Goal: Communication & Community: Answer question/provide support

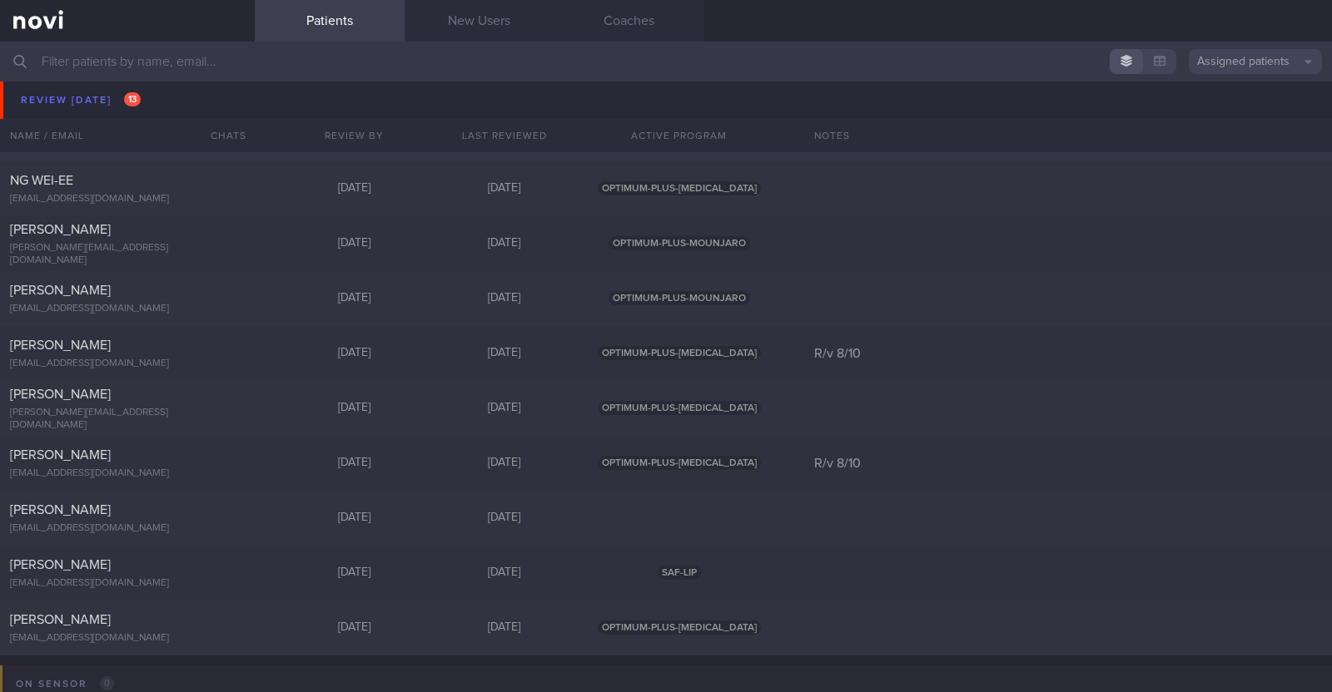
scroll to position [103, 0]
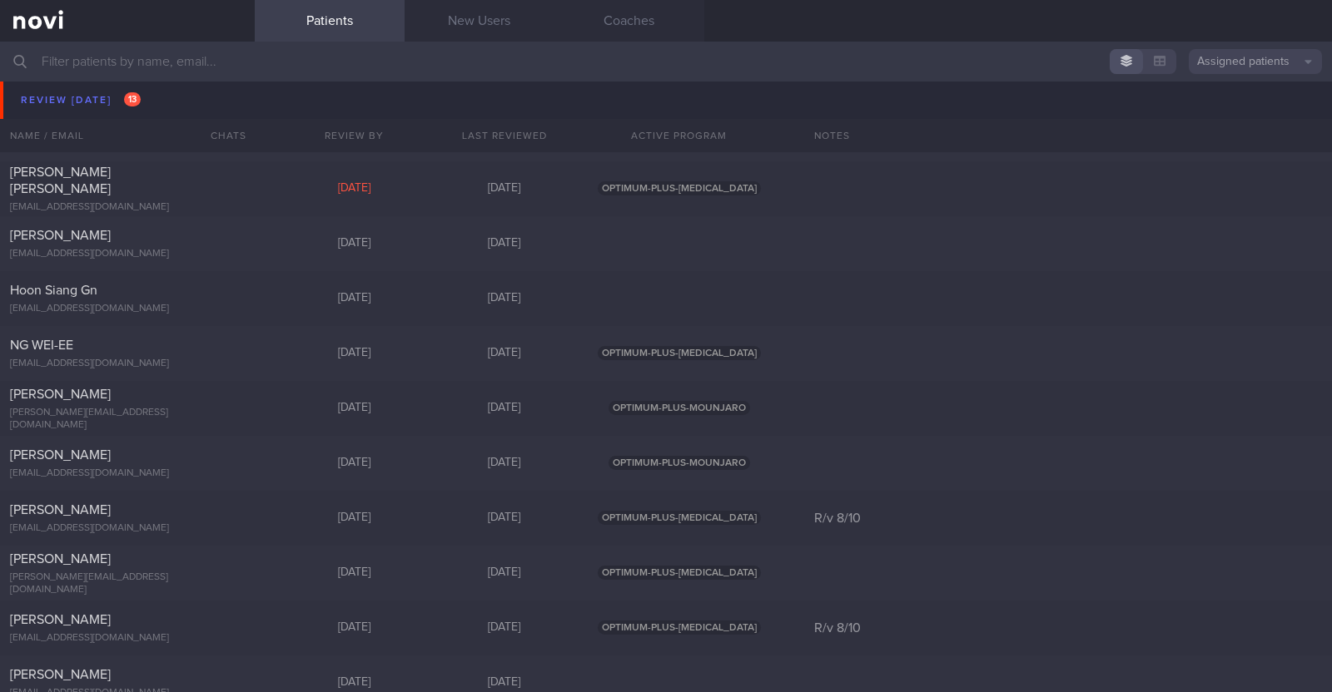
click at [305, 71] on input "text" at bounding box center [666, 62] width 1332 height 40
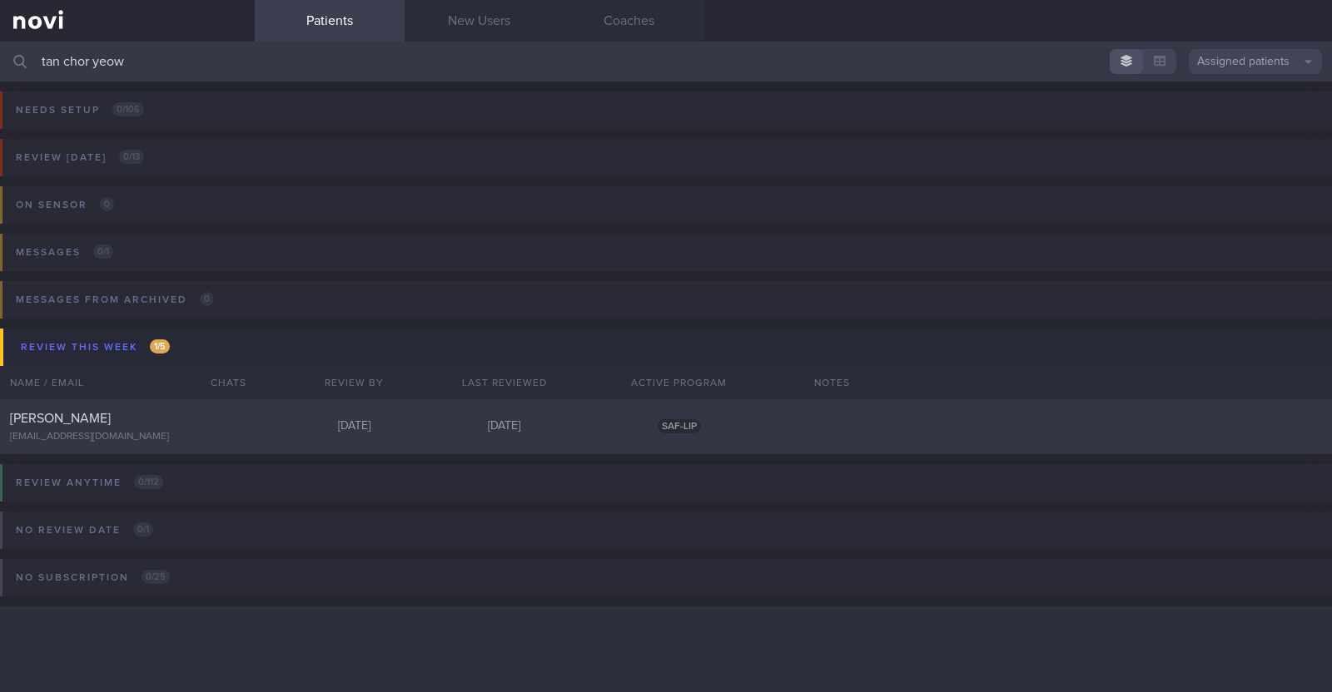
type input "tan chor yeow"
click at [236, 419] on div "[PERSON_NAME]" at bounding box center [125, 418] width 231 height 17
select select "9"
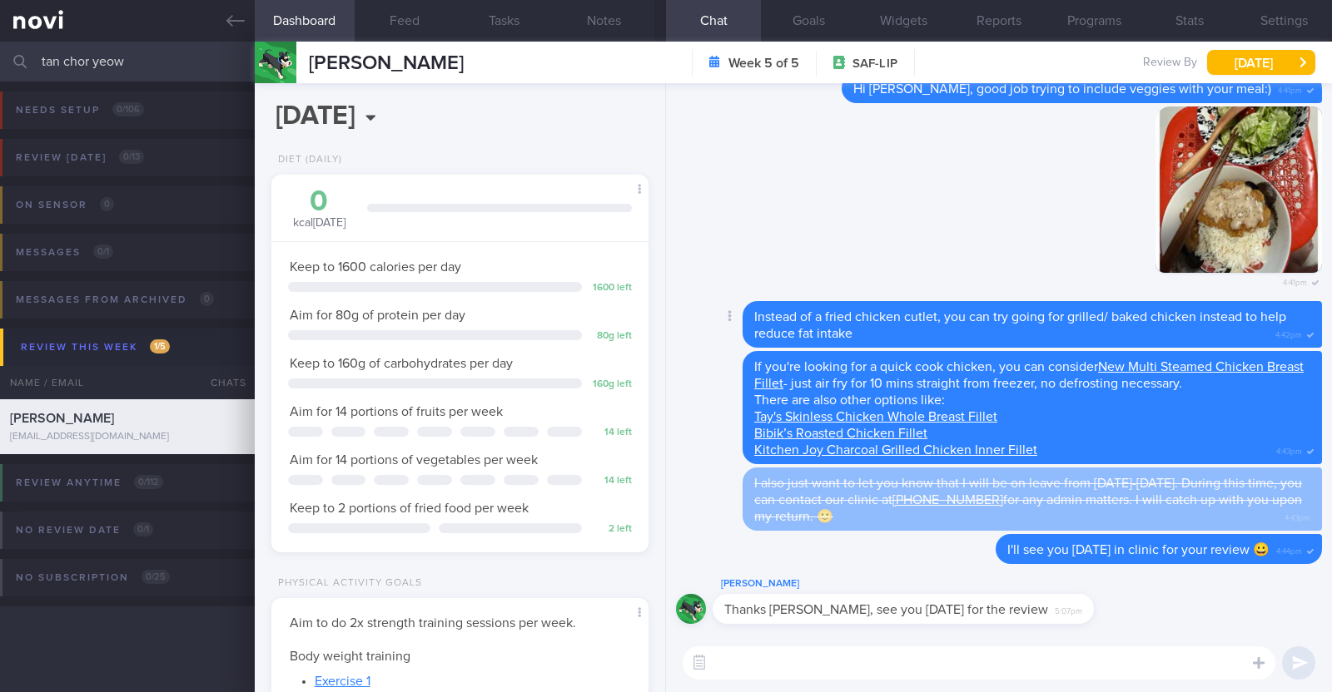
scroll to position [168, 337]
click at [1269, 58] on button "[DATE]" at bounding box center [1261, 62] width 108 height 25
click at [692, 349] on div "Delete Instead of a fried chicken cutlet, you can try going for grilled/ baked …" at bounding box center [999, 326] width 646 height 50
drag, startPoint x: 177, startPoint y: 70, endPoint x: 0, endPoint y: 60, distance: 177.6
click at [0, 60] on input "tan chor yeow" at bounding box center [666, 62] width 1332 height 40
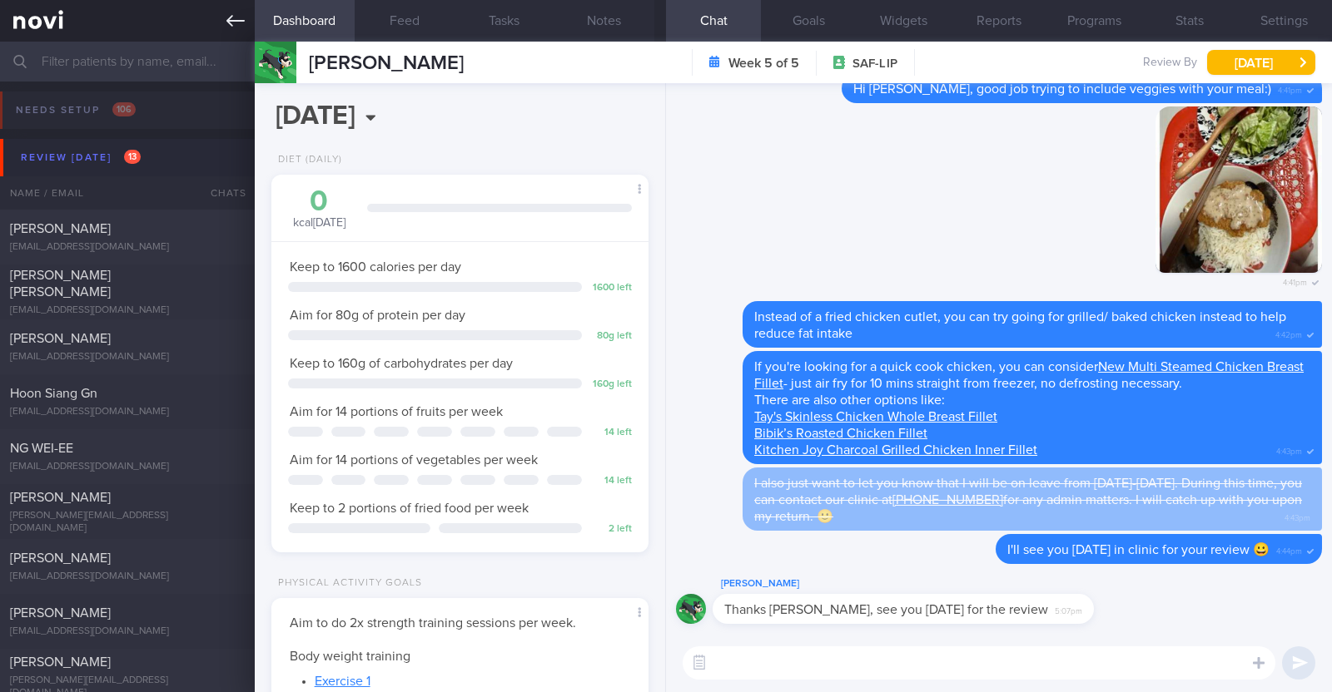
click at [227, 22] on icon at bounding box center [235, 21] width 18 height 12
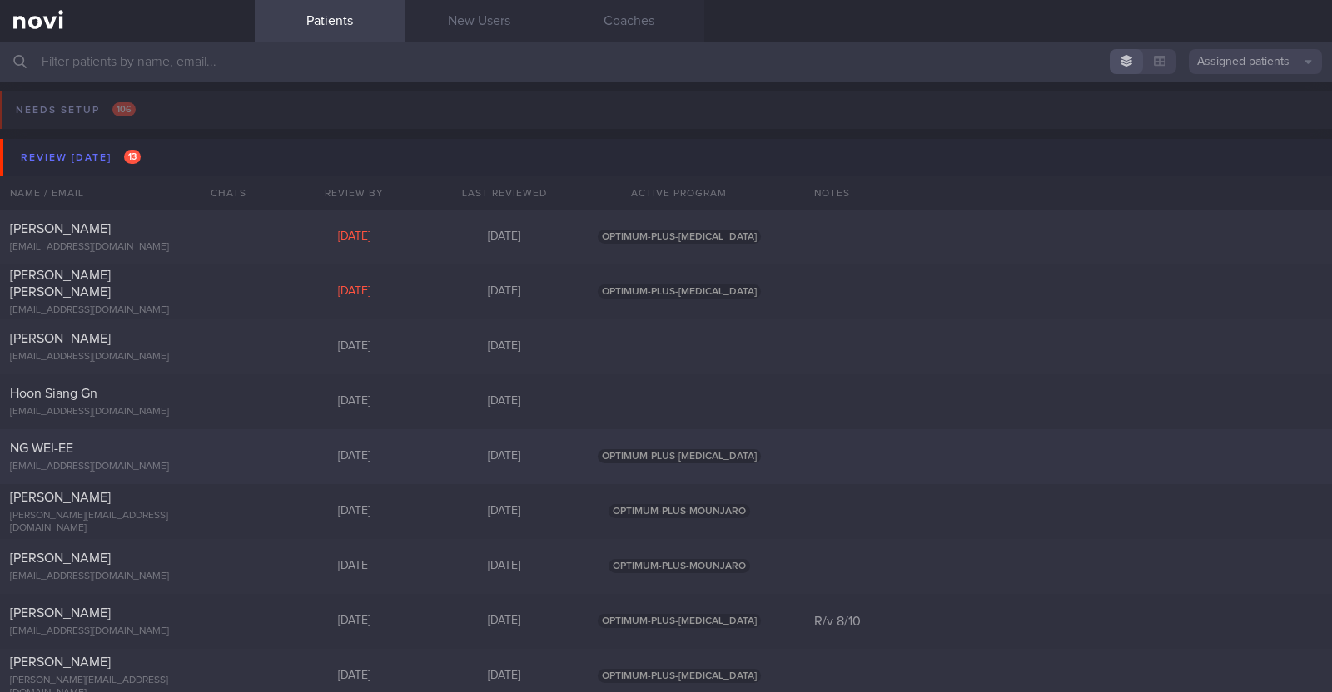
click at [163, 455] on div "NG WEI-EE" at bounding box center [125, 448] width 231 height 17
select select "9"
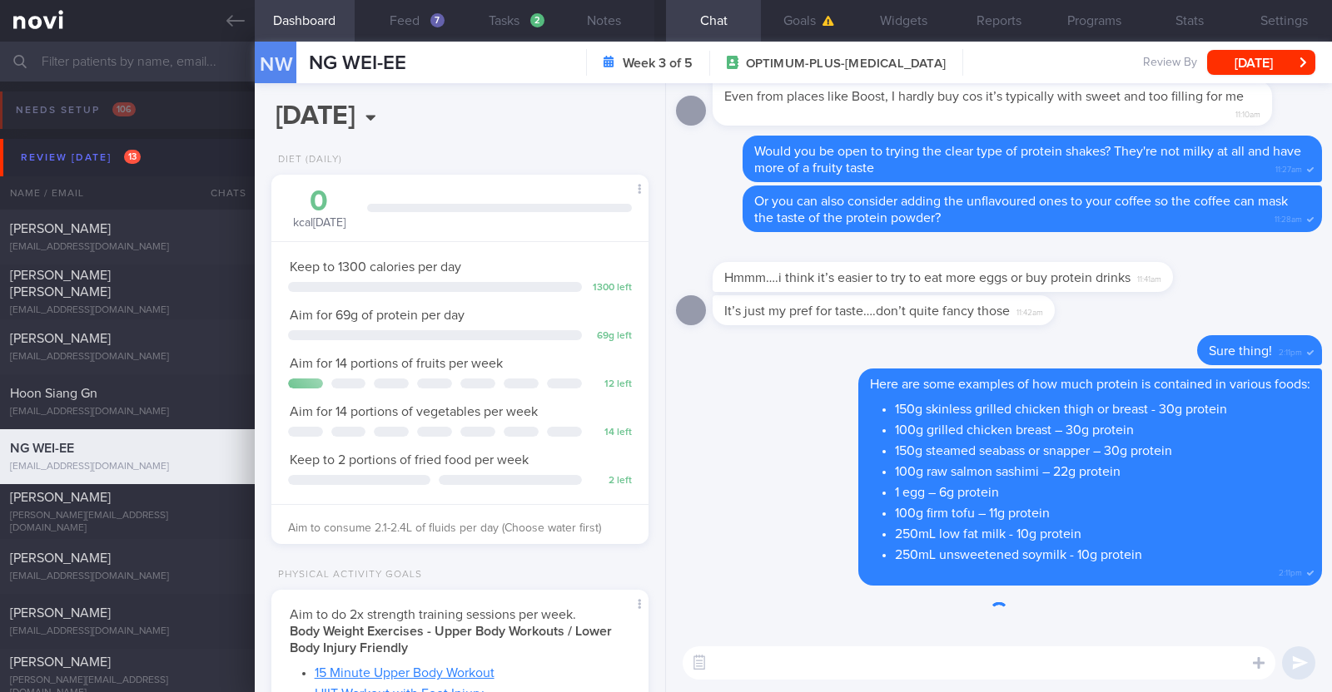
scroll to position [189, 331]
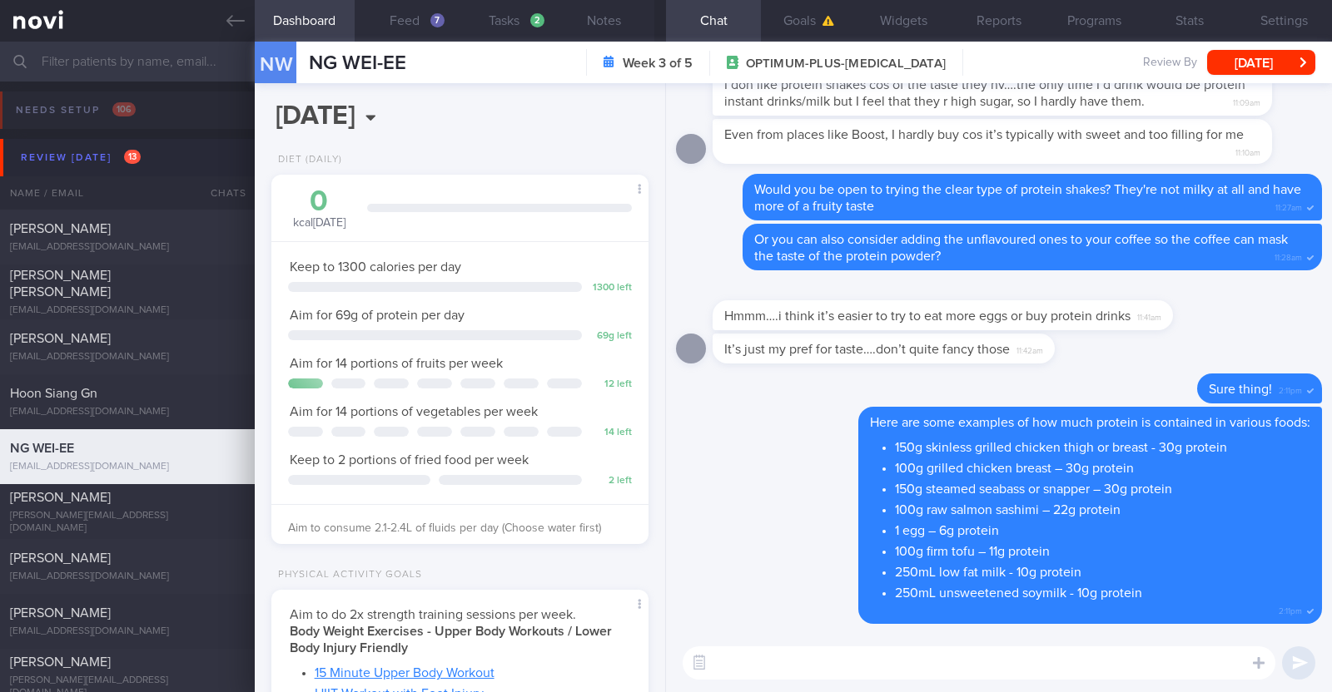
select select "9"
click at [417, 18] on button "Feed 7" at bounding box center [405, 21] width 100 height 42
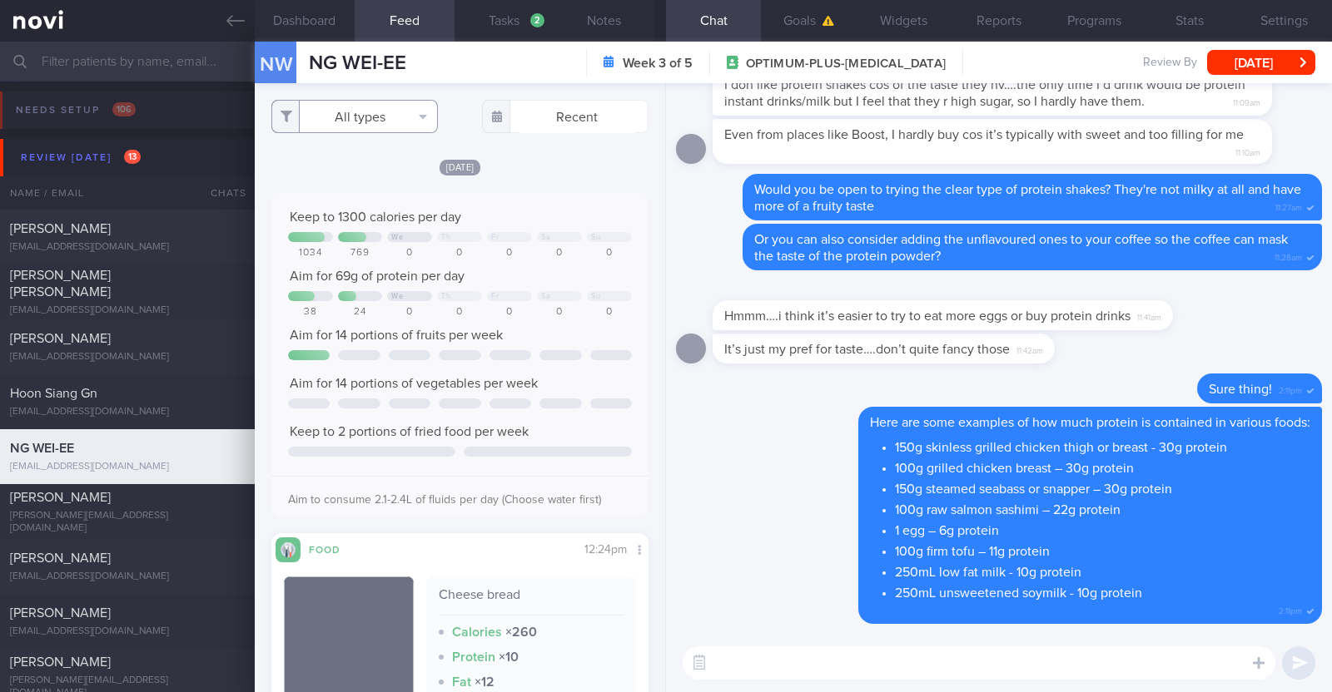
click at [404, 122] on button "All types" at bounding box center [354, 116] width 166 height 33
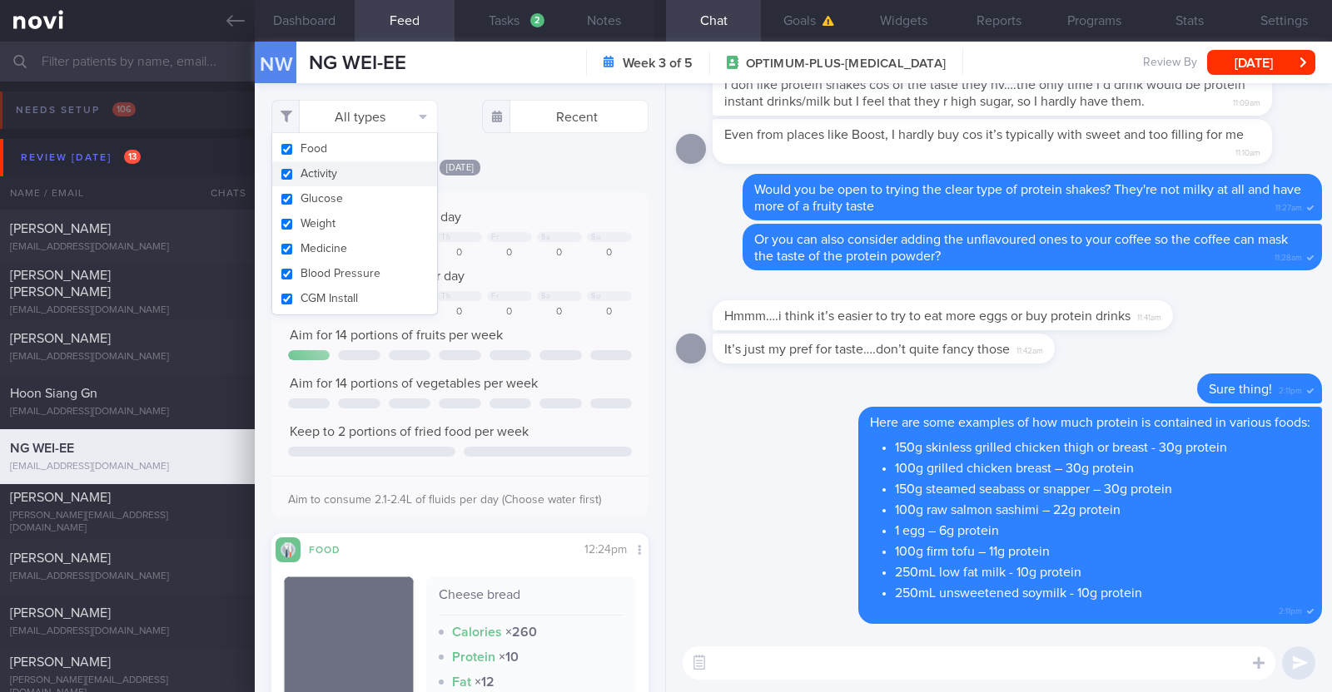
click at [355, 169] on button "Activity" at bounding box center [354, 173] width 165 height 25
checkbox input "false"
click at [601, 156] on div "Filtering type... Food Activity Glucose Weight Medicine Blood Pressure CGM Inst…" at bounding box center [460, 387] width 410 height 609
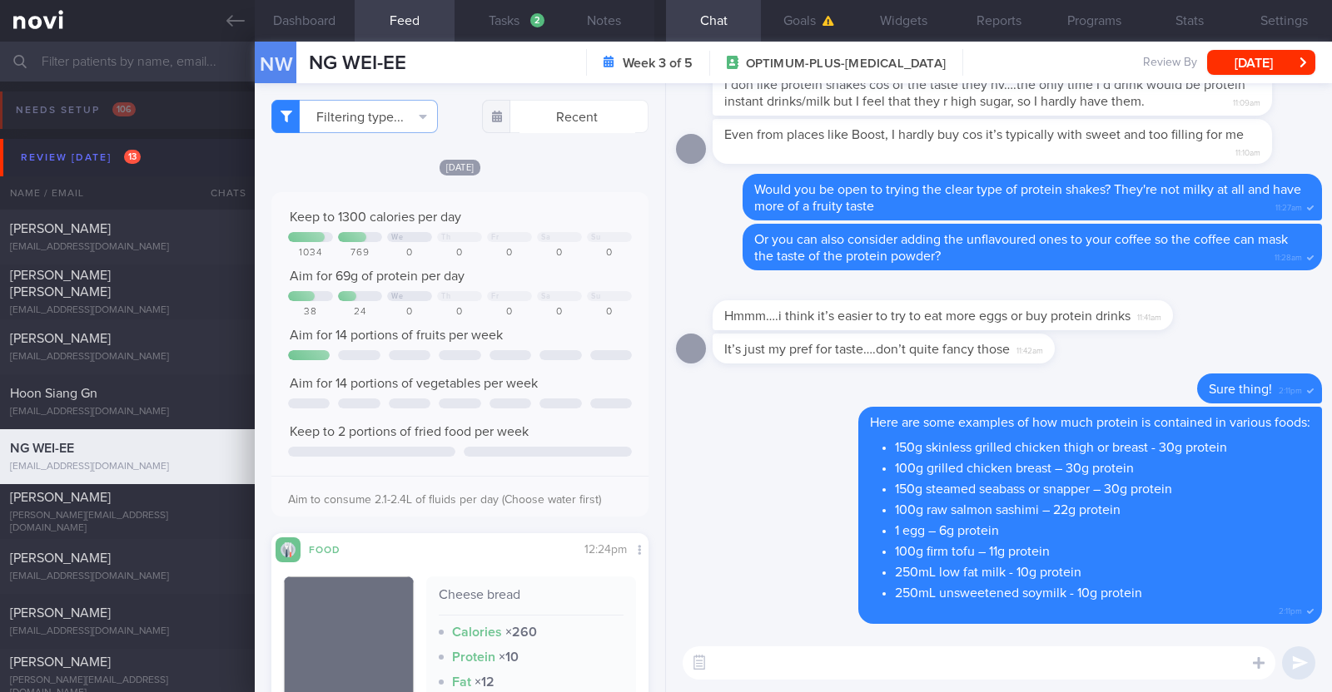
drag, startPoint x: 233, startPoint y: 12, endPoint x: 828, endPoint y: 141, distance: 608.9
click at [233, 12] on icon at bounding box center [235, 21] width 18 height 18
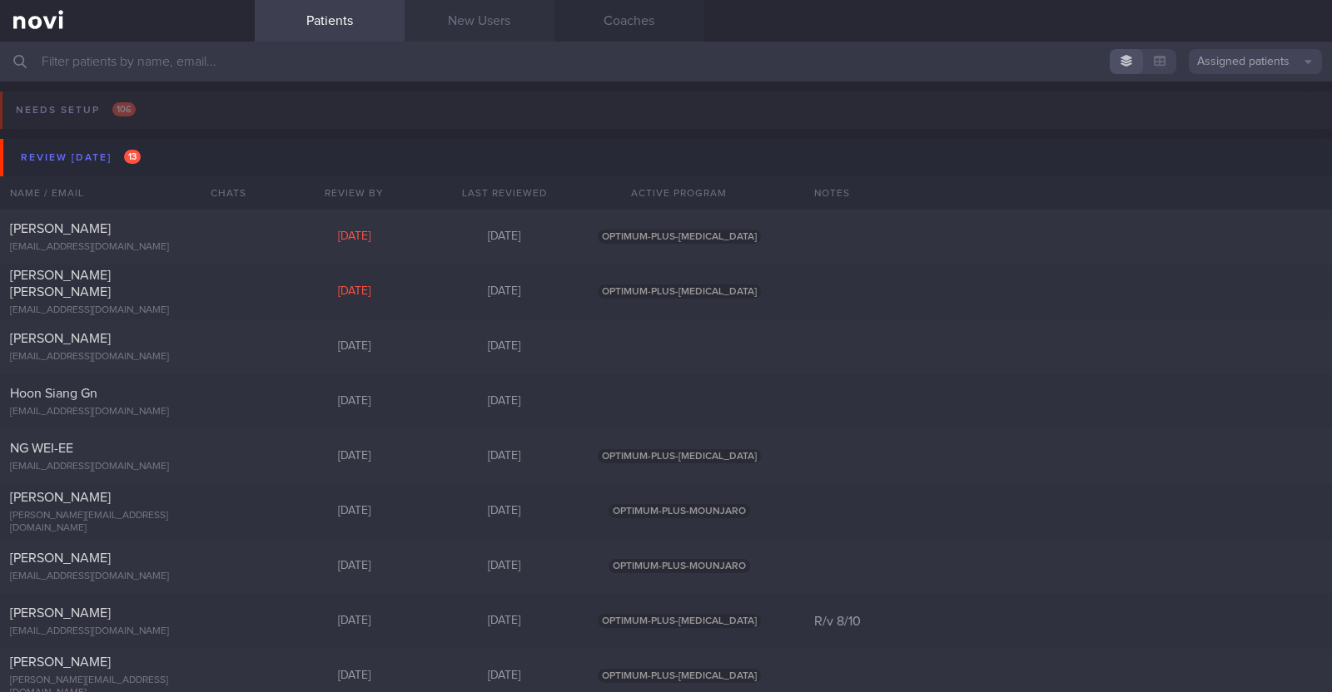
click at [491, 19] on link "New Users" at bounding box center [480, 21] width 150 height 42
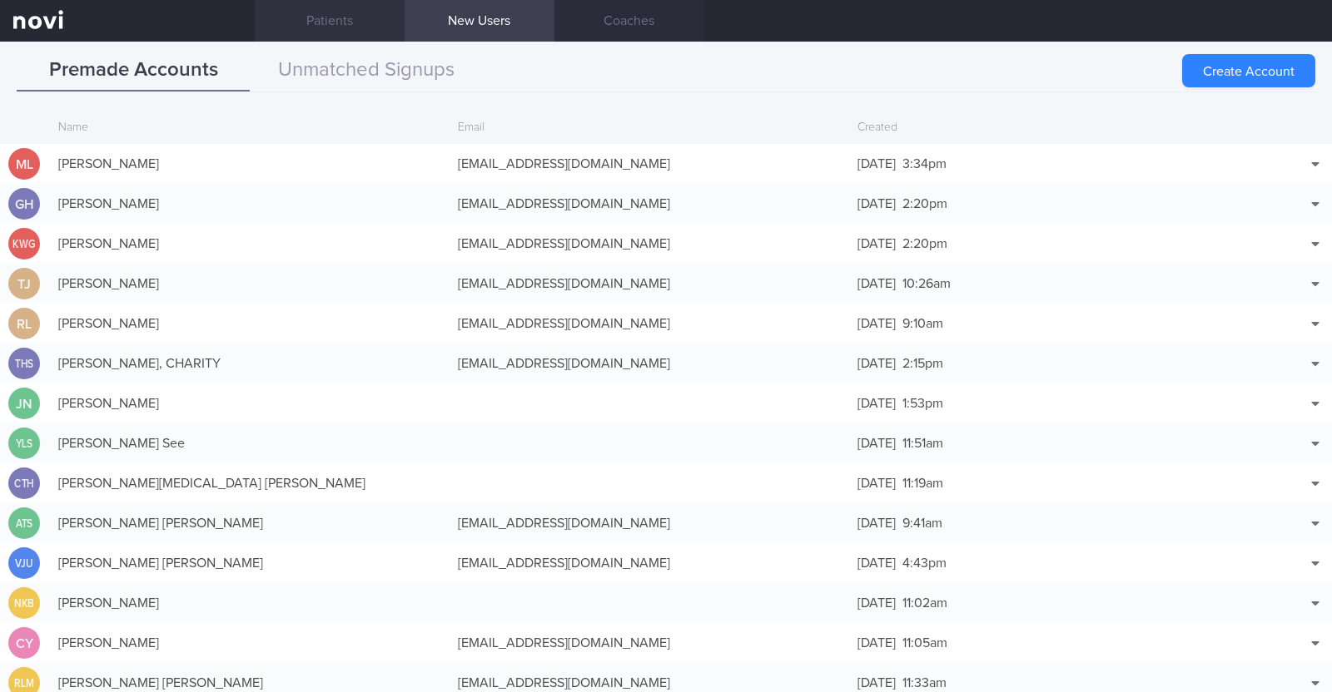
click at [326, 19] on link "Patients" at bounding box center [330, 21] width 150 height 42
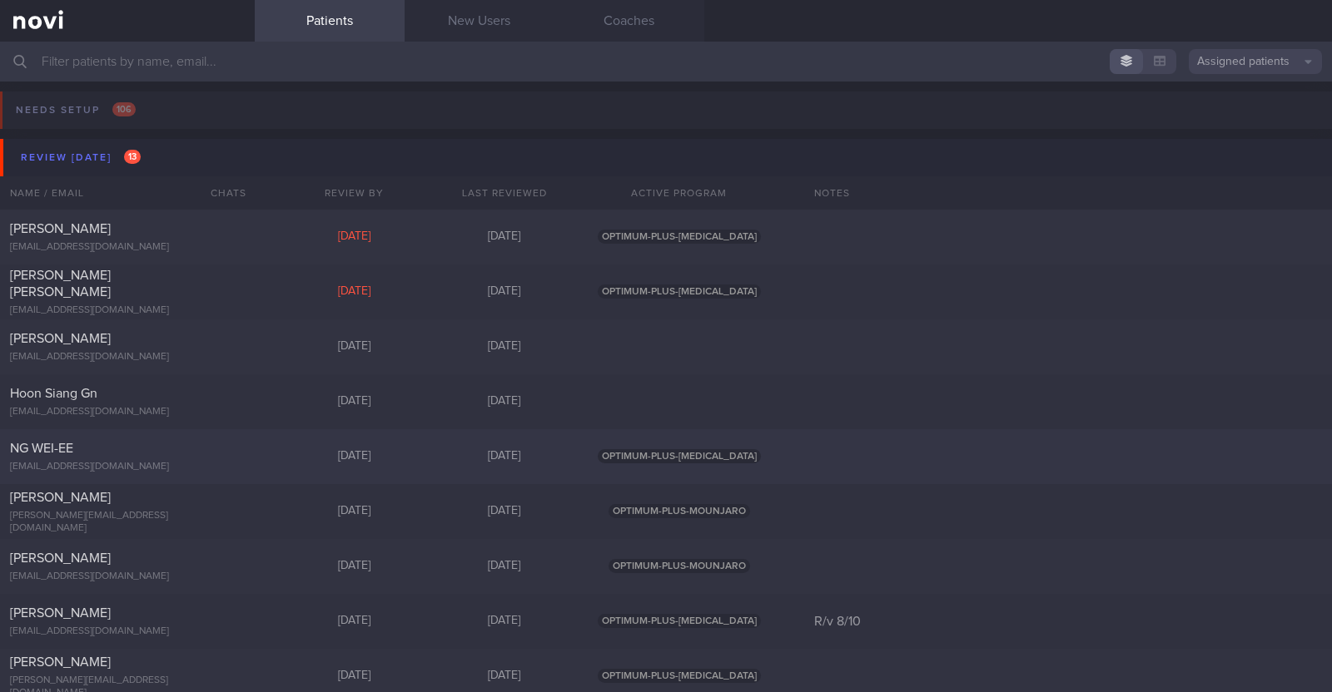
click at [171, 444] on div "NG WEI-EE" at bounding box center [125, 448] width 231 height 17
select select "9"
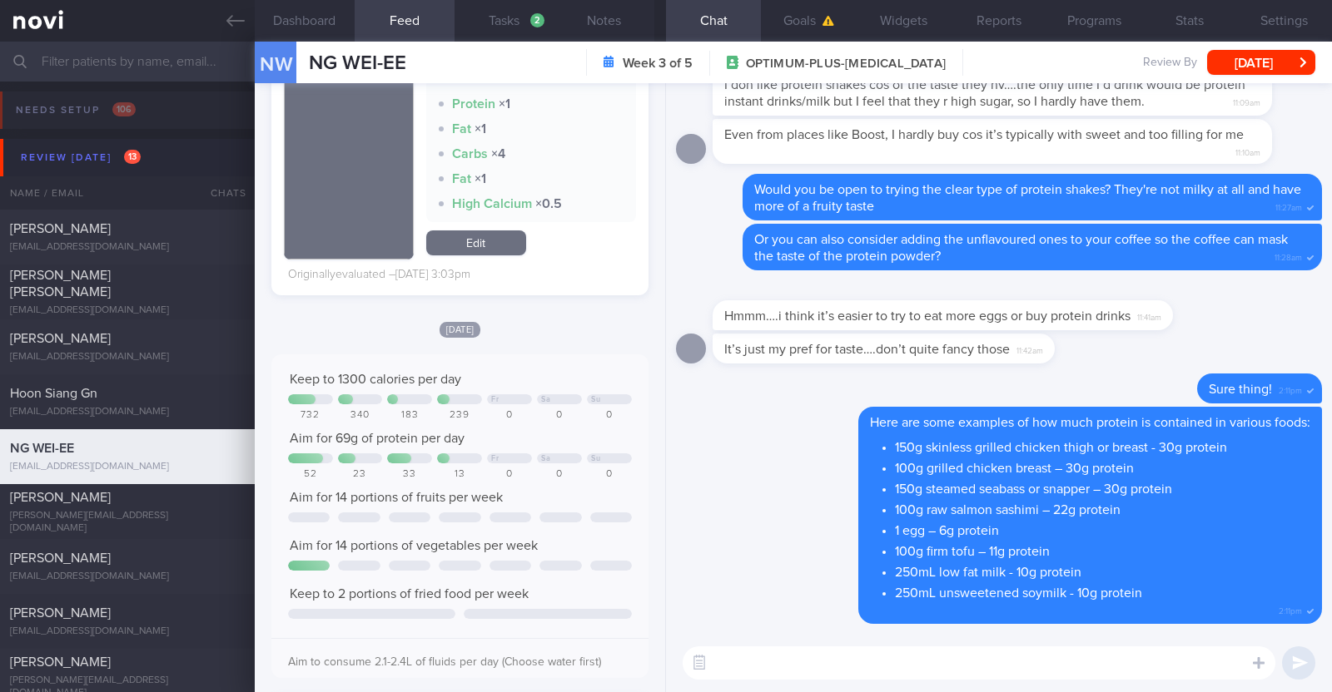
scroll to position [3328, 0]
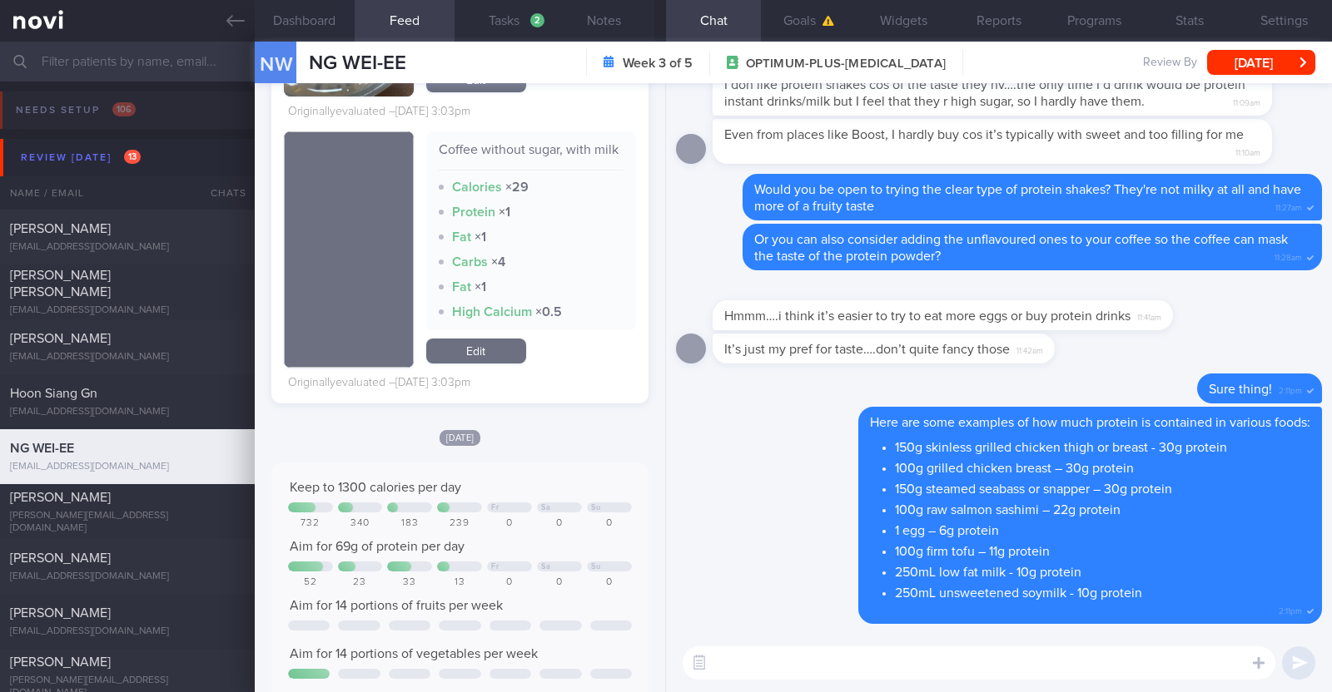
click at [806, 673] on textarea at bounding box center [979, 663] width 593 height 33
type textarea "Hi Wei-Ee, happy midweek:)"
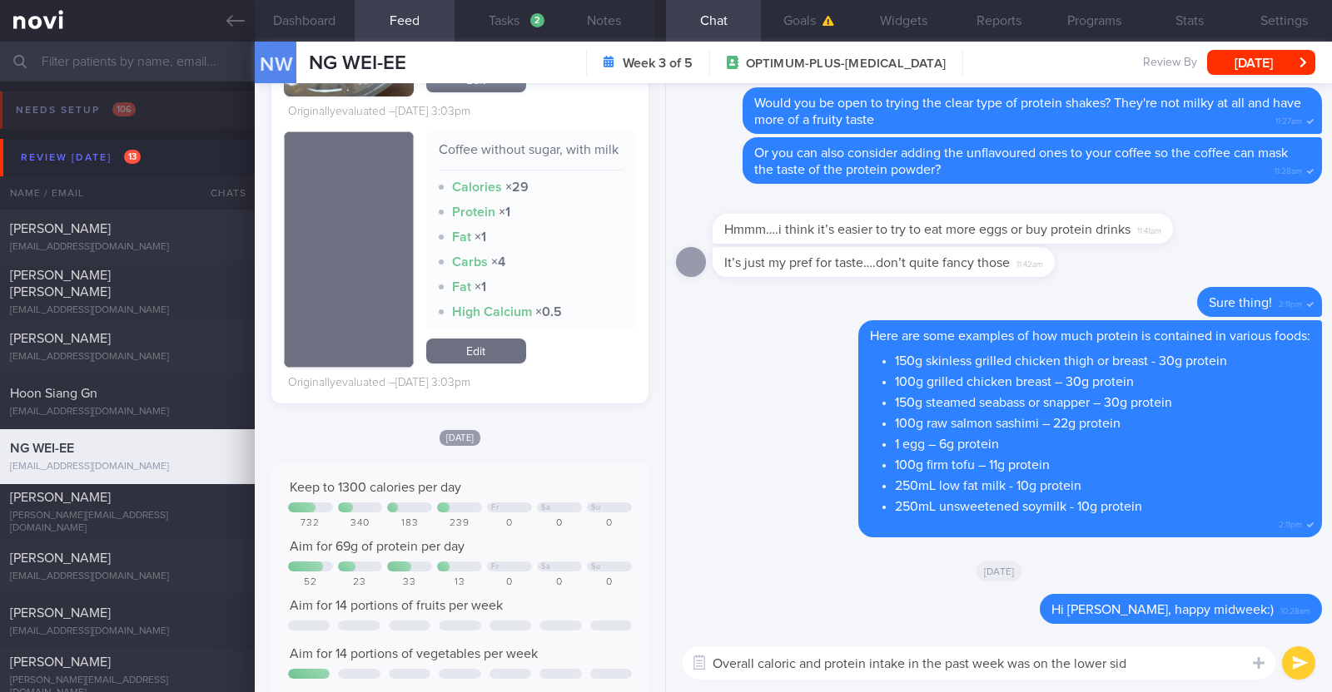
type textarea "Overall caloric and protein intake in the past week was on the lower side"
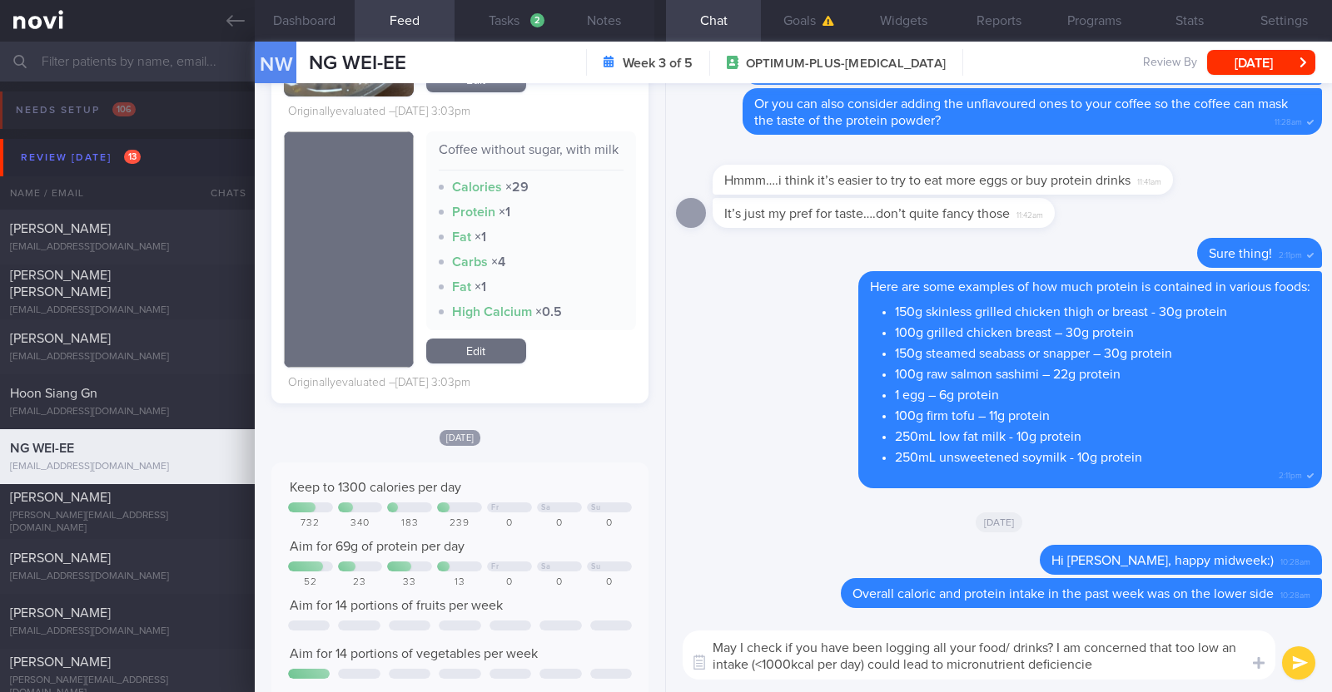
type textarea "May I check if you have been logging all your food/ drinks? I am concerned that…"
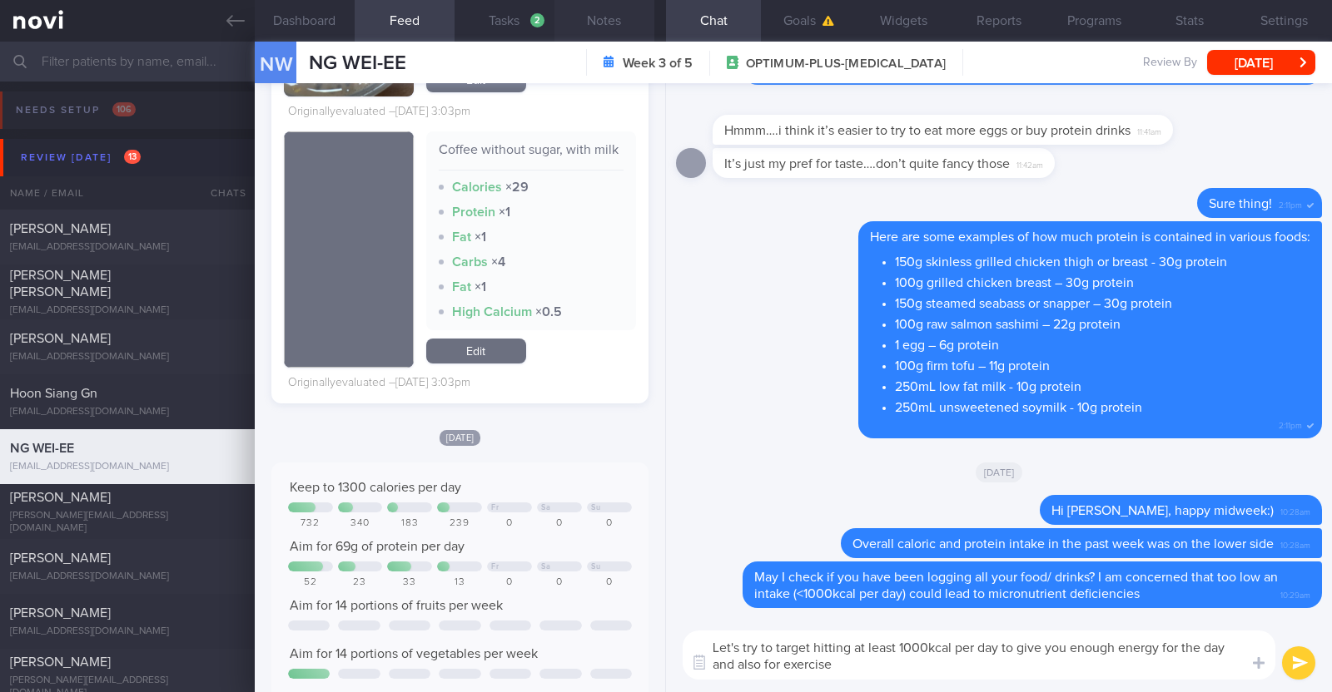
type textarea "Let's try to target hitting at least 1000kcal per day to give you enough energy…"
click at [598, 19] on button "Notes" at bounding box center [604, 21] width 100 height 42
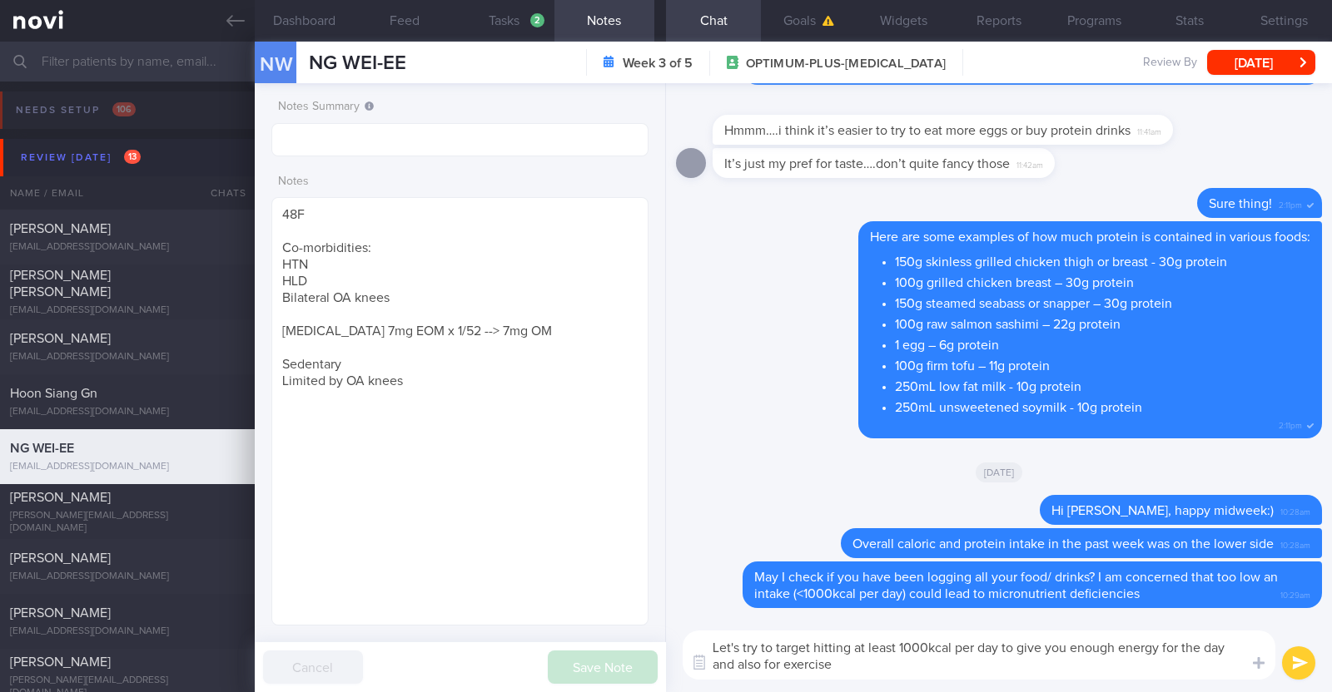
click at [1297, 663] on button "submit" at bounding box center [1298, 663] width 33 height 33
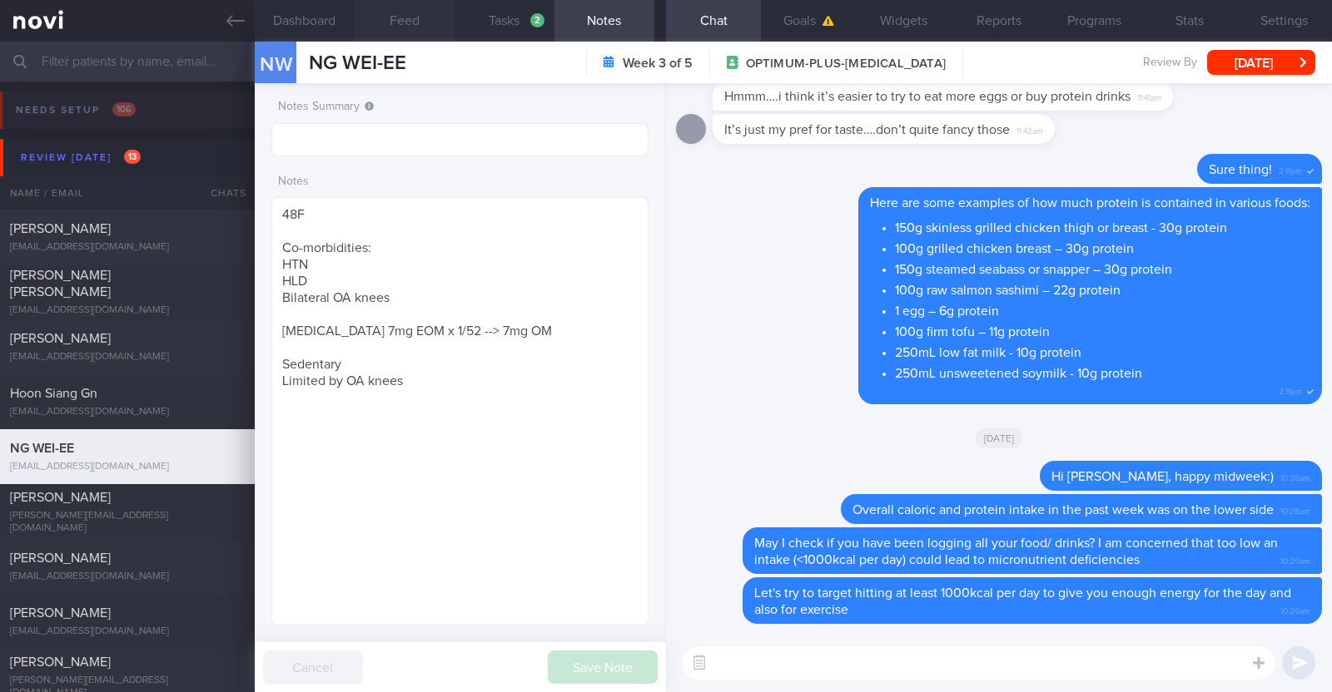
click at [413, 21] on button "Feed" at bounding box center [405, 21] width 100 height 42
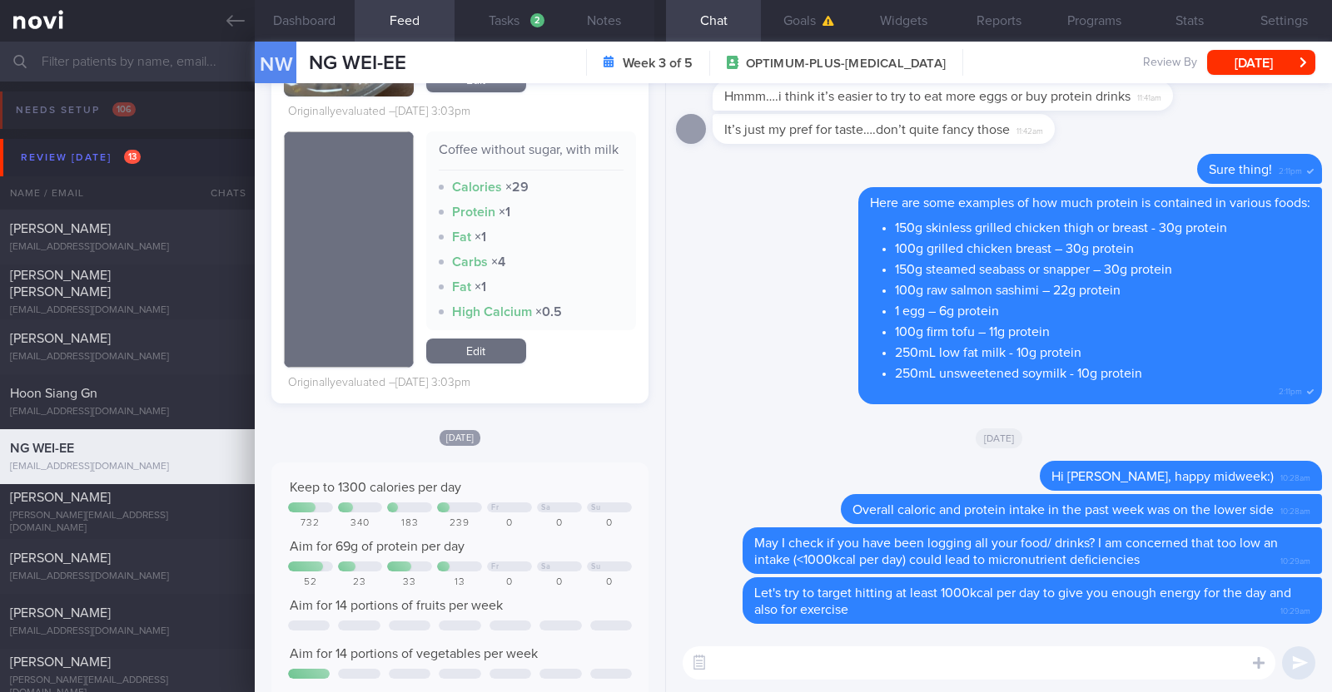
click at [812, 664] on textarea at bounding box center [979, 663] width 593 height 33
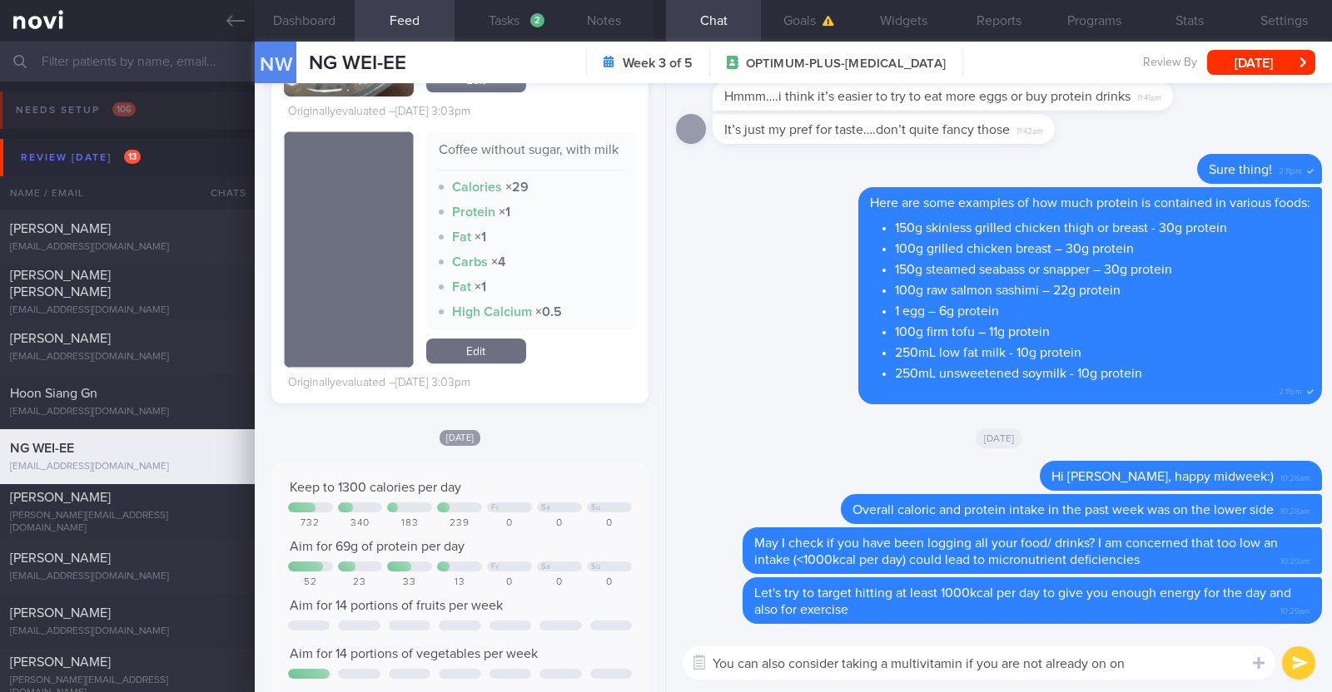
type textarea "You can also consider taking a multivitamin if you are not already on one"
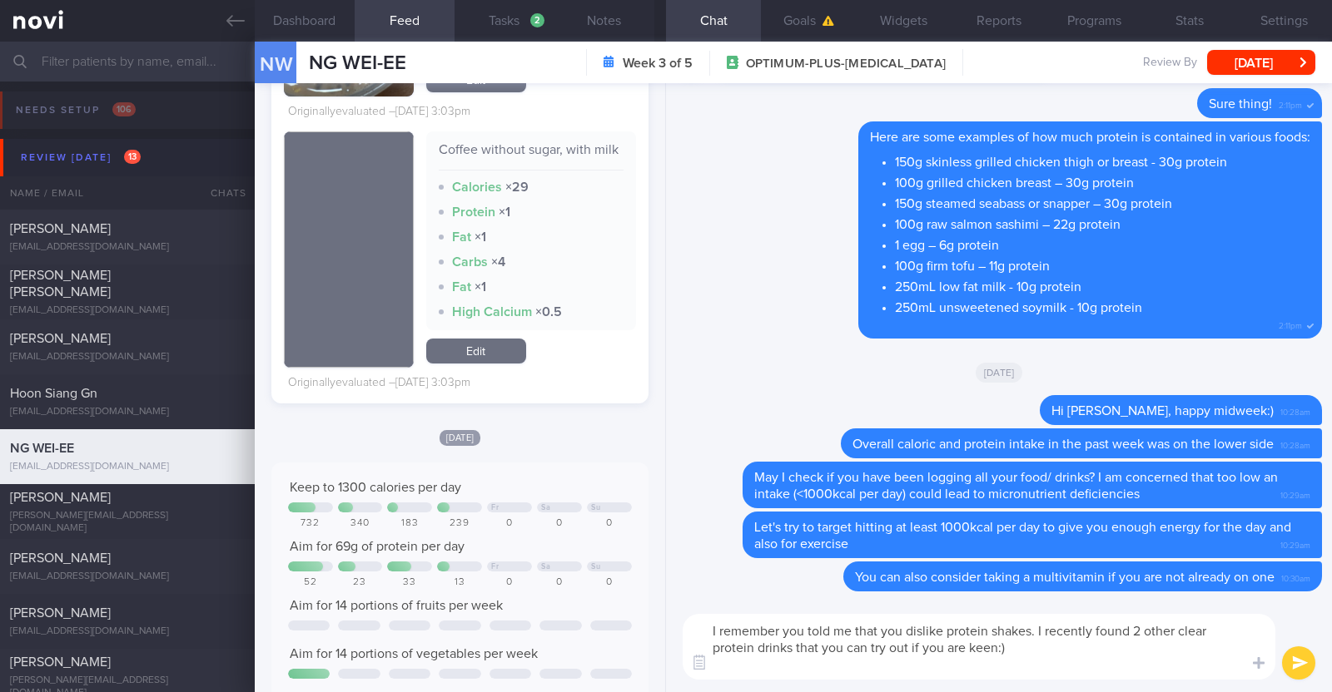
paste textarea "- [protein water](https://www.fairprice.com.sg/product/da-bodiez-vital-p-wtr-m-…"
type textarea "I remember you told me that you dislike protein shakes. I recently found 2 othe…"
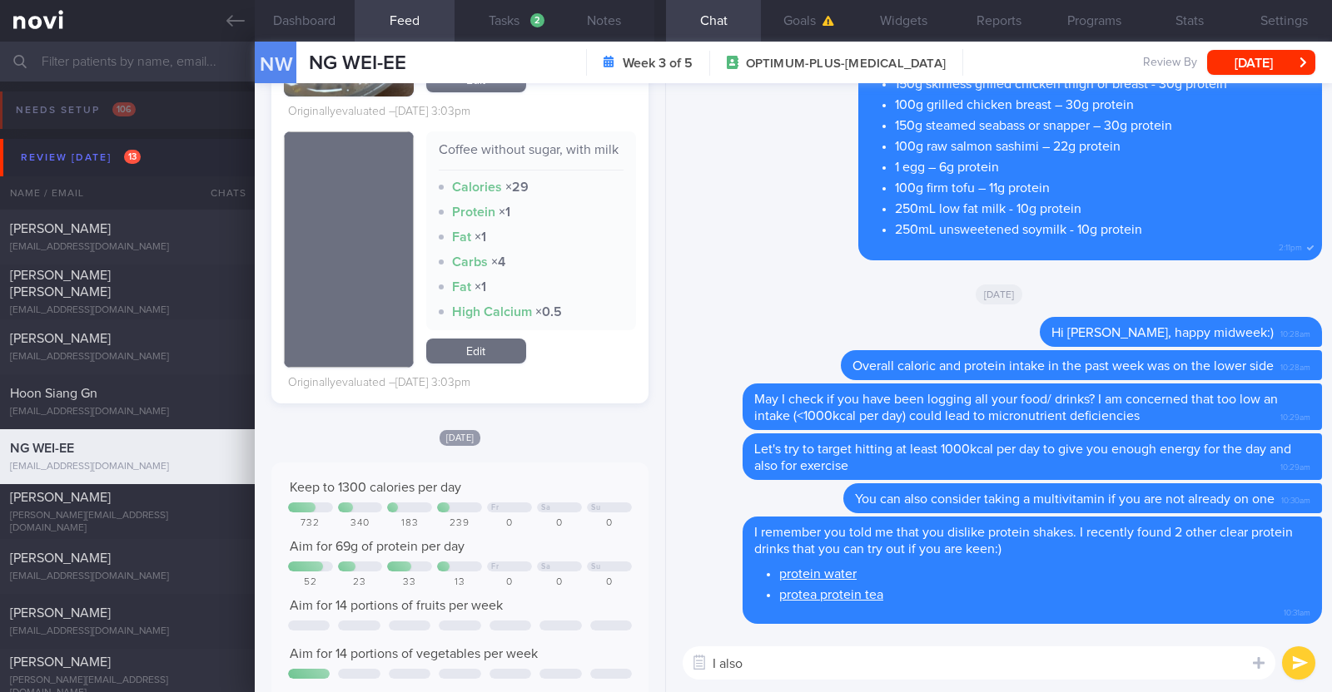
paste textarea "just want to let you know that I will be on leave from 9-10 Oct 2025. During th…"
type textarea "I also just want to let you know that I will be on leave from 9-10 Oct 2025. Du…"
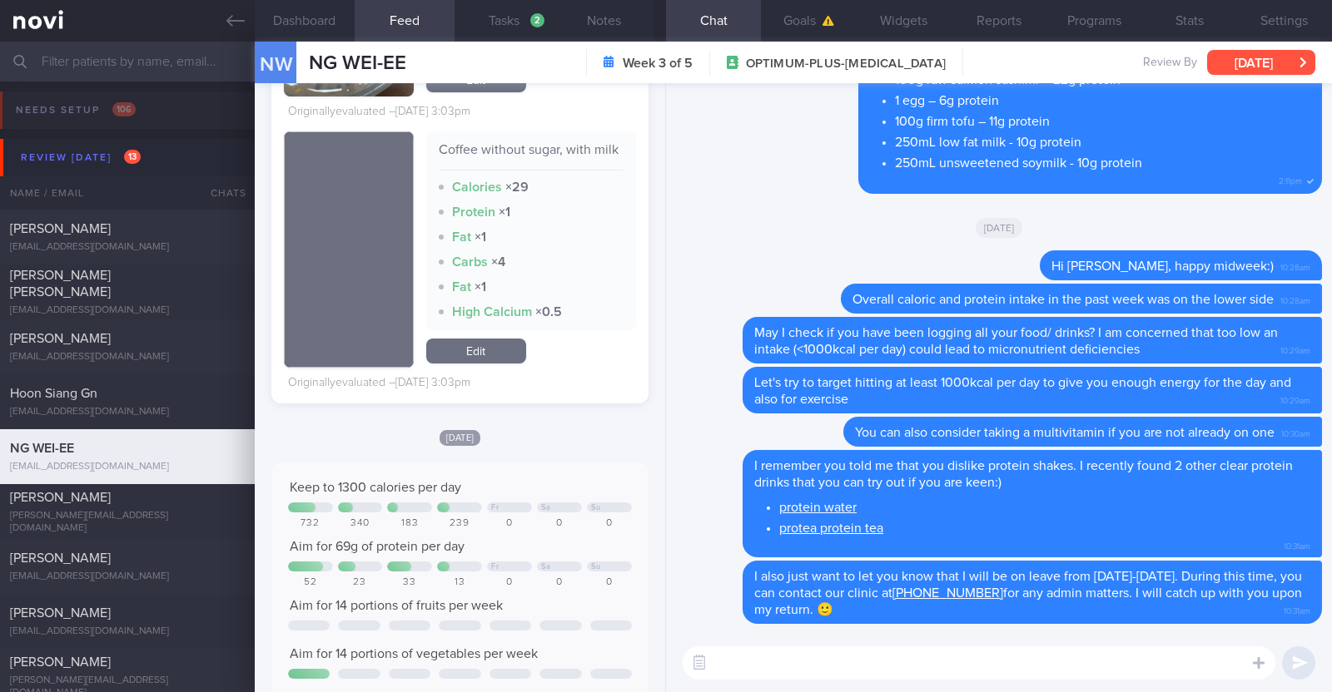
click at [1244, 67] on button "[DATE]" at bounding box center [1261, 62] width 108 height 25
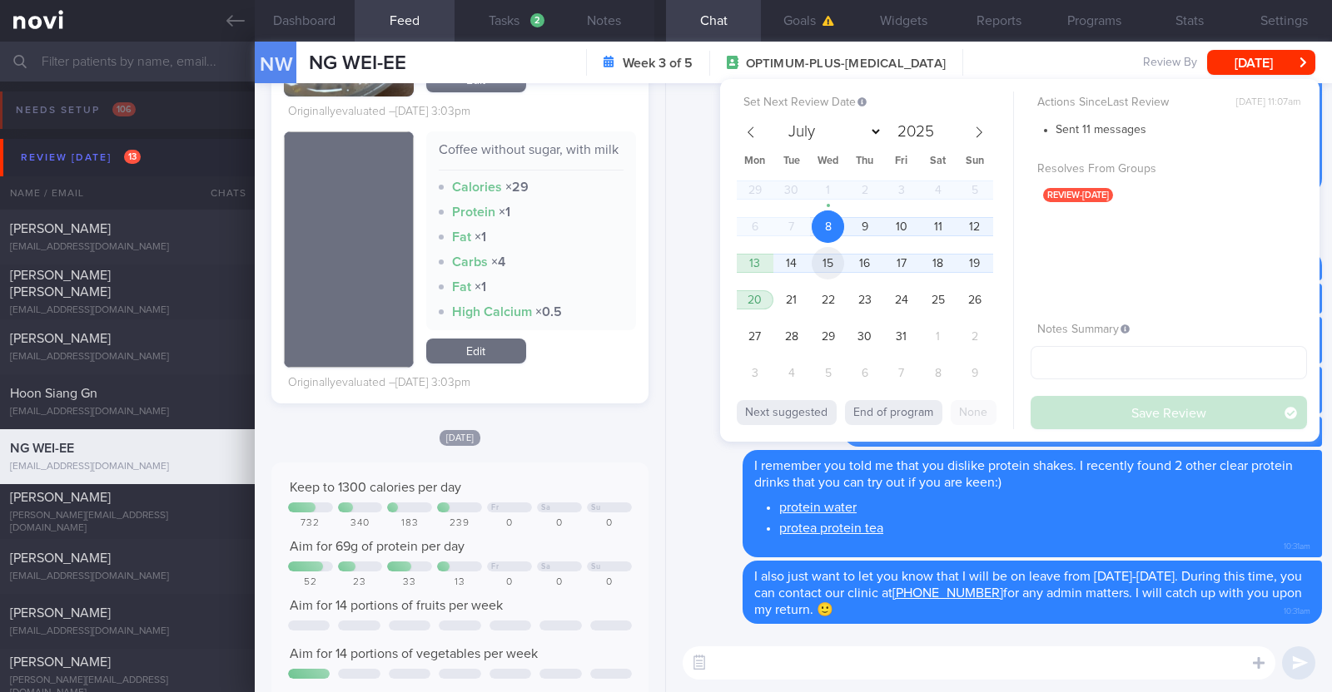
click at [832, 261] on span "15" at bounding box center [828, 263] width 32 height 32
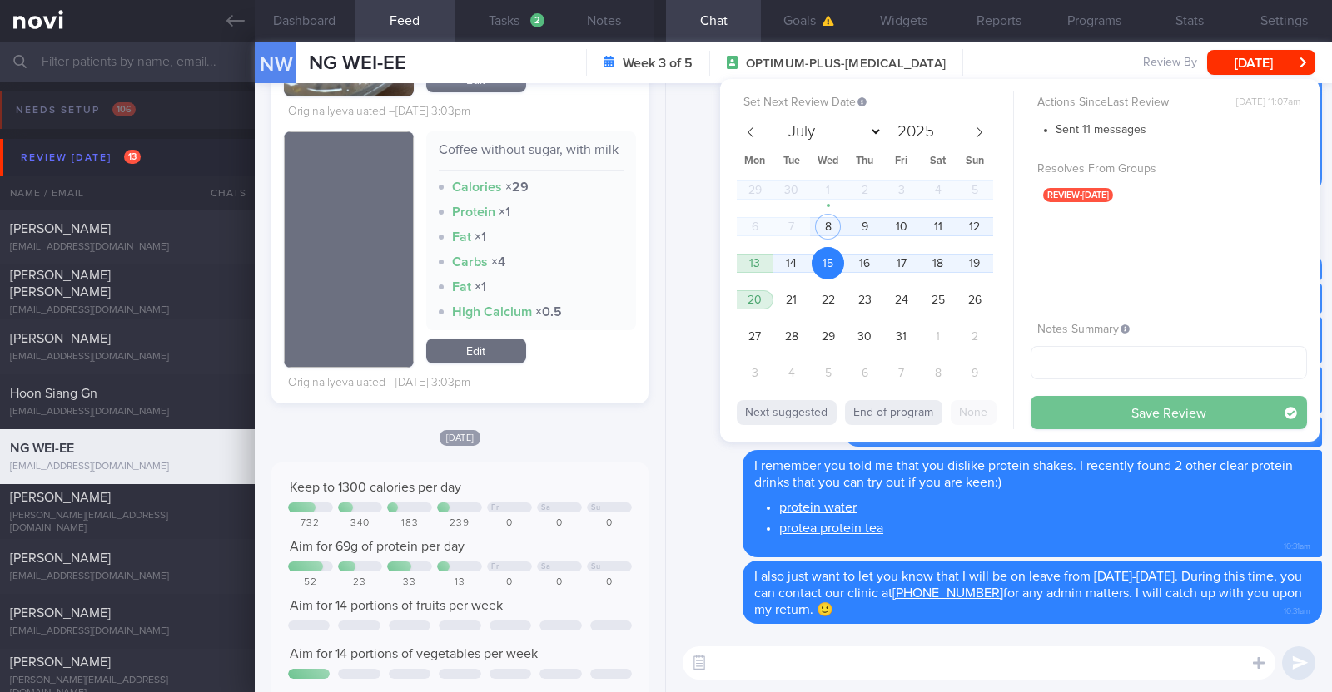
click at [1085, 417] on button "Save Review" at bounding box center [1168, 412] width 276 height 33
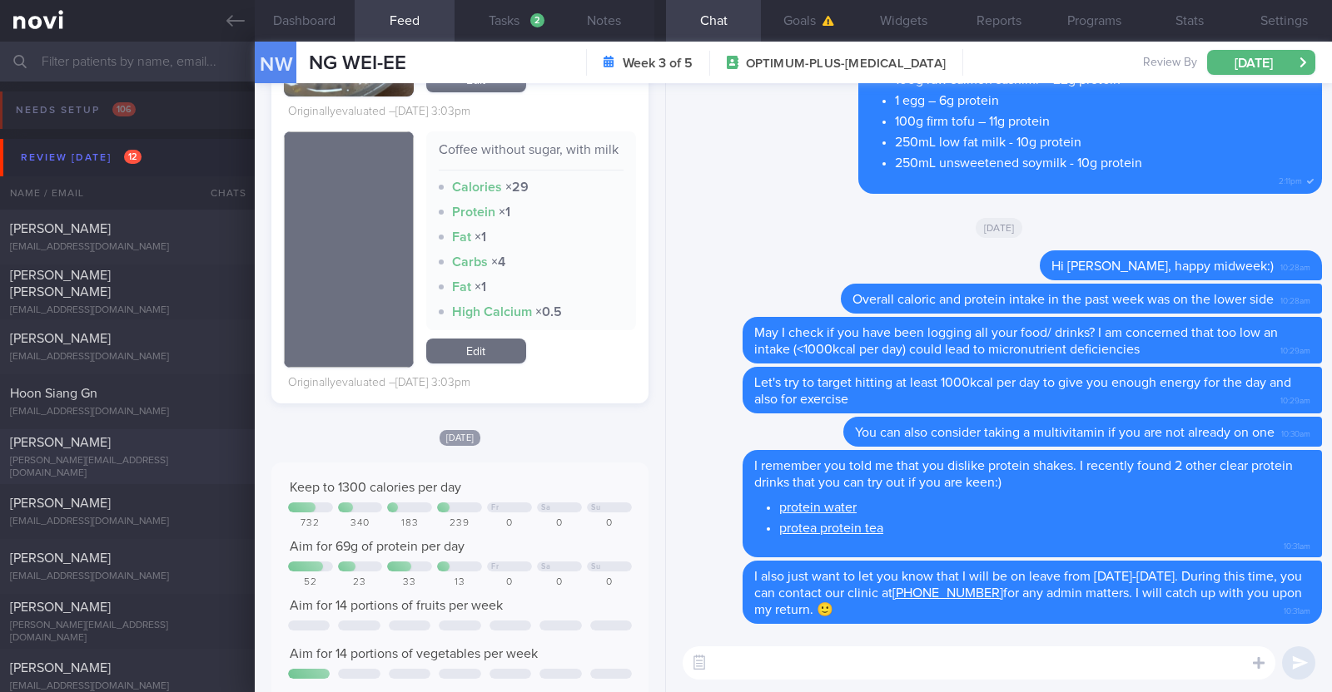
click at [136, 449] on div "[PERSON_NAME]" at bounding box center [125, 442] width 231 height 17
type textarea "48F Comorbidities: Fibroids Anaemic ? HLD ? Blood sugar Nil meds Wegovy 0.25mg …"
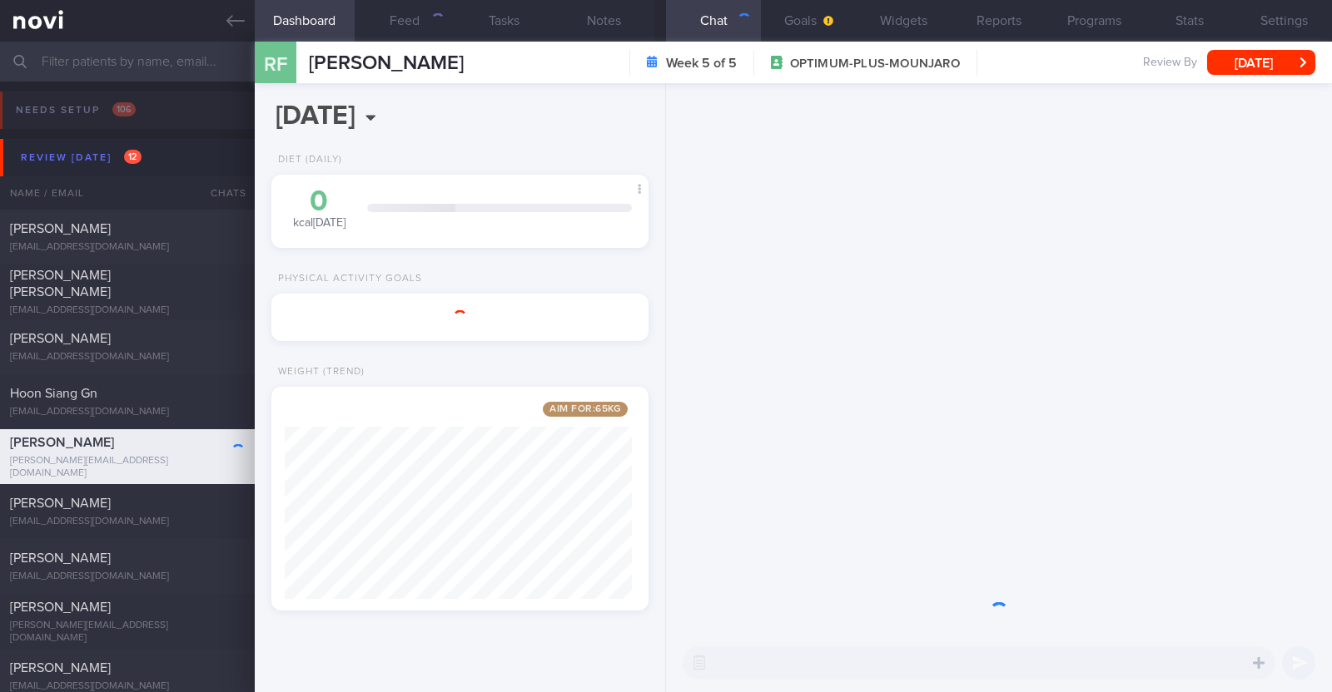
scroll to position [832132, 831989]
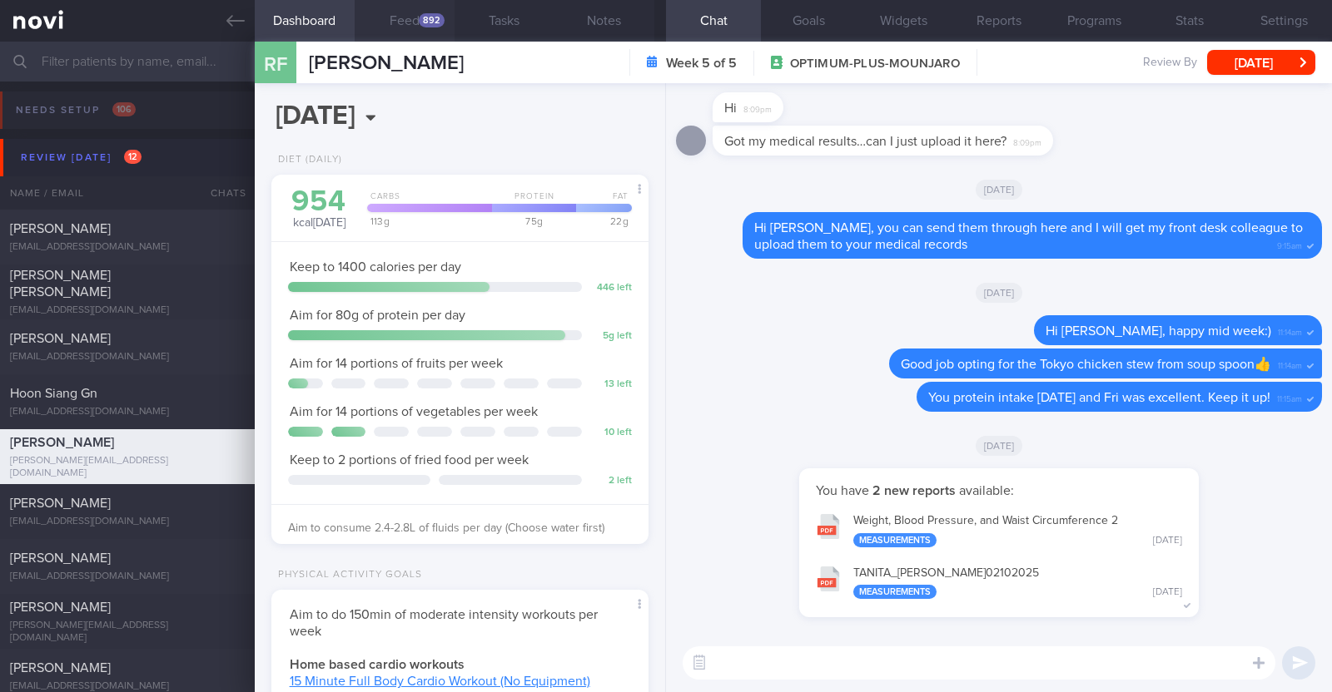
click at [399, 27] on button "Feed 892" at bounding box center [405, 21] width 100 height 42
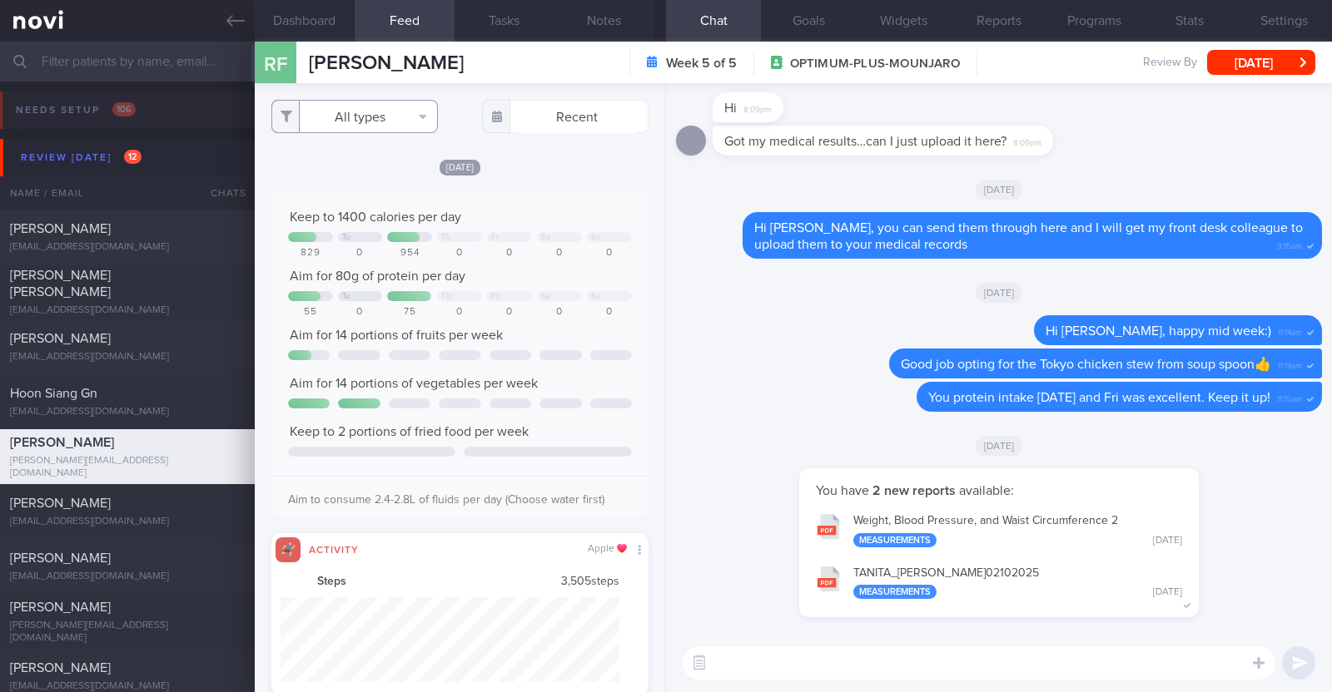
click at [384, 112] on button "All types" at bounding box center [354, 116] width 166 height 33
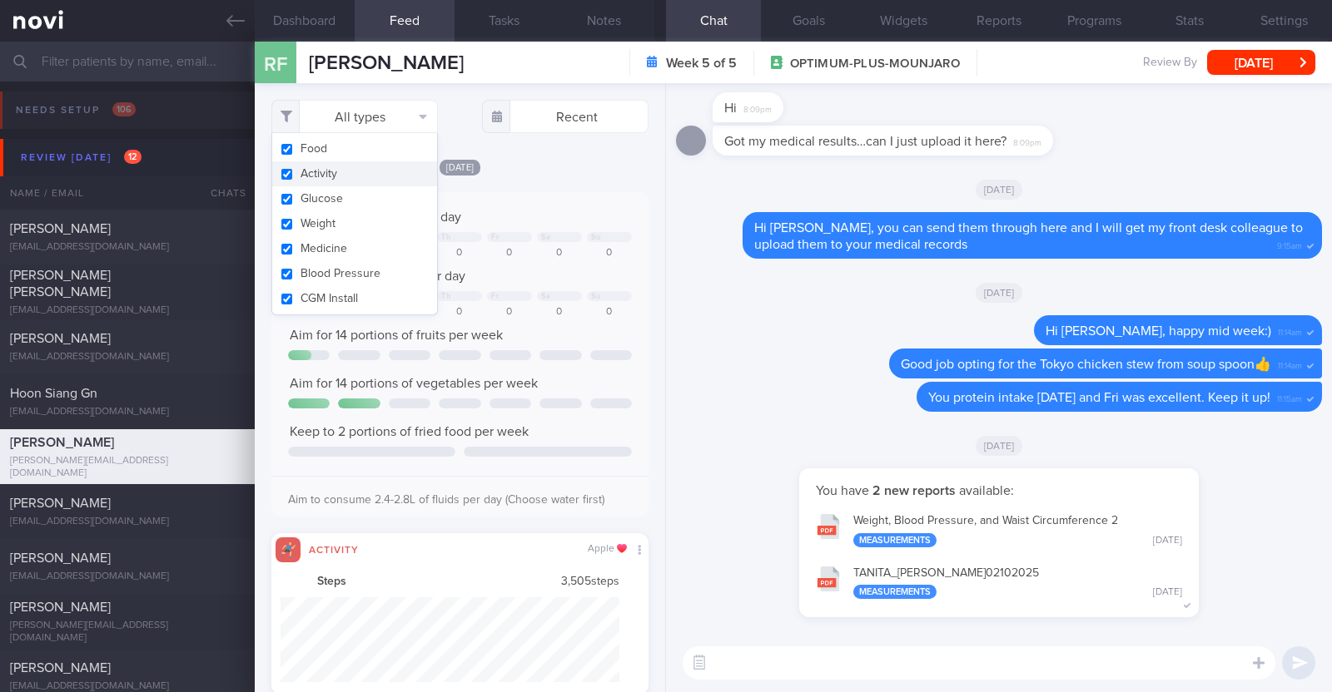
click at [369, 166] on button "Activity" at bounding box center [354, 173] width 165 height 25
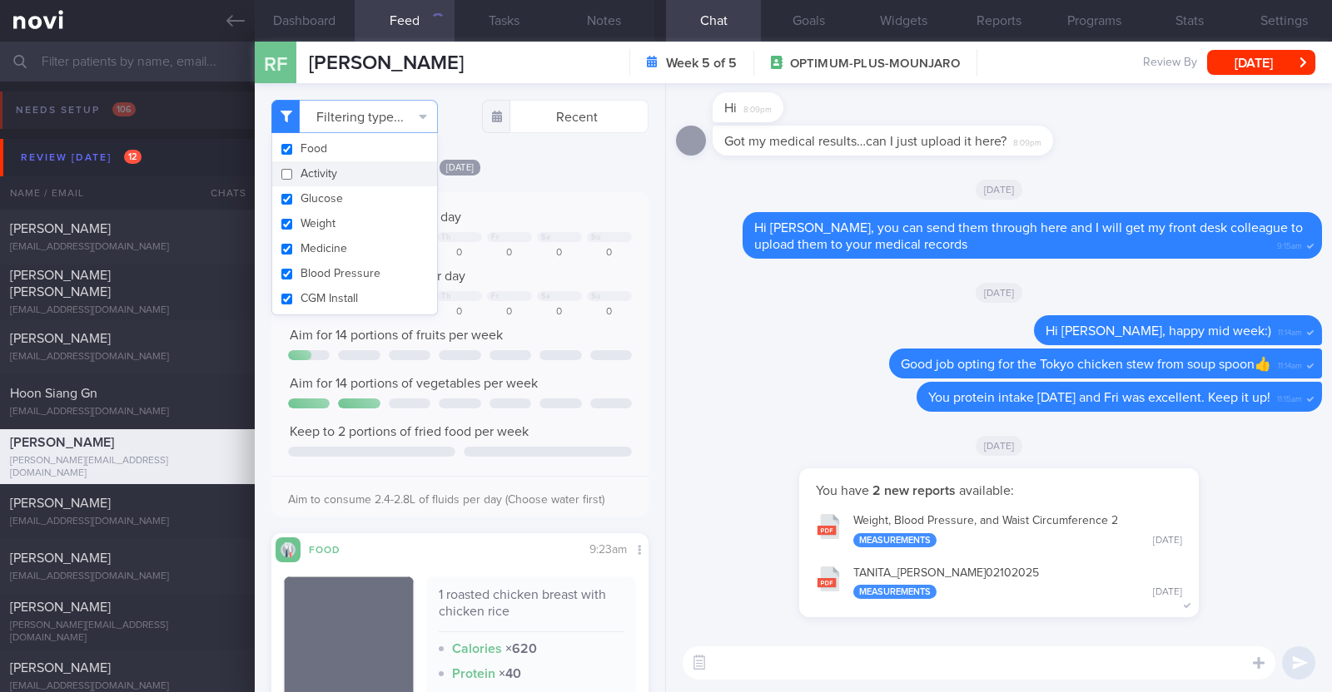
checkbox input "false"
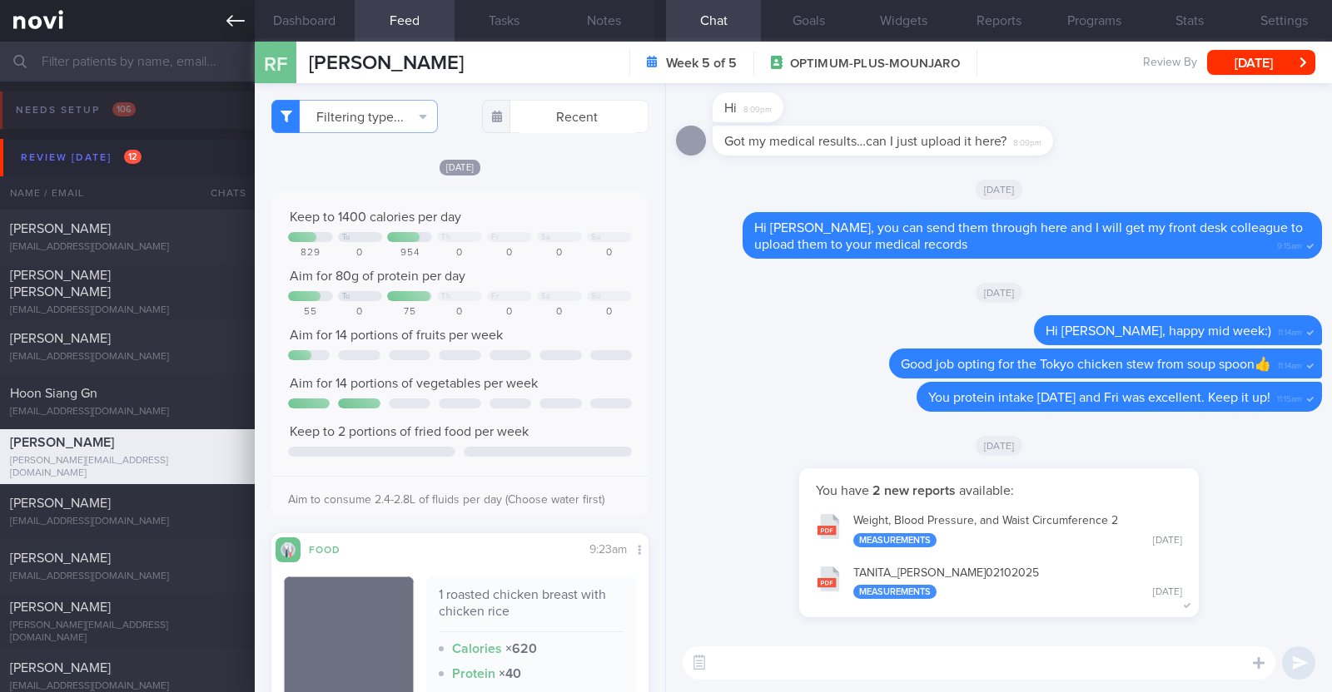
click at [231, 14] on icon at bounding box center [235, 21] width 18 height 18
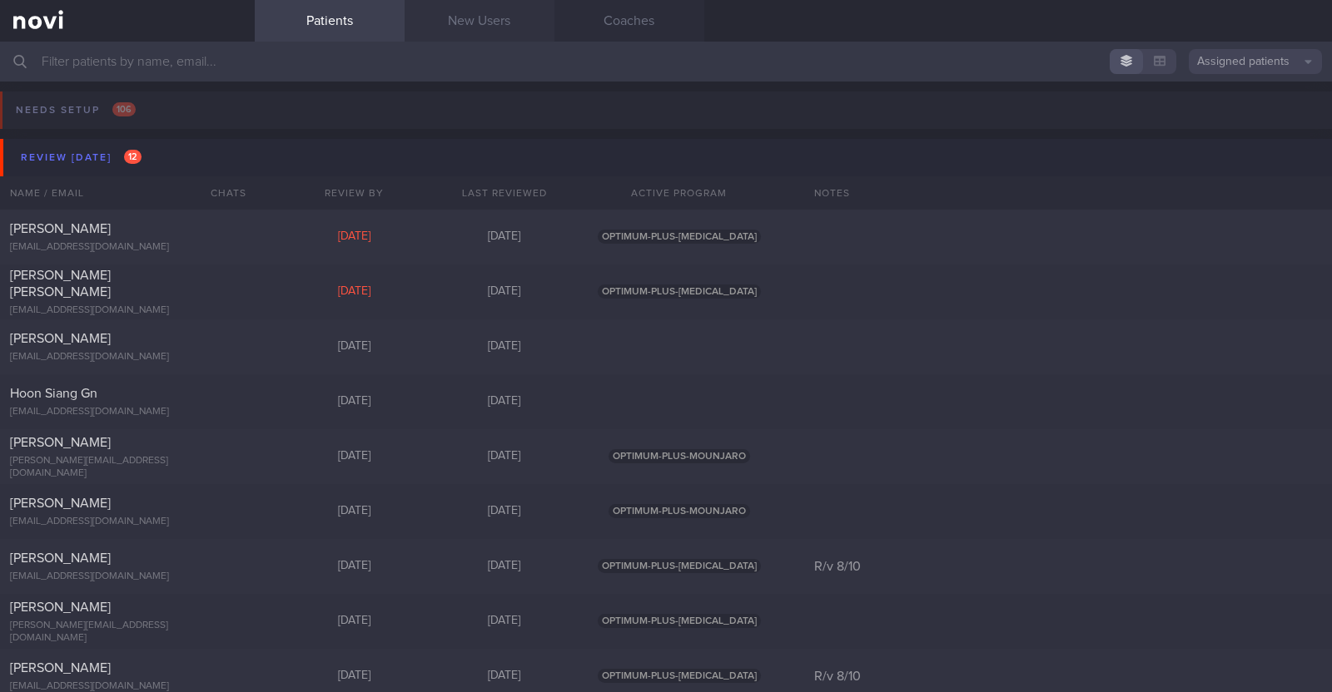
click at [516, 14] on link "New Users" at bounding box center [480, 21] width 150 height 42
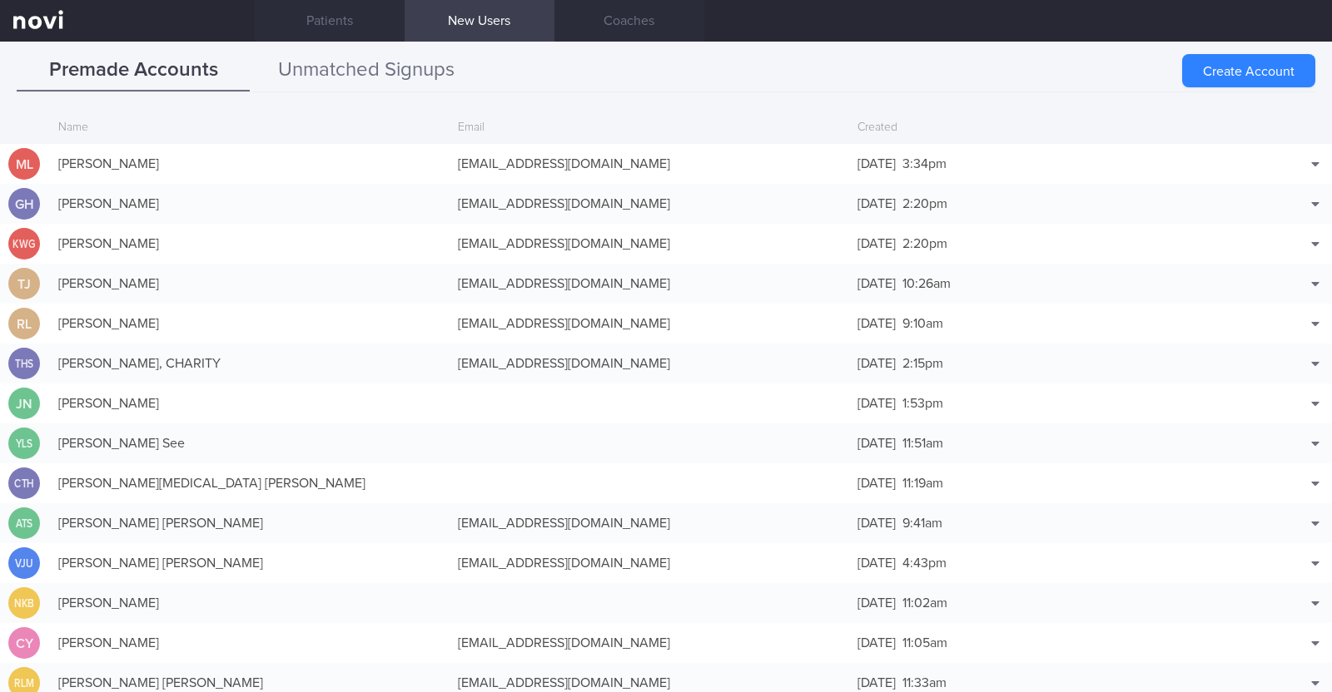
click at [421, 64] on button "Unmatched Signups" at bounding box center [366, 71] width 233 height 42
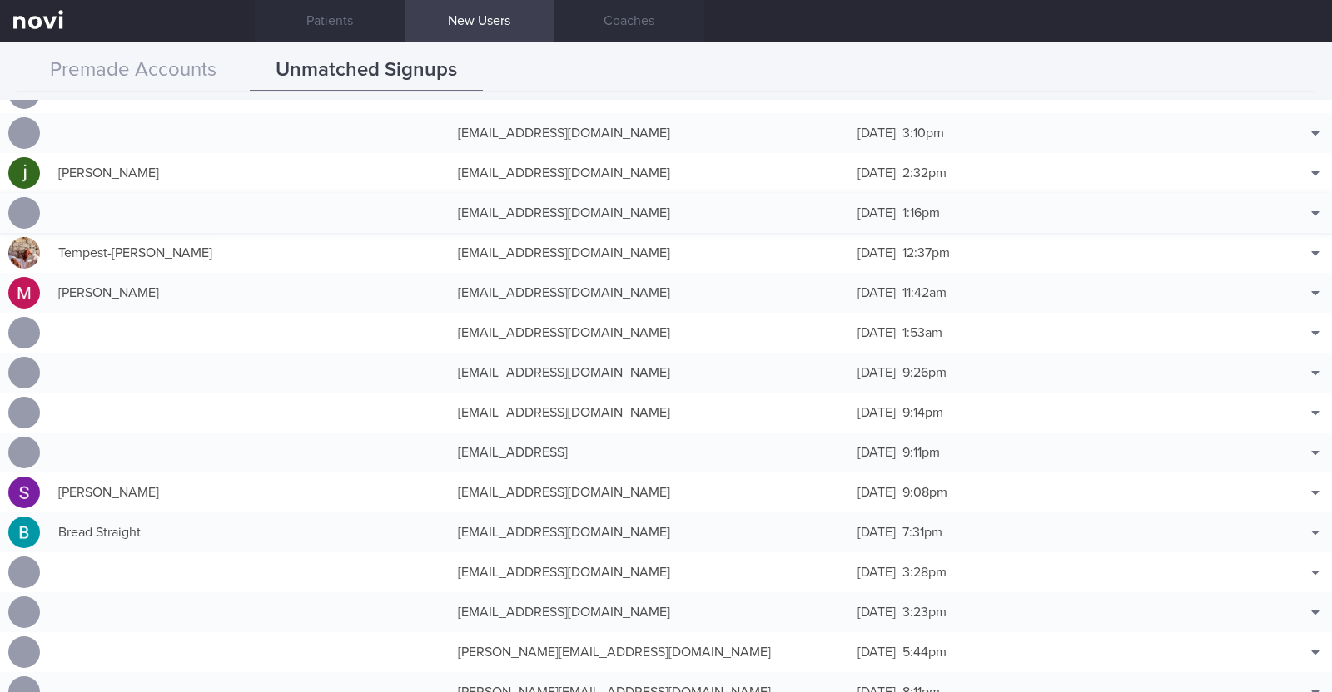
scroll to position [103, 0]
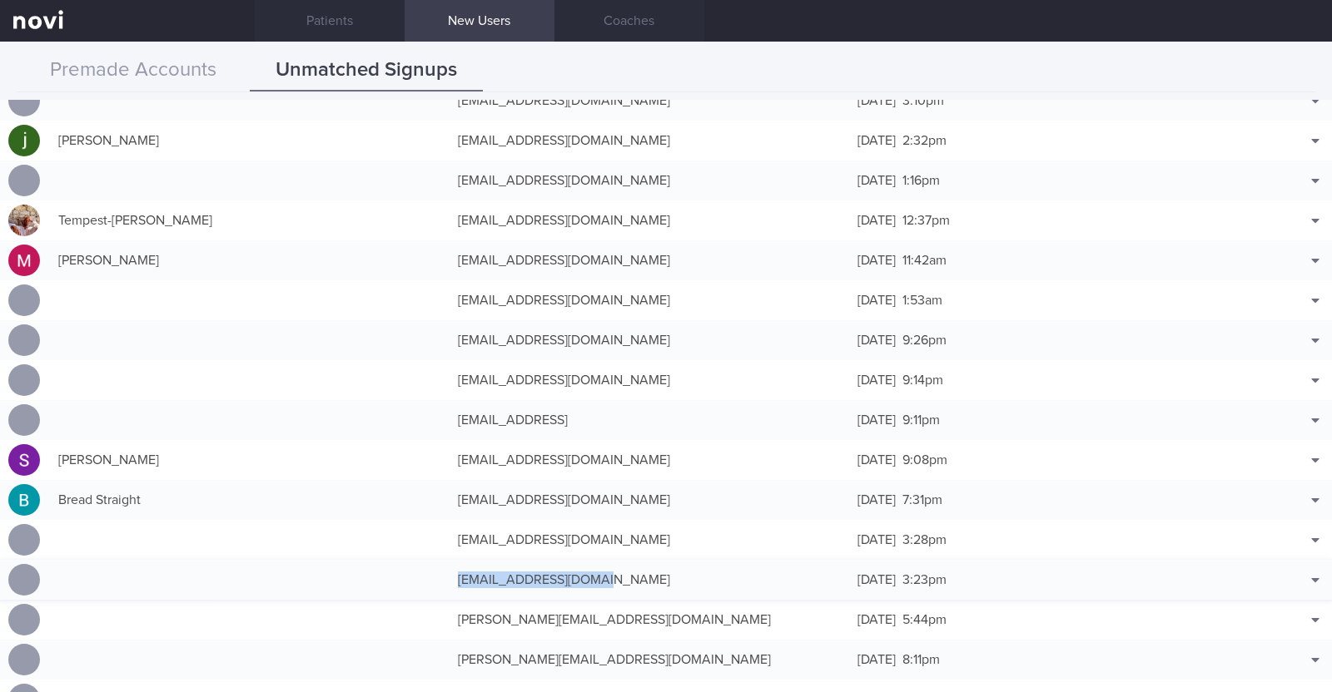
drag, startPoint x: 589, startPoint y: 579, endPoint x: 449, endPoint y: 576, distance: 139.9
click at [449, 576] on div "lindseyrj@hotmail.com" at bounding box center [649, 579] width 400 height 33
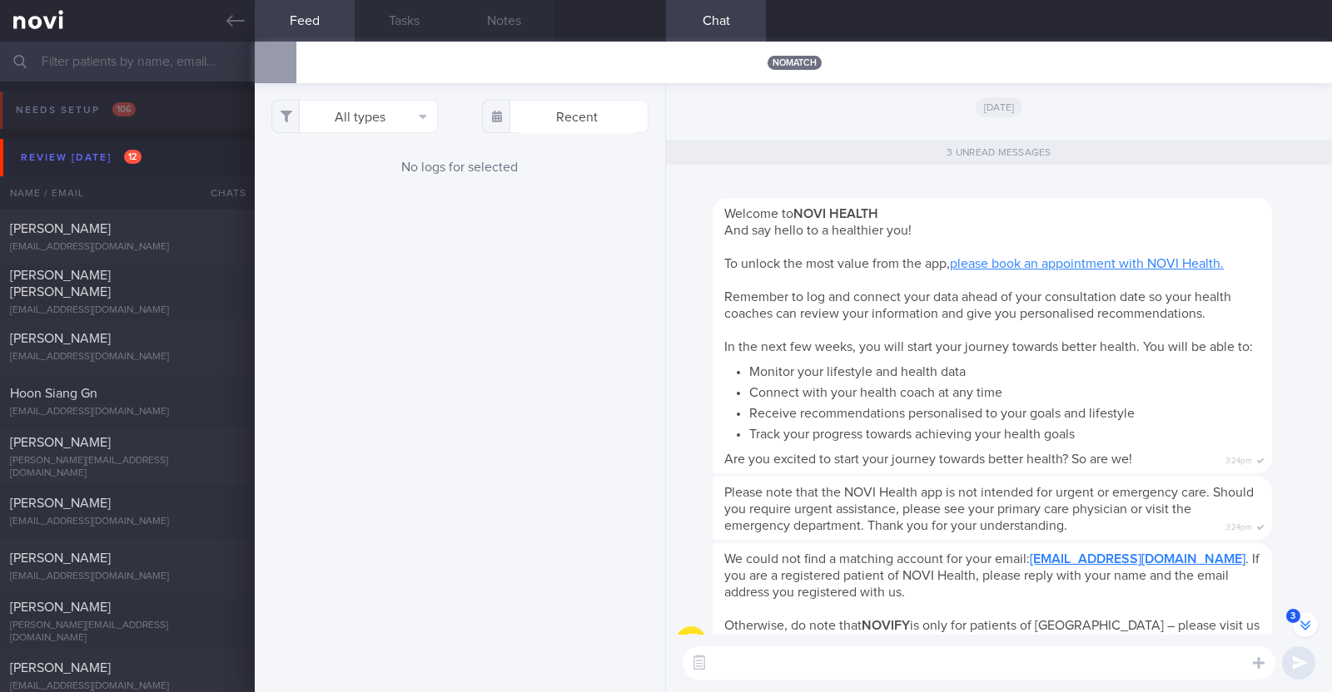
scroll to position [-2, 0]
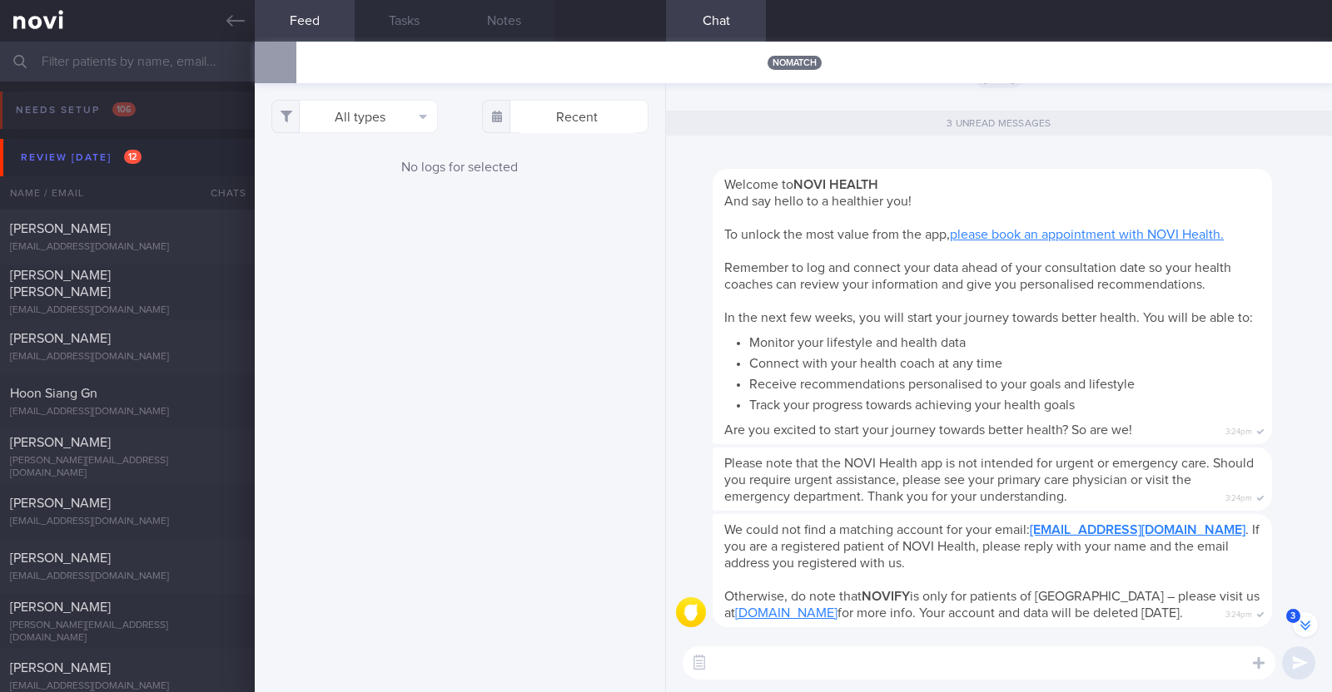
drag, startPoint x: 1032, startPoint y: 529, endPoint x: 1164, endPoint y: 526, distance: 132.4
click at [1157, 526] on span "We could not find a matching account for your email: lindseyrj@hotmail.com . If…" at bounding box center [991, 547] width 535 height 47
drag, startPoint x: 1027, startPoint y: 529, endPoint x: 1117, endPoint y: 536, distance: 90.2
click at [1117, 536] on div "We could not find a matching account for your email: lindseyrj@hotmail.com . If…" at bounding box center [991, 570] width 559 height 113
click at [694, 410] on div "Welcome to NOVI HEALTH And say hello to a healthier you! To unlock the most val…" at bounding box center [999, 298] width 646 height 299
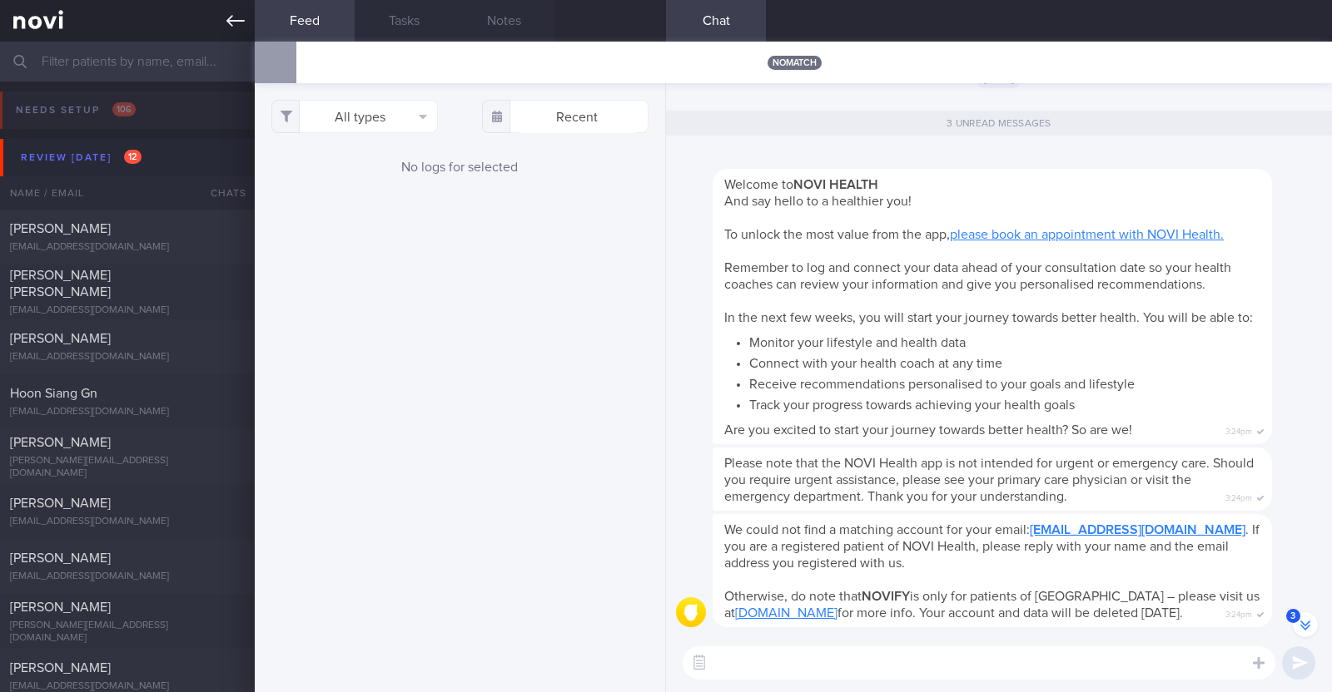
drag, startPoint x: 223, startPoint y: 27, endPoint x: 250, endPoint y: 4, distance: 35.4
click at [223, 27] on link at bounding box center [127, 21] width 255 height 42
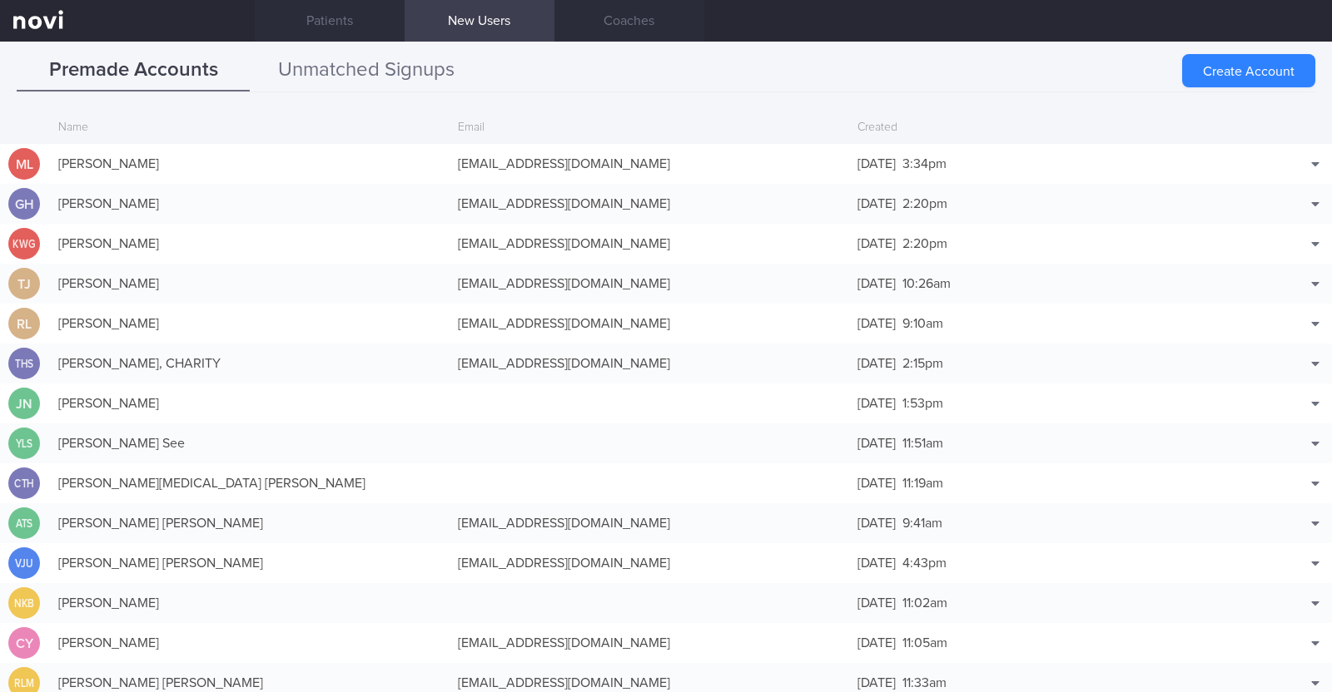
click at [427, 72] on button "Unmatched Signups" at bounding box center [366, 71] width 233 height 42
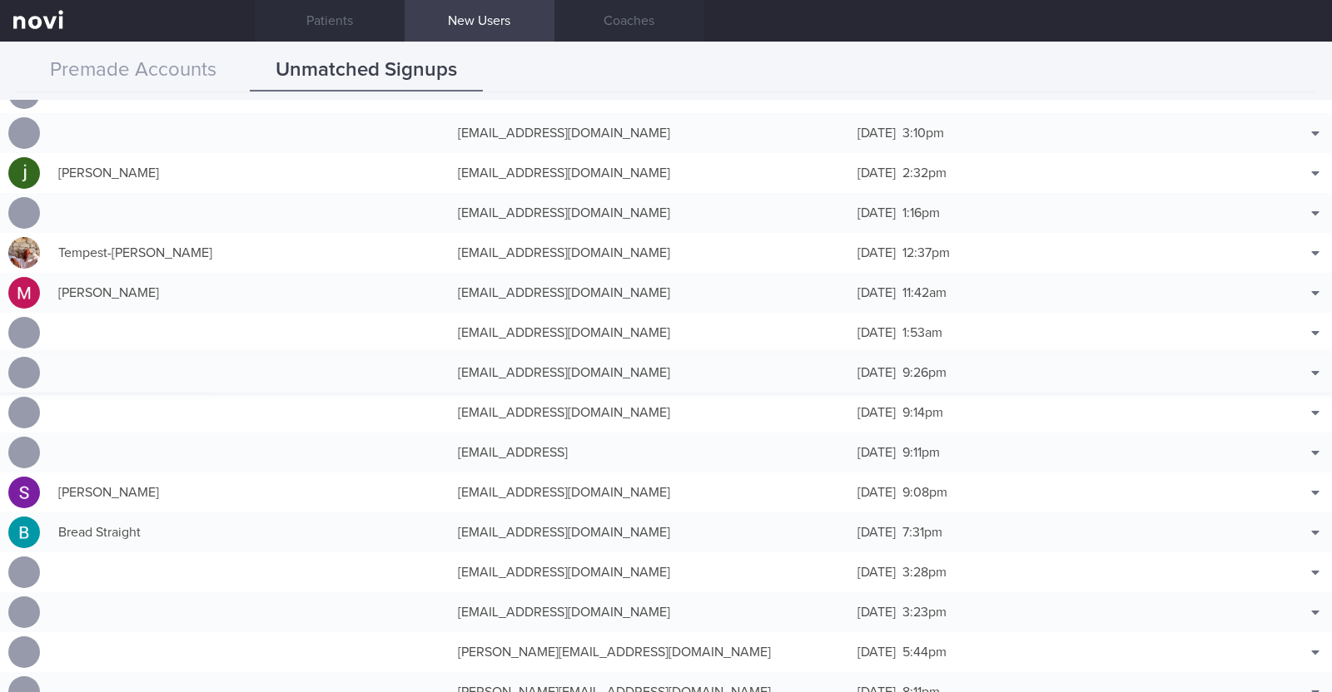
scroll to position [103, 0]
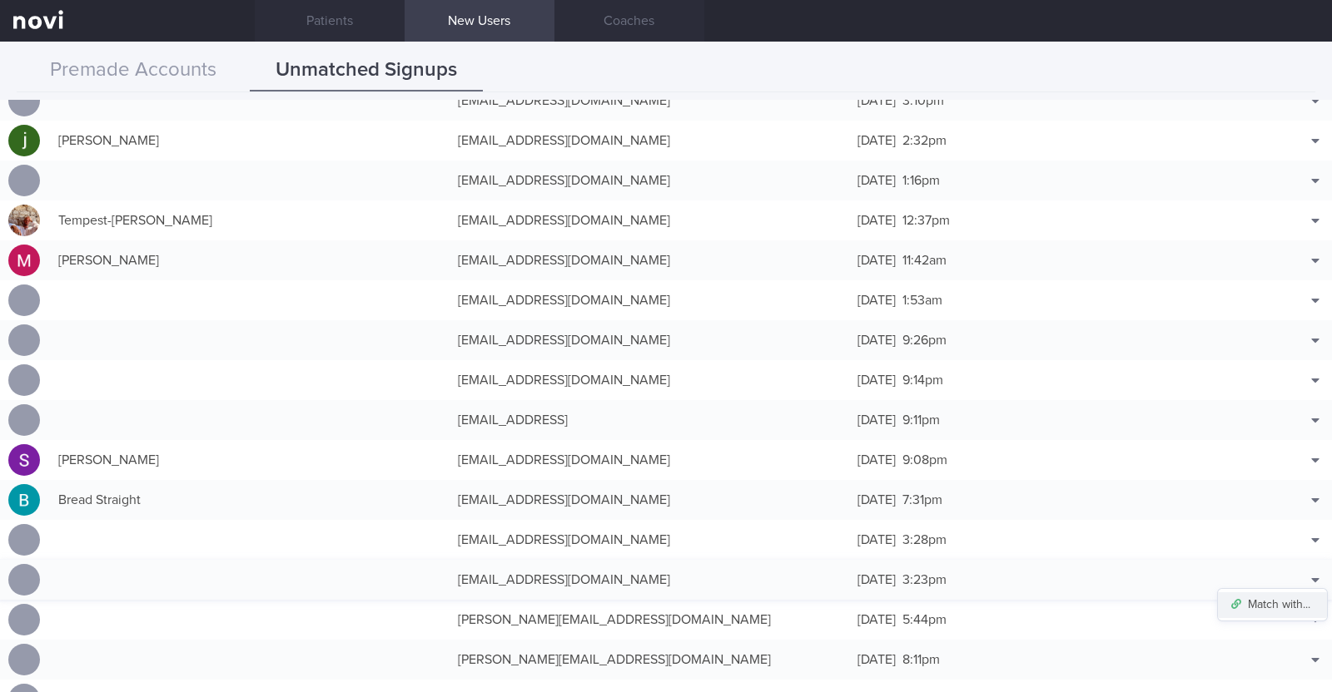
click at [1273, 603] on button "Match with..." at bounding box center [1272, 605] width 109 height 25
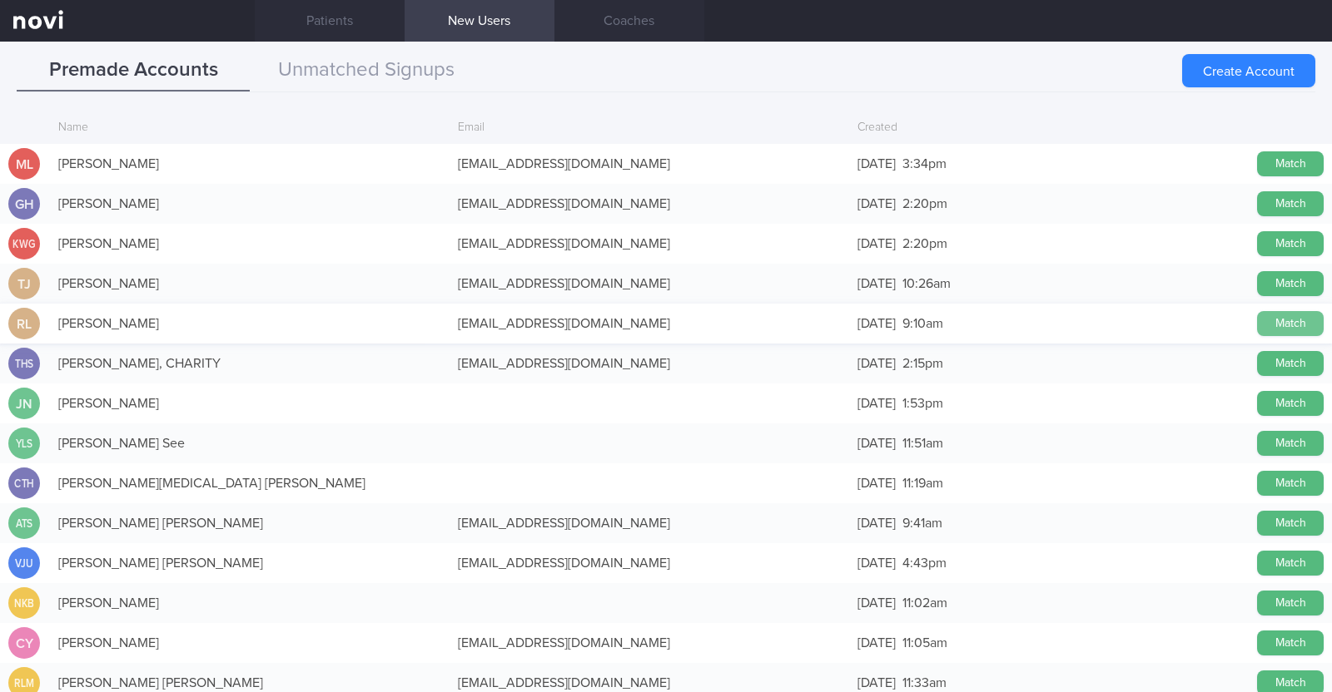
click at [1258, 325] on button "Match" at bounding box center [1290, 323] width 67 height 25
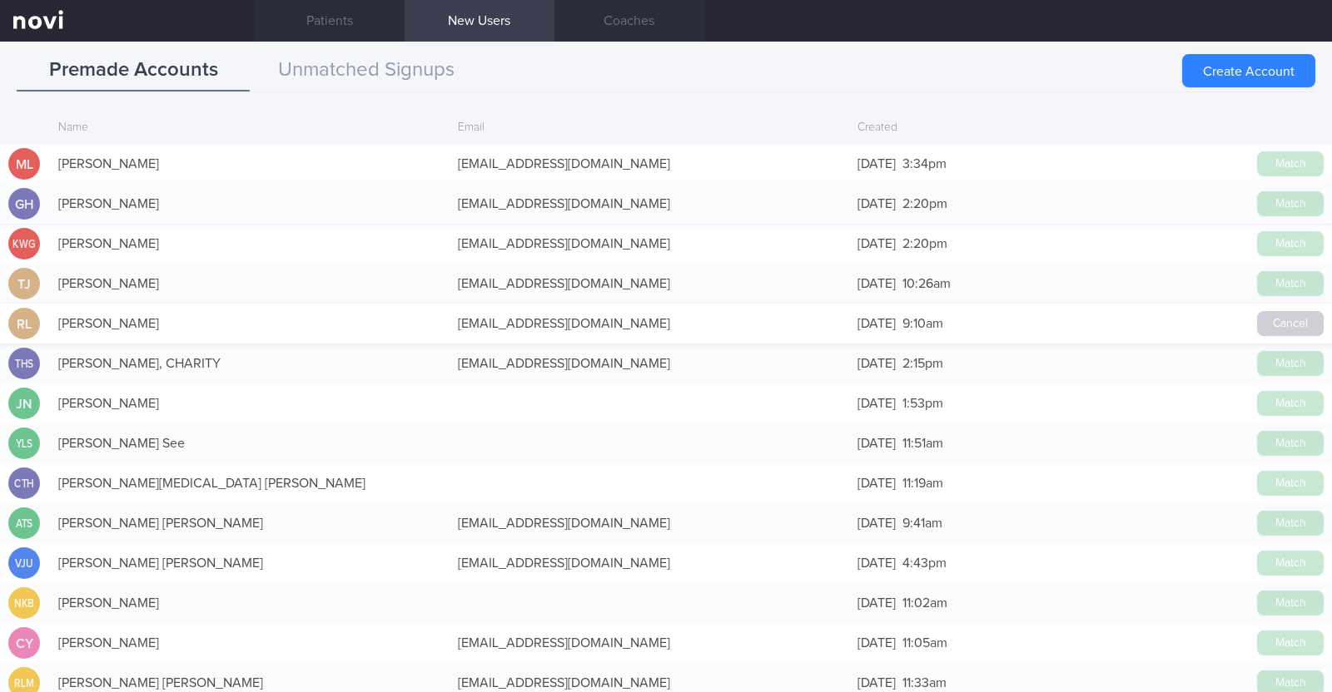
scroll to position [100, 0]
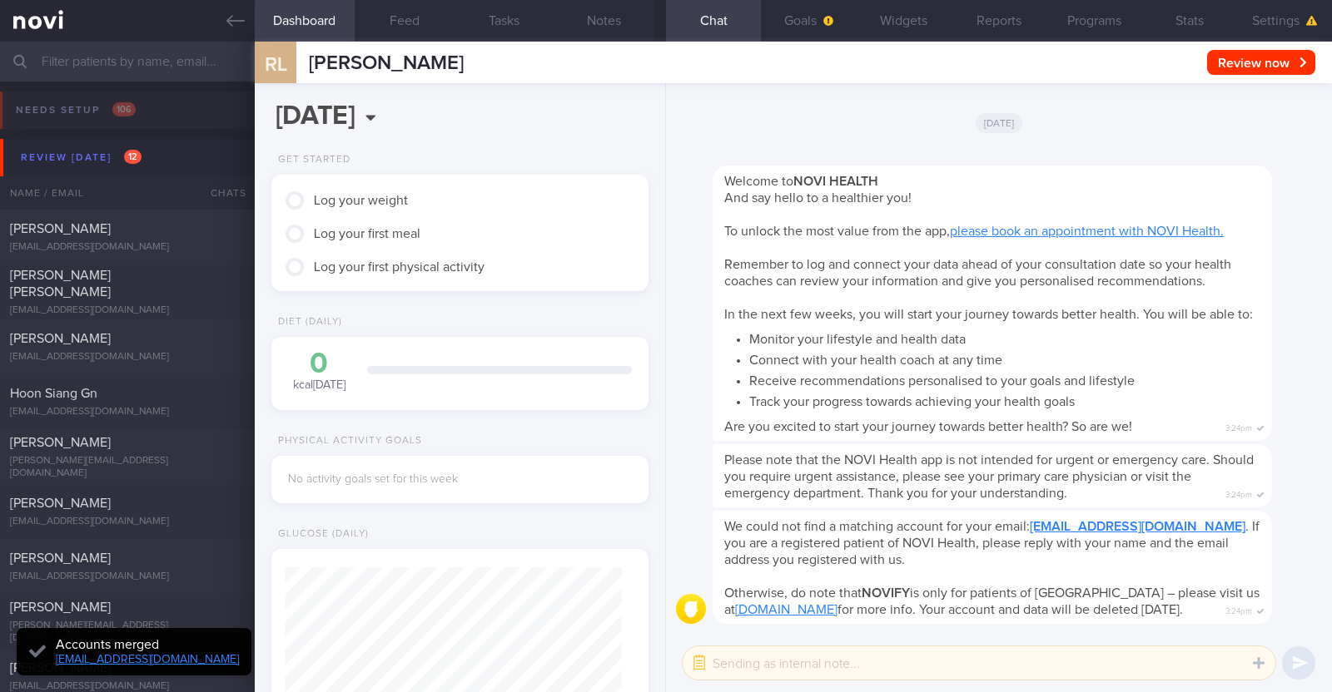
scroll to position [166, 331]
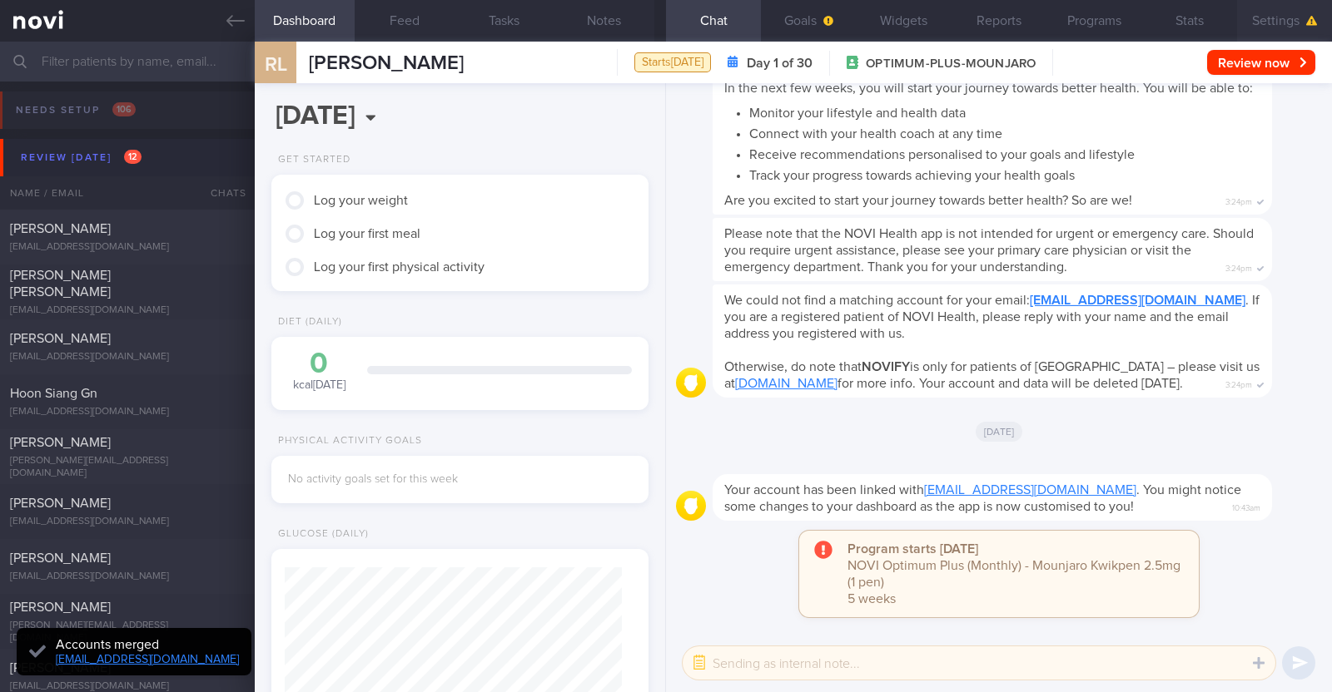
click at [1303, 17] on button "Settings" at bounding box center [1284, 21] width 95 height 42
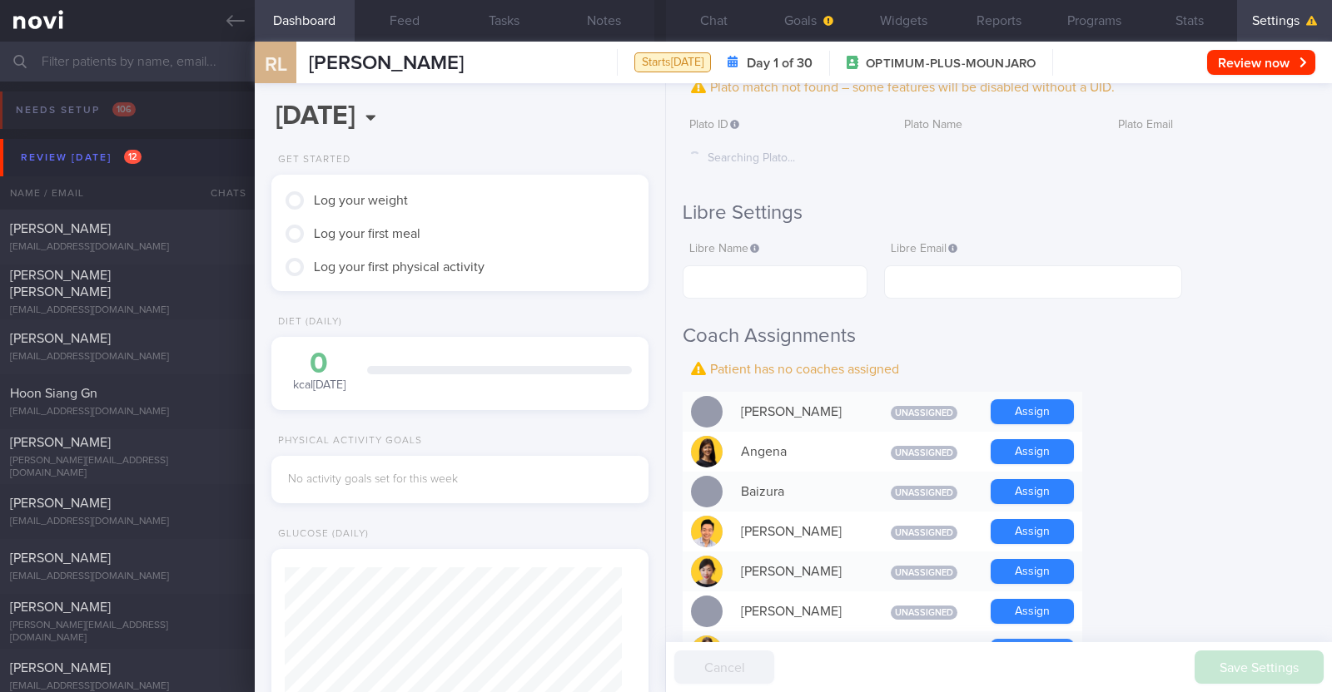
scroll to position [415, 0]
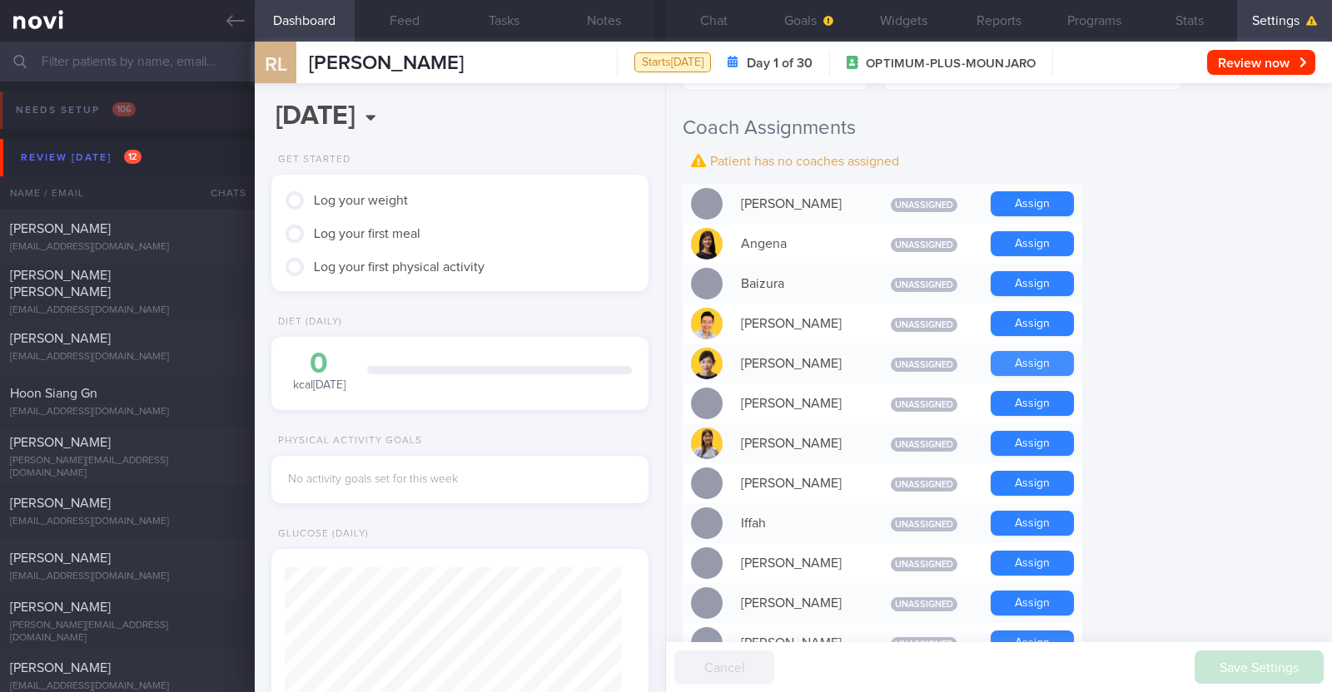
click at [1035, 364] on button "Assign" at bounding box center [1031, 363] width 83 height 25
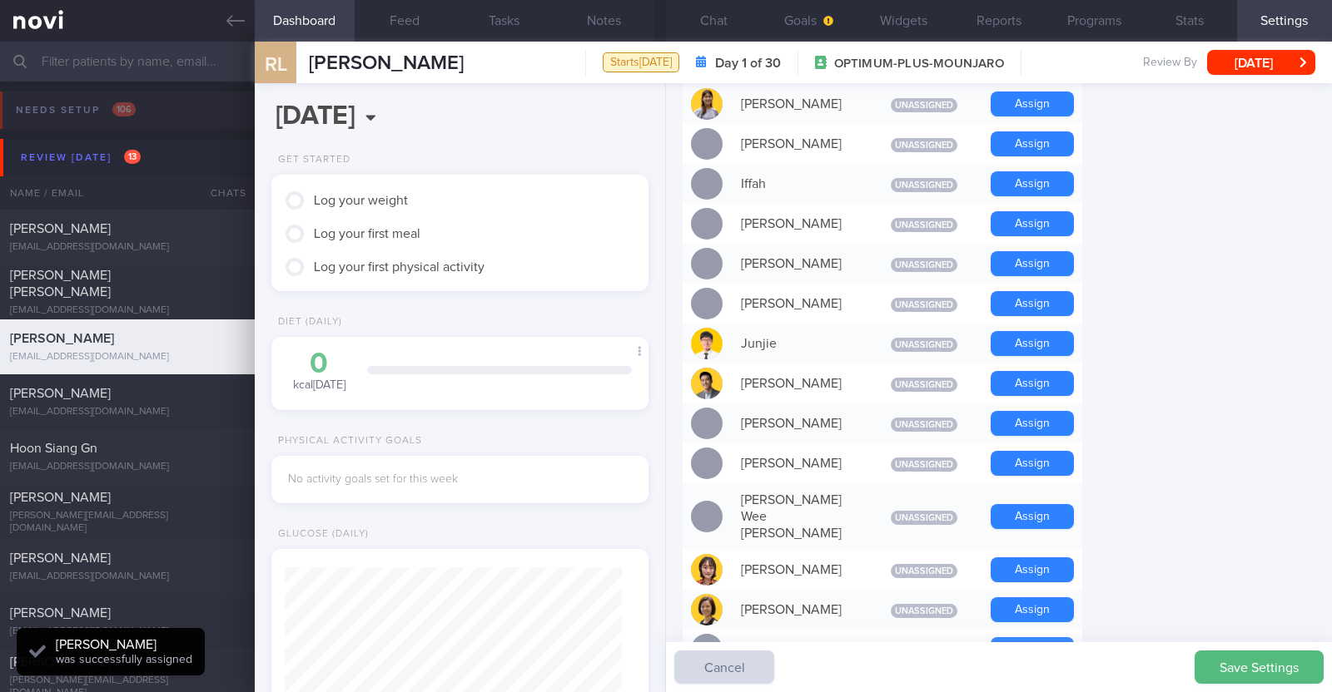
scroll to position [692, 0]
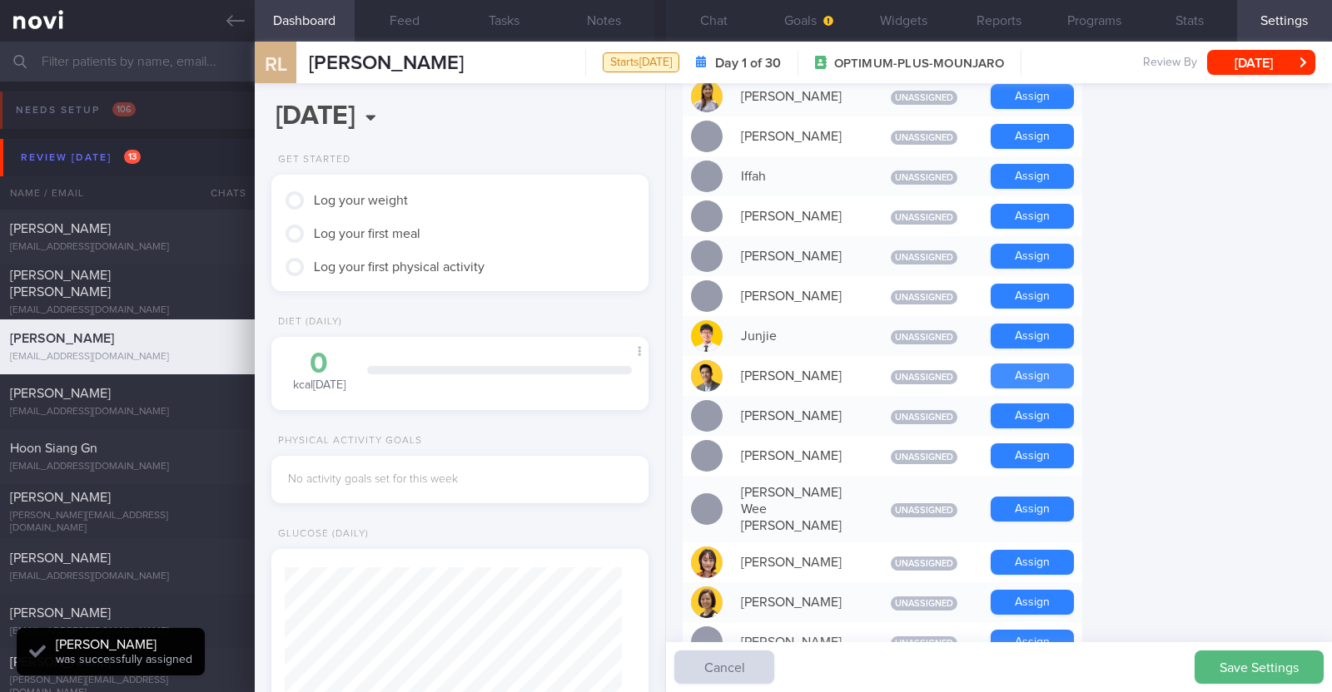
click at [1060, 375] on button "Assign" at bounding box center [1031, 376] width 83 height 25
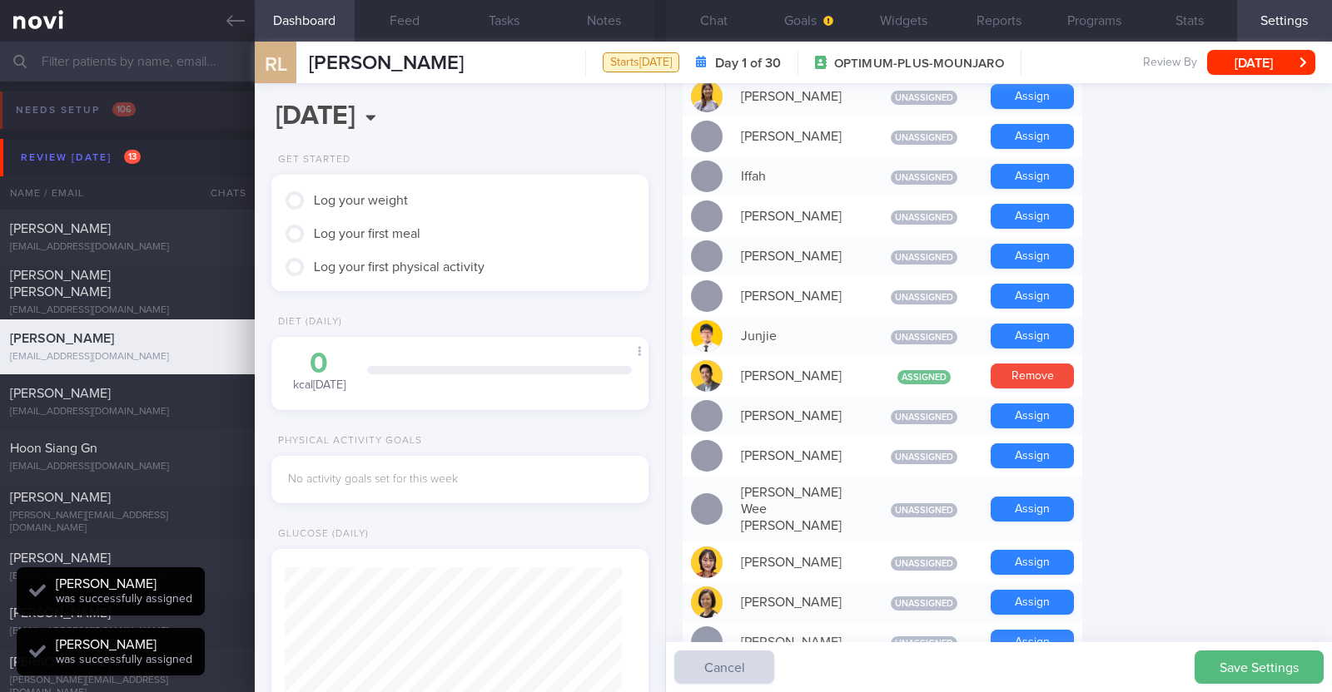
scroll to position [168, 337]
click at [1232, 668] on button "Save Settings" at bounding box center [1258, 667] width 129 height 33
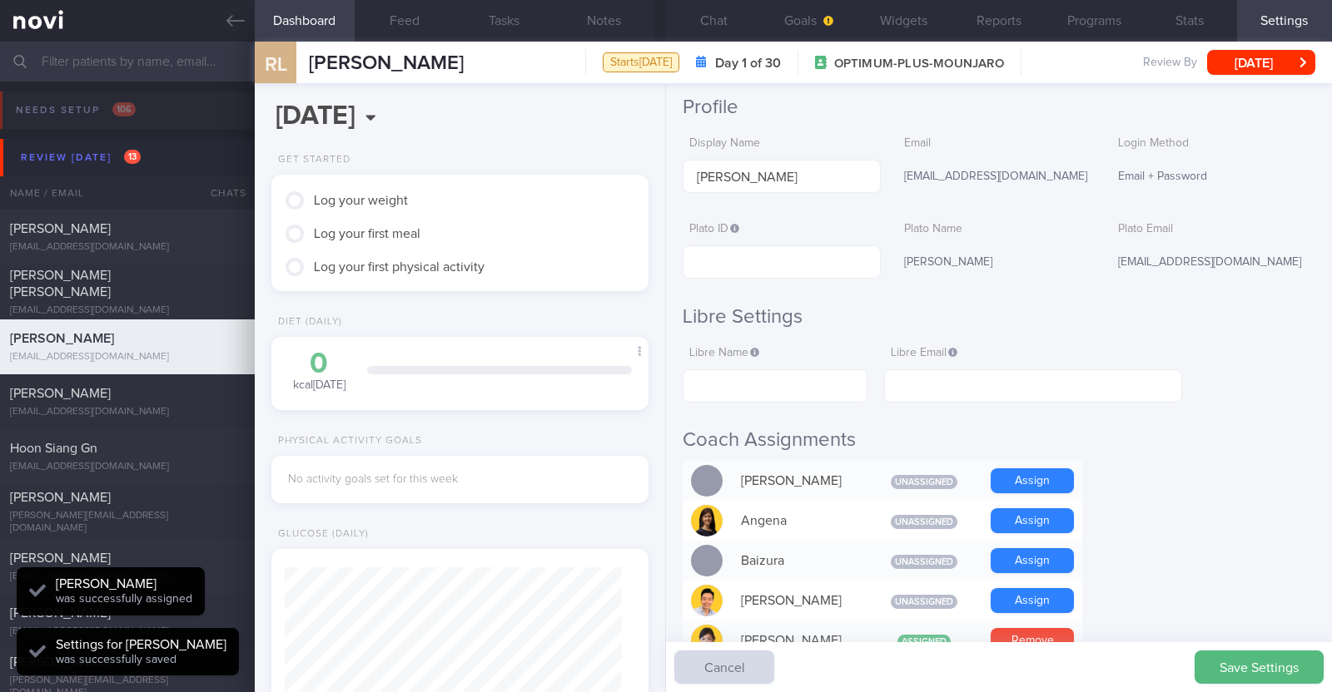
scroll to position [0, 0]
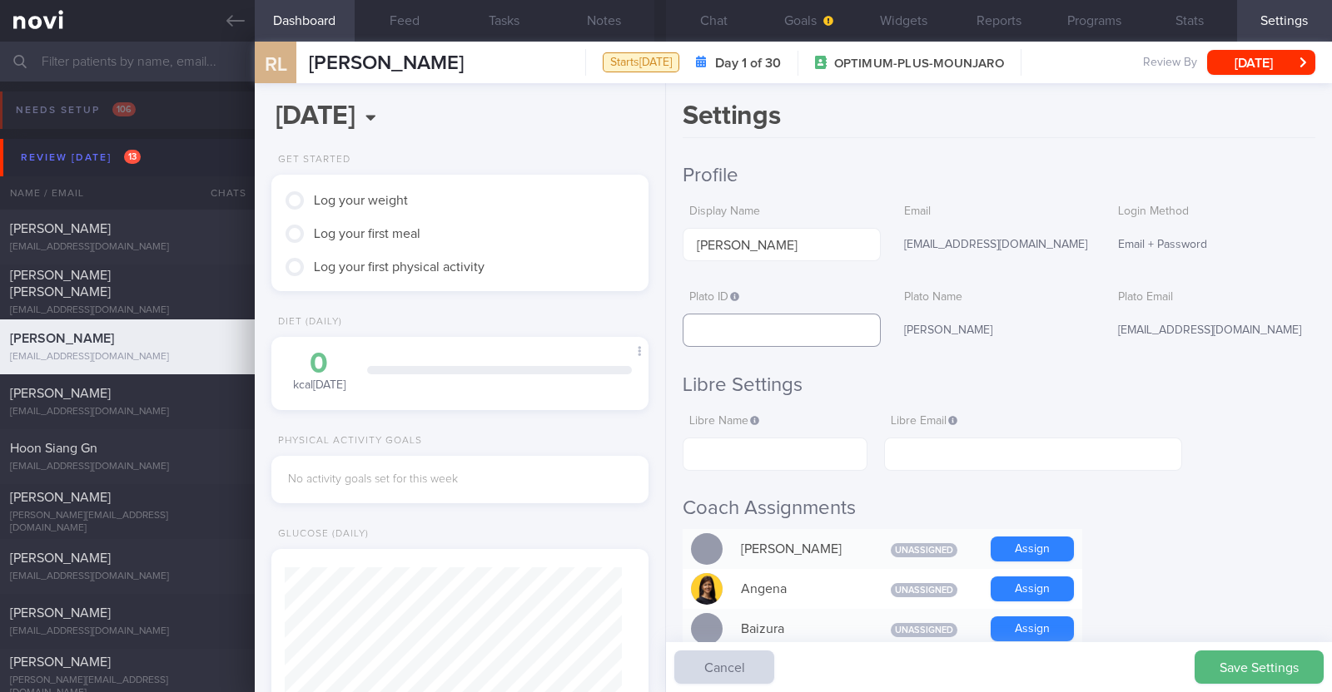
click at [812, 322] on input "text" at bounding box center [781, 330] width 197 height 33
paste input "38fe580104884e88bdd8c6aeb4ca491d"
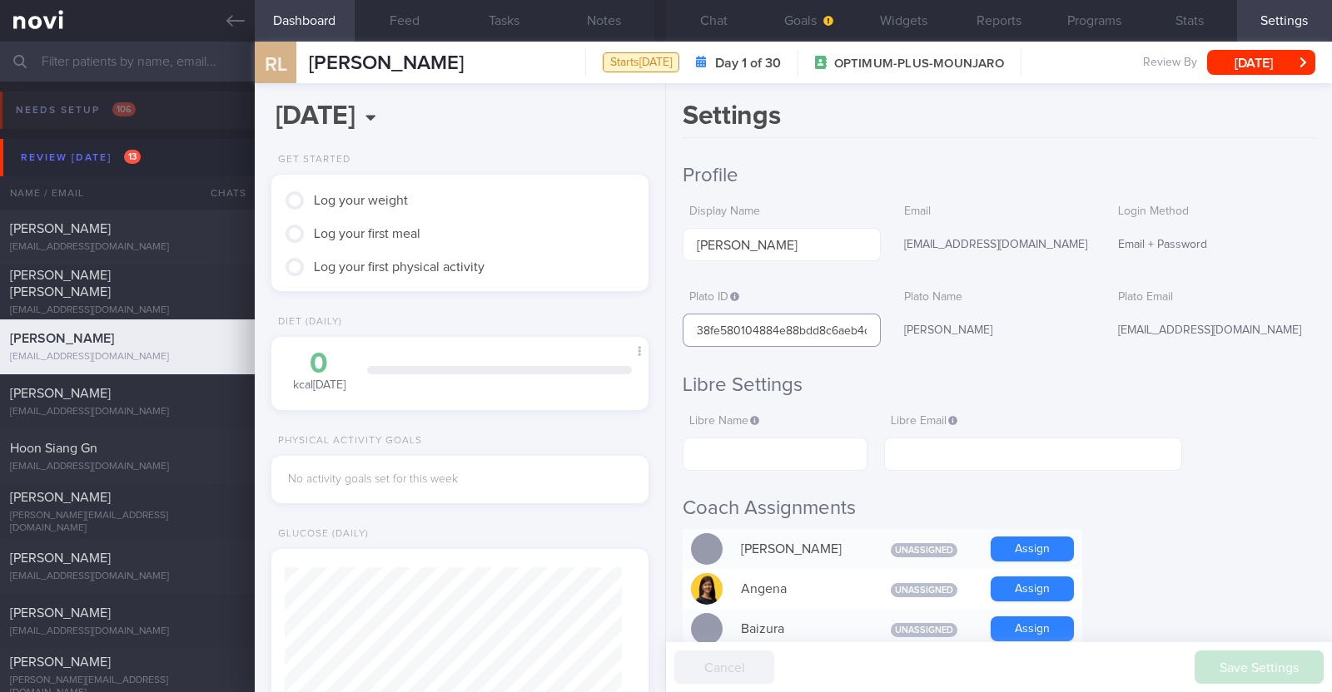
scroll to position [0, 41]
type input "38fe580104884e88bdd8c6aeb4ca491d"
click at [791, 22] on button "Goals" at bounding box center [808, 21] width 95 height 42
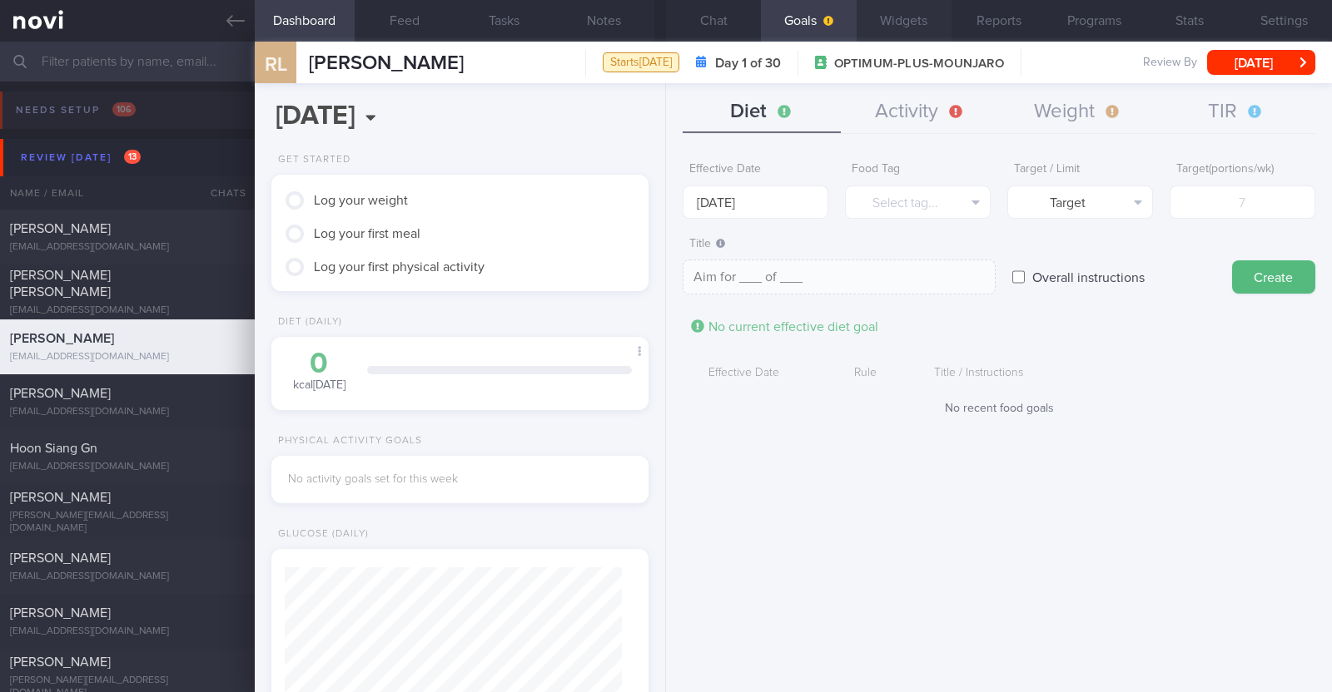
click at [898, 18] on button "Widgets" at bounding box center [903, 21] width 95 height 42
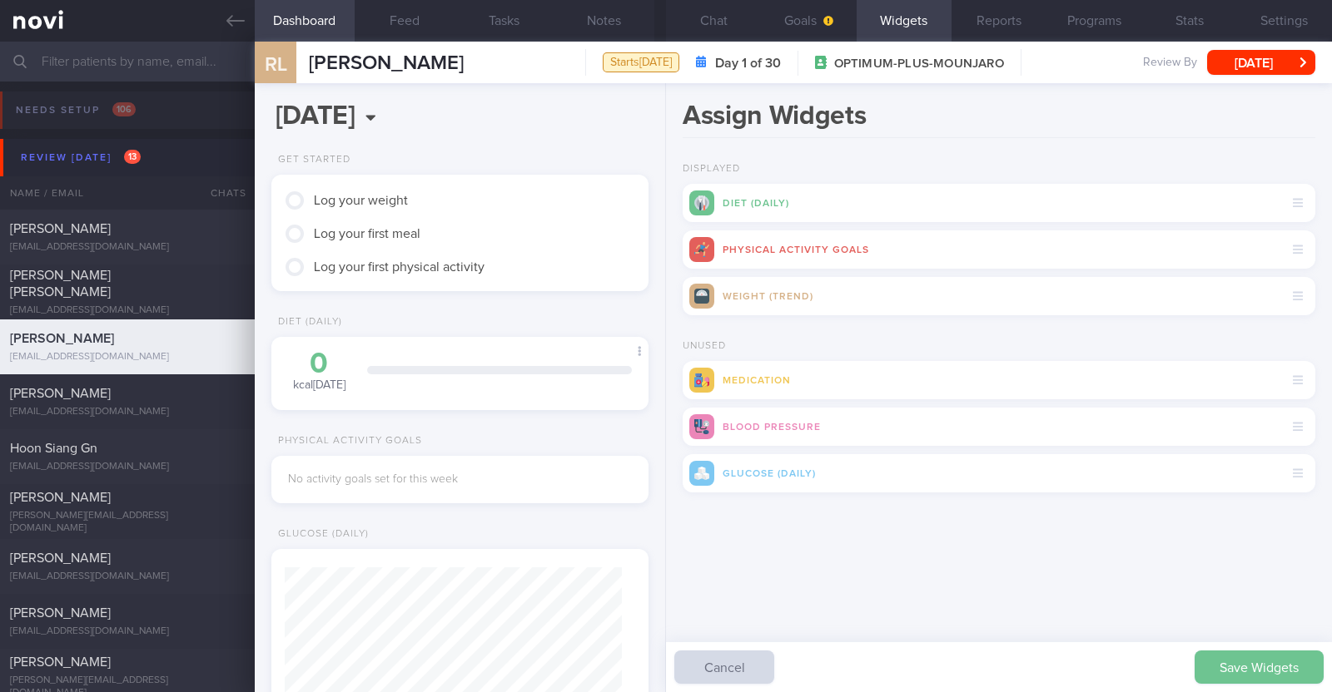
click at [1217, 665] on button "Save Widgets" at bounding box center [1258, 667] width 129 height 33
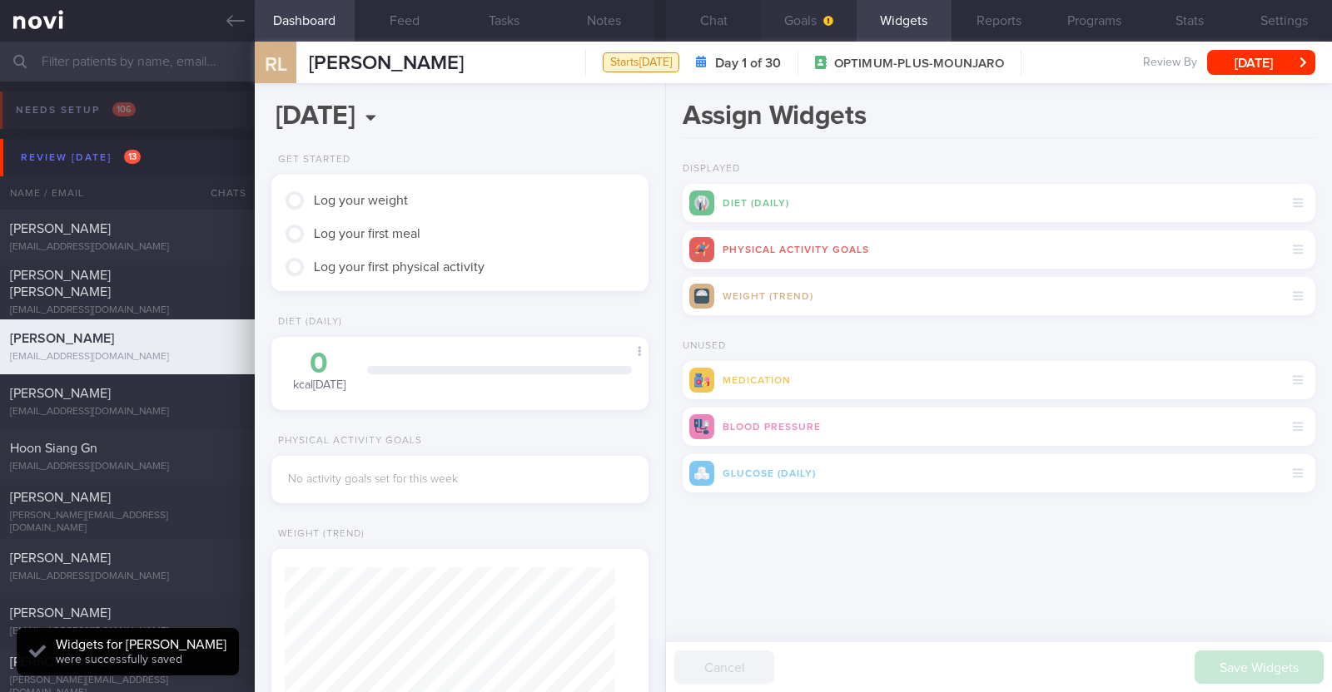
click at [796, 13] on button "Goals" at bounding box center [808, 21] width 95 height 42
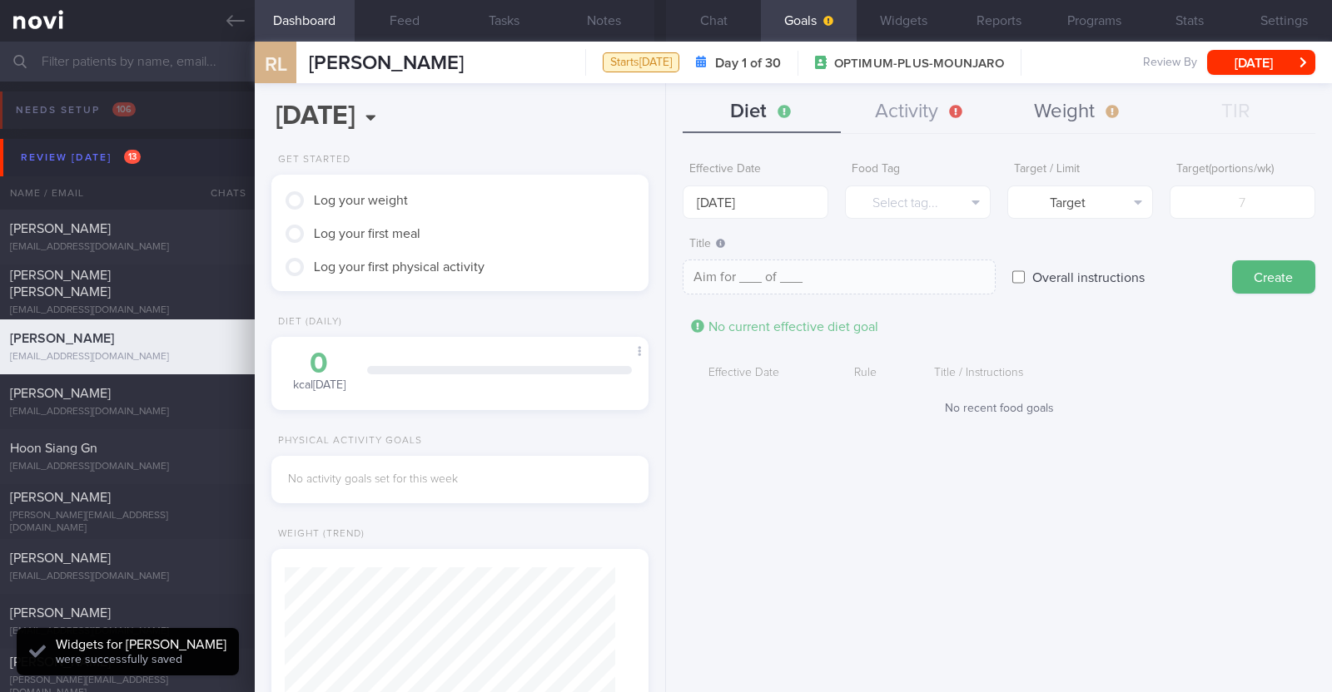
click at [1049, 107] on button "Weight" at bounding box center [1078, 113] width 158 height 42
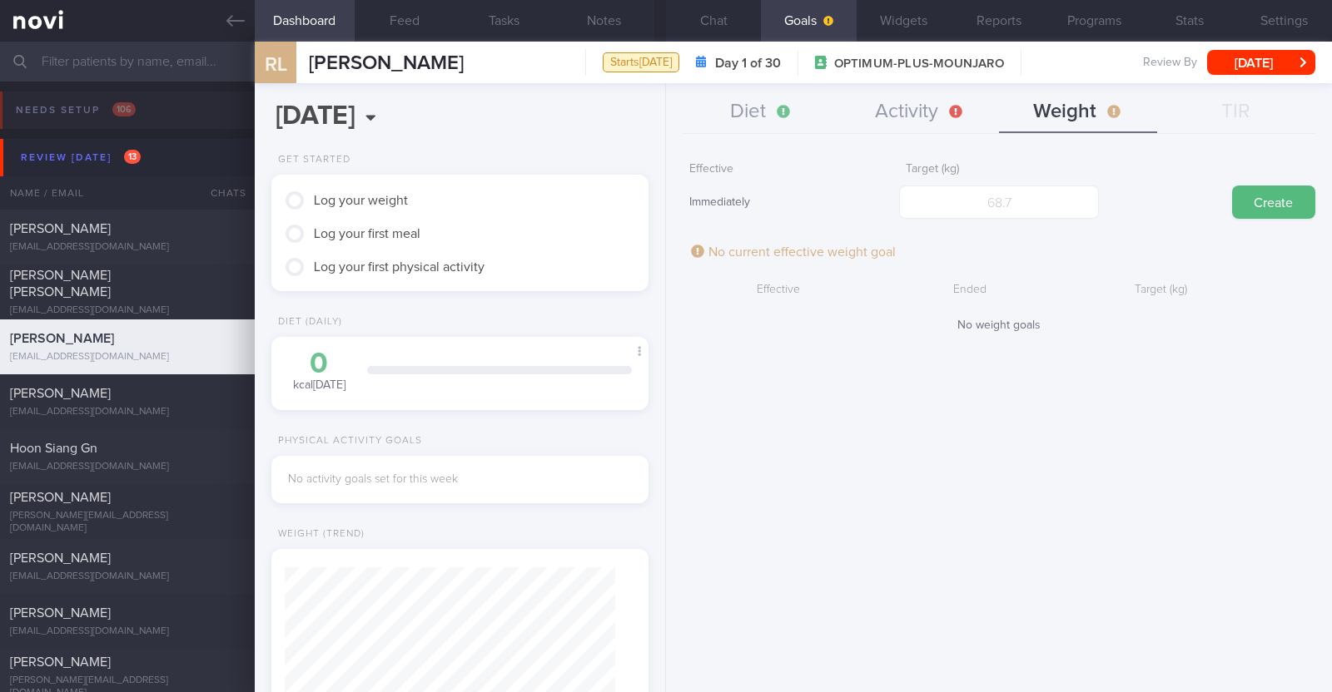
scroll to position [166, 331]
click at [1011, 202] on input "number" at bounding box center [999, 202] width 200 height 33
type input "65"
click at [1264, 205] on button "Create" at bounding box center [1273, 202] width 83 height 33
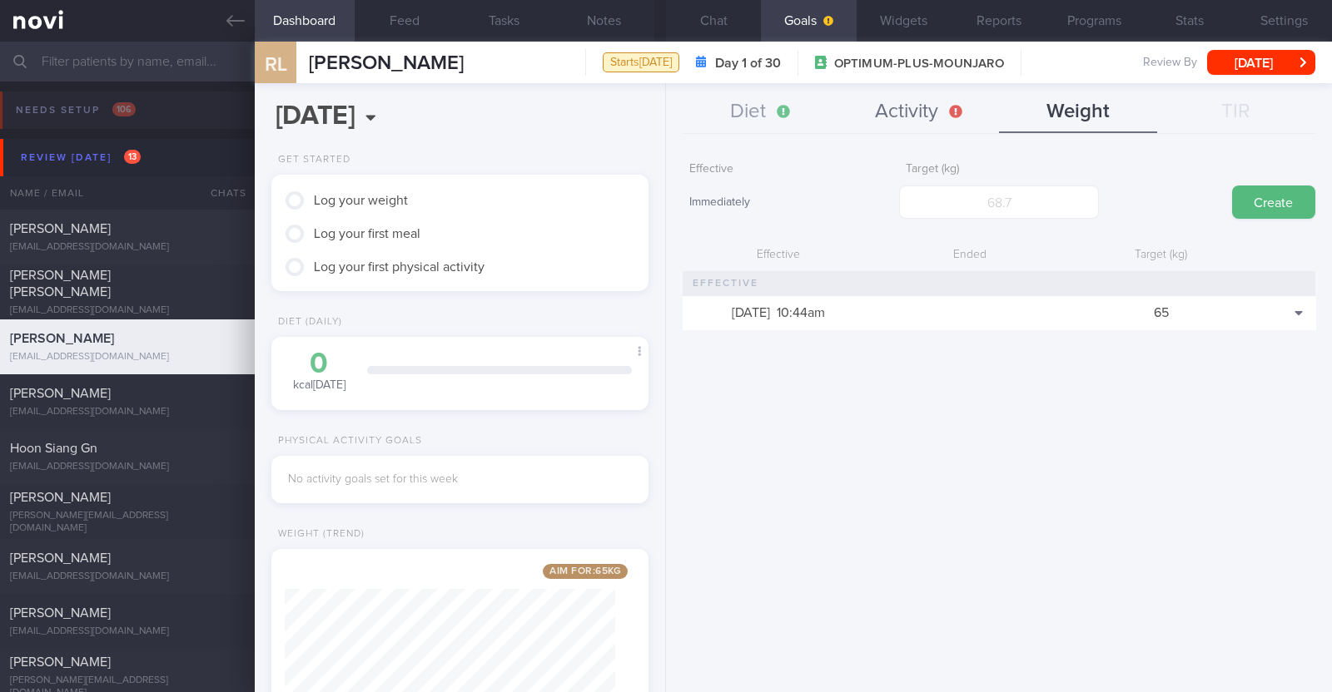
click at [890, 117] on button "Activity" at bounding box center [920, 113] width 158 height 42
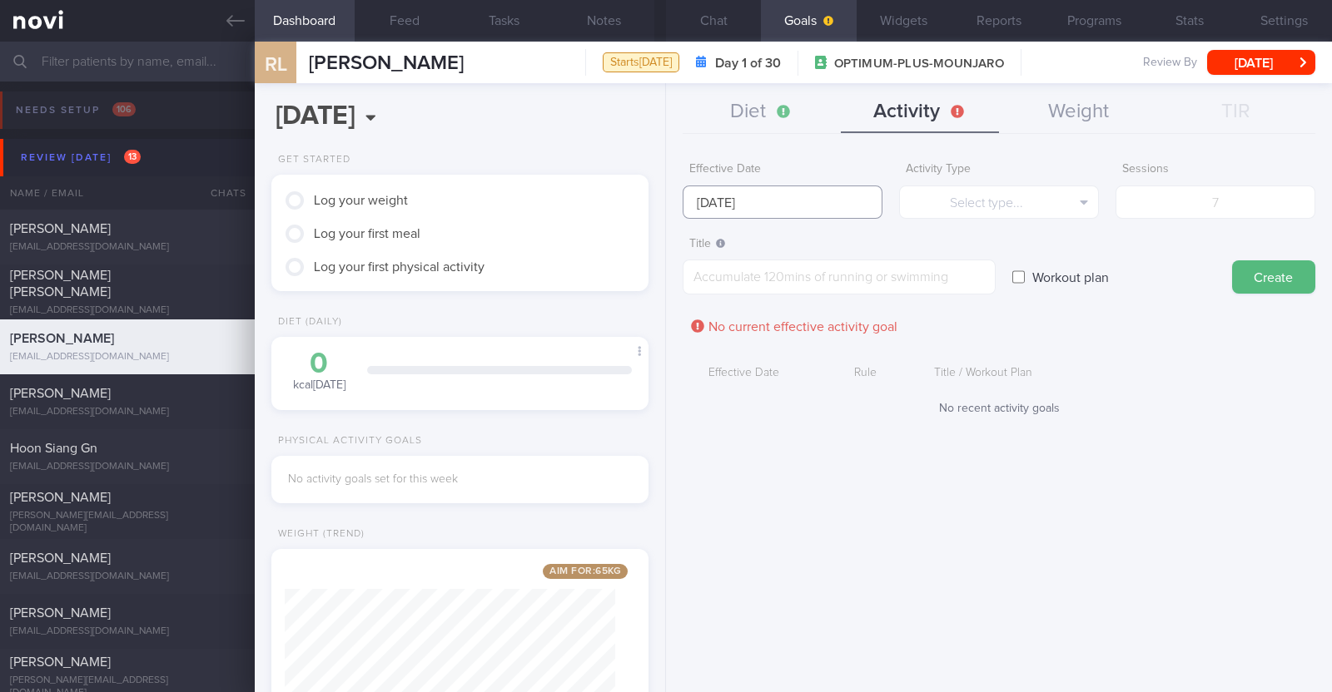
click at [832, 208] on input "[DATE]" at bounding box center [783, 202] width 200 height 33
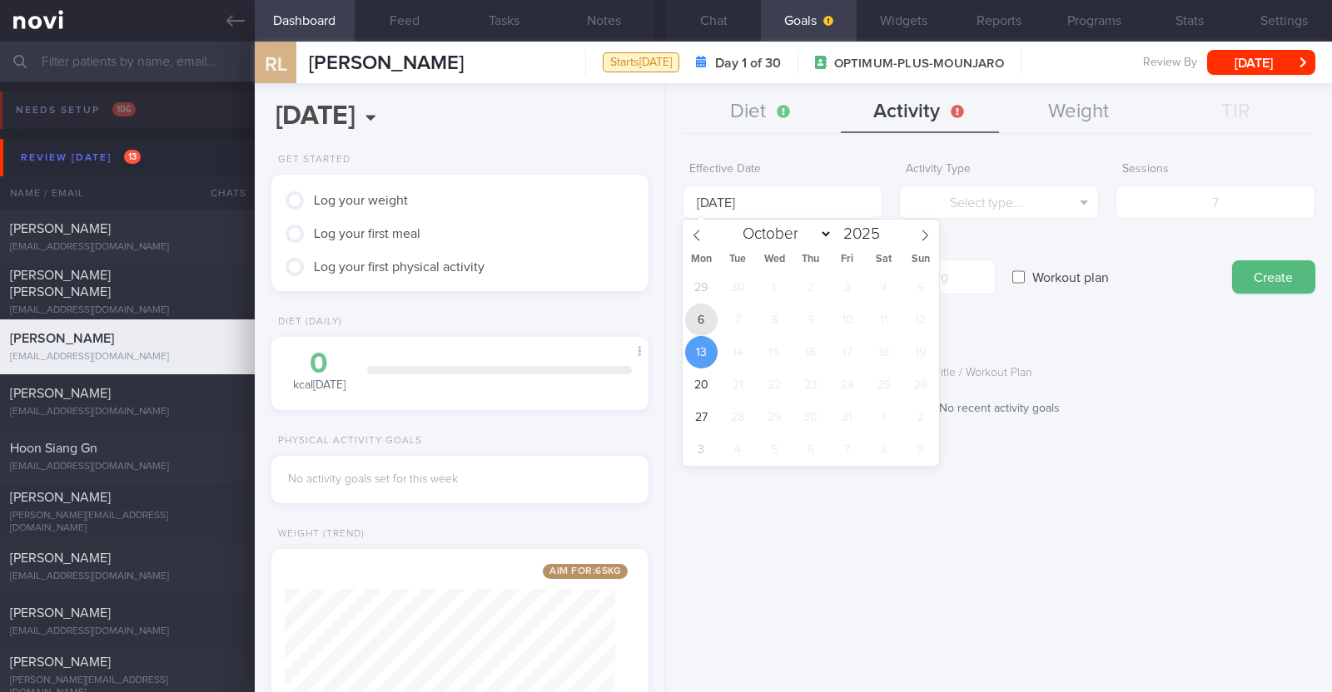
click at [707, 328] on span "6" at bounding box center [701, 320] width 32 height 32
type input "6 Oct 2025"
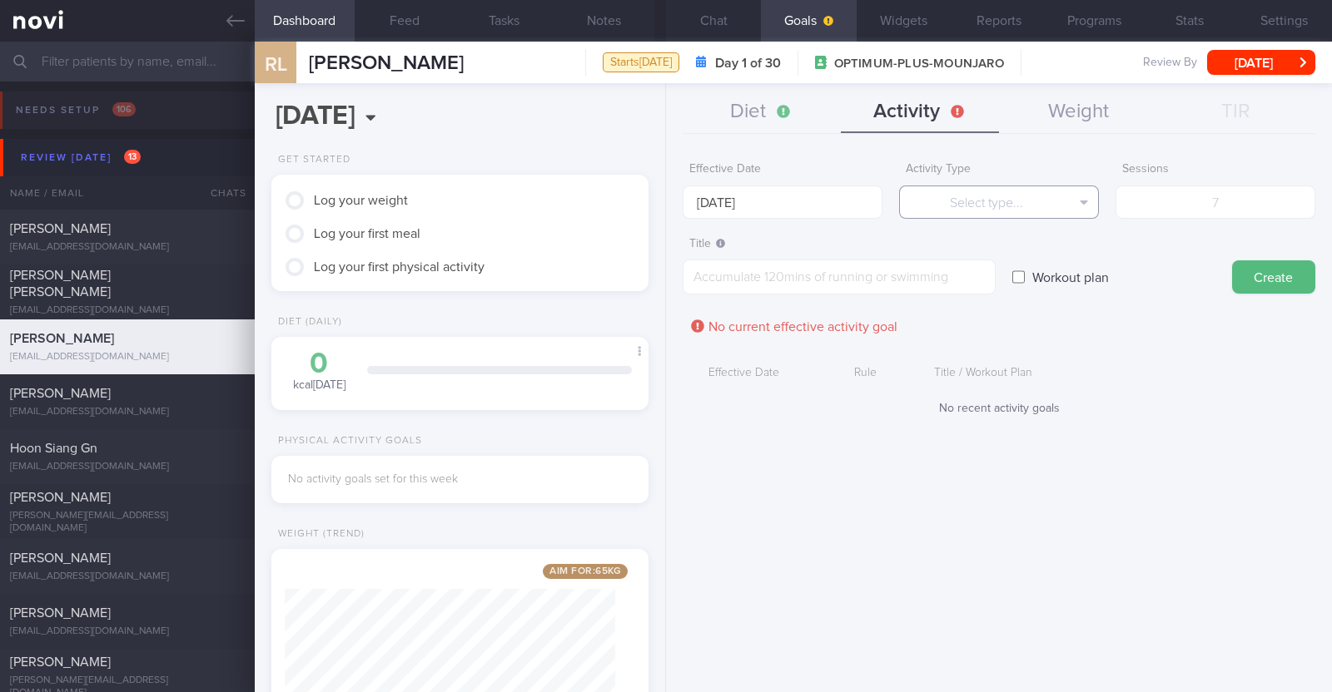
click at [940, 198] on button "Select type..." at bounding box center [999, 202] width 200 height 33
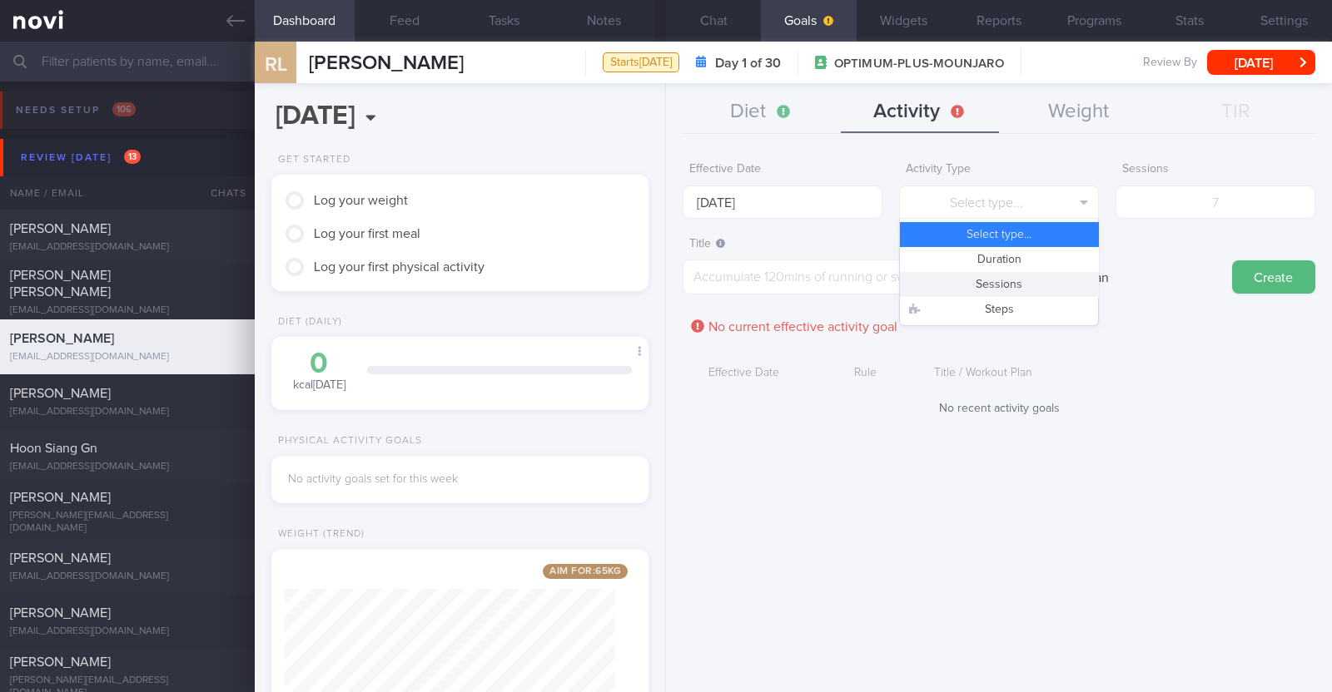
click at [986, 276] on button "Sessions" at bounding box center [999, 284] width 198 height 25
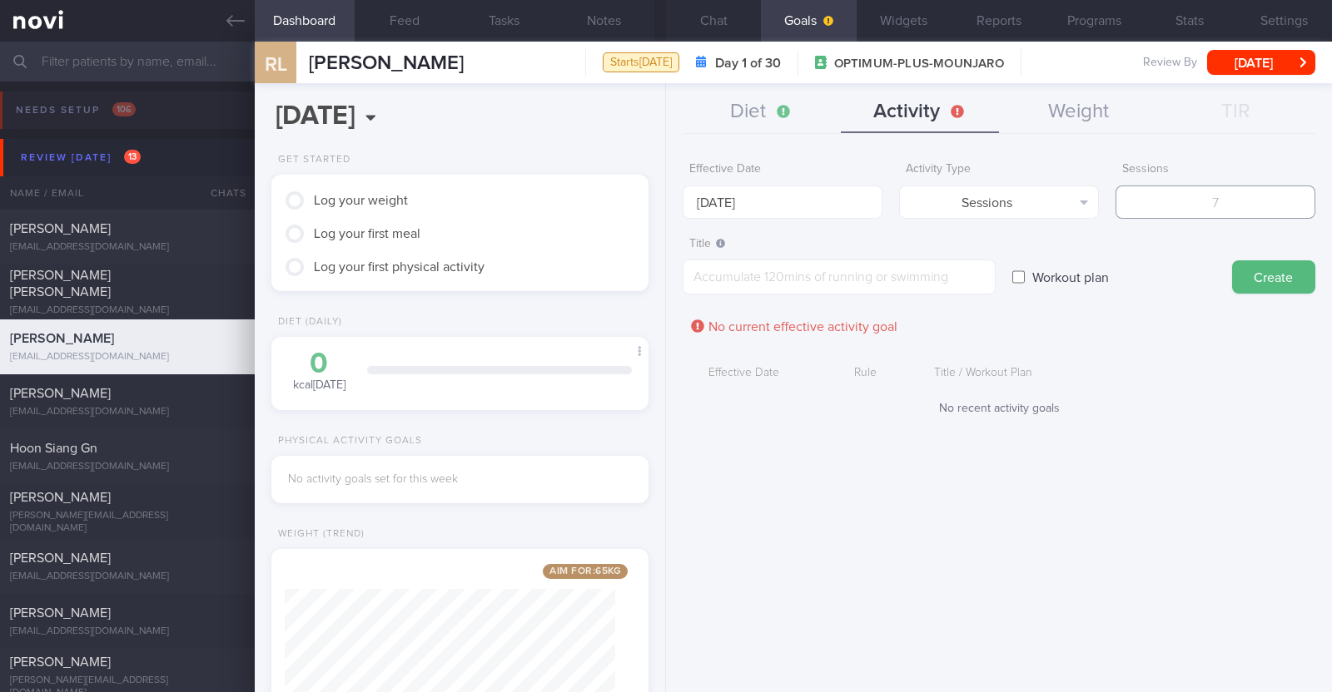
click at [1220, 193] on input "number" at bounding box center [1215, 202] width 200 height 33
type input "2"
click at [822, 277] on textarea at bounding box center [839, 277] width 313 height 35
type textarea "Continue with 2x PT sessions per week"
click at [1267, 285] on button "Create" at bounding box center [1273, 277] width 83 height 33
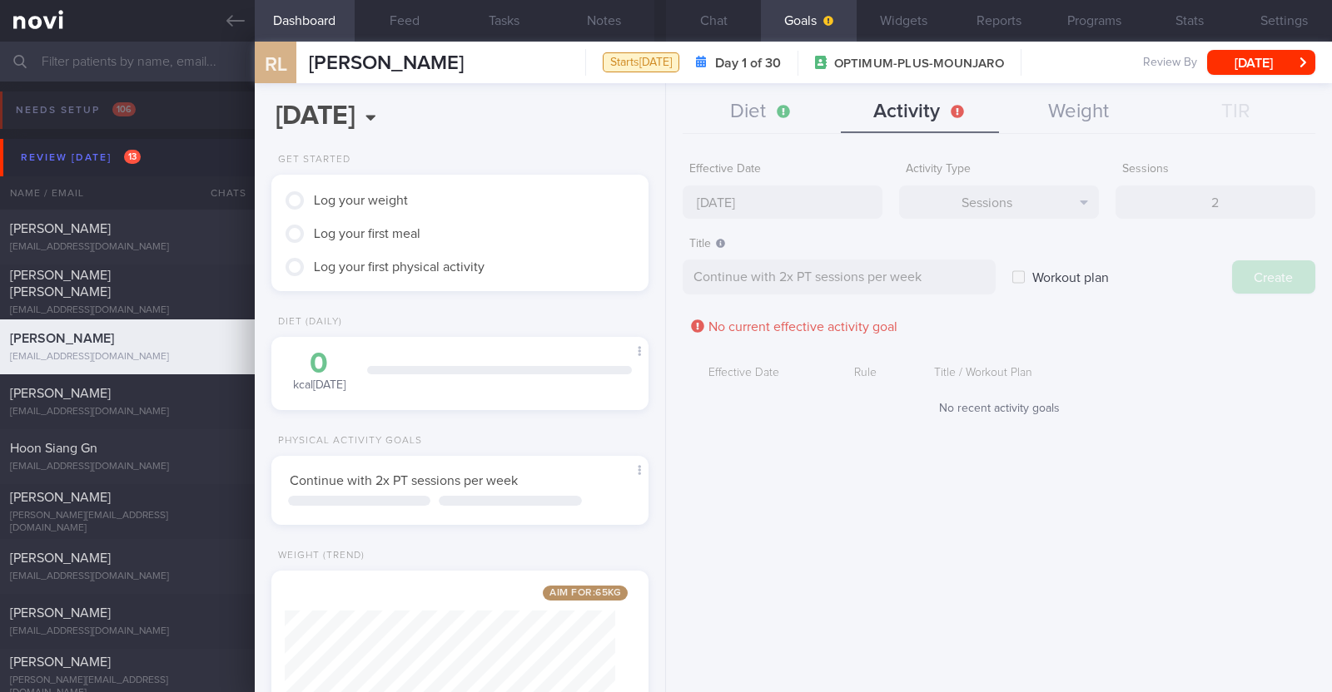
type input "13 Oct 2025"
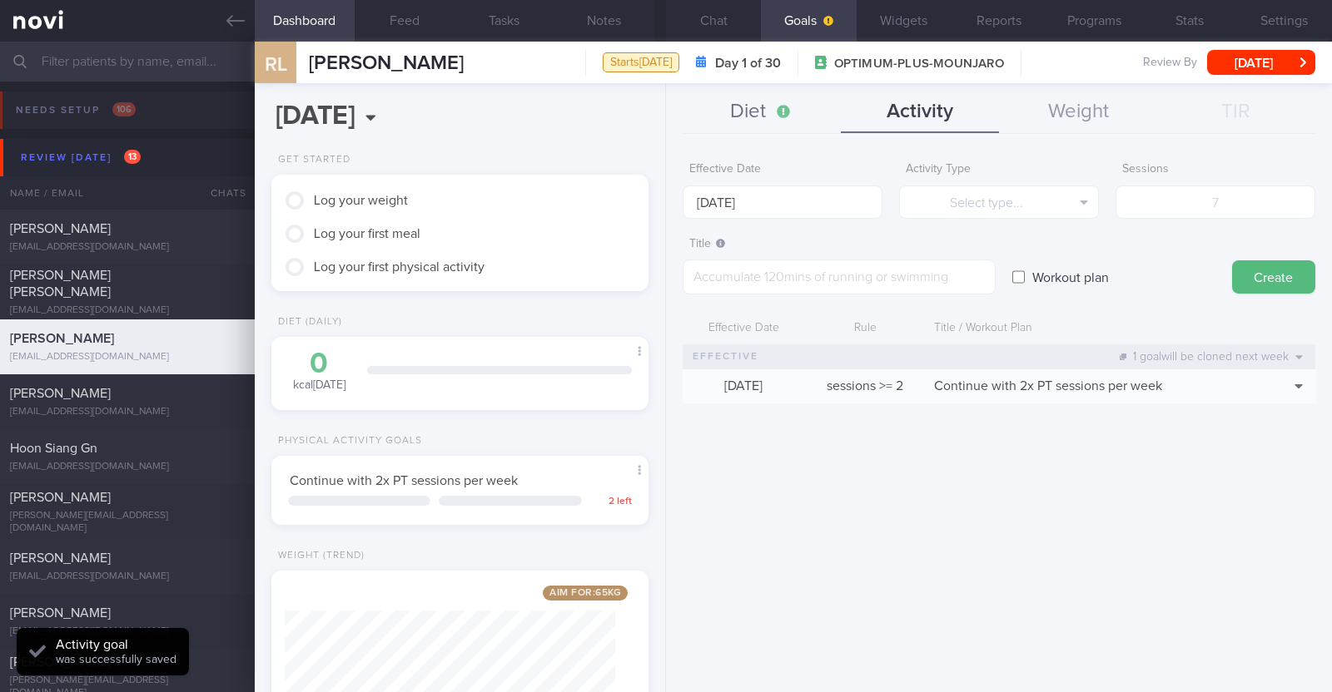
click at [766, 105] on button "Diet" at bounding box center [762, 113] width 158 height 42
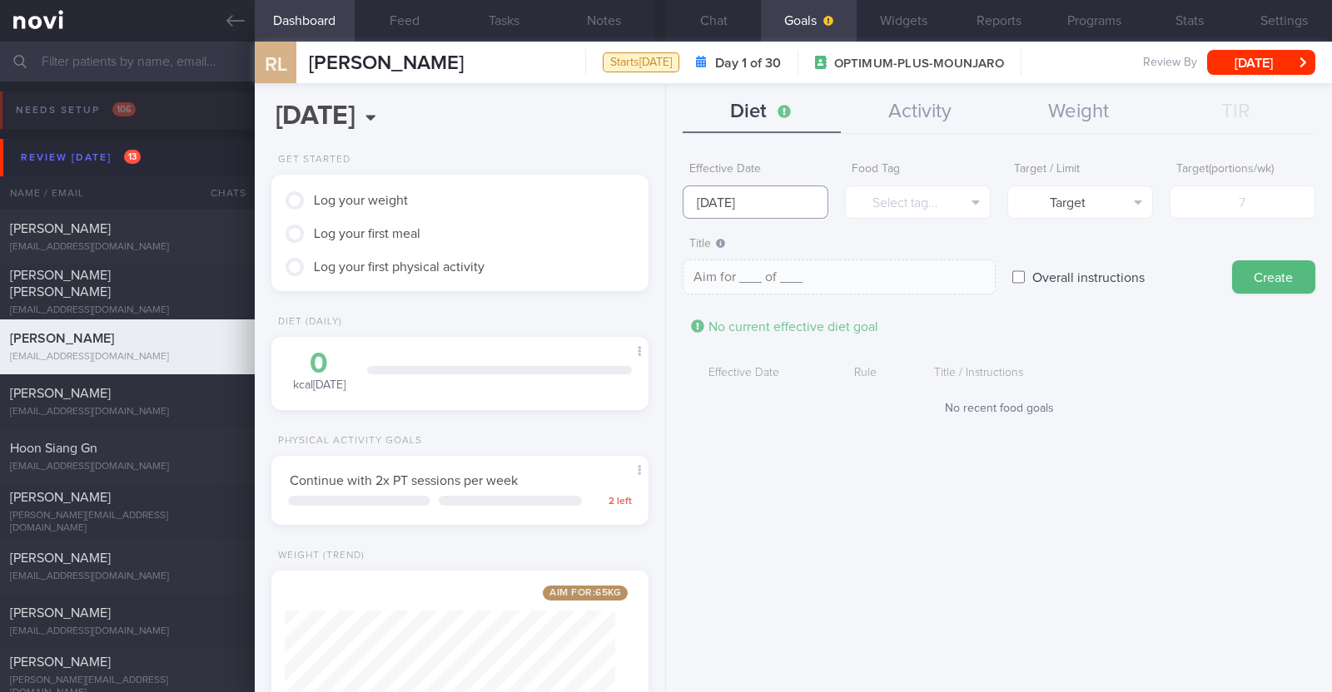
click at [792, 197] on input "13 Oct 2025" at bounding box center [756, 202] width 146 height 33
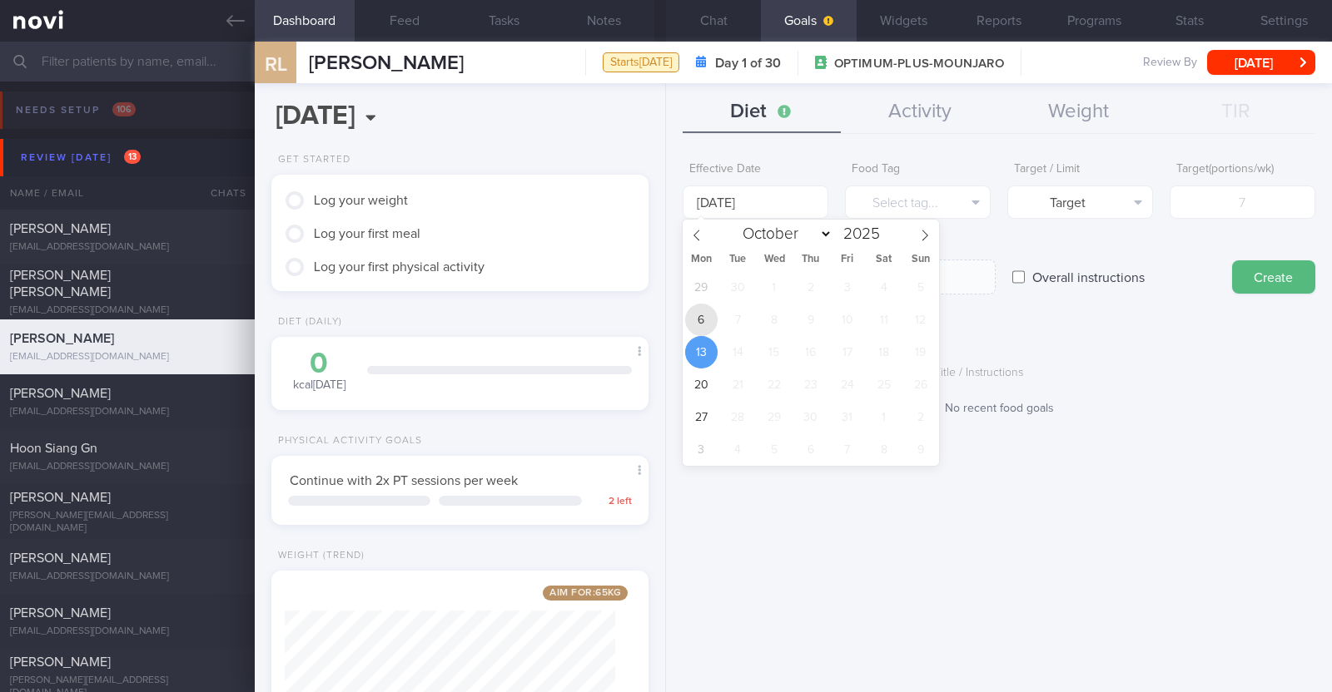
click at [705, 327] on span "6" at bounding box center [701, 320] width 32 height 32
type input "6 Oct 2025"
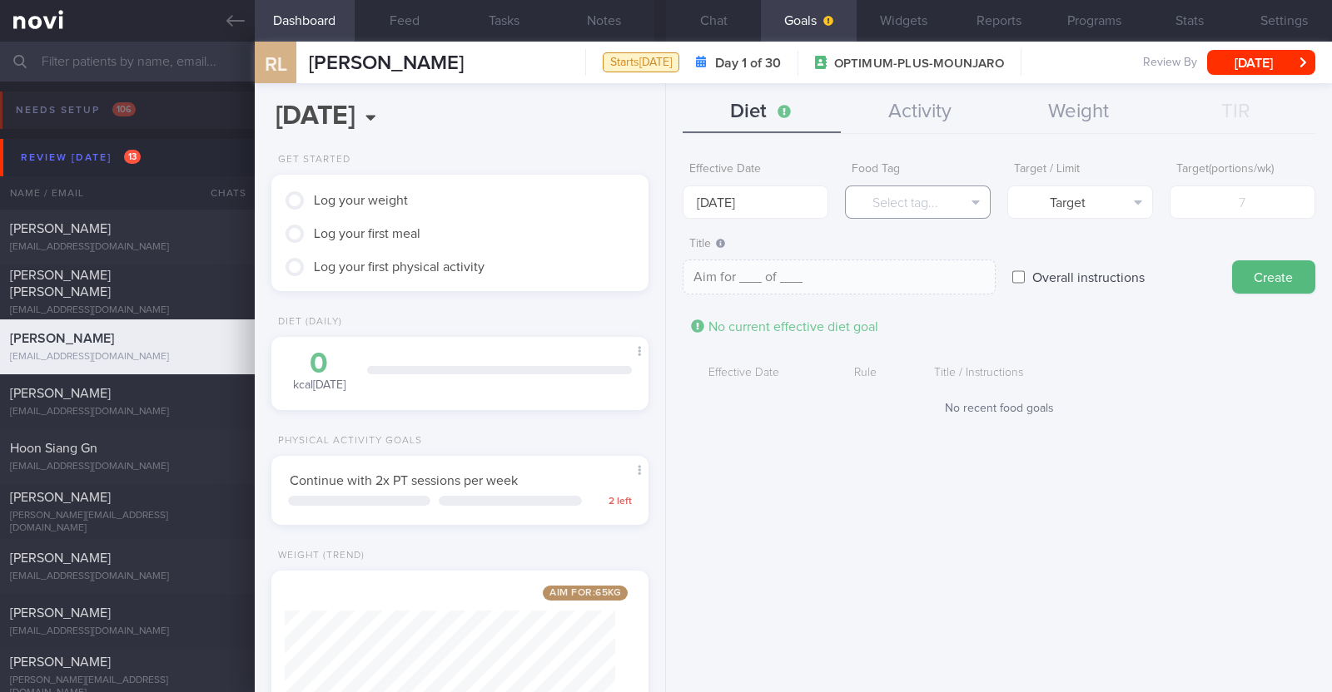
click at [870, 186] on button "Select tag..." at bounding box center [918, 202] width 146 height 33
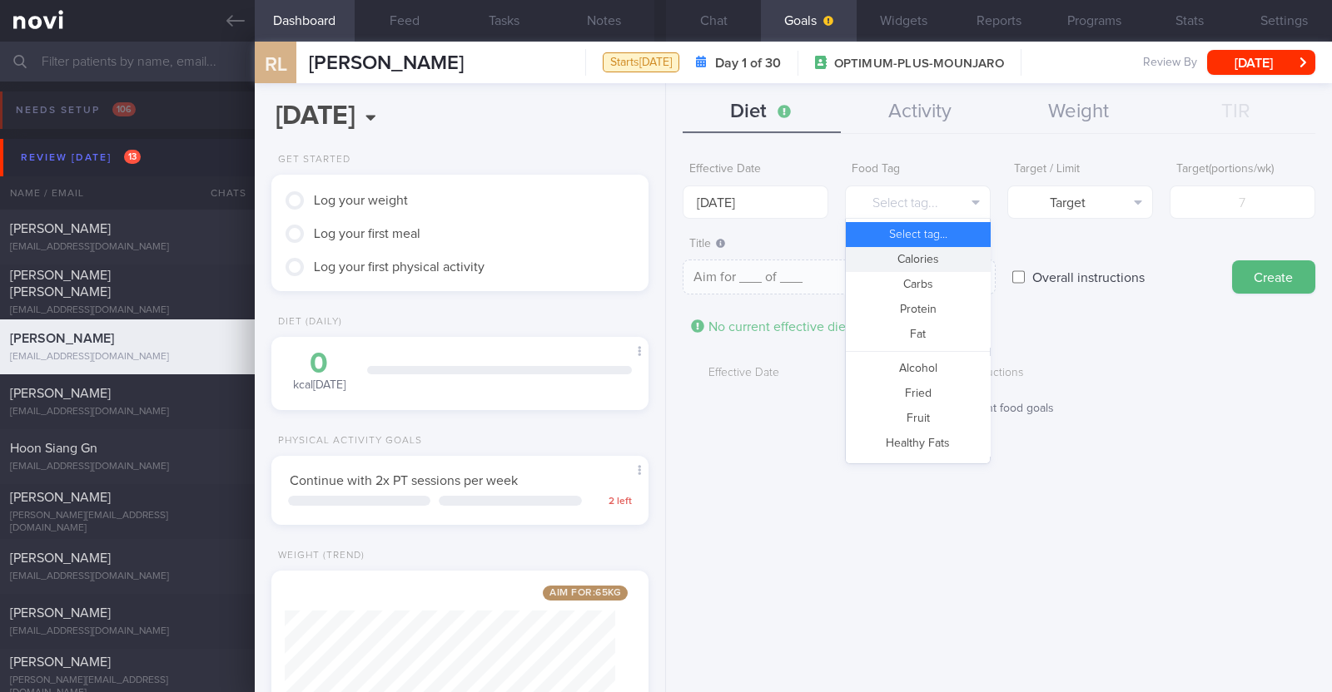
click at [920, 262] on button "Calories" at bounding box center [918, 259] width 144 height 25
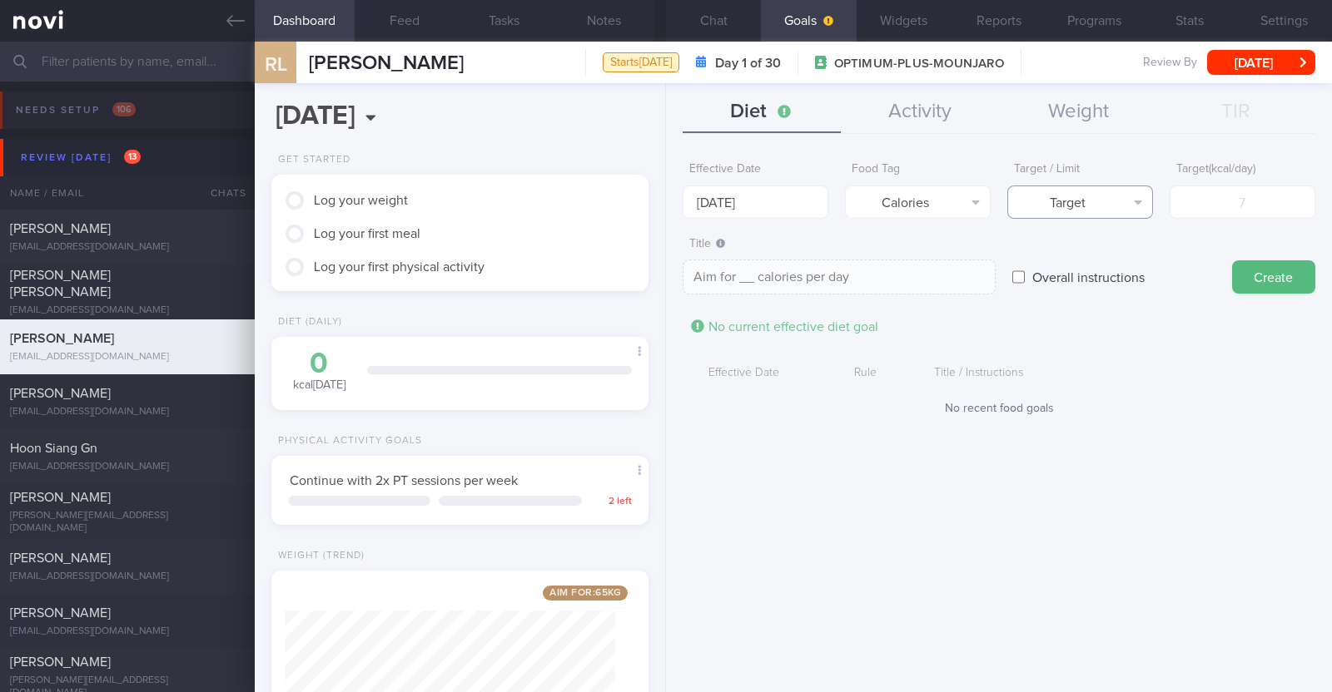
click at [1075, 194] on button "Target" at bounding box center [1080, 202] width 146 height 33
click at [1074, 256] on button "Limit" at bounding box center [1080, 259] width 144 height 25
type textarea "Keep to __ calories per day"
click at [1207, 208] on input "number" at bounding box center [1242, 202] width 146 height 33
type input "1"
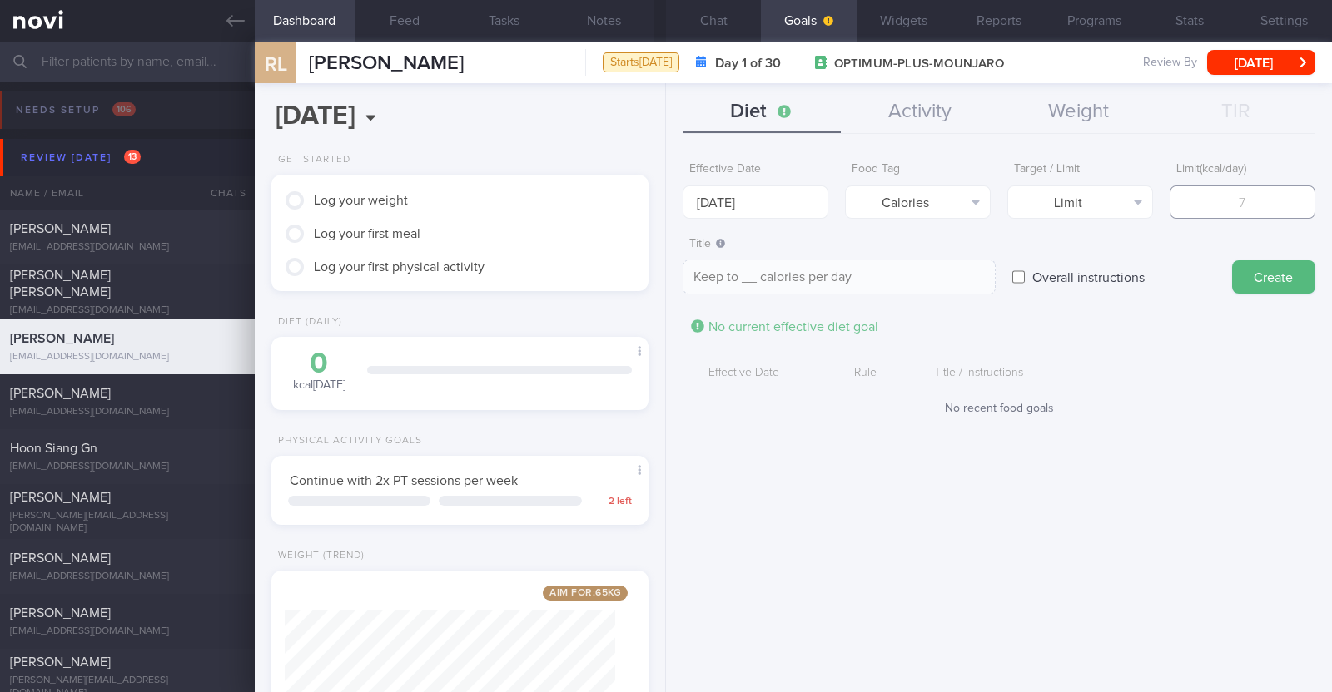
type textarea "Keep to 1 calories per day"
type input "13"
type textarea "Keep to 13 calories per day"
type input "130"
type textarea "Keep to 130 calories per day"
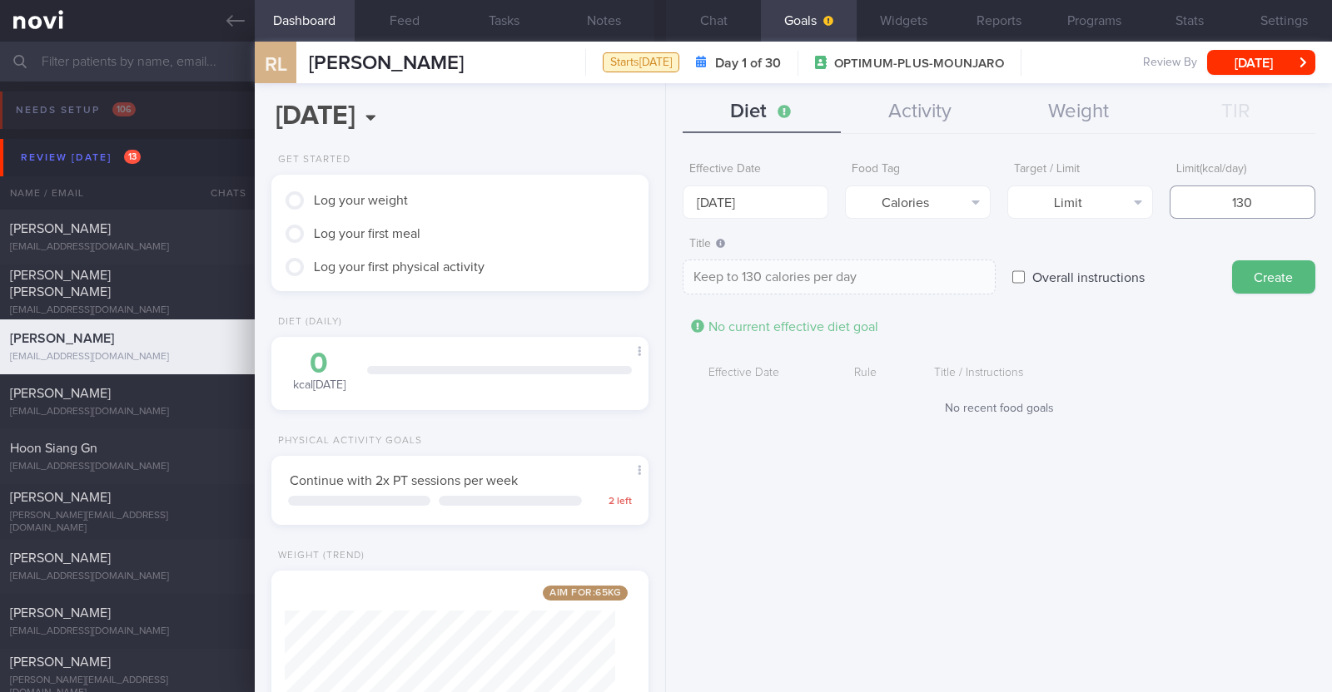
type input "1300"
type textarea "Keep to 1300 calories per day"
type input "1300"
click at [1270, 272] on button "Create" at bounding box center [1273, 277] width 83 height 33
type input "13 Oct 2025"
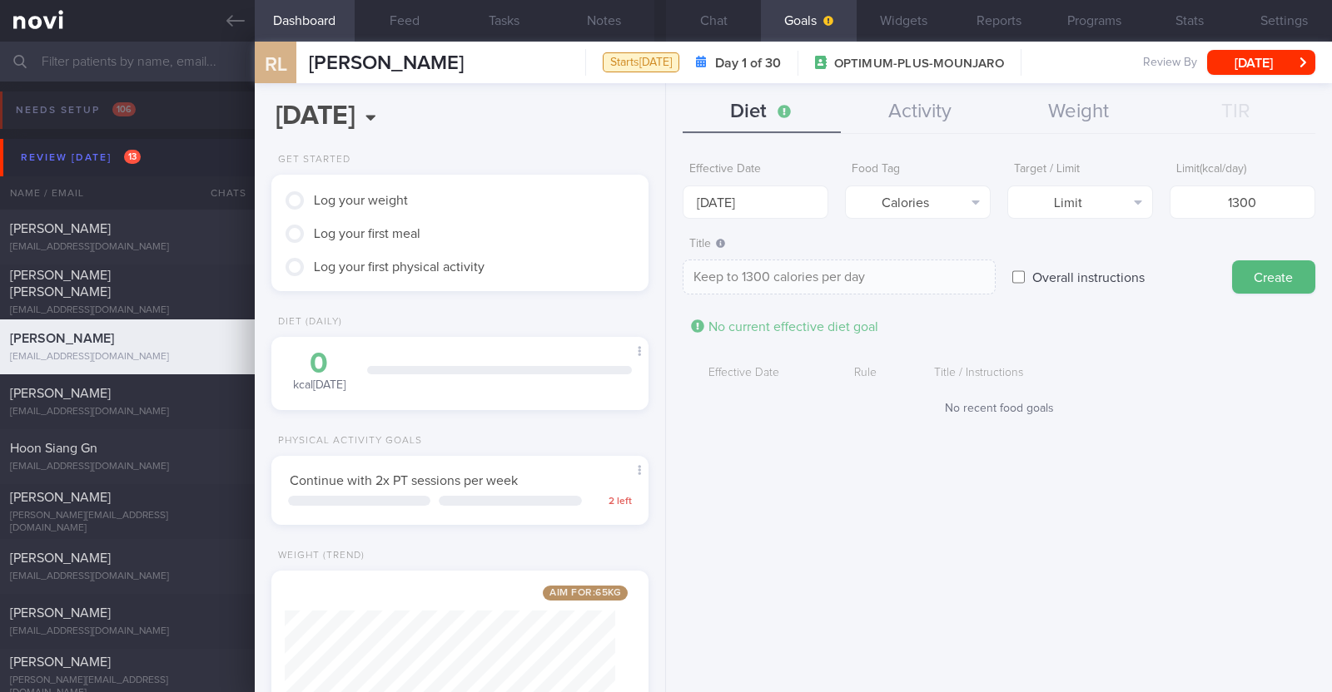
type textarea "Aim for ___ of ___"
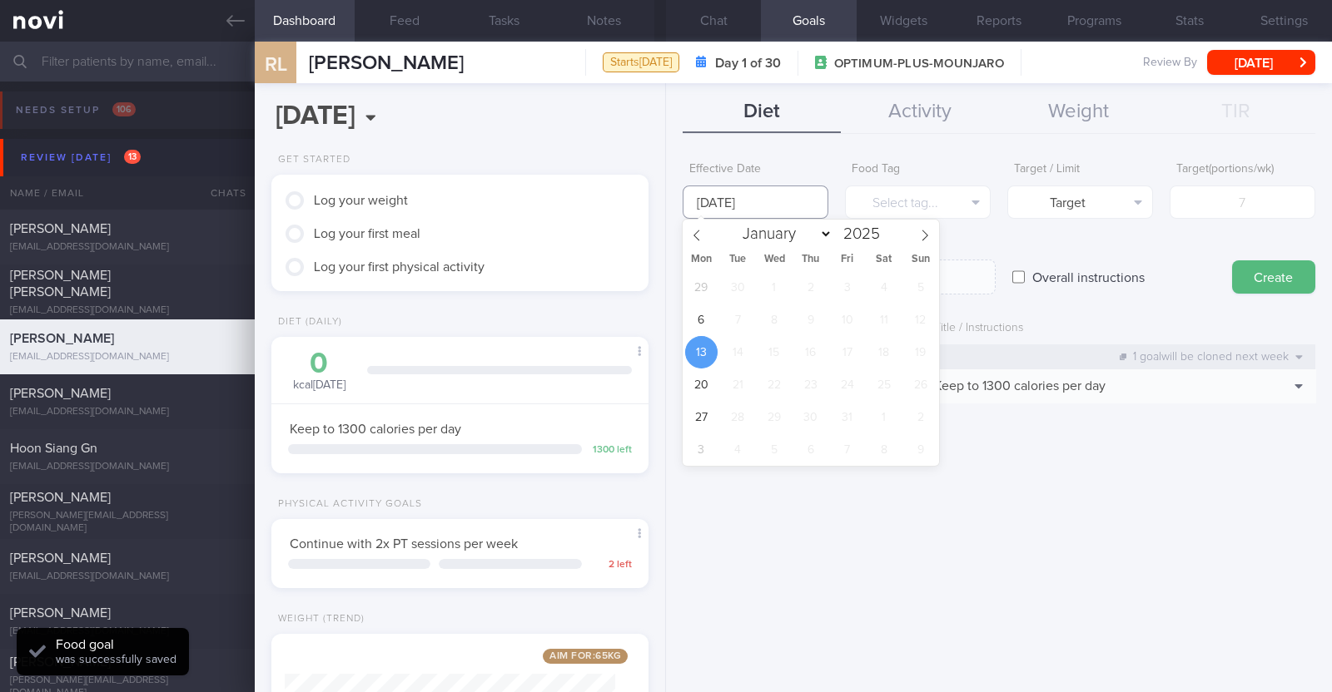
click at [785, 194] on input "13 Oct 2025" at bounding box center [756, 202] width 146 height 33
click at [710, 325] on span "6" at bounding box center [701, 320] width 32 height 32
type input "6 Oct 2025"
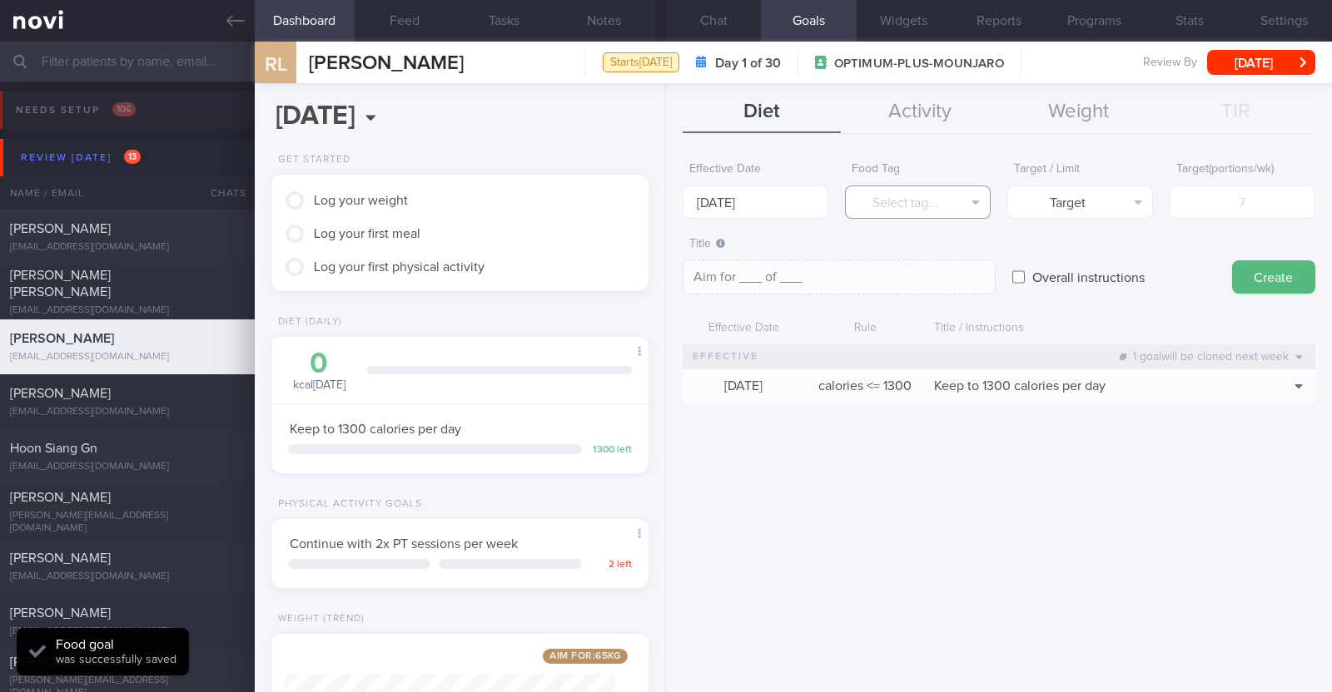
click at [874, 213] on button "Select tag..." at bounding box center [918, 202] width 146 height 33
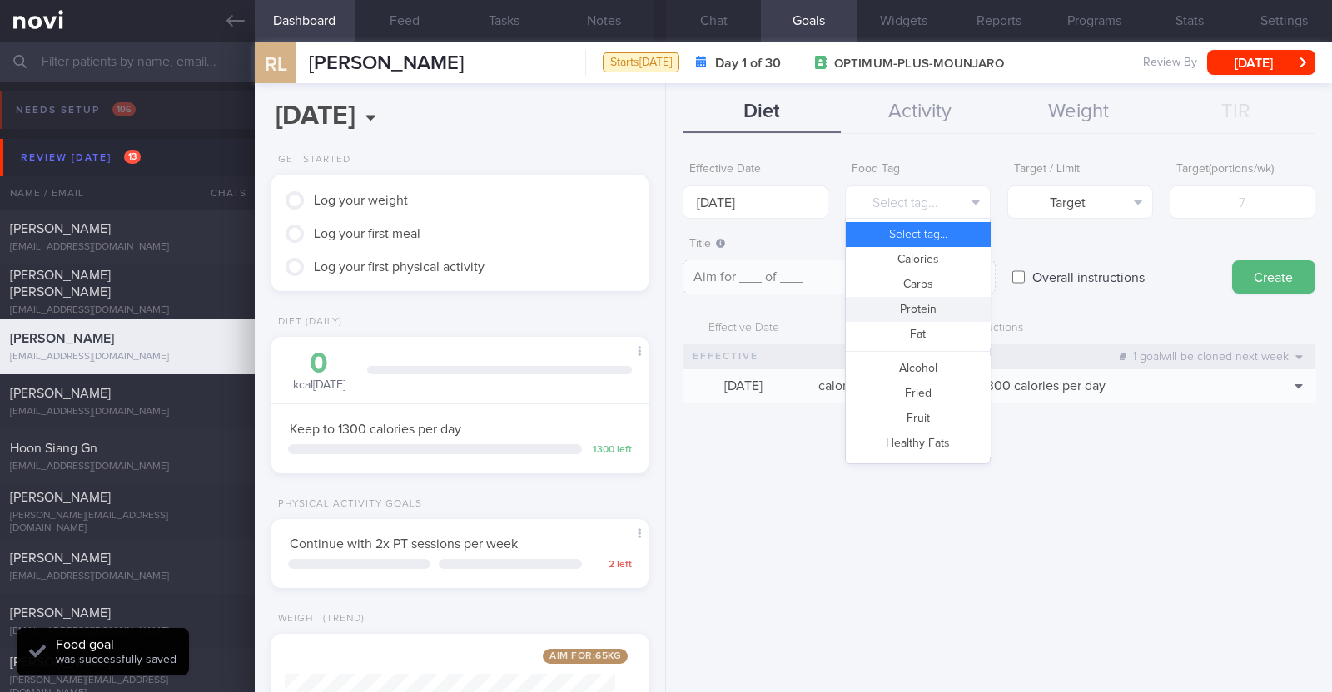
click at [906, 319] on button "Protein" at bounding box center [918, 309] width 144 height 25
type textarea "Aim for __g of protein per day"
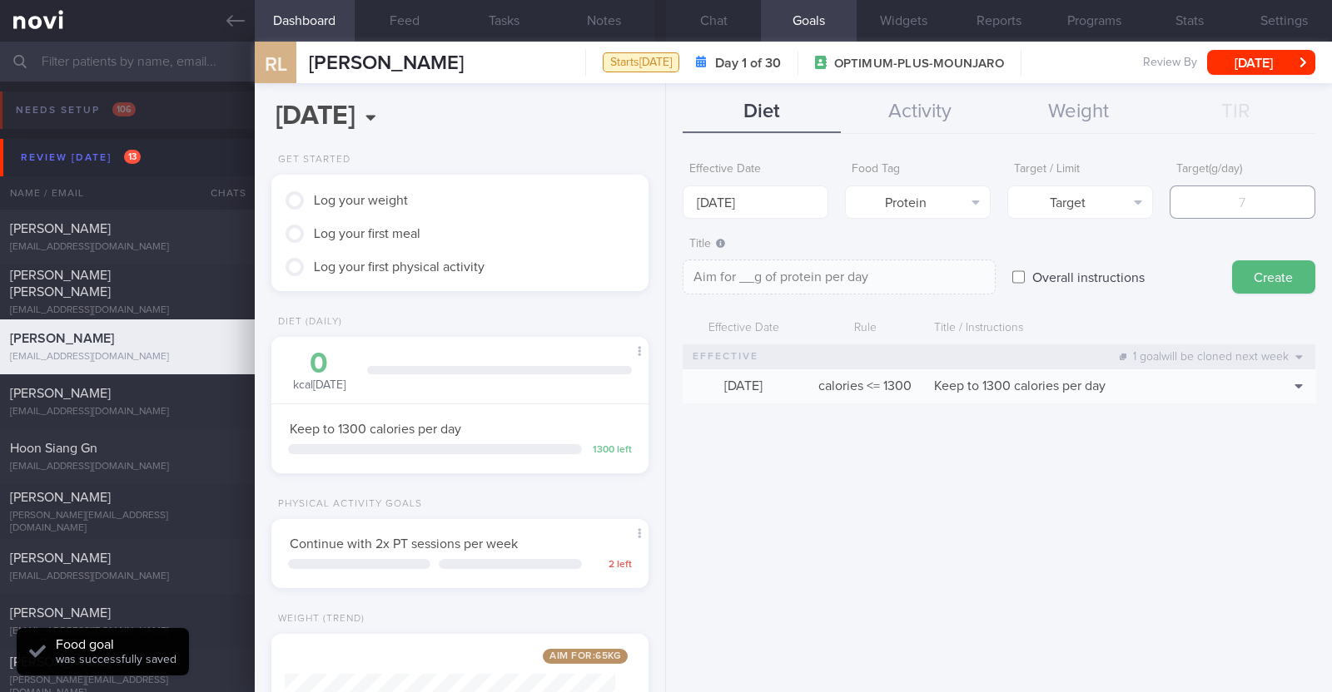
click at [1207, 193] on input "number" at bounding box center [1242, 202] width 146 height 33
type input "8"
type textarea "Aim for 8g of protein per day"
type input "83"
type textarea "Aim for 83g of protein per day"
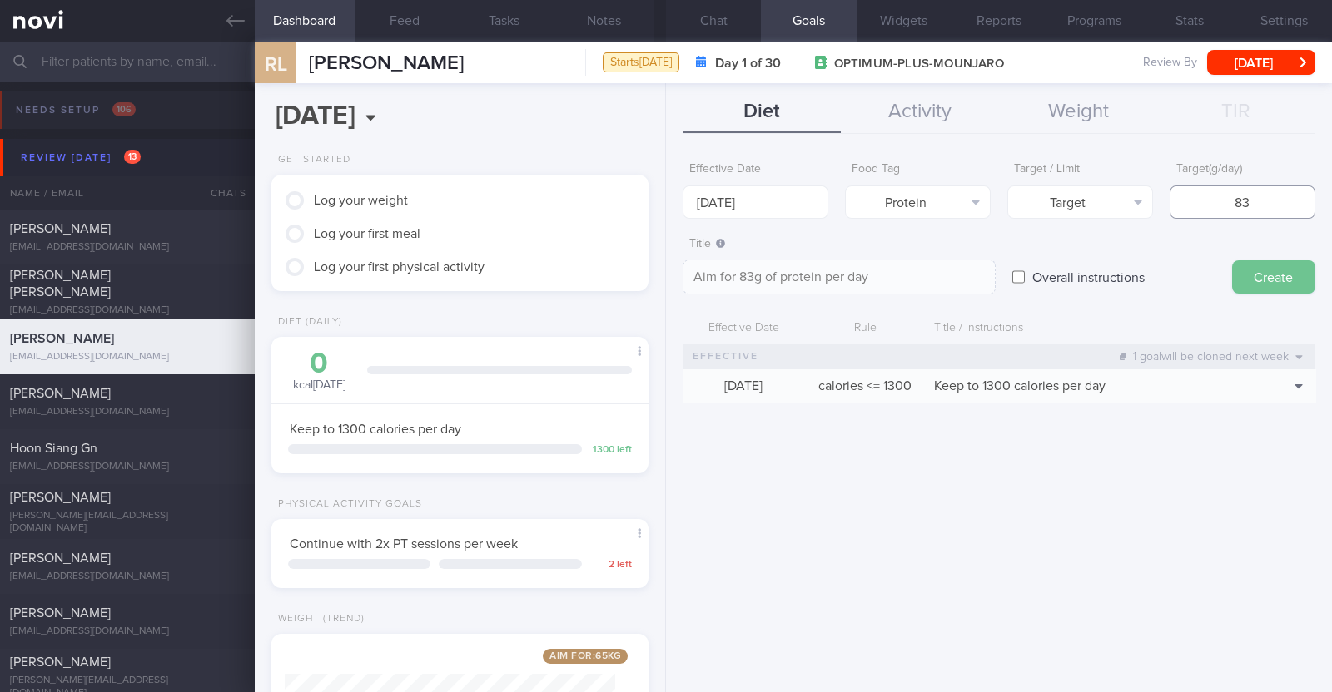
type input "83"
click at [1296, 275] on button "Create" at bounding box center [1273, 277] width 83 height 33
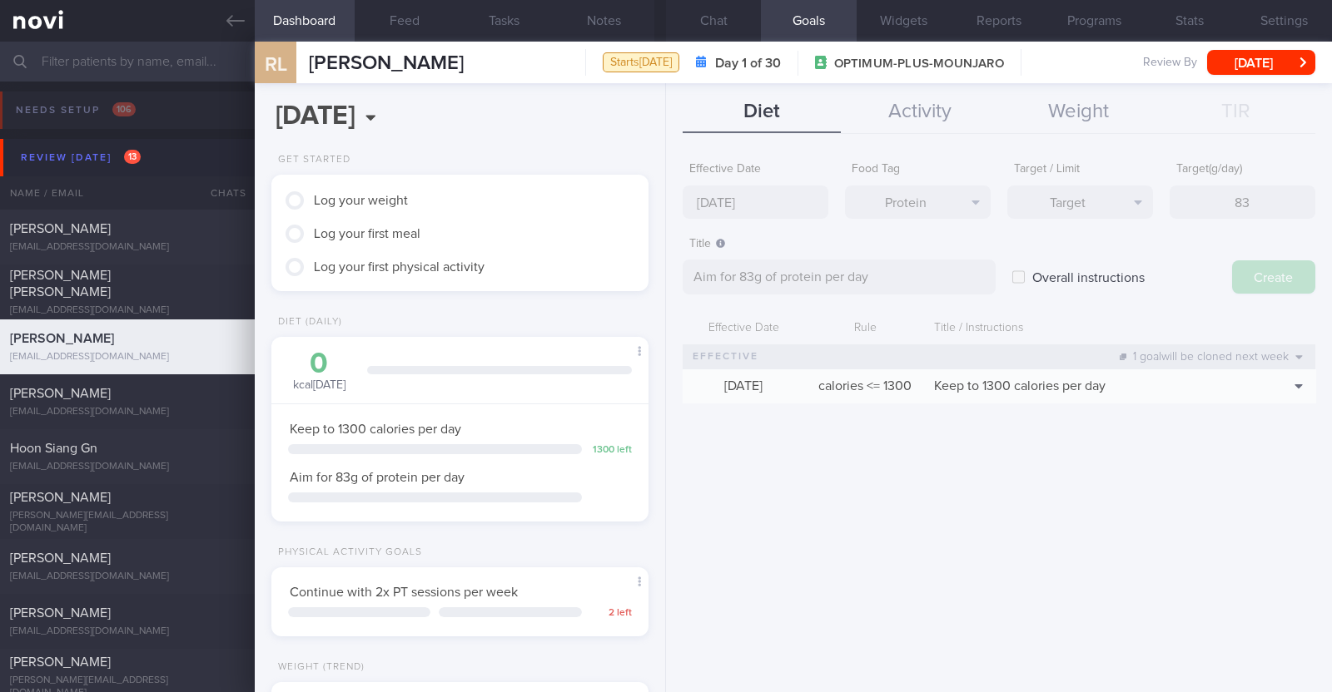
type input "13 Oct 2025"
type textarea "Aim for ___ of ___"
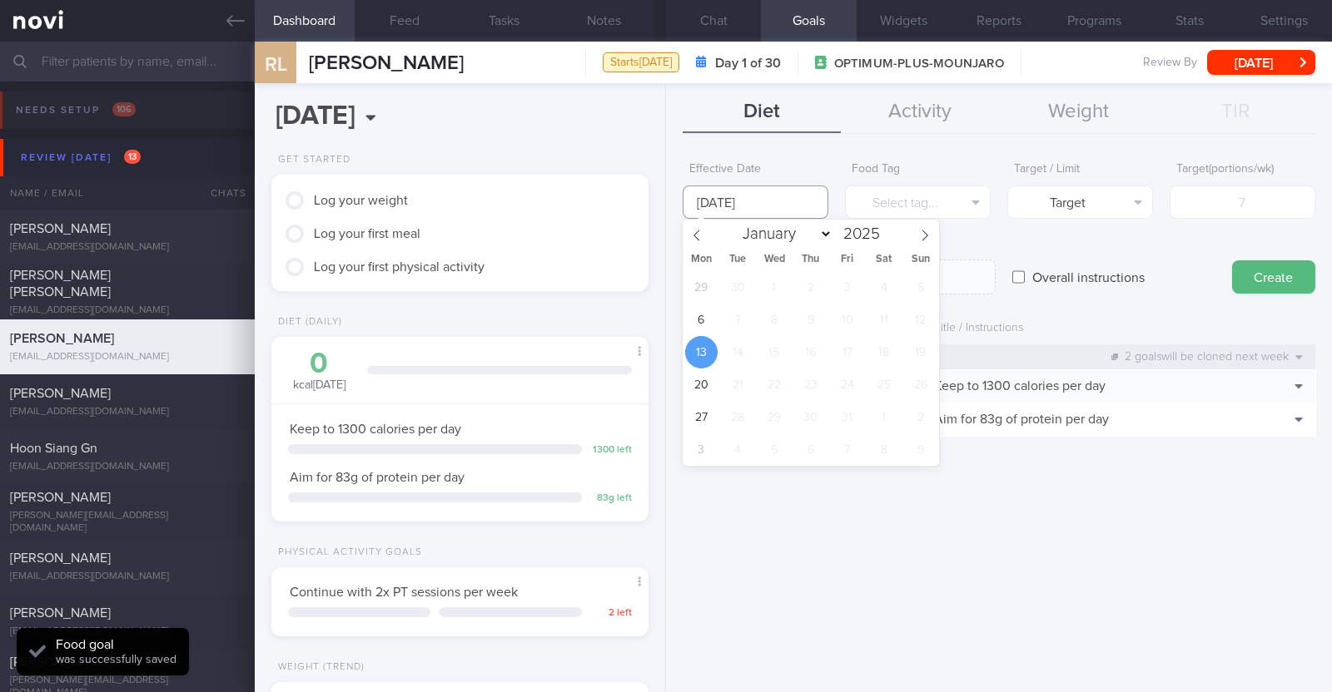
click at [794, 203] on input "13 Oct 2025" at bounding box center [756, 202] width 146 height 33
click at [696, 328] on span "6" at bounding box center [701, 320] width 32 height 32
type input "6 Oct 2025"
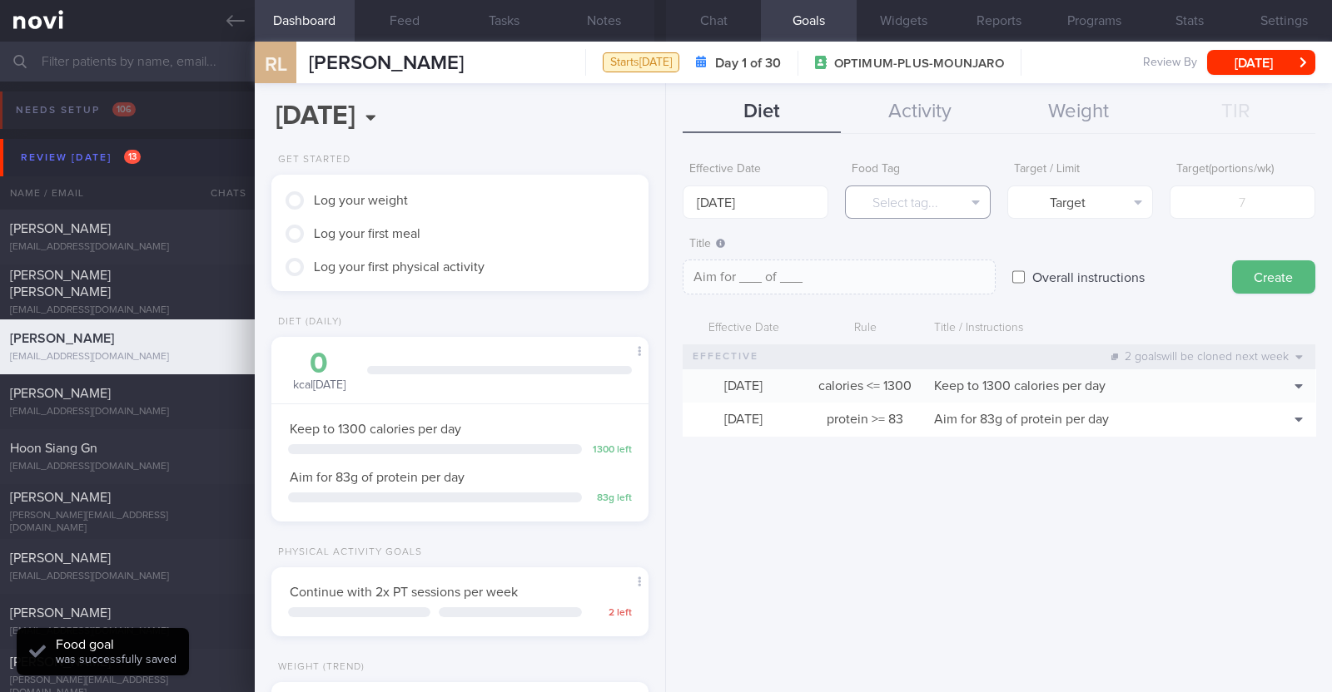
click at [878, 209] on button "Select tag..." at bounding box center [918, 202] width 146 height 33
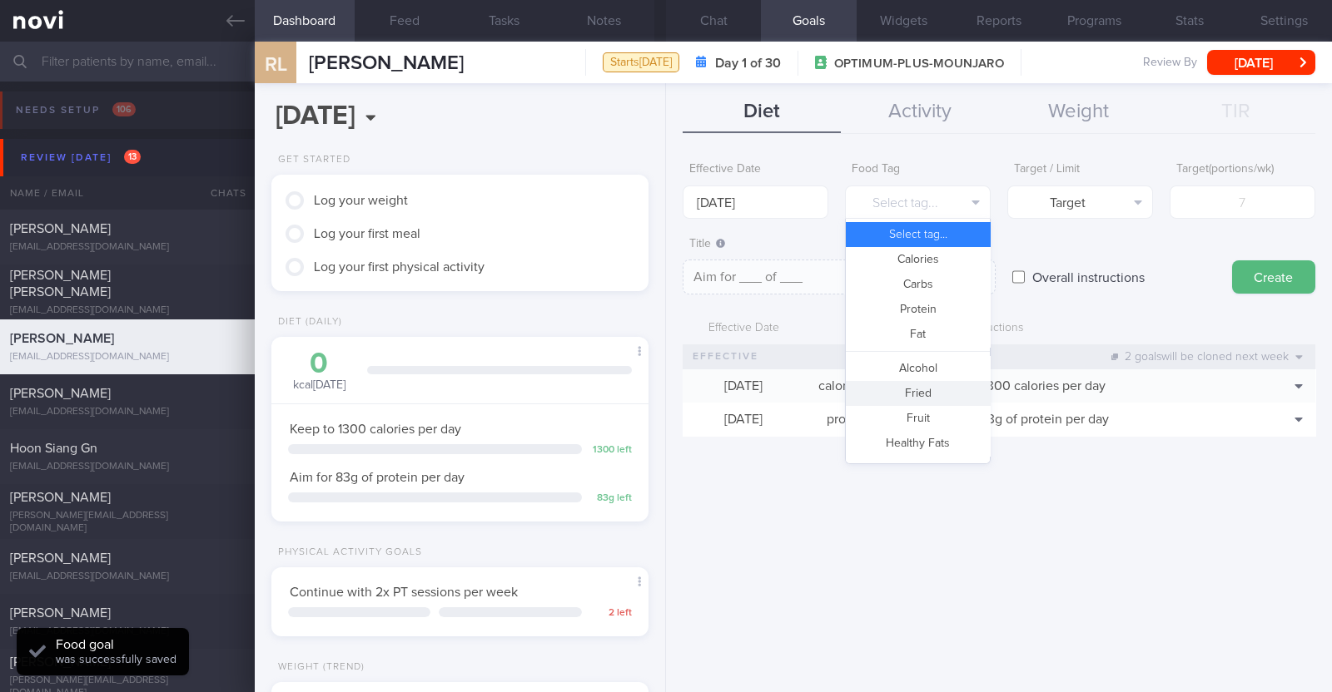
click at [927, 385] on button "Fried" at bounding box center [918, 393] width 144 height 25
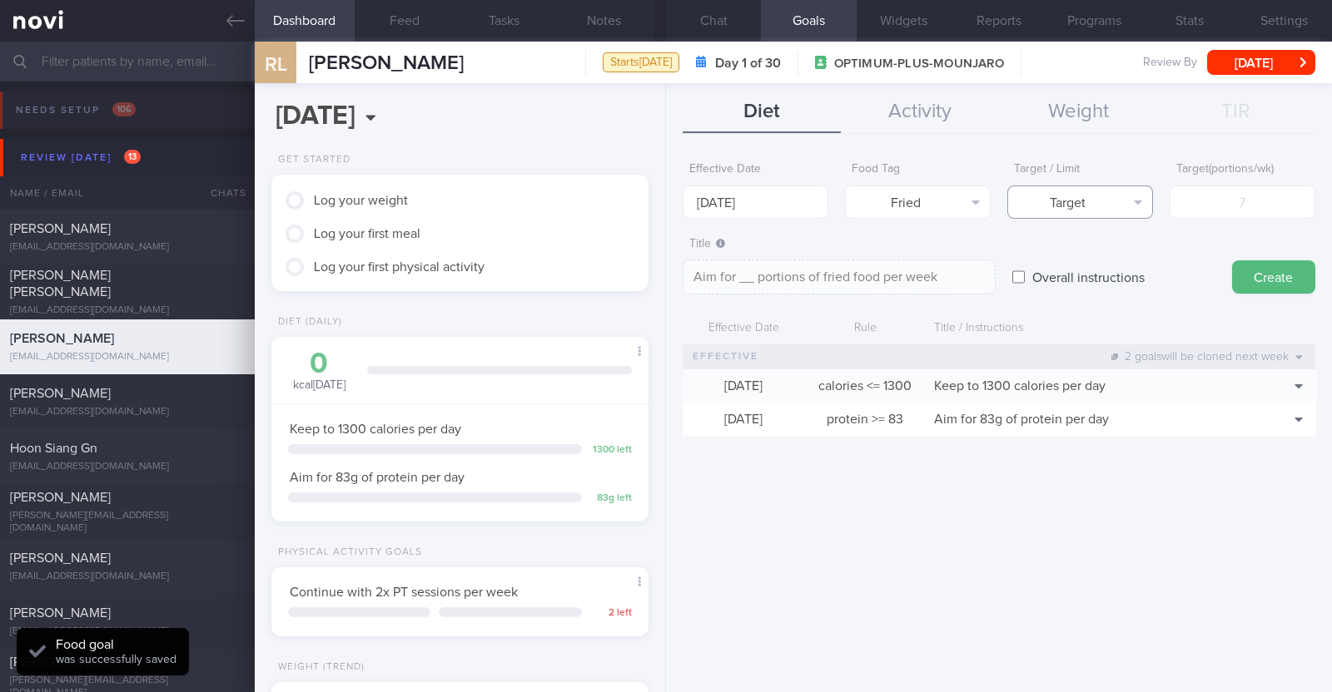
click at [1075, 203] on button "Target" at bounding box center [1080, 202] width 146 height 33
click at [1075, 257] on button "Limit" at bounding box center [1080, 259] width 144 height 25
type textarea "Keep to __ portions of fried food per week"
click at [1236, 197] on input "number" at bounding box center [1242, 202] width 146 height 33
type input "2"
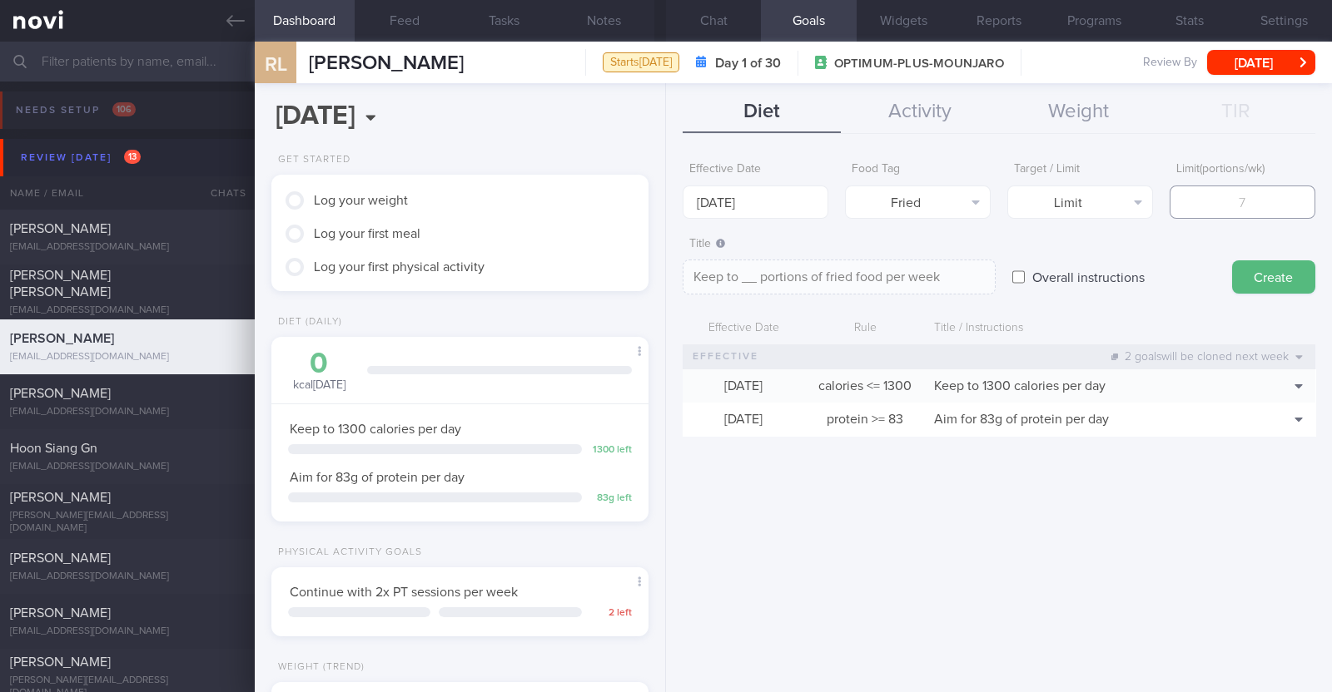
type textarea "Keep to 2 portions of fried food per week"
type input "2"
click at [1287, 276] on button "Create" at bounding box center [1273, 277] width 83 height 33
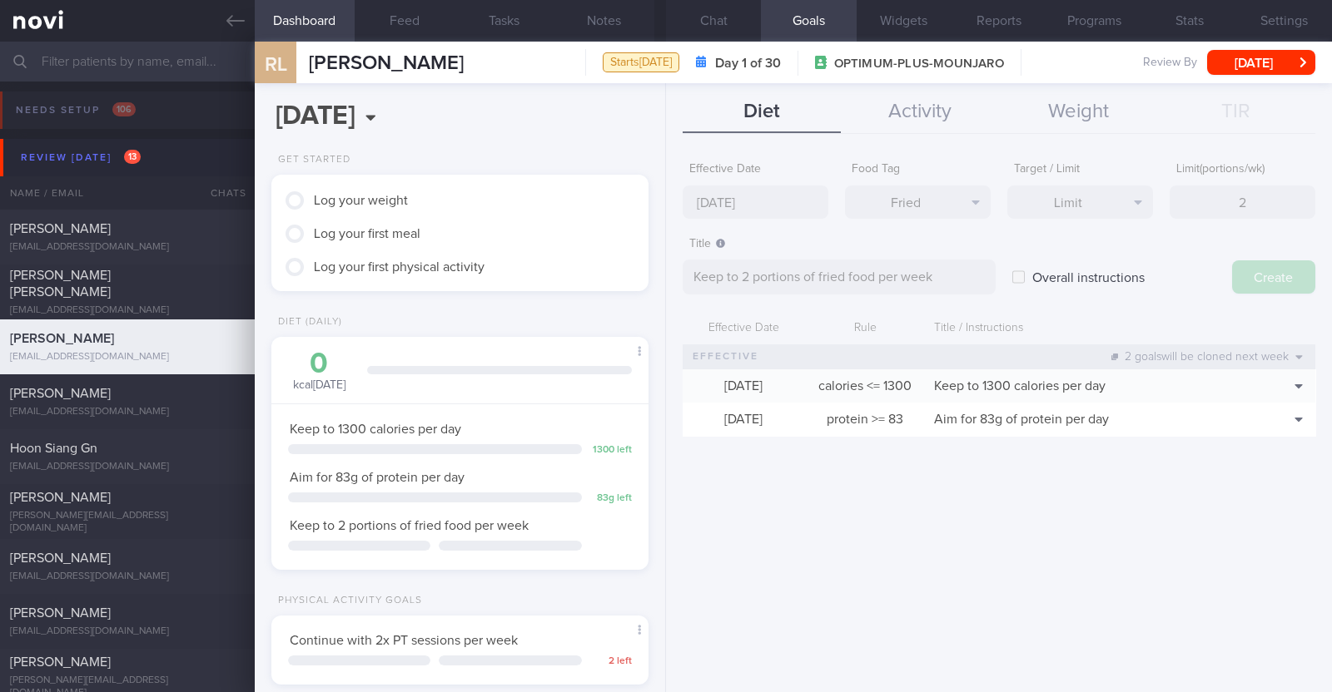
type input "13 Oct 2025"
type textarea "Aim for ___ of ___"
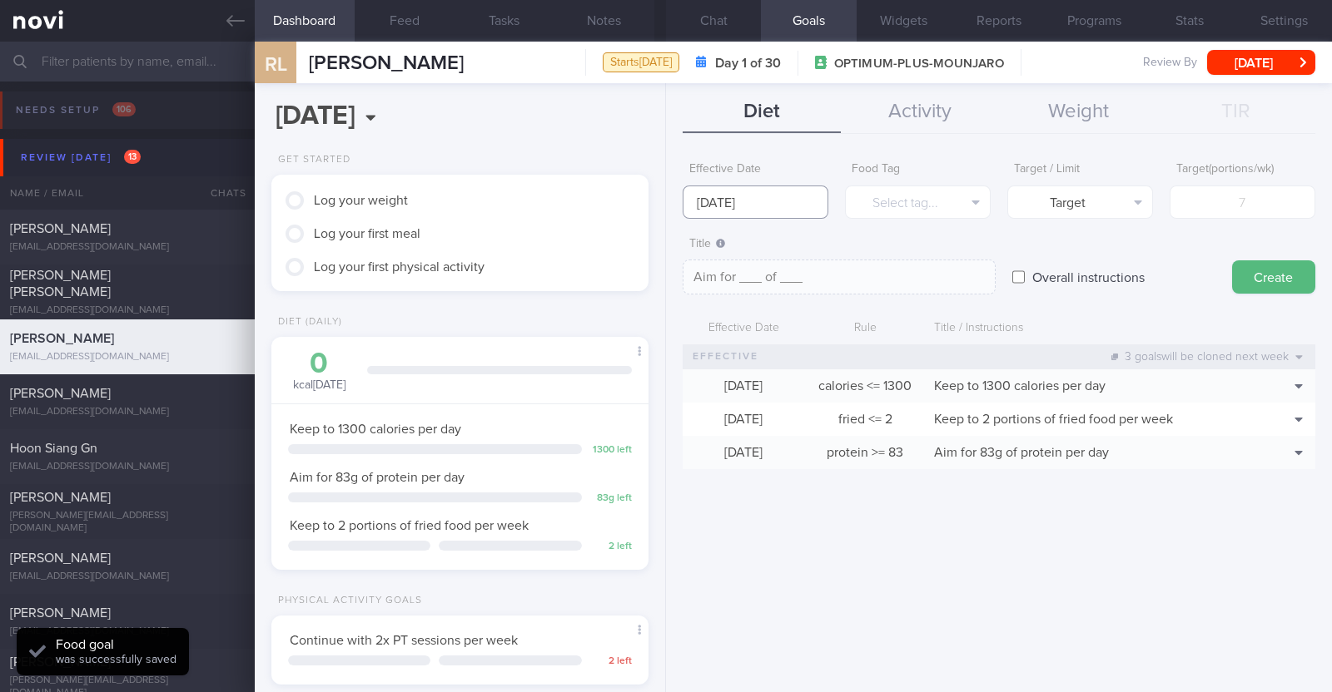
click at [772, 199] on input "[DATE]" at bounding box center [756, 202] width 146 height 33
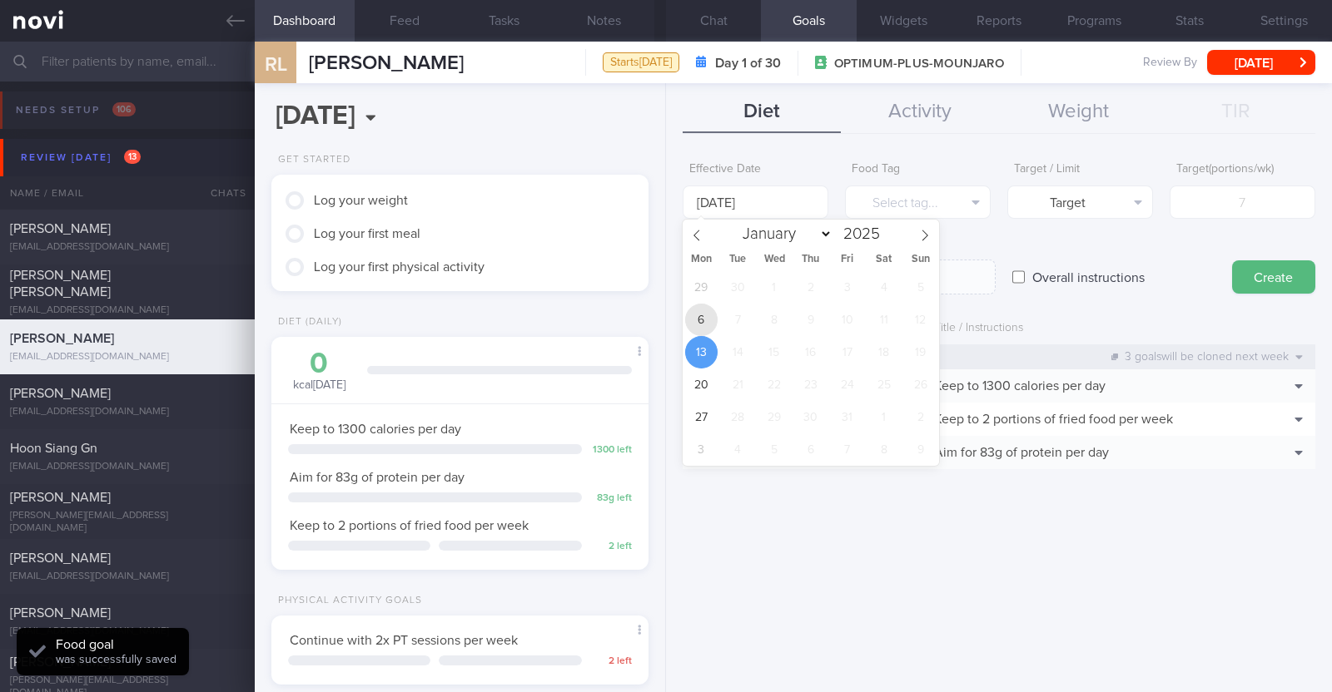
click at [702, 305] on span "6" at bounding box center [701, 320] width 32 height 32
type input "[DATE]"
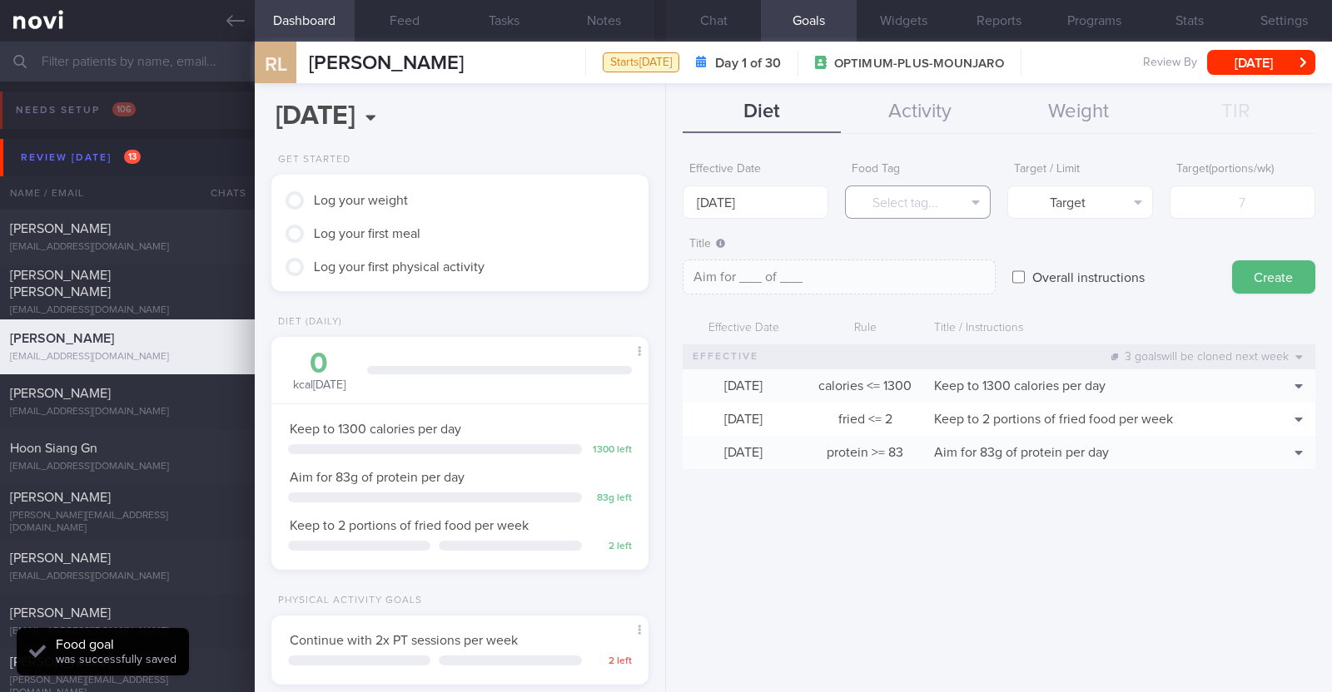
click at [875, 206] on button "Select tag..." at bounding box center [918, 202] width 146 height 33
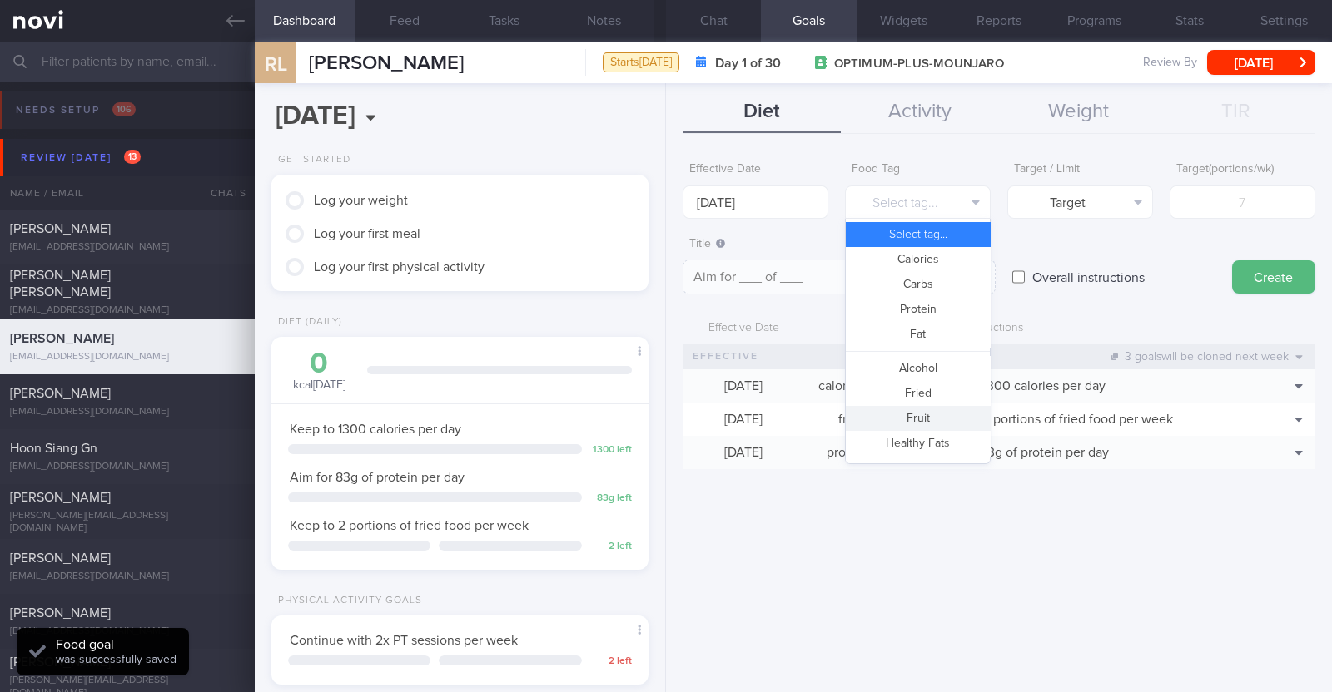
click at [939, 414] on button "Fruit" at bounding box center [918, 418] width 144 height 25
type textarea "Aim for __ portions of fruits per week"
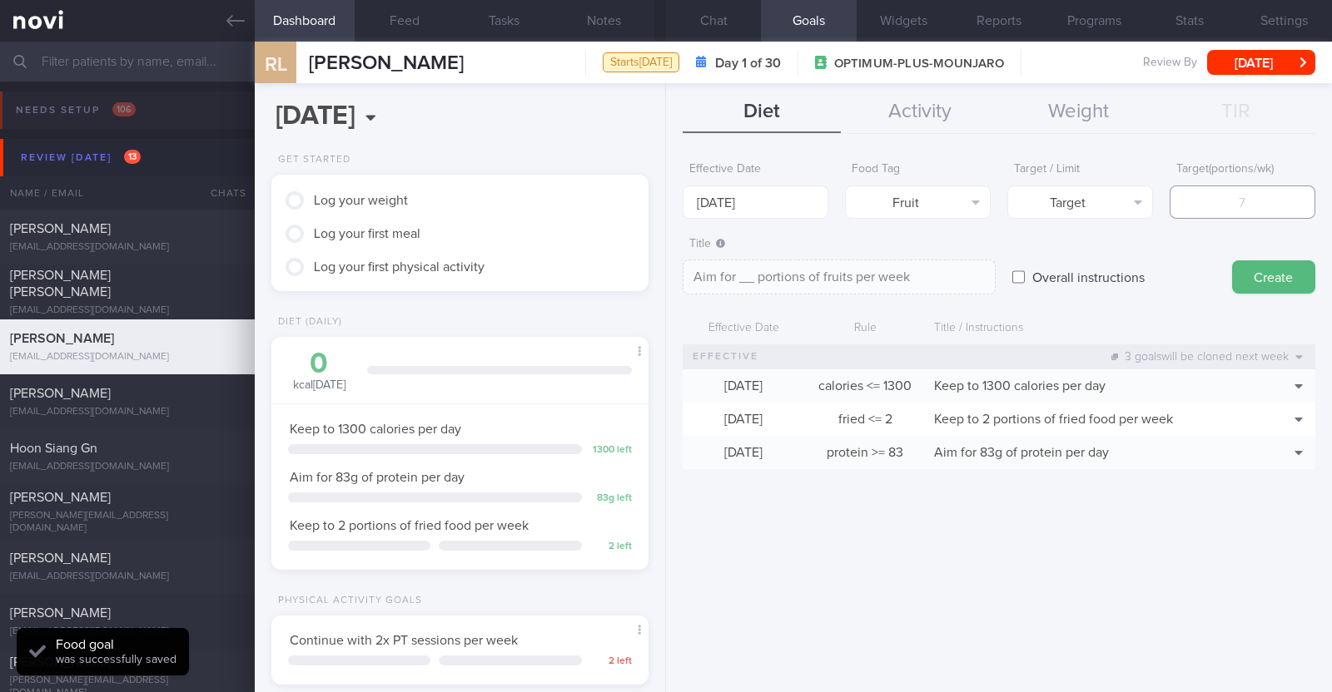
click at [1202, 201] on input "number" at bounding box center [1242, 202] width 146 height 33
type input "1"
type textarea "Aim for 1 portions of fruits per week"
type input "14"
type textarea "Aim for 14 portions of fruits per week"
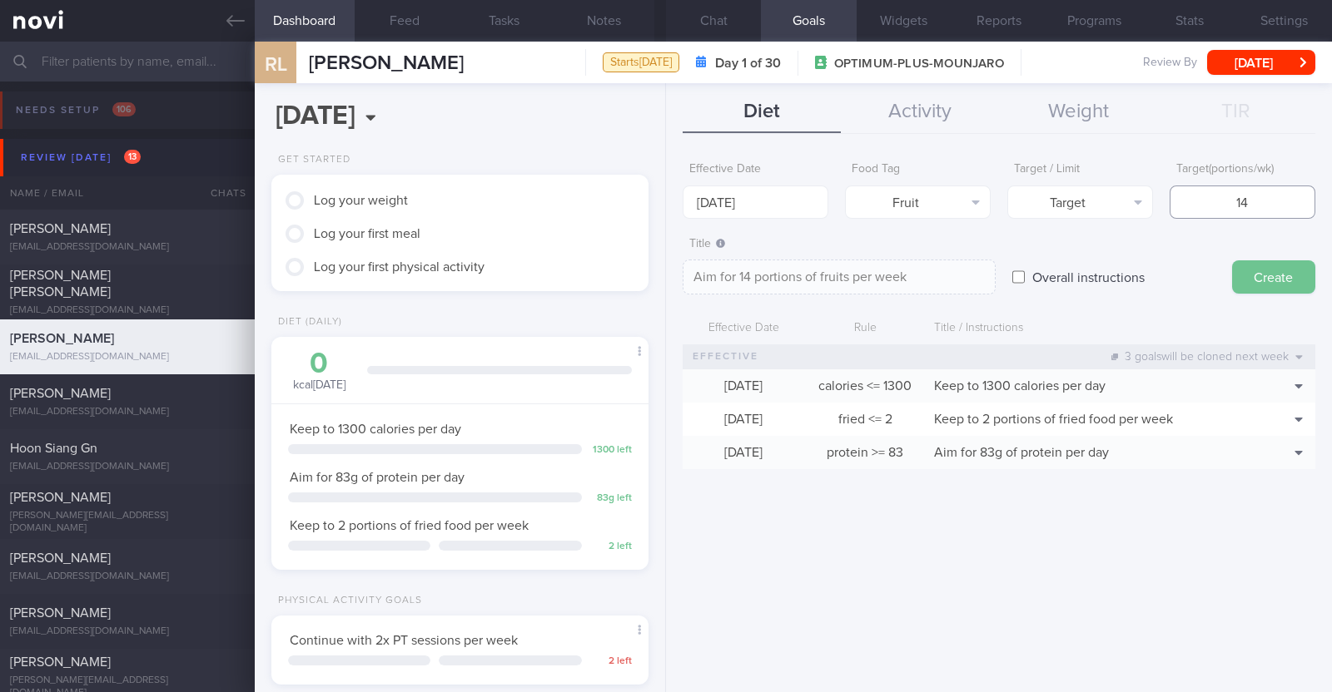
type input "14"
click at [1257, 268] on button "Create" at bounding box center [1273, 277] width 83 height 33
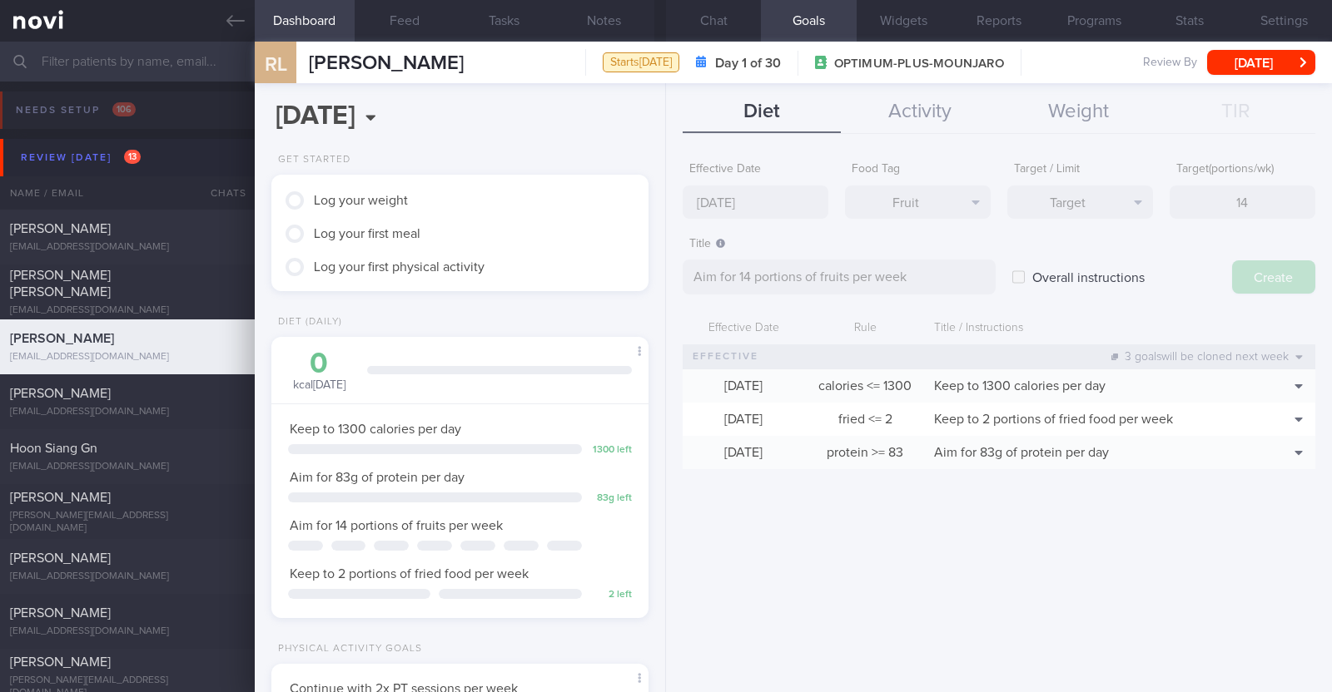
type input "[DATE]"
type textarea "Aim for ___ of ___"
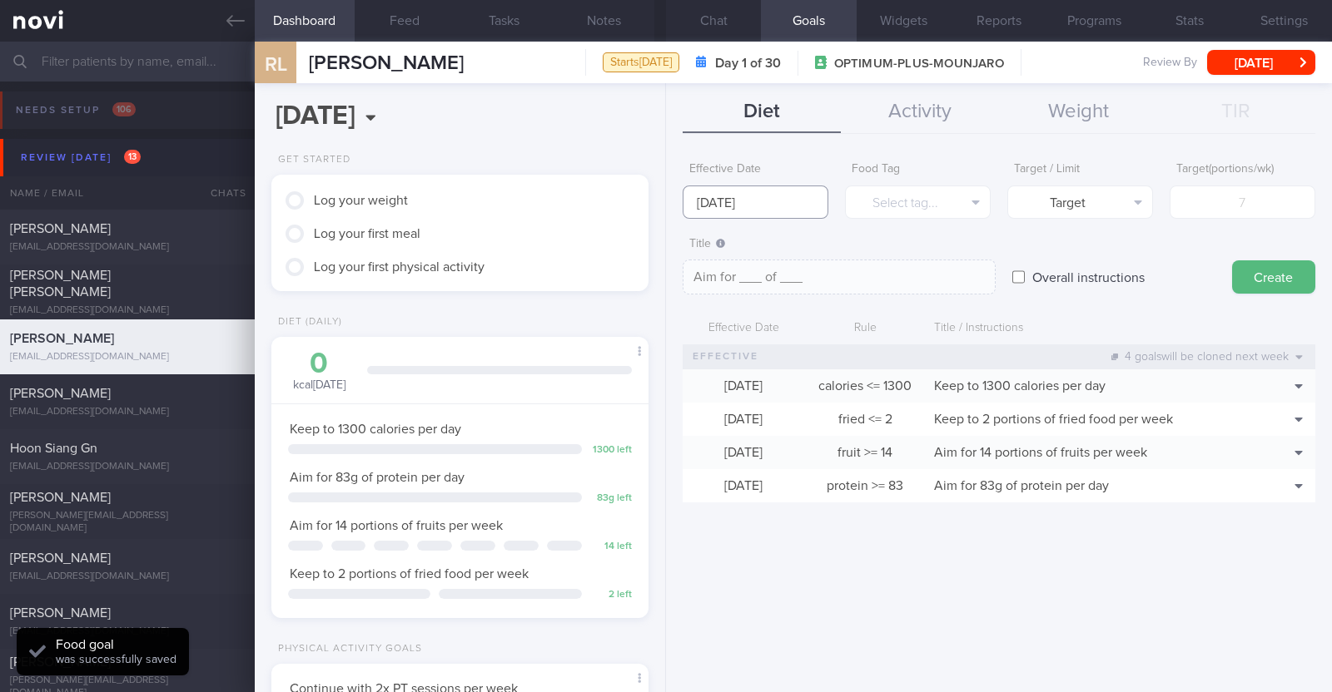
click at [795, 211] on input "[DATE]" at bounding box center [756, 202] width 146 height 33
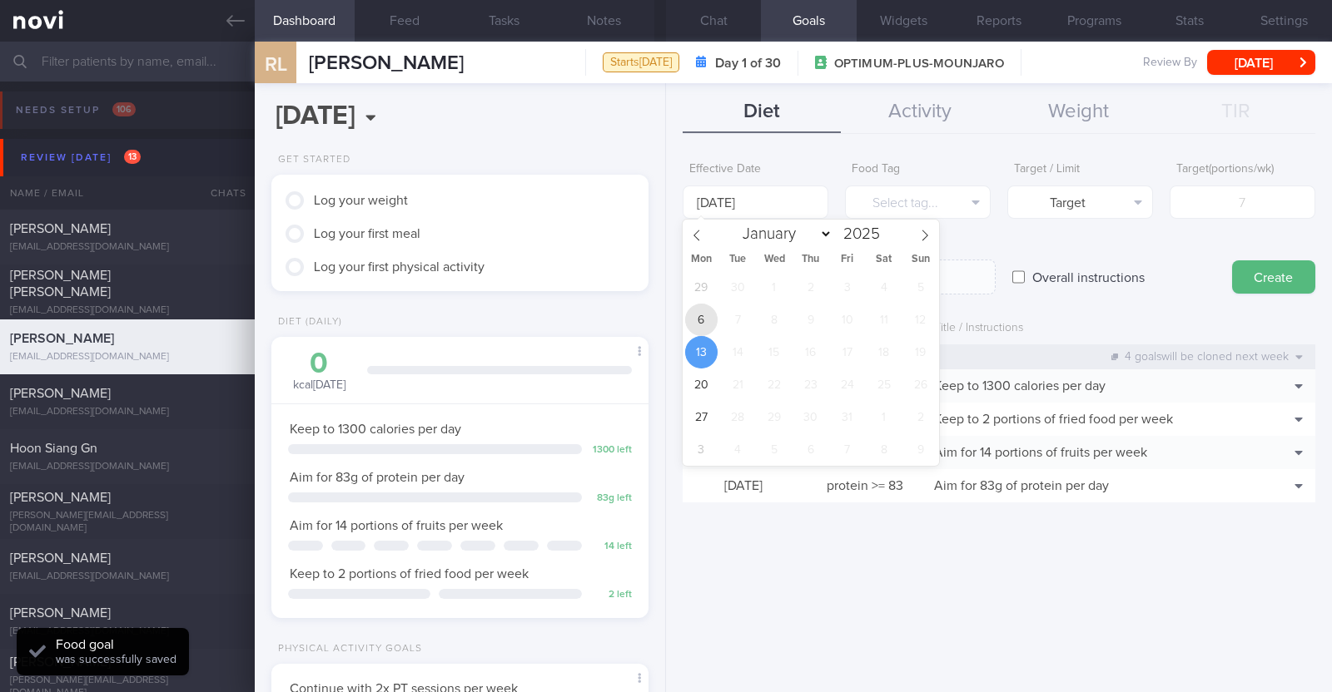
click at [713, 320] on span "6" at bounding box center [701, 320] width 32 height 32
type input "[DATE]"
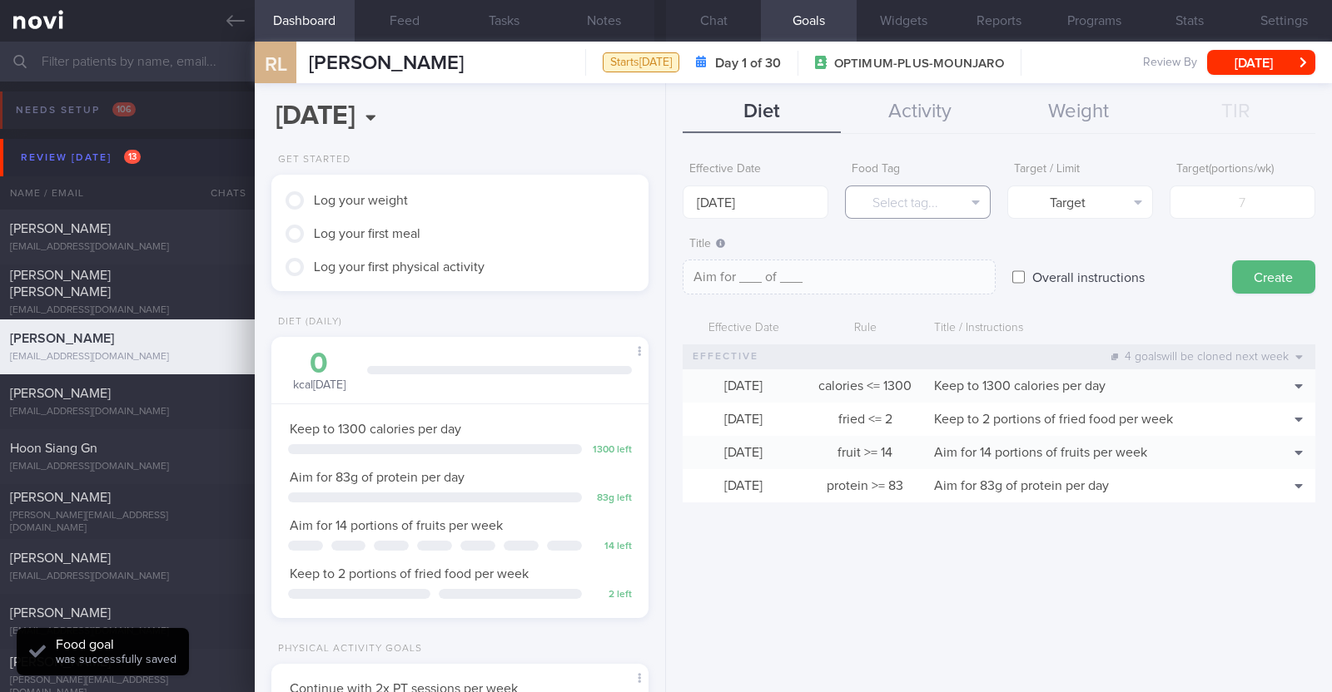
click at [945, 213] on button "Select tag..." at bounding box center [918, 202] width 146 height 33
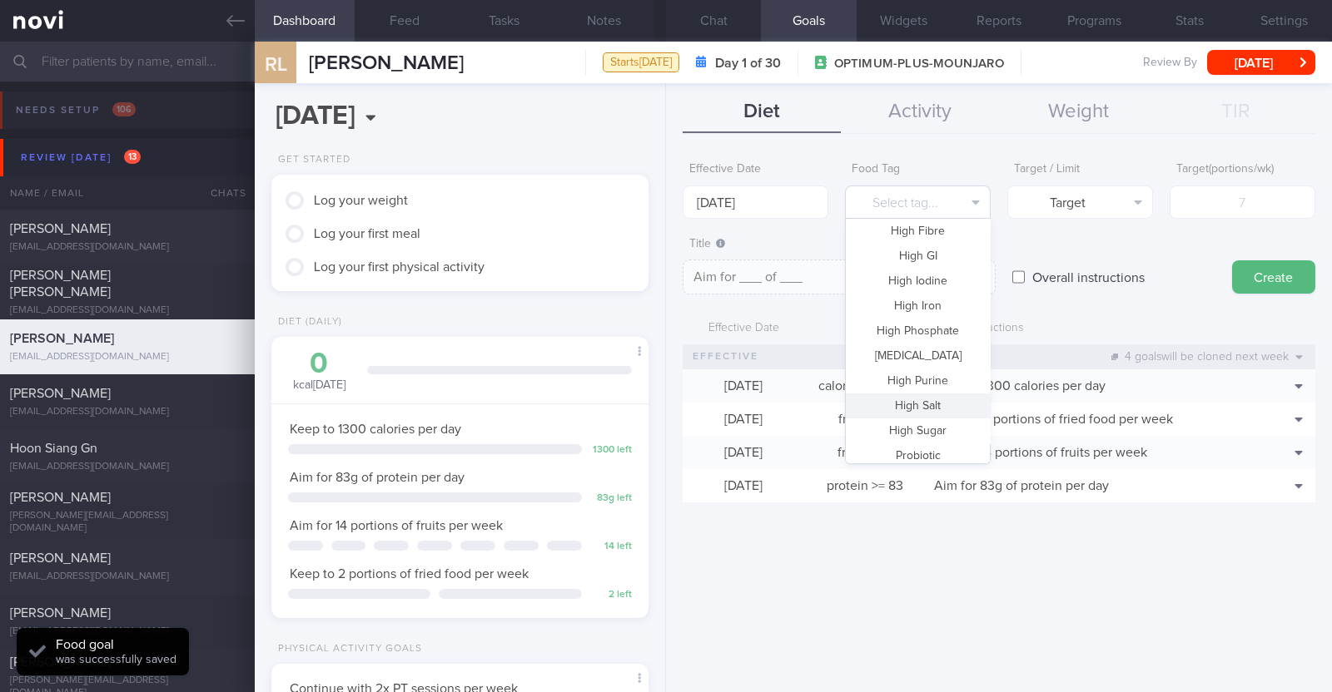
scroll to position [495, 0]
click at [922, 392] on button "Vegetable" at bounding box center [918, 397] width 144 height 25
type textarea "Aim for __ portions of vegetables per week"
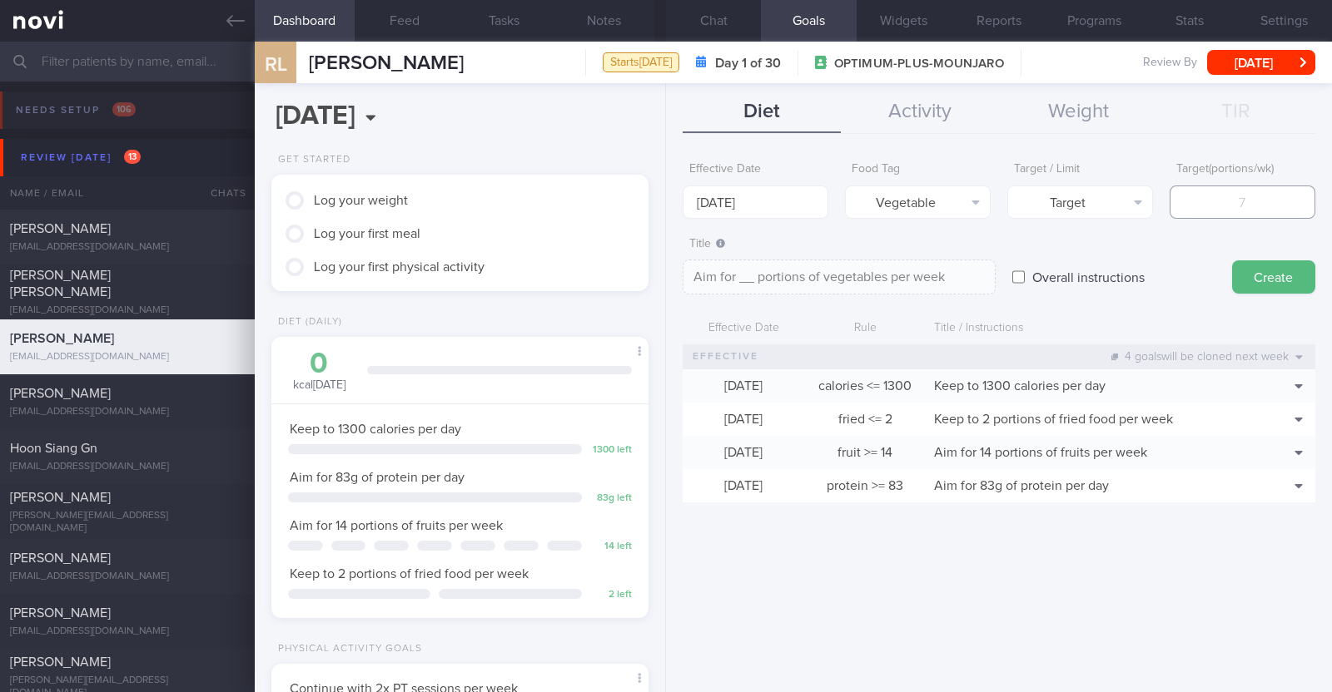
click at [1225, 193] on input "number" at bounding box center [1242, 202] width 146 height 33
type input "1"
type textarea "Aim for 1 portions of vegetables per week"
type input "14"
type textarea "Aim for 14 portions of vegetables per week"
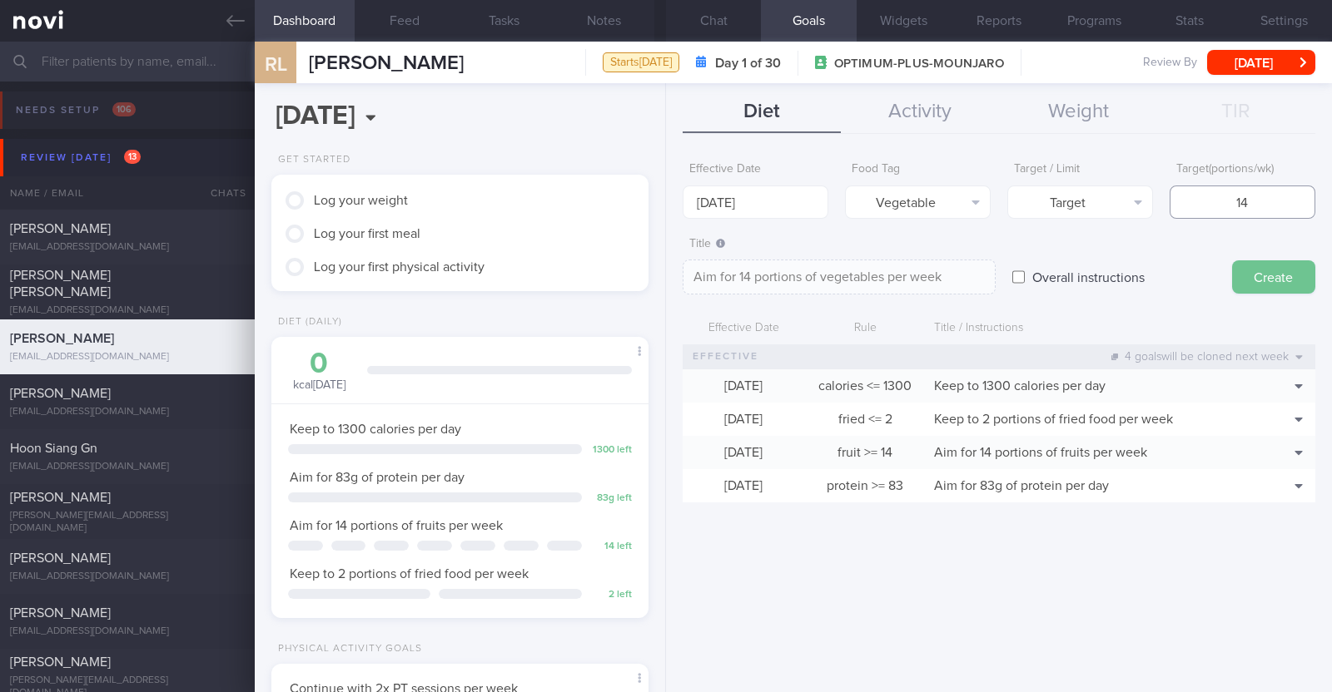
type input "14"
click at [1303, 275] on button "Create" at bounding box center [1273, 277] width 83 height 33
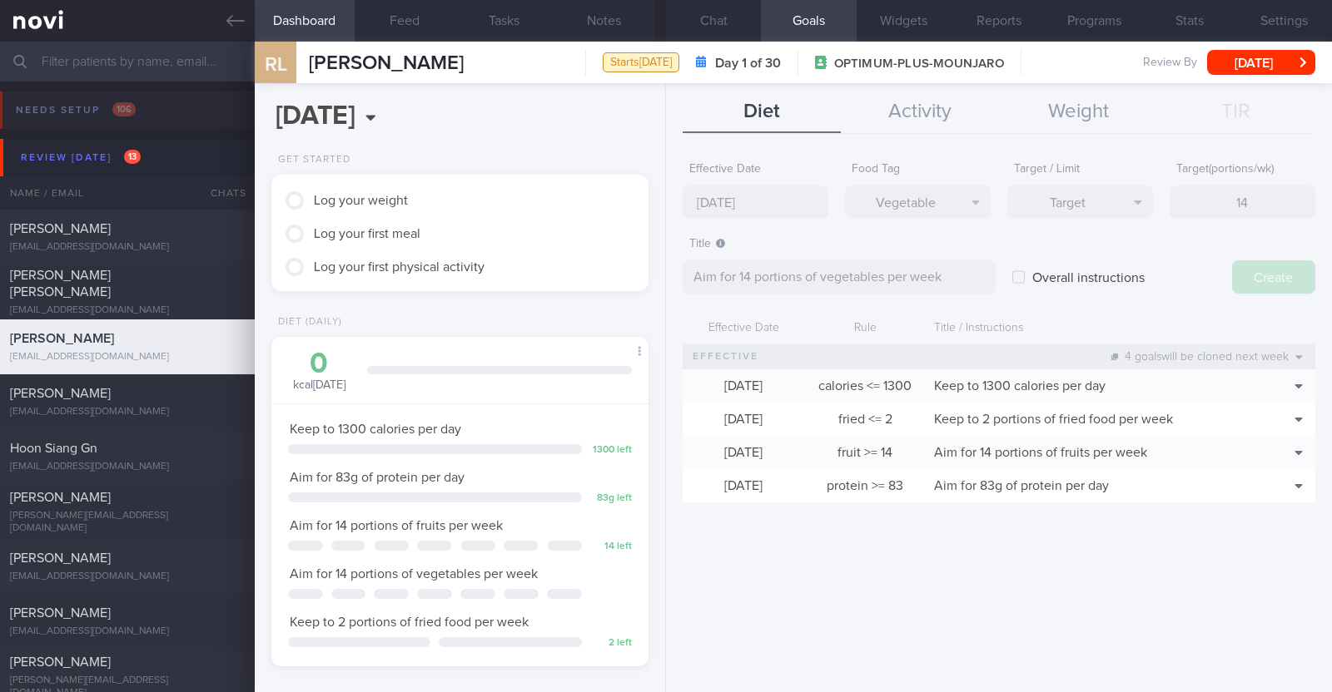
type input "[DATE]"
type textarea "Aim for ___ of ___"
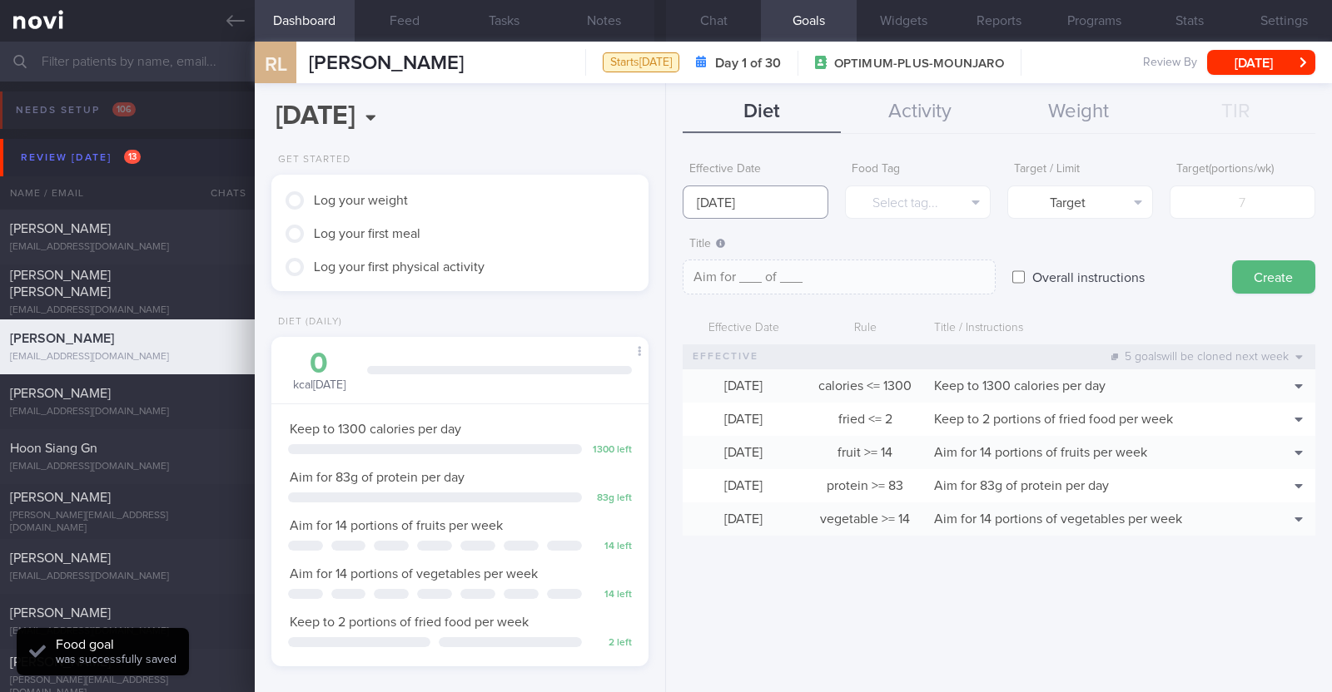
click at [760, 206] on input "[DATE]" at bounding box center [756, 202] width 146 height 33
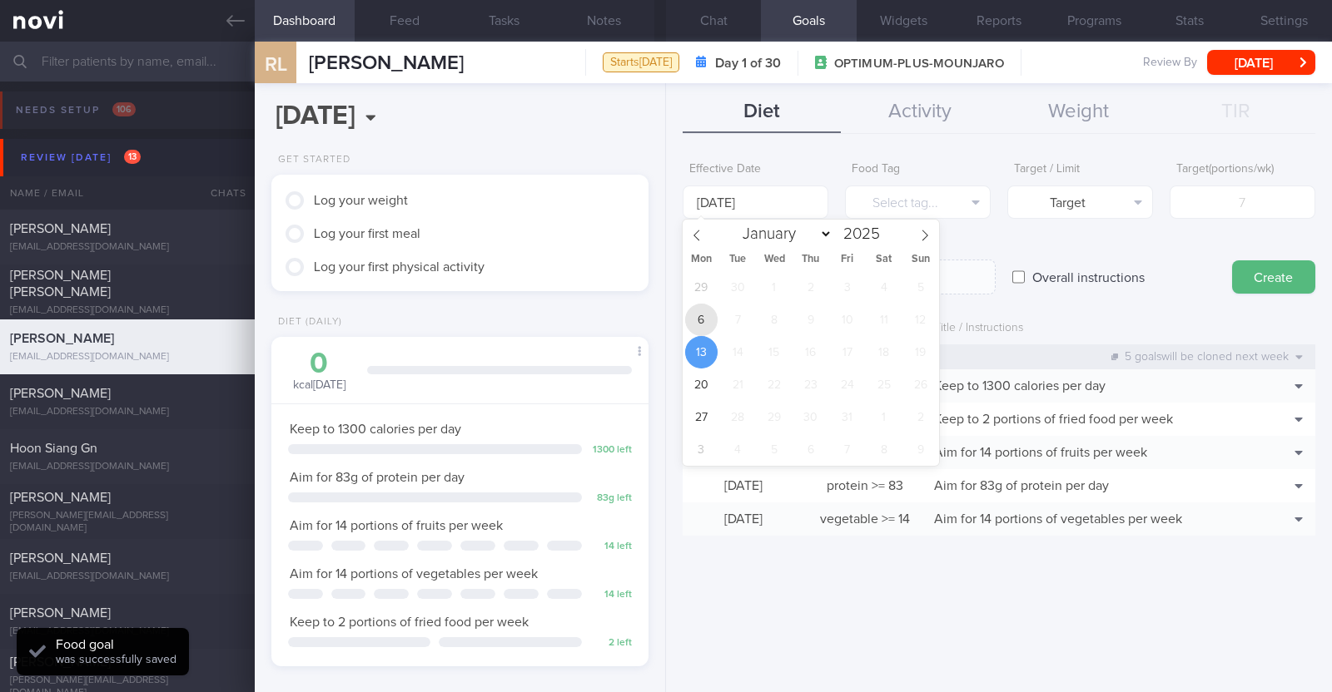
click at [709, 312] on span "6" at bounding box center [701, 320] width 32 height 32
type input "[DATE]"
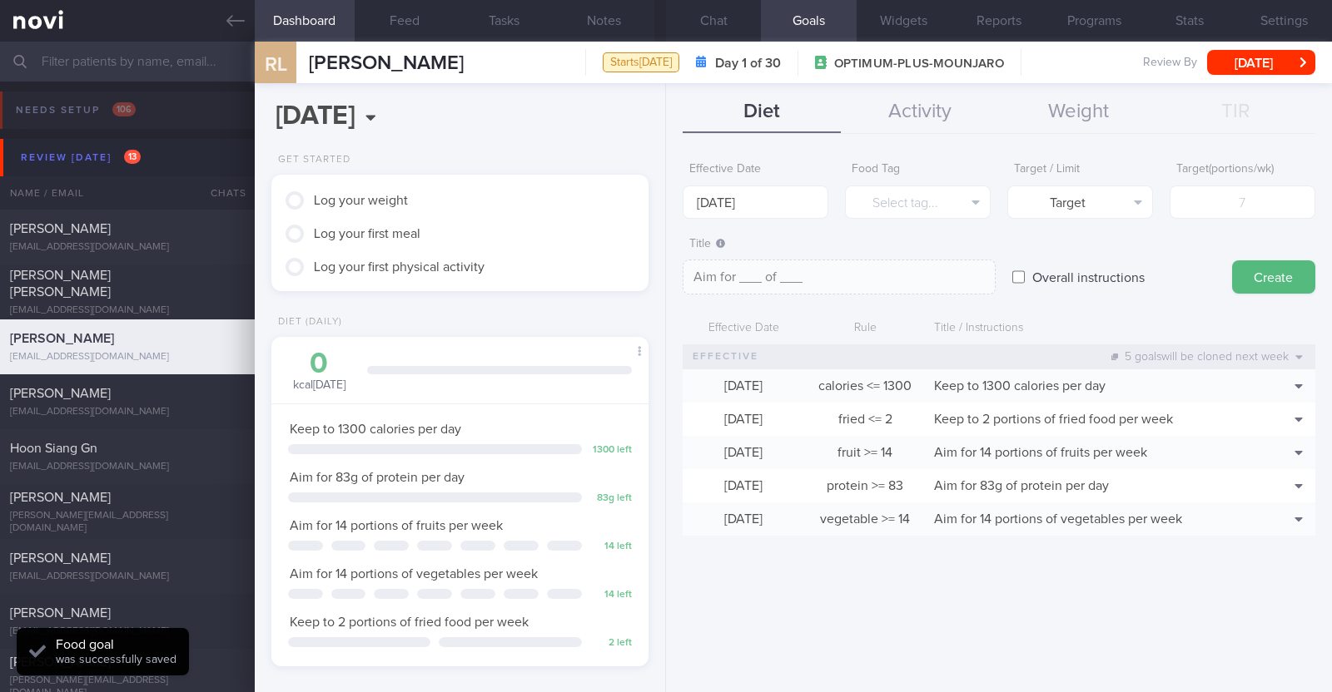
click at [1024, 273] on label "Overall instructions" at bounding box center [1088, 277] width 129 height 33
click at [1024, 273] on input "Overall instructions" at bounding box center [1018, 277] width 12 height 33
checkbox input "true"
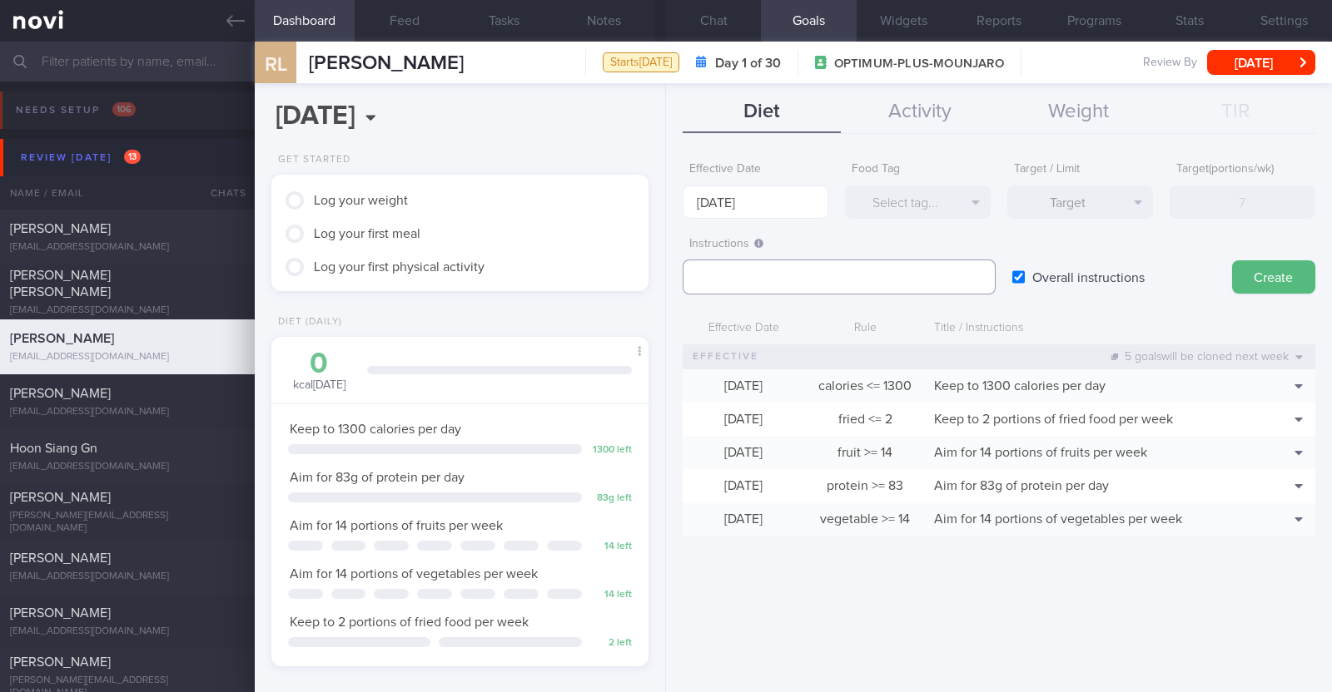
click at [886, 272] on textarea at bounding box center [839, 277] width 313 height 35
paste textarea "Aim to consume xxL of fluids per day (Choose water first)"
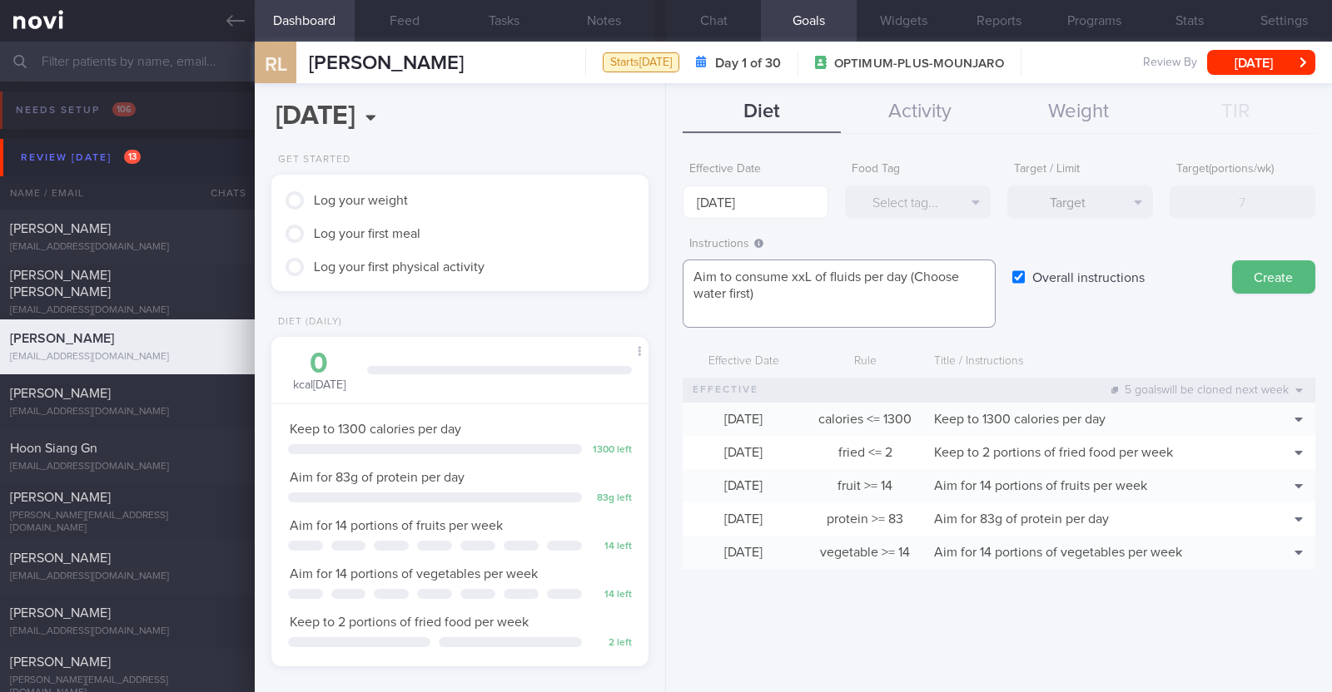
scroll to position [0, 0]
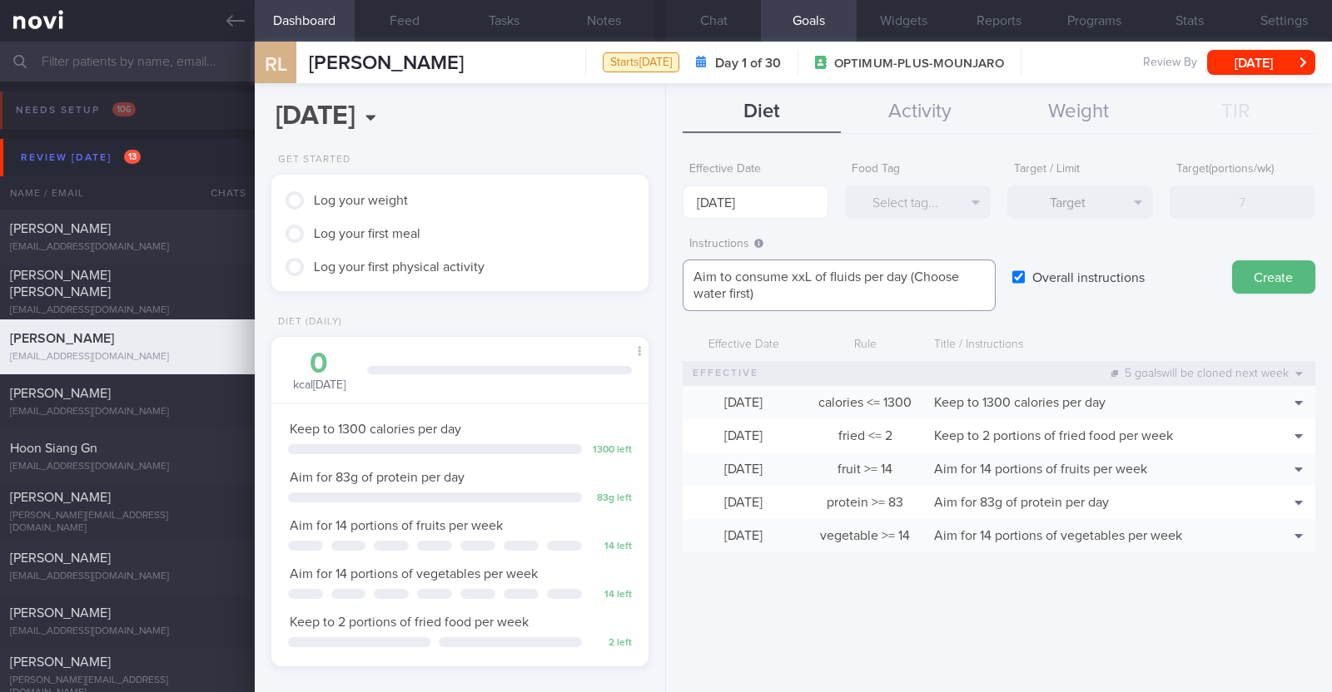
click at [809, 272] on textarea "Aim to consume xxL of fluids per day (Choose water first)" at bounding box center [839, 286] width 313 height 52
paste textarea "2.1-2.4"
type textarea "Aim to consume 2.1-2.4L of fluids per day (Choose water first)"
click at [1249, 264] on button "Create" at bounding box center [1273, 277] width 83 height 33
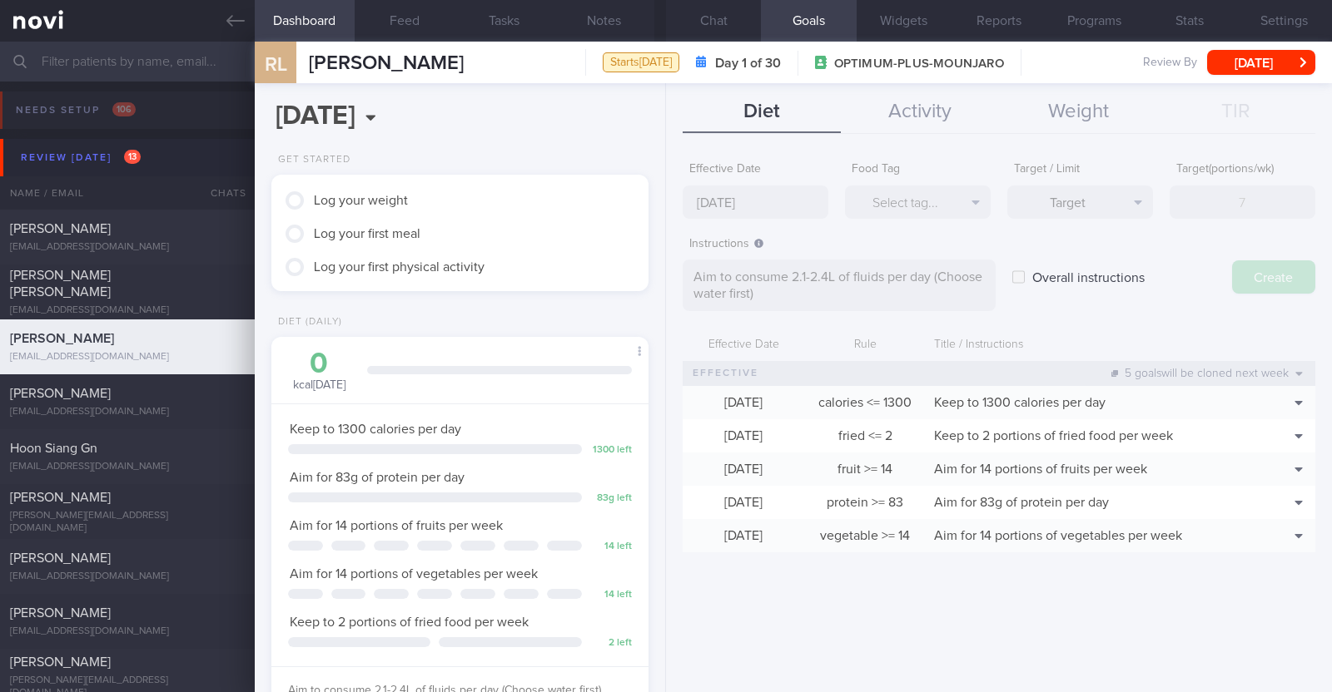
type input "[DATE]"
type textarea "Aim for ___ of ___"
checkbox input "false"
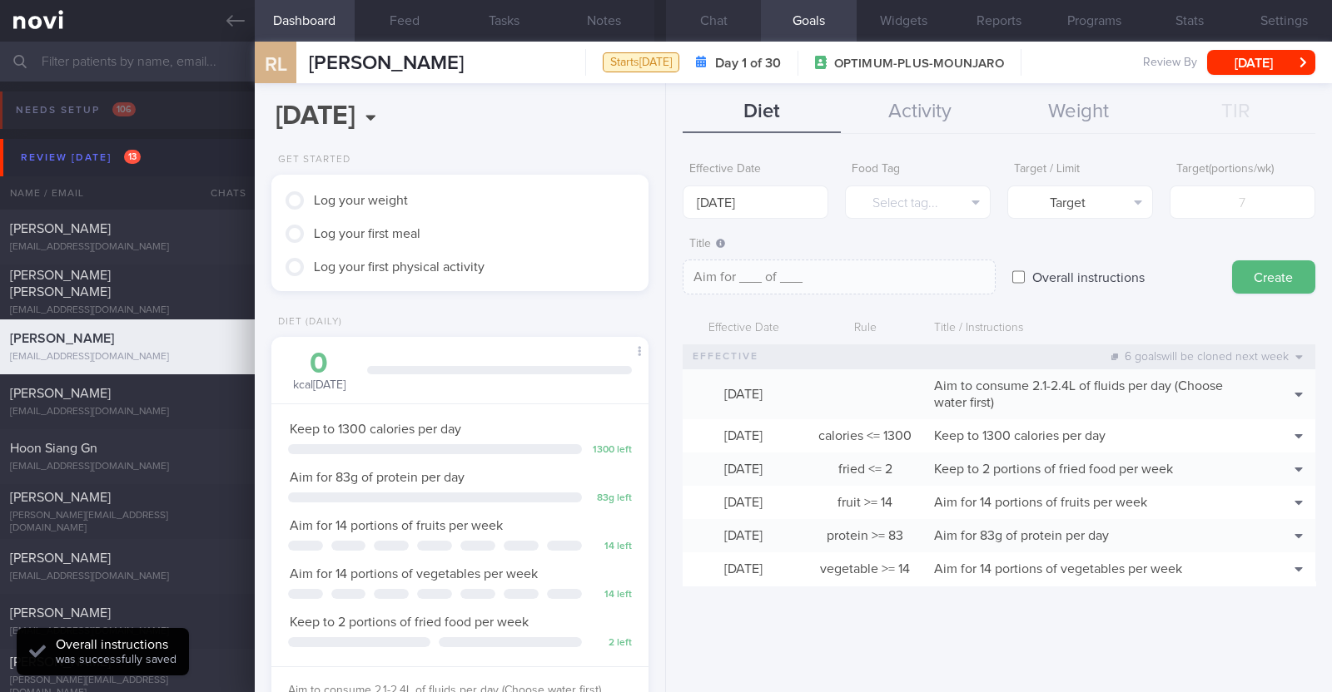
click at [709, 18] on button "Chat" at bounding box center [713, 21] width 95 height 42
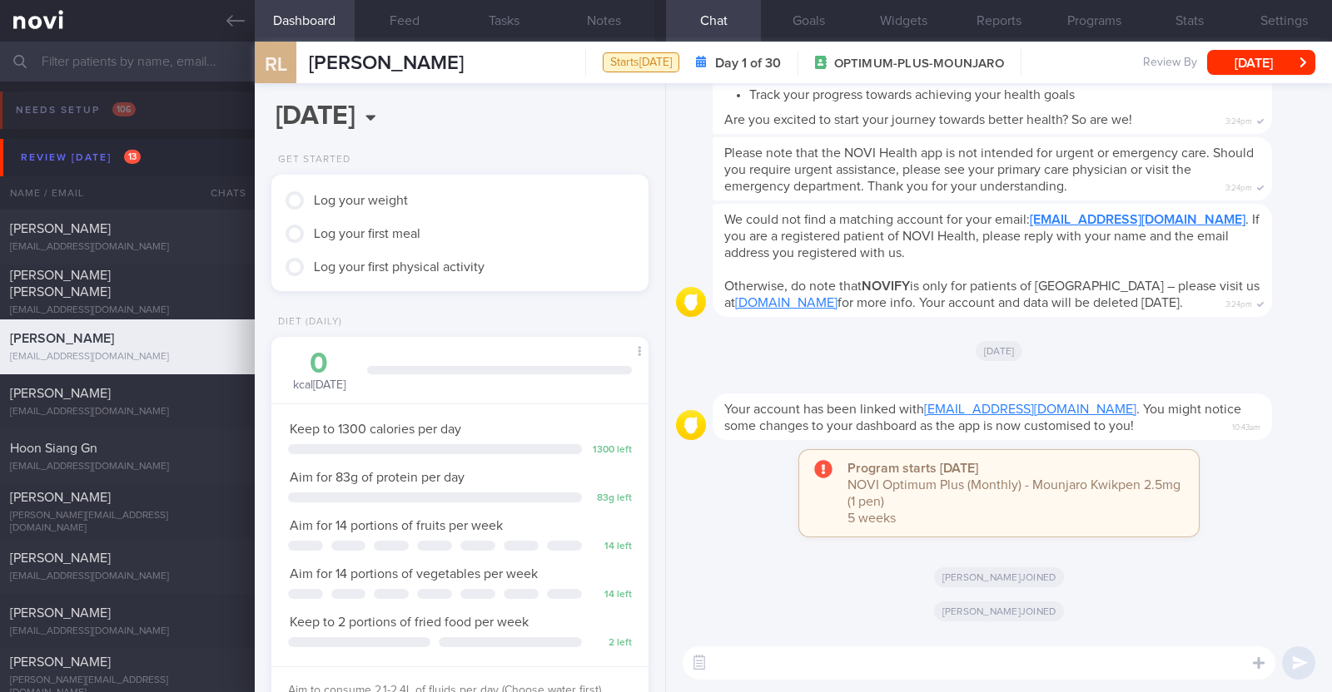
click at [838, 659] on textarea at bounding box center [979, 663] width 593 height 33
paste textarea "Lo [ipsumdo’s amet]! Cons ad Elitseddo, eiu temporinc. Ut lab etdo magnaal eni …"
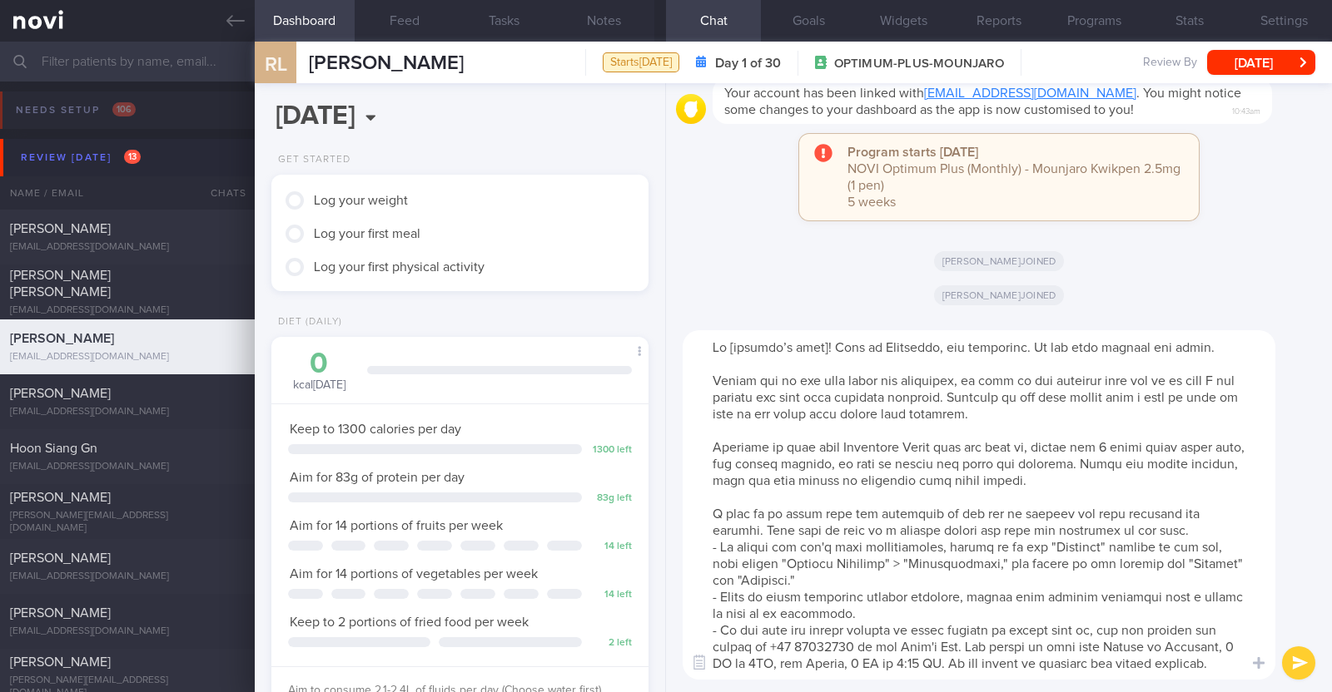
scroll to position [66, 0]
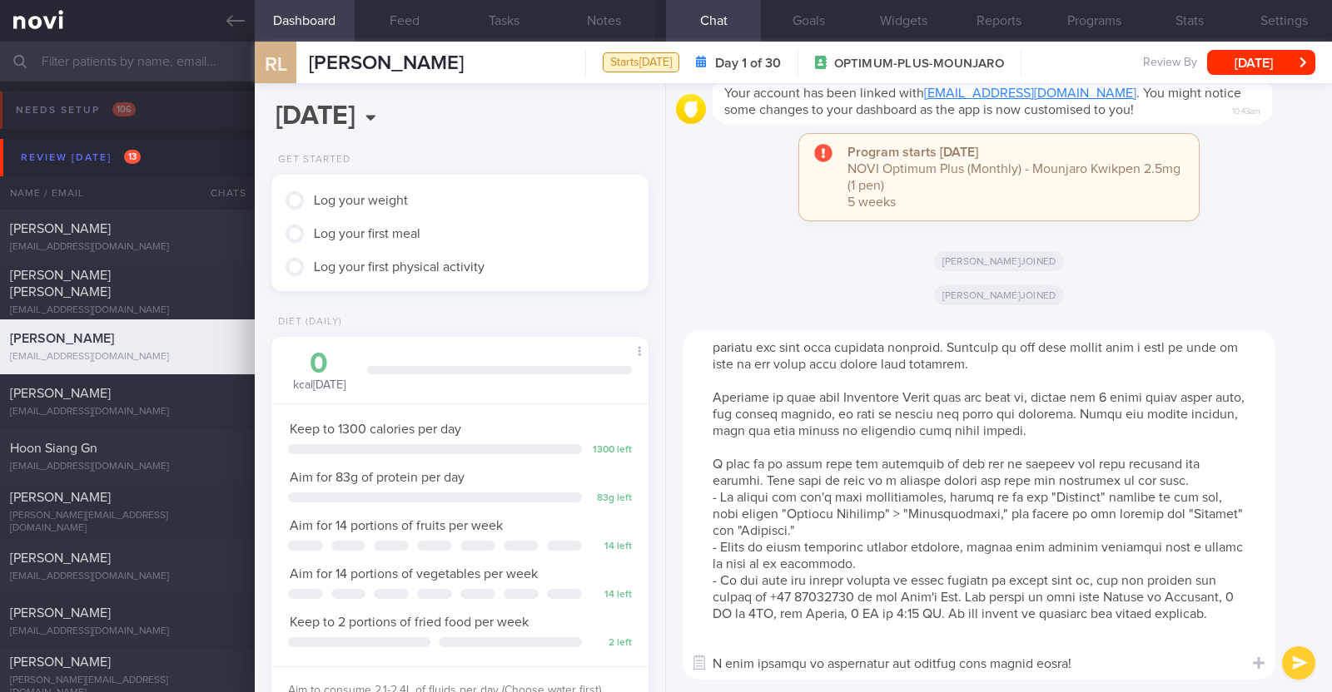
click at [752, 626] on textarea at bounding box center [979, 505] width 593 height 350
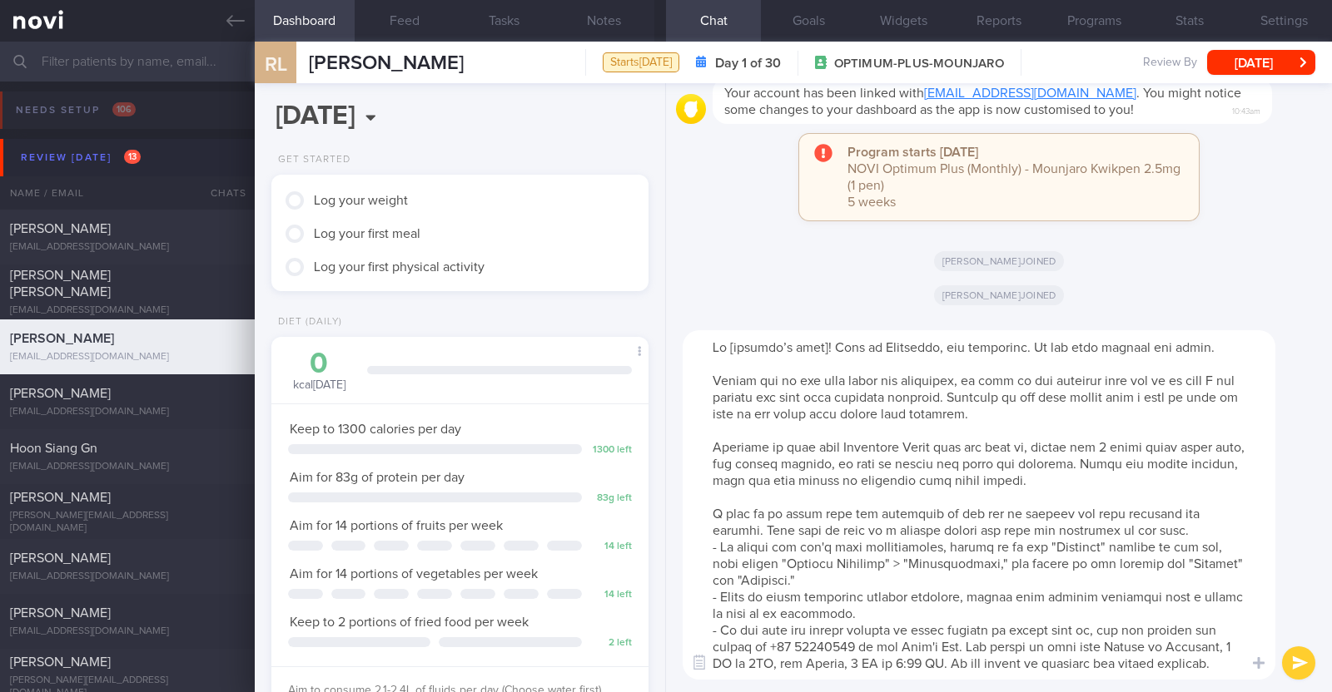
scroll to position [0, 0]
drag, startPoint x: 803, startPoint y: 449, endPoint x: 1153, endPoint y: 499, distance: 353.2
click at [1153, 499] on textarea at bounding box center [979, 505] width 593 height 350
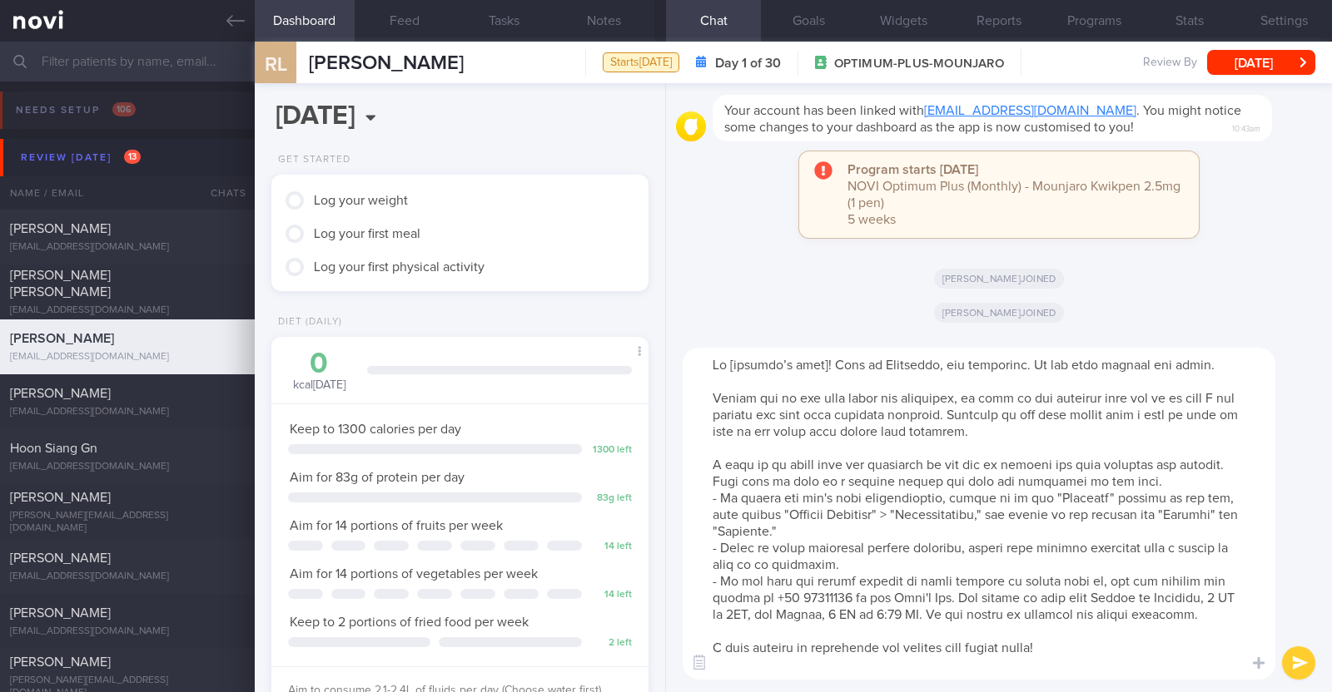
click at [820, 359] on textarea at bounding box center [979, 514] width 593 height 332
type textarea "Hi Rebecca! This is Charlotte, the dietitian. It was nice meeting you today. Pl…"
click at [1286, 659] on button "submit" at bounding box center [1298, 663] width 33 height 33
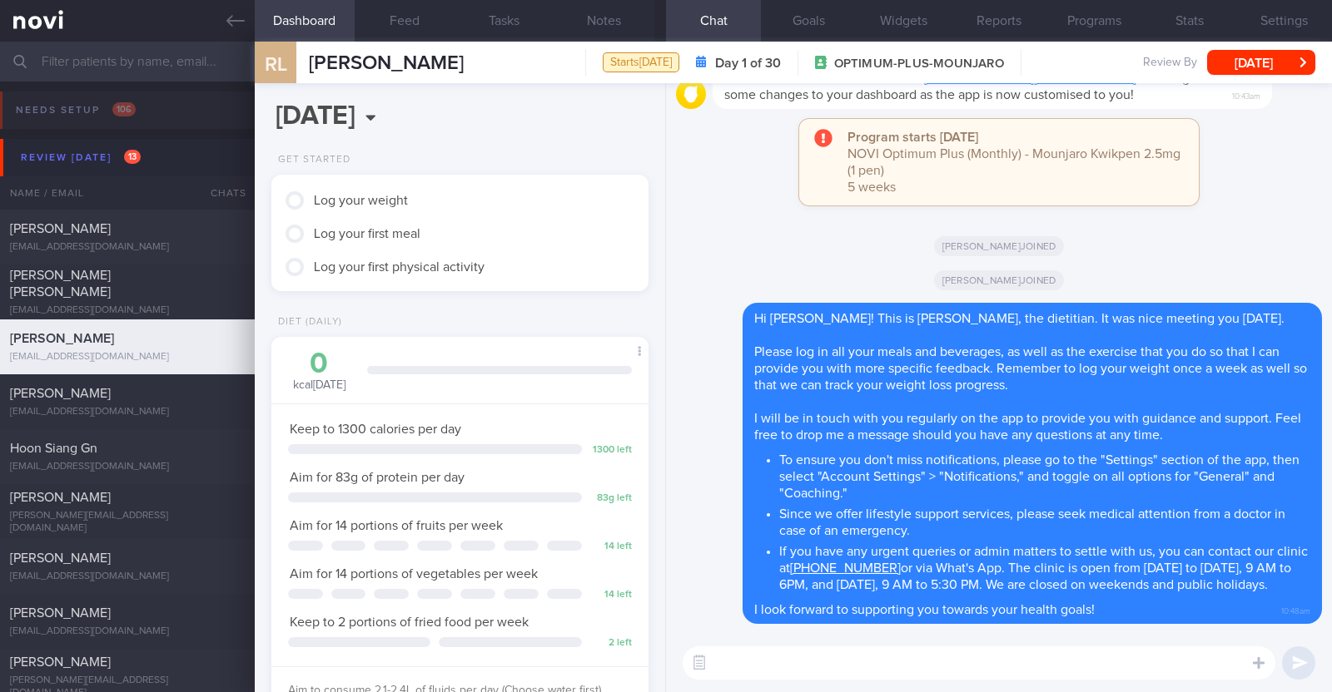
click at [785, 676] on textarea at bounding box center [979, 663] width 593 height 33
paste textarea "Here is a summary of what we discussed: Basics of [MEDICAL_DATA] - Diet: A well…"
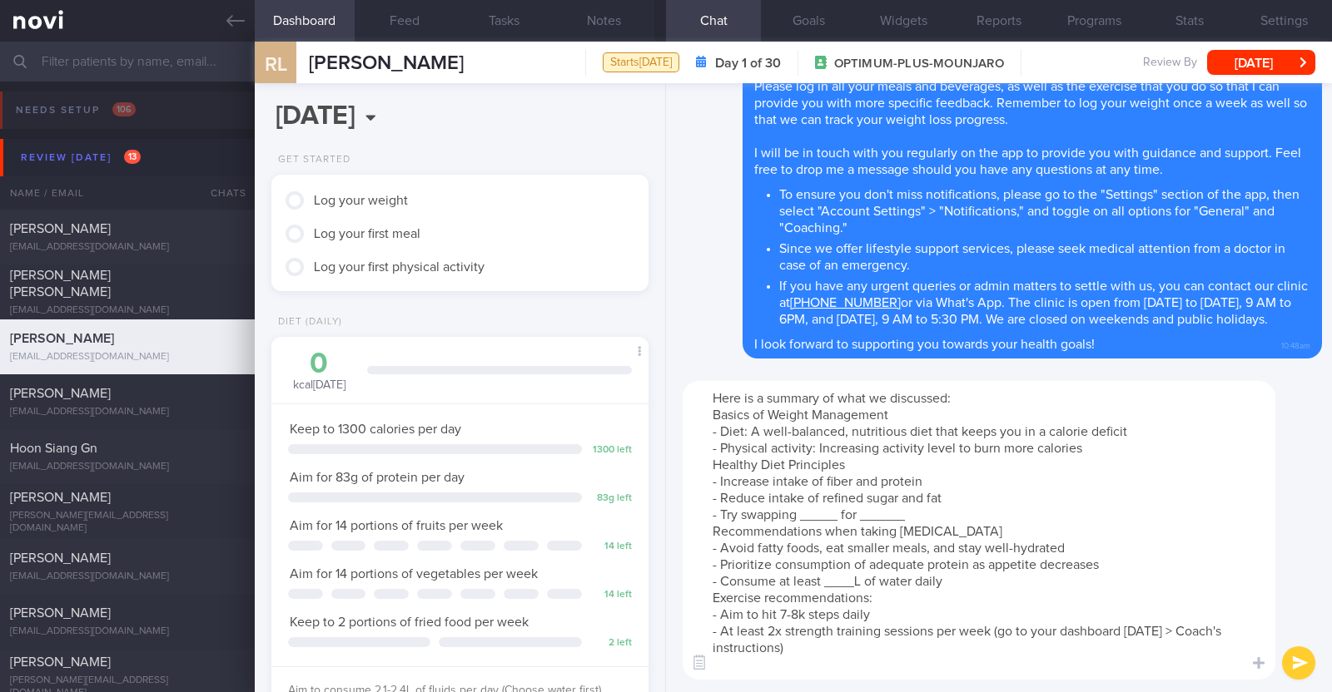
click at [1099, 444] on textarea "Here is a summary of what we discussed: Basics of [MEDICAL_DATA] - Diet: A well…" at bounding box center [979, 530] width 593 height 299
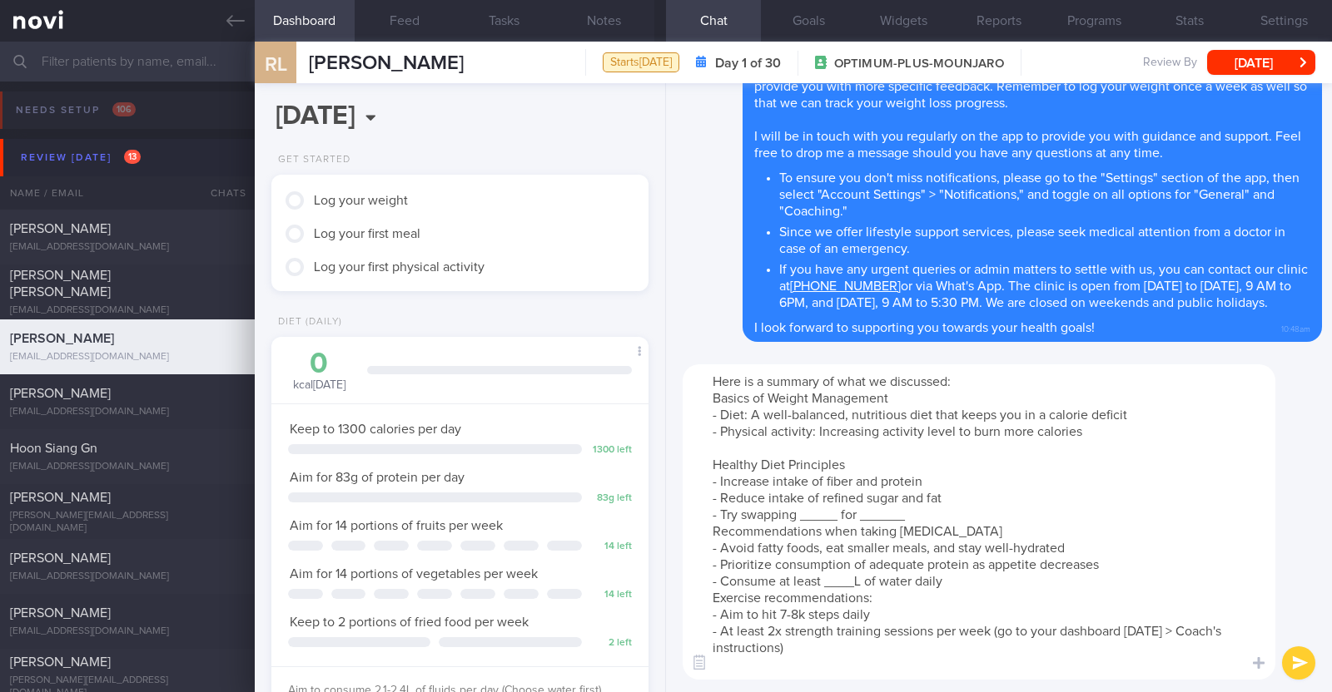
click at [833, 514] on textarea "Here is a summary of what we discussed: Basics of [MEDICAL_DATA] - Diet: A well…" at bounding box center [979, 522] width 593 height 315
click at [876, 520] on textarea "Here is a summary of what we discussed: Basics of Weight Management - Diet: A w…" at bounding box center [979, 522] width 593 height 315
click at [1098, 514] on textarea "Here is a summary of what we discussed: Basics of Weight Management - Diet: A w…" at bounding box center [979, 522] width 593 height 315
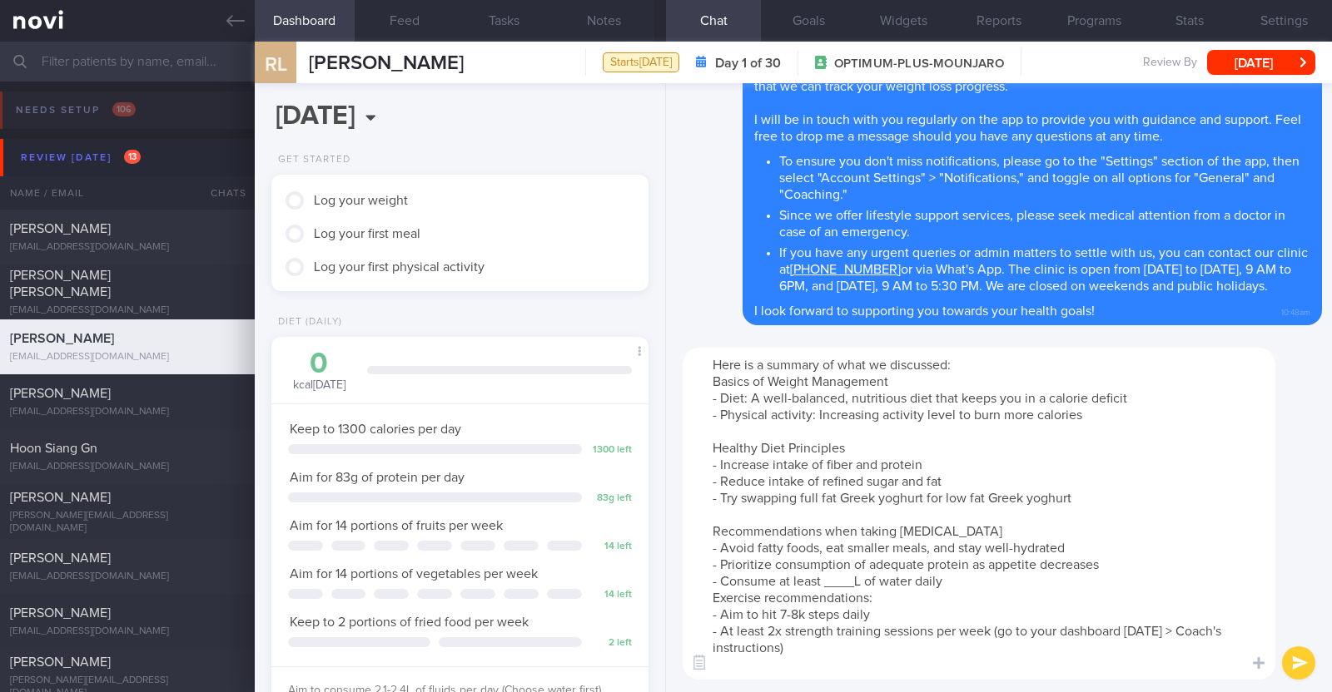
drag, startPoint x: 965, startPoint y: 527, endPoint x: 866, endPoint y: 538, distance: 100.5
click at [866, 538] on textarea "Here is a summary of what we discussed: Basics of Weight Management - Diet: A w…" at bounding box center [979, 514] width 593 height 332
click at [857, 583] on textarea "Here is a summary of what we discussed: Basics of Weight Management - Diet: A w…" at bounding box center [979, 514] width 593 height 332
paste textarea "2.1-2.4"
click at [983, 575] on textarea "Here is a summary of what we discussed: Basics of Weight Management - Diet: A w…" at bounding box center [979, 514] width 593 height 332
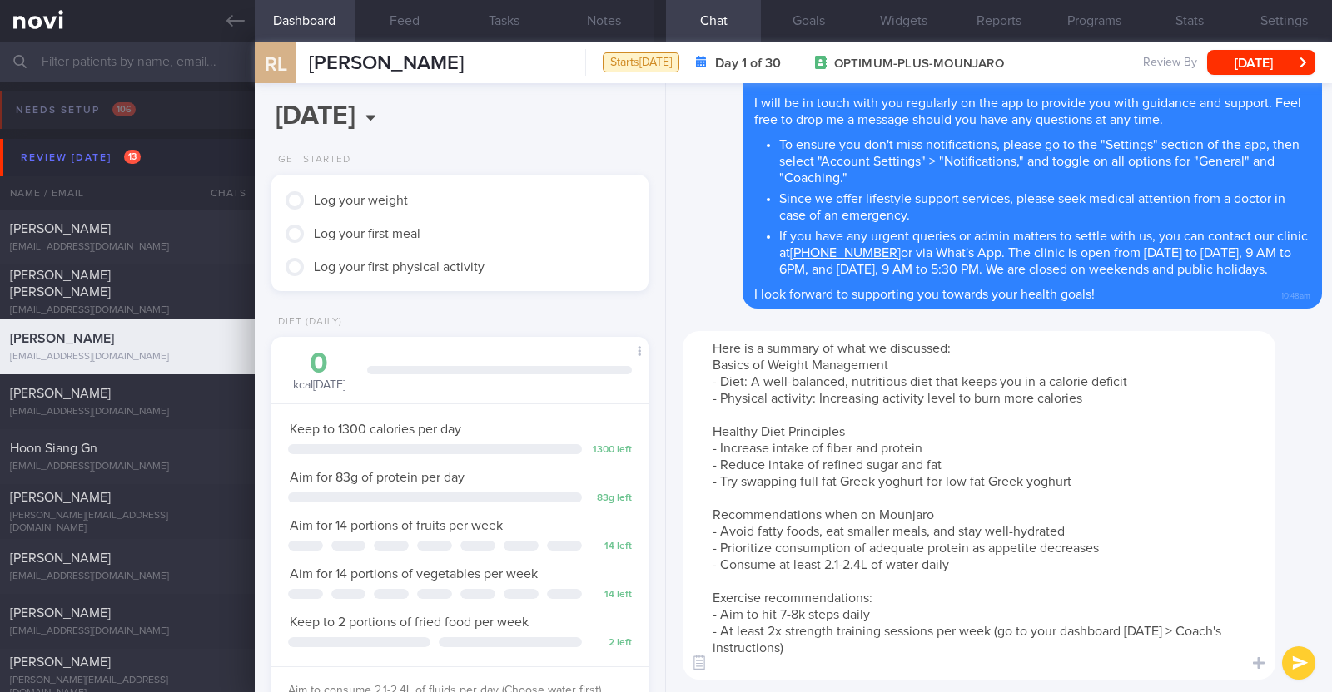
drag, startPoint x: 874, startPoint y: 616, endPoint x: 763, endPoint y: 613, distance: 110.7
click at [763, 613] on textarea "Here is a summary of what we discussed: Basics of Weight Management - Diet: A w…" at bounding box center [979, 505] width 593 height 349
drag, startPoint x: 720, startPoint y: 632, endPoint x: 762, endPoint y: 625, distance: 42.1
click at [762, 625] on textarea "Here is a summary of what we discussed: Basics of Weight Management - Diet: A w…" at bounding box center [979, 505] width 593 height 349
click at [735, 633] on textarea "Here is a summary of what we discussed: Basics of Weight Management - Diet: A w…" at bounding box center [979, 505] width 593 height 349
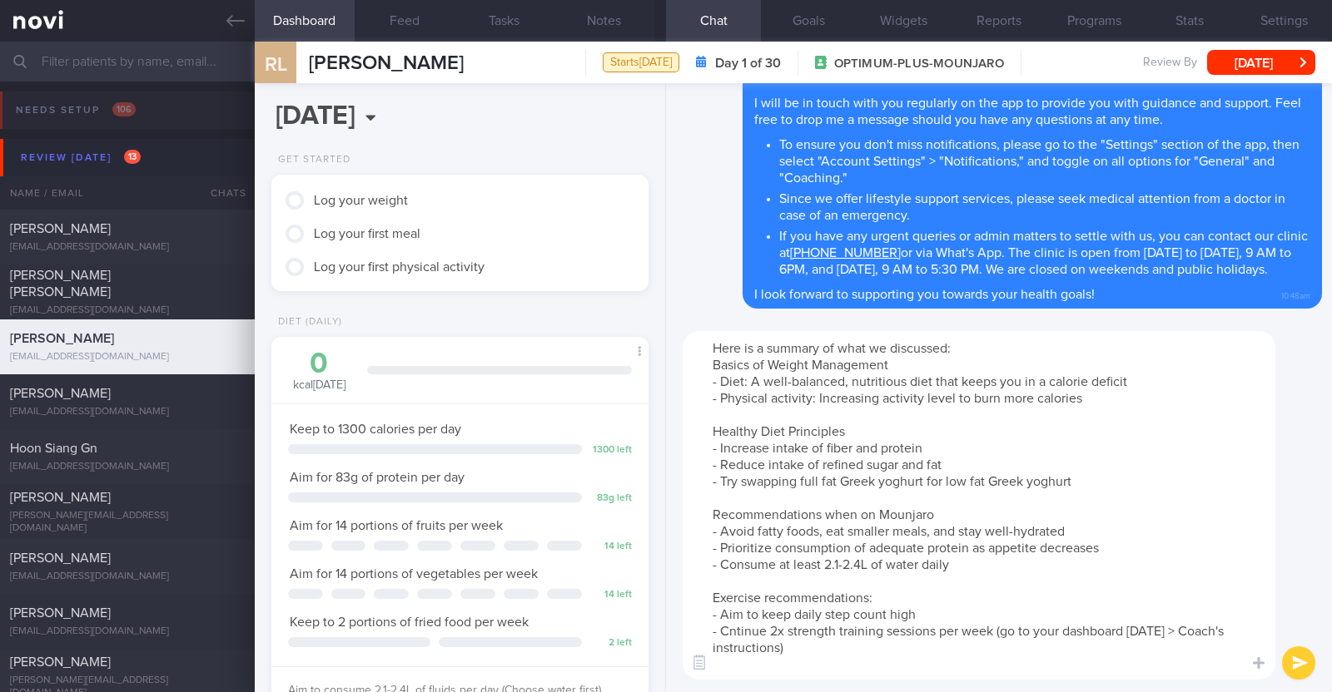
type textarea "Here is a summary of what we discussed: Basics of Weight Management - Diet: A w…"
drag, startPoint x: 1004, startPoint y: 624, endPoint x: 1011, endPoint y: 657, distance: 33.3
click at [1011, 657] on textarea "Here is a summary of what we discussed: Basics of Weight Management - Diet: A w…" at bounding box center [979, 505] width 593 height 349
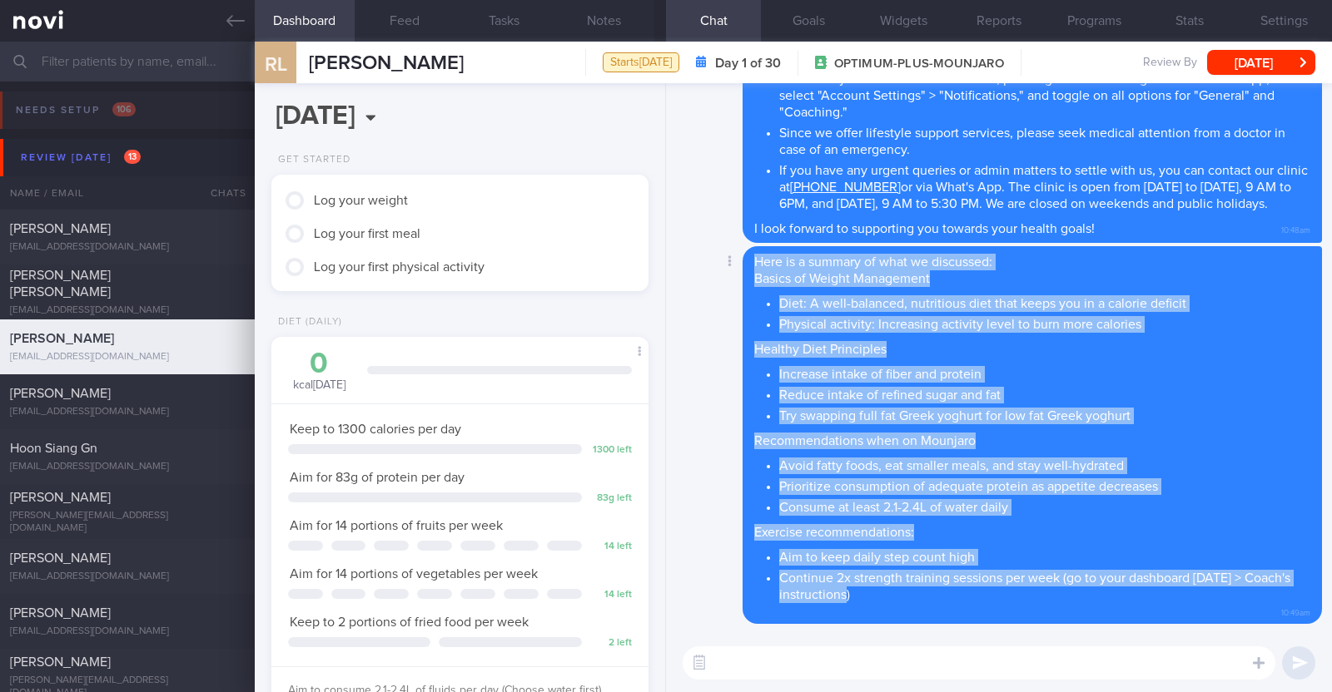
drag, startPoint x: 753, startPoint y: 261, endPoint x: 905, endPoint y: 590, distance: 362.7
click at [905, 590] on span "Here is a summary of what we discussed: Basics of Weight Management Diet: A wel…" at bounding box center [1032, 430] width 556 height 348
copy span "Here is a summary of what we discussed: Basics of Weight Management Diet: A wel…"
click at [722, 233] on button "Delete" at bounding box center [709, 228] width 67 height 25
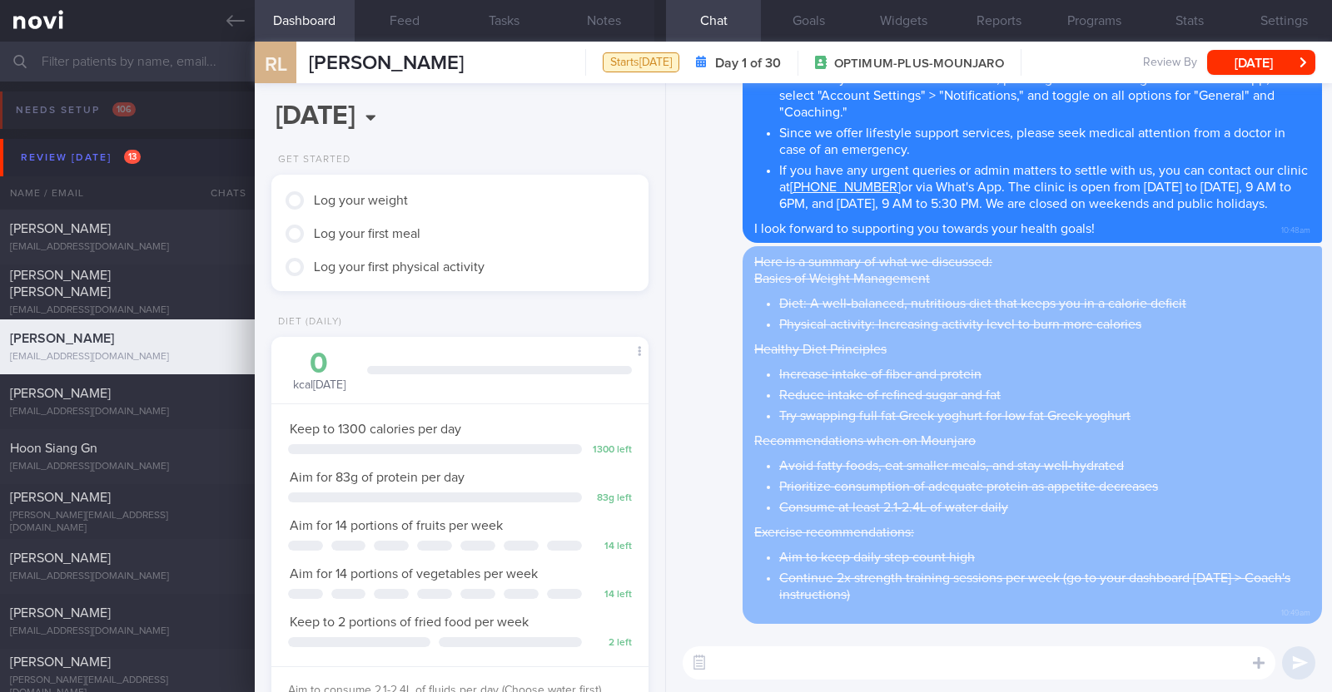
click at [792, 657] on textarea at bounding box center [979, 663] width 593 height 33
paste textarea "Here is a summary of what we discussed: Basics of Weight Management Diet: A wel…"
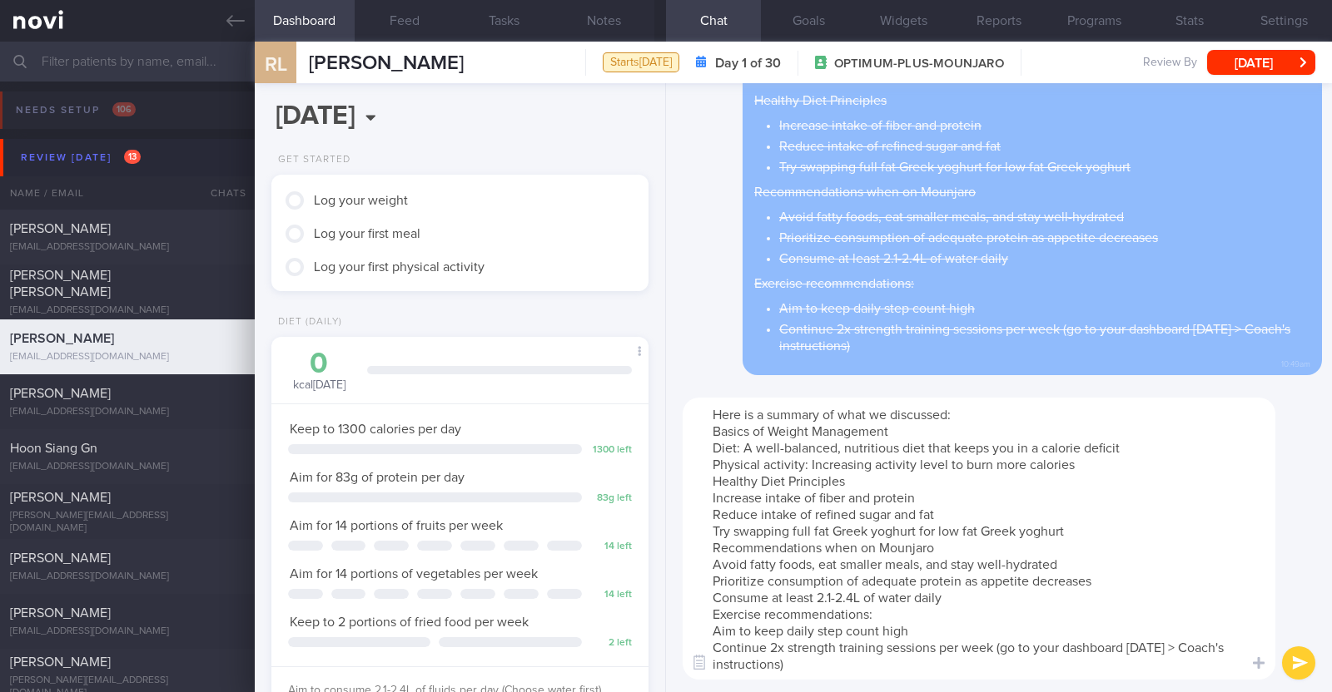
drag, startPoint x: 999, startPoint y: 646, endPoint x: 1011, endPoint y: 670, distance: 27.2
click at [1011, 670] on textarea "Here is a summary of what we discussed: Basics of Weight Management Diet: A wel…" at bounding box center [979, 539] width 593 height 282
type textarea "Here is a summary of what we discussed: Basics of Weight Management Diet: A wel…"
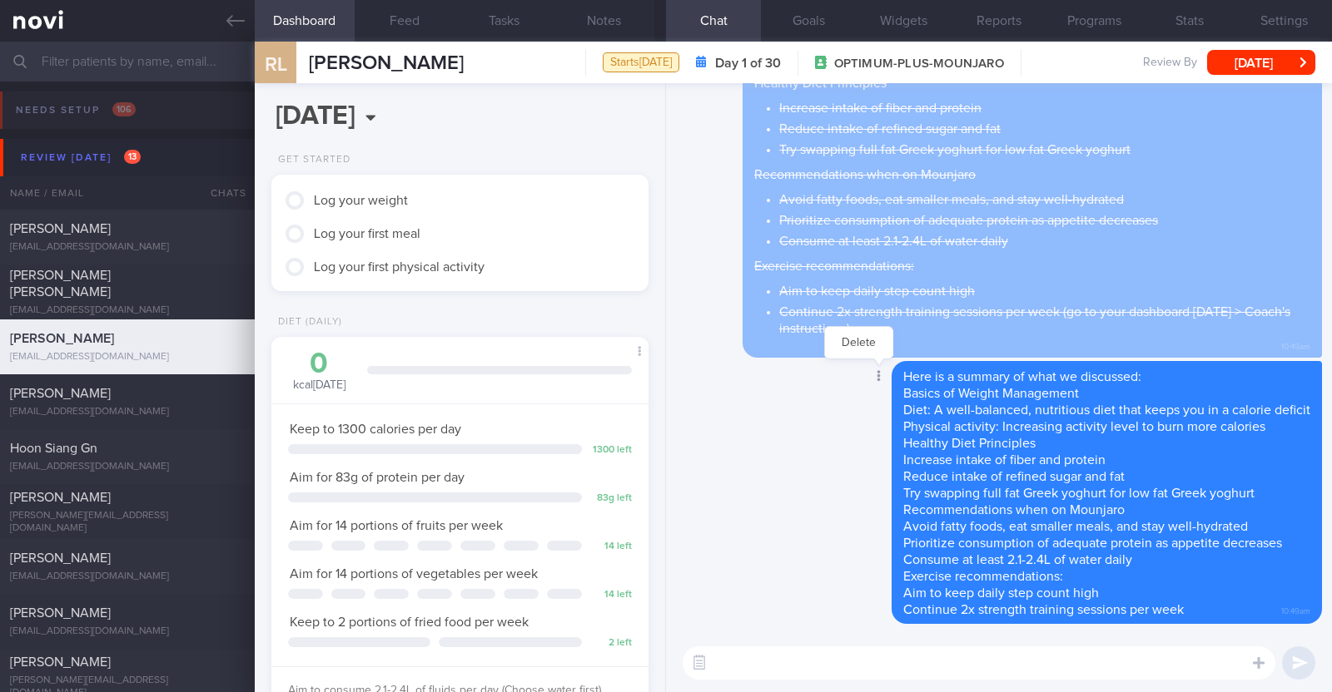
click at [876, 379] on icon at bounding box center [878, 376] width 4 height 12
click at [844, 330] on button "Delete" at bounding box center [858, 342] width 67 height 25
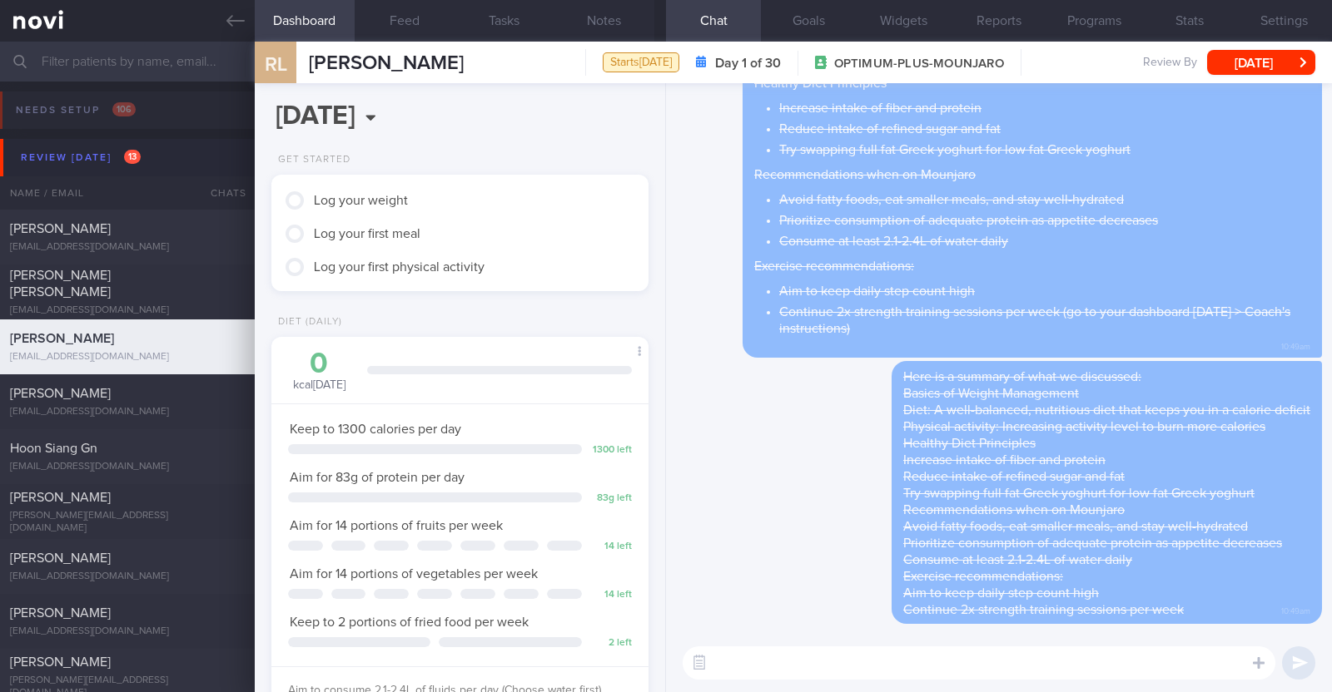
click at [756, 661] on textarea at bounding box center [979, 663] width 593 height 33
paste textarea "Here is a summary of what we discussed: Basics of [MEDICAL_DATA] - Diet: A well…"
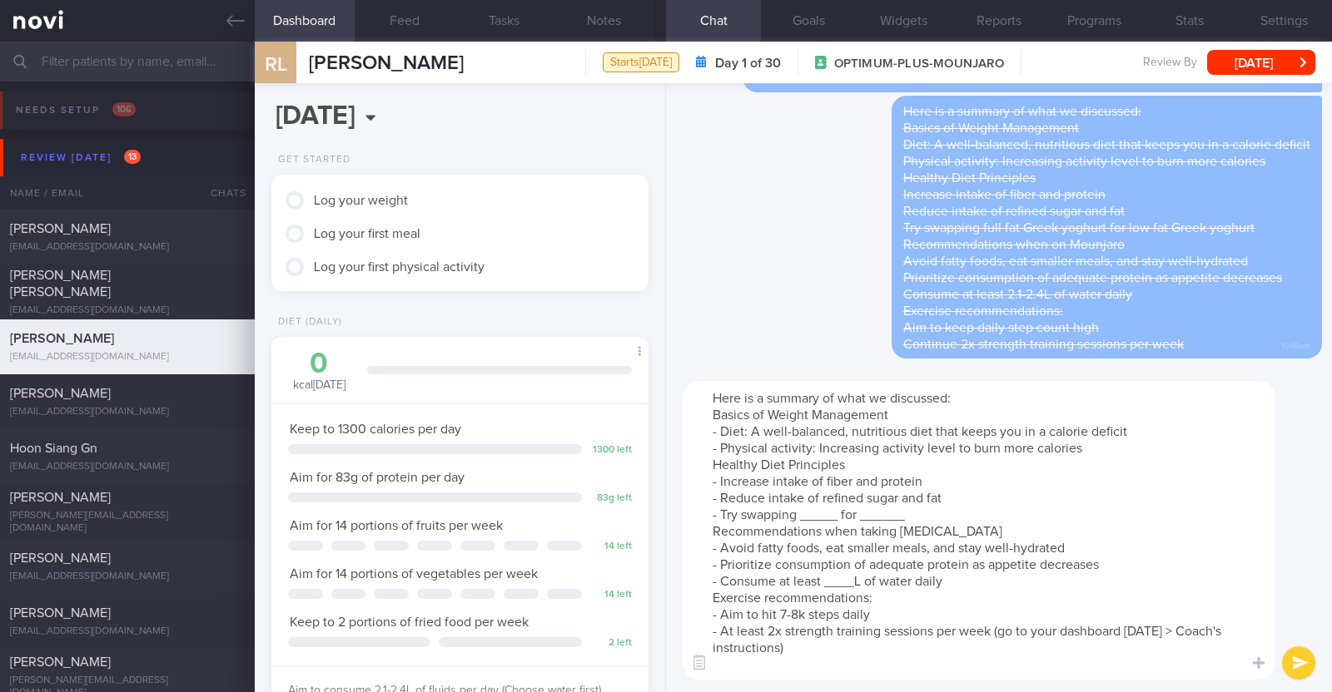
click at [1104, 444] on textarea "Here is a summary of what we discussed: Basics of [MEDICAL_DATA] - Diet: A well…" at bounding box center [979, 530] width 593 height 299
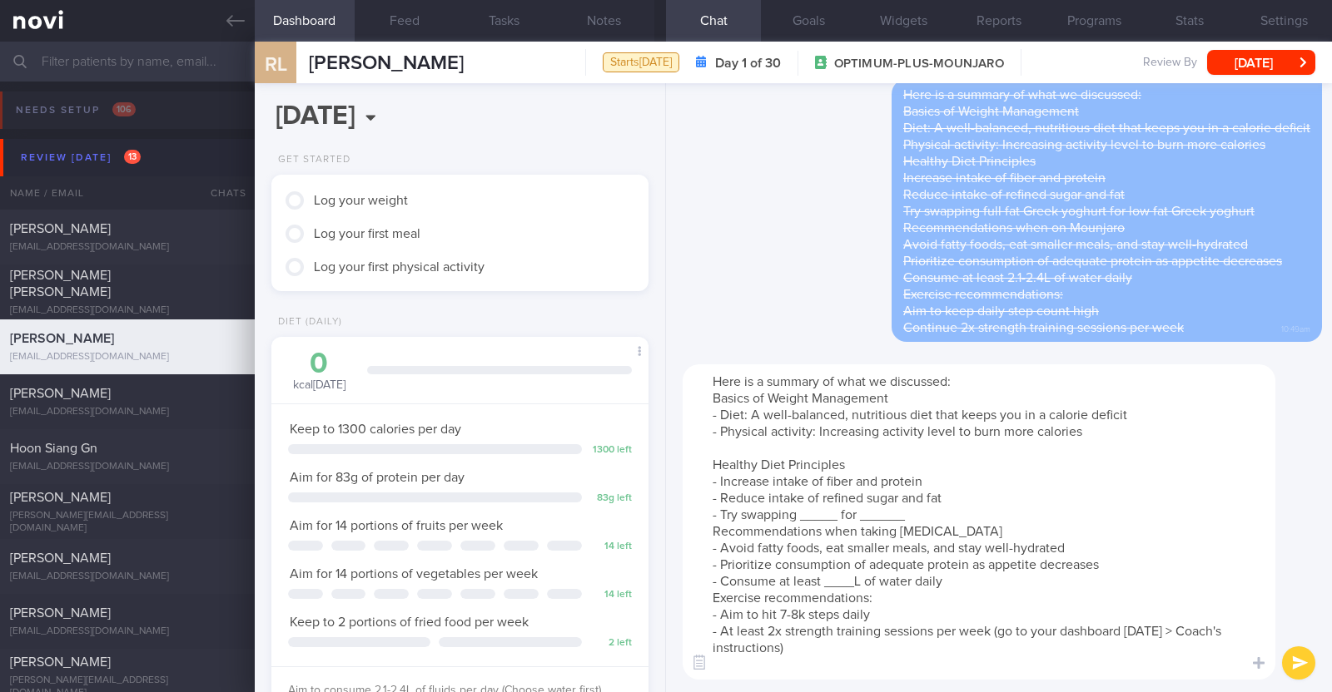
click at [836, 518] on textarea "Here is a summary of what we discussed: Basics of [MEDICAL_DATA] - Diet: A well…" at bounding box center [979, 522] width 593 height 315
drag, startPoint x: 990, startPoint y: 514, endPoint x: 948, endPoint y: 517, distance: 41.7
click at [948, 517] on textarea "Here is a summary of what we discussed: Basics of Weight Management - Diet: A w…" at bounding box center [979, 522] width 593 height 315
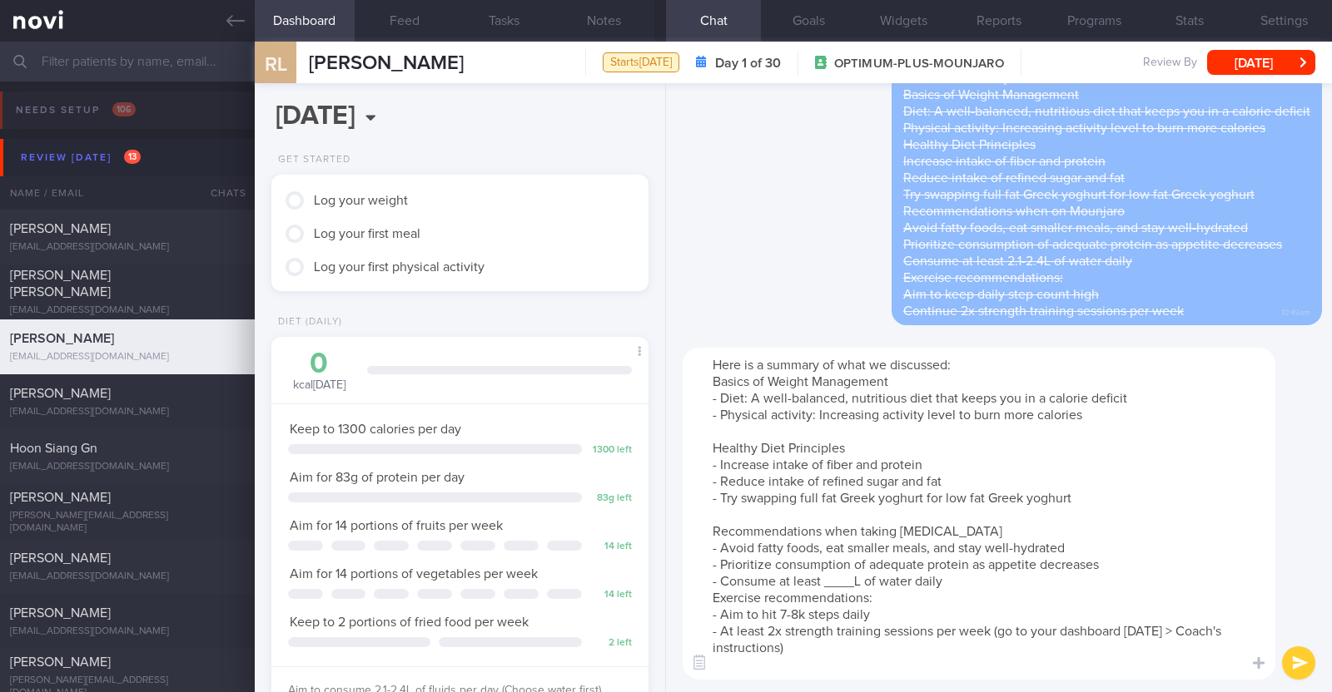
drag, startPoint x: 963, startPoint y: 528, endPoint x: 865, endPoint y: 534, distance: 98.4
click at [865, 534] on textarea "Here is a summary of what we discussed: Basics of Weight Management - Diet: A w…" at bounding box center [979, 514] width 593 height 332
click at [857, 579] on textarea "Here is a summary of what we discussed: Basics of Weight Management - Diet: A w…" at bounding box center [979, 514] width 593 height 332
paste textarea "2.1-2.4L"
click at [978, 585] on textarea "Here is a summary of what we discussed: Basics of Weight Management - Diet: A w…" at bounding box center [979, 514] width 593 height 332
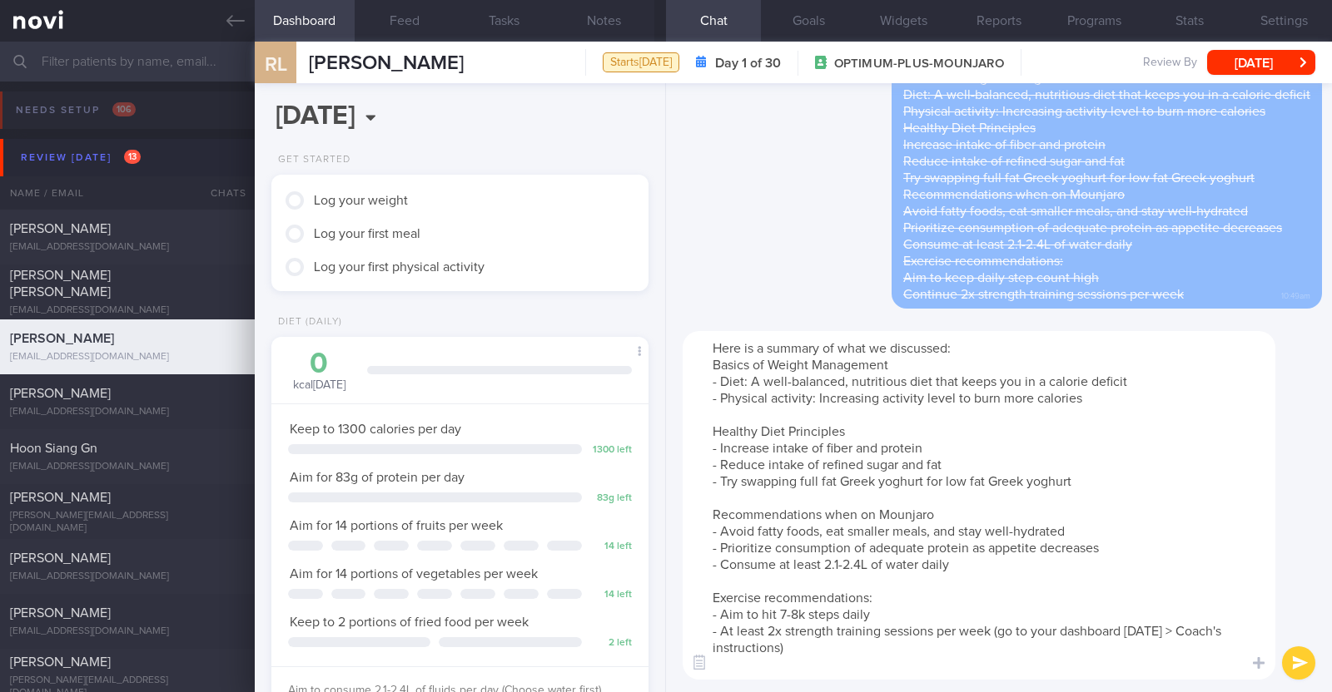
drag, startPoint x: 871, startPoint y: 611, endPoint x: 763, endPoint y: 608, distance: 108.3
click at [763, 608] on textarea "Here is a summary of what we discussed: Basics of Weight Management - Diet: A w…" at bounding box center [979, 505] width 593 height 349
drag, startPoint x: 762, startPoint y: 626, endPoint x: 724, endPoint y: 633, distance: 38.2
click at [724, 633] on textarea "Here is a summary of what we discussed: Basics of Weight Management - Diet: A w…" at bounding box center [979, 505] width 593 height 349
click at [733, 624] on textarea "Here is a summary of what we discussed: Basics of Weight Management - Diet: A w…" at bounding box center [979, 505] width 593 height 349
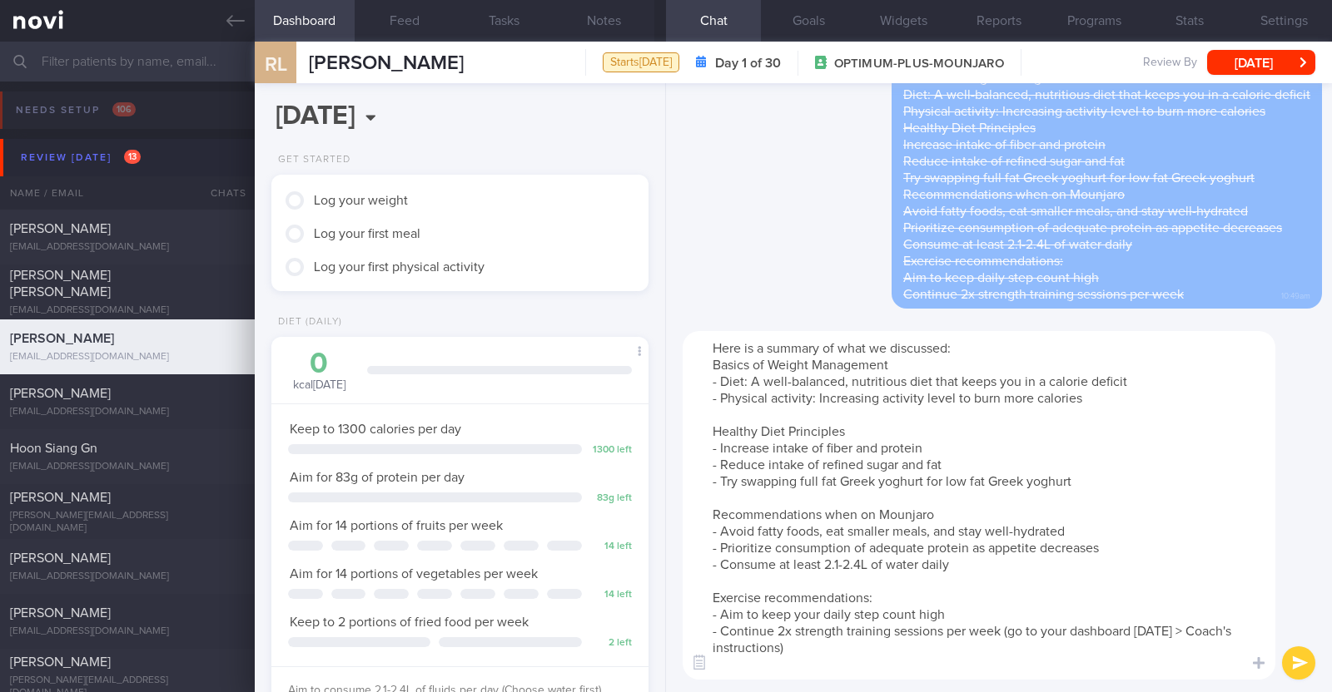
drag, startPoint x: 1003, startPoint y: 624, endPoint x: 1009, endPoint y: 654, distance: 30.5
click at [1009, 654] on textarea "Here is a summary of what we discussed: Basics of Weight Management - Diet: A w…" at bounding box center [979, 505] width 593 height 349
type textarea "Here is a summary of what we discussed: Basics of Weight Management - Diet: A w…"
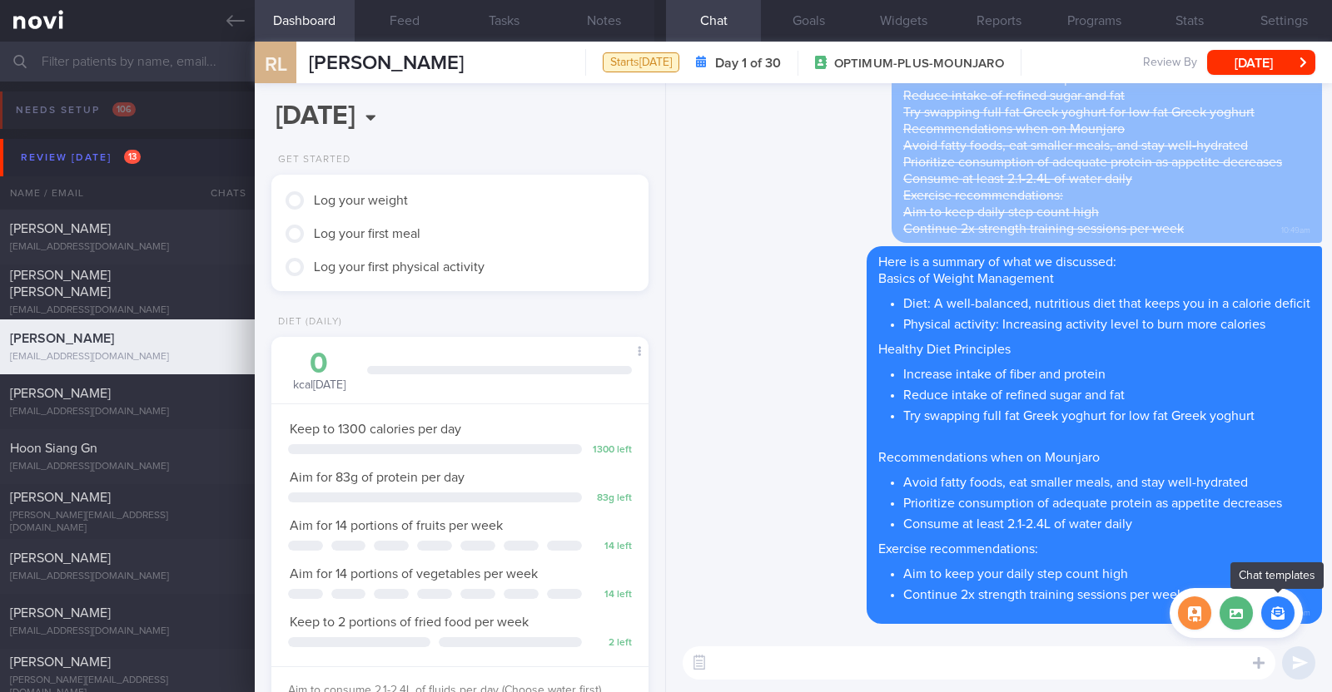
click at [1271, 615] on button "button" at bounding box center [1277, 613] width 33 height 33
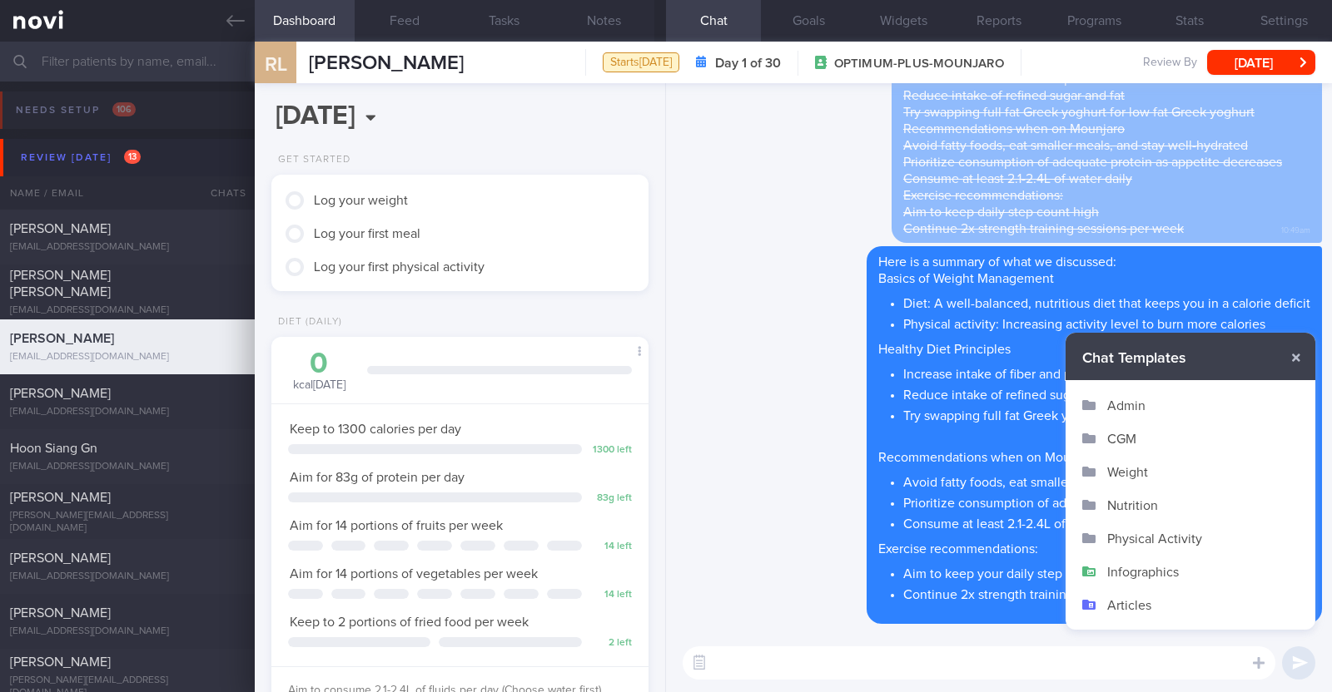
click at [1176, 568] on button "Infographics" at bounding box center [1190, 571] width 250 height 33
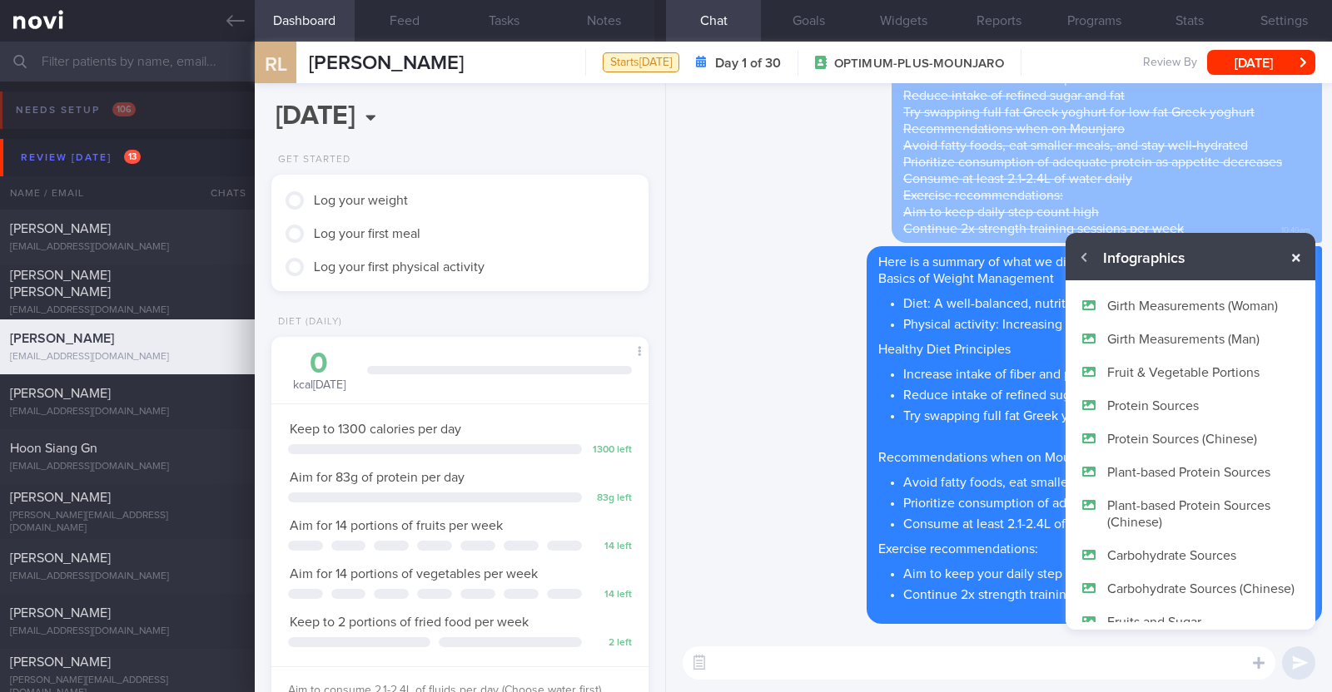
click at [1293, 257] on button "button" at bounding box center [1296, 258] width 30 height 30
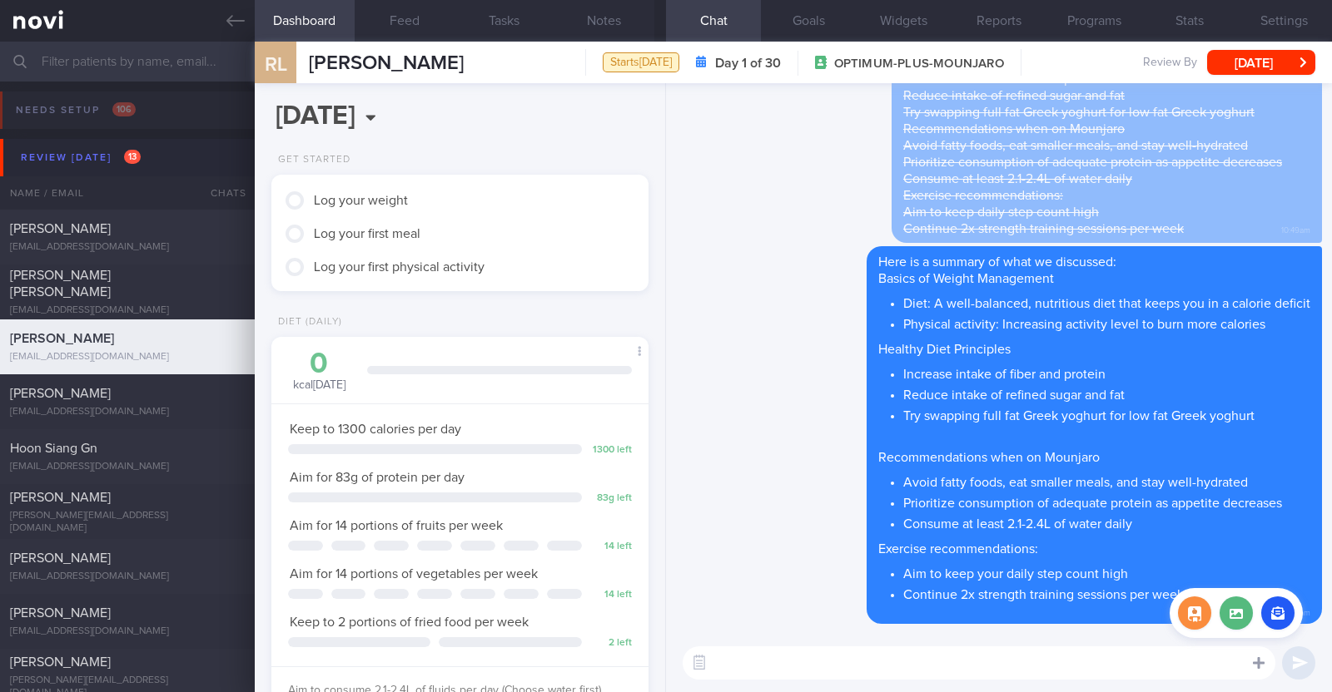
click at [1264, 667] on div at bounding box center [1258, 663] width 30 height 32
click at [1189, 613] on button "button" at bounding box center [1194, 613] width 33 height 33
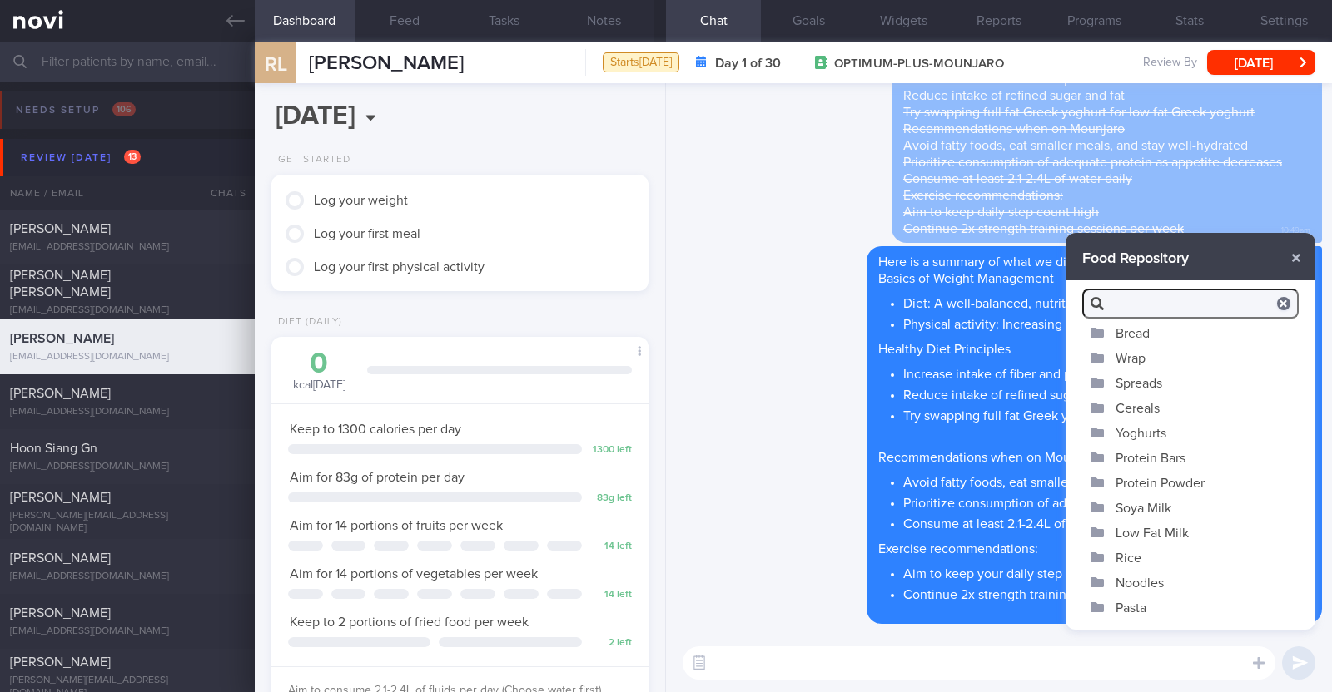
click at [1172, 432] on button "Yoghurts" at bounding box center [1190, 432] width 250 height 25
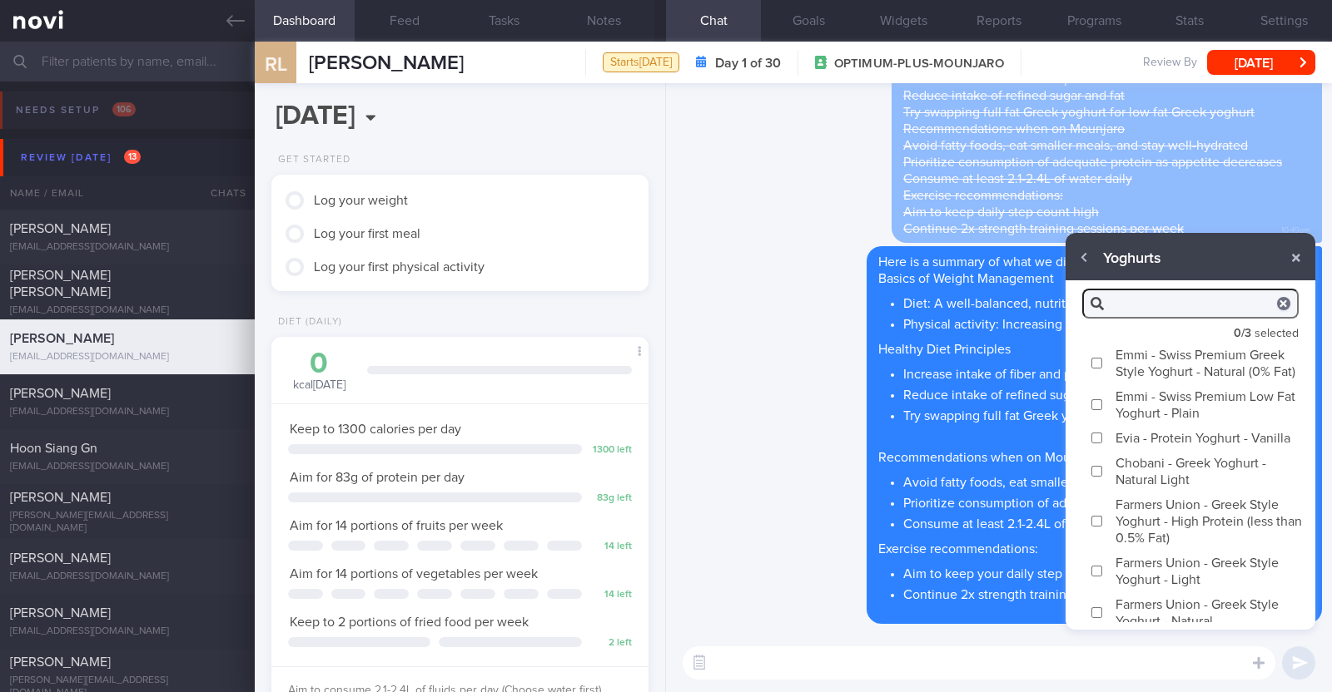
click at [1164, 355] on label "Emmi - Swiss Premium Greek Style Yoghurt - Natural (0% Fat)" at bounding box center [1190, 363] width 250 height 42
click at [1103, 358] on input "Emmi - Swiss Premium Greek Style Yoghurt - Natural (0% Fat)" at bounding box center [1096, 363] width 12 height 11
checkbox input "true"
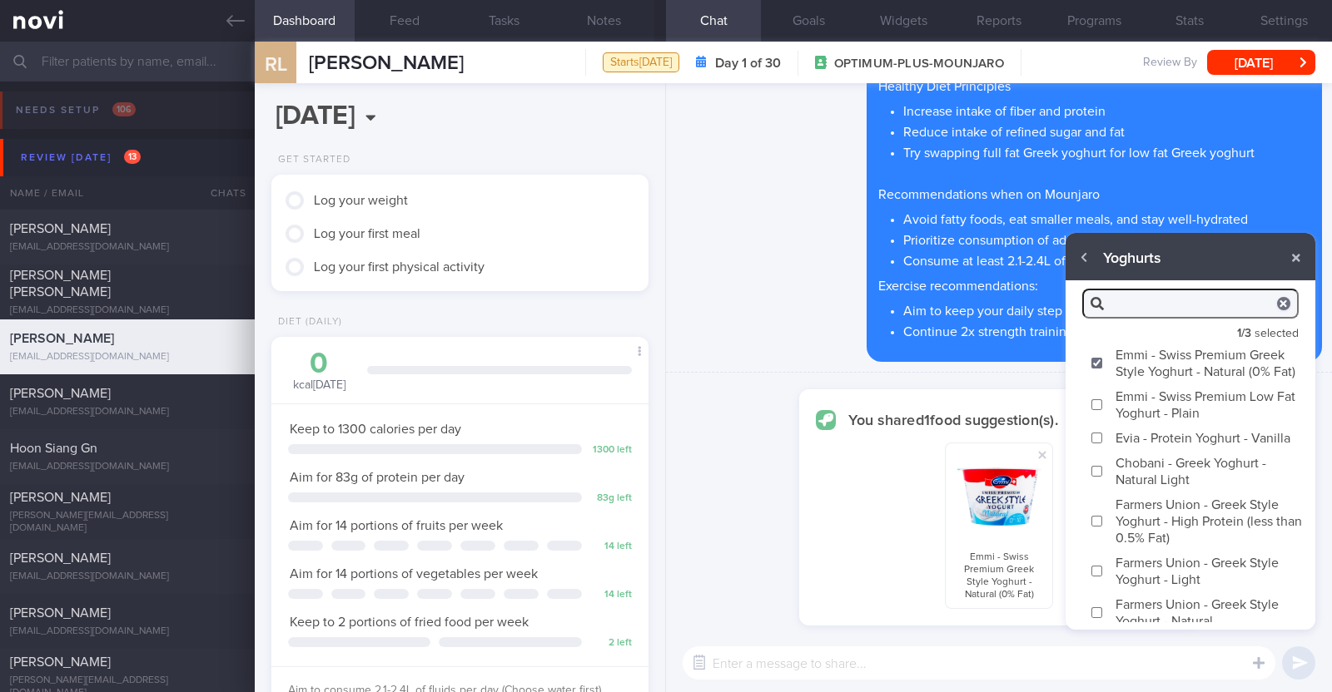
click at [1169, 492] on label "Chobani - Greek Yoghurt - Natural Light" at bounding box center [1190, 471] width 250 height 42
click at [1103, 477] on input "Chobani - Greek Yoghurt - Natural Light" at bounding box center [1096, 471] width 12 height 11
checkbox input "true"
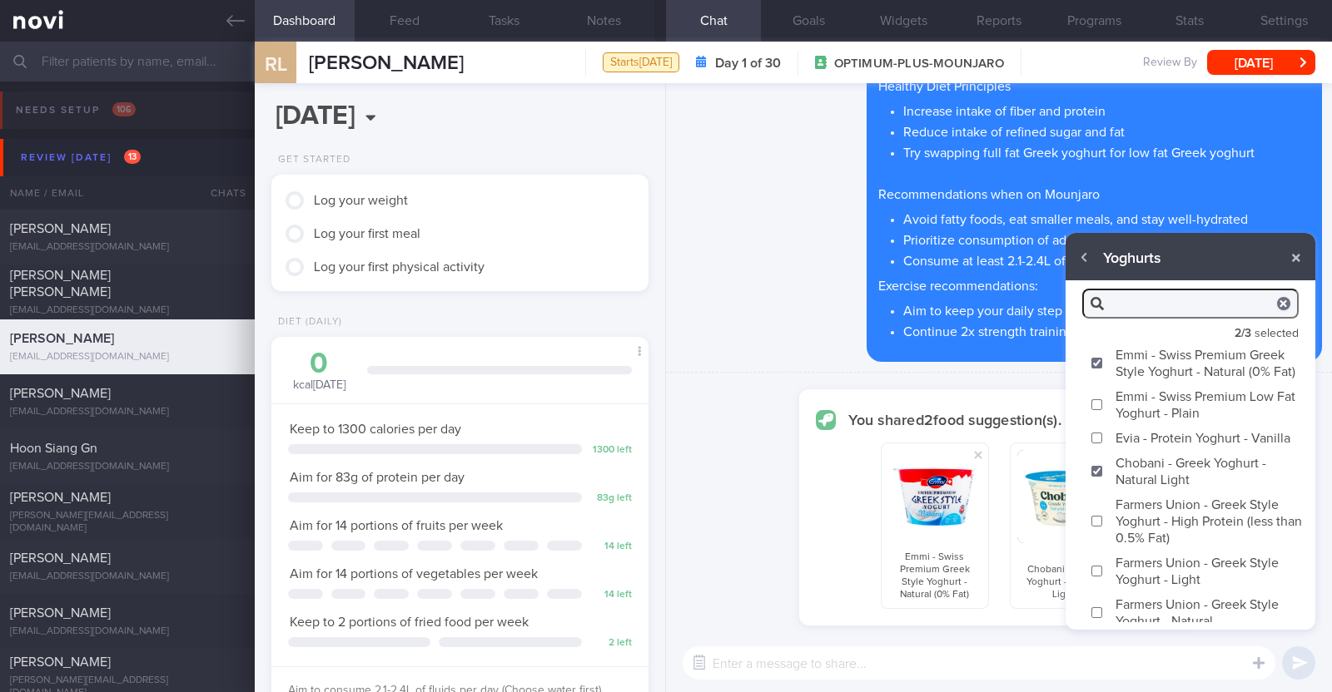
click at [1169, 547] on label "Farmers Union - Greek Style Yoghurt - High Protein (less than 0.5% Fat)" at bounding box center [1190, 521] width 250 height 58
click at [1103, 527] on input "Farmers Union - Greek Style Yoghurt - High Protein (less than 0.5% Fat)" at bounding box center [1096, 521] width 12 height 11
checkbox input "true"
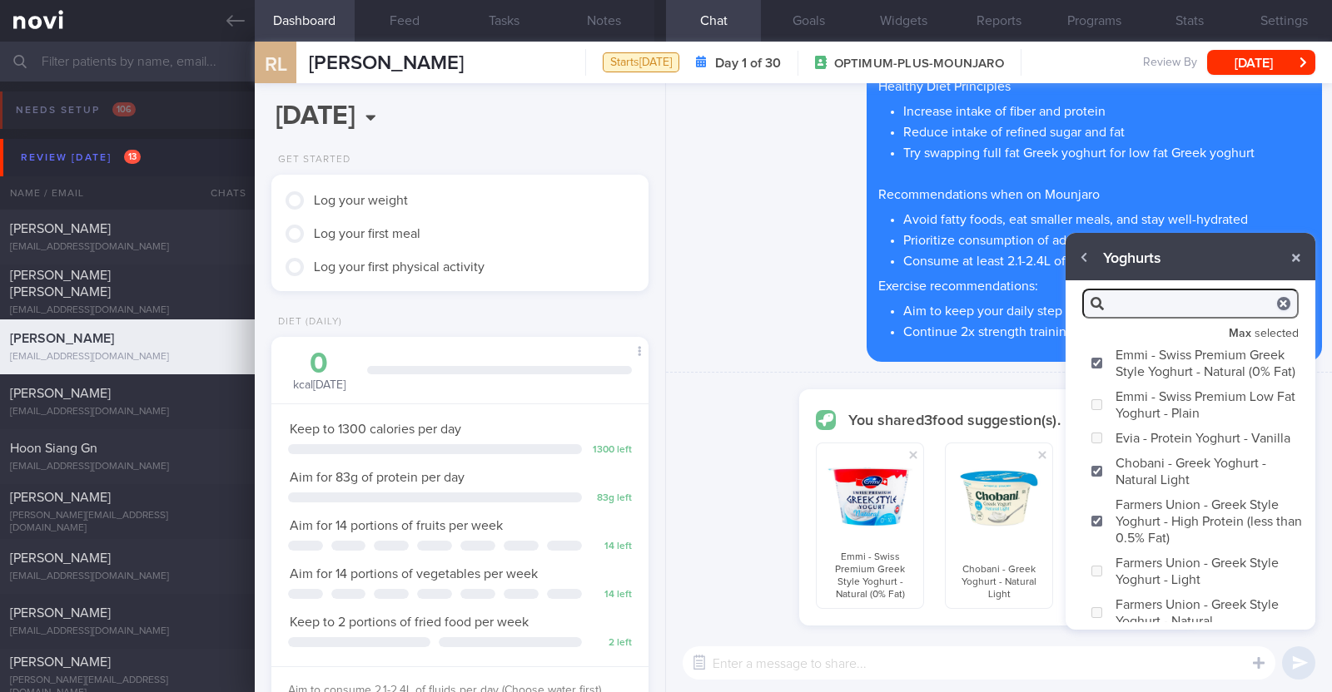
click at [1019, 663] on textarea at bounding box center [979, 663] width 593 height 33
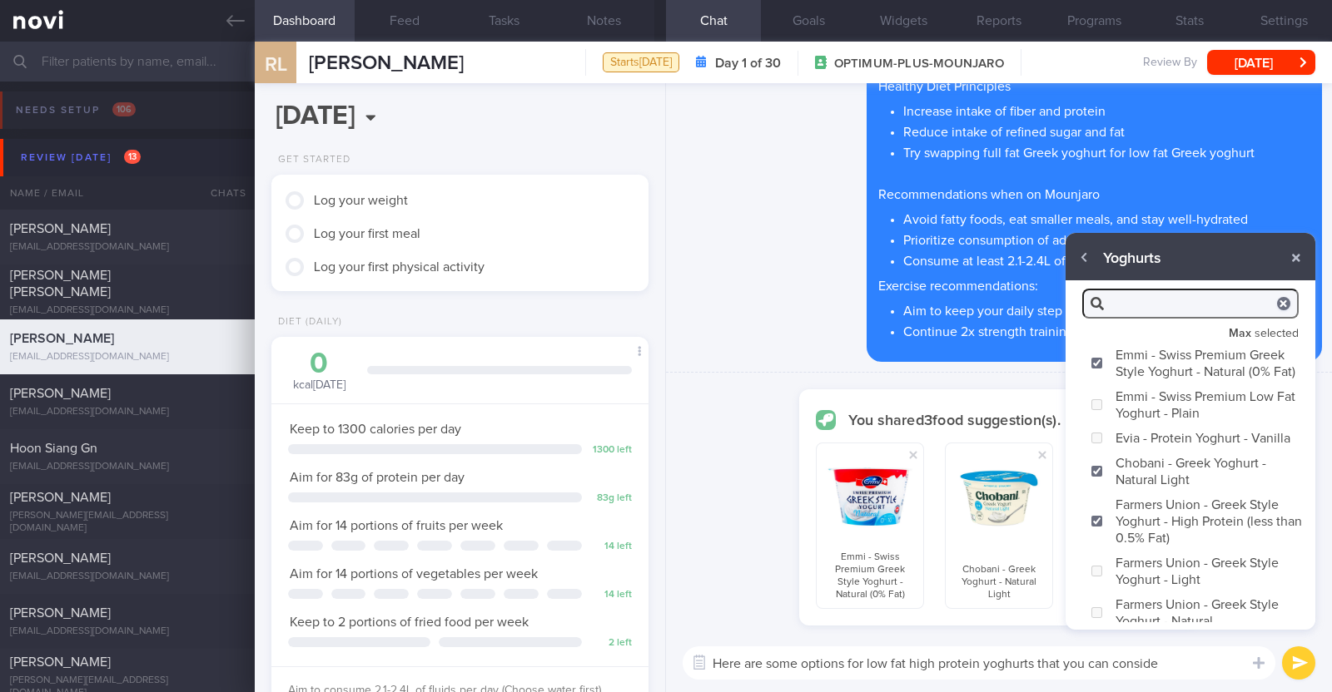
type textarea "Here are some options for low fat high protein yoghurts that you can consider"
checkbox input "false"
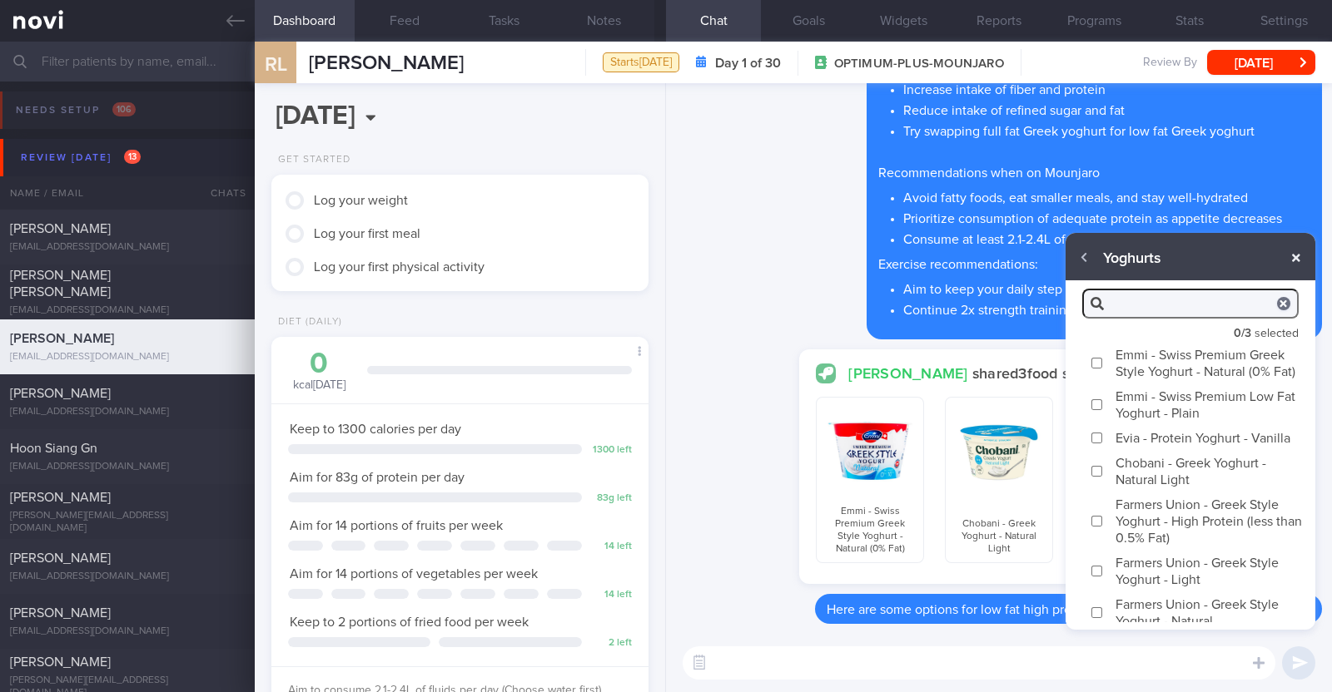
click at [1290, 265] on button "button" at bounding box center [1296, 258] width 30 height 30
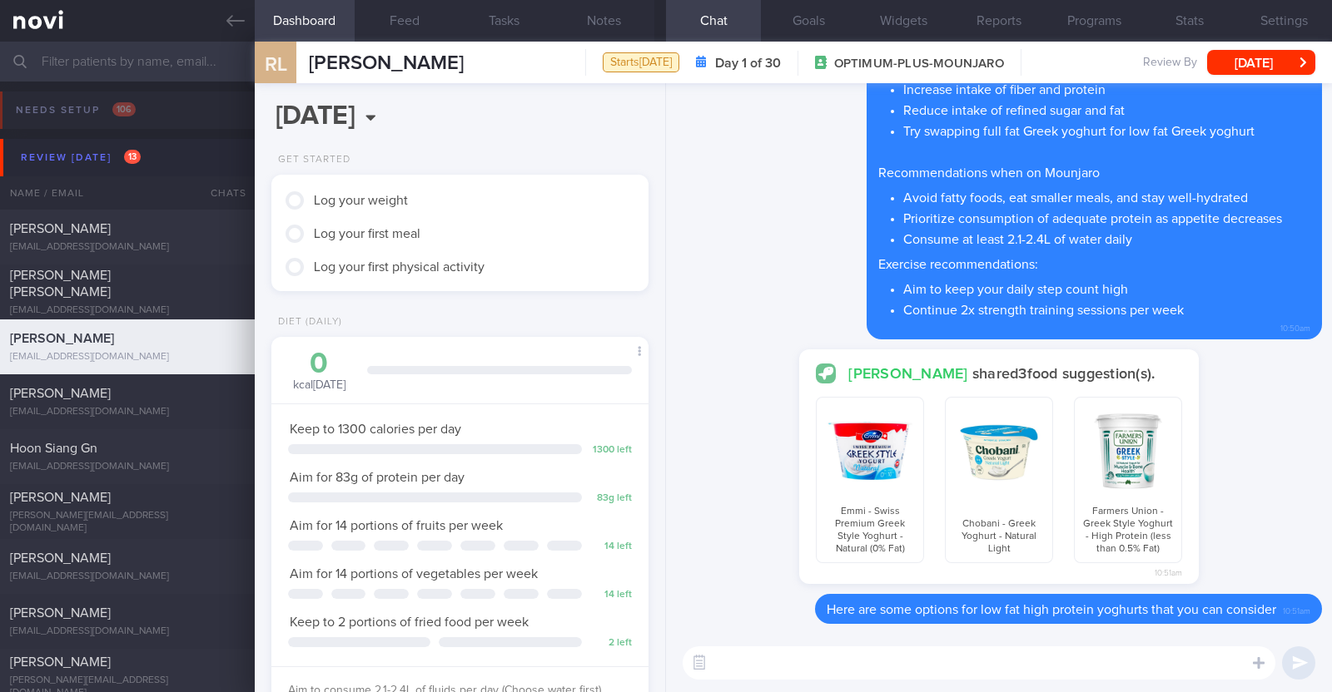
click at [775, 668] on textarea at bounding box center [979, 663] width 593 height 33
paste textarea "This medication slows down food leaving your stomach after eating and hence nau…"
type textarea "This medication slows down food leaving your stomach after eating and hence nau…"
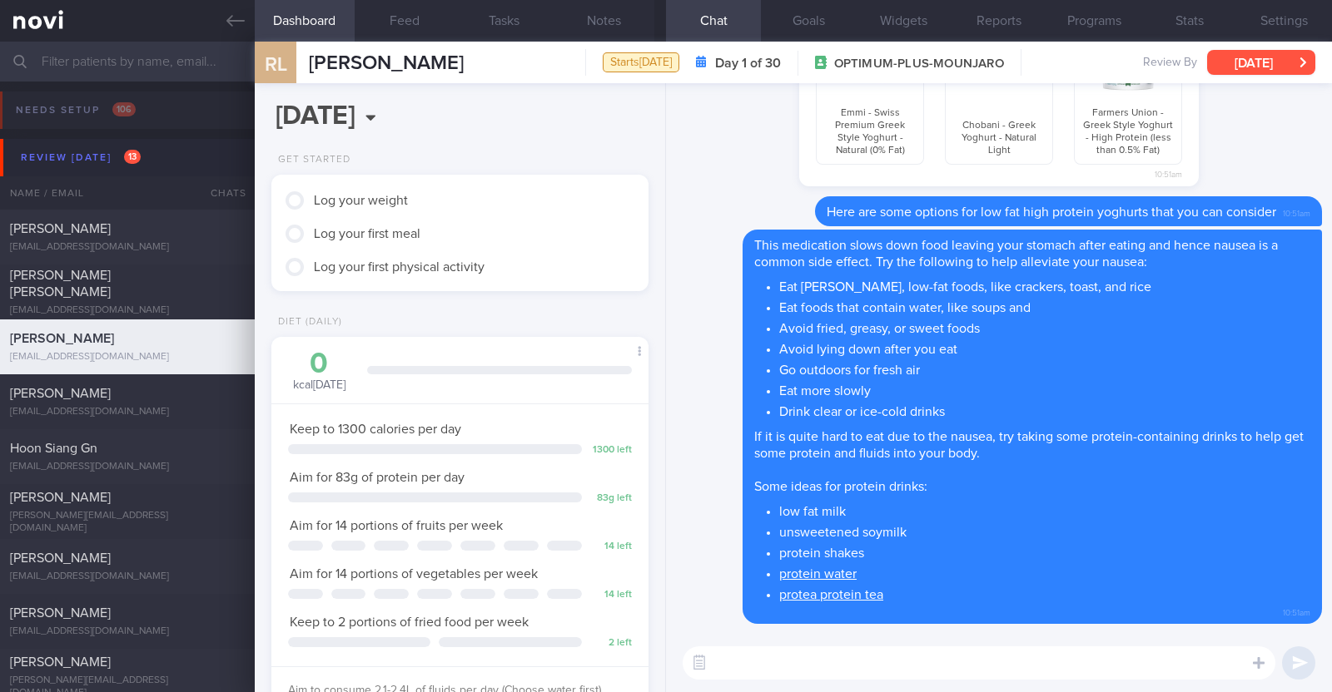
click at [1287, 56] on button "[DATE]" at bounding box center [1261, 62] width 108 height 25
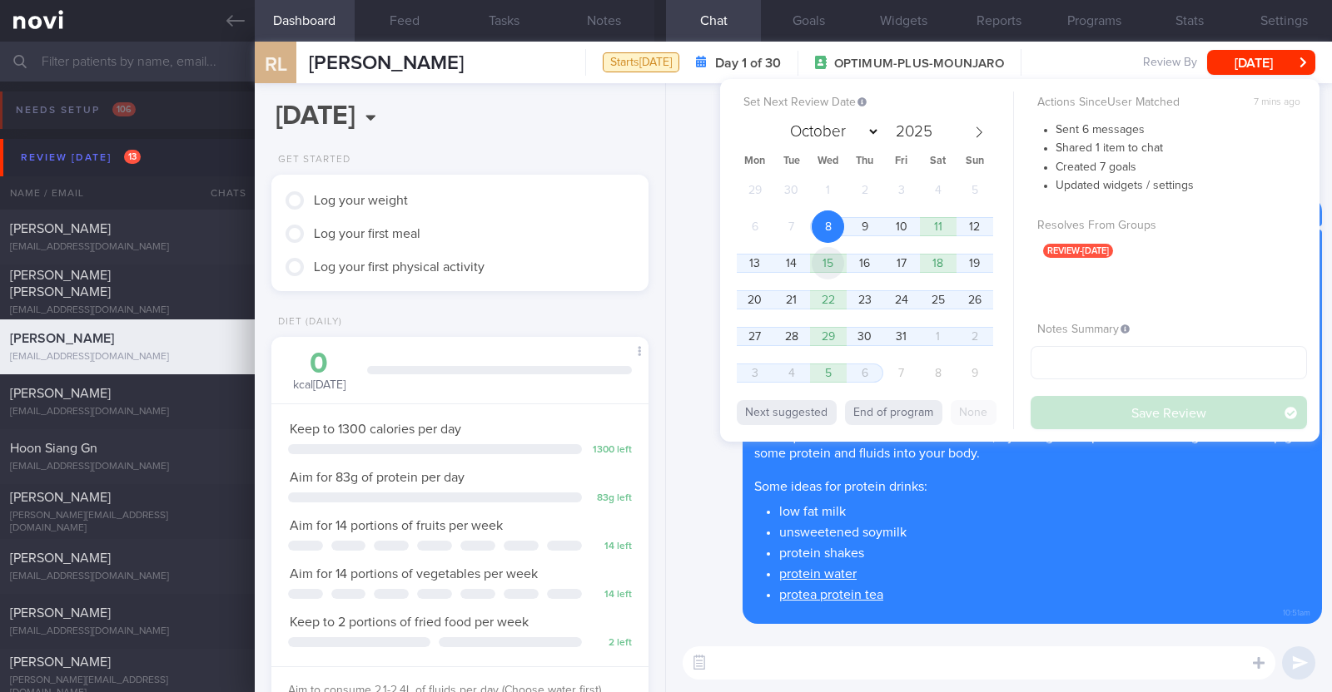
click at [833, 258] on span "15" at bounding box center [828, 263] width 32 height 32
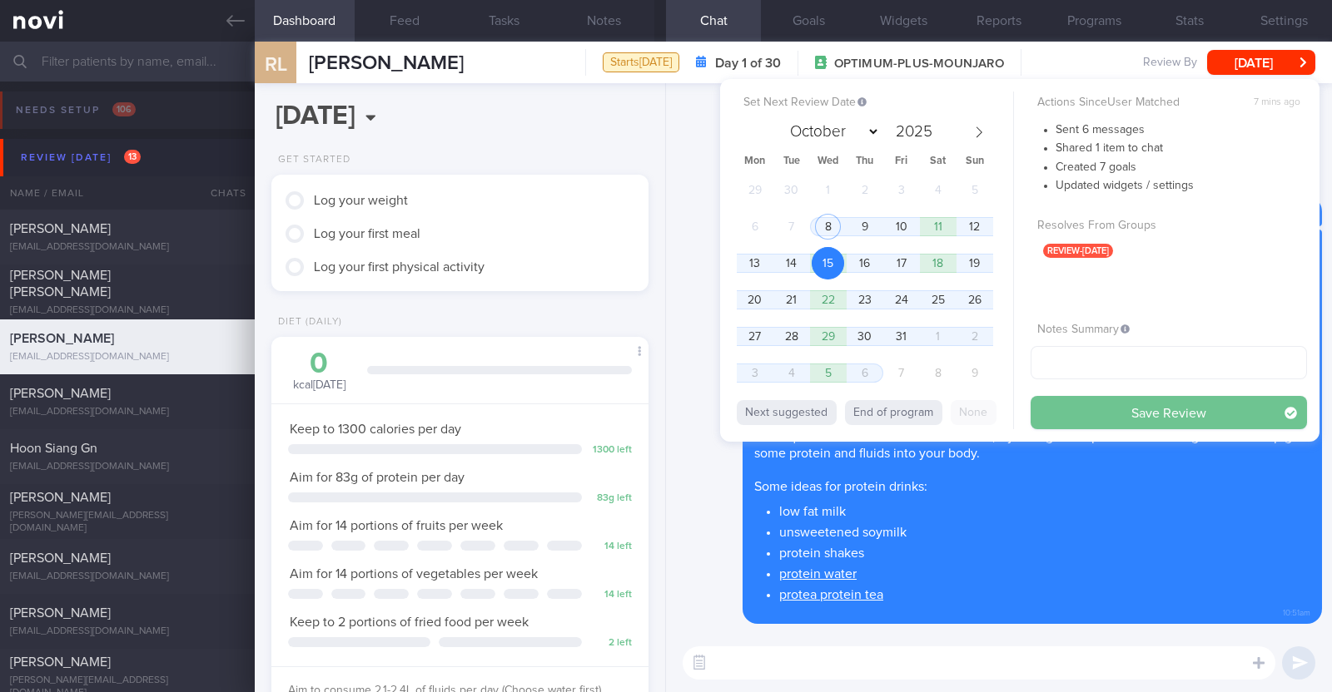
click at [1100, 401] on button "Save Review" at bounding box center [1168, 412] width 276 height 33
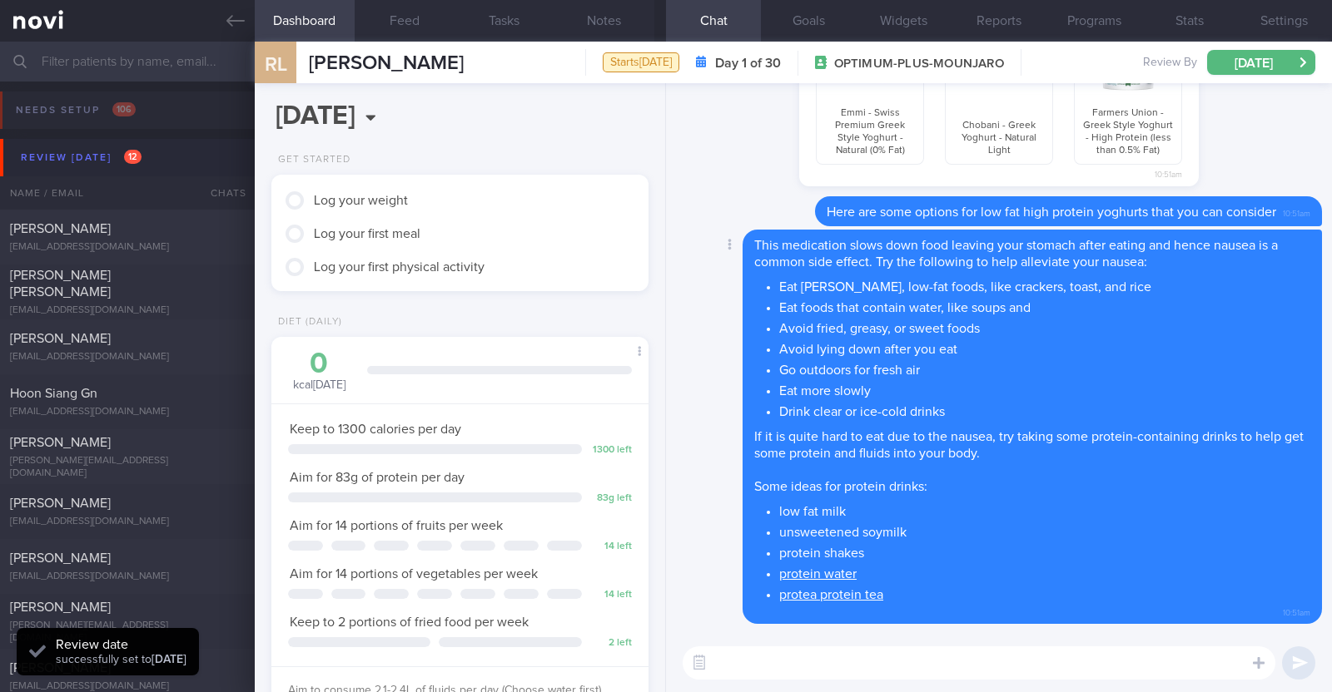
click at [695, 338] on div "Delete This medication slows down food leaving your stomach after eating and he…" at bounding box center [999, 427] width 646 height 395
click at [790, 668] on textarea at bounding box center [979, 663] width 593 height 33
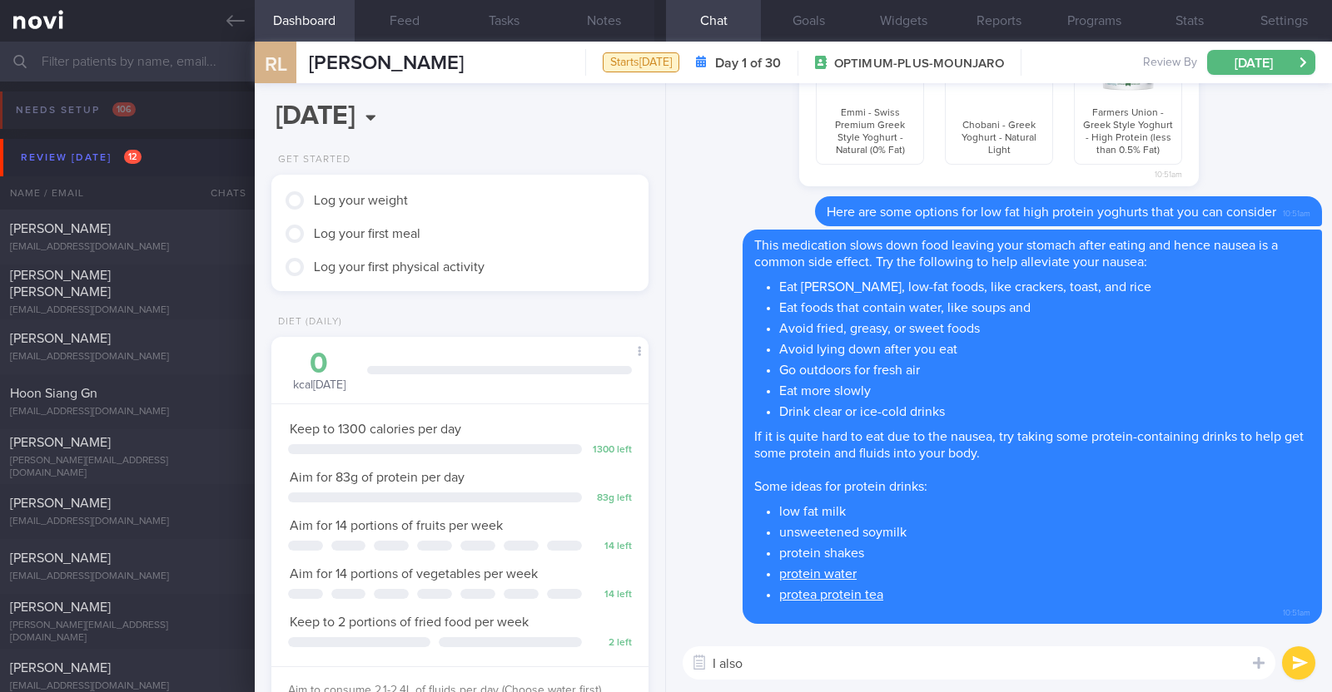
paste textarea "just want to let you know that I will be on leave from 9-10 Oct 2025. During th…"
type textarea "I also just want to let you know that I will be on leave from 9-10 Oct 2025. Du…"
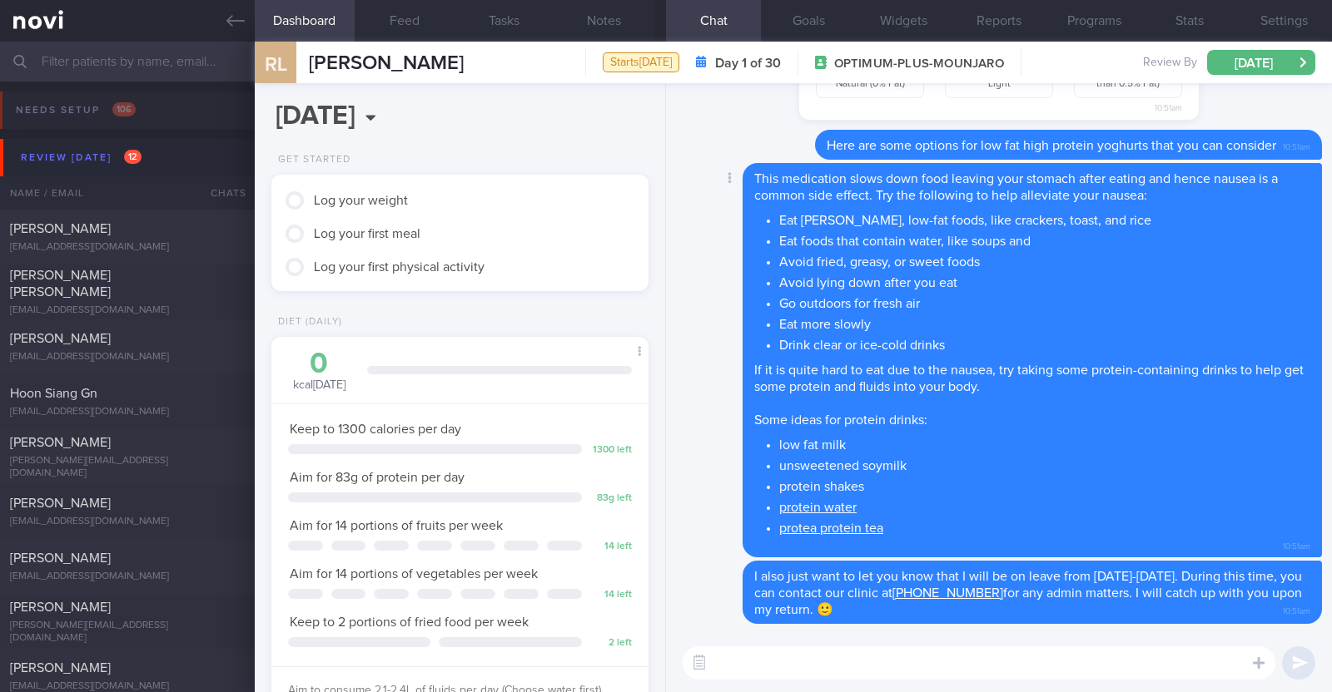
click at [707, 450] on div "Delete This medication slows down food leaving your stomach after eating and he…" at bounding box center [999, 360] width 646 height 395
click at [618, 13] on button "Notes" at bounding box center [604, 21] width 100 height 42
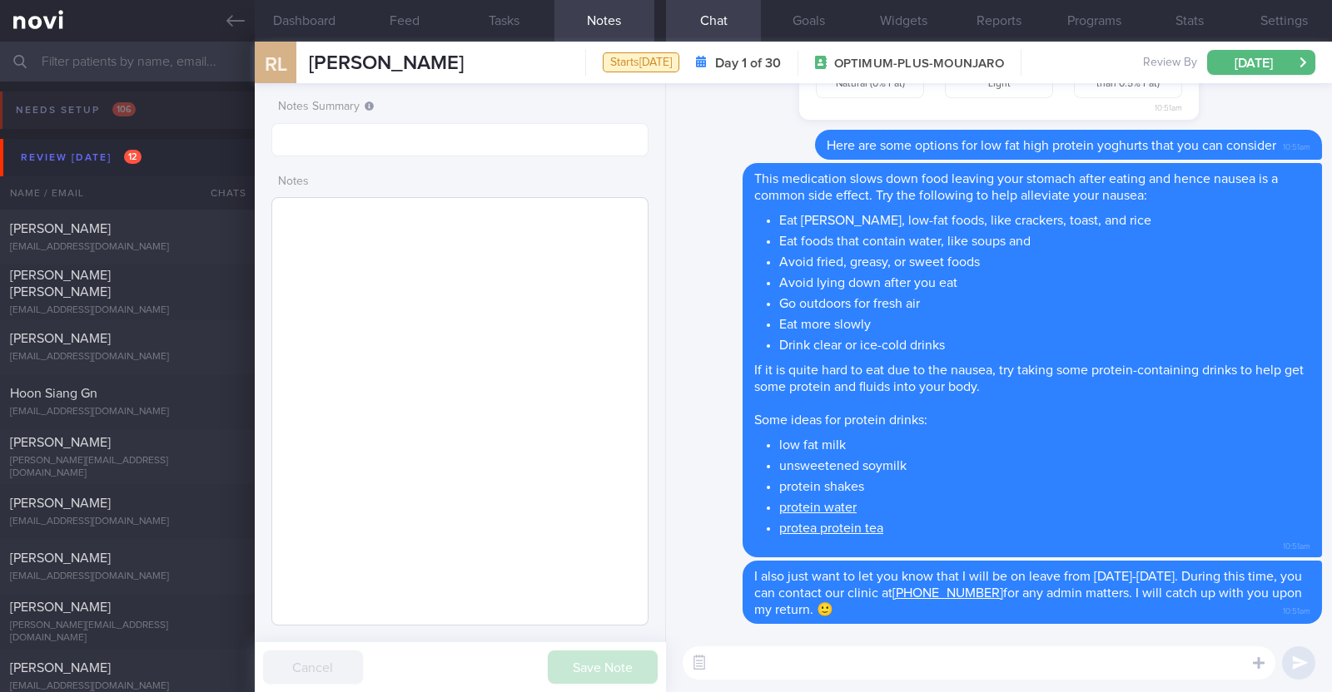
scroll to position [495, 0]
click at [536, 274] on textarea at bounding box center [459, 411] width 377 height 429
paste textarea "Mounjaro 2.5mg"
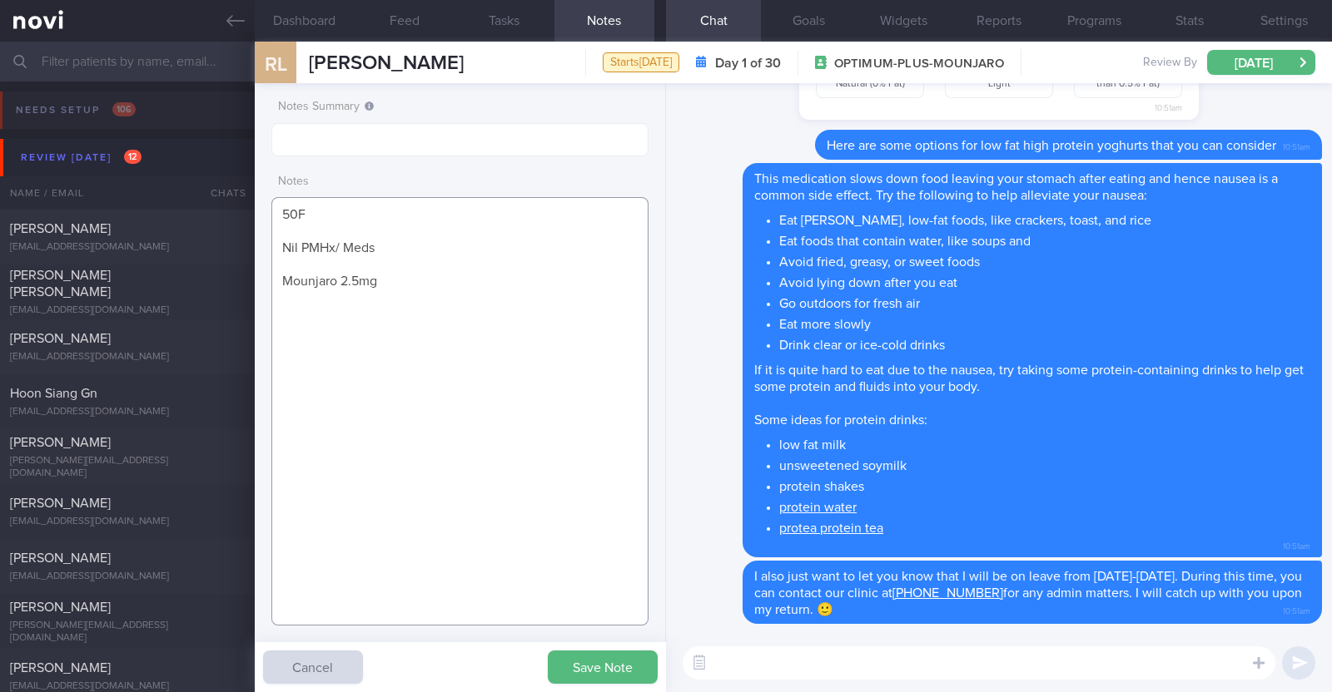
paste textarea "Personal Training (weights/strength) x 2/week (60min) Walking x 2-3/week Occasi…"
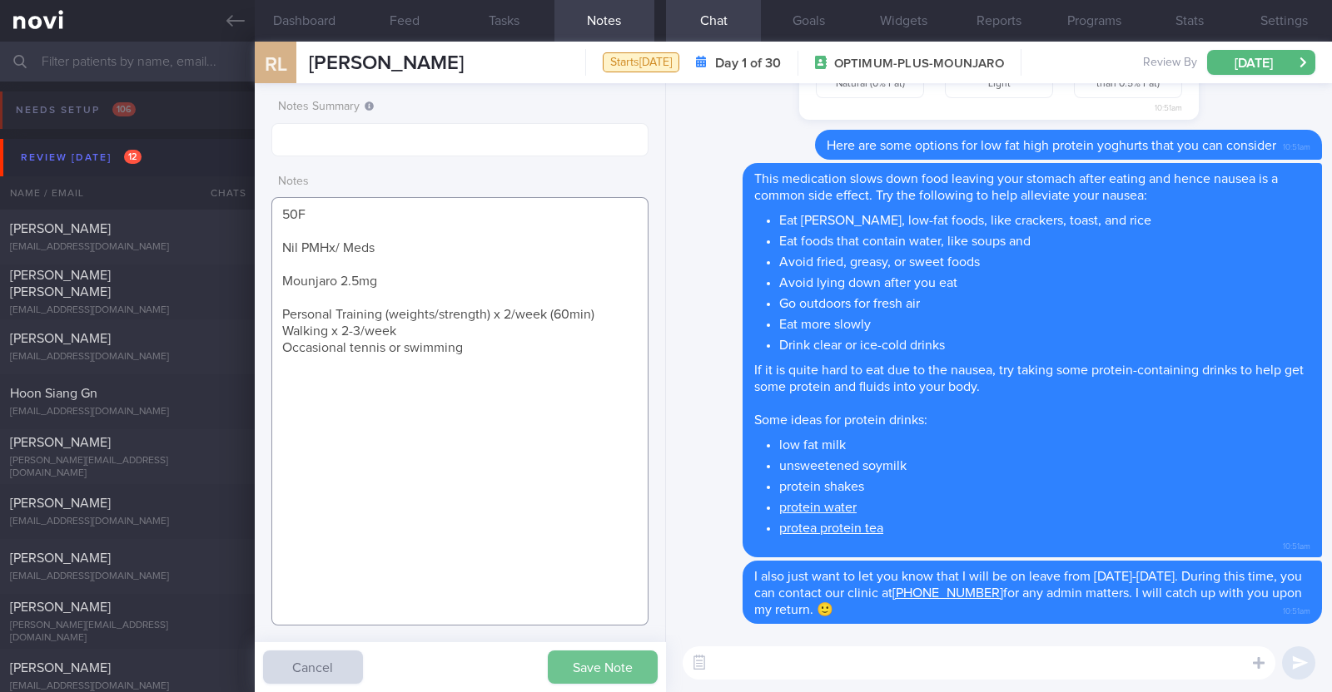
type textarea "50F Nil PMHx/ Meds Mounjaro 2.5mg Personal Training (weights/strength) x 2/week…"
click at [587, 663] on button "Save Note" at bounding box center [603, 667] width 110 height 33
click at [241, 17] on icon at bounding box center [235, 21] width 18 height 18
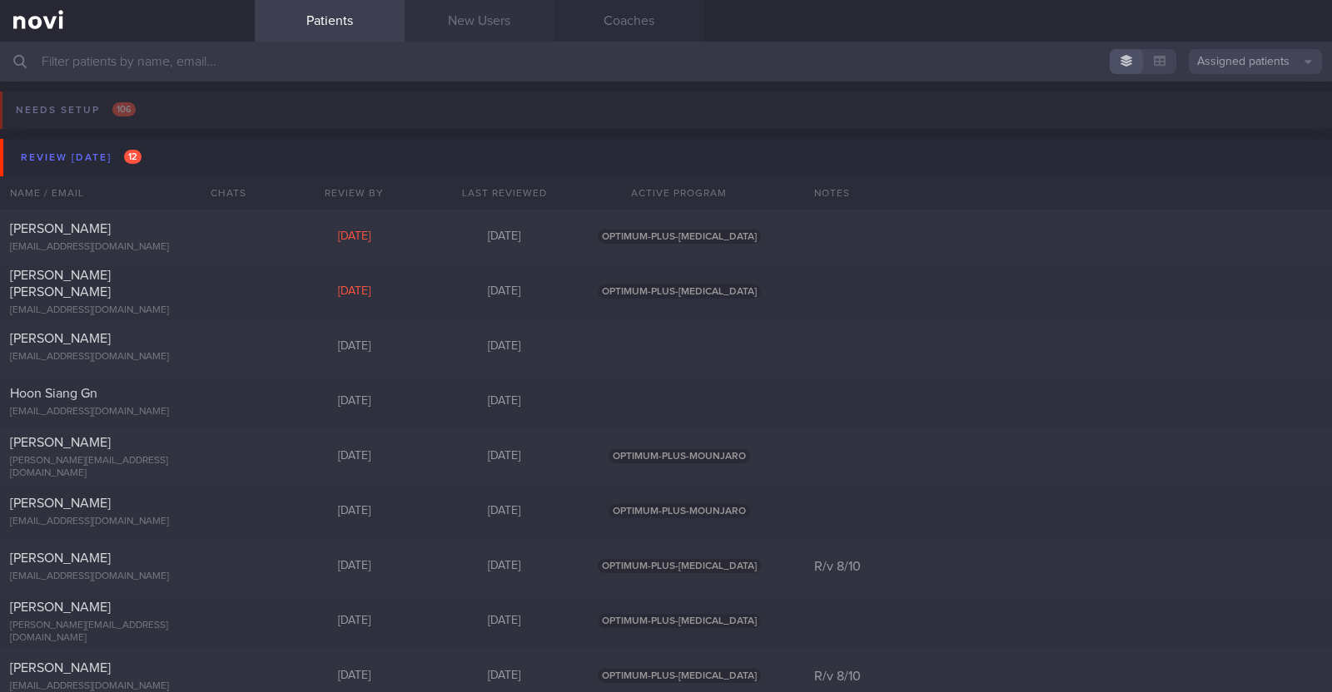
click at [504, 26] on link "New Users" at bounding box center [480, 21] width 150 height 42
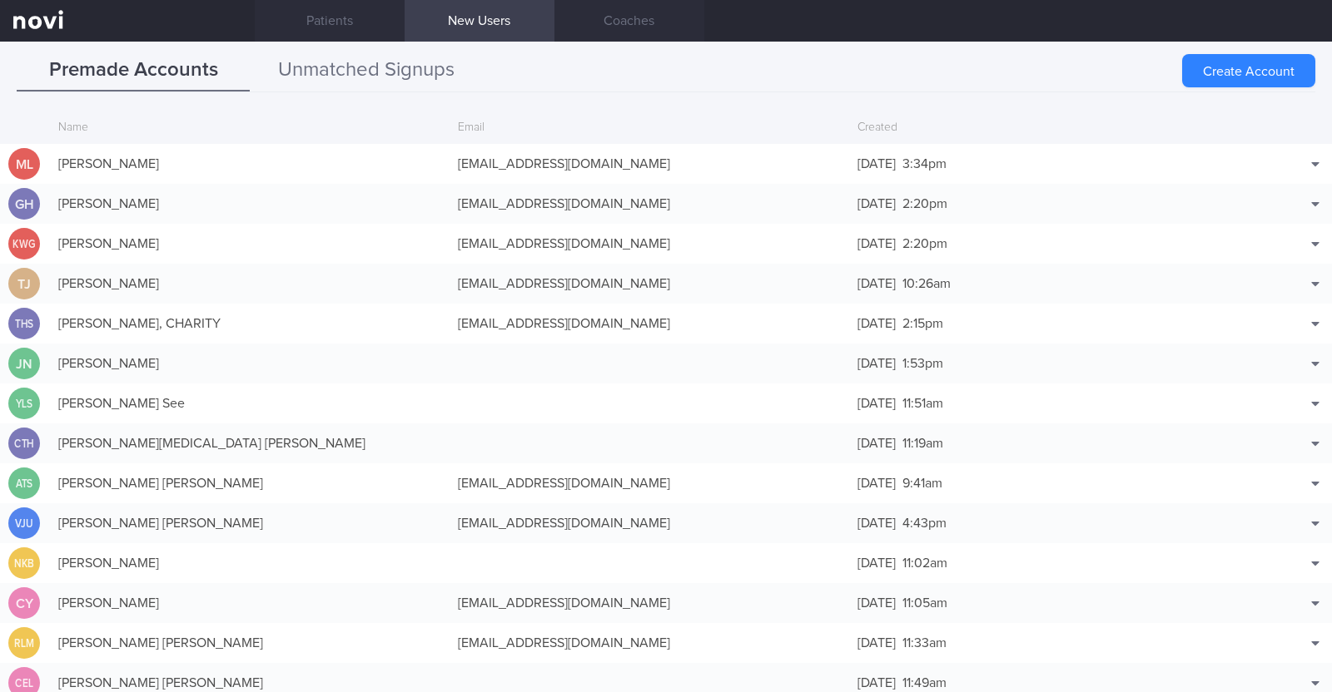
click at [339, 80] on button "Unmatched Signups" at bounding box center [366, 71] width 233 height 42
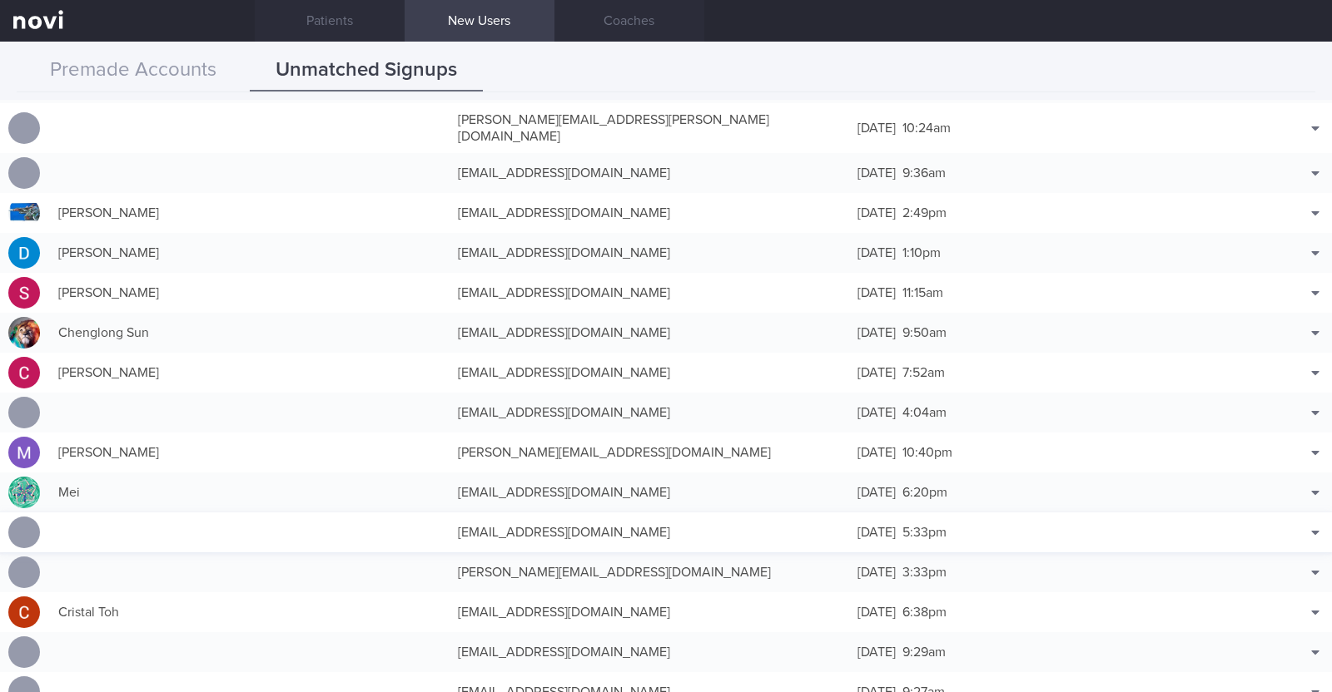
scroll to position [768, 0]
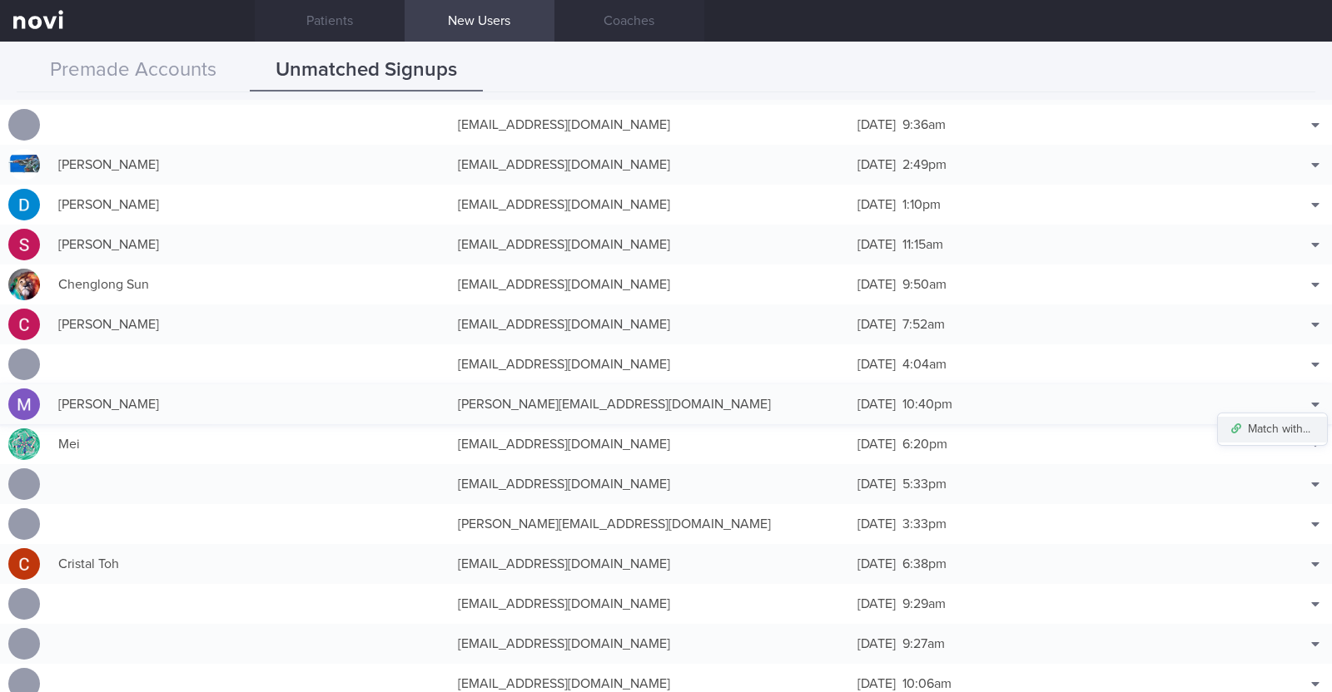
click at [1287, 417] on button "Match with..." at bounding box center [1272, 429] width 109 height 25
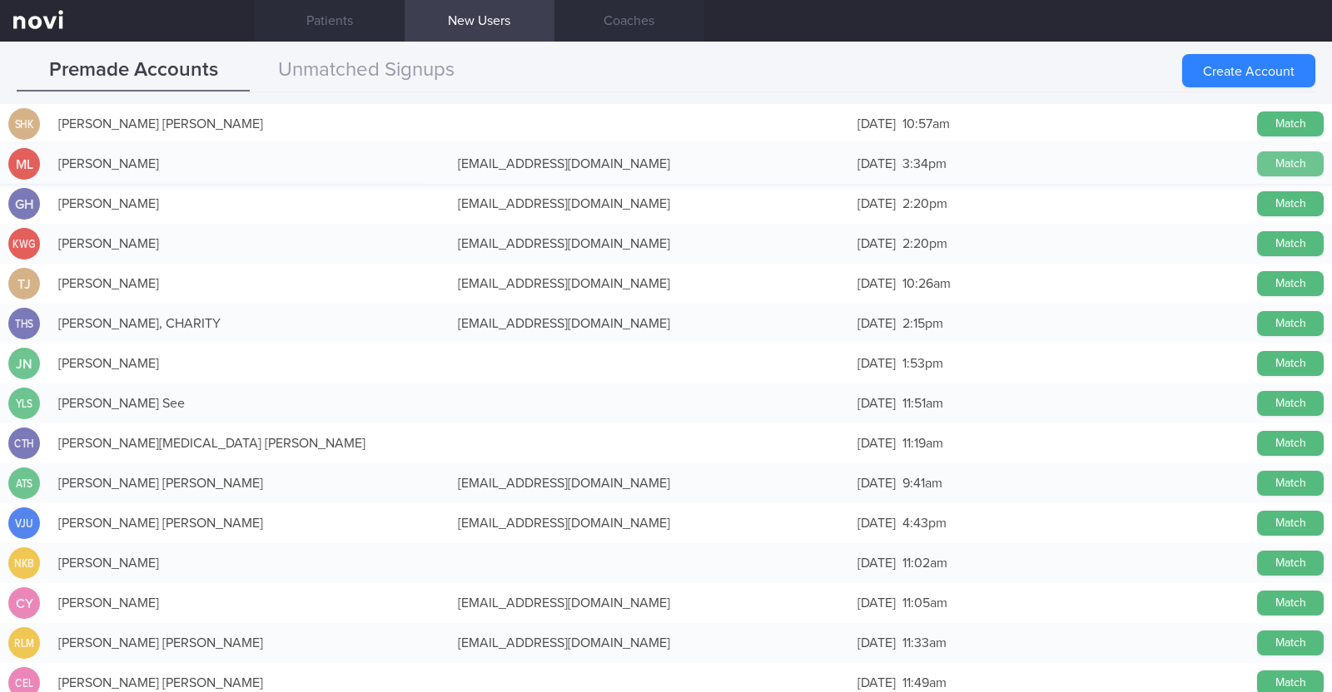
click at [1267, 161] on button "Match" at bounding box center [1290, 163] width 67 height 25
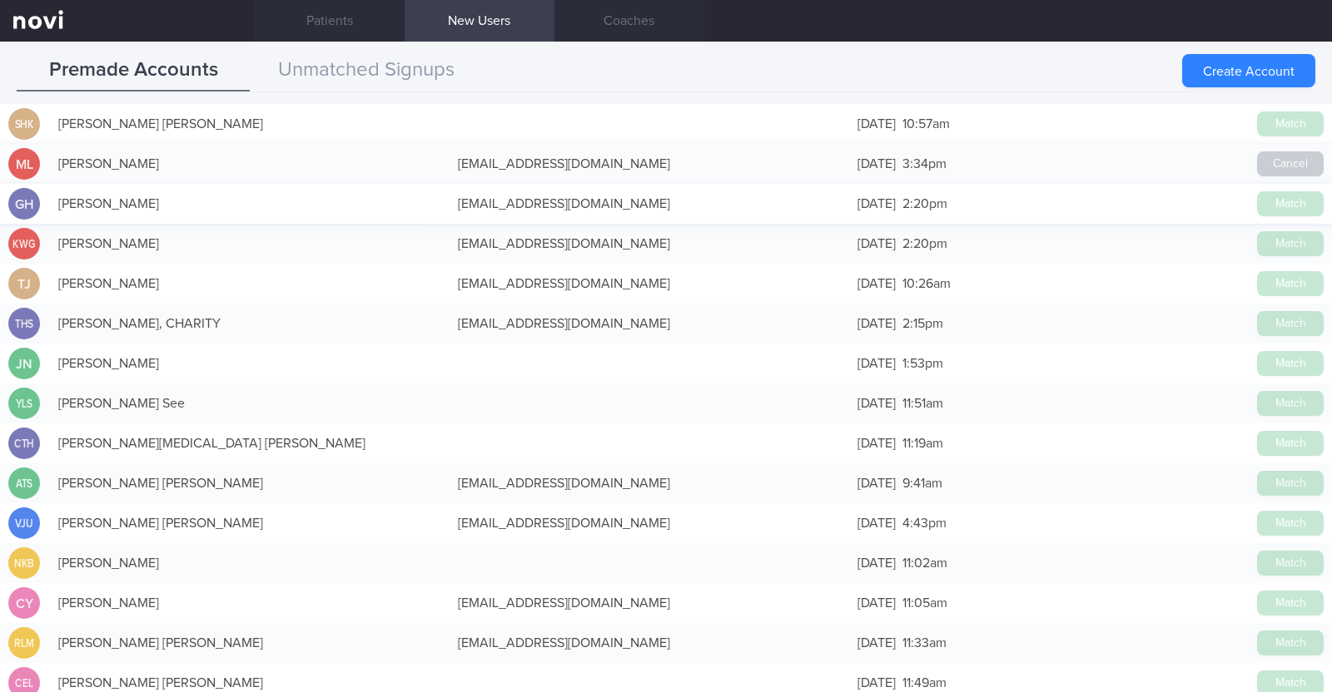
scroll to position [765, 0]
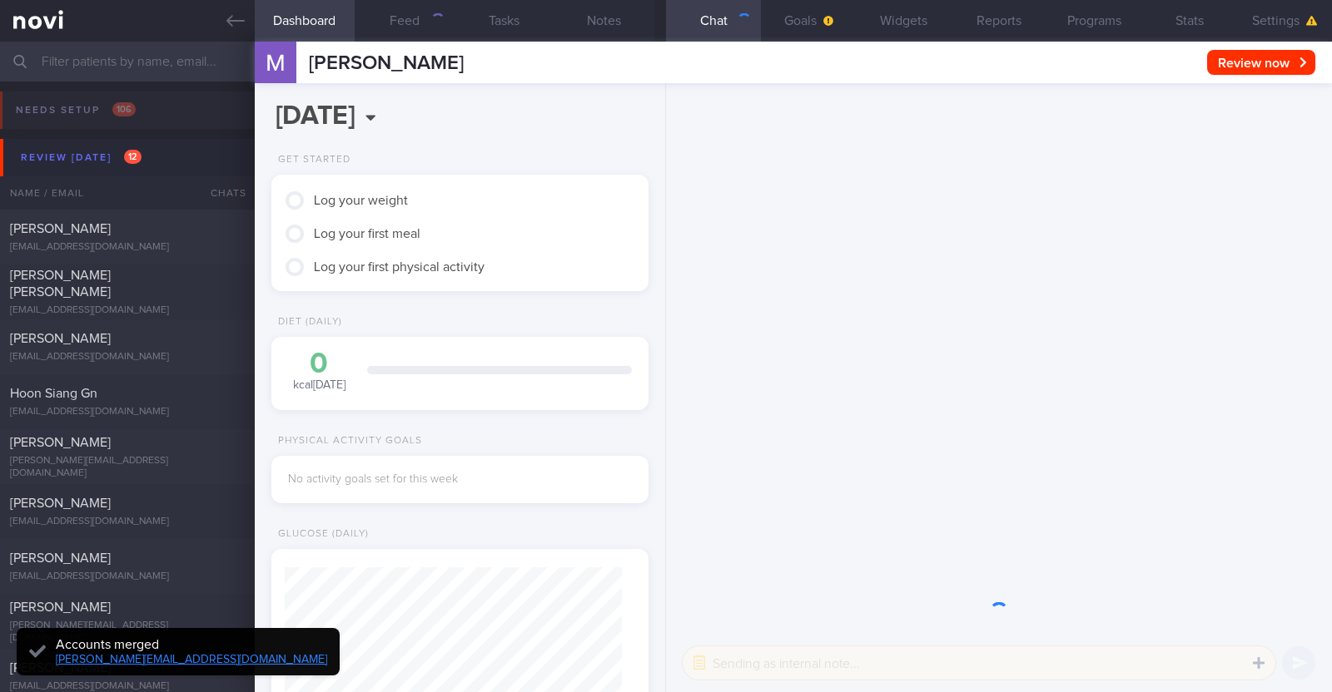
scroll to position [168, 337]
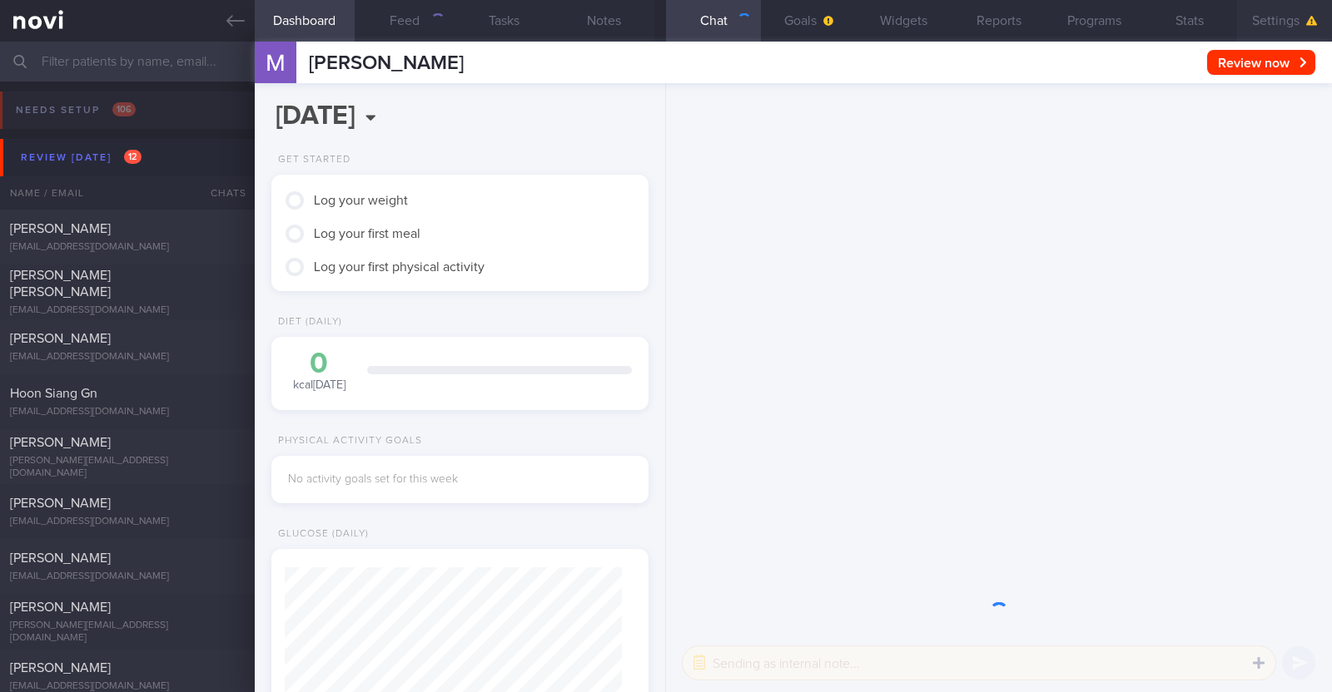
click at [1273, 19] on button "Settings" at bounding box center [1284, 21] width 95 height 42
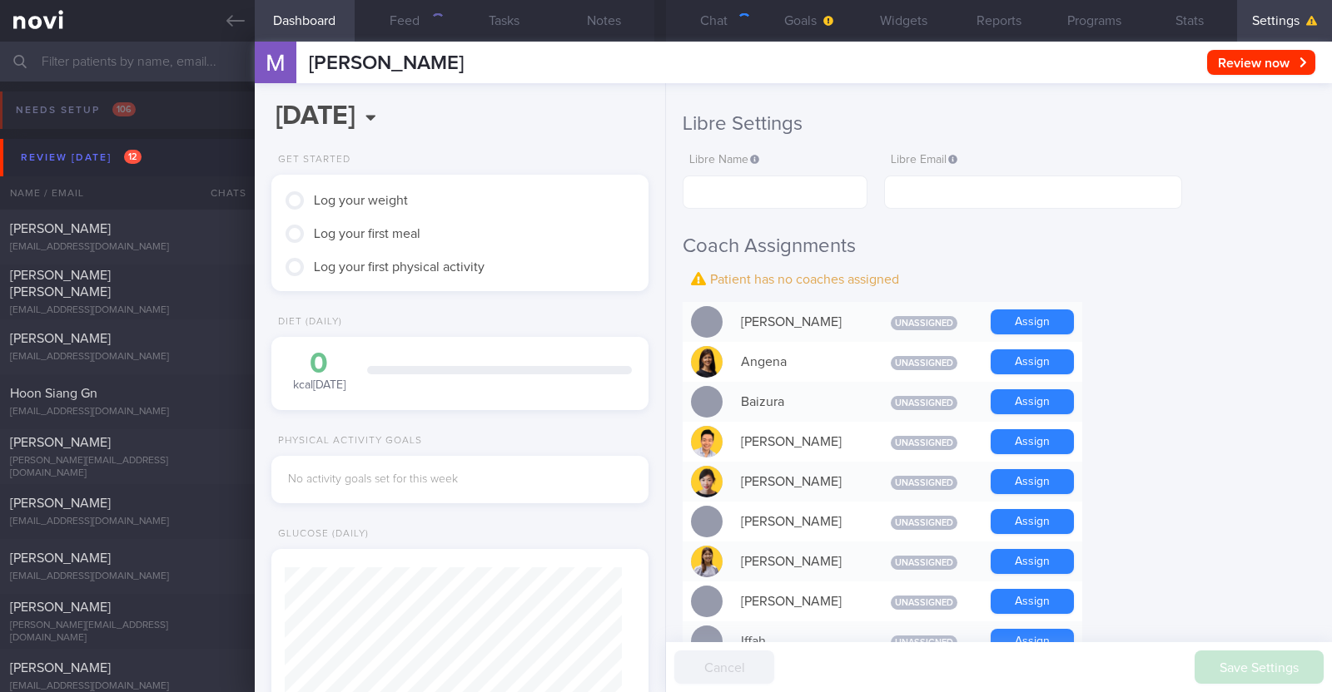
scroll to position [312, 0]
click at [1036, 469] on button "Assign" at bounding box center [1031, 481] width 83 height 25
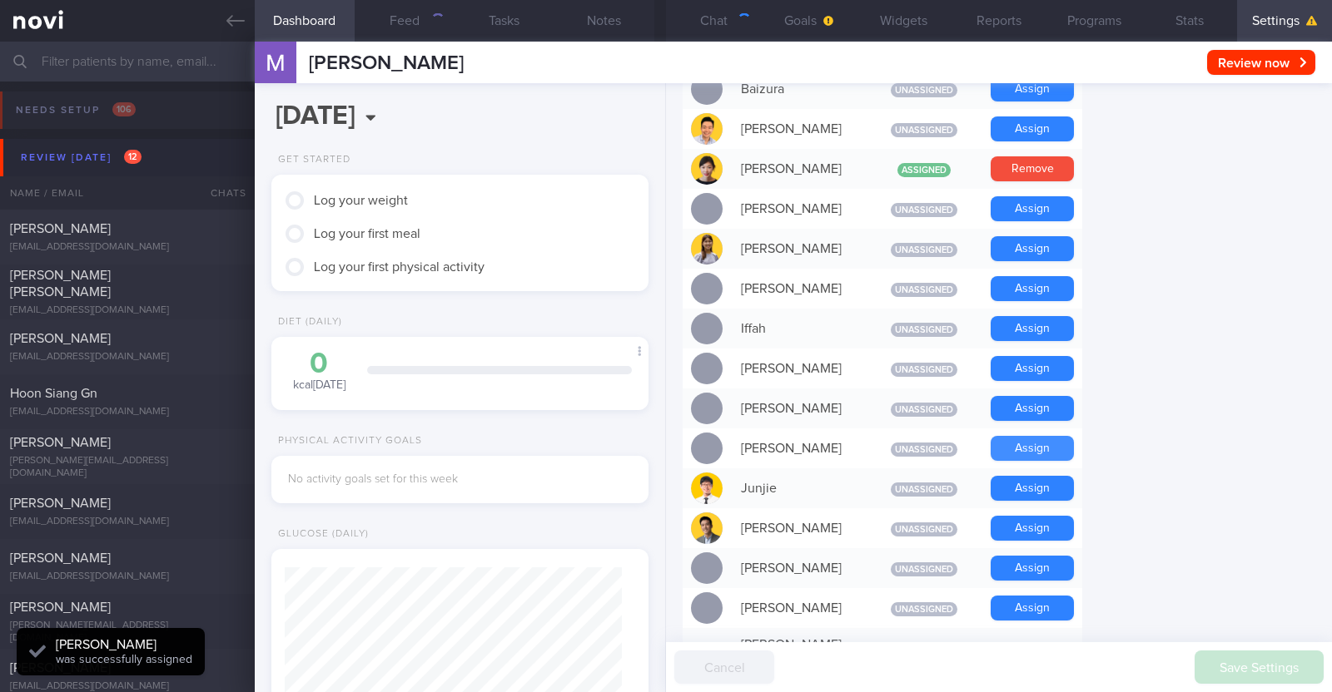
scroll to position [168, 337]
click at [1016, 518] on button "Assign" at bounding box center [1031, 528] width 83 height 25
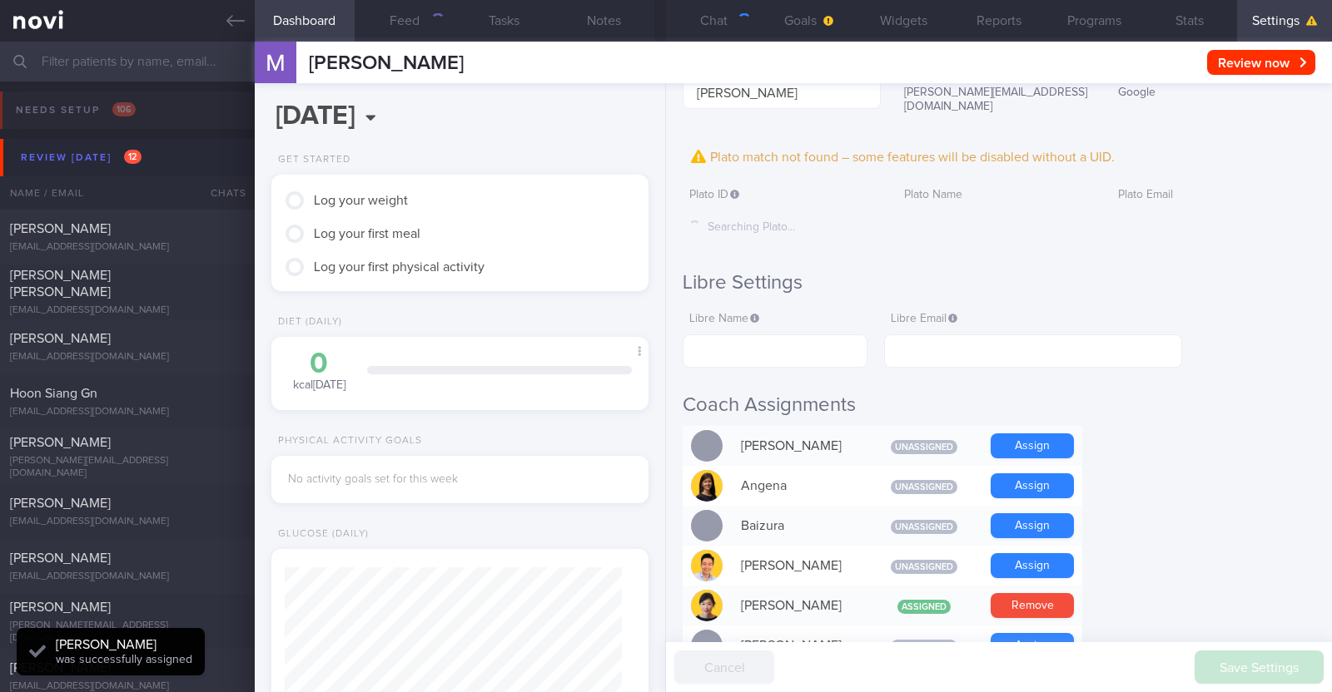
scroll to position [0, 0]
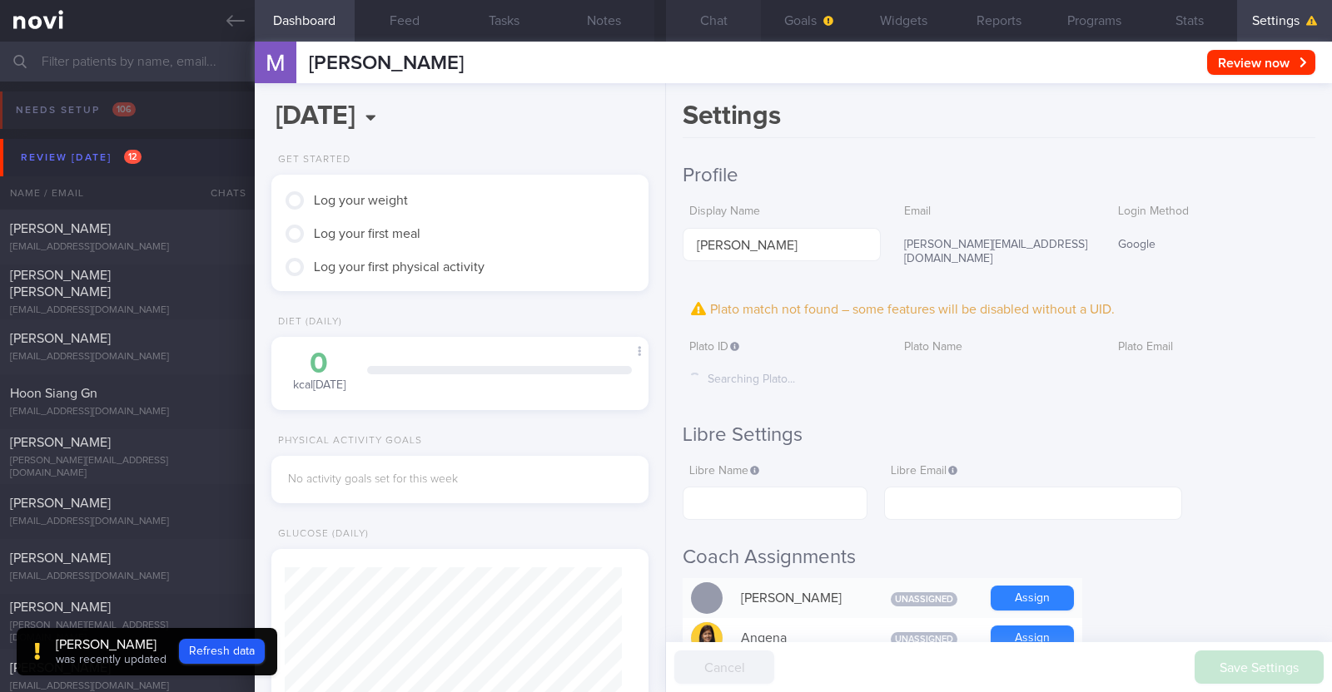
click at [707, 24] on button "Chat" at bounding box center [713, 21] width 95 height 42
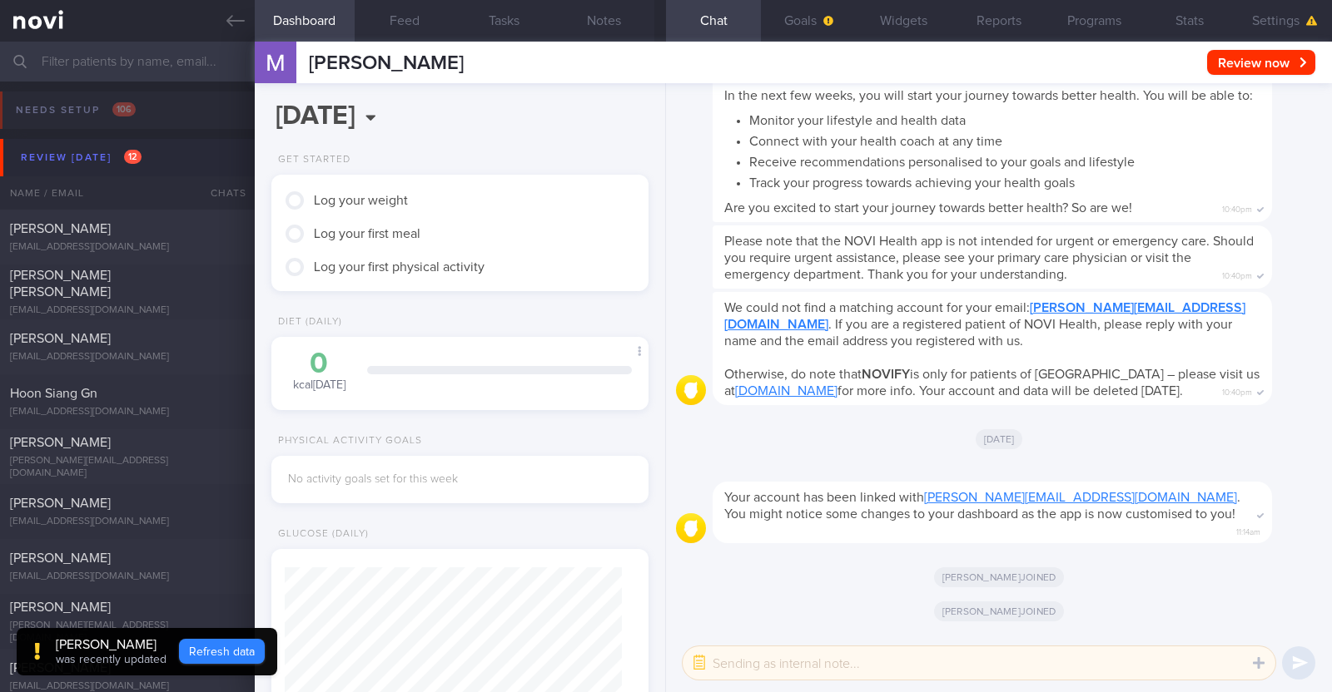
click at [237, 646] on button "Refresh data" at bounding box center [222, 651] width 86 height 25
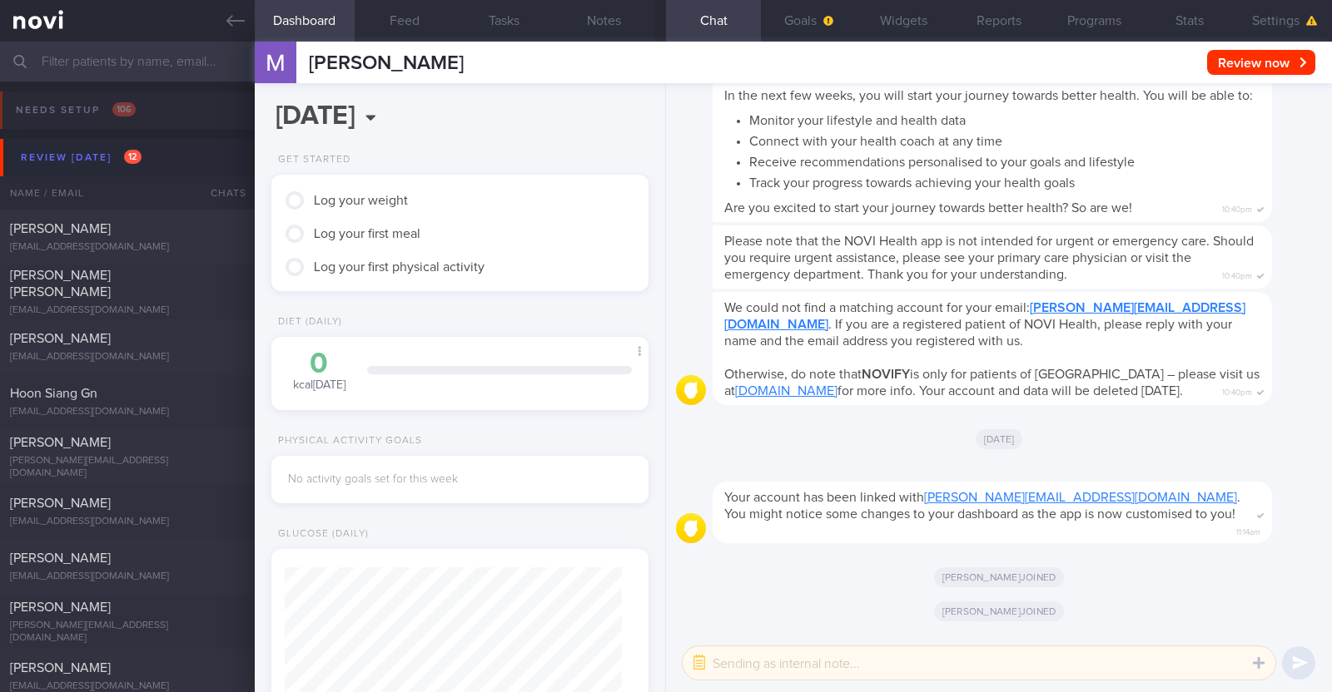
scroll to position [168, 337]
click at [696, 662] on button "button" at bounding box center [699, 663] width 30 height 30
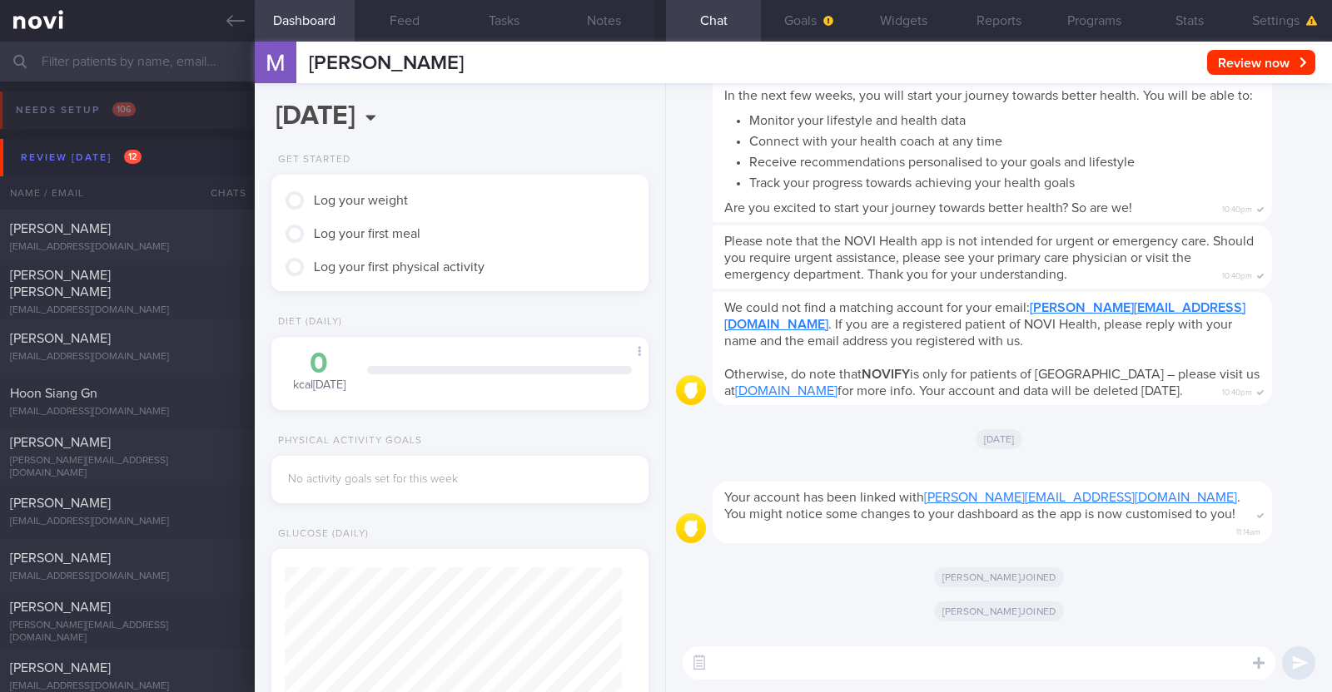
click at [795, 672] on textarea at bounding box center [979, 663] width 593 height 33
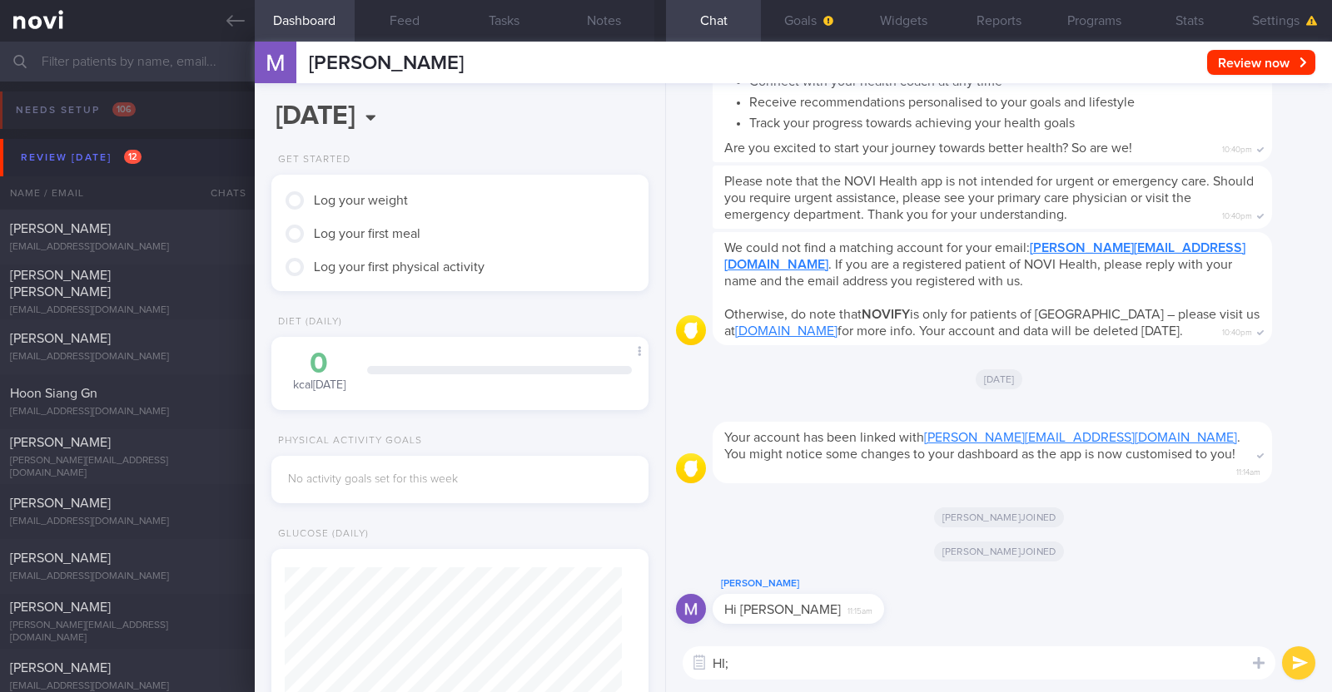
type textarea "HI;)"
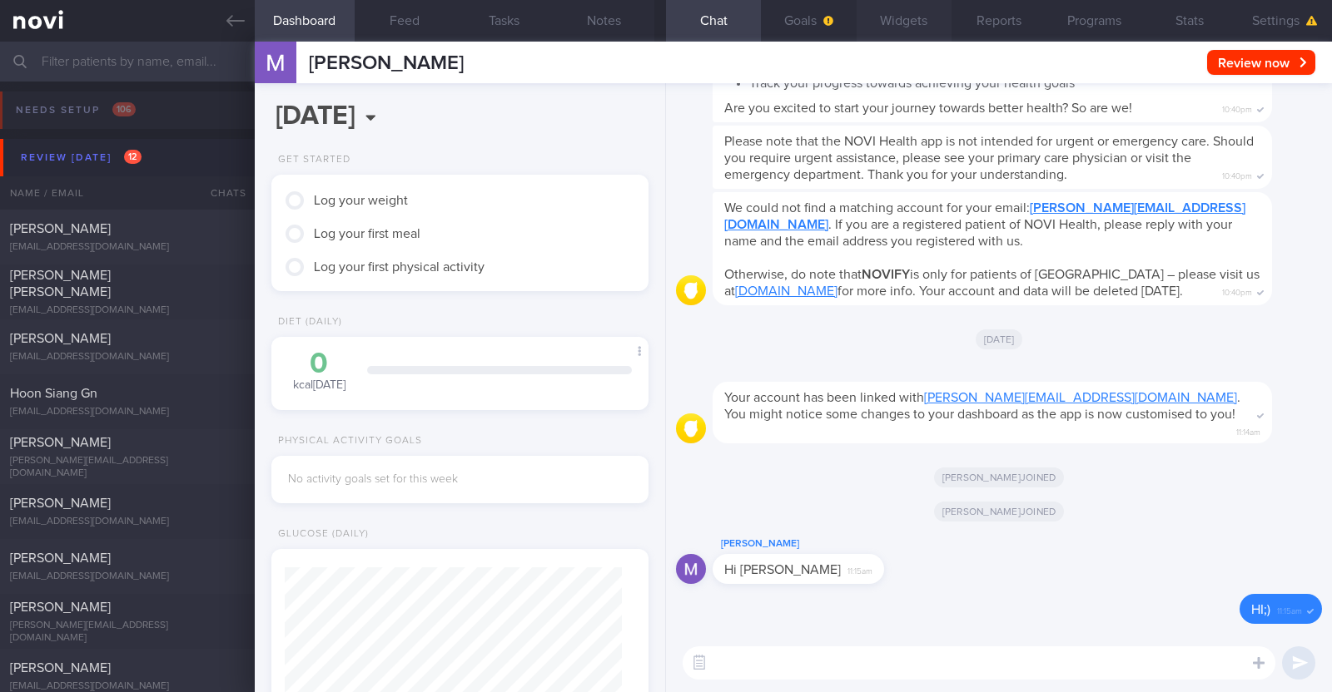
click at [921, 26] on button "Widgets" at bounding box center [903, 21] width 95 height 42
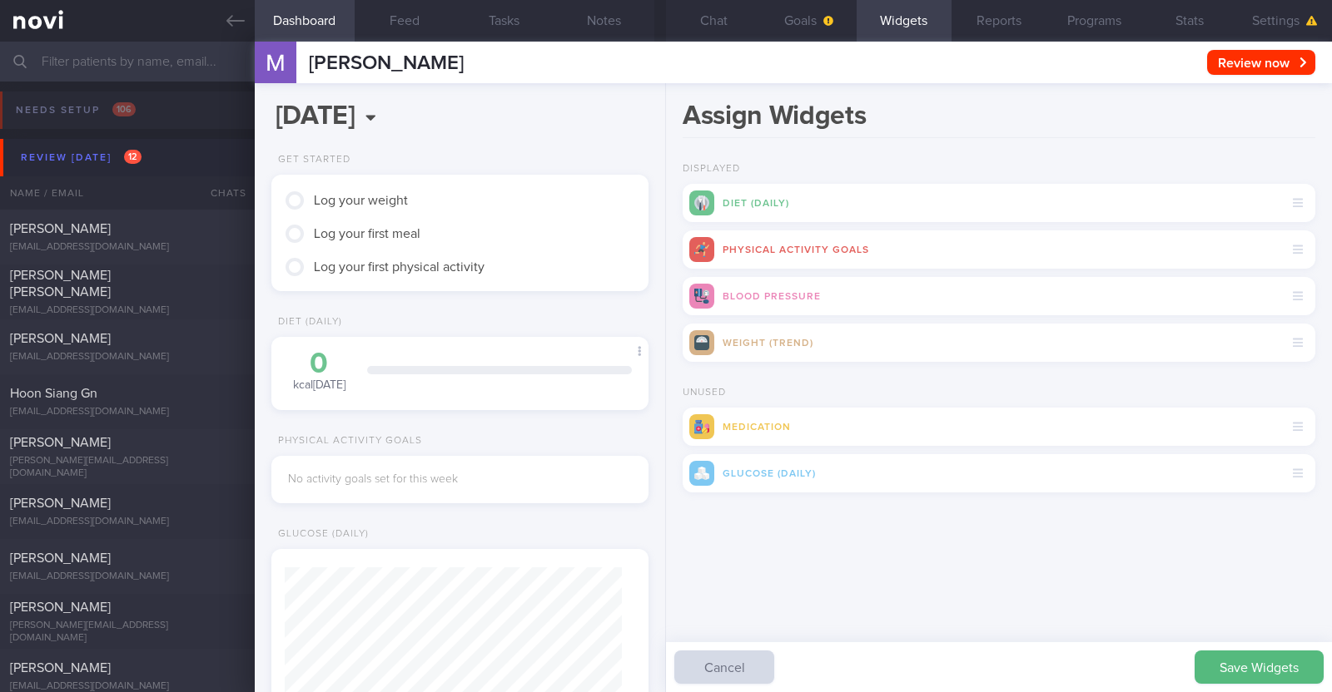
scroll to position [166, 331]
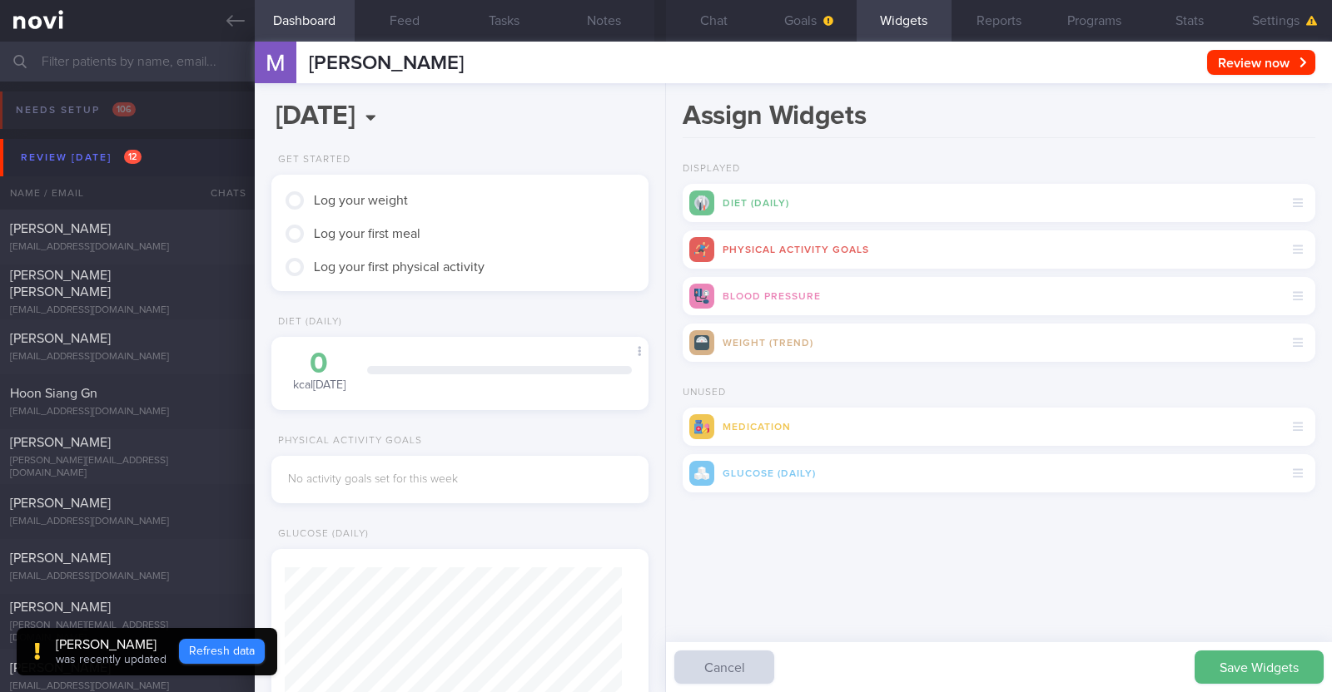
click at [253, 657] on button "Refresh data" at bounding box center [222, 651] width 86 height 25
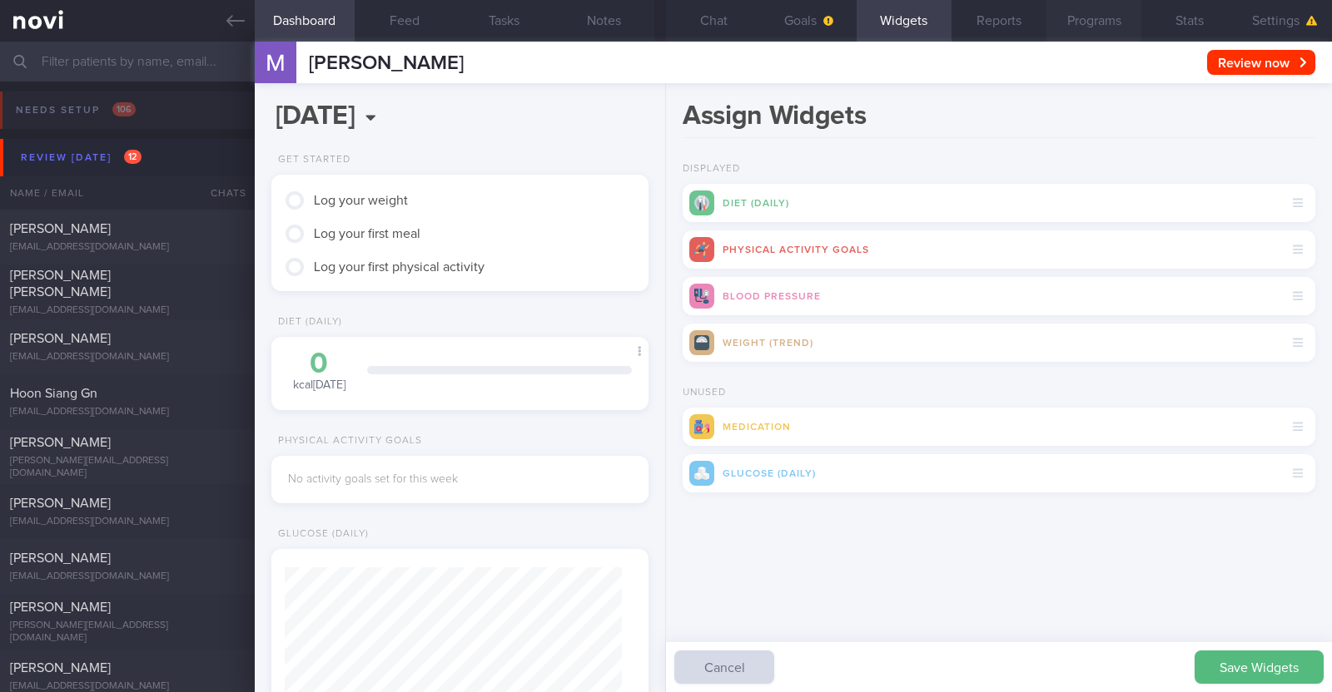
scroll to position [168, 337]
click at [1287, 15] on button "Settings" at bounding box center [1284, 21] width 95 height 42
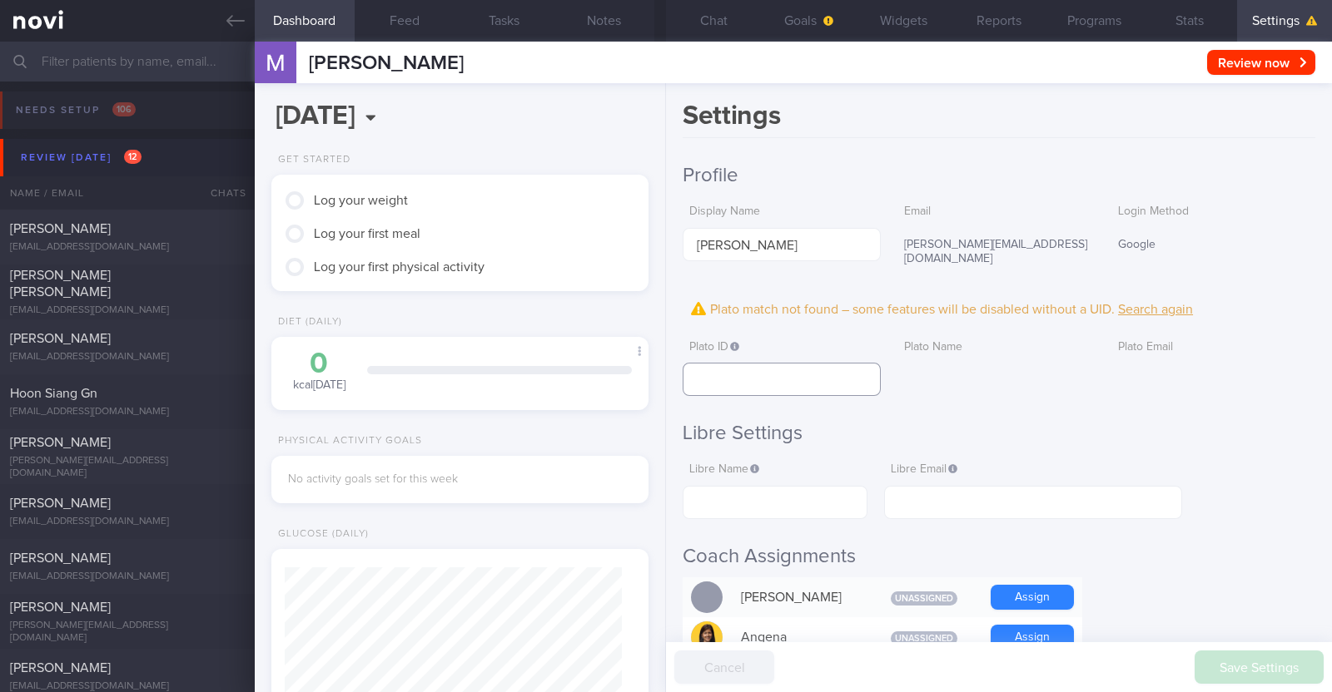
click at [792, 363] on input "text" at bounding box center [781, 379] width 197 height 33
paste input "fb190107249816cac5035b9a50ee7ca3"
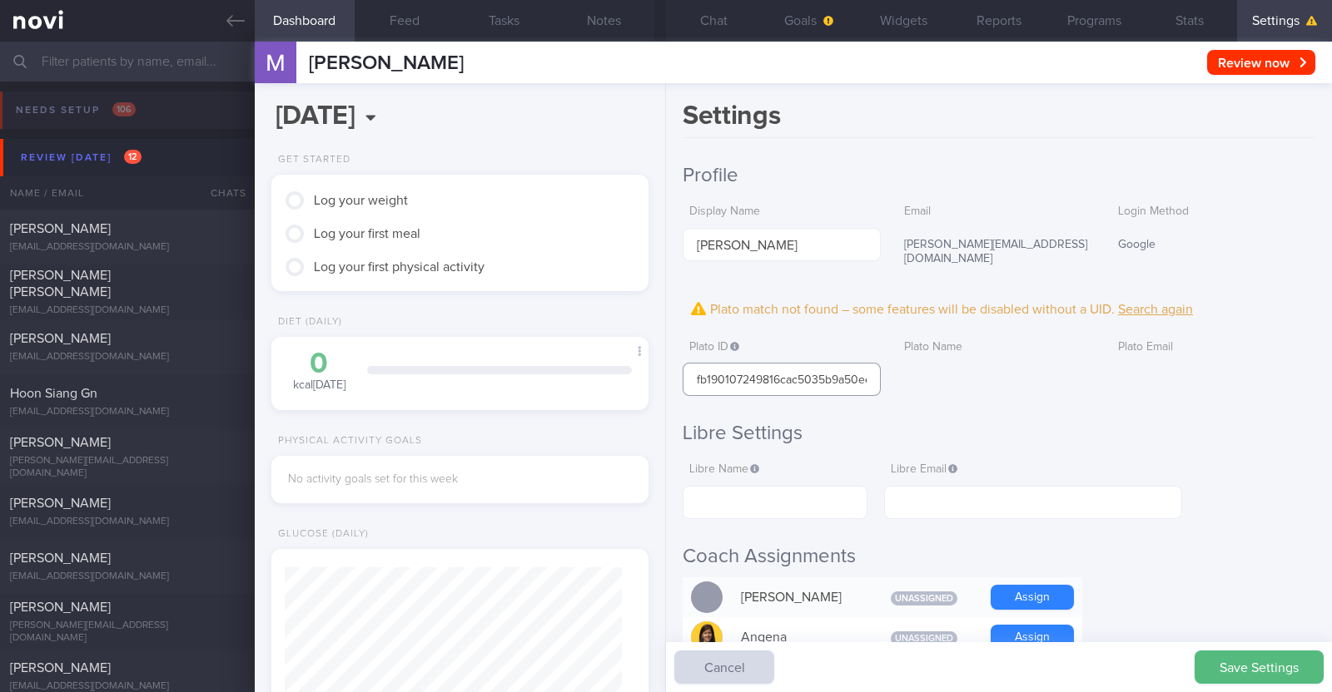
scroll to position [0, 37]
type input "fb190107249816cac5035b9a50ee7ca3"
click at [1258, 668] on button "Save Settings" at bounding box center [1258, 667] width 129 height 33
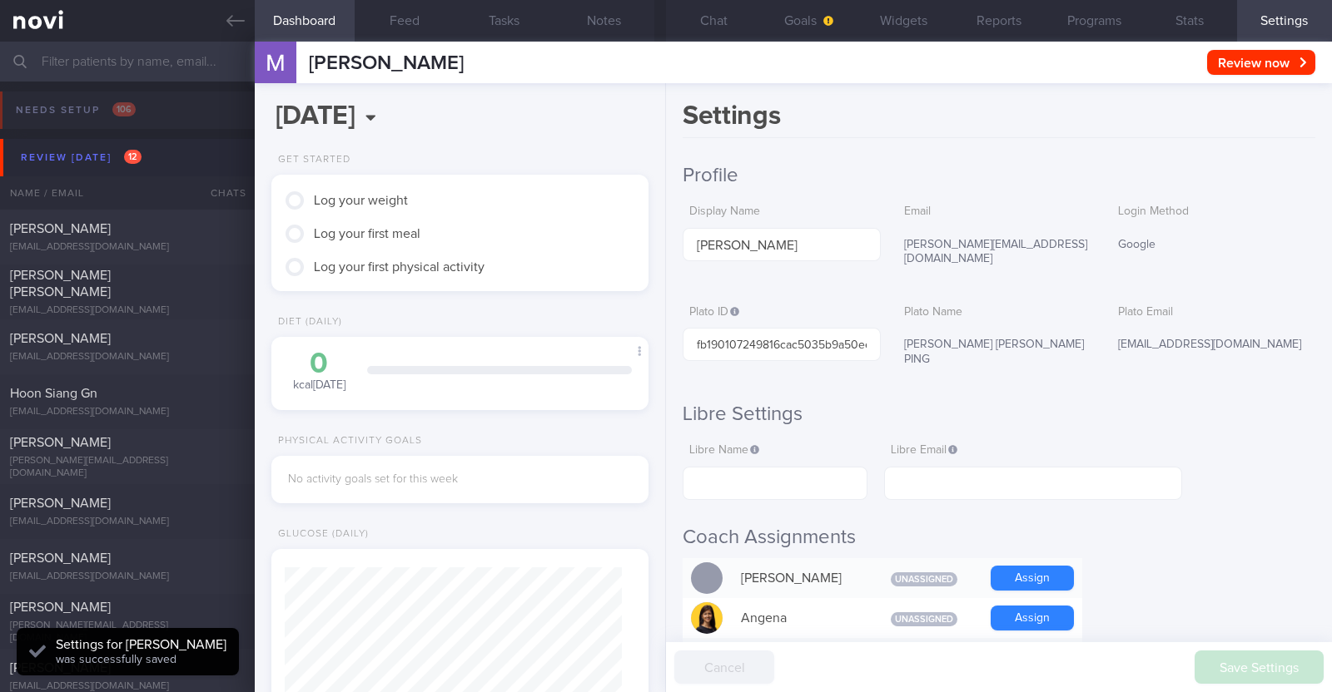
scroll to position [168, 337]
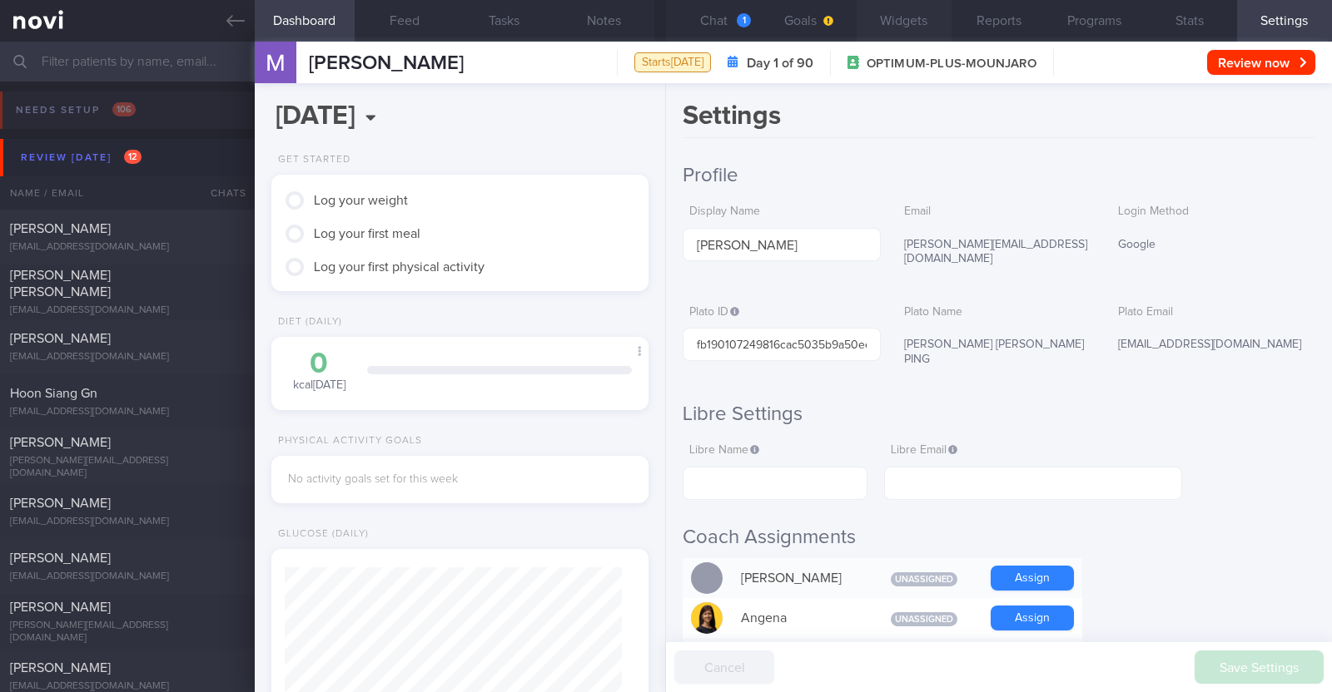
click at [898, 15] on button "Widgets" at bounding box center [903, 21] width 95 height 42
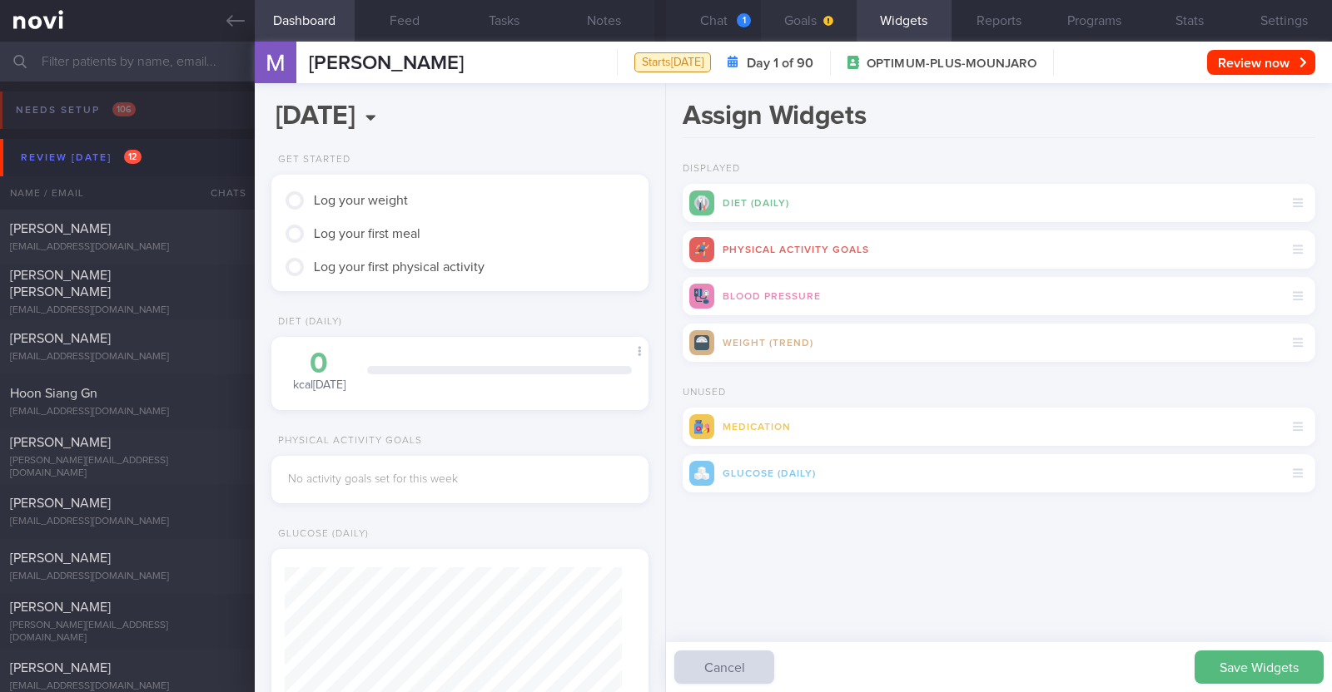
click at [788, 22] on button "Goals" at bounding box center [808, 21] width 95 height 42
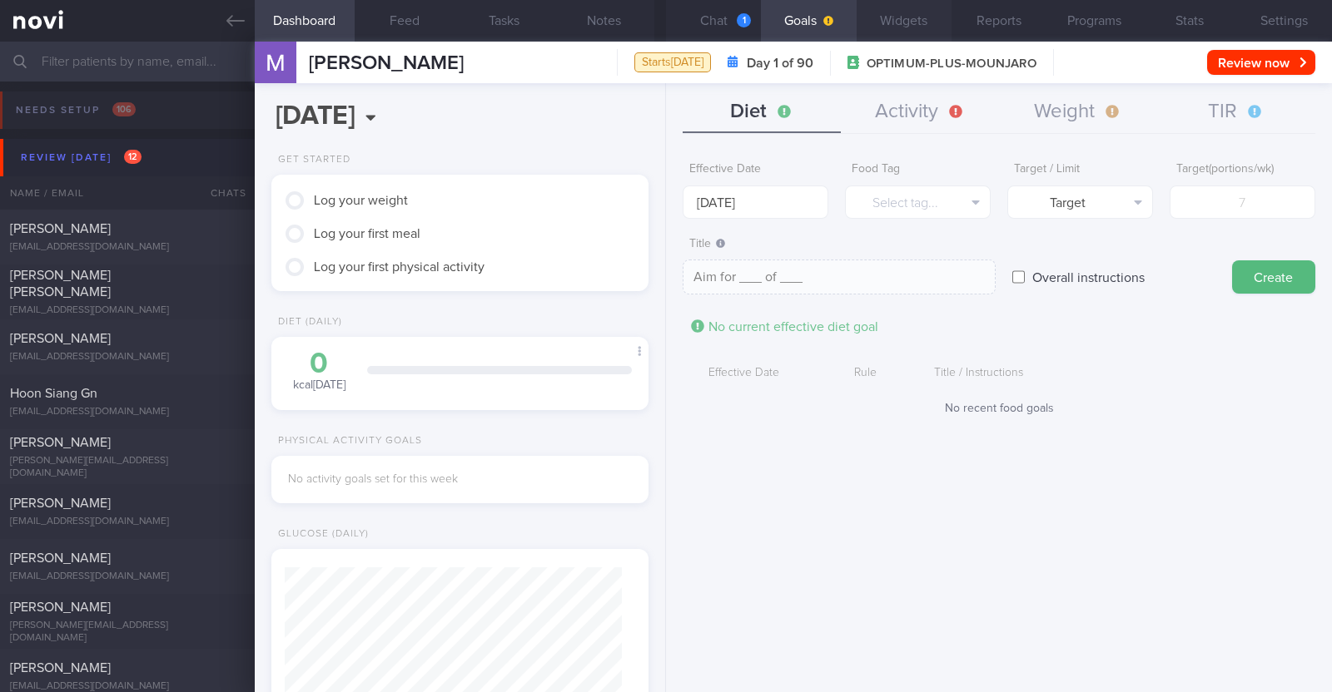
click at [912, 31] on button "Widgets" at bounding box center [903, 21] width 95 height 42
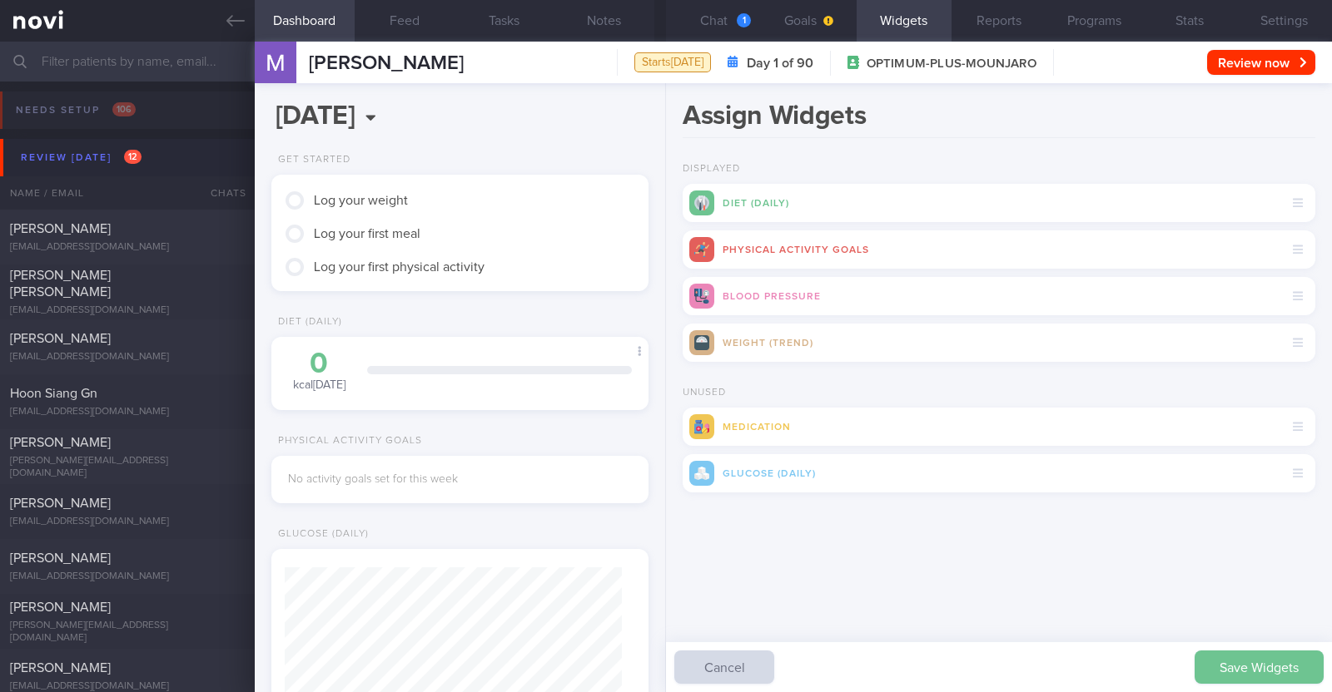
click at [1224, 652] on button "Save Widgets" at bounding box center [1258, 667] width 129 height 33
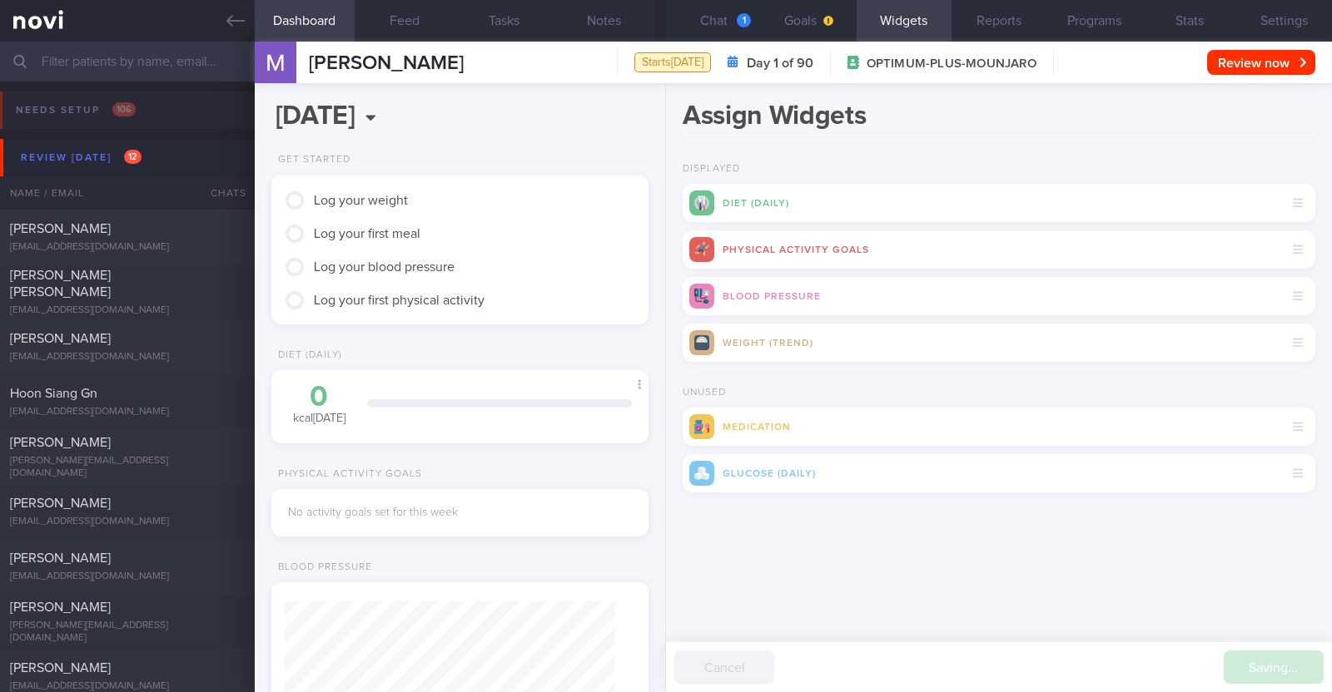
scroll to position [166, 331]
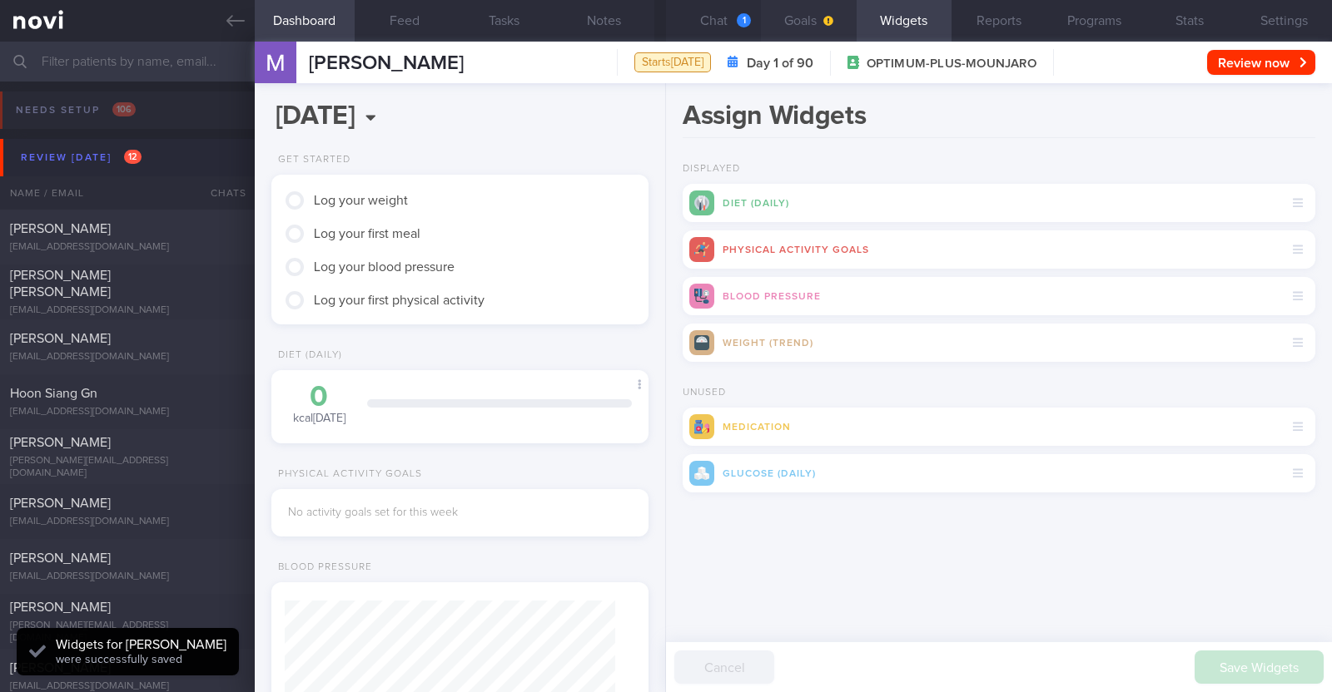
click at [800, 16] on button "Goals" at bounding box center [808, 21] width 95 height 42
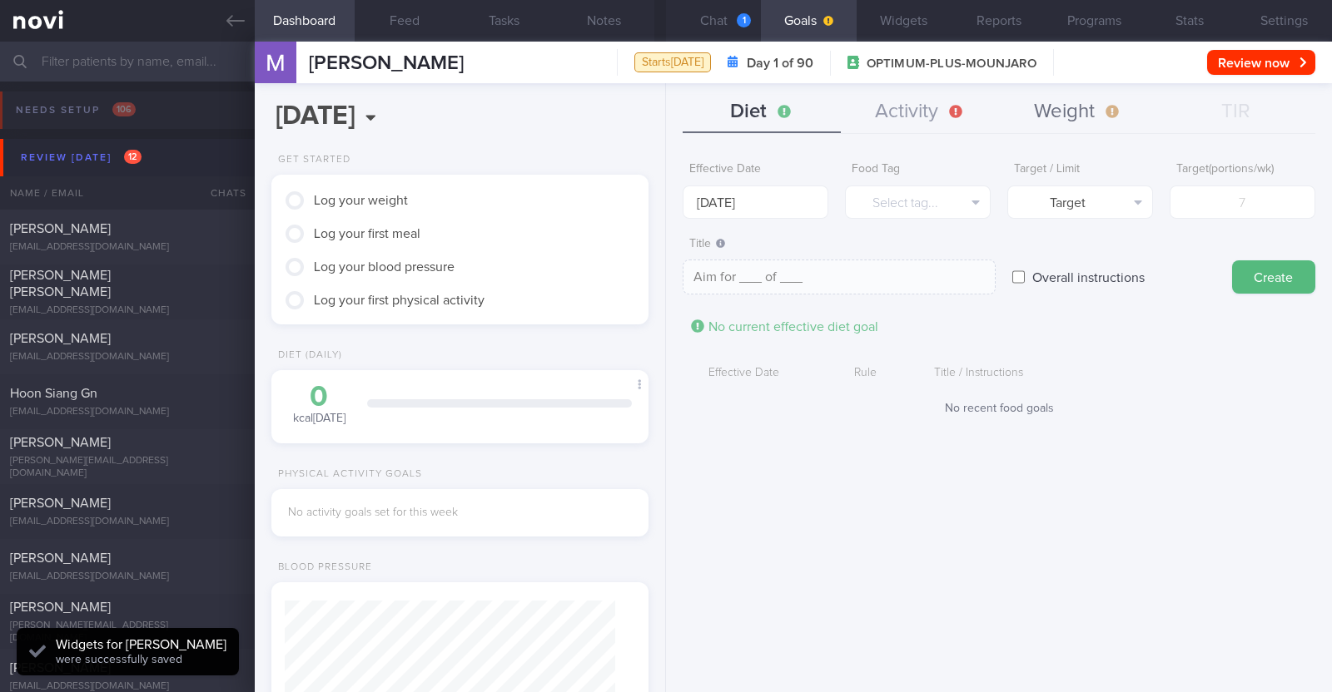
click at [1080, 118] on button "Weight" at bounding box center [1078, 113] width 158 height 42
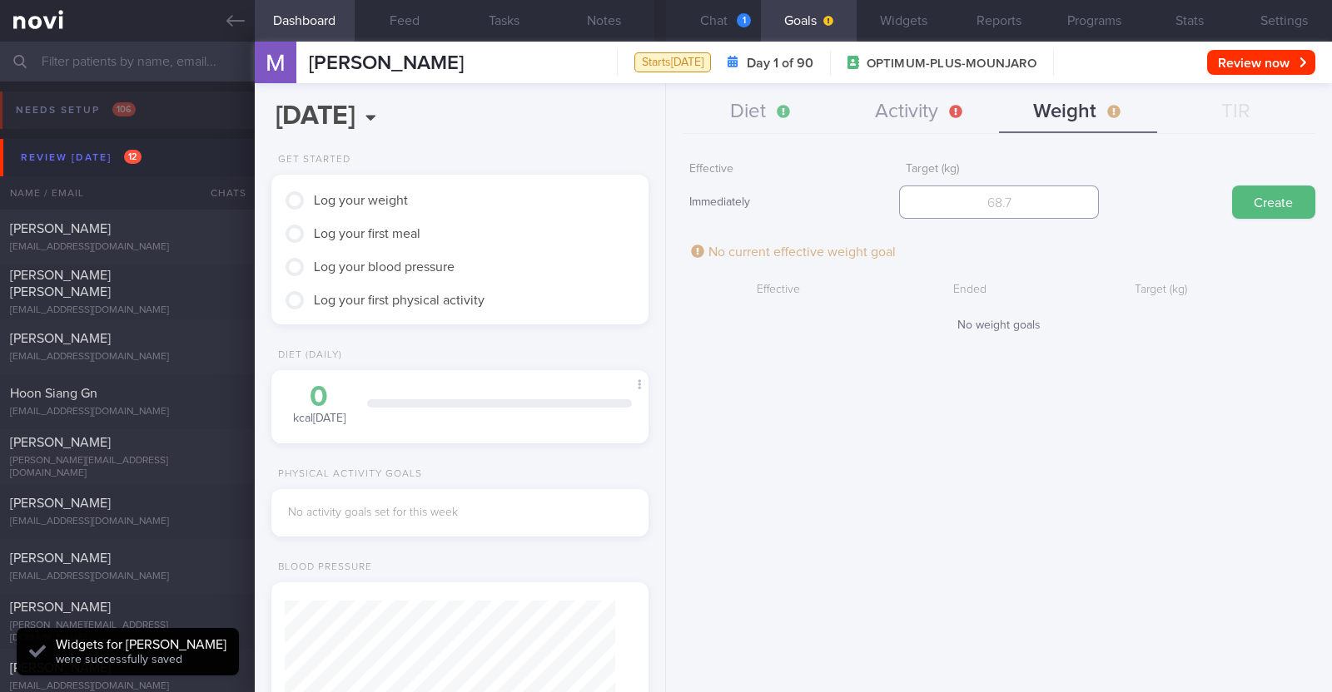
click at [1035, 210] on input "number" at bounding box center [999, 202] width 200 height 33
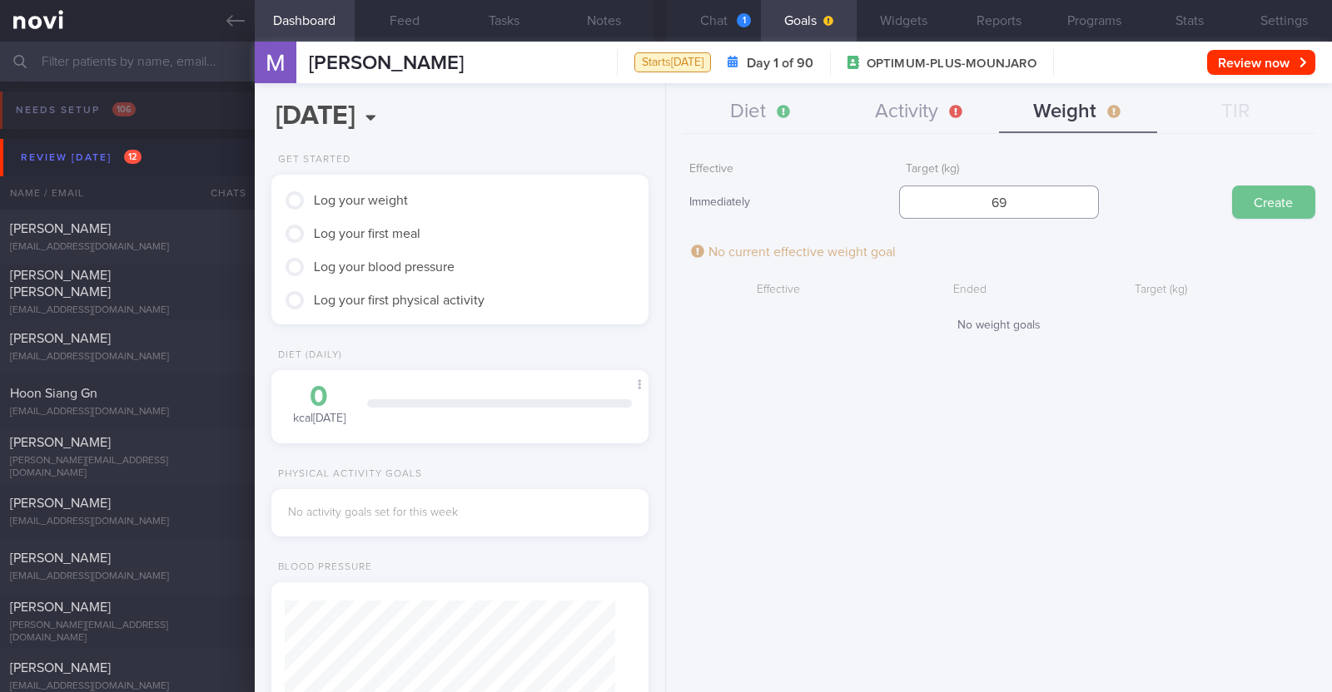
type input "69"
click at [1284, 206] on button "Create" at bounding box center [1273, 202] width 83 height 33
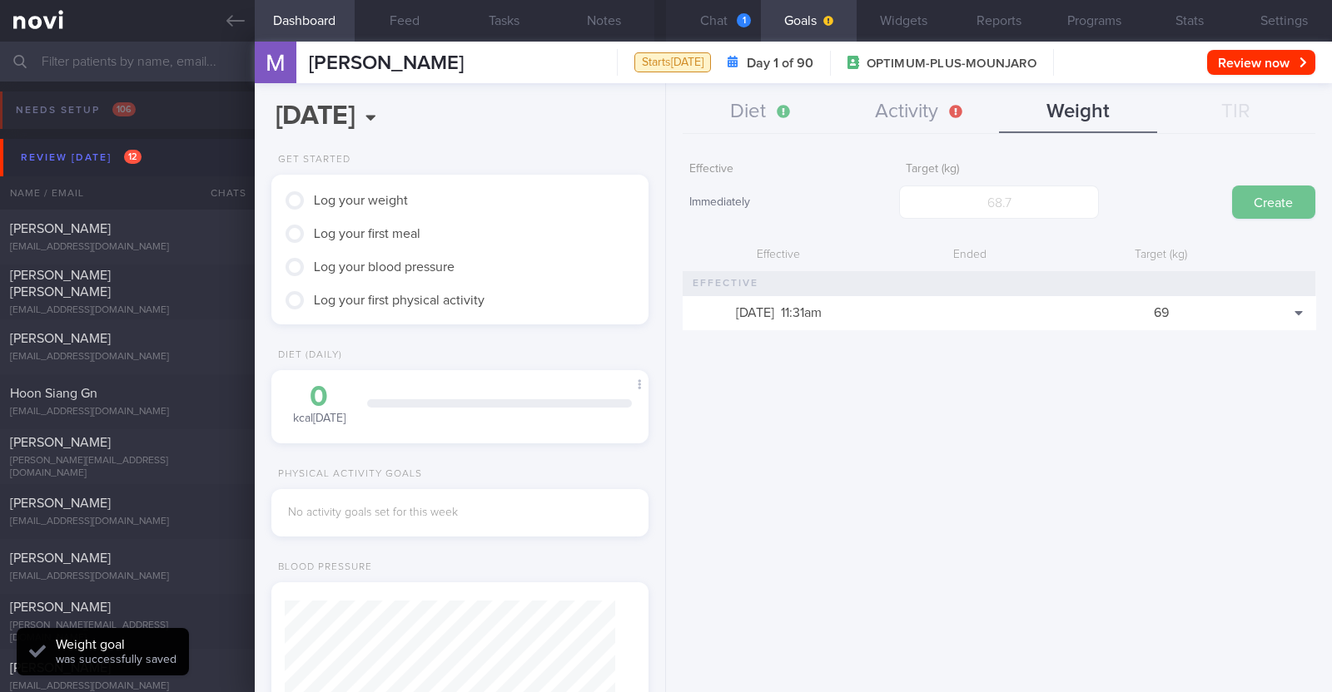
scroll to position [189, 331]
click at [741, 20] on div "1" at bounding box center [744, 20] width 14 height 14
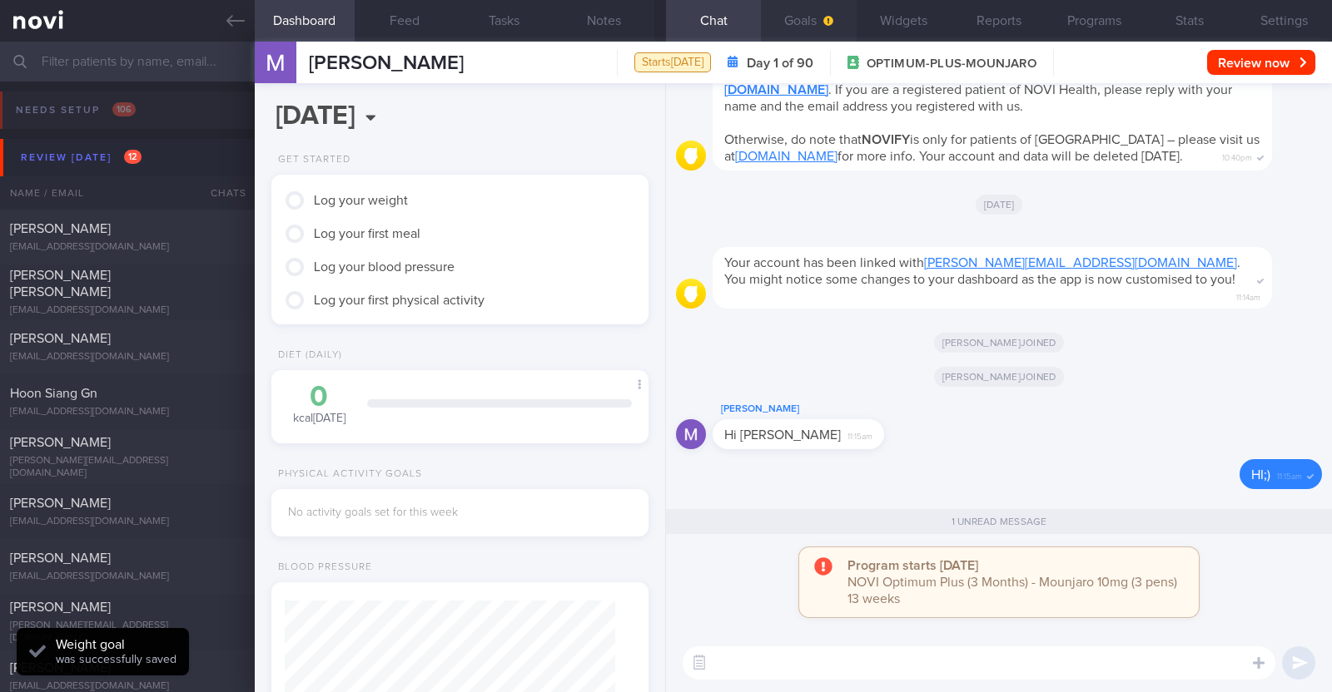
click at [815, 22] on button "Goals" at bounding box center [808, 21] width 95 height 42
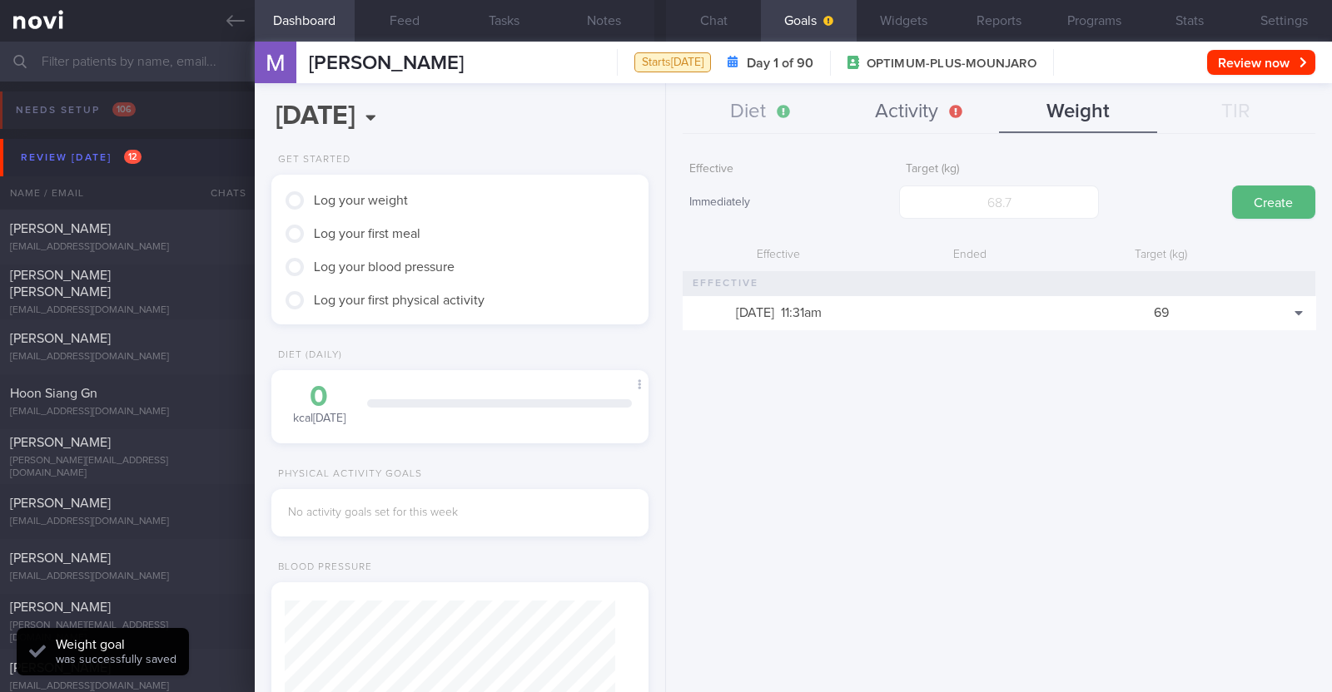
click at [924, 107] on button "Activity" at bounding box center [920, 113] width 158 height 42
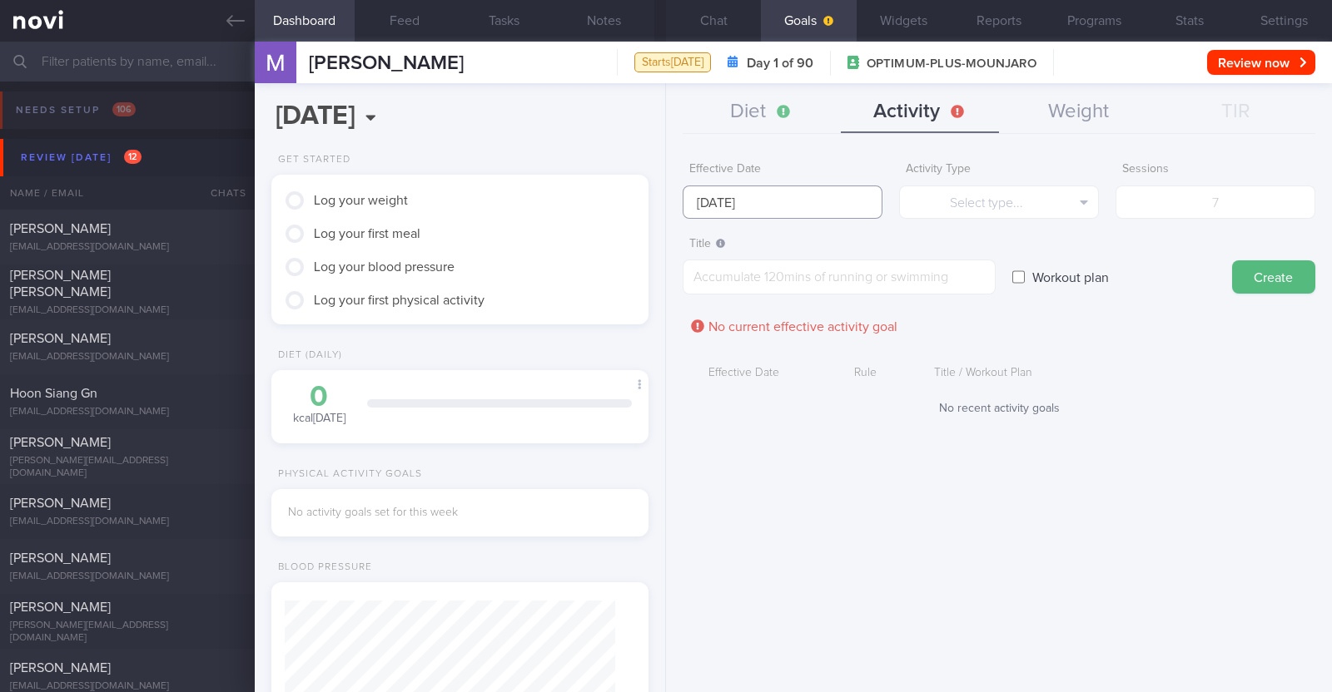
click at [817, 197] on input "[DATE]" at bounding box center [783, 202] width 200 height 33
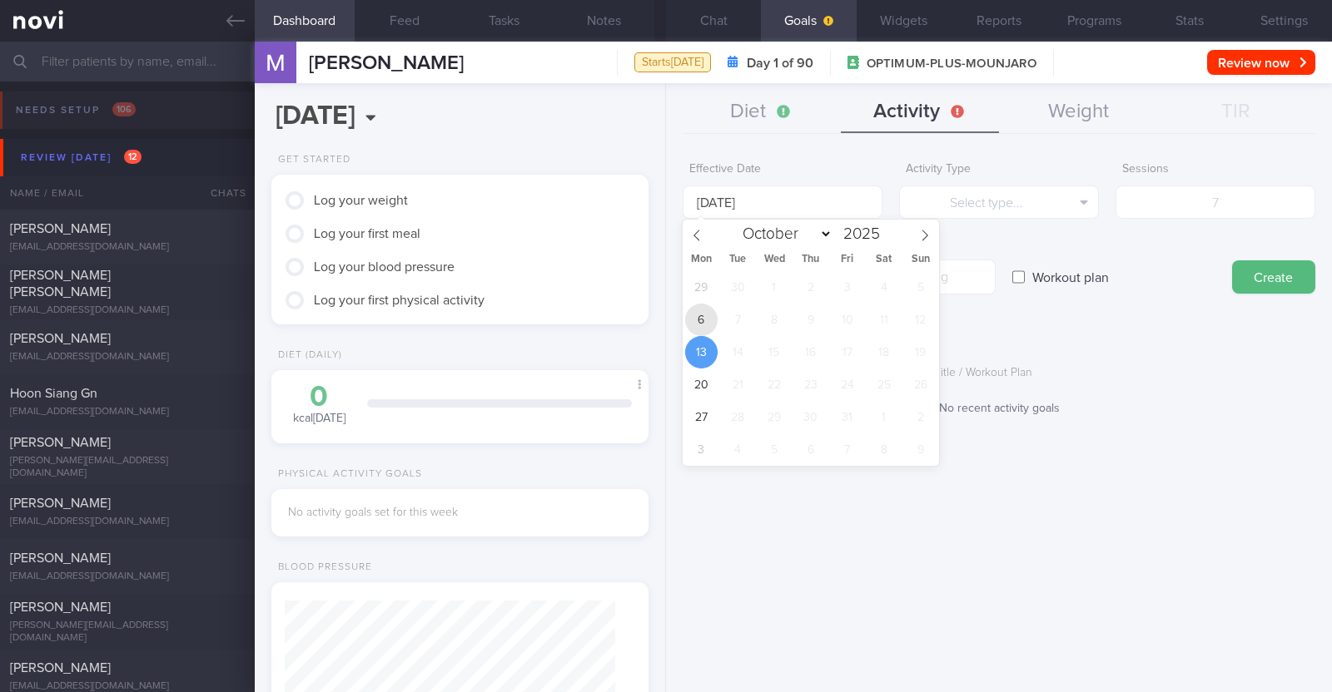
click at [713, 326] on span "6" at bounding box center [701, 320] width 32 height 32
type input "[DATE]"
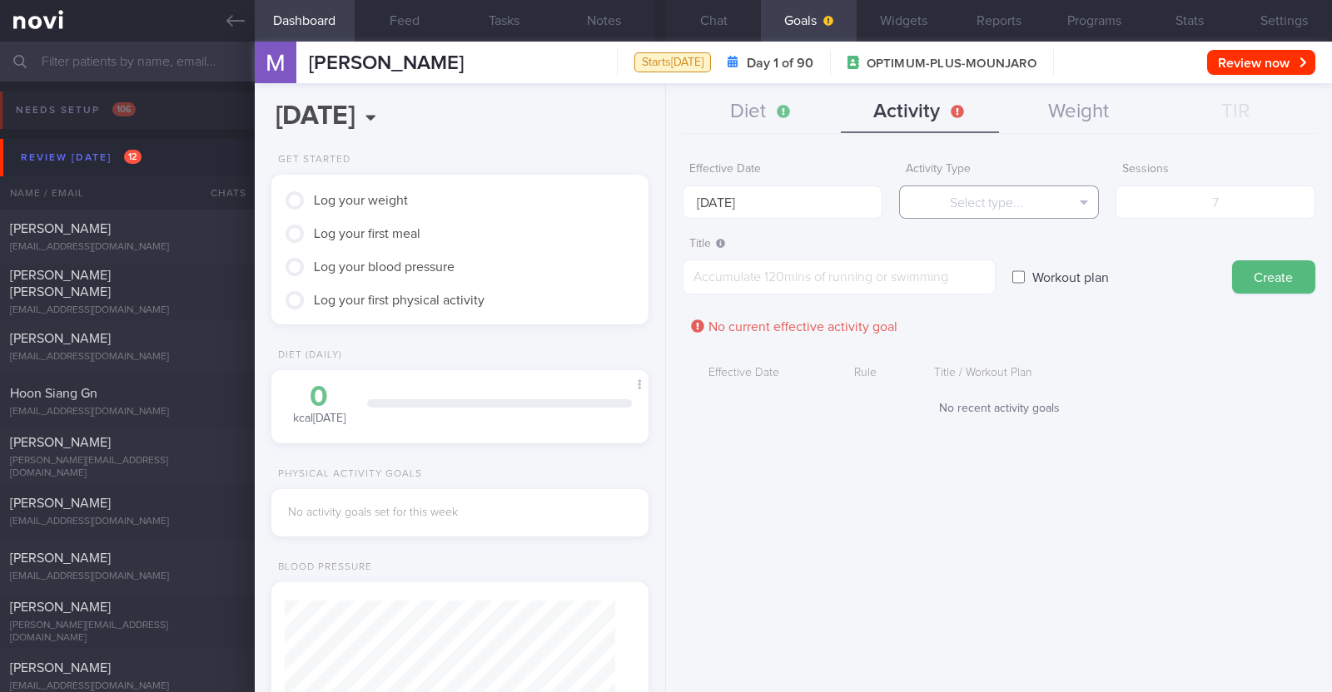
click at [990, 198] on button "Select type..." at bounding box center [999, 202] width 200 height 33
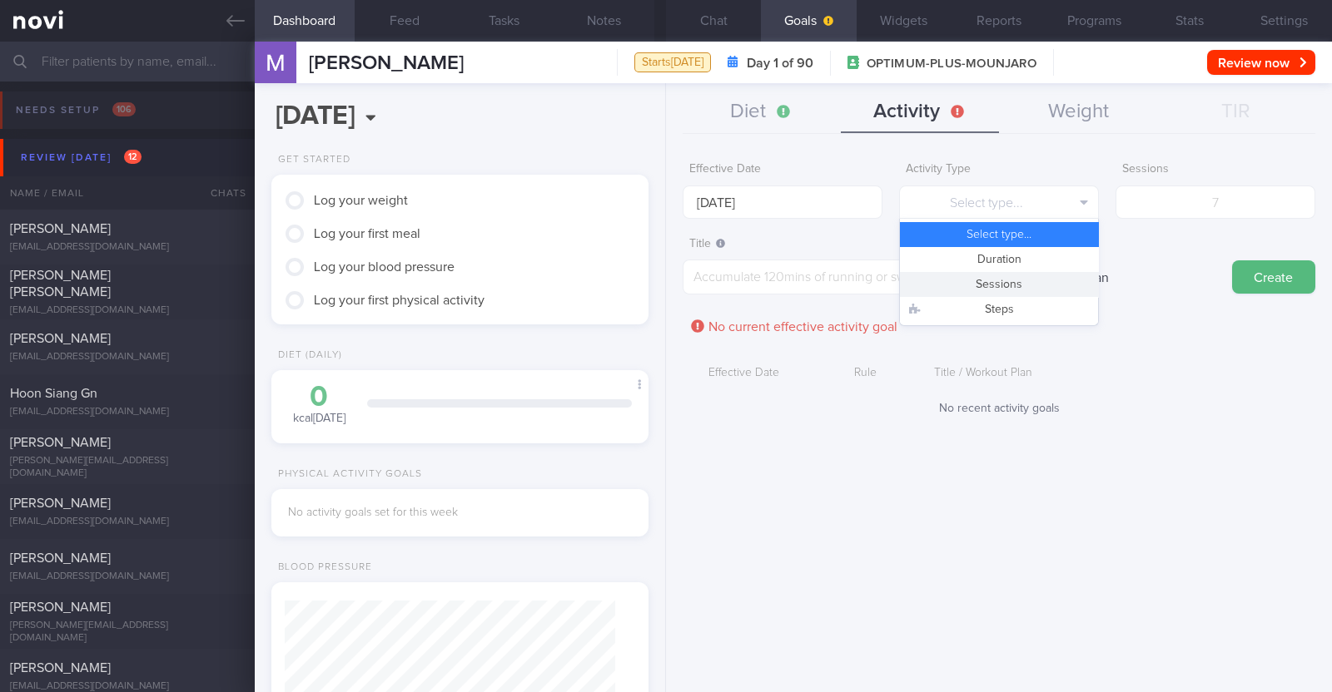
click at [980, 274] on button "Sessions" at bounding box center [999, 284] width 198 height 25
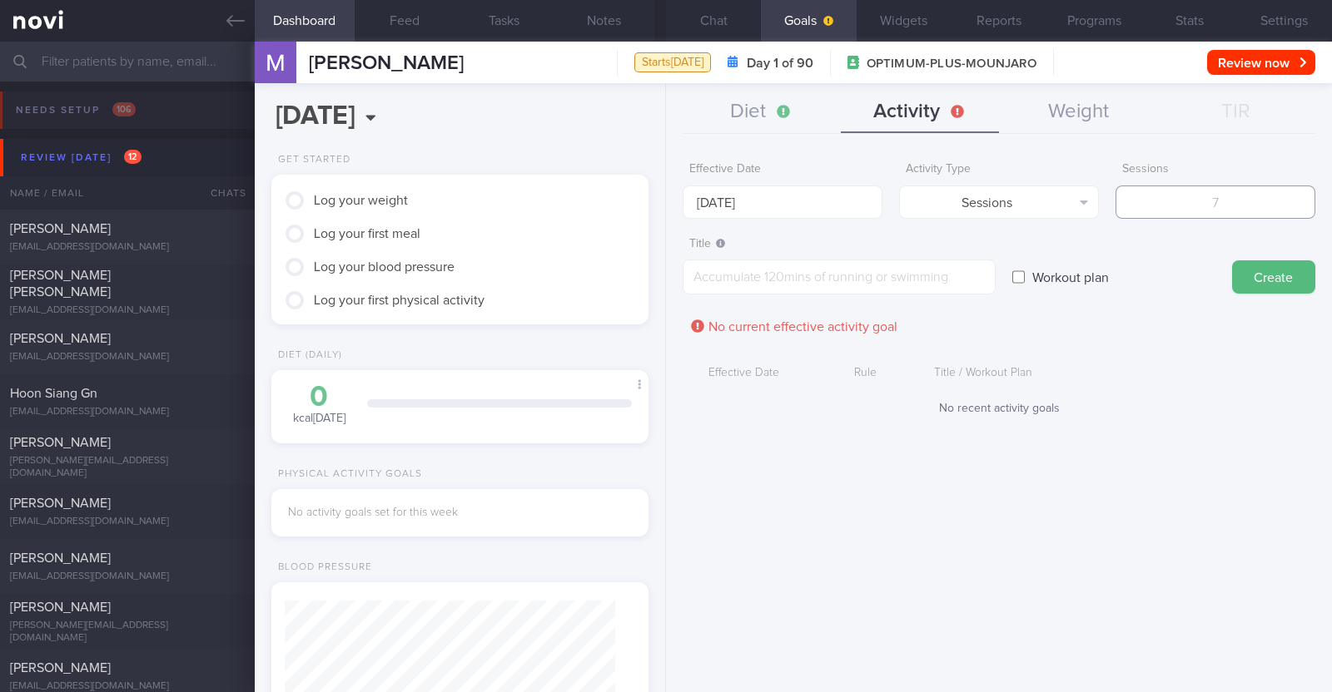
click at [1227, 200] on input "number" at bounding box center [1215, 202] width 200 height 33
type input "2"
click at [945, 270] on textarea at bounding box center [839, 277] width 313 height 35
paste textarea "Aim to do 2x strength training sessions per week. Body weight training - [Exerc…"
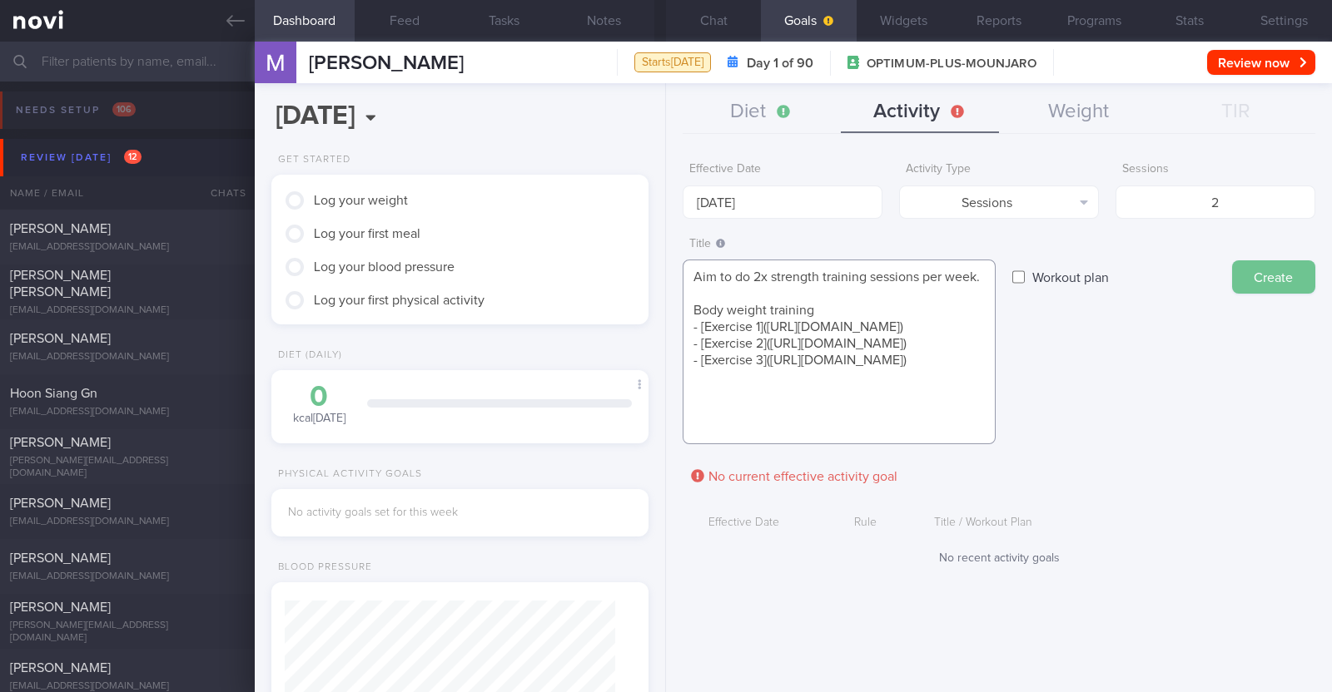
type textarea "Aim to do 2x strength training sessions per week. Body weight training - [Exerc…"
click at [1268, 289] on button "Create" at bounding box center [1273, 277] width 83 height 33
type input "[DATE]"
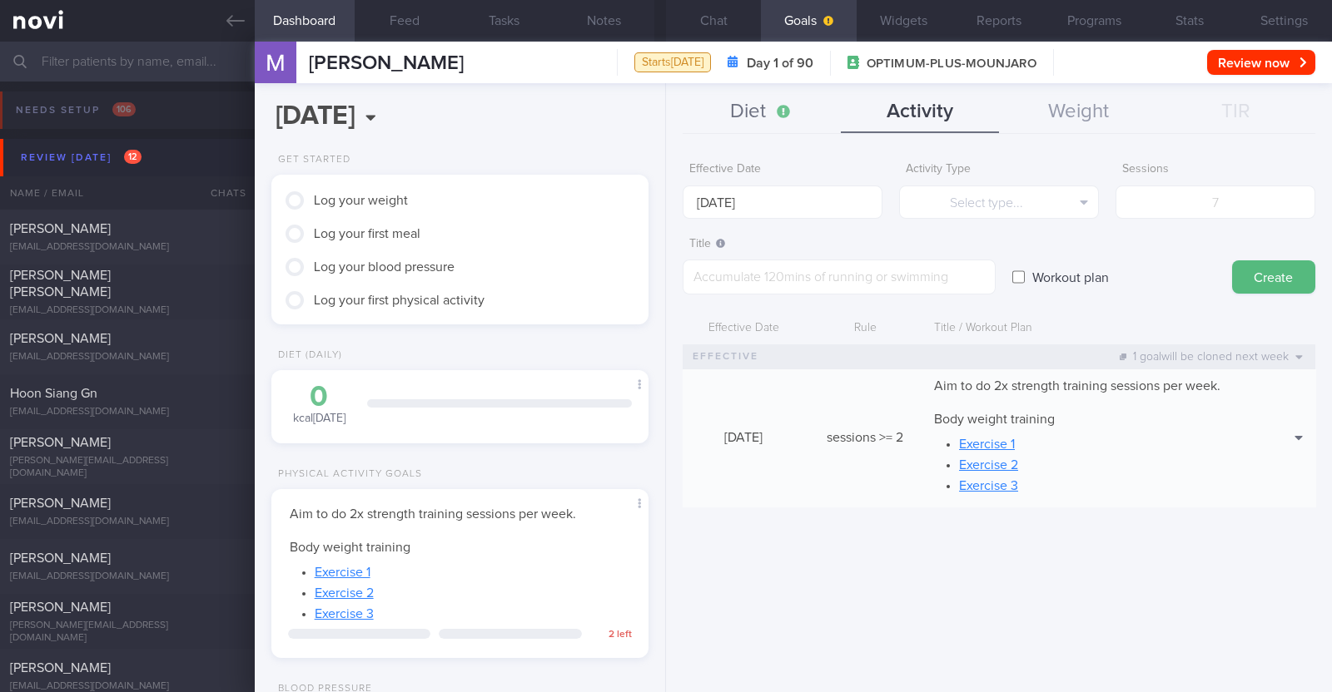
click at [751, 114] on button "Diet" at bounding box center [762, 113] width 158 height 42
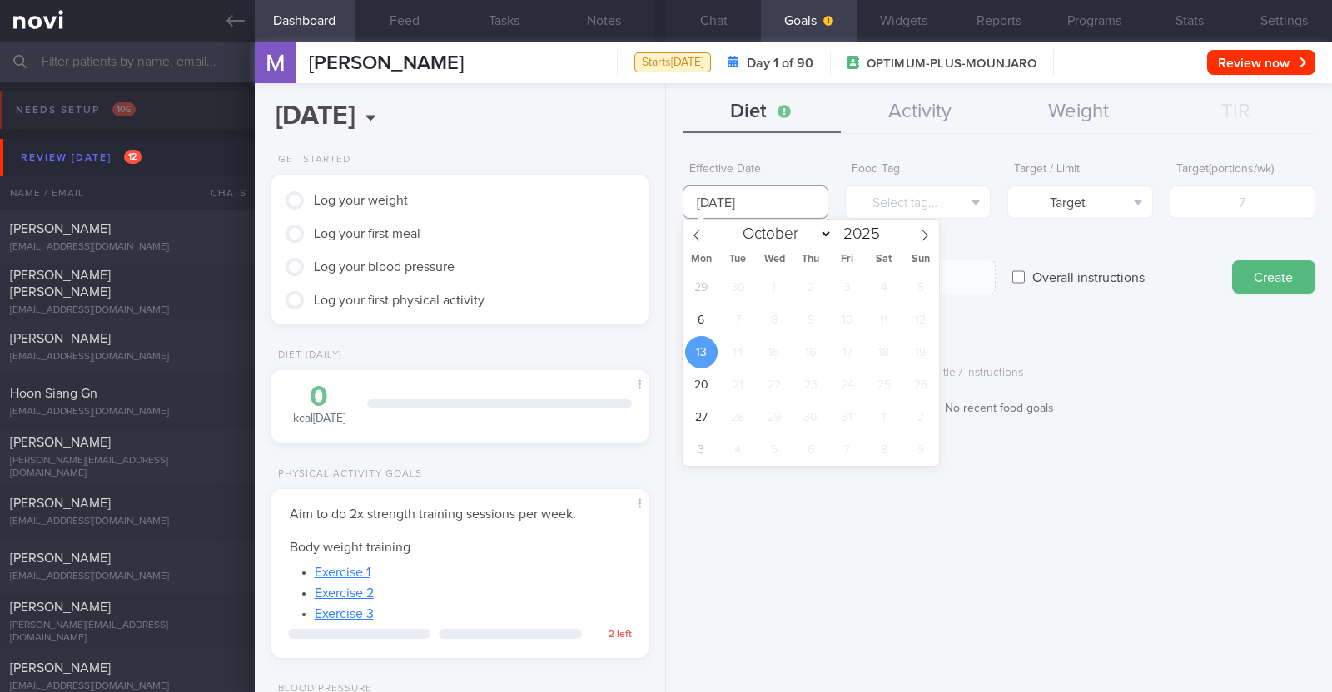
click at [737, 210] on input "[DATE]" at bounding box center [756, 202] width 146 height 33
click at [703, 319] on span "6" at bounding box center [701, 320] width 32 height 32
type input "[DATE]"
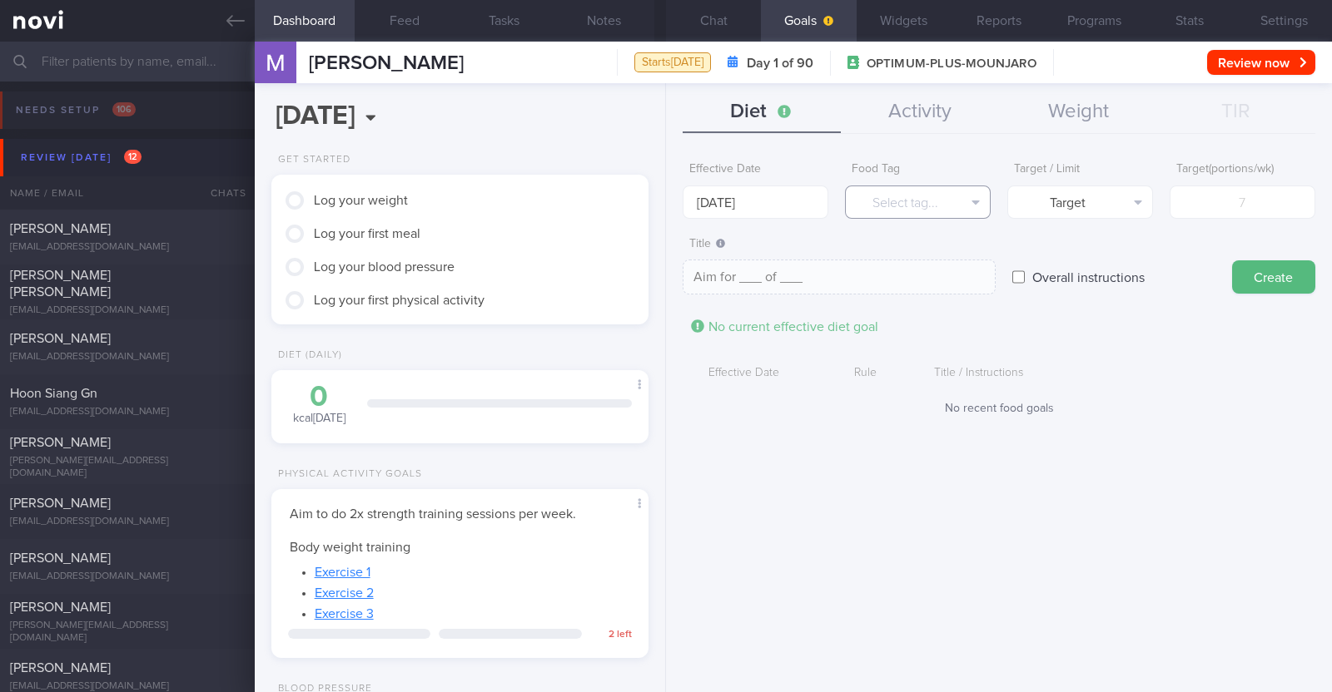
click at [881, 206] on button "Select tag..." at bounding box center [918, 202] width 146 height 33
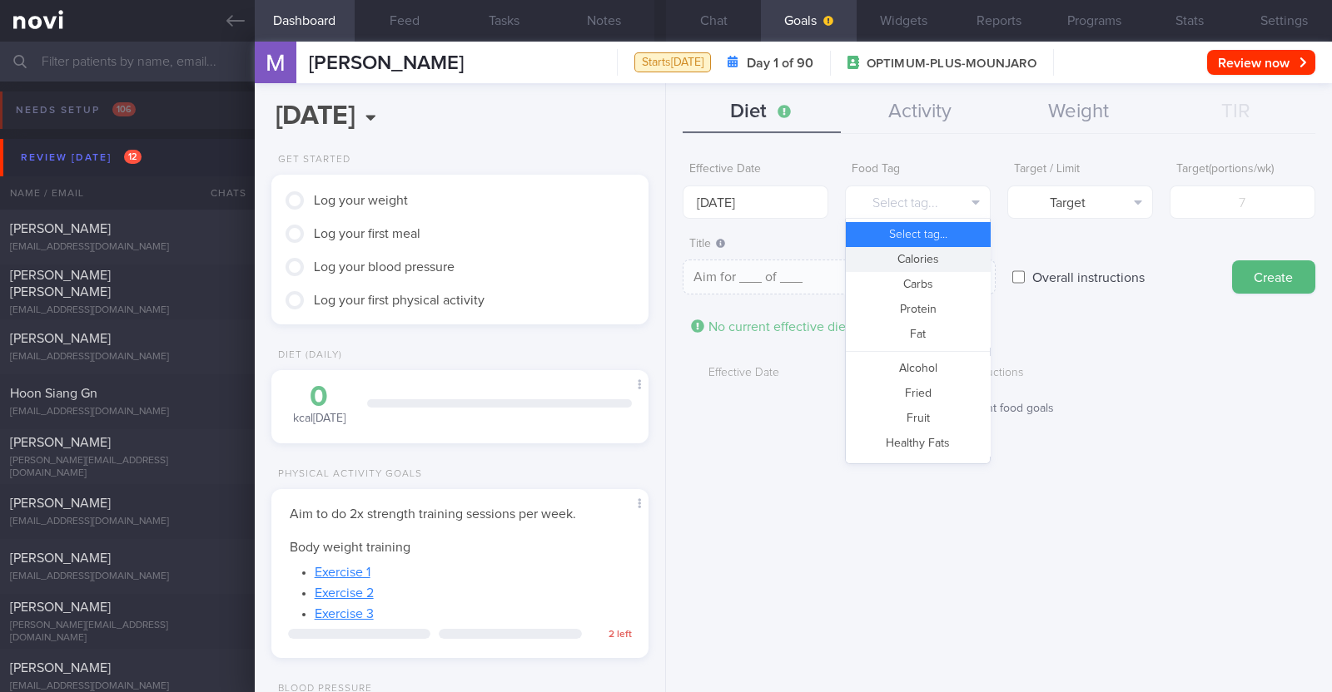
click at [911, 247] on button "Calories" at bounding box center [918, 259] width 144 height 25
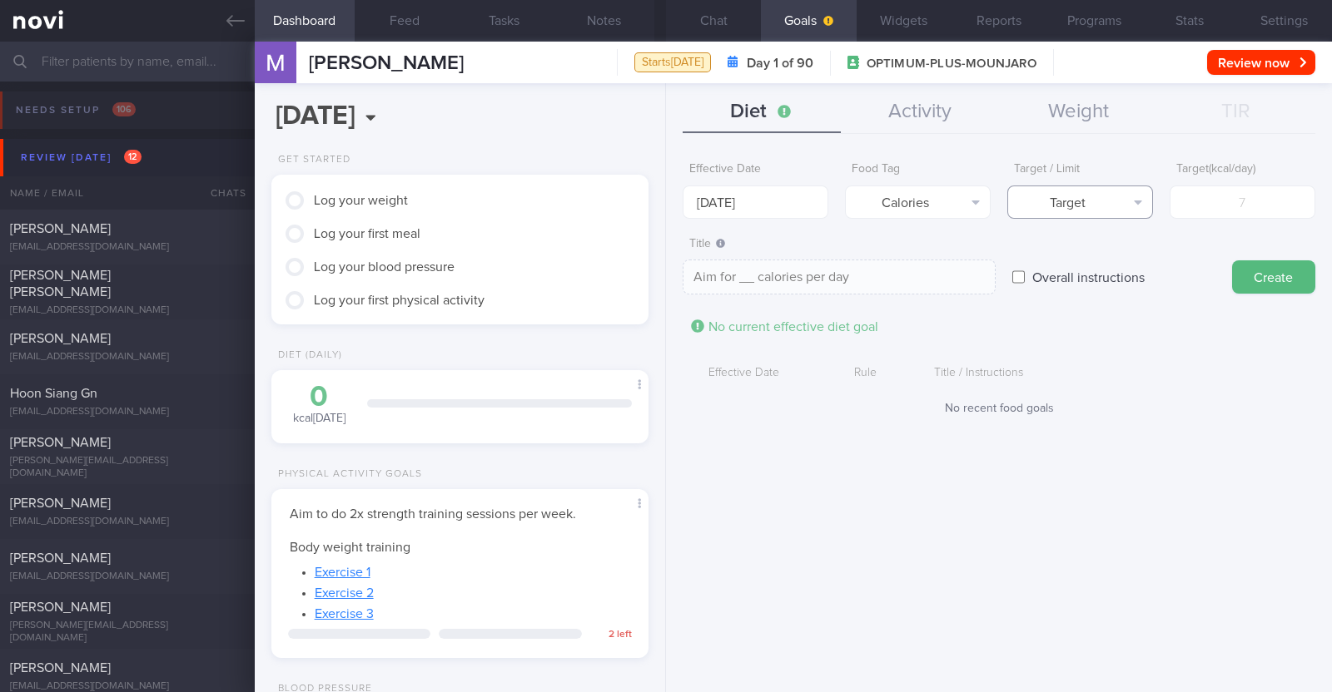
click at [1048, 205] on button "Target" at bounding box center [1080, 202] width 146 height 33
click at [1059, 256] on button "Limit" at bounding box center [1080, 259] width 144 height 25
type textarea "Keep to __ calories per day"
click at [1215, 201] on input "number" at bounding box center [1242, 202] width 146 height 33
type input "1"
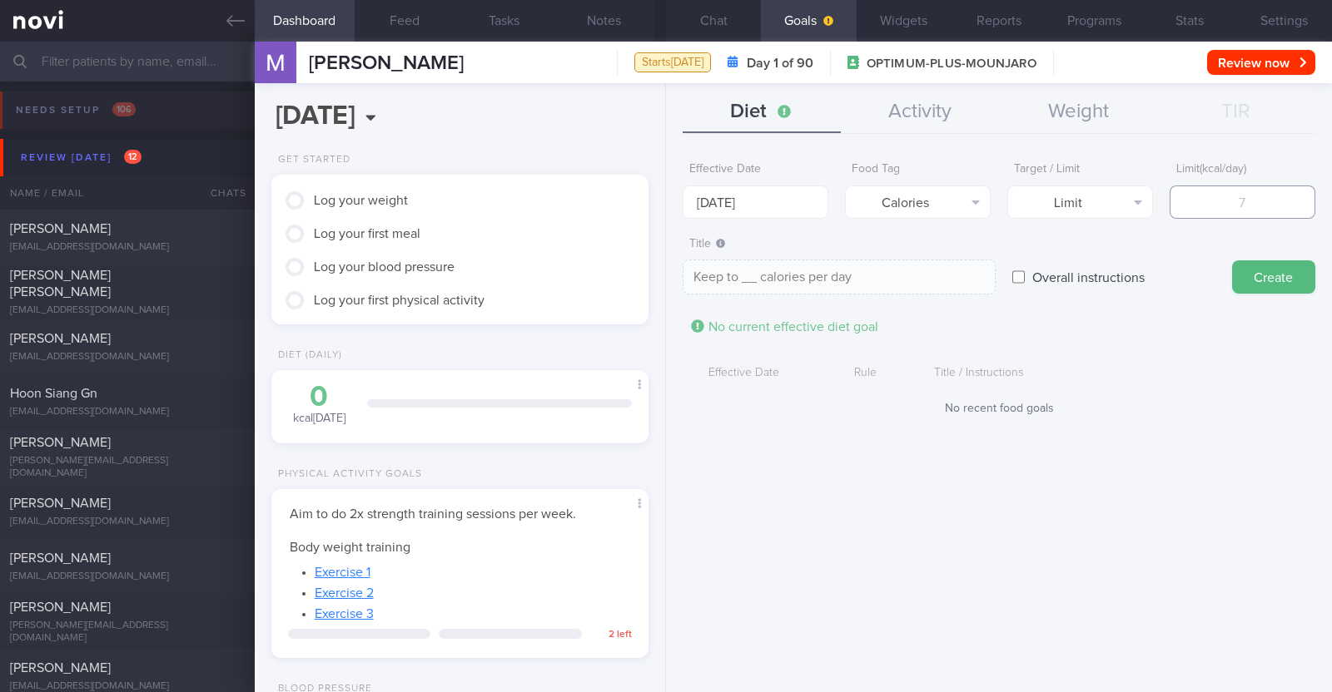
type textarea "Keep to 1 calories per day"
type input "13"
type textarea "Keep to 13 calories per day"
type input "130"
type textarea "Keep to 130 calories per day"
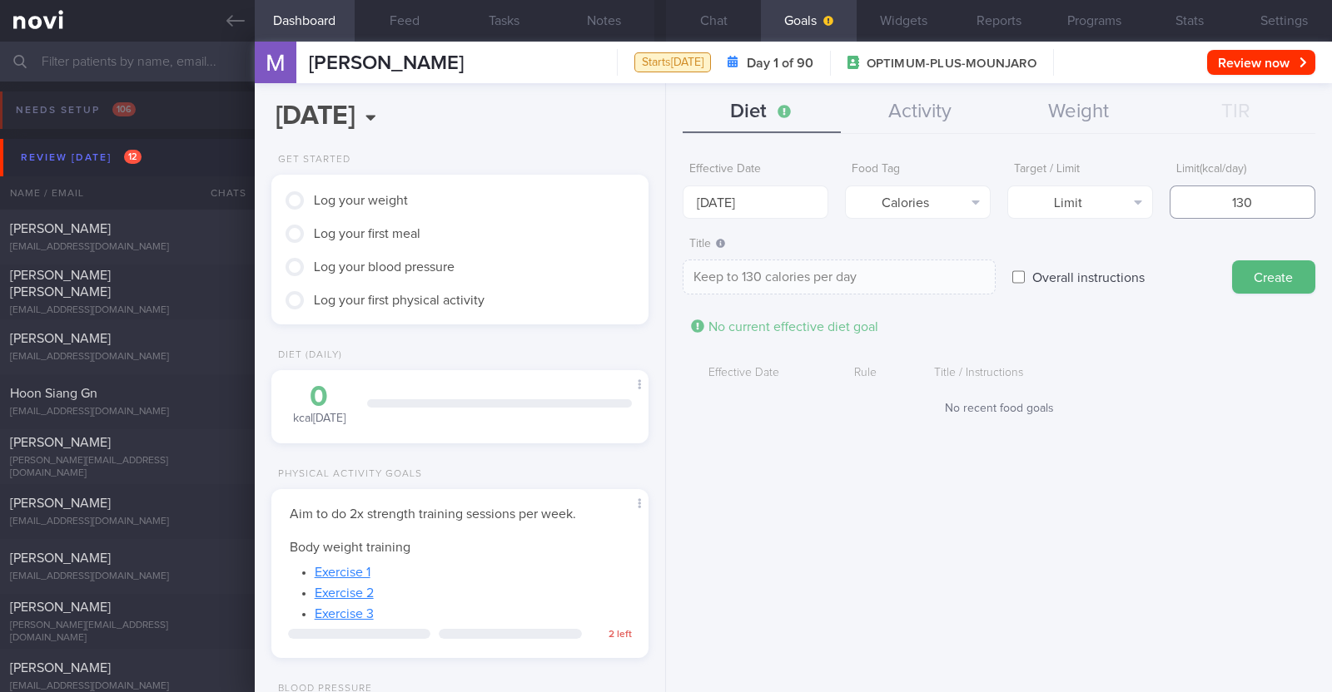
type input "1300"
type textarea "Keep to 1300 calories per day"
type input "1300"
click at [1251, 266] on button "Create" at bounding box center [1273, 277] width 83 height 33
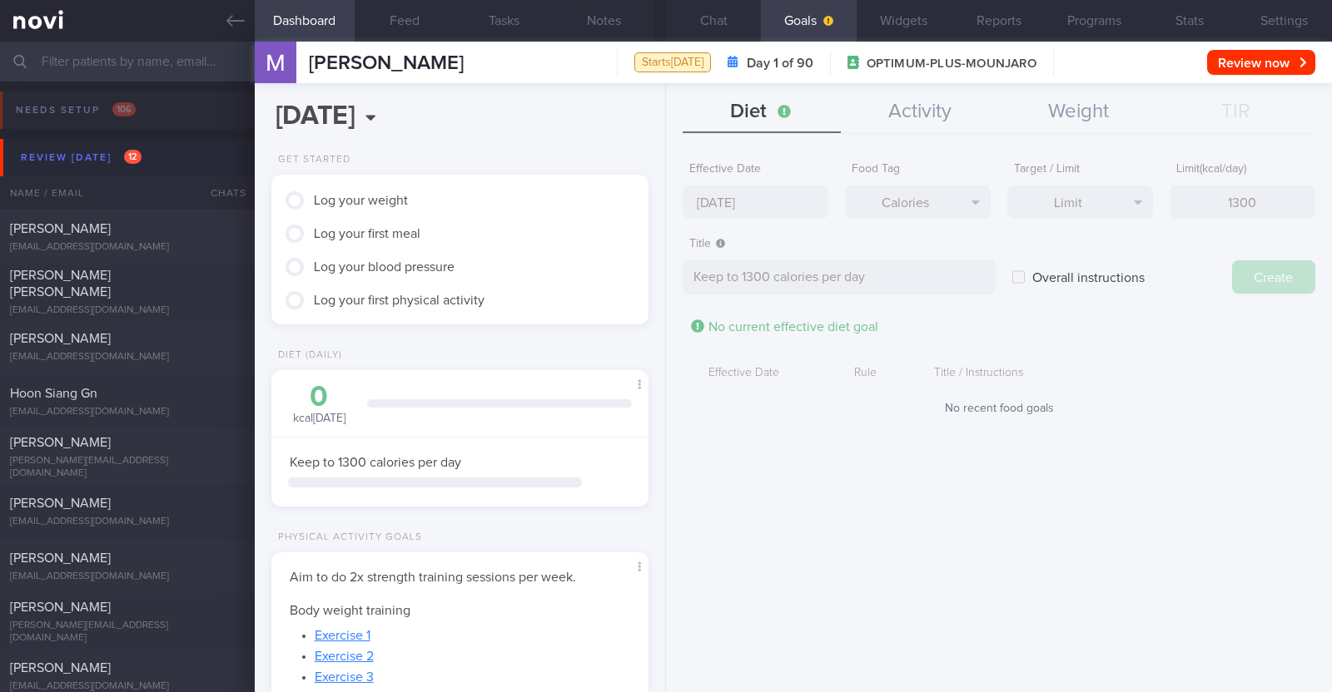
type input "[DATE]"
type textarea "Aim for ___ of ___"
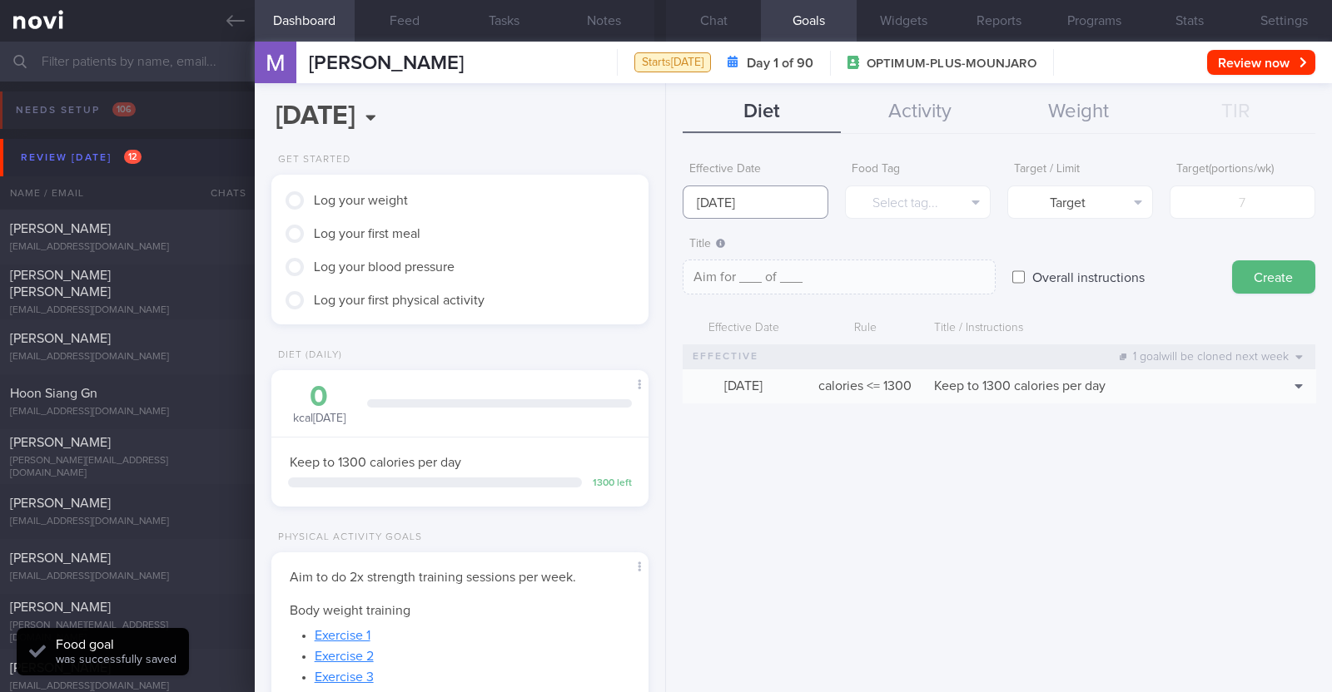
click at [798, 214] on body "You are offline! Some functionality will be unavailable Patients New Users Coac…" at bounding box center [666, 346] width 1332 height 692
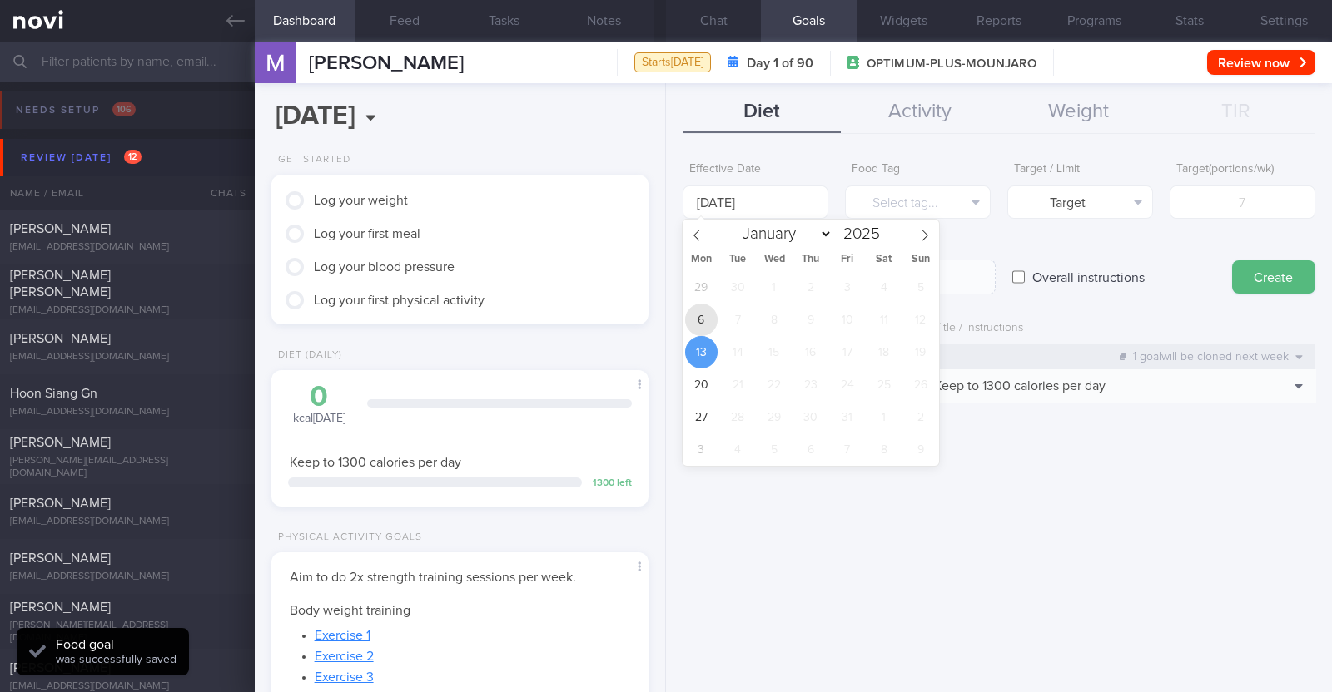
click at [712, 314] on span "6" at bounding box center [701, 320] width 32 height 32
type input "[DATE]"
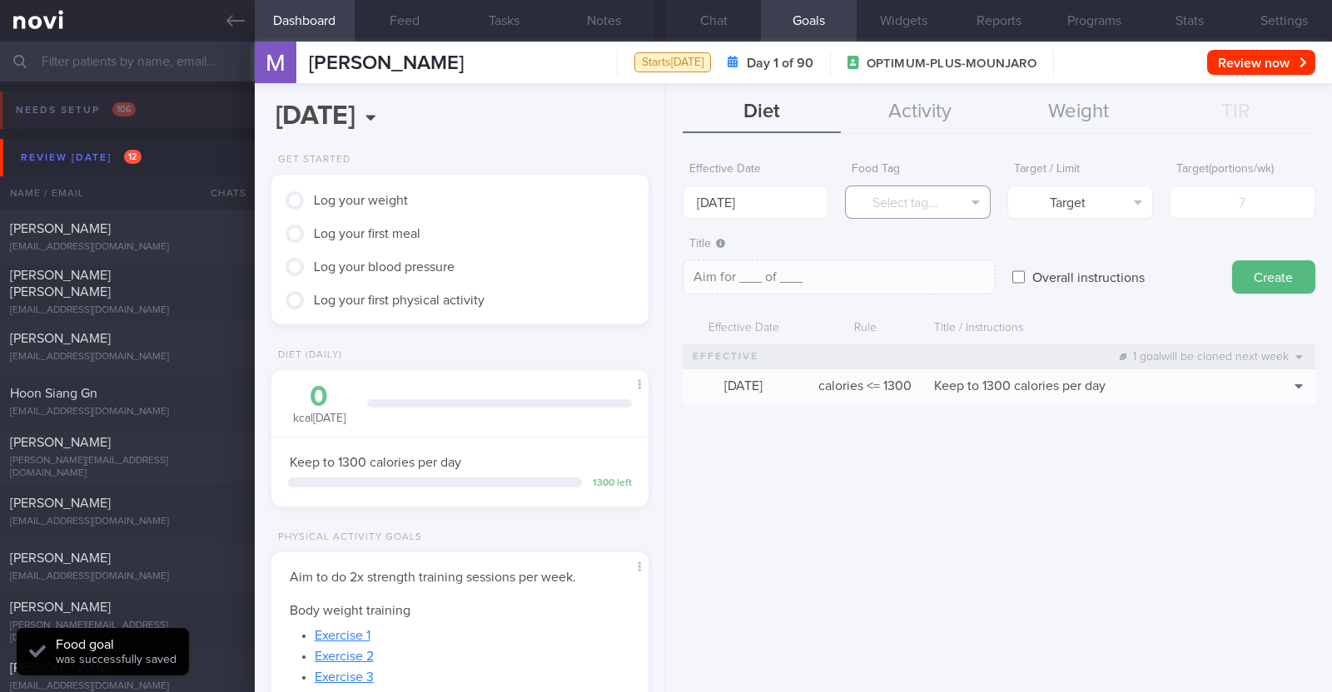
click at [911, 199] on button "Select tag..." at bounding box center [918, 202] width 146 height 33
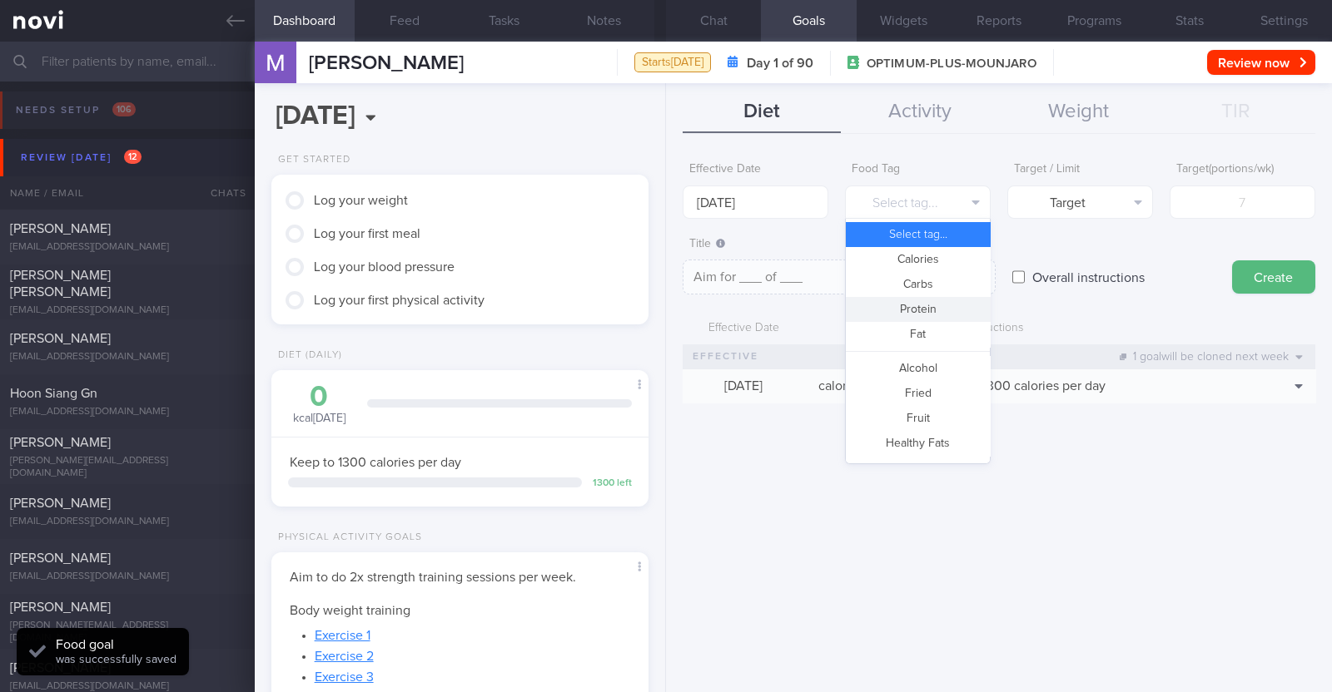
click at [941, 308] on button "Protein" at bounding box center [918, 309] width 144 height 25
type textarea "Aim for __g of protein per day"
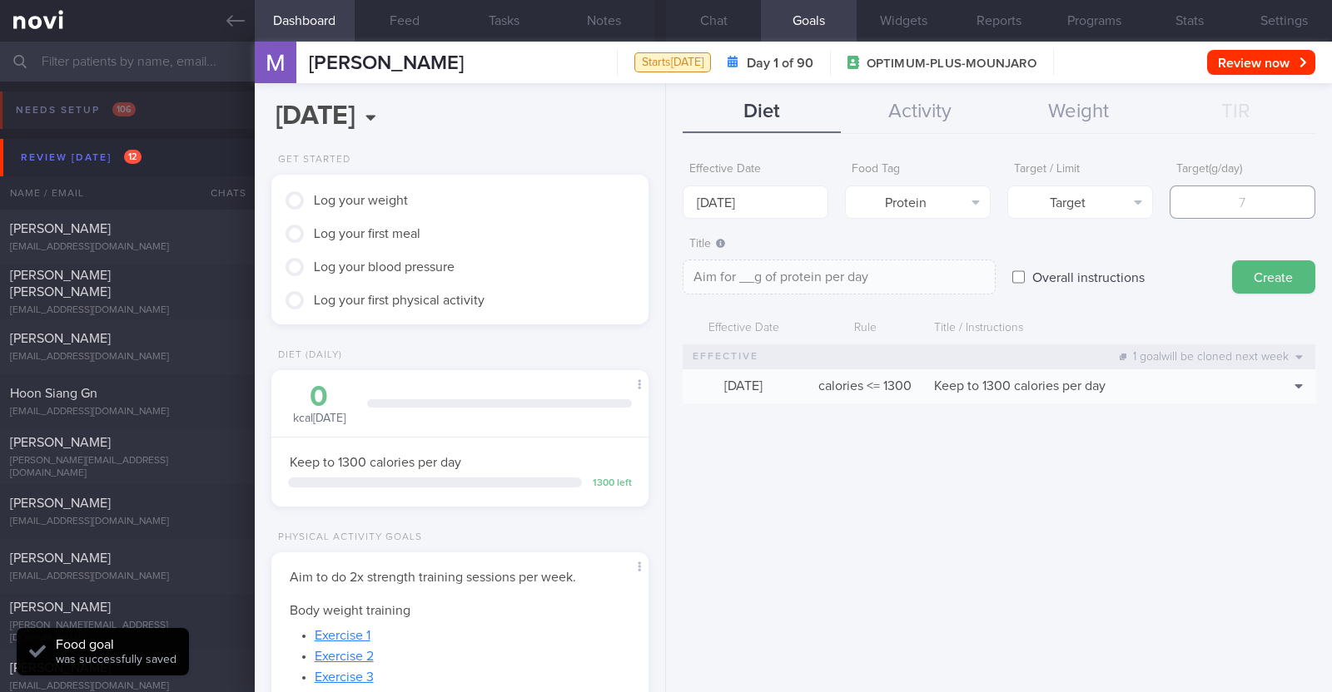
click at [1217, 191] on input "number" at bounding box center [1242, 202] width 146 height 33
type input "7"
type textarea "Aim for 7g of protein per day"
type input "70"
type textarea "Aim for 70g of protein per day"
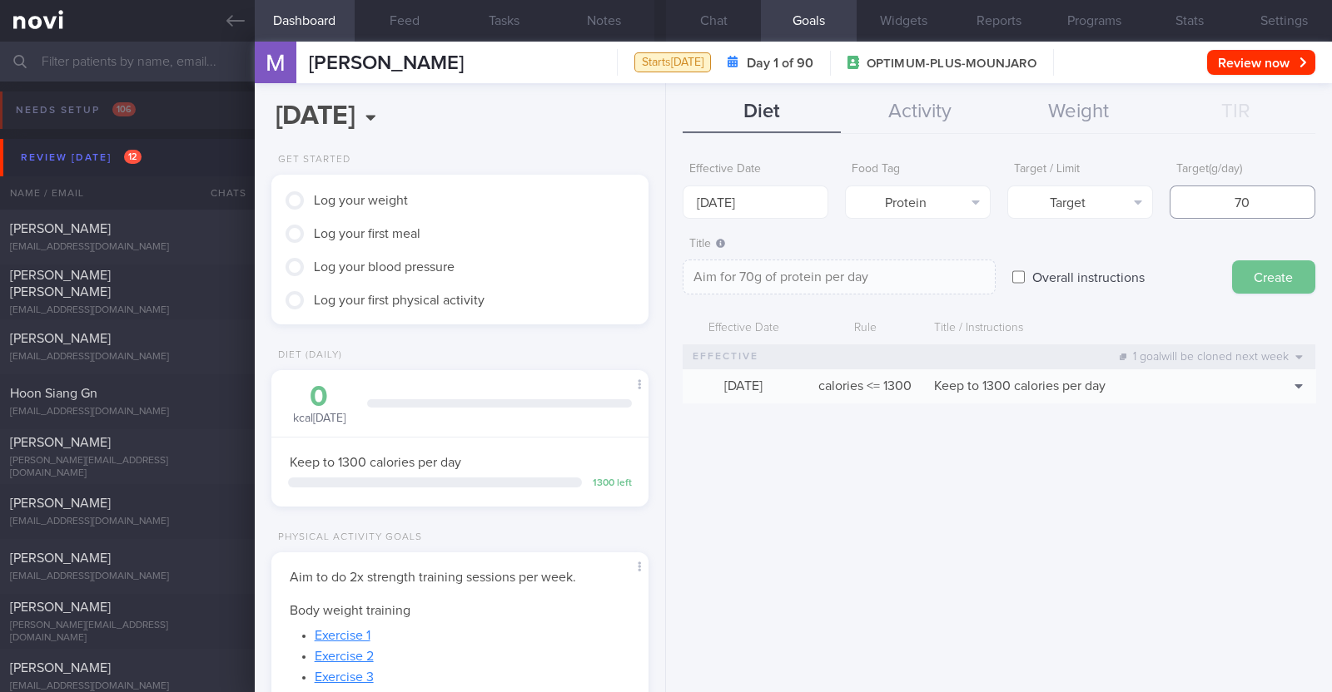
type input "70"
click at [1273, 280] on button "Create" at bounding box center [1273, 277] width 83 height 33
type input "[DATE]"
type textarea "Aim for ___ of ___"
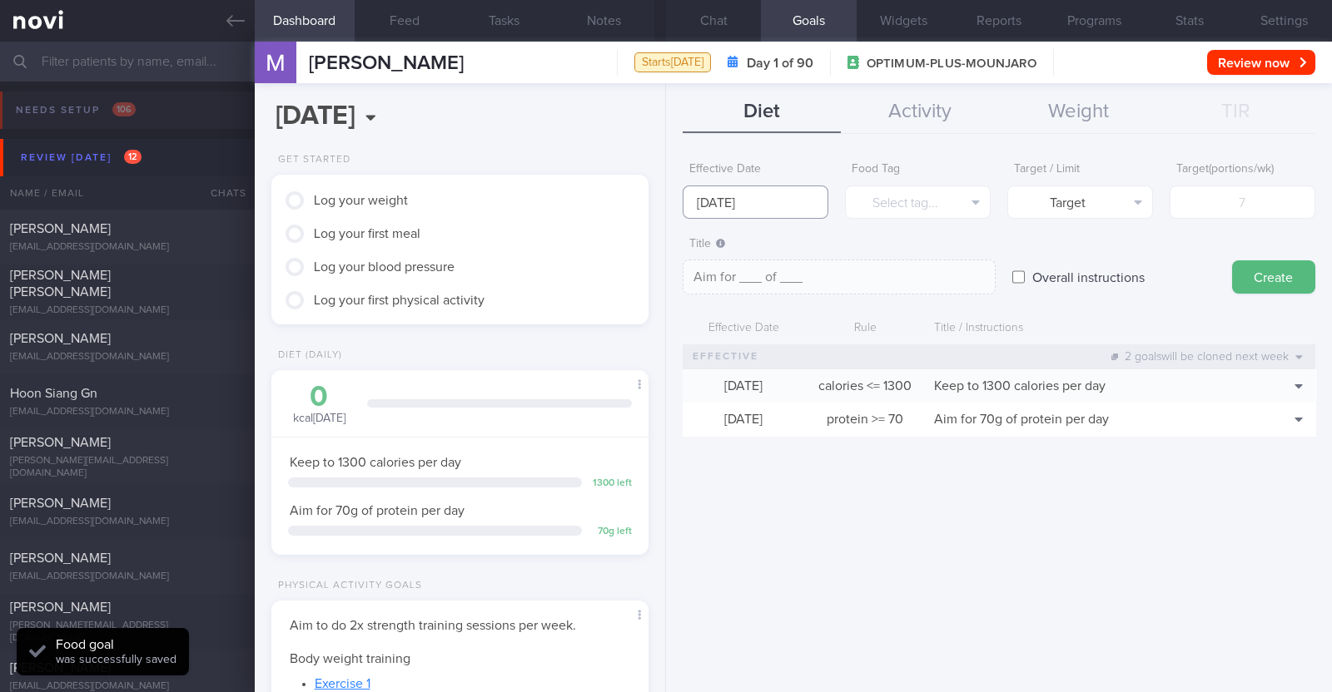
click at [777, 193] on input "[DATE]" at bounding box center [756, 202] width 146 height 33
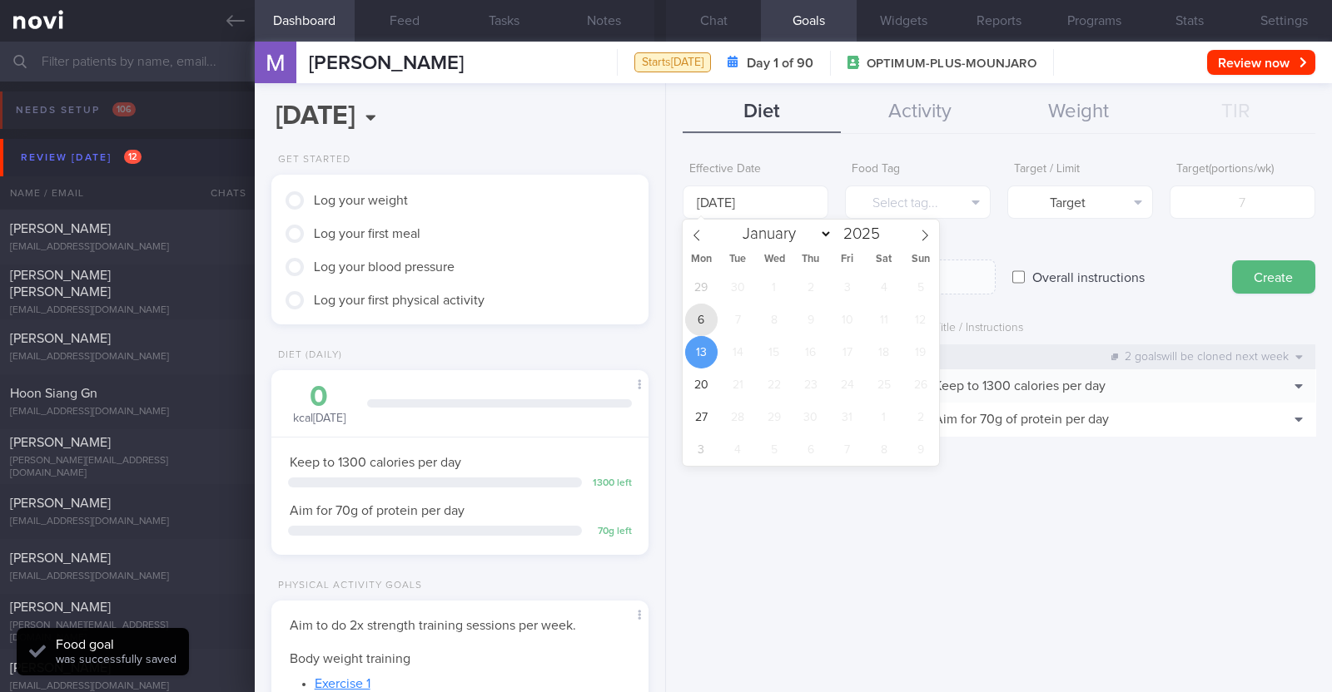
click at [700, 319] on span "6" at bounding box center [701, 320] width 32 height 32
type input "[DATE]"
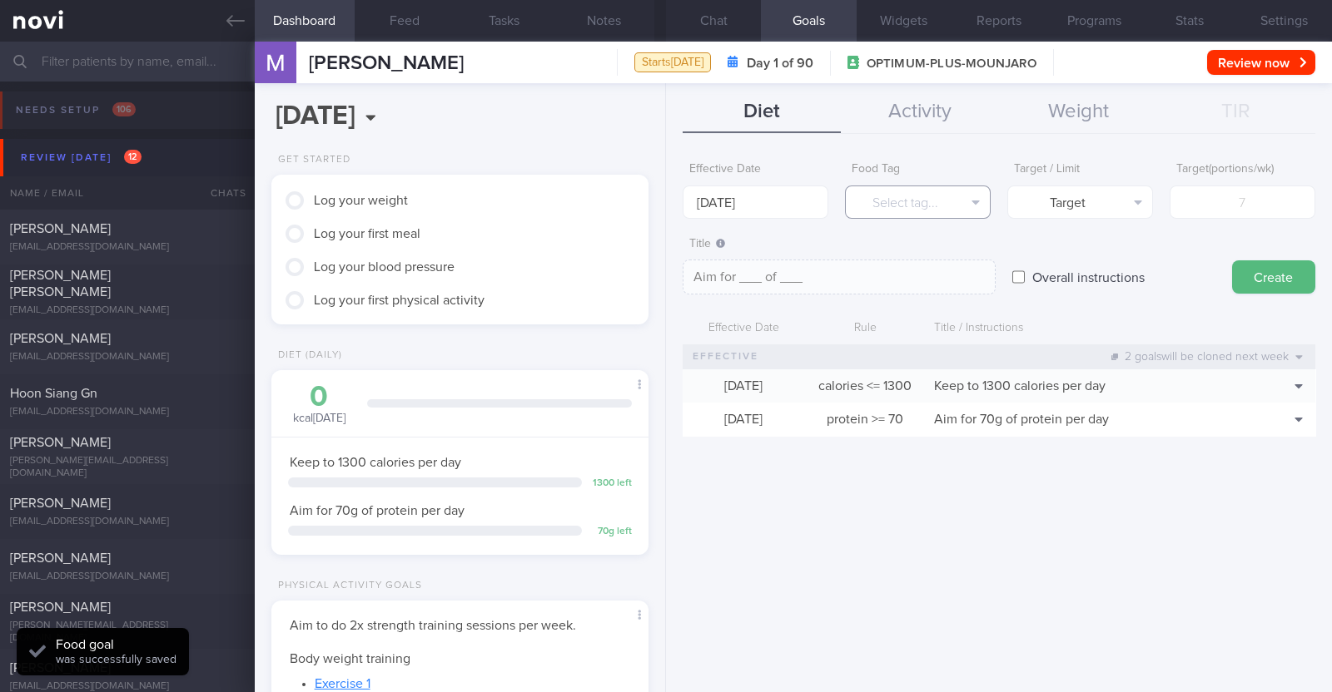
click at [963, 214] on button "Select tag..." at bounding box center [918, 202] width 146 height 33
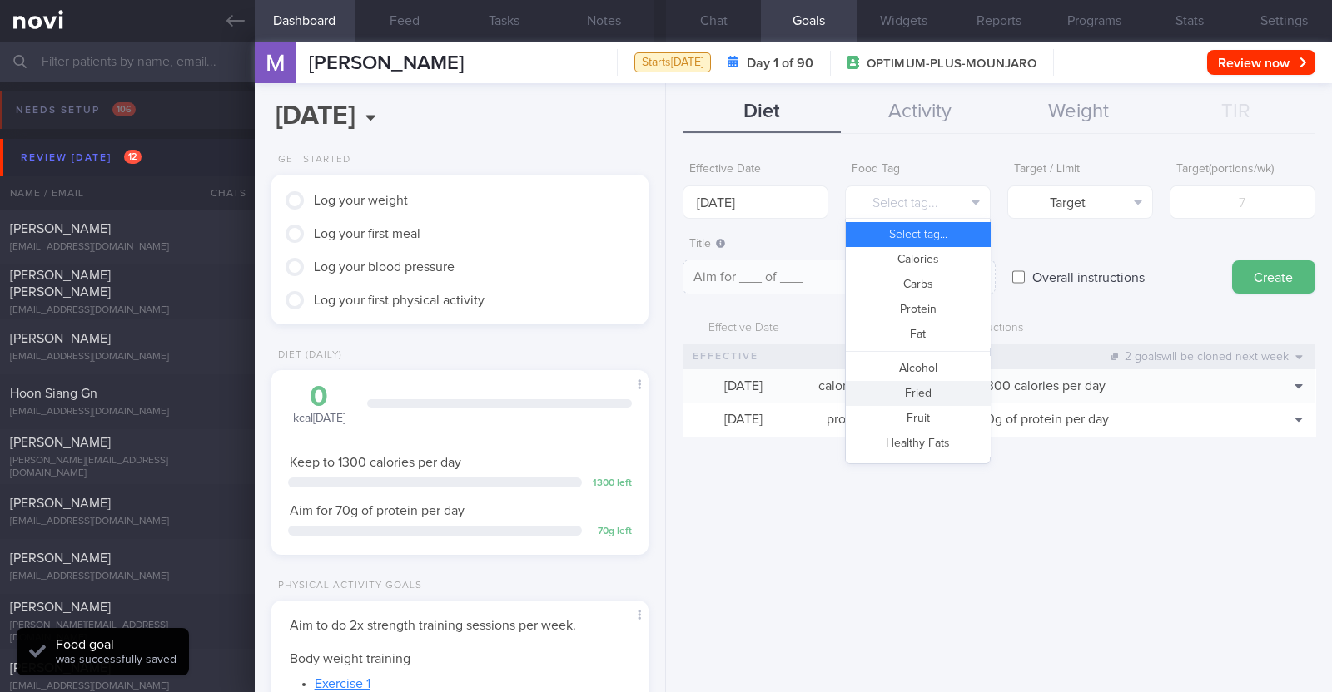
click at [920, 387] on button "Fried" at bounding box center [918, 393] width 144 height 25
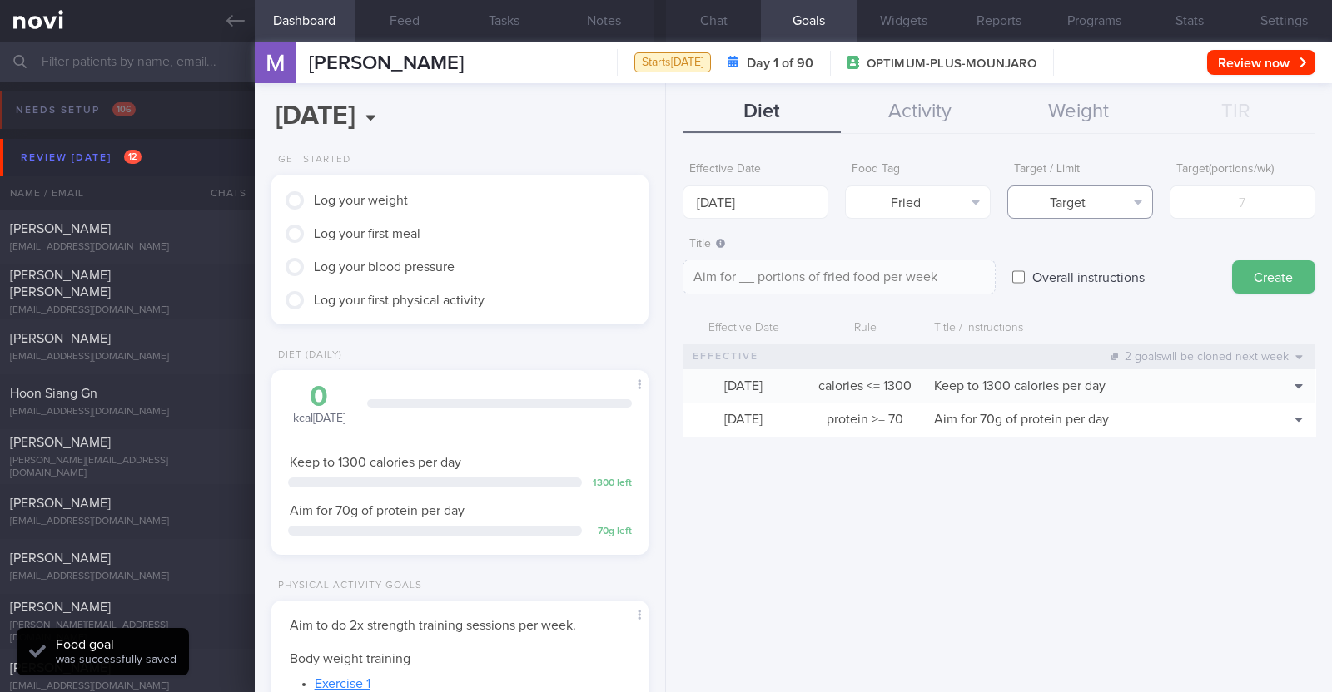
click at [1040, 201] on button "Target" at bounding box center [1080, 202] width 146 height 33
click at [1038, 251] on button "Limit" at bounding box center [1080, 259] width 144 height 25
type textarea "Keep to __ portions of fried food per week"
click at [1221, 210] on input "number" at bounding box center [1242, 202] width 146 height 33
type input "2"
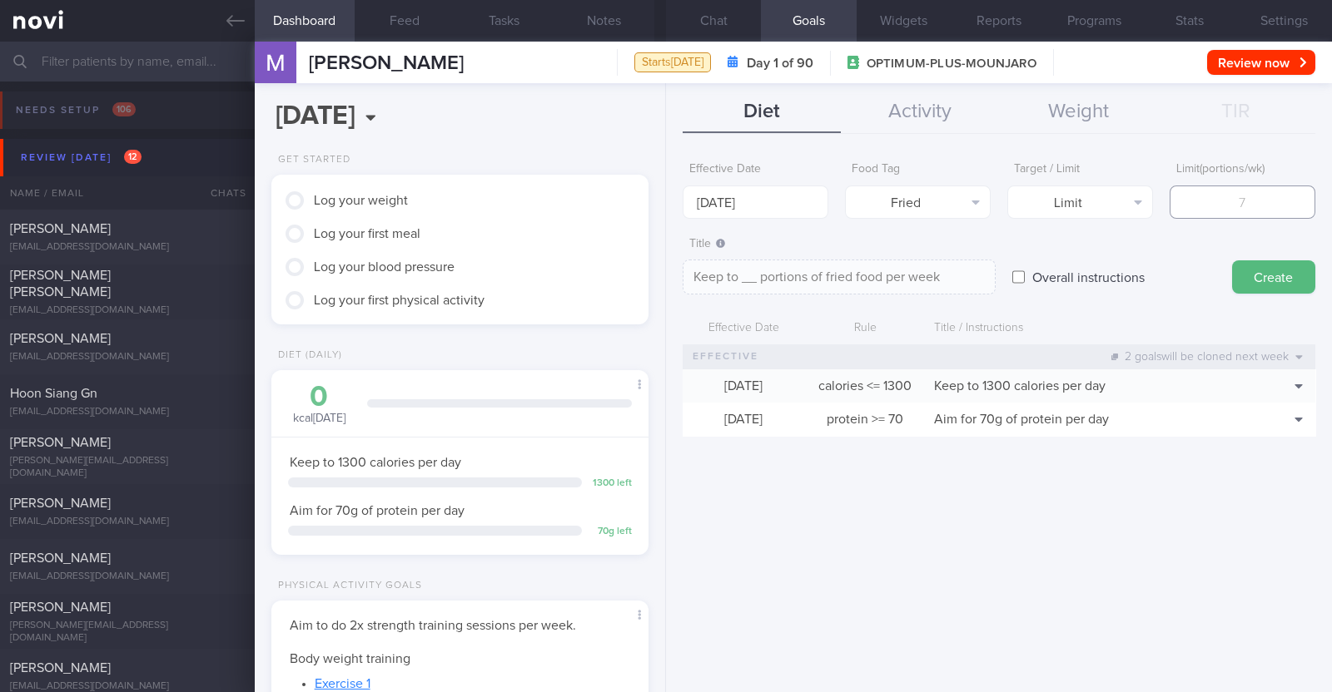
type textarea "Keep to 2 portions of fried food per week"
type input "2"
drag, startPoint x: 1293, startPoint y: 270, endPoint x: 1070, endPoint y: 248, distance: 223.3
click at [1286, 270] on button "Create" at bounding box center [1273, 277] width 83 height 33
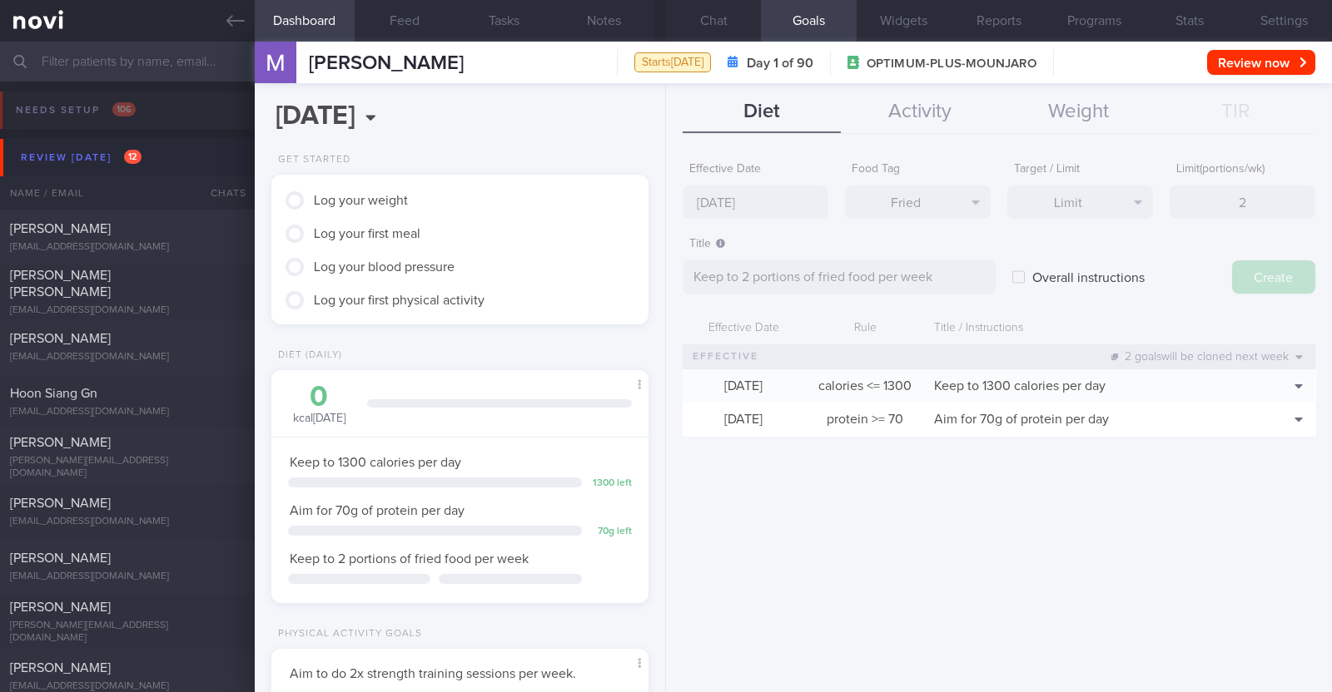
type input "[DATE]"
type textarea "Aim for ___ of ___"
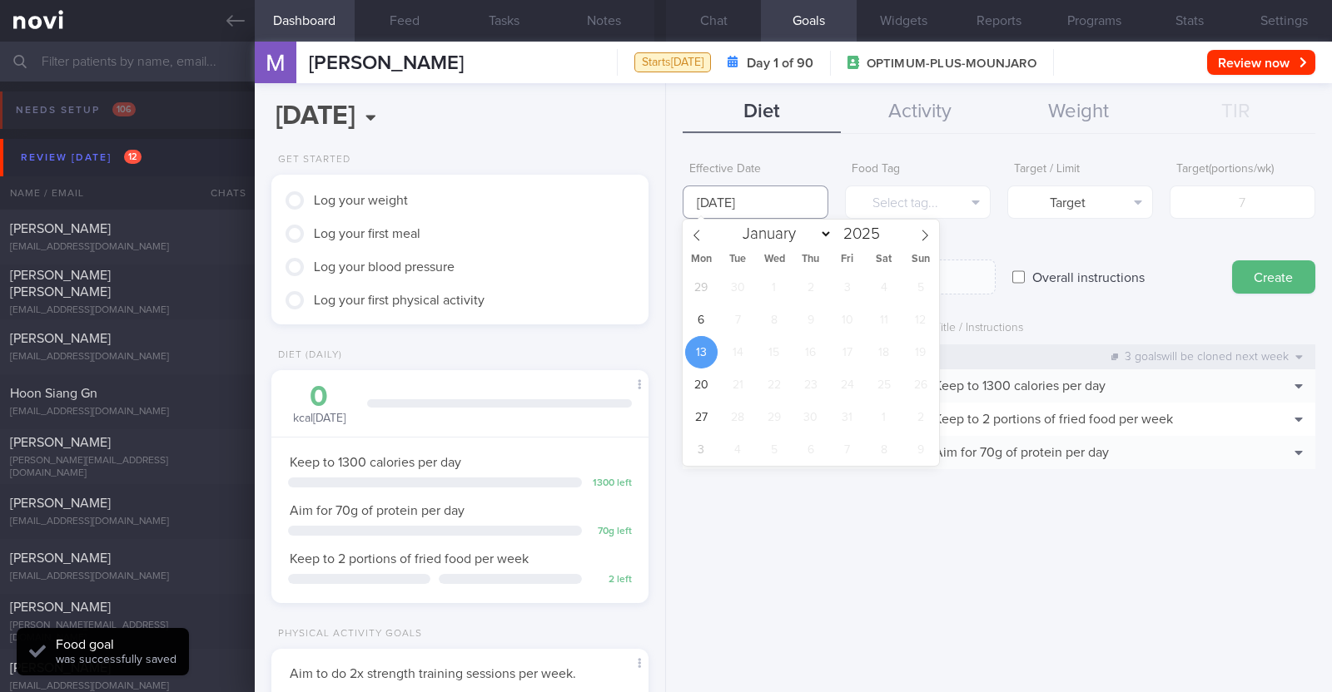
click at [792, 196] on input "[DATE]" at bounding box center [756, 202] width 146 height 33
click at [706, 314] on span "6" at bounding box center [701, 320] width 32 height 32
type input "[DATE]"
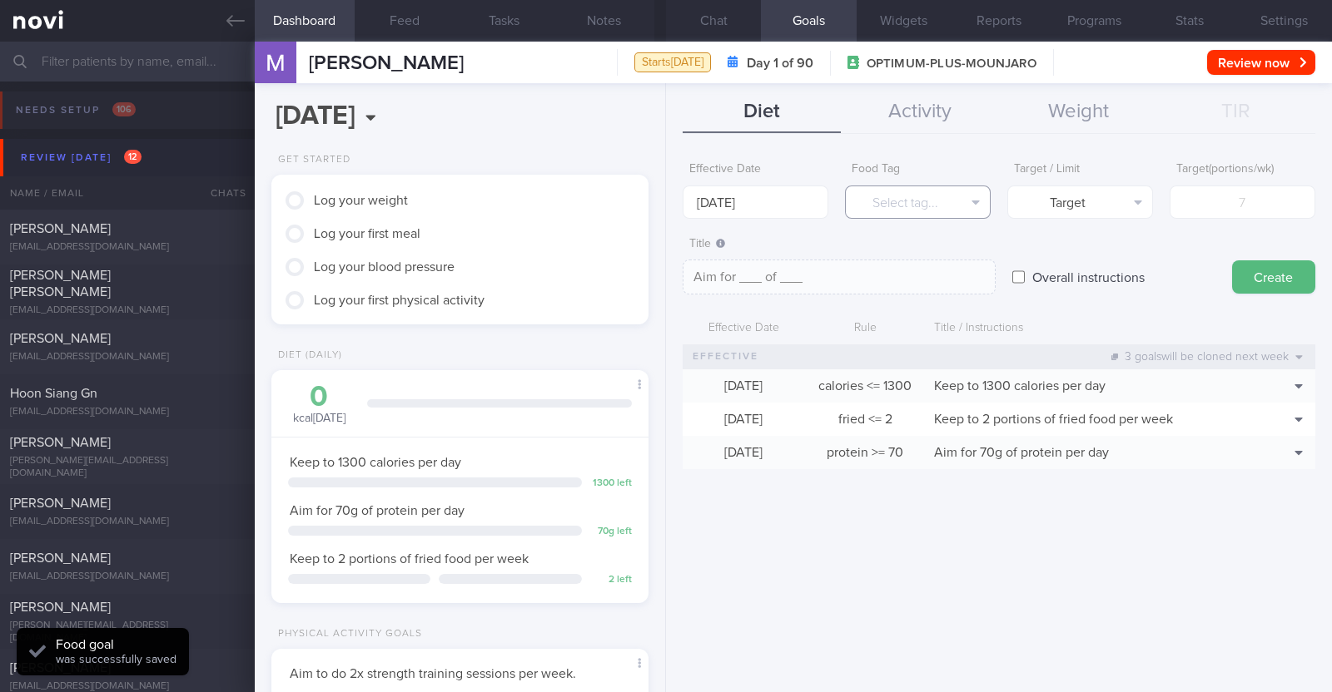
click at [885, 206] on button "Select tag..." at bounding box center [918, 202] width 146 height 33
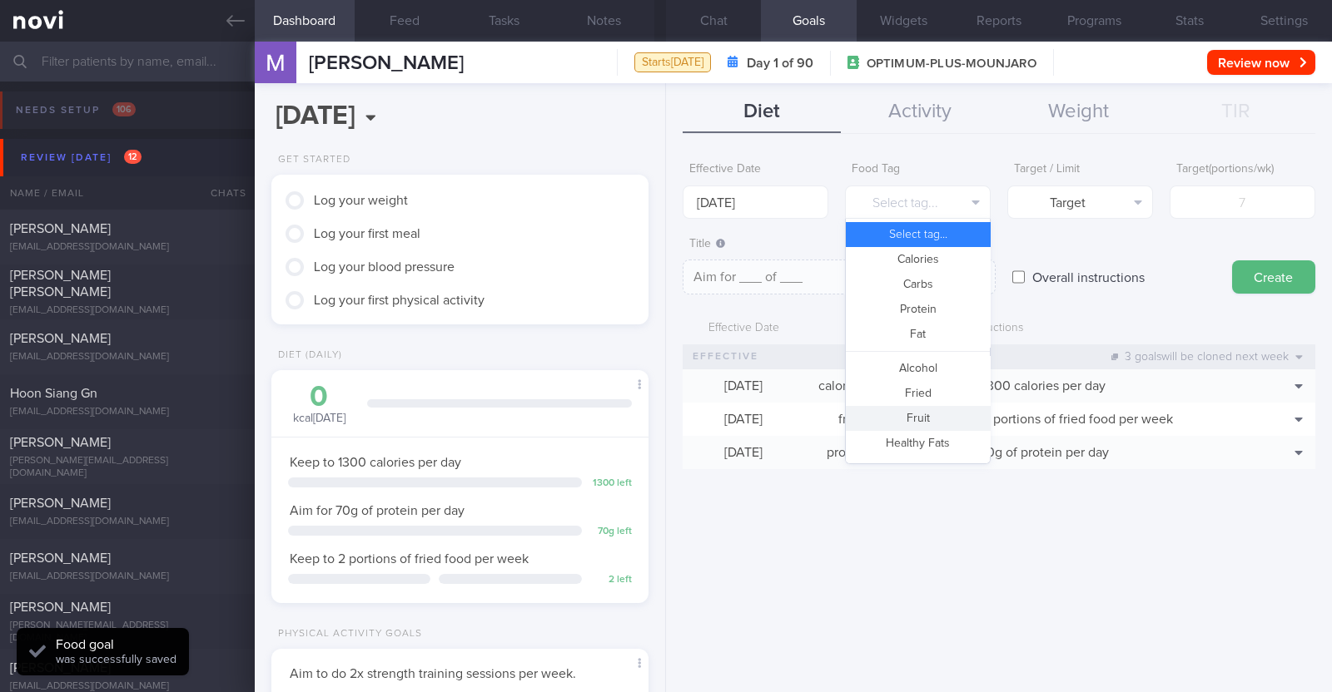
click at [908, 418] on button "Fruit" at bounding box center [918, 418] width 144 height 25
type textarea "Aim for __ portions of fruits per week"
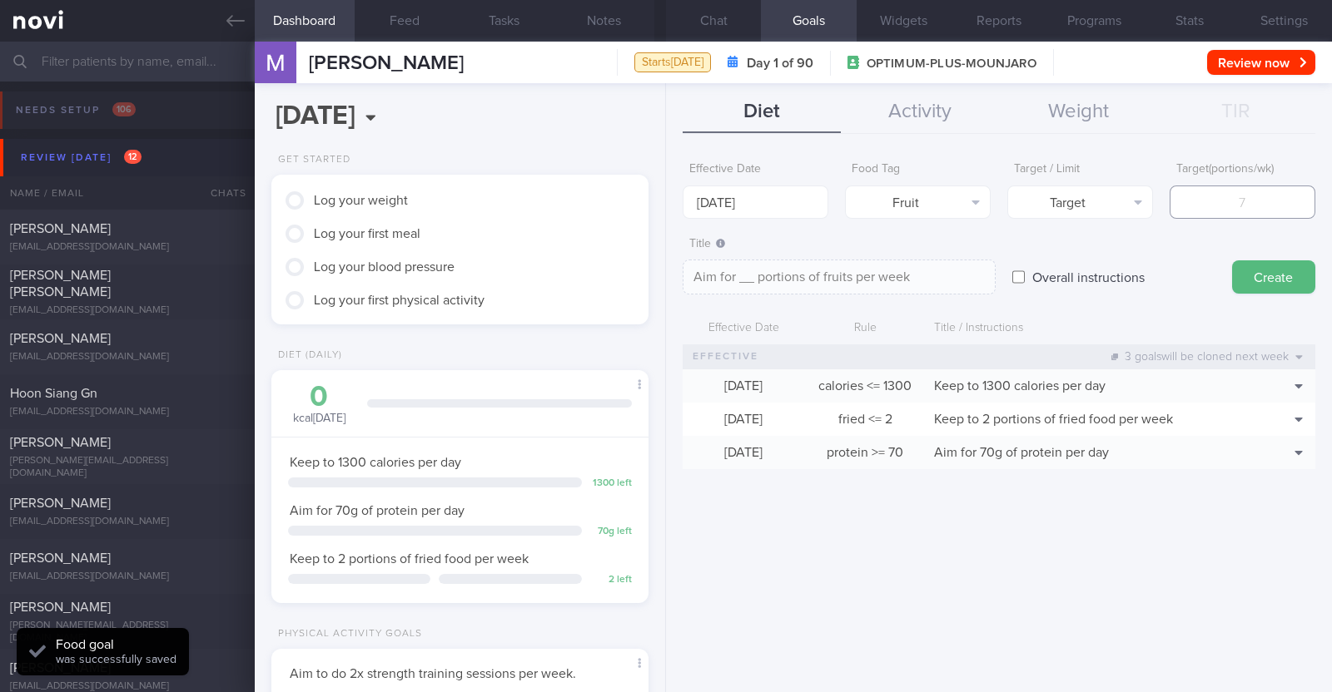
click at [1207, 202] on input "number" at bounding box center [1242, 202] width 146 height 33
type input "1"
type textarea "Aim for 1 portions of fruits per week"
type input "14"
type textarea "Aim for 14 portions of fruits per week"
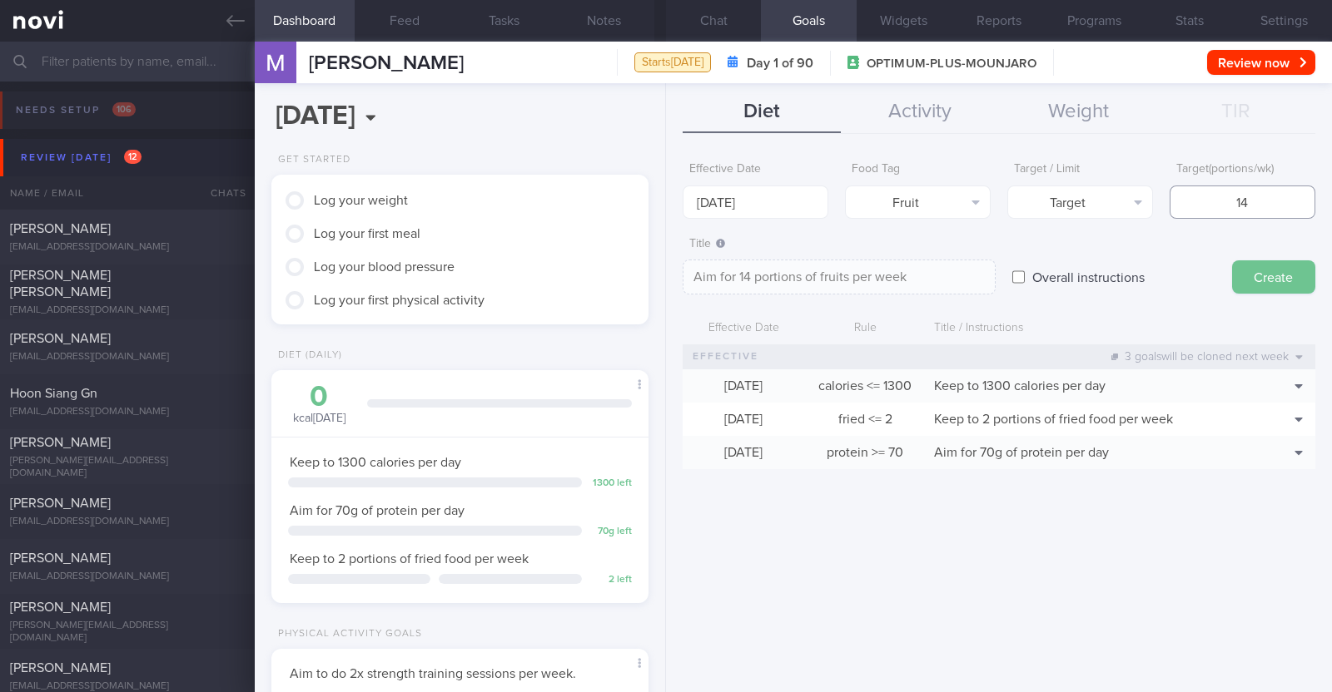
type input "14"
click at [1258, 264] on button "Create" at bounding box center [1273, 277] width 83 height 33
type input "[DATE]"
type textarea "Aim for ___ of ___"
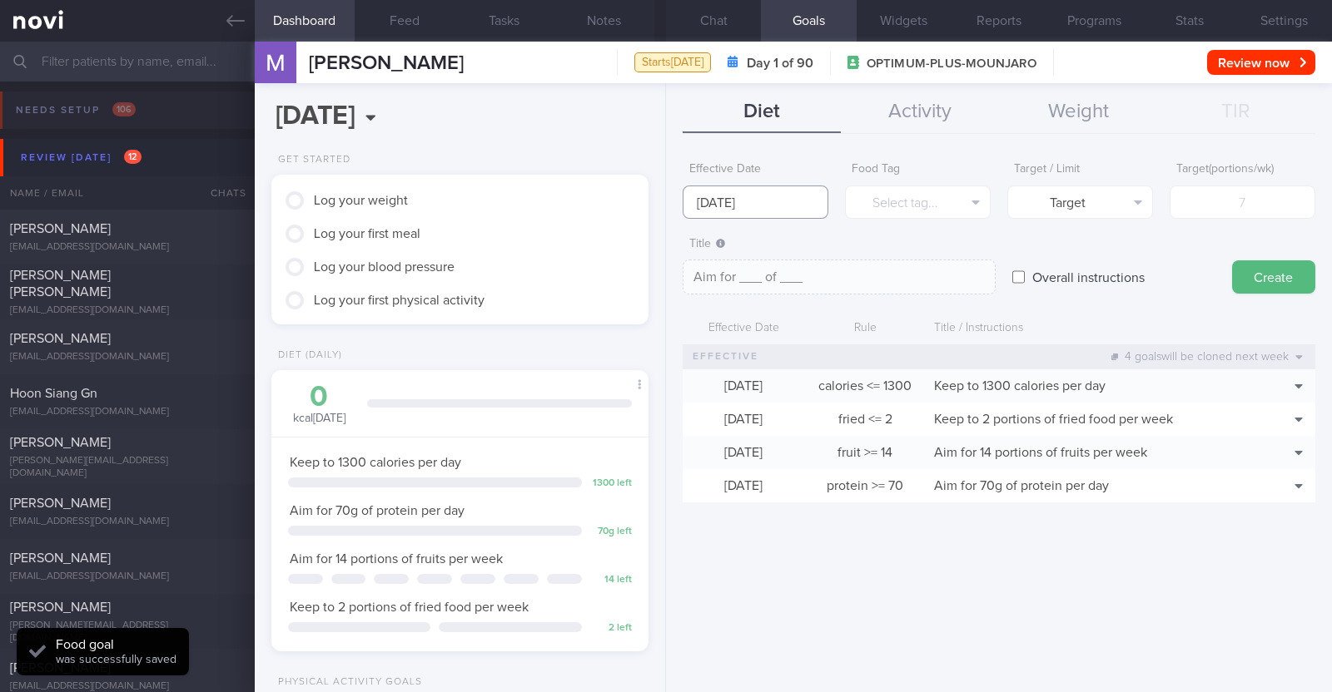
click at [784, 199] on input "[DATE]" at bounding box center [756, 202] width 146 height 33
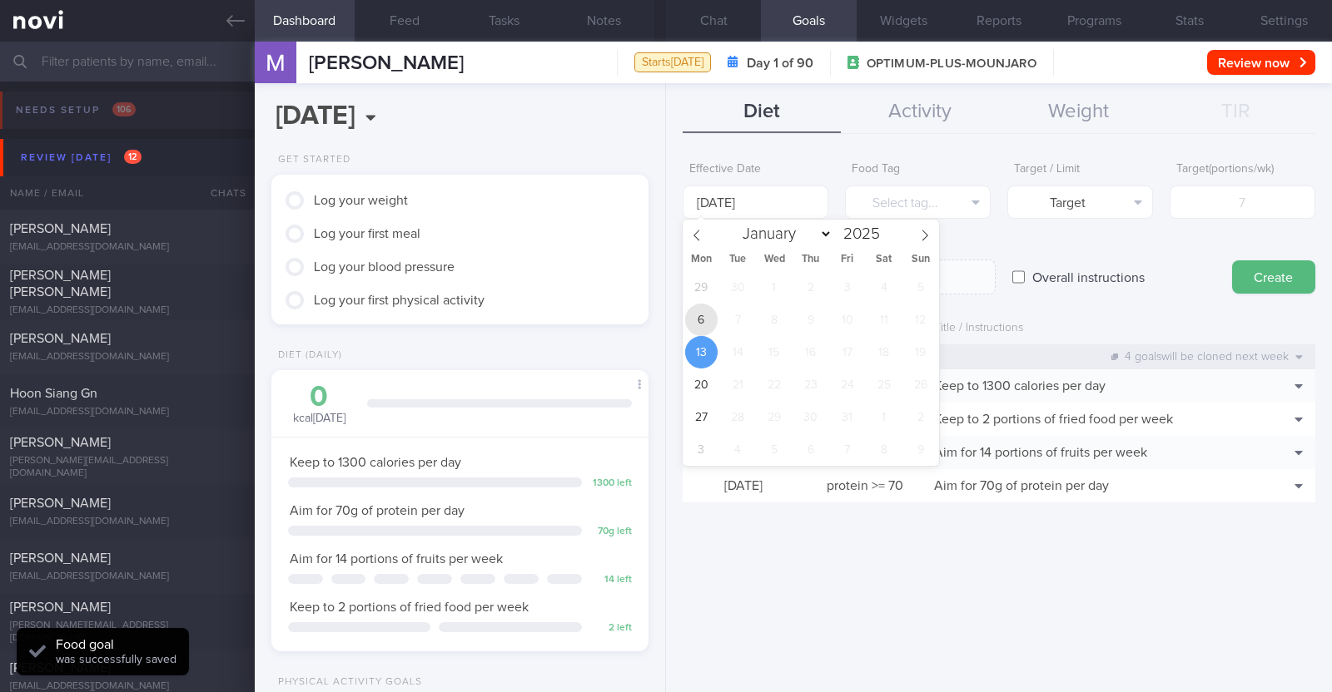
click at [708, 315] on span "6" at bounding box center [701, 320] width 32 height 32
type input "[DATE]"
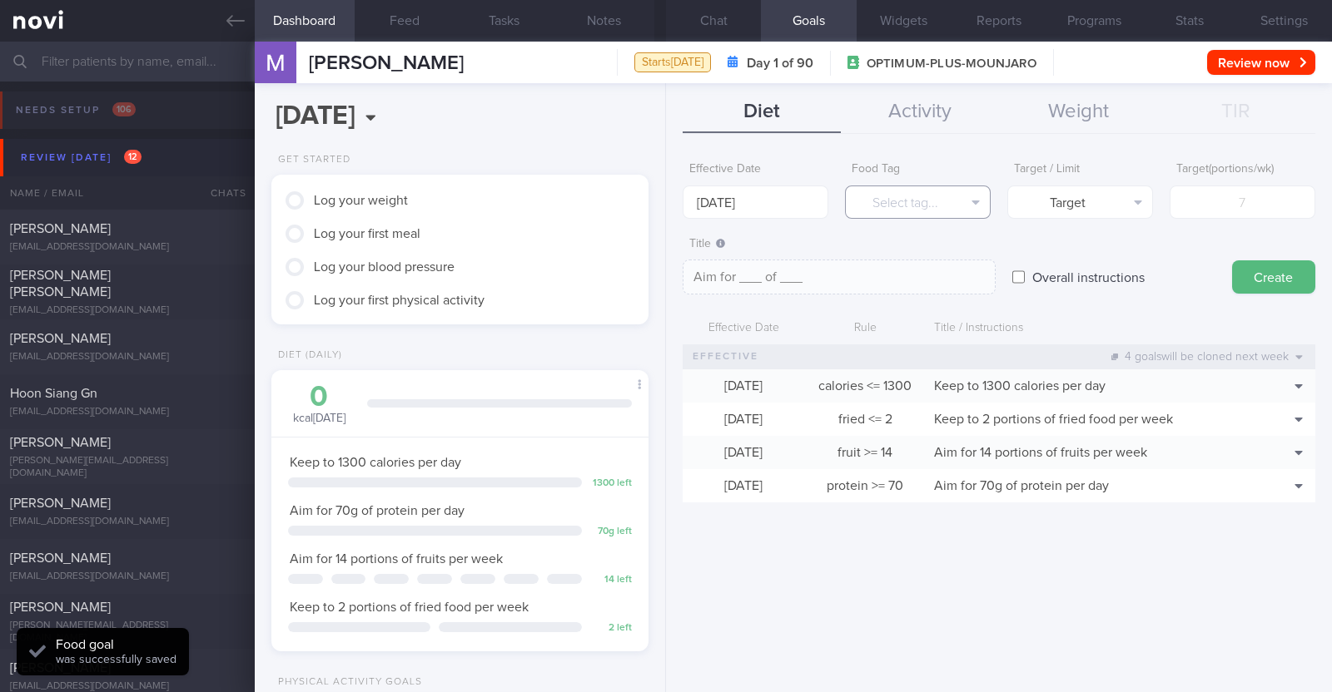
click at [896, 197] on button "Select tag..." at bounding box center [918, 202] width 146 height 33
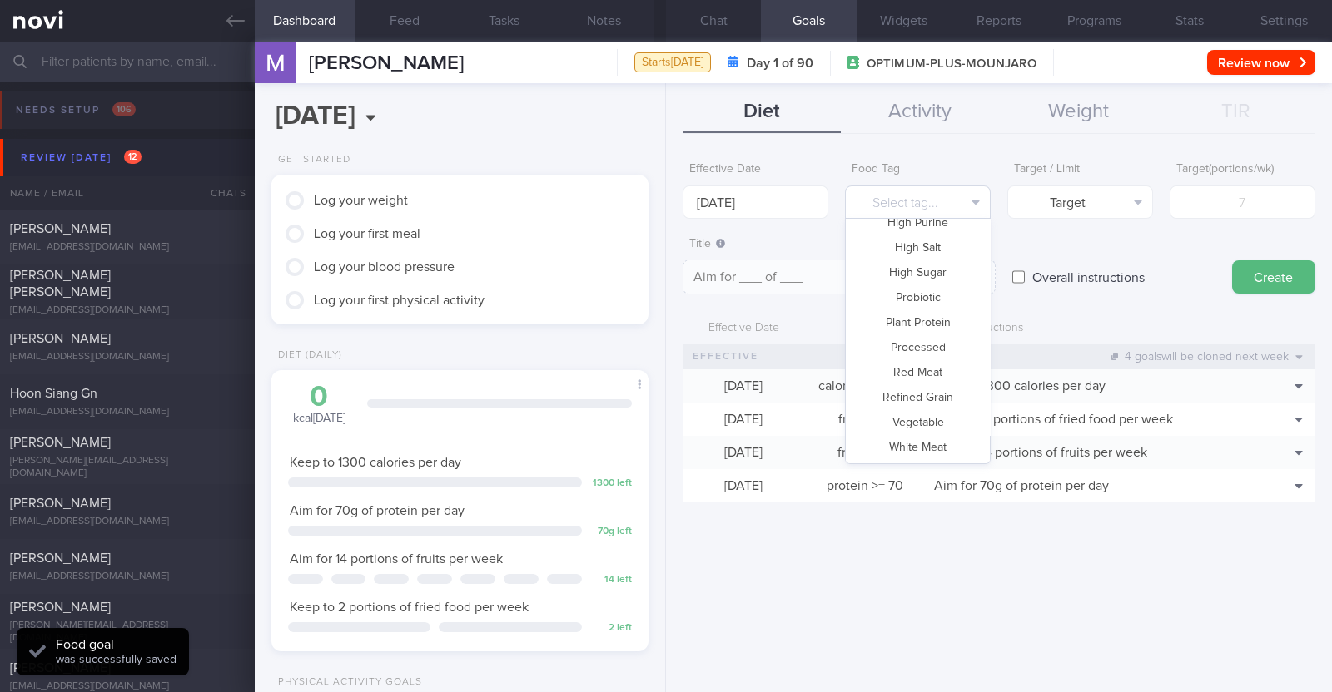
scroll to position [495, 0]
click at [916, 394] on button "Vegetable" at bounding box center [918, 397] width 144 height 25
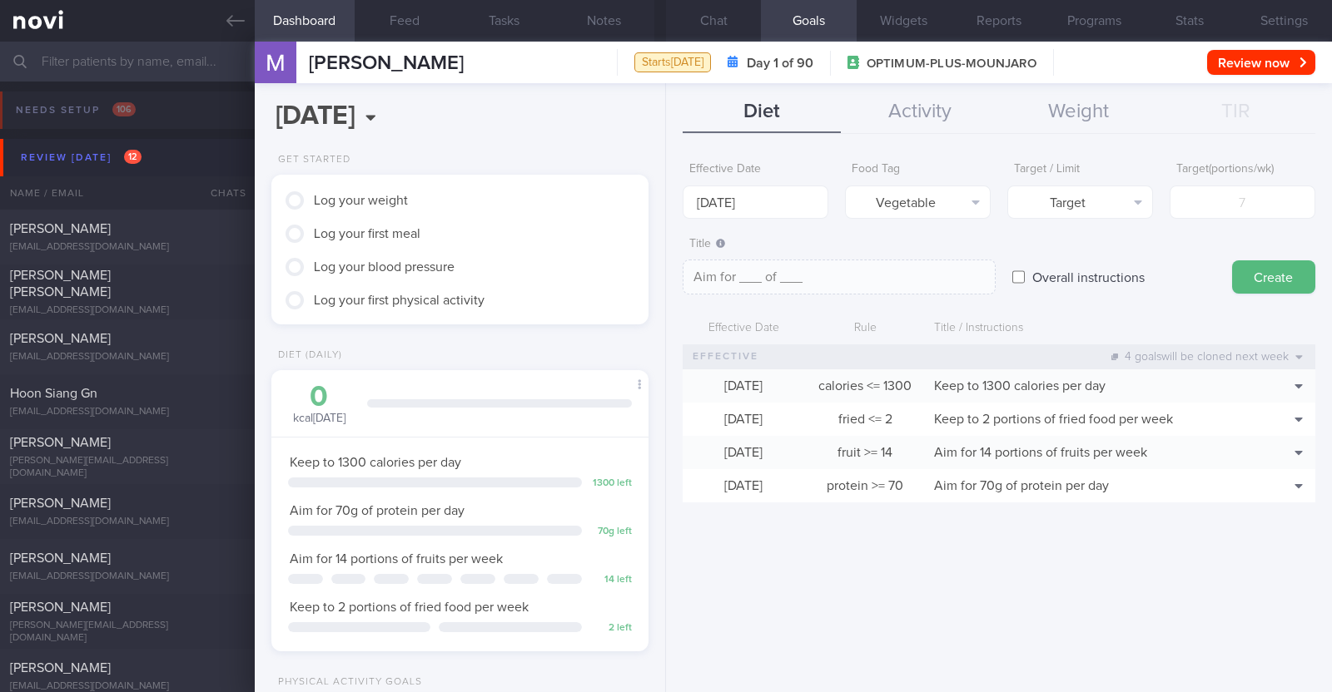
type textarea "Aim for __ portions of vegetables per week"
click at [1229, 200] on input "number" at bounding box center [1242, 202] width 146 height 33
type input "1"
type textarea "Aim for 1 portions of vegetables per week"
type input "14"
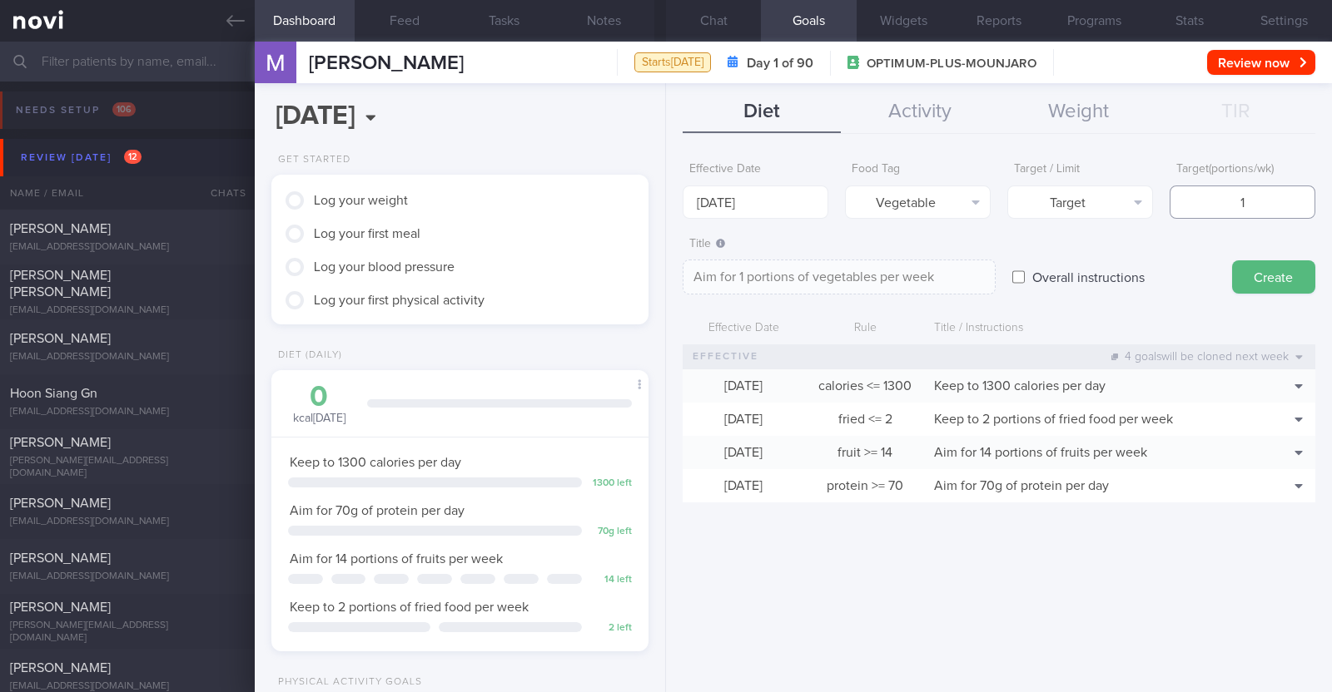
type textarea "Aim for 14 portions of vegetables per week"
type input "14"
drag, startPoint x: 1278, startPoint y: 268, endPoint x: 1270, endPoint y: 283, distance: 17.1
click at [1278, 268] on button "Create" at bounding box center [1273, 277] width 83 height 33
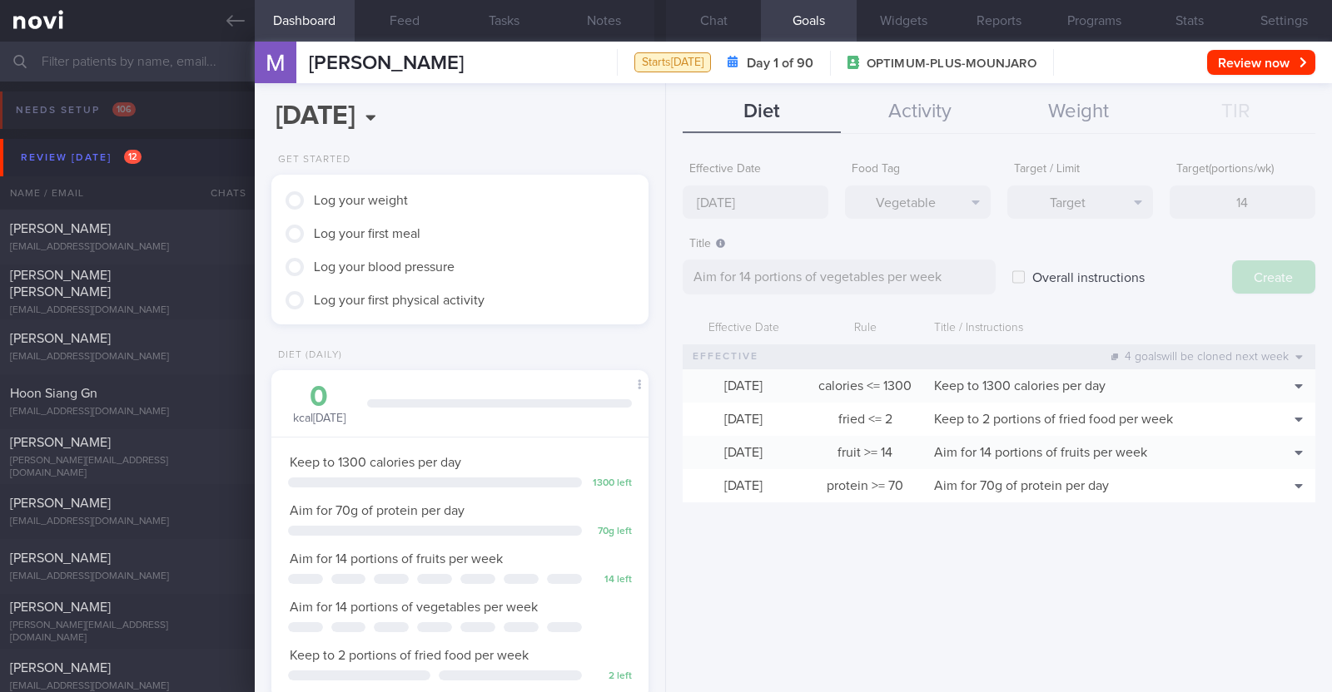
type input "[DATE]"
type textarea "Aim for ___ of ___"
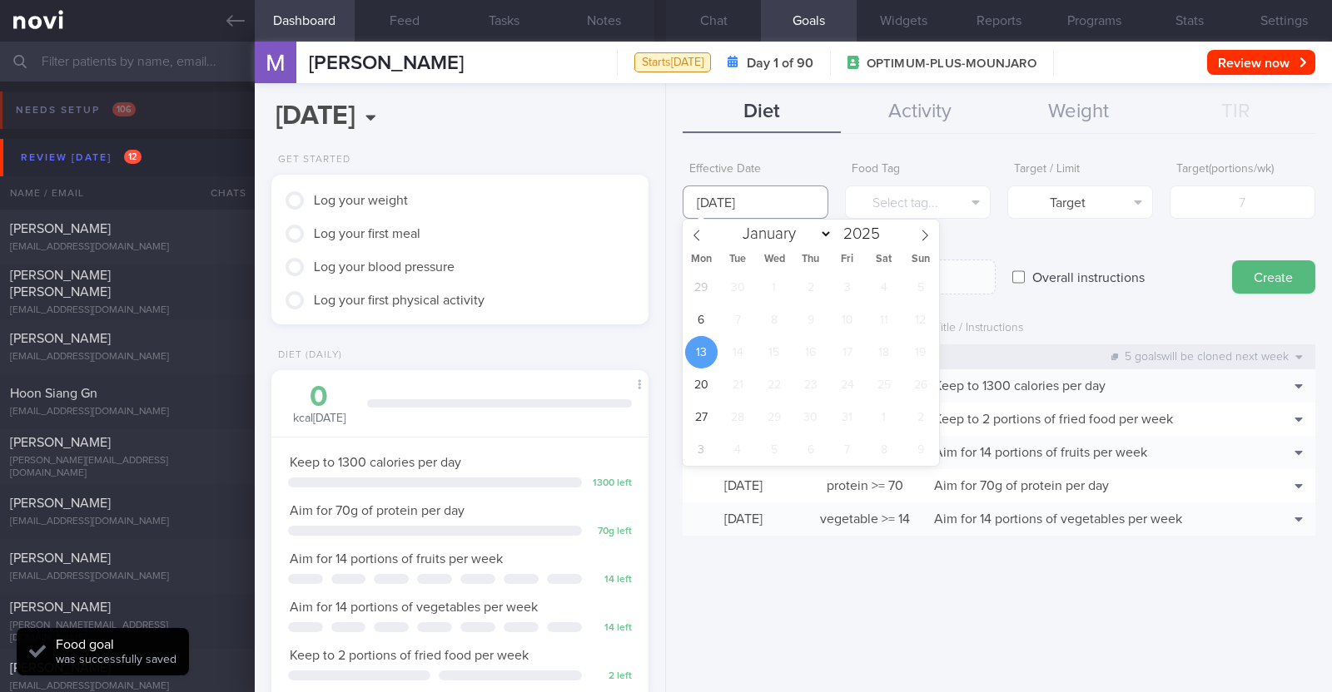
click at [787, 209] on input "[DATE]" at bounding box center [756, 202] width 146 height 33
click at [700, 327] on span "6" at bounding box center [701, 320] width 32 height 32
type input "[DATE]"
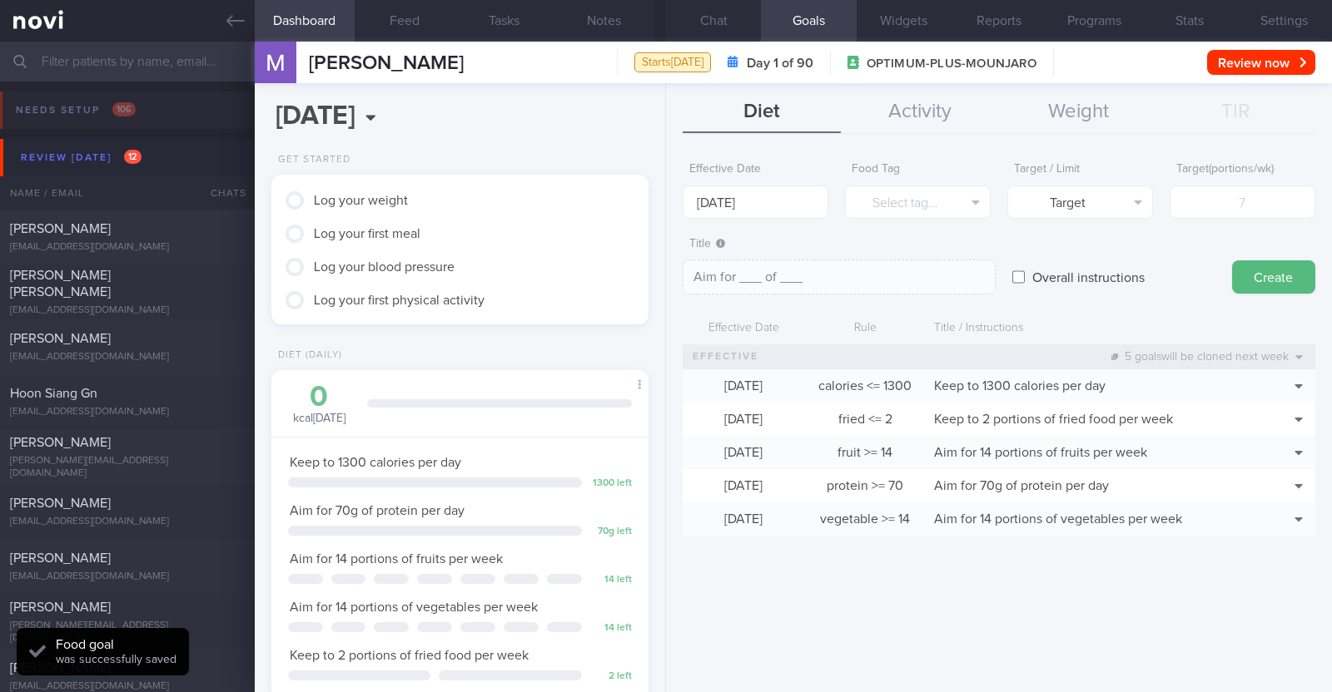
click at [1022, 272] on input "Overall instructions" at bounding box center [1018, 277] width 12 height 33
checkbox input "true"
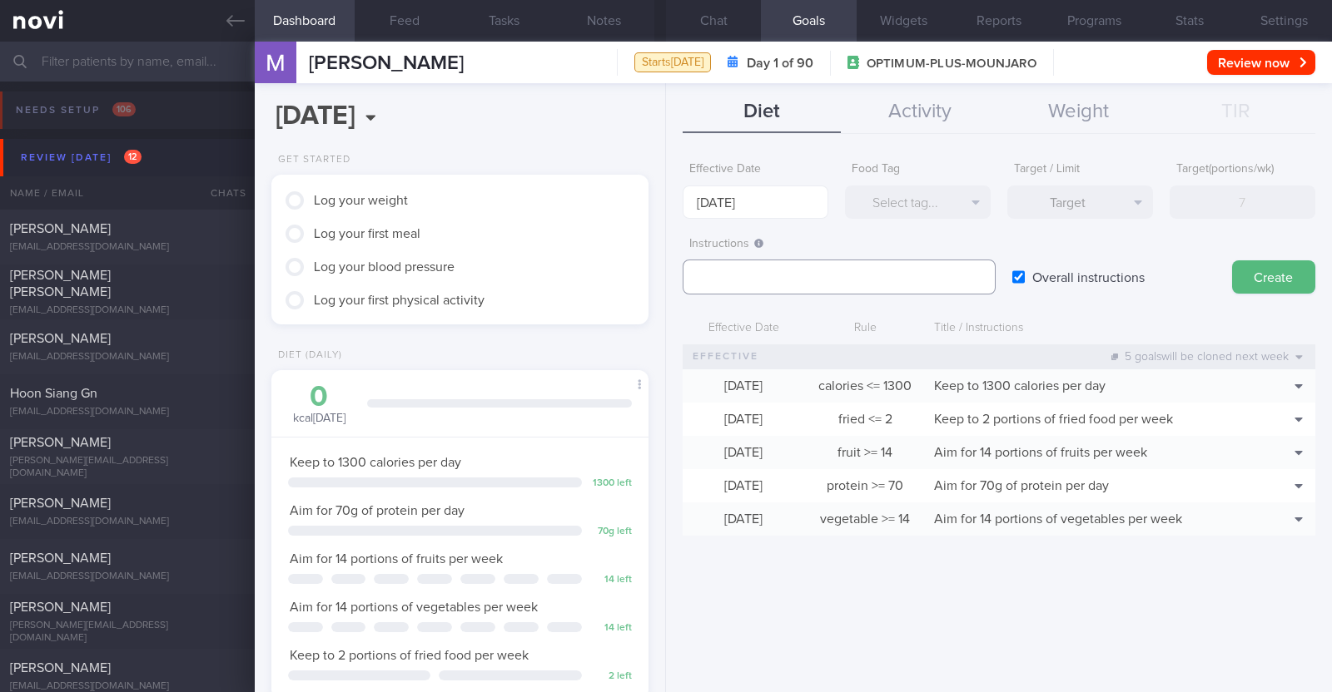
click at [725, 265] on textarea at bounding box center [839, 277] width 313 height 35
paste textarea "Aim to consume xxL of fluids per day (Choose water first)"
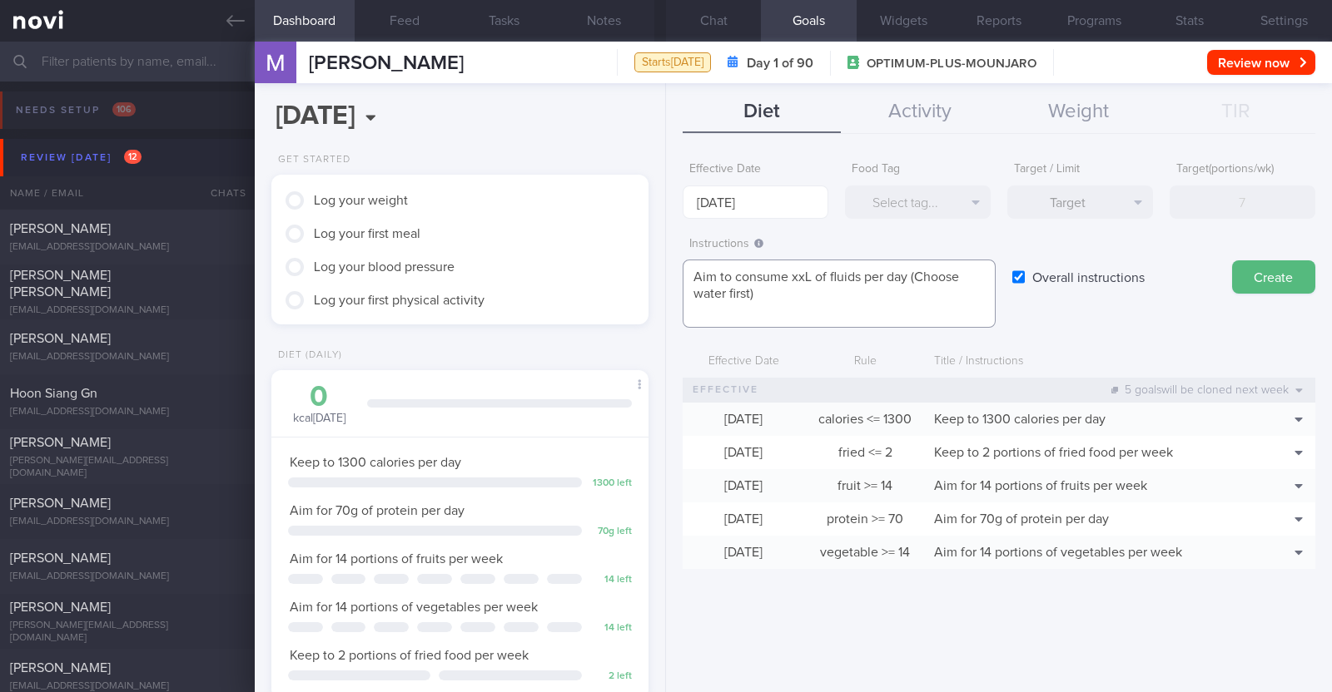
scroll to position [0, 0]
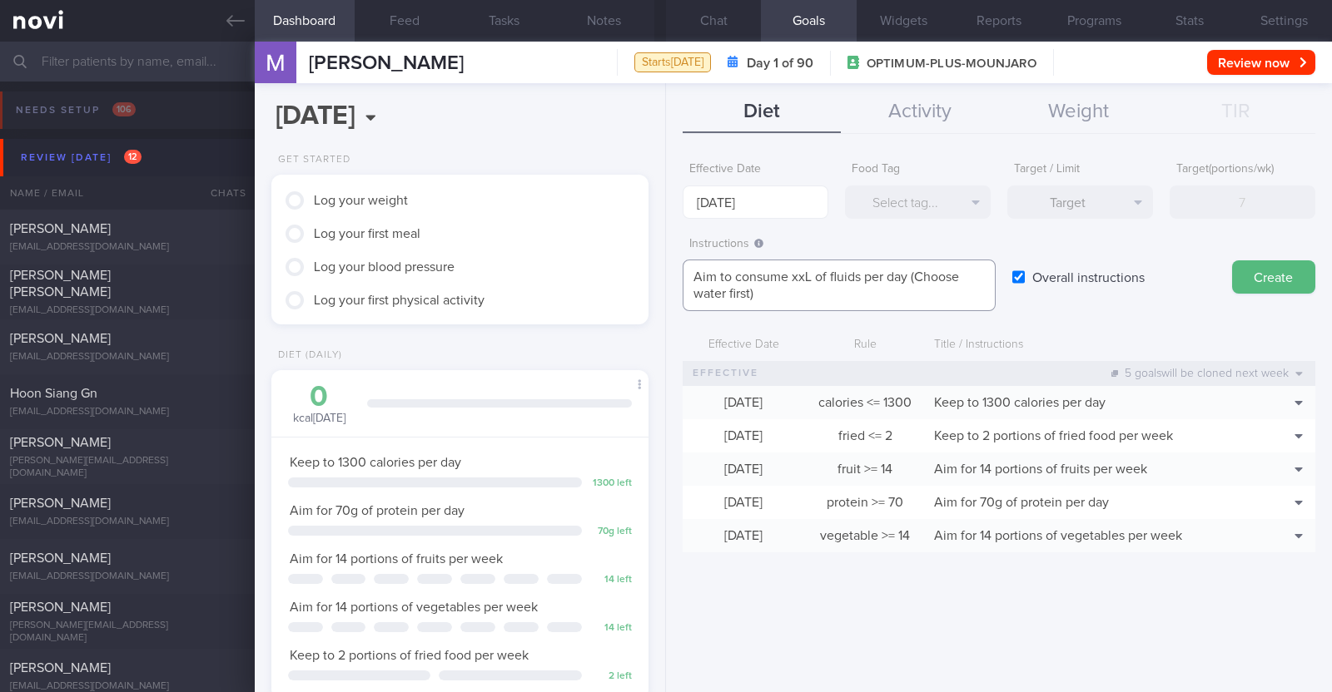
click at [806, 271] on textarea "Aim to consume xxL of fluids per day (Choose water first)" at bounding box center [839, 286] width 313 height 52
paste textarea "2.1-2.4L"
type textarea "Aim to consume 2.1-2.4L of fluids per day (Choose water first)"
click at [1248, 273] on button "Create" at bounding box center [1273, 277] width 83 height 33
type input "[DATE]"
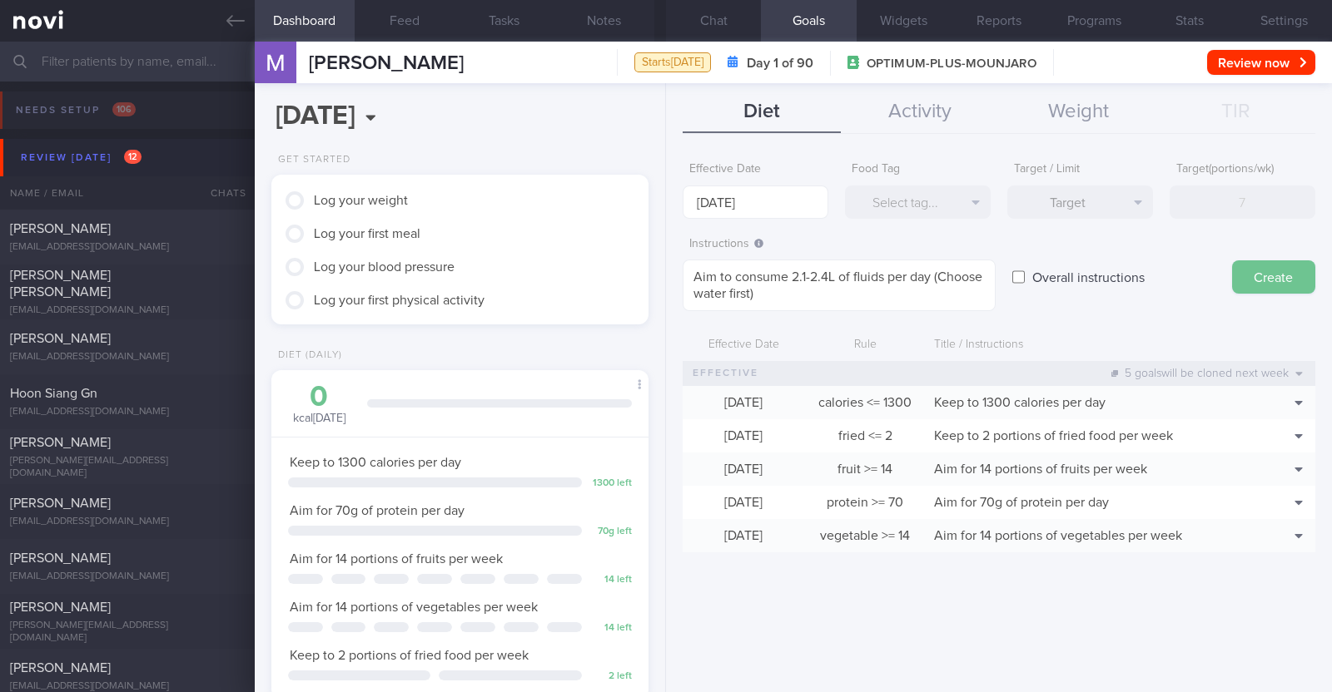
type textarea "Aim for ___ of ___"
checkbox input "false"
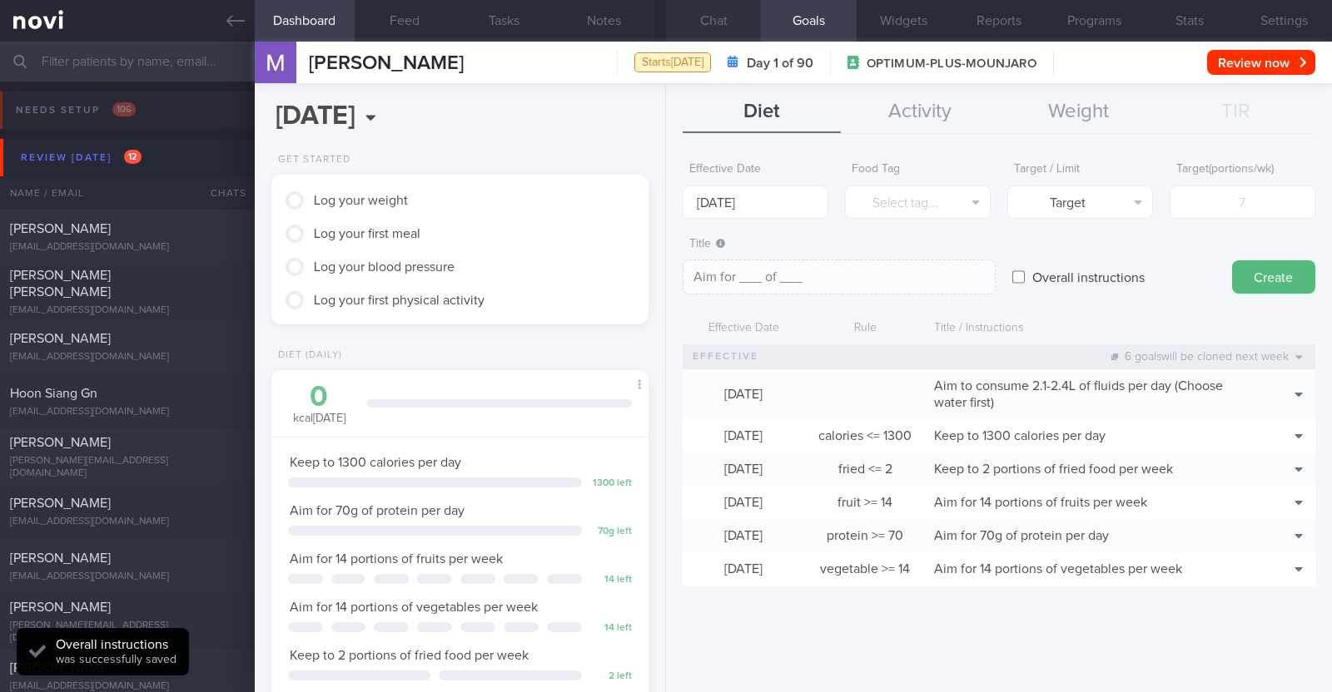
click at [702, 14] on button "Chat" at bounding box center [713, 21] width 95 height 42
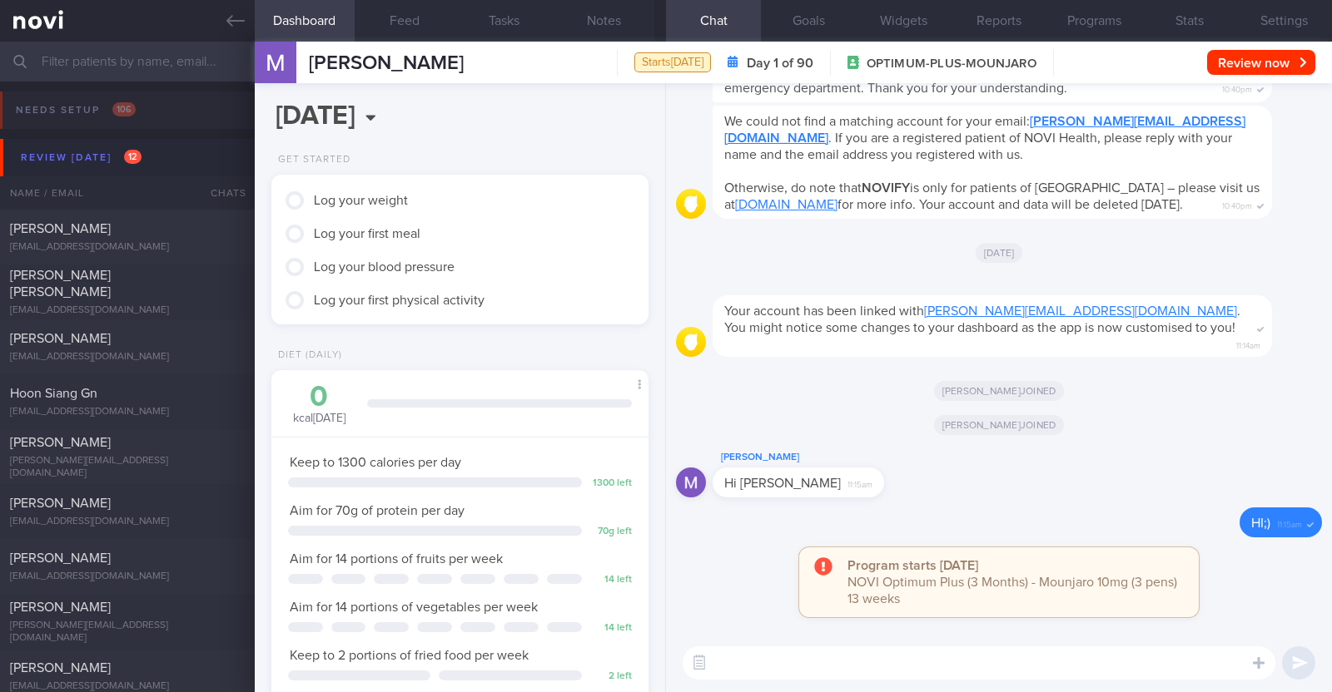
click at [856, 661] on textarea at bounding box center [979, 663] width 593 height 33
paste textarea "Hi [patient’s name]! This is Charlotte, the dietitian. It was nice meeting you …"
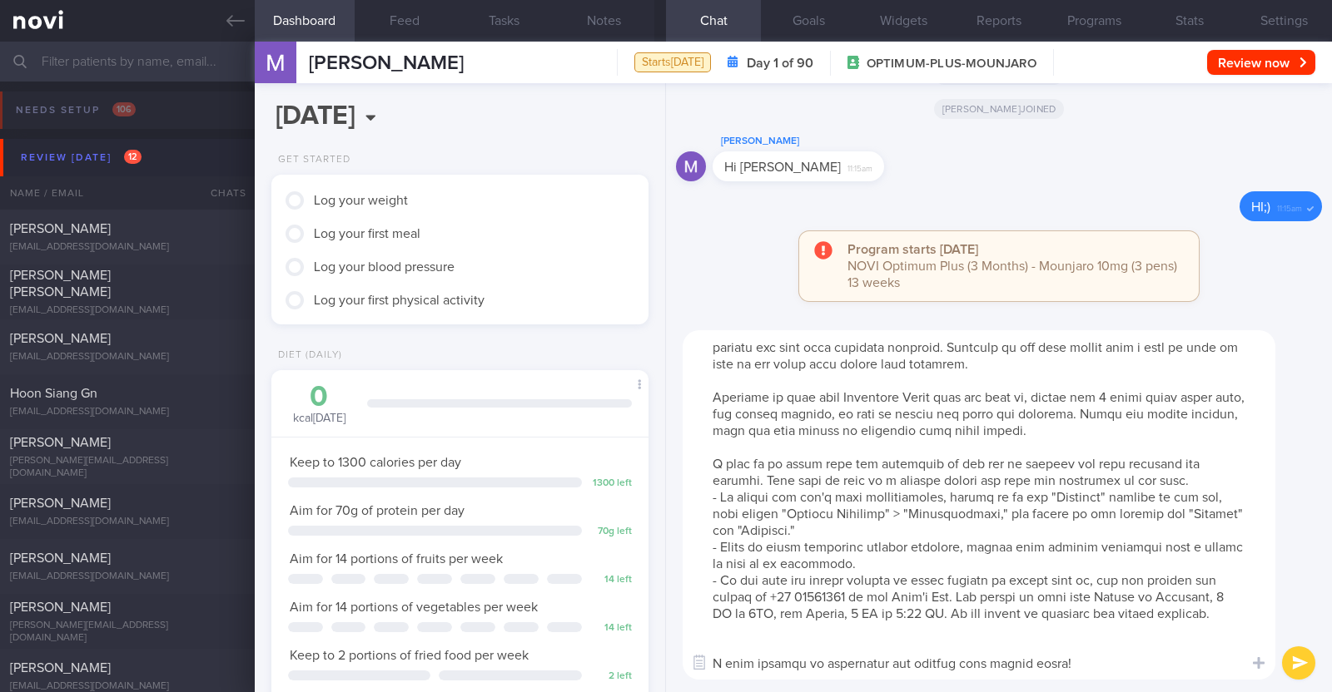
scroll to position [49, 0]
click at [740, 639] on textarea at bounding box center [979, 505] width 593 height 350
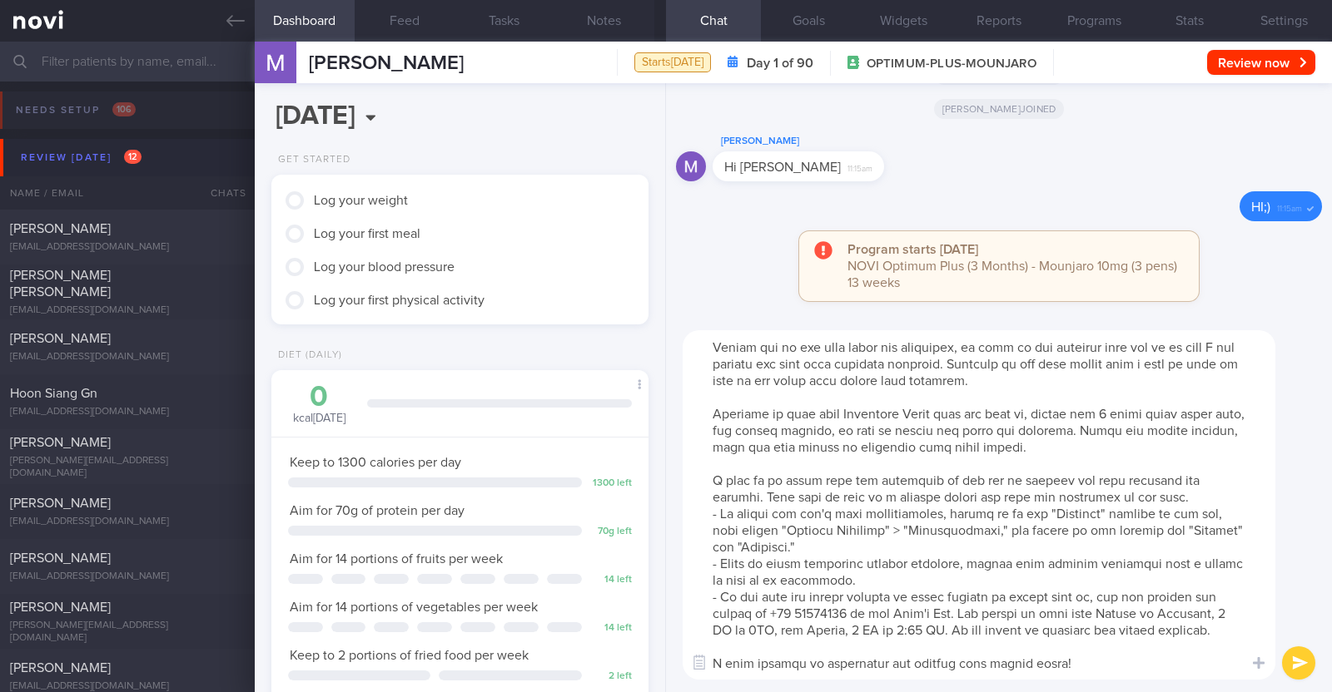
scroll to position [32, 0]
drag, startPoint x: 712, startPoint y: 387, endPoint x: 1129, endPoint y: 434, distance: 419.7
click at [1129, 434] on textarea at bounding box center [979, 505] width 593 height 350
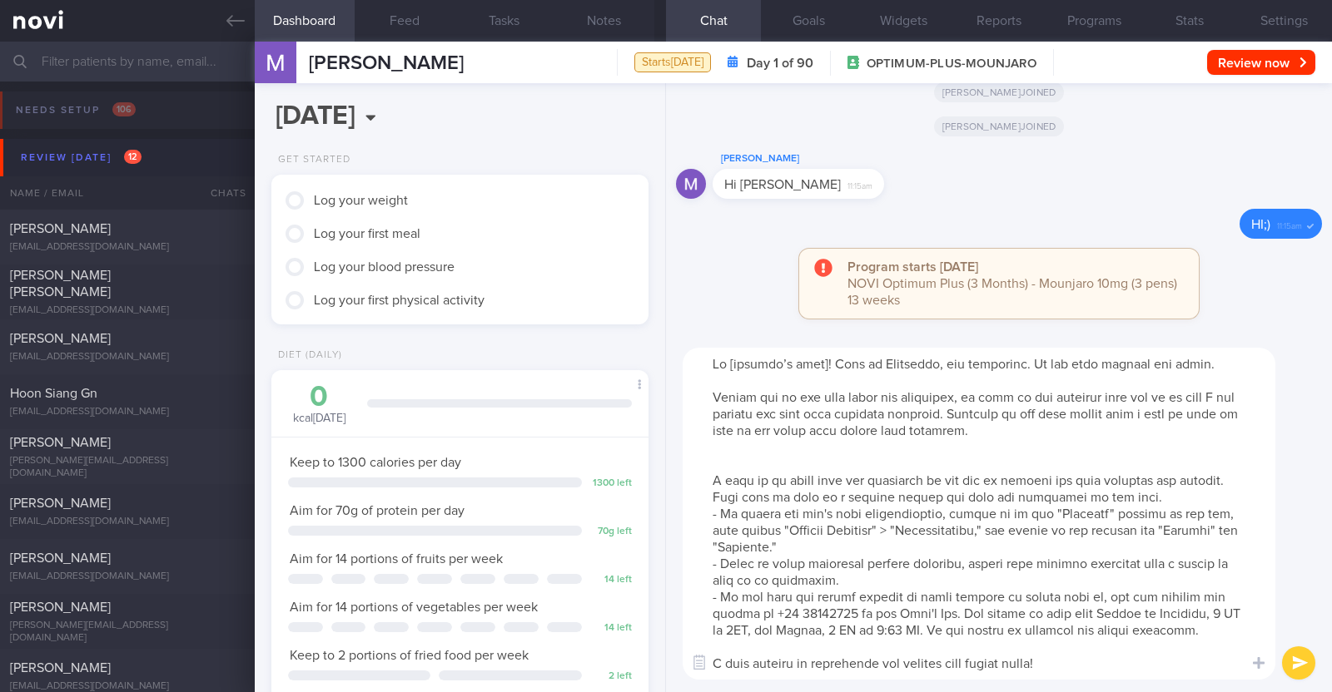
scroll to position [0, 0]
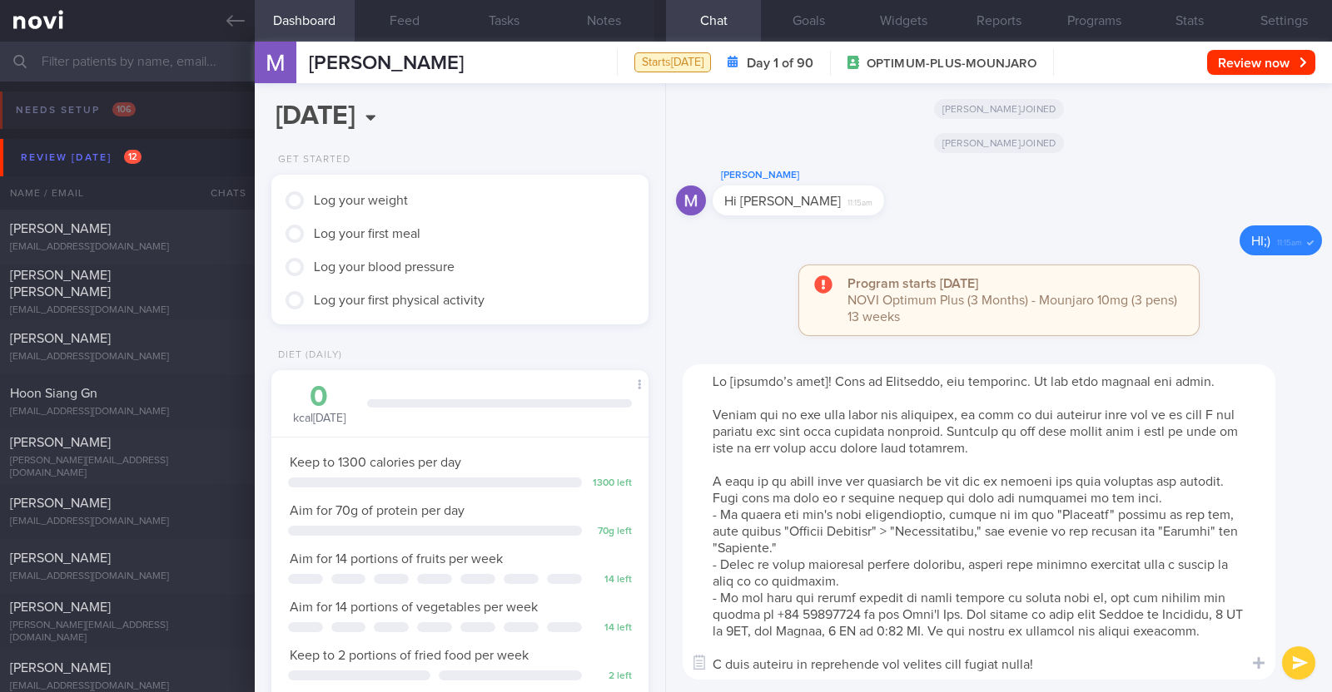
click at [817, 385] on textarea at bounding box center [979, 522] width 593 height 315
type textarea "Hi Melissa! This is Charlotte, the dietitian. It was nice meeting you today. Pl…"
click at [1308, 658] on button "submit" at bounding box center [1298, 663] width 33 height 33
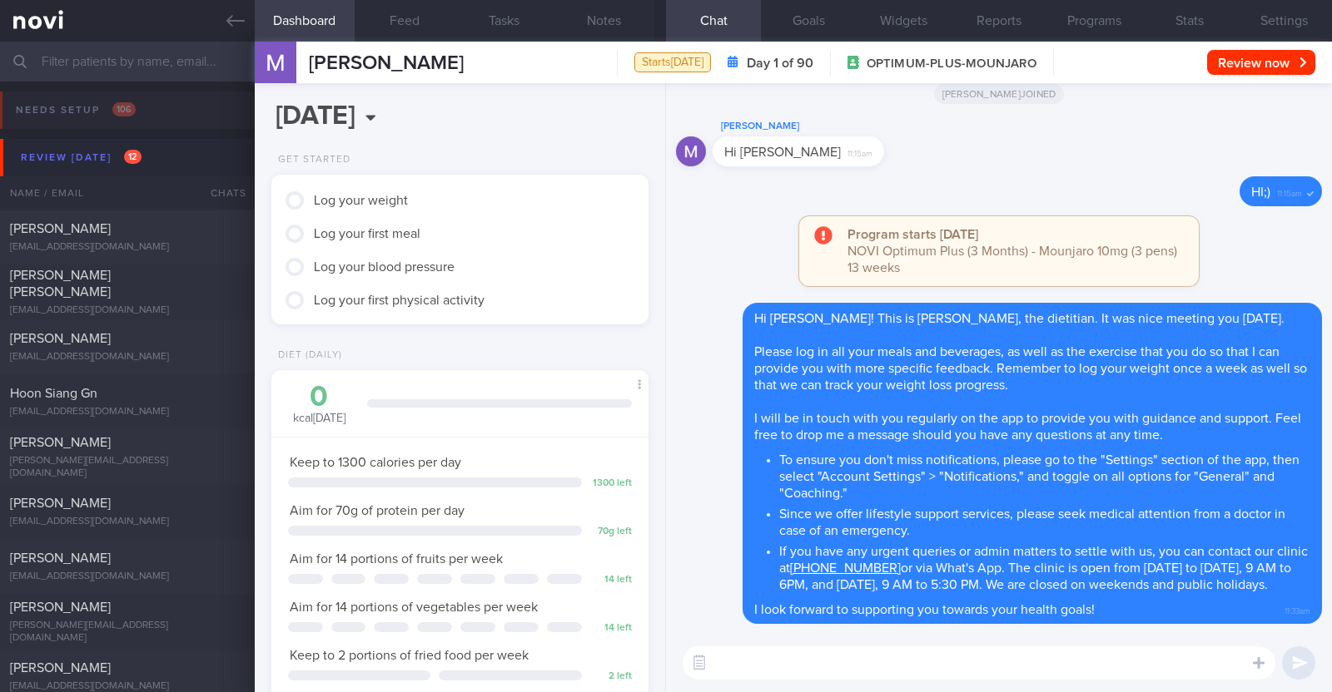
click at [776, 659] on textarea at bounding box center [979, 663] width 593 height 33
paste textarea "Here is a summary of what we discussed: Basics of Weight Management - Diet: A w…"
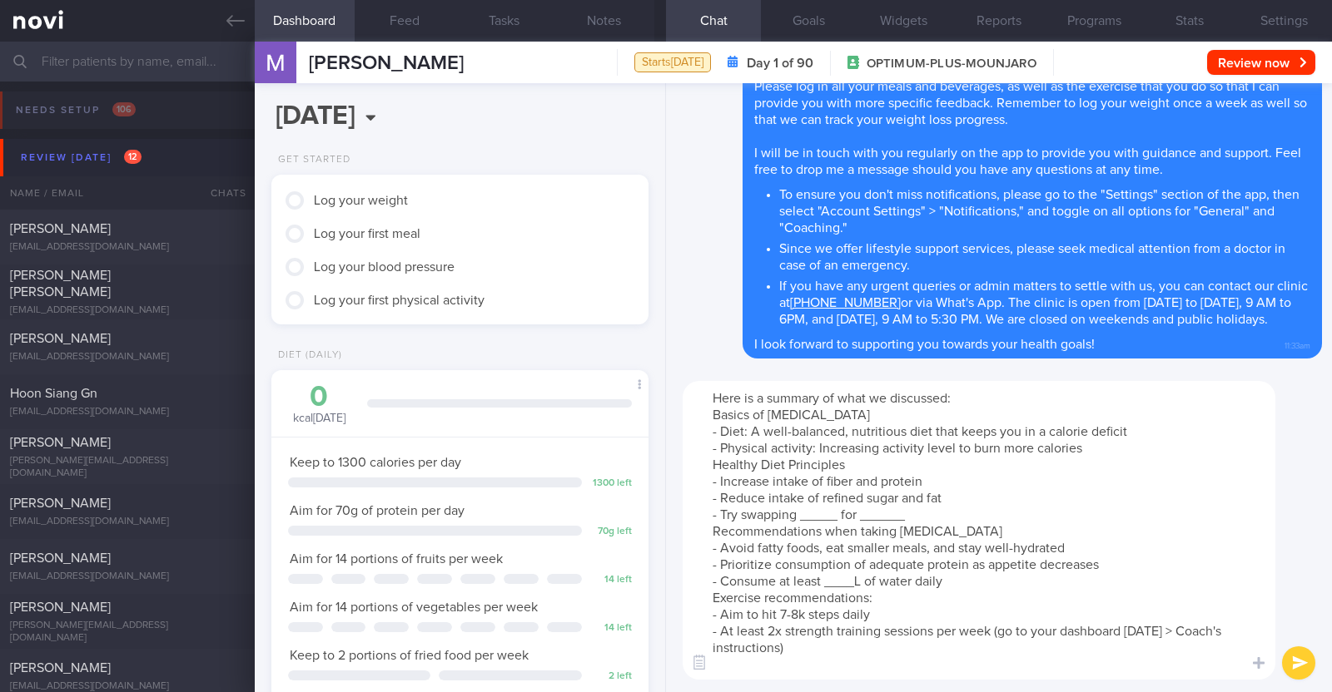
click at [1097, 445] on textarea "Here is a summary of what we discussed: Basics of Weight Management - Diet: A w…" at bounding box center [979, 530] width 593 height 299
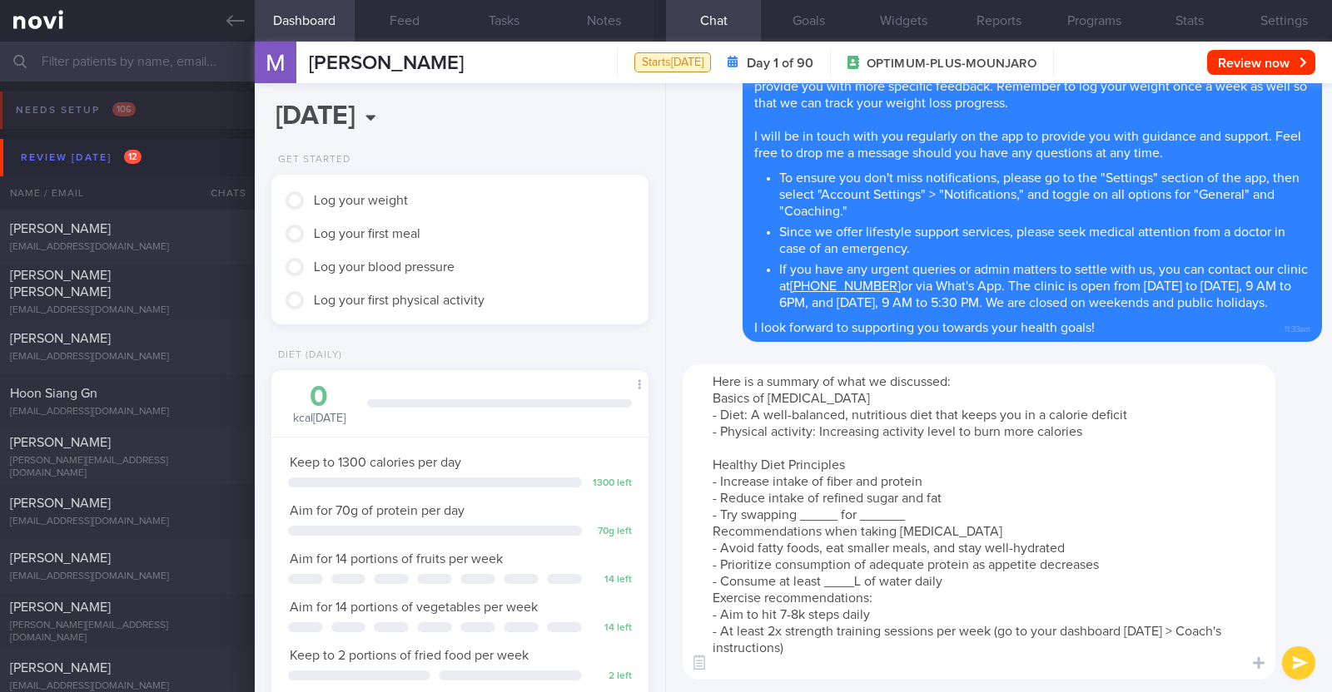
click at [834, 514] on textarea "Here is a summary of what we discussed: Basics of Weight Management - Diet: A w…" at bounding box center [979, 522] width 593 height 315
drag, startPoint x: 1011, startPoint y: 517, endPoint x: 962, endPoint y: 517, distance: 49.1
click at [962, 517] on textarea "Here is a summary of what we discussed: Basics of Weight Management - Diet: A w…" at bounding box center [979, 522] width 593 height 315
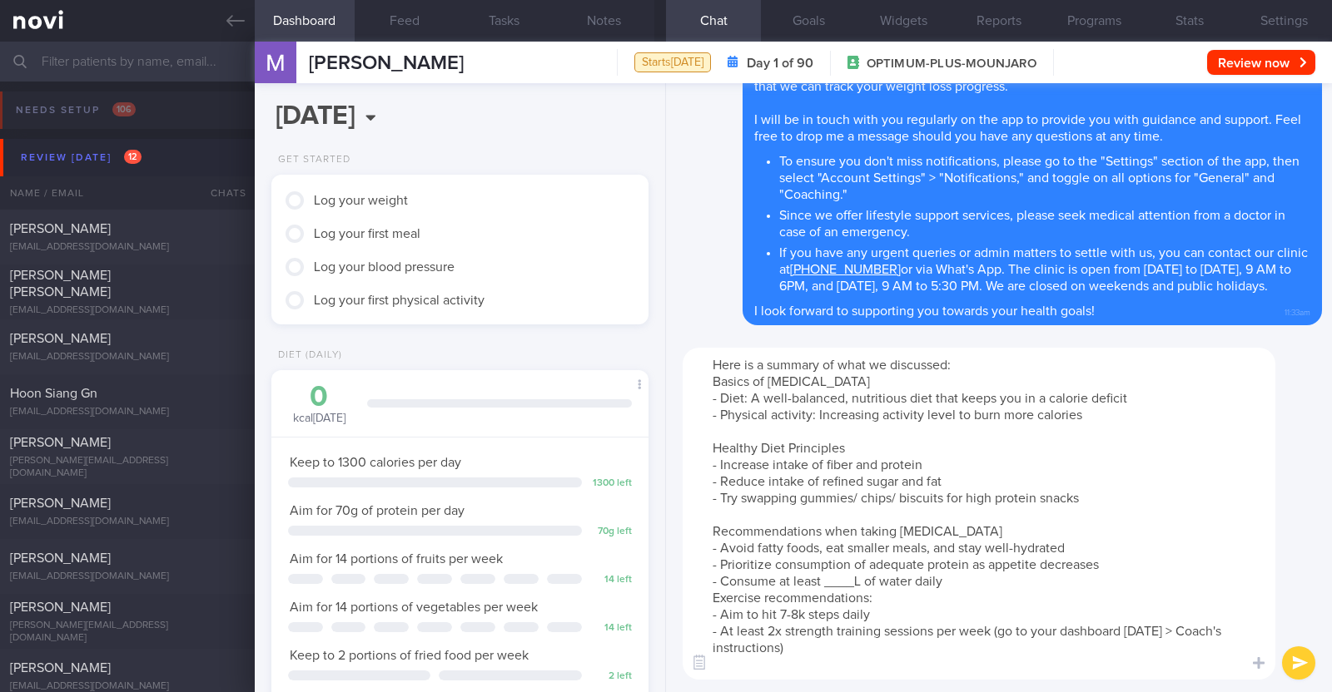
drag, startPoint x: 956, startPoint y: 531, endPoint x: 860, endPoint y: 531, distance: 96.5
click at [860, 531] on textarea "Here is a summary of what we discussed: Basics of Weight Management - Diet: A w…" at bounding box center [979, 514] width 593 height 332
drag, startPoint x: 861, startPoint y: 576, endPoint x: 828, endPoint y: 574, distance: 32.5
click at [828, 574] on textarea "Here is a summary of what we discussed: Basics of Weight Management - Diet: A w…" at bounding box center [979, 514] width 593 height 332
paste textarea "2.1-2.4"
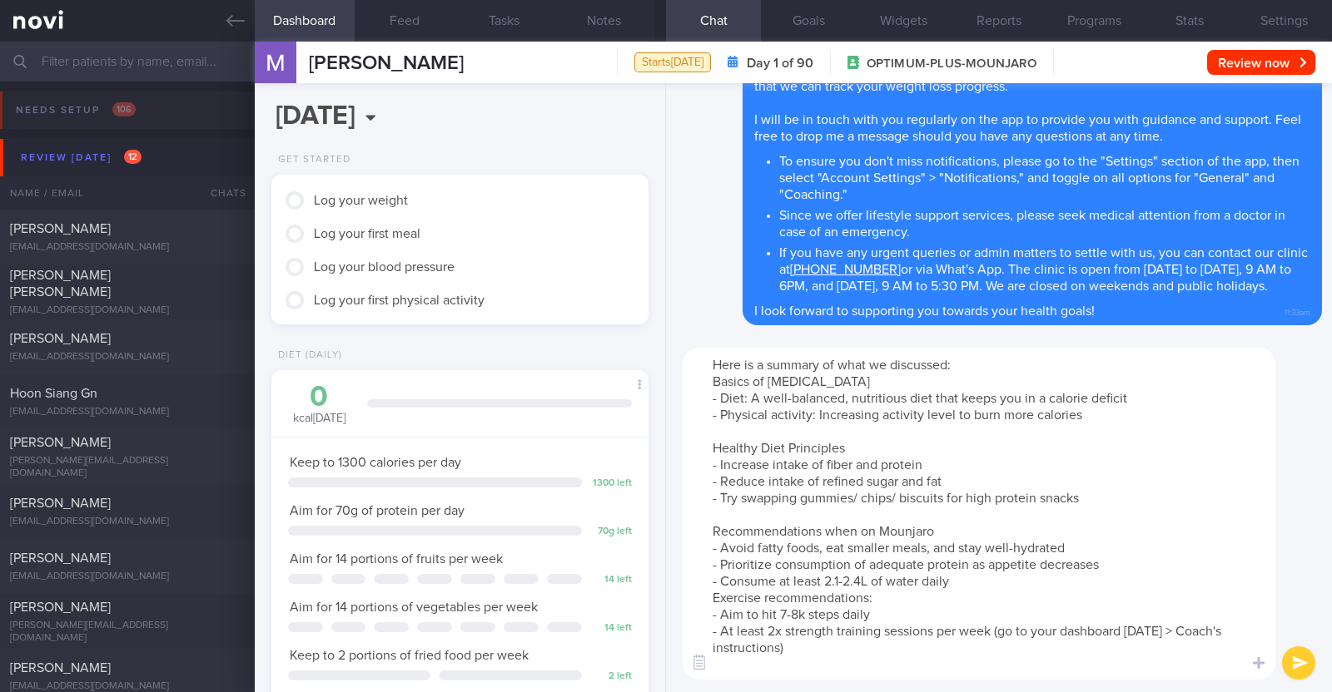
click at [968, 580] on textarea "Here is a summary of what we discussed: Basics of Weight Management - Diet: A w…" at bounding box center [979, 514] width 593 height 332
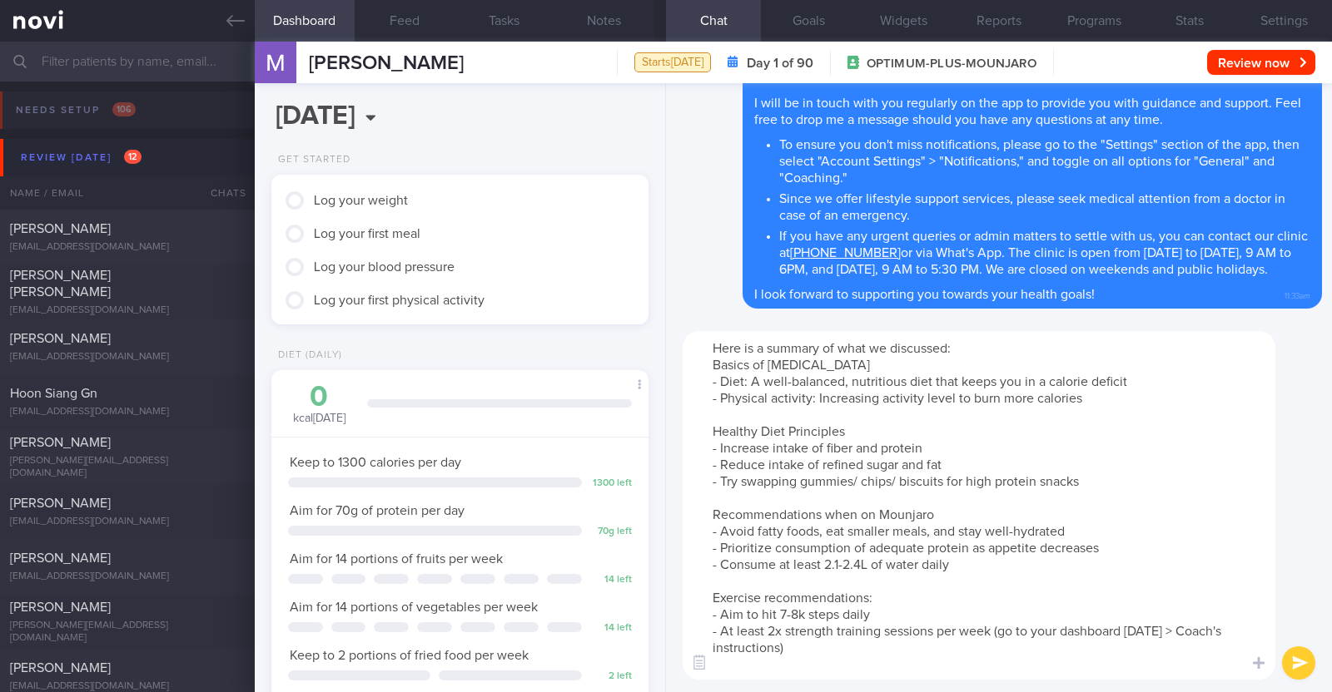
drag, startPoint x: 885, startPoint y: 613, endPoint x: 757, endPoint y: 613, distance: 128.2
click at [757, 613] on textarea "Here is a summary of what we discussed: Basics of Weight Management - Diet: A w…" at bounding box center [979, 505] width 593 height 349
type textarea "Here is a summary of what we discussed: Basics of Weight Management - Diet: A w…"
click at [1298, 663] on button "submit" at bounding box center [1298, 663] width 33 height 33
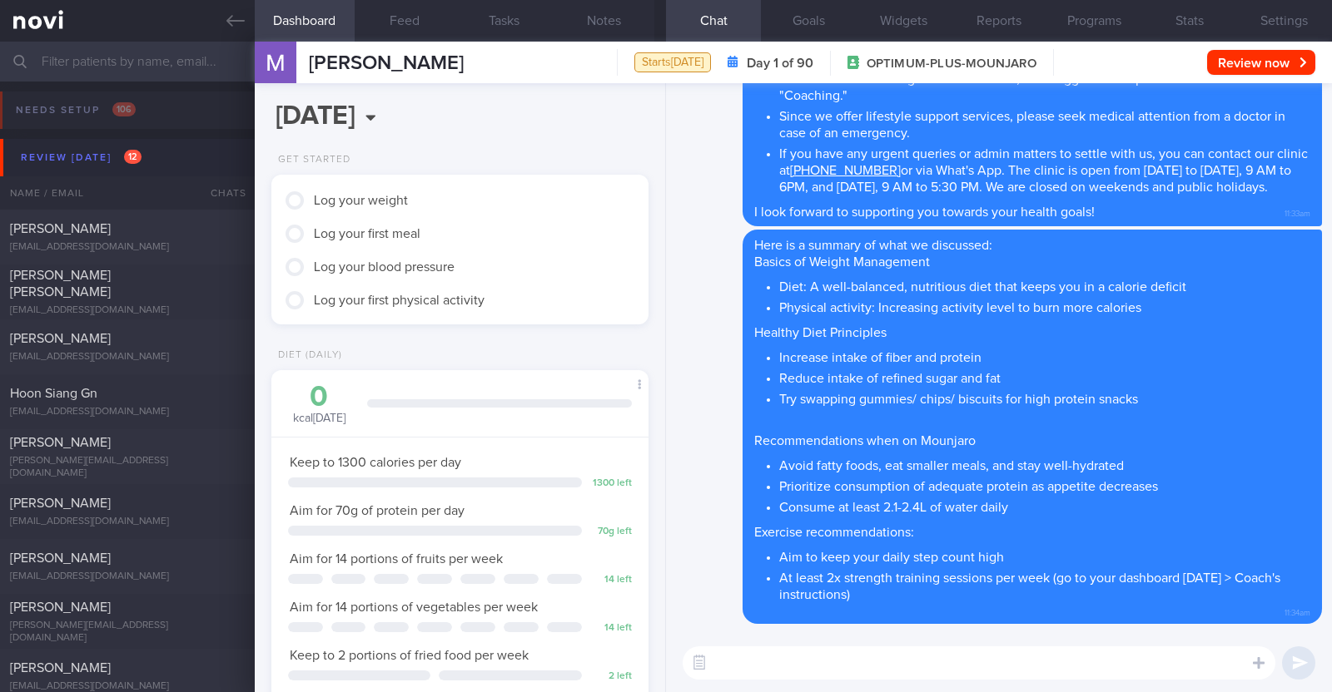
scroll to position [495, 0]
click at [800, 651] on textarea at bounding box center [979, 663] width 593 height 33
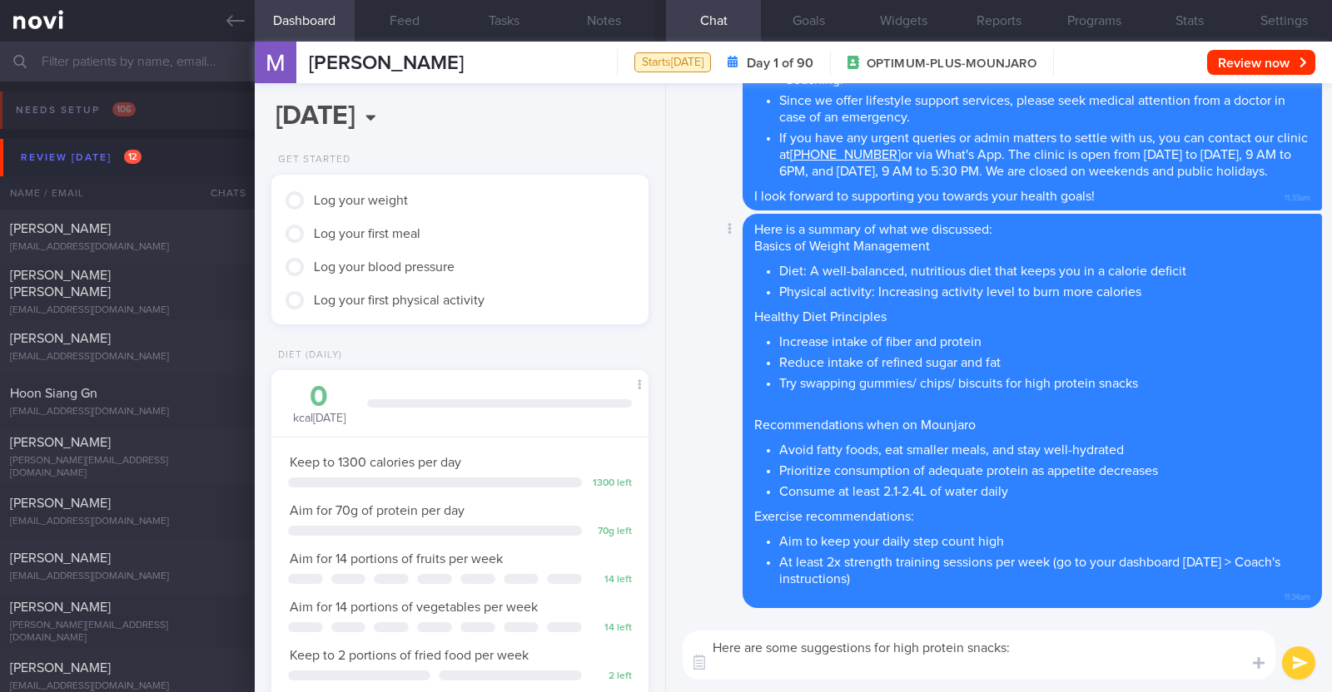
paste textarea "- Hard boiled egg - Unsalted edamame - Unsweetened soy milk - Low fat milk - [L…"
type textarea "Here are some suggestions for high protein snacks: - Hard boiled egg - Unsalted…"
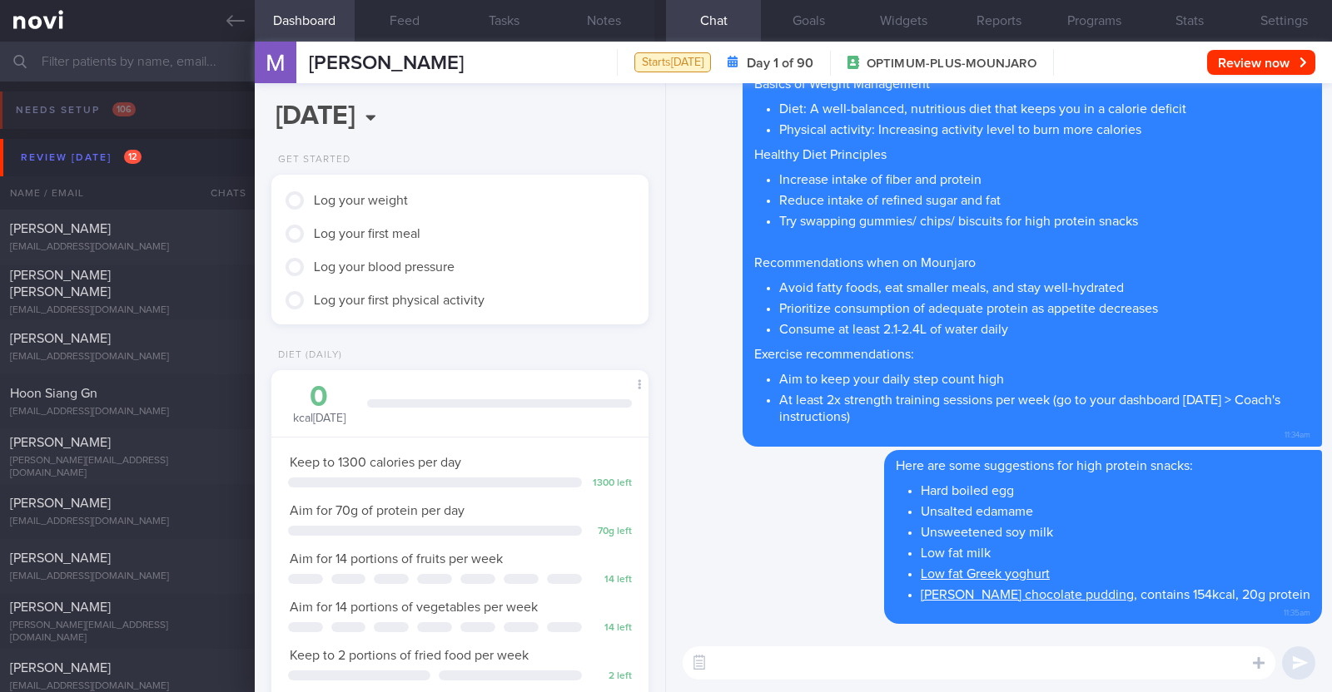
click at [870, 668] on textarea at bounding box center [979, 663] width 593 height 33
paste textarea "just want to let you know that I will be on leave from [DATE]-[DATE]. During th…"
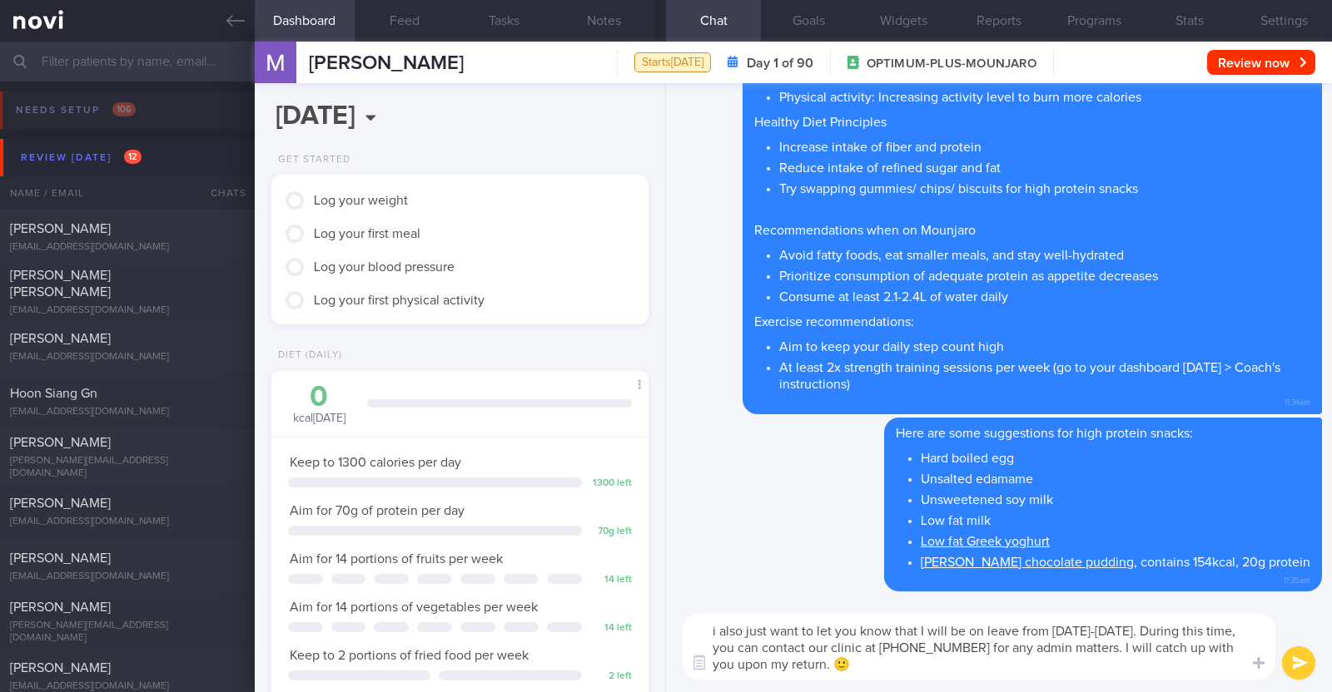
click at [717, 629] on textarea "i also just want to let you know that I will be on leave from [DATE]-[DATE]. Du…" at bounding box center [979, 647] width 593 height 66
type textarea "I also just want to let you know that I will be on leave from [DATE]-[DATE]. Du…"
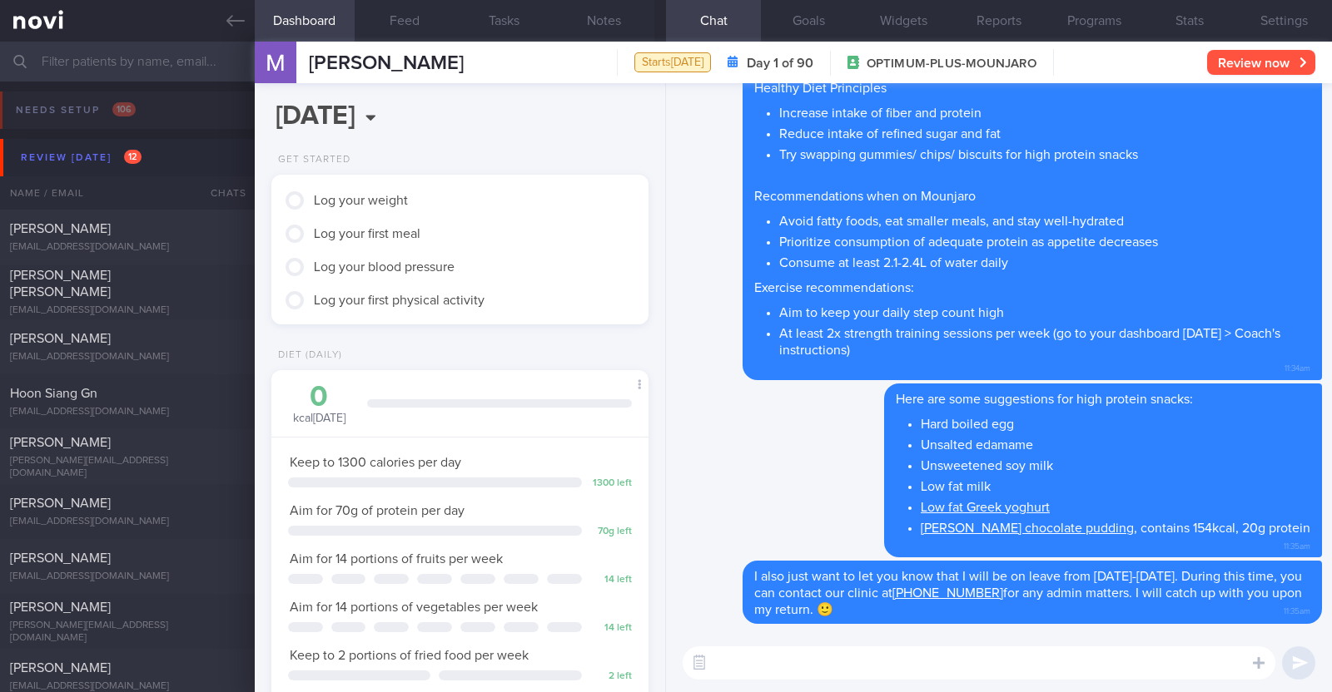
click at [1270, 52] on button "Review now" at bounding box center [1261, 62] width 108 height 25
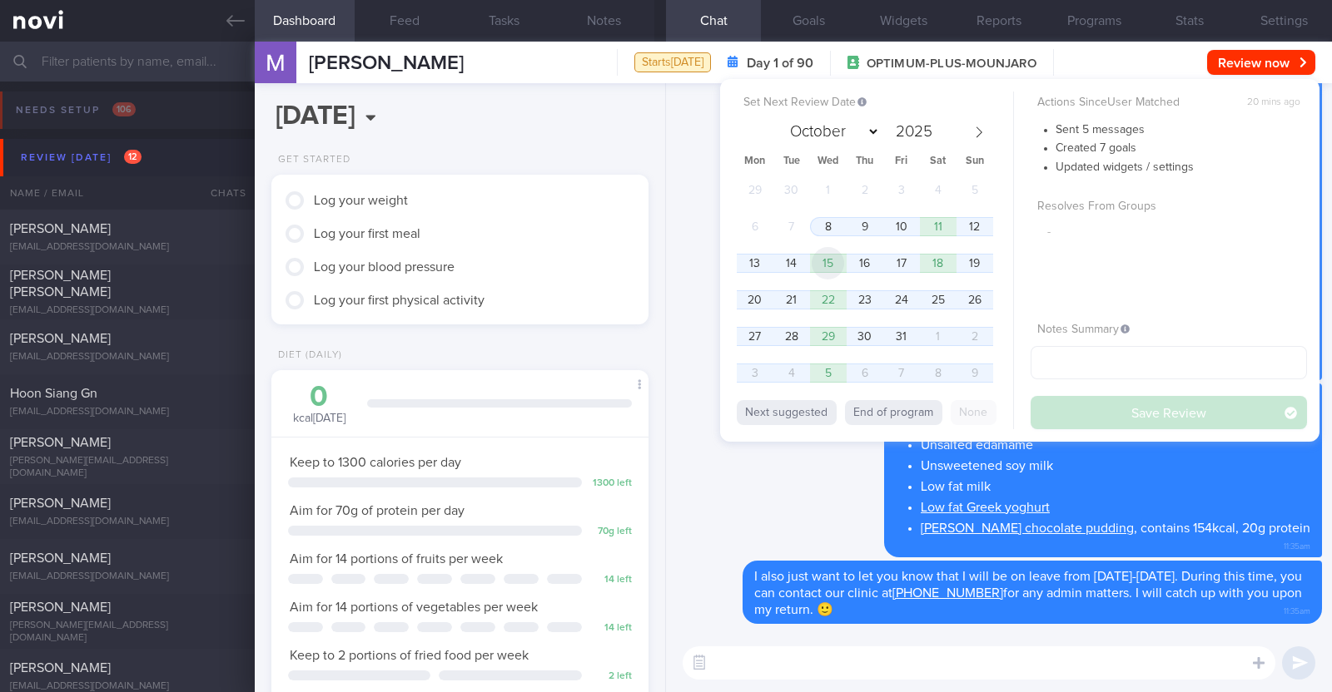
click at [830, 261] on span "15" at bounding box center [828, 263] width 32 height 32
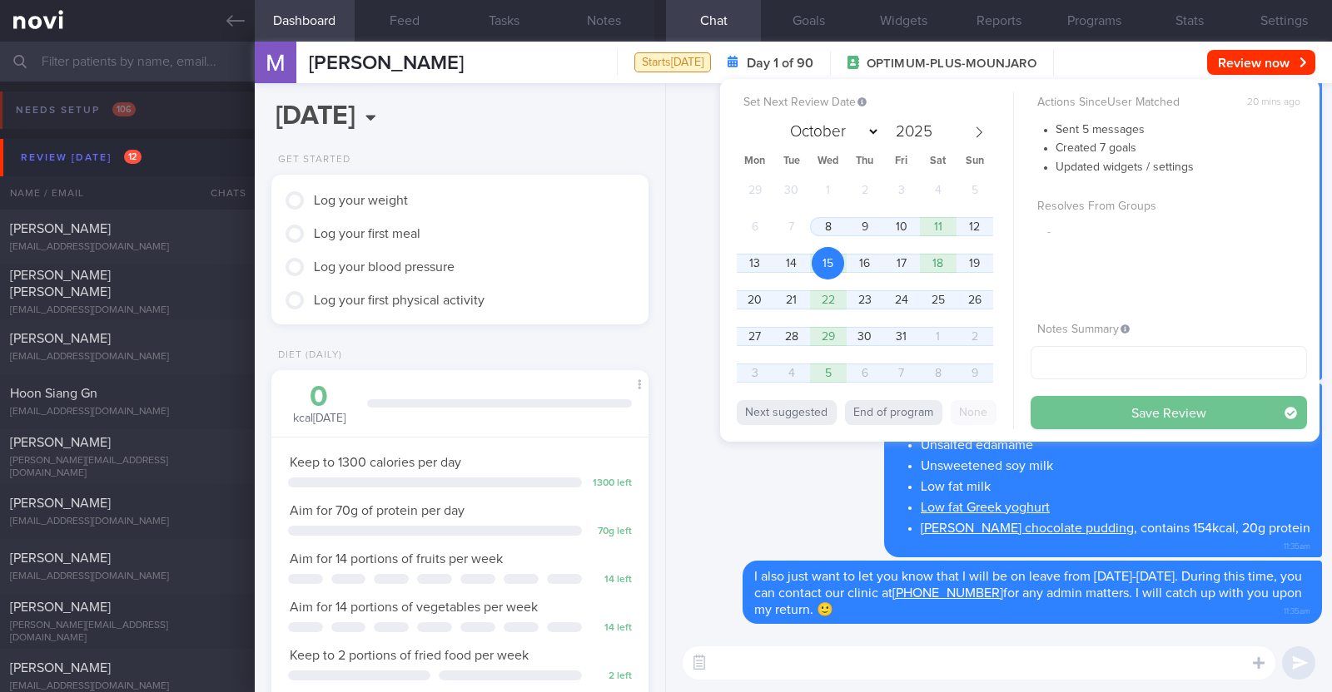
click at [1122, 414] on button "Save Review" at bounding box center [1168, 412] width 276 height 33
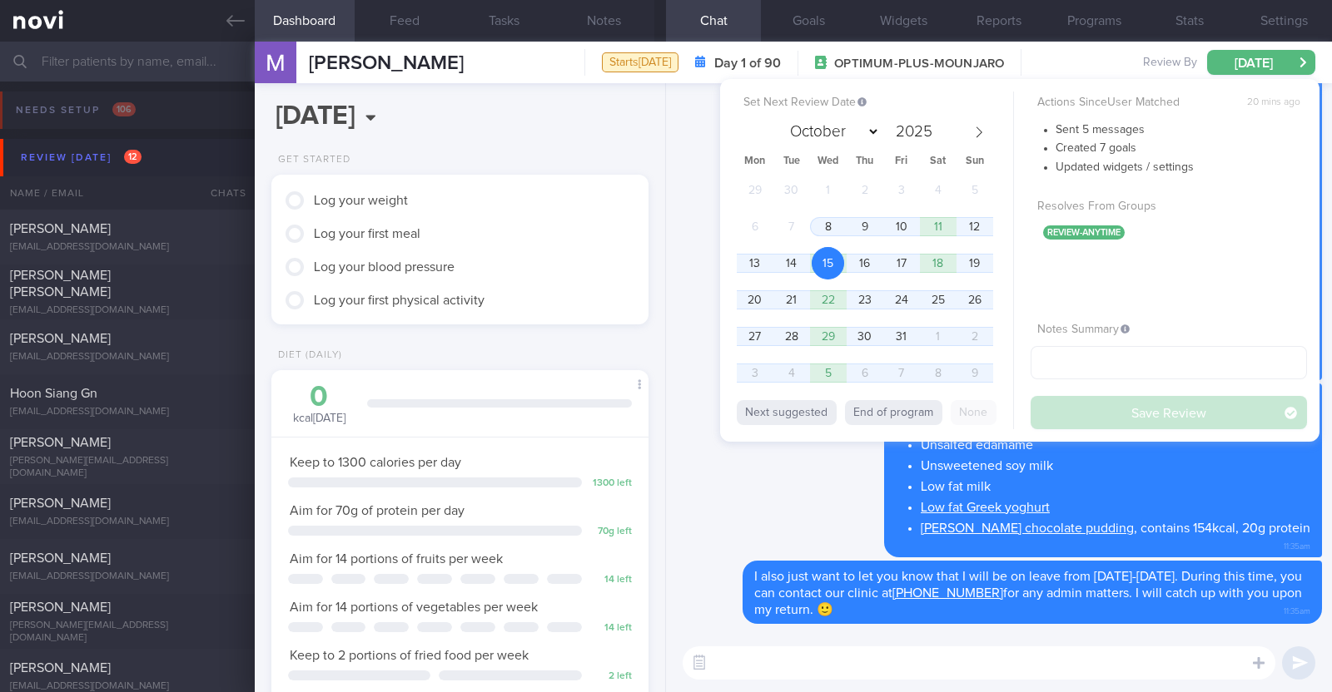
click at [1067, 405] on div "Actions Since User Matched 20 mins ago Sent 5 messages Created 7 goals Updated …" at bounding box center [1168, 261] width 276 height 338
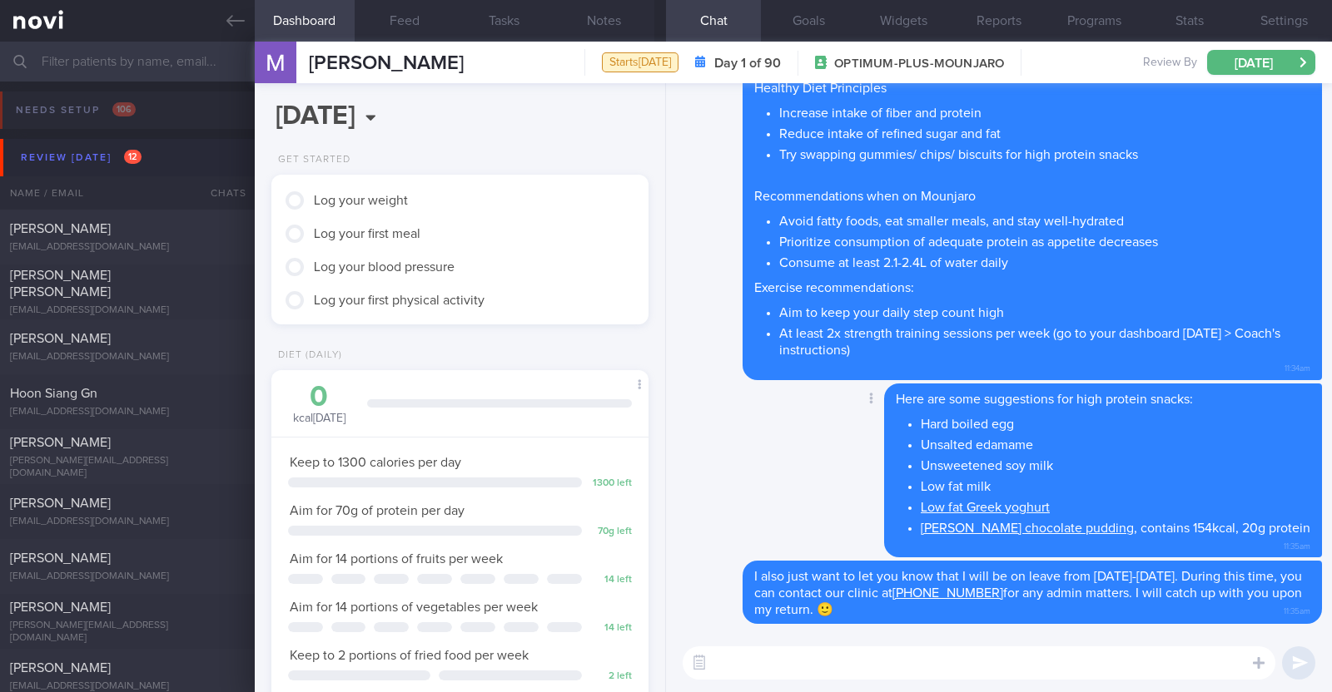
click at [771, 484] on div "Delete Here are some suggestions for high protein snacks: Hard boiled egg Unsal…" at bounding box center [999, 473] width 646 height 178
click at [597, 12] on button "Notes" at bounding box center [604, 21] width 100 height 42
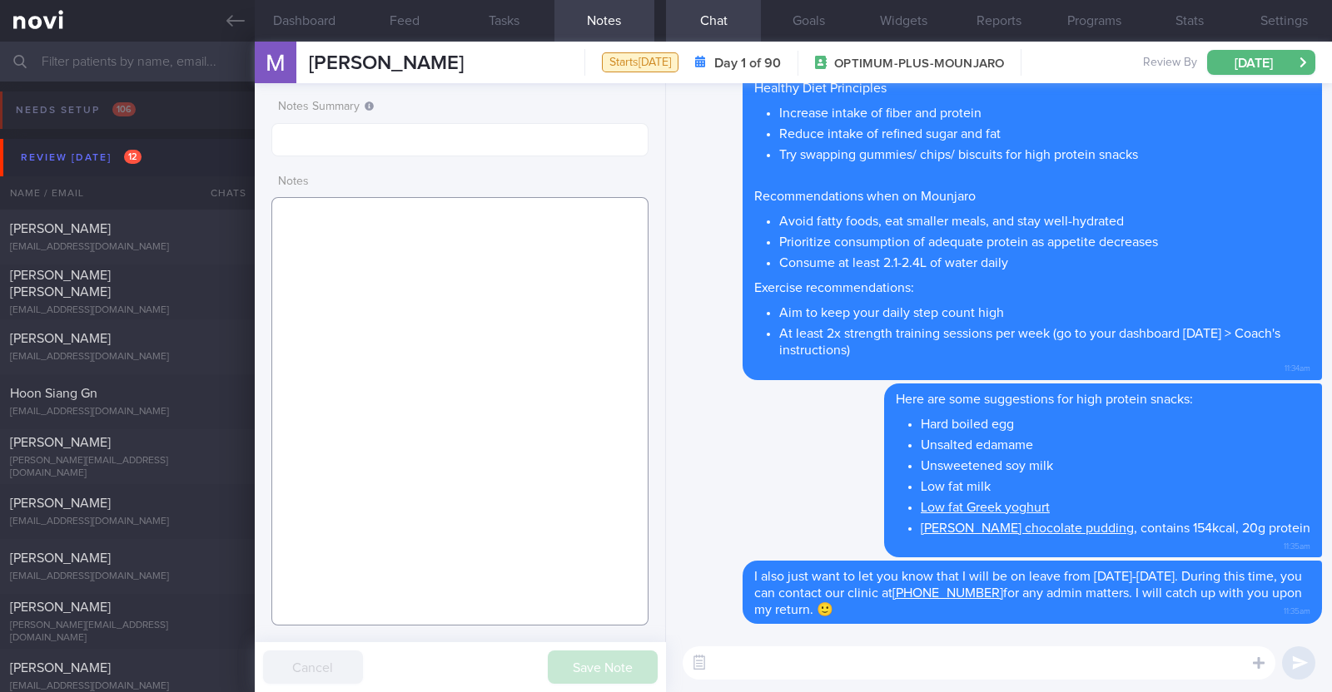
click at [516, 268] on textarea at bounding box center [459, 411] width 377 height 429
click at [512, 251] on textarea at bounding box center [459, 411] width 377 height 429
paste textarea "Mounjaro 7.5mg"
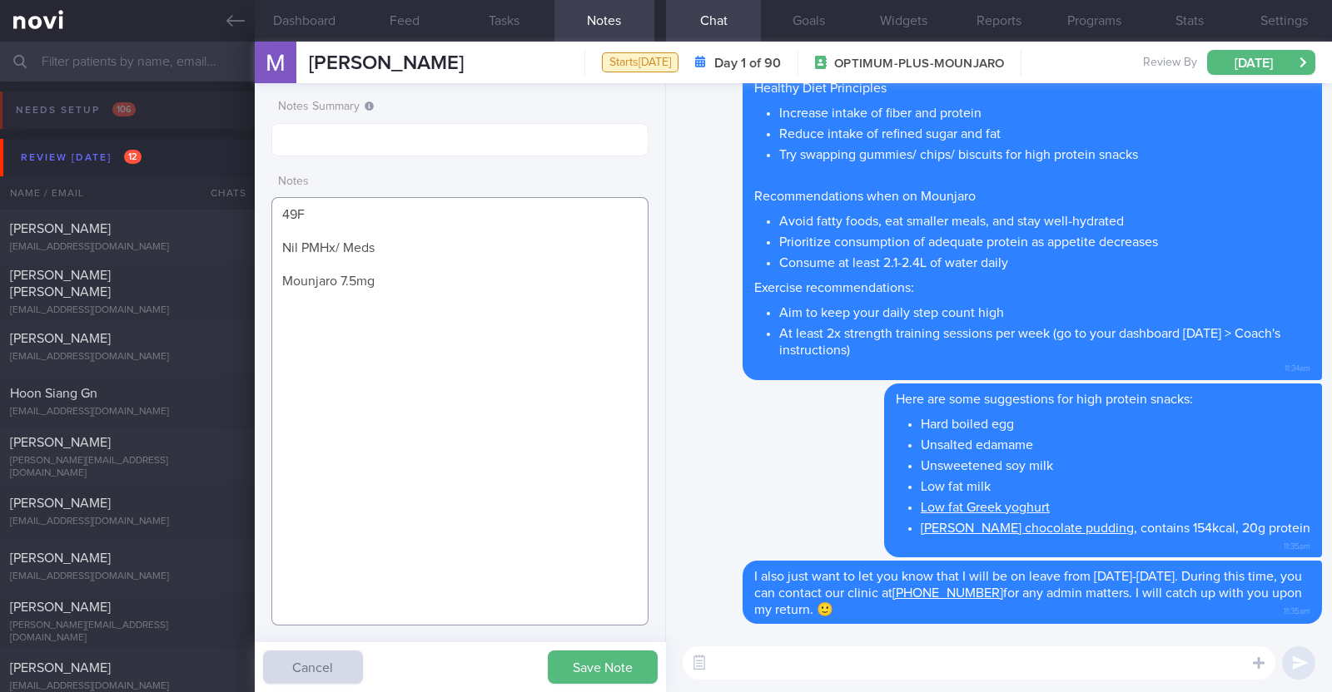
paste textarea "Brisk walking 3 times a week, (30 min) Zumba 2 times a week (60min)"
paste textarea "Blood Pressure: Parameter Reading Blood Pressure 177/108 mmHg RECHECK > 171/101…"
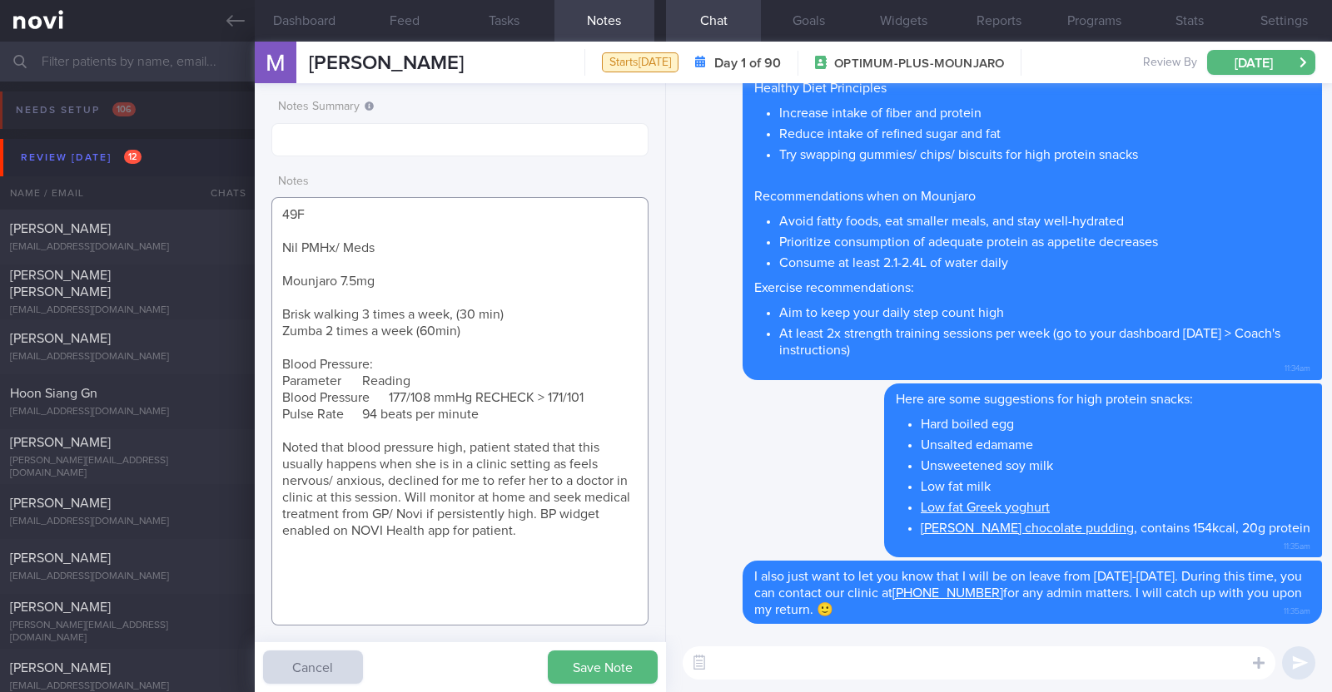
drag, startPoint x: 280, startPoint y: 385, endPoint x: 377, endPoint y: 395, distance: 98.0
click at [377, 395] on textarea "49F Nil PMHx/ Meds Mounjaro 7.5mg Brisk walking 3 times a week, (30 min) Zumba …" at bounding box center [459, 411] width 377 height 429
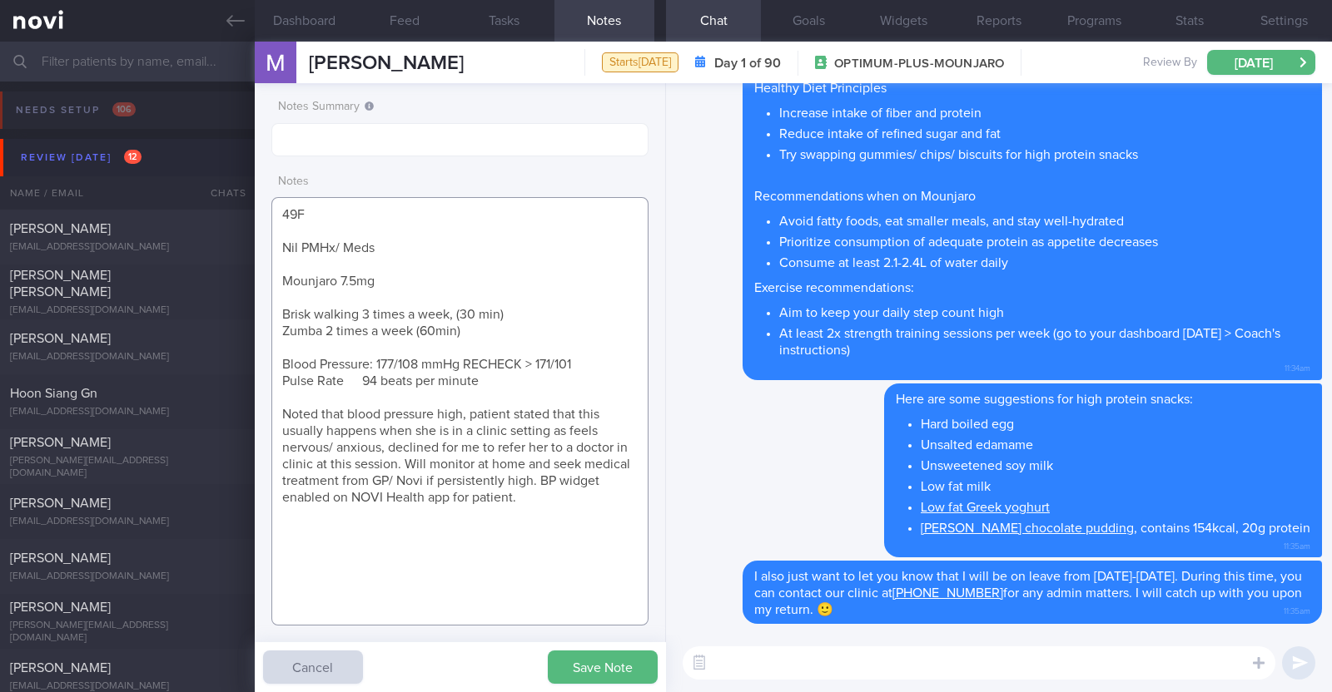
drag, startPoint x: 280, startPoint y: 381, endPoint x: 514, endPoint y: 387, distance: 234.0
click at [514, 387] on textarea "49F Nil PMHx/ Meds Mounjaro 7.5mg Brisk walking 3 times a week, (30 min) Zumba …" at bounding box center [459, 411] width 377 height 429
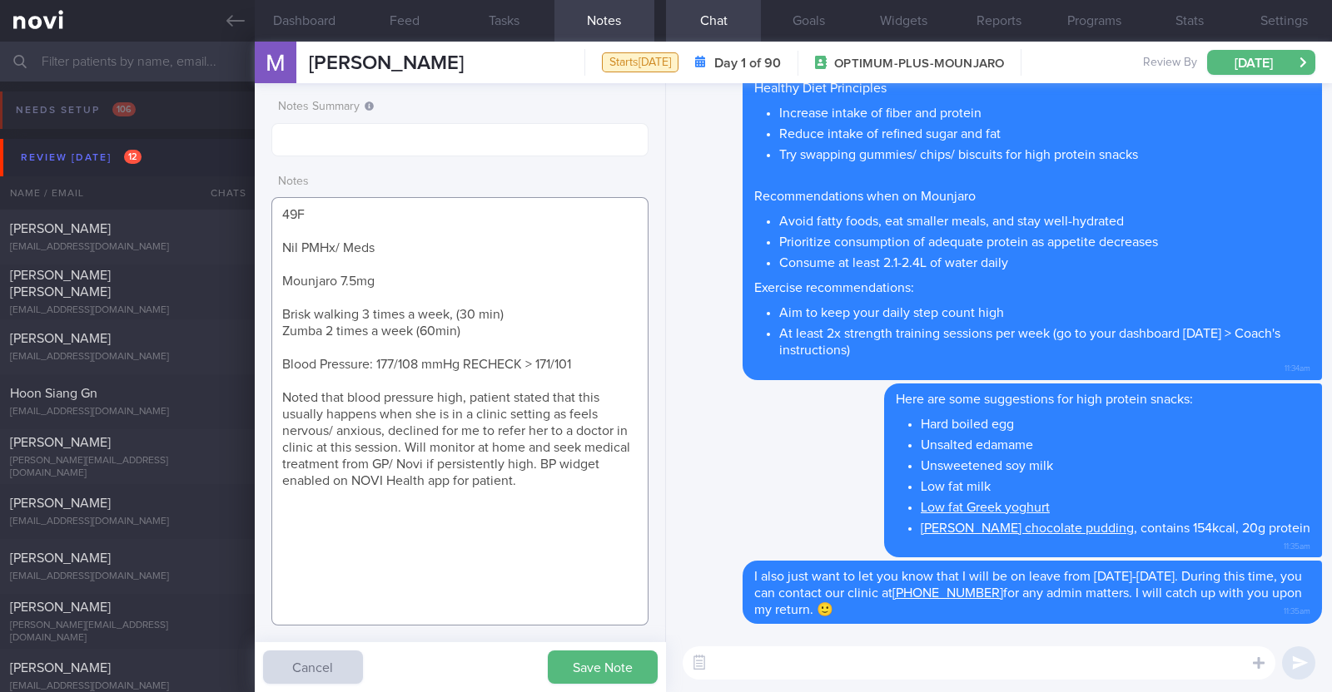
click at [593, 568] on textarea "49F Nil PMHx/ Meds Mounjaro 7.5mg Brisk walking 3 times a week, (30 min) Zumba …" at bounding box center [459, 411] width 377 height 429
type textarea "49F Nil PMHx/ Meds Mounjaro 7.5mg Brisk walking 3 times a week, (30 min) Zumba …"
click at [600, 670] on button "Save Note" at bounding box center [603, 667] width 110 height 33
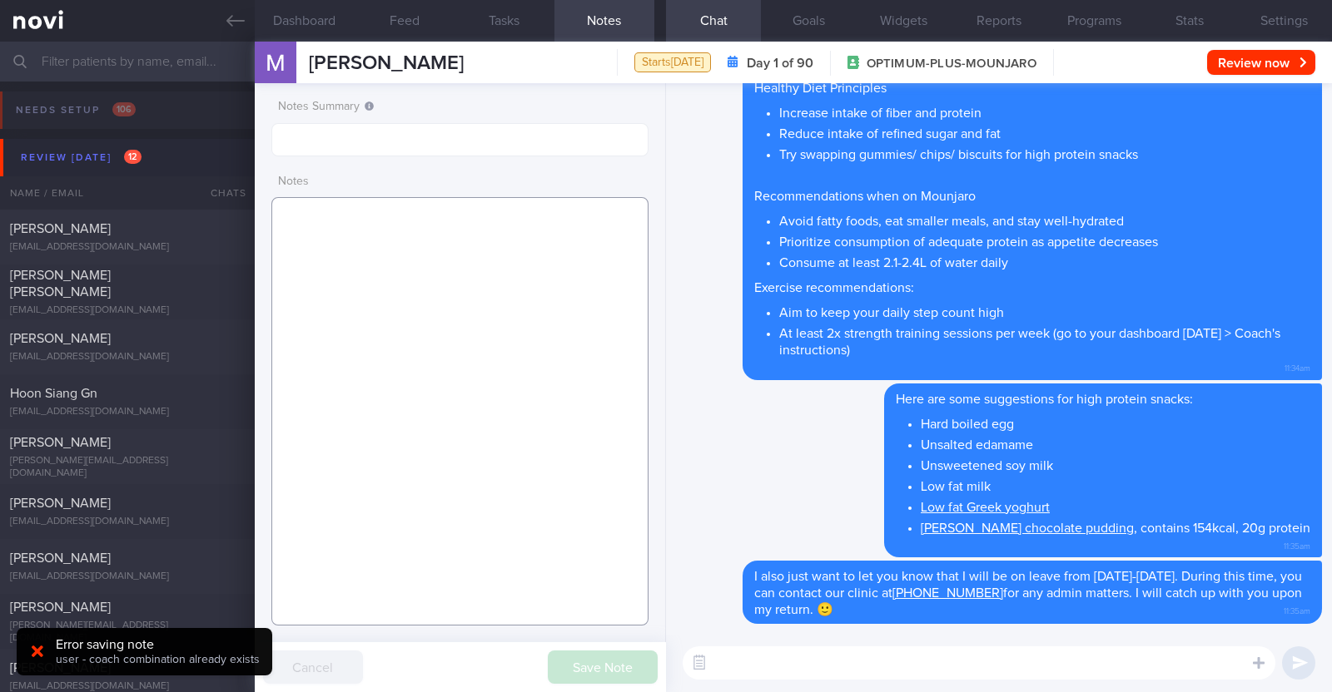
click at [474, 250] on textarea at bounding box center [459, 411] width 377 height 429
paste textarea "Mounjaro 7.5mg"
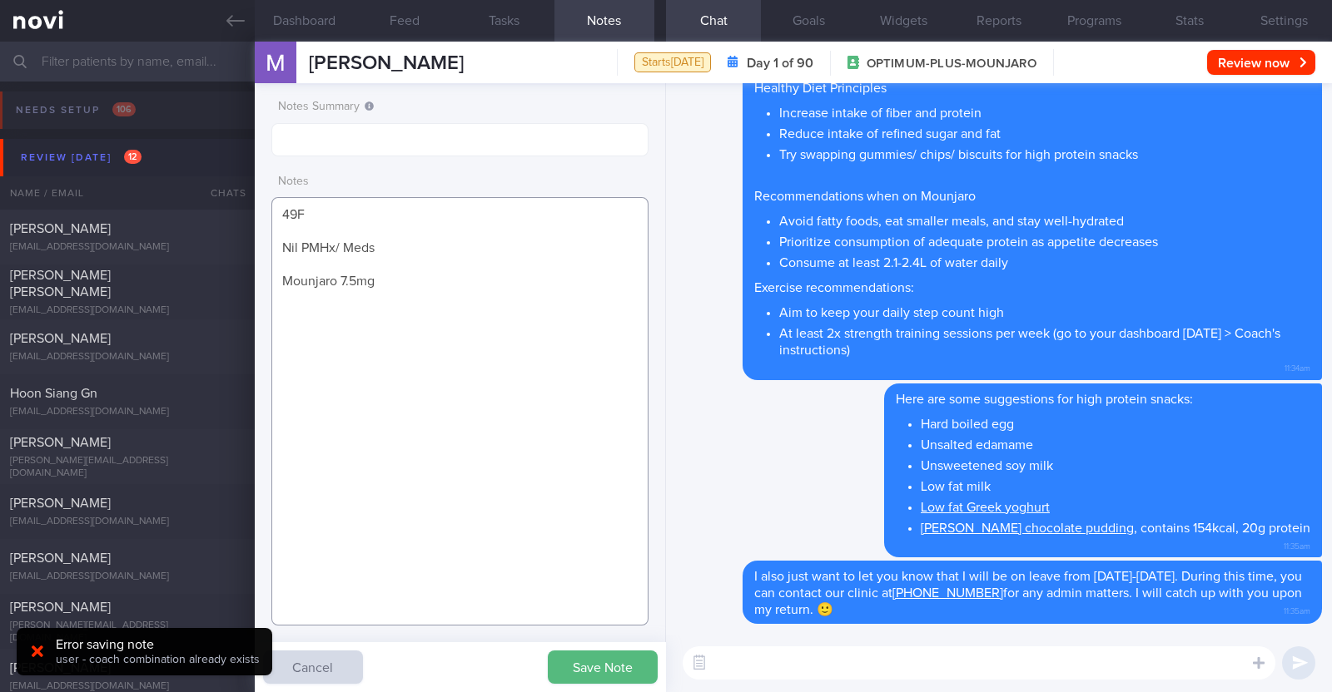
paste textarea "Brisk walking 3 times a week, (30 min) Zumba 2 times a week (60min)"
paste textarea "Blood Pressure 177/108 mmHg RECHECK > 171/101 Pulse Rate 94 beats per minute No…"
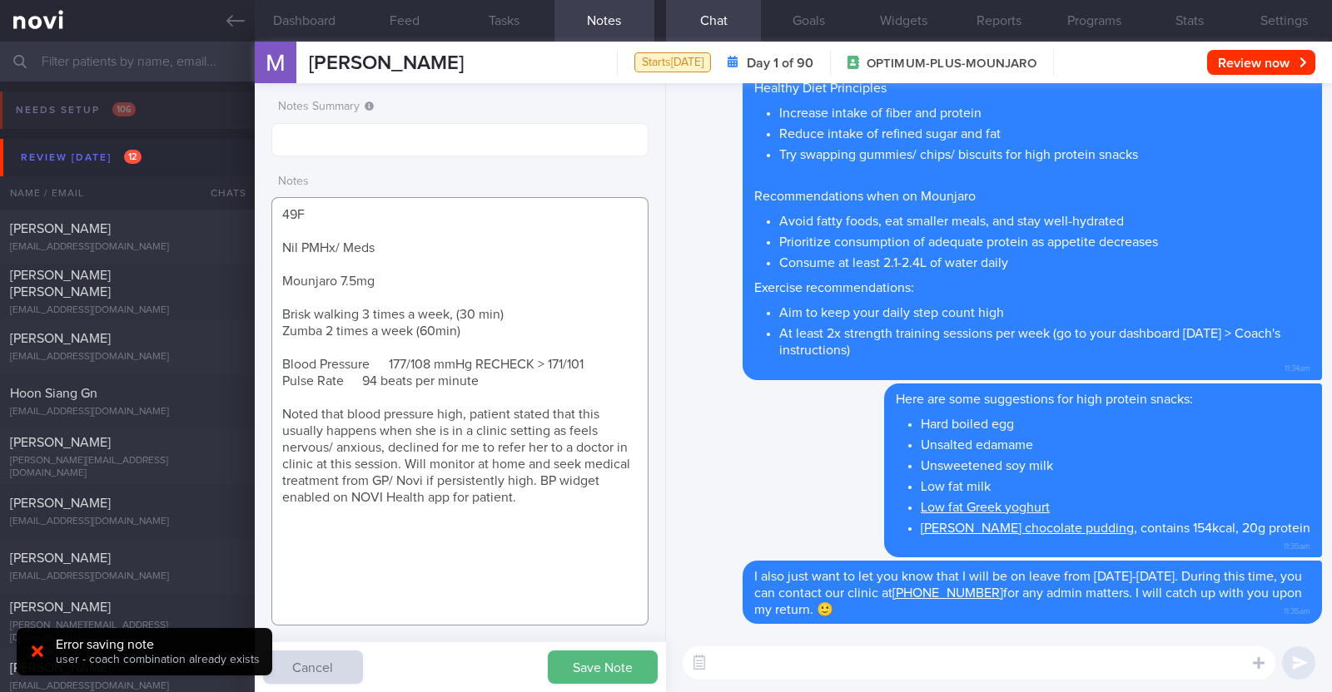
drag, startPoint x: 280, startPoint y: 382, endPoint x: 499, endPoint y: 389, distance: 219.8
click at [499, 389] on textarea "49F Nil PMHx/ Meds Mounjaro 7.5mg Brisk walking 3 times a week, (30 min) Zumba …" at bounding box center [459, 411] width 377 height 429
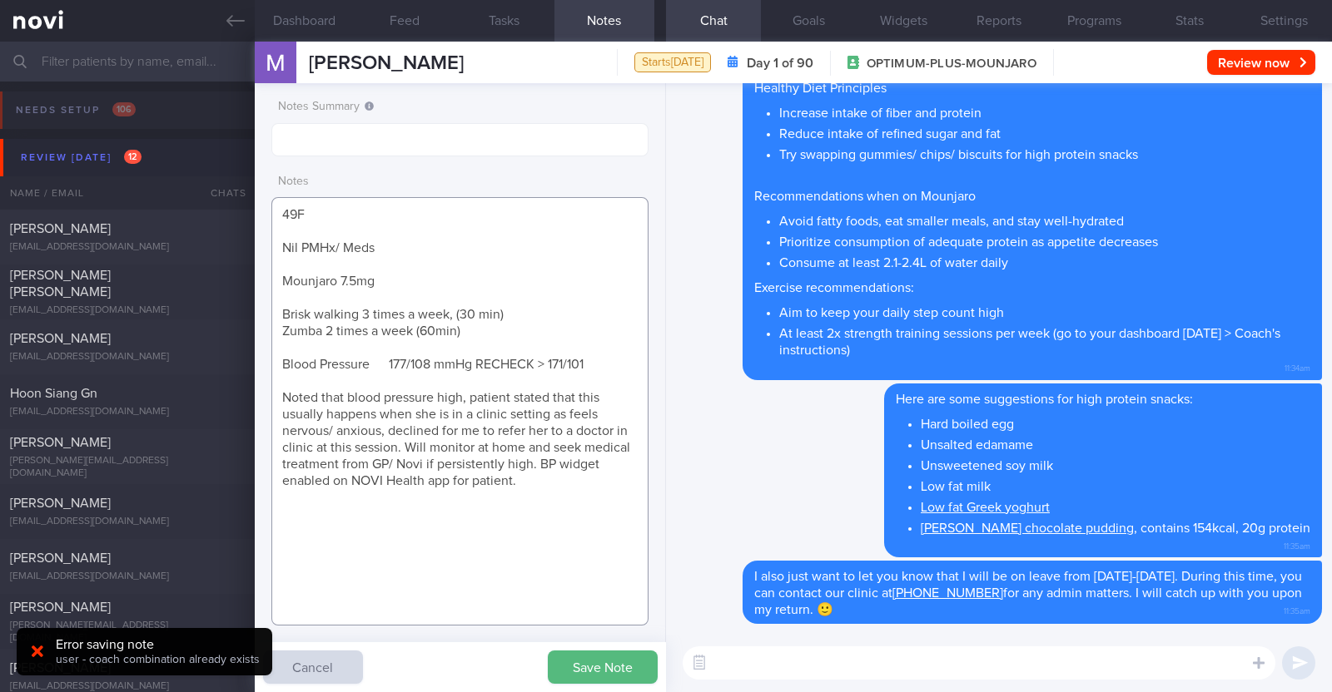
click at [370, 364] on textarea "49F Nil PMHx/ Meds Mounjaro 7.5mg Brisk walking 3 times a week, (30 min) Zumba …" at bounding box center [459, 411] width 377 height 429
click at [472, 480] on textarea "49F Nil PMHx/ Meds Mounjaro 7.5mg Brisk walking 3 times a week, (30 min) Zumba …" at bounding box center [459, 411] width 377 height 429
type textarea "49F Nil PMHx/ Meds Mounjaro 7.5mg Brisk walking 3 times a week, (30 min) Zumba …"
click at [589, 662] on button "Save Note" at bounding box center [603, 667] width 110 height 33
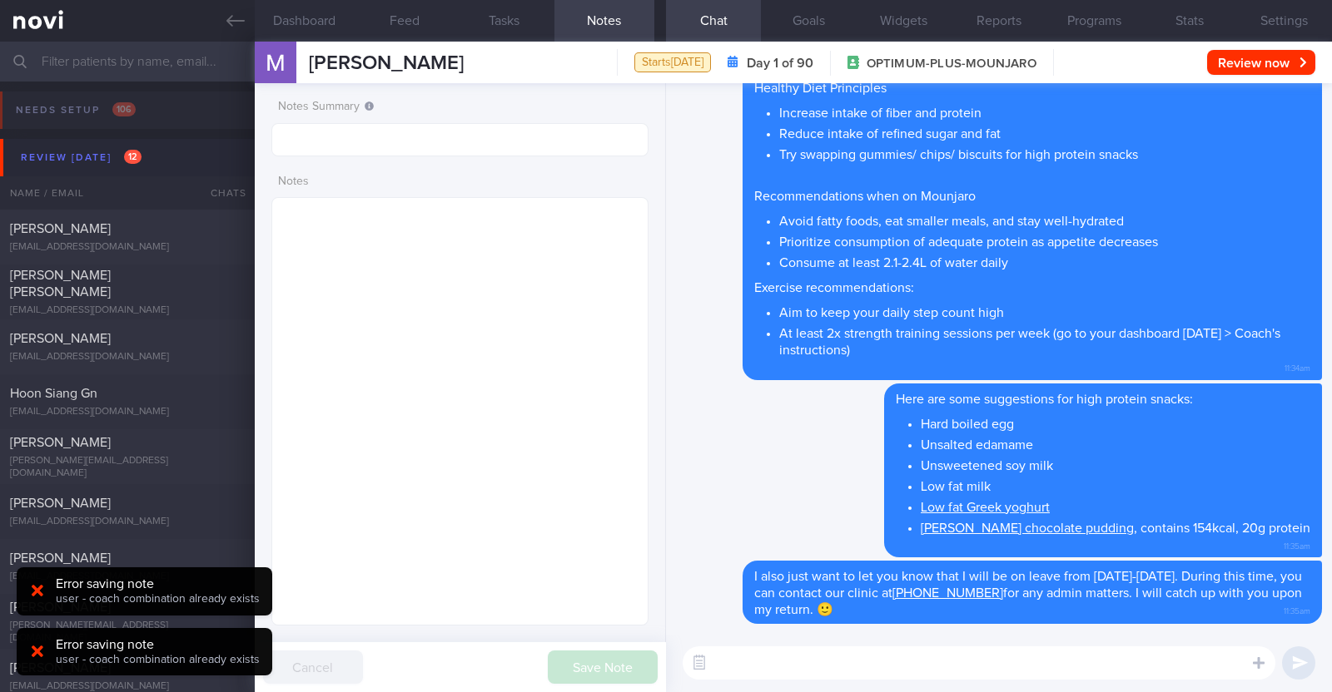
click at [32, 597] on icon at bounding box center [38, 591] width 12 height 17
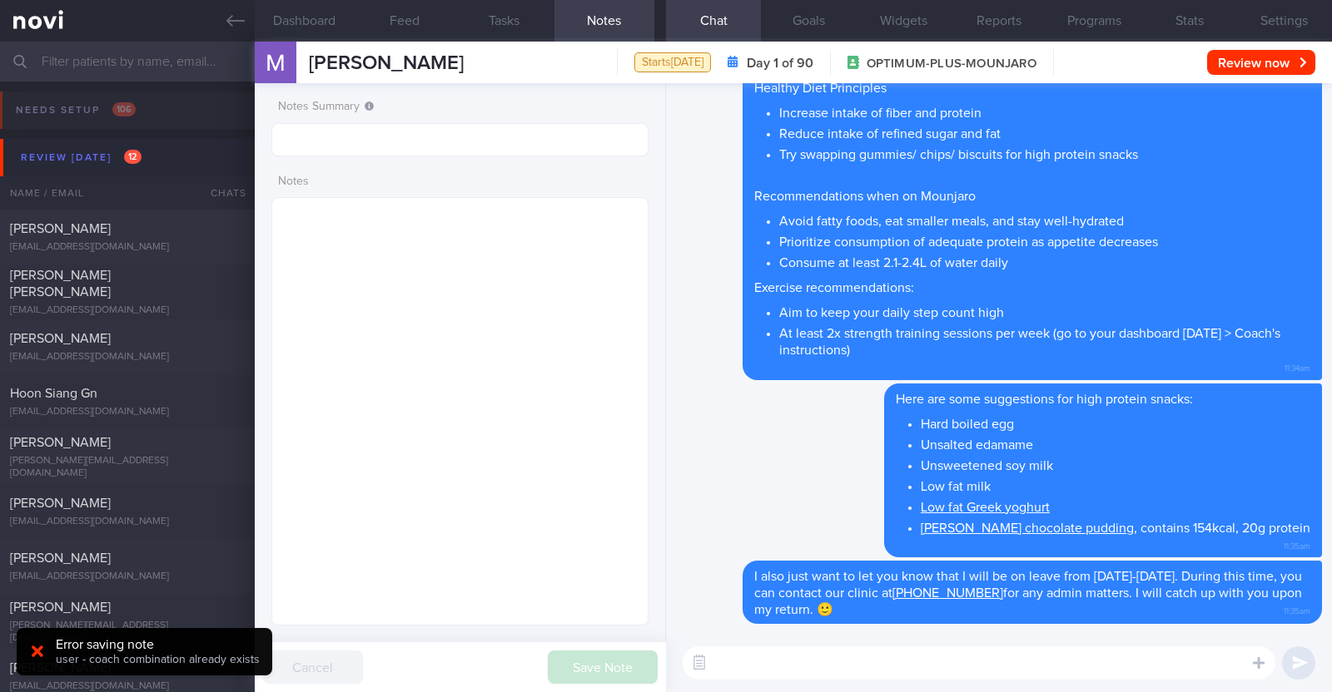
click at [34, 653] on icon at bounding box center [38, 652] width 12 height 12
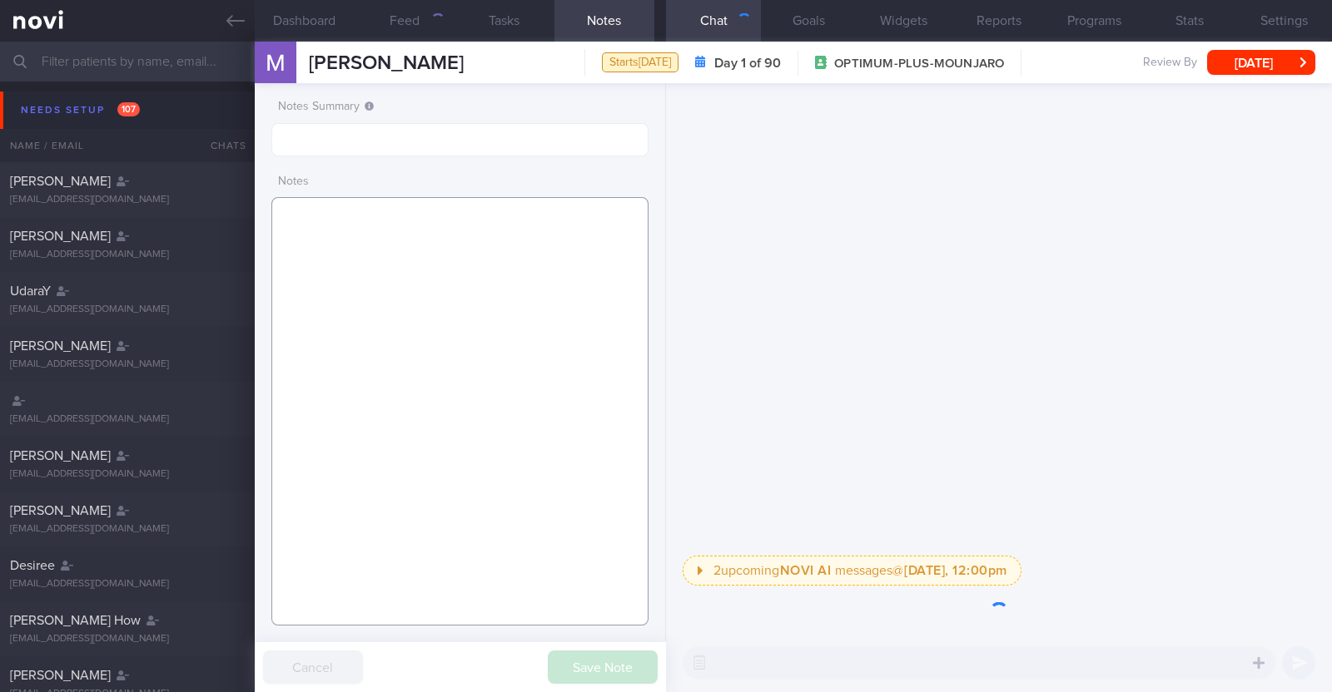
click at [406, 252] on textarea at bounding box center [459, 411] width 377 height 429
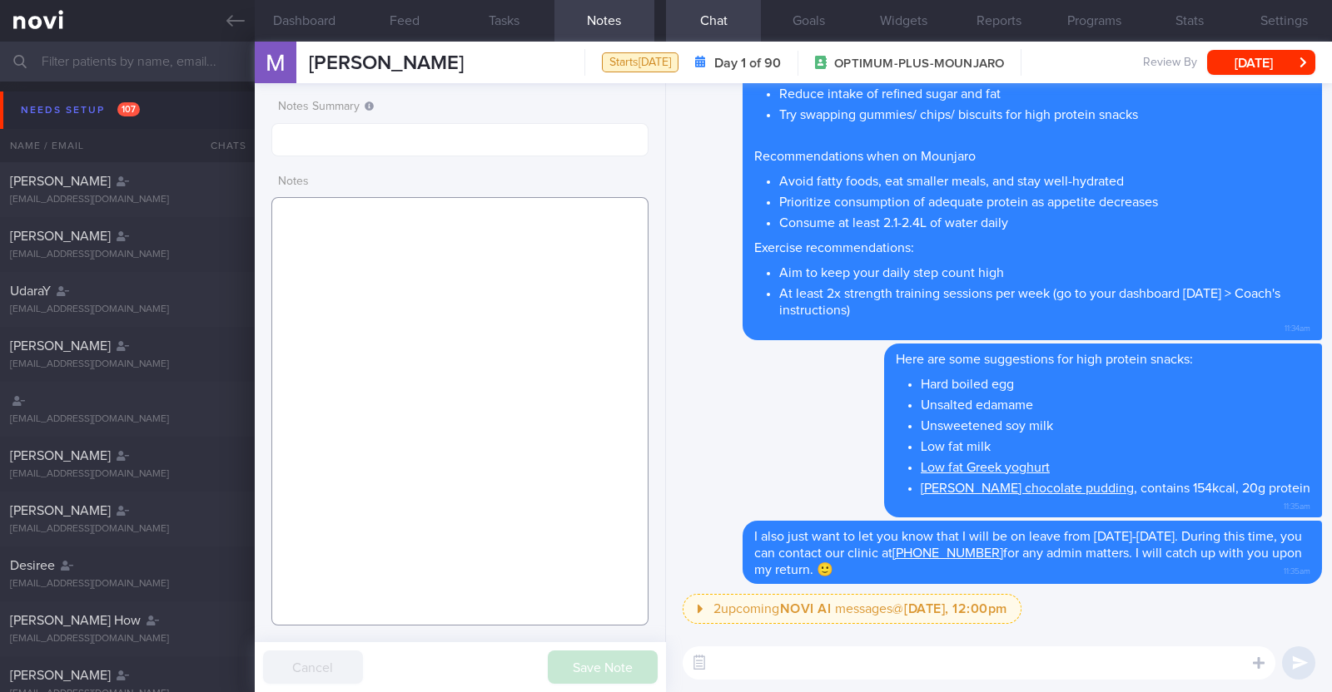
paste textarea "49F Nil PMHx/ Meds Mounjaro 7.5mg Brisk walking 3 times a week, (30 min) Zumba …"
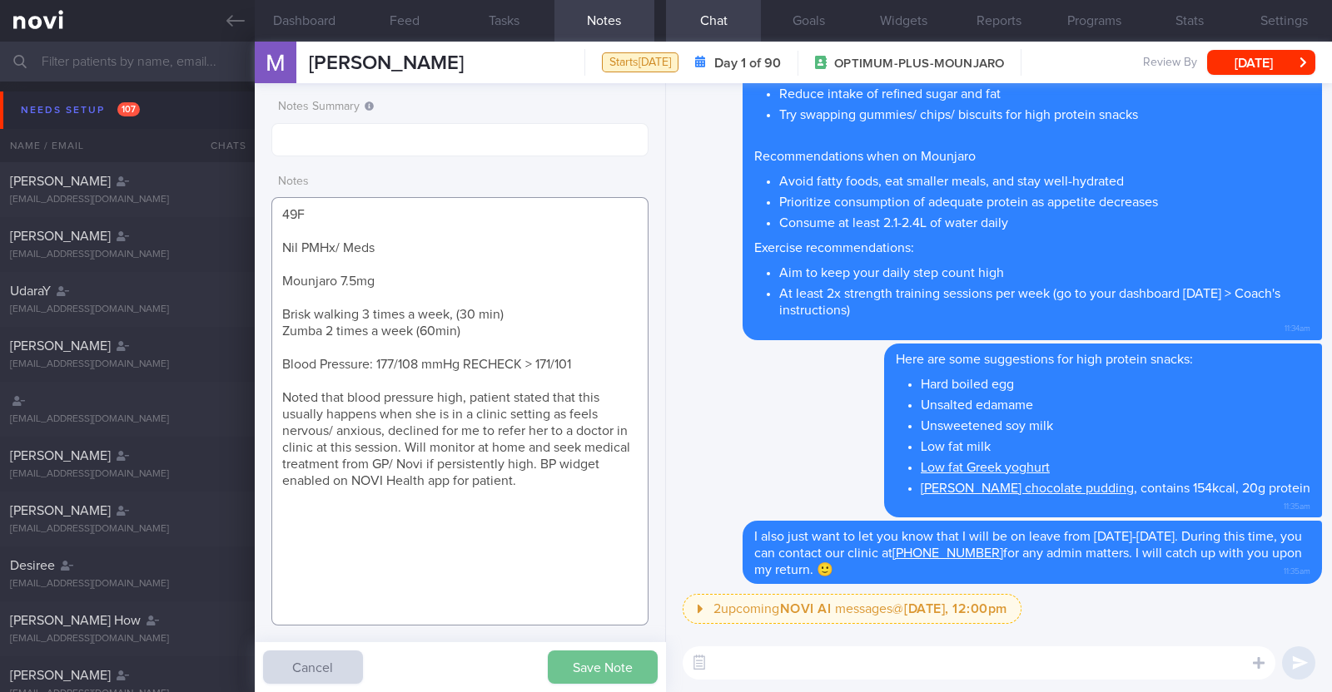
type textarea "49F Nil PMHx/ Meds Mounjaro 7.5mg Brisk walking 3 times a week, (30 min) Zumba …"
click at [612, 665] on button "Save Note" at bounding box center [603, 667] width 110 height 33
drag, startPoint x: 226, startPoint y: 22, endPoint x: 763, endPoint y: 150, distance: 551.7
click at [226, 22] on icon at bounding box center [235, 21] width 18 height 18
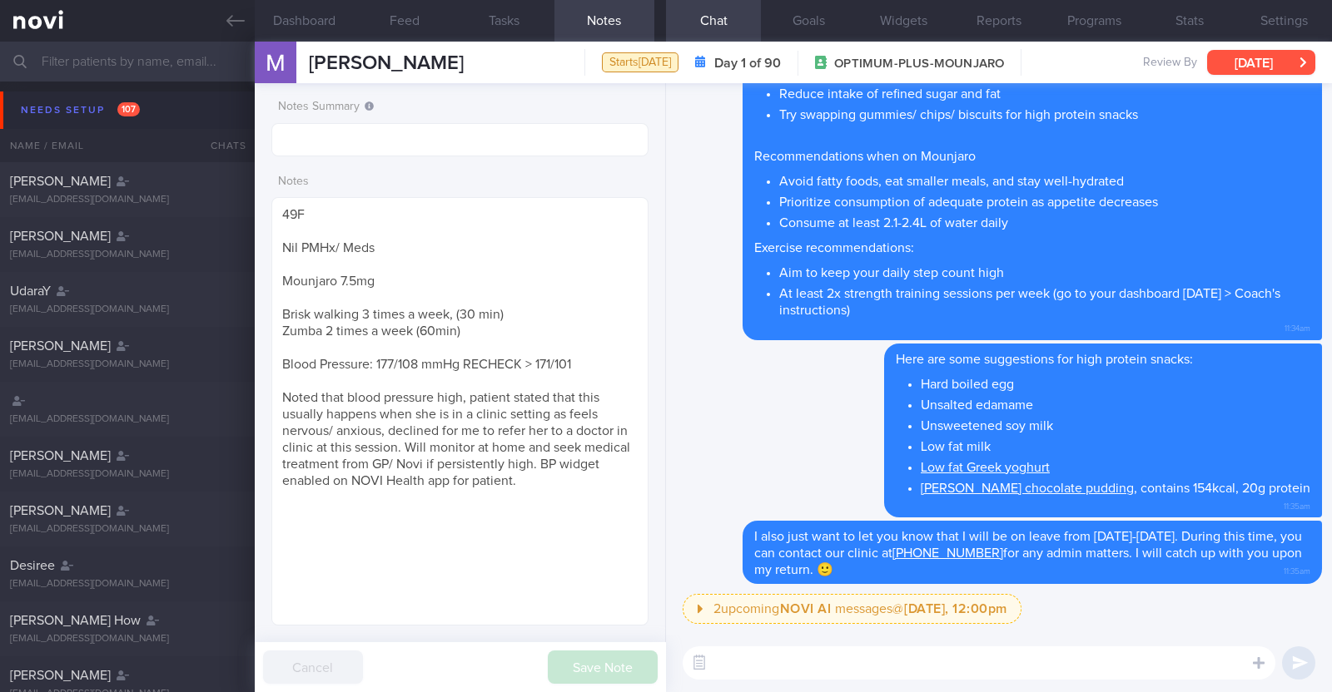
click at [1280, 57] on button "[DATE]" at bounding box center [1261, 62] width 108 height 25
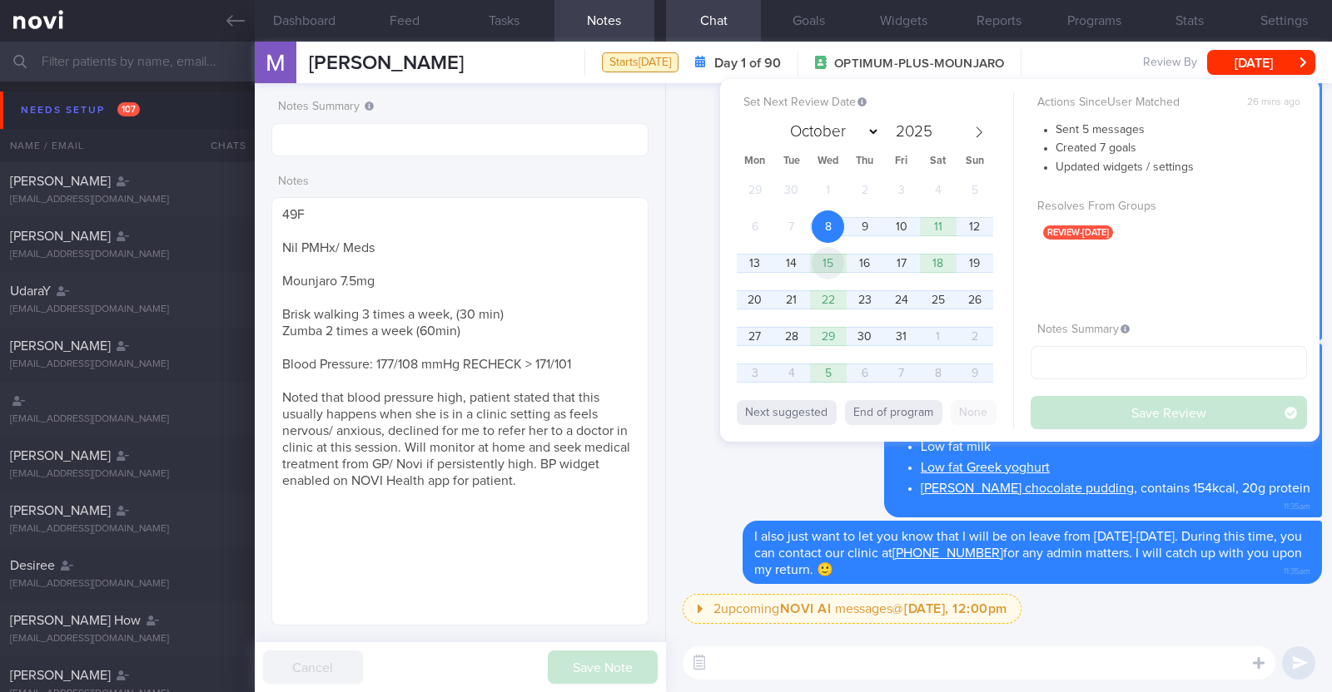
click at [816, 259] on span "15" at bounding box center [828, 263] width 32 height 32
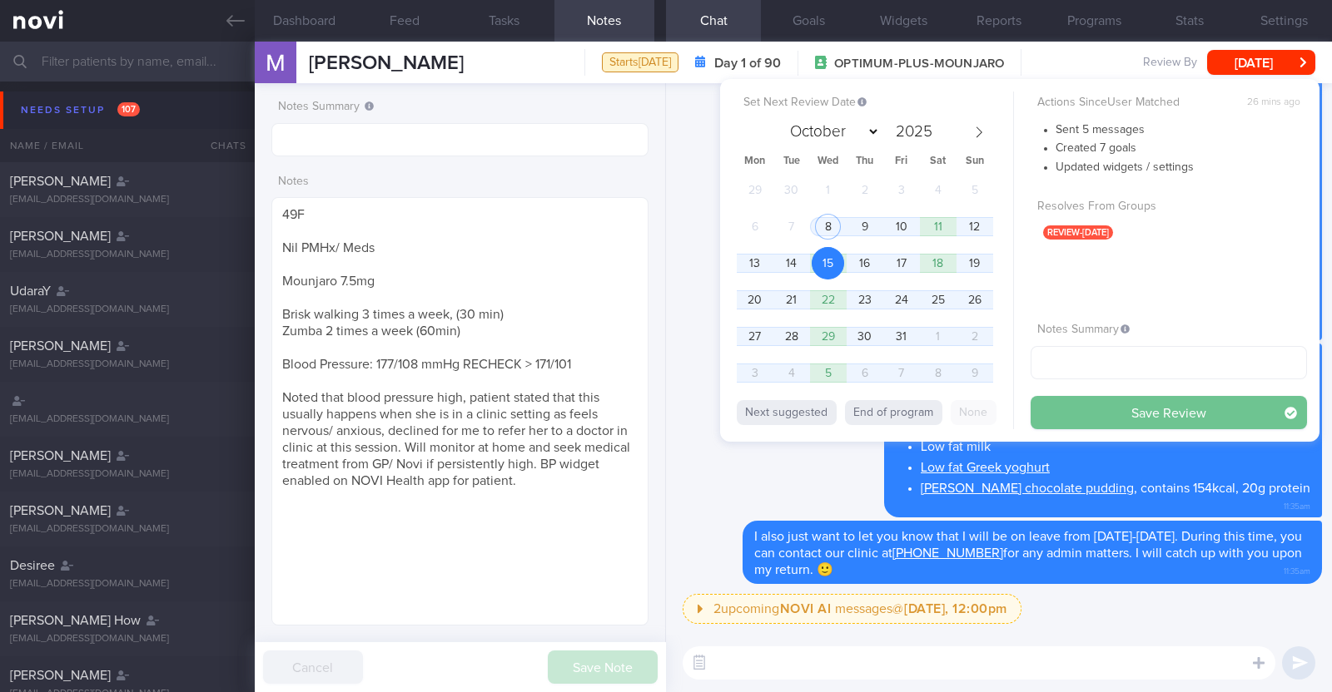
click at [1085, 418] on button "Save Review" at bounding box center [1168, 412] width 276 height 33
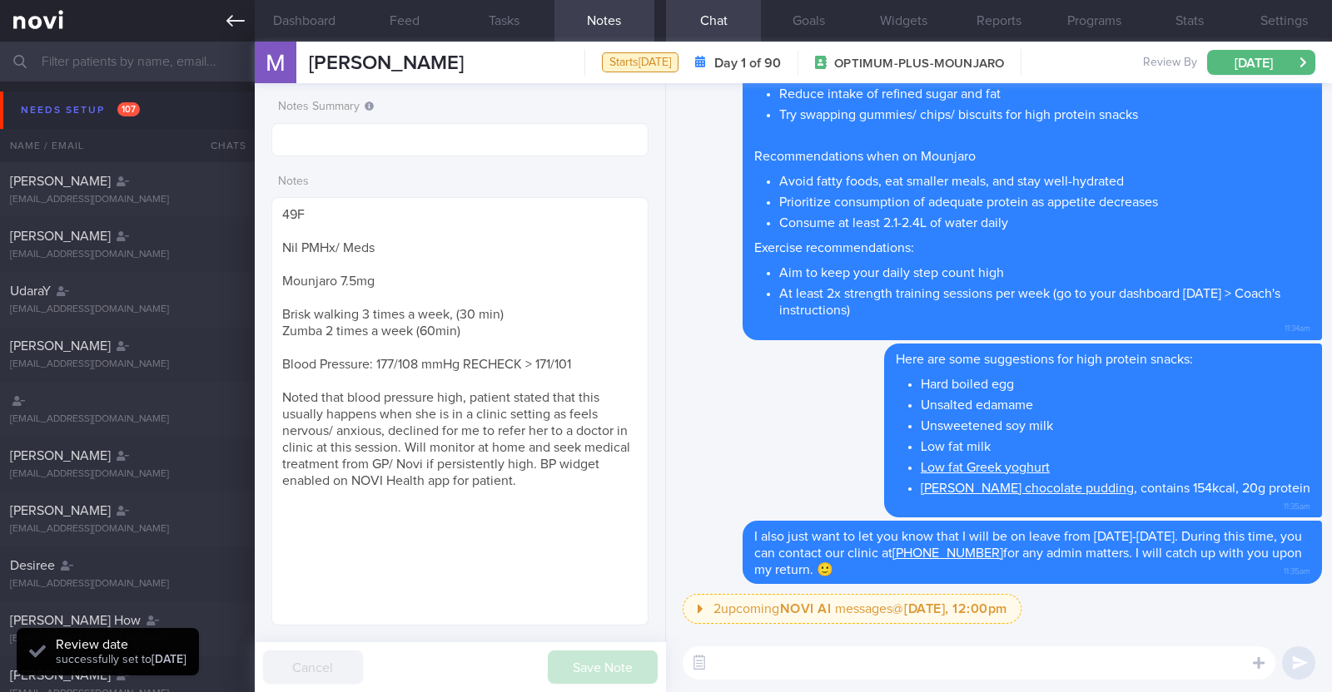
click at [229, 29] on icon at bounding box center [235, 21] width 18 height 18
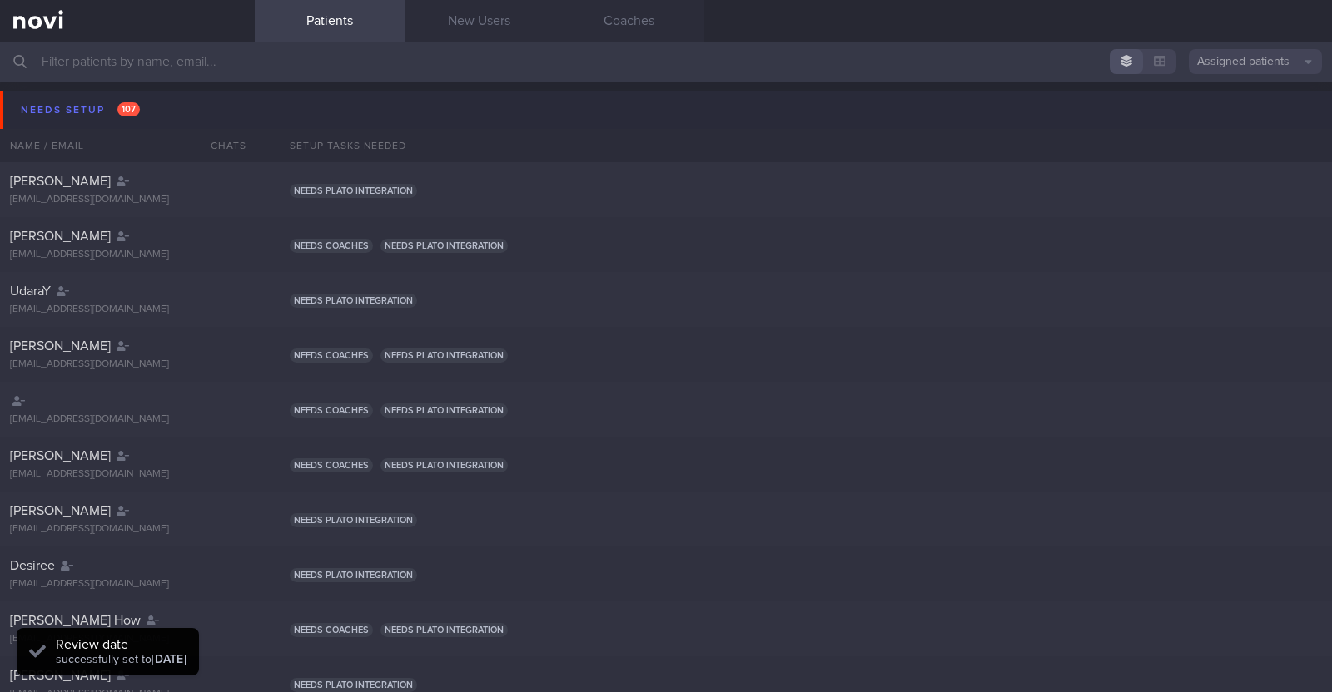
click at [87, 99] on div "Needs setup 107" at bounding box center [80, 110] width 127 height 22
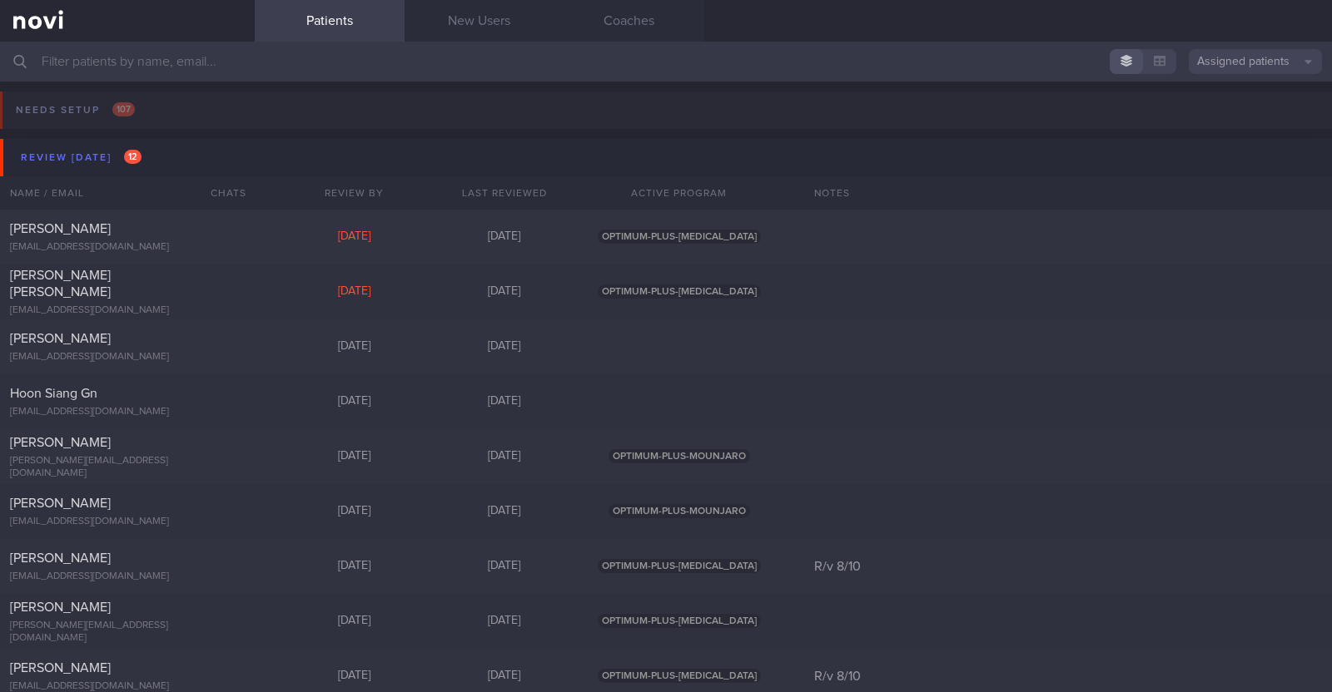
click at [137, 62] on input "text" at bounding box center [666, 62] width 1332 height 40
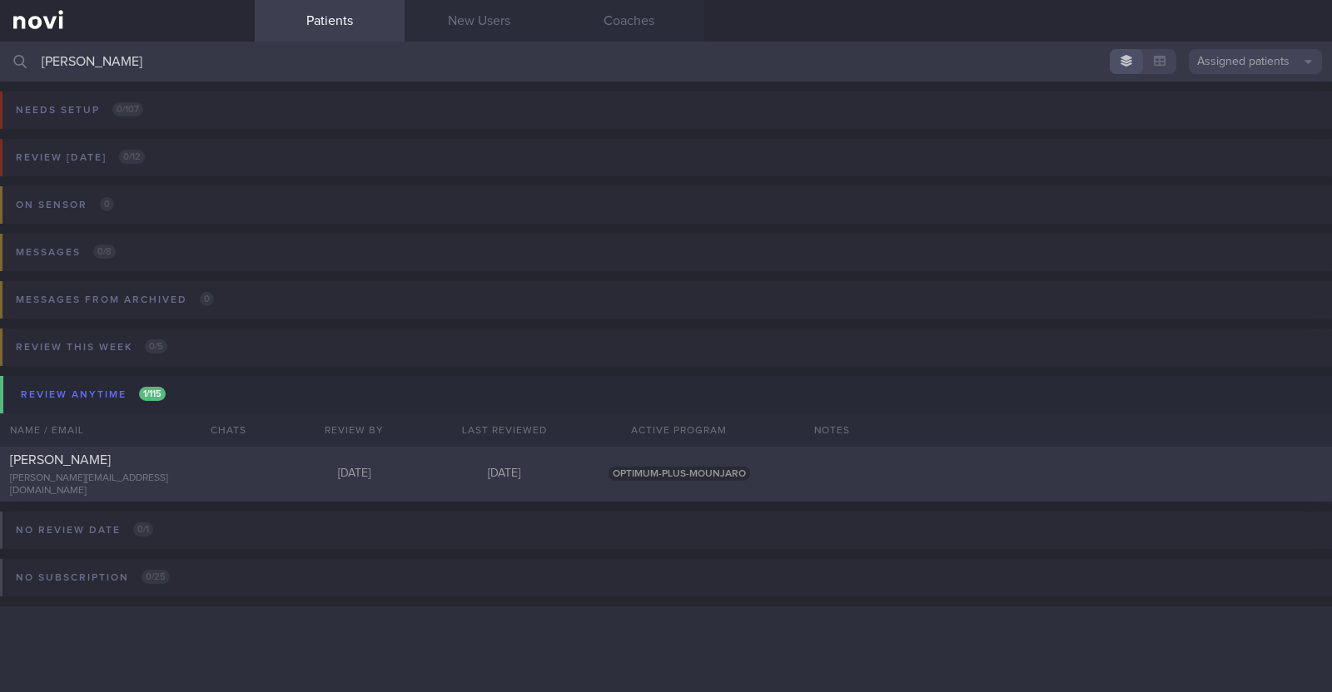
type input "melissa"
click at [171, 480] on div "melissa_lim@d-fish.net" at bounding box center [127, 485] width 235 height 25
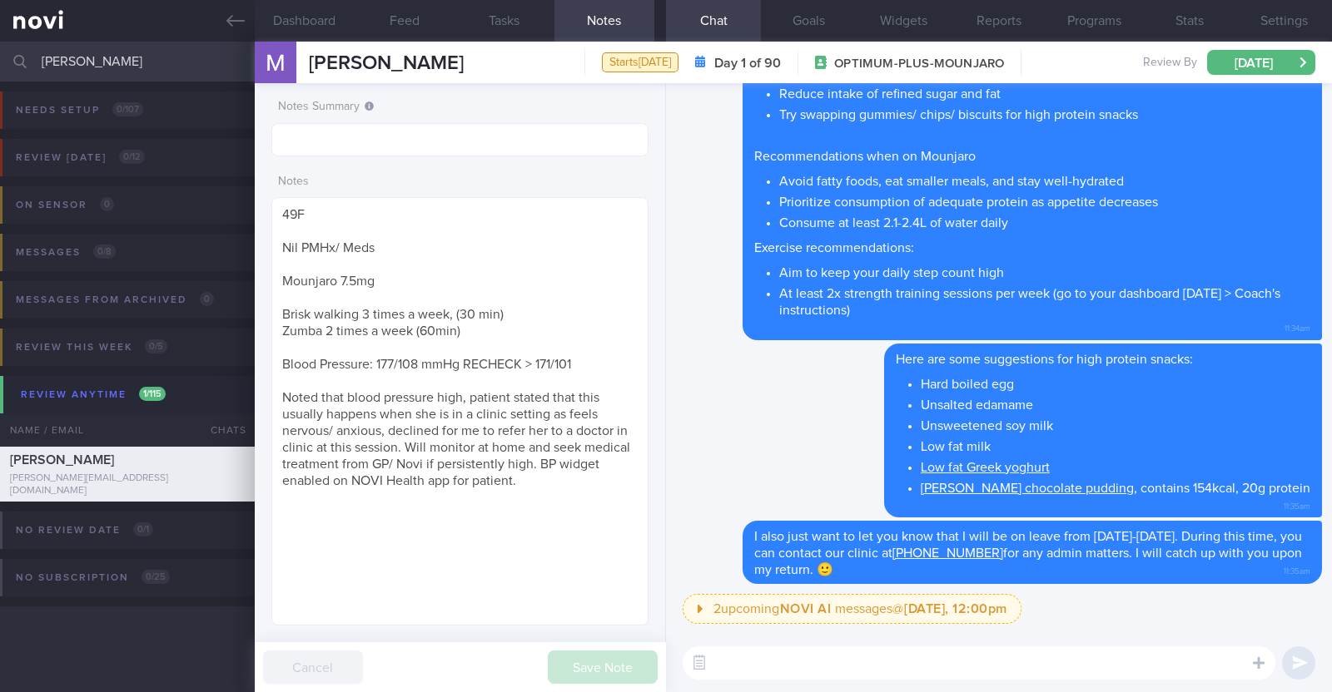
click at [757, 667] on textarea at bounding box center [979, 663] width 593 height 33
type textarea "M"
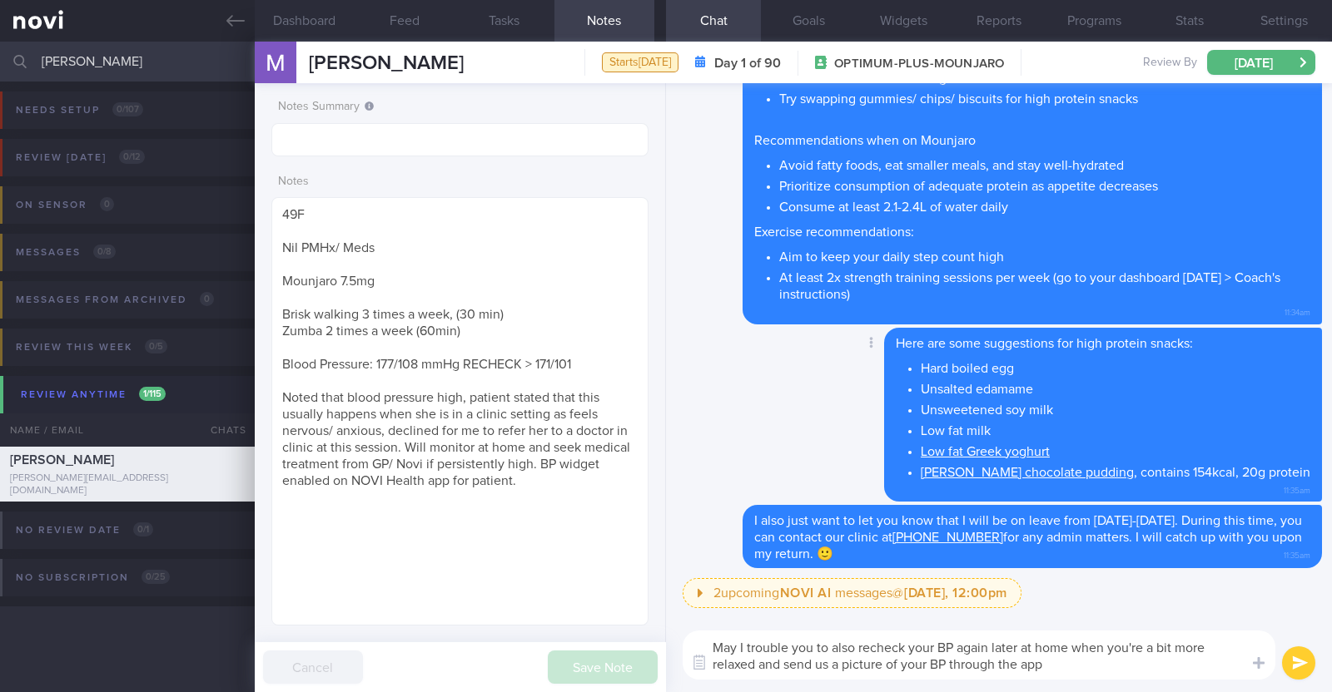
type textarea "May I trouble you to also recheck your BP again later at home when you're a bit…"
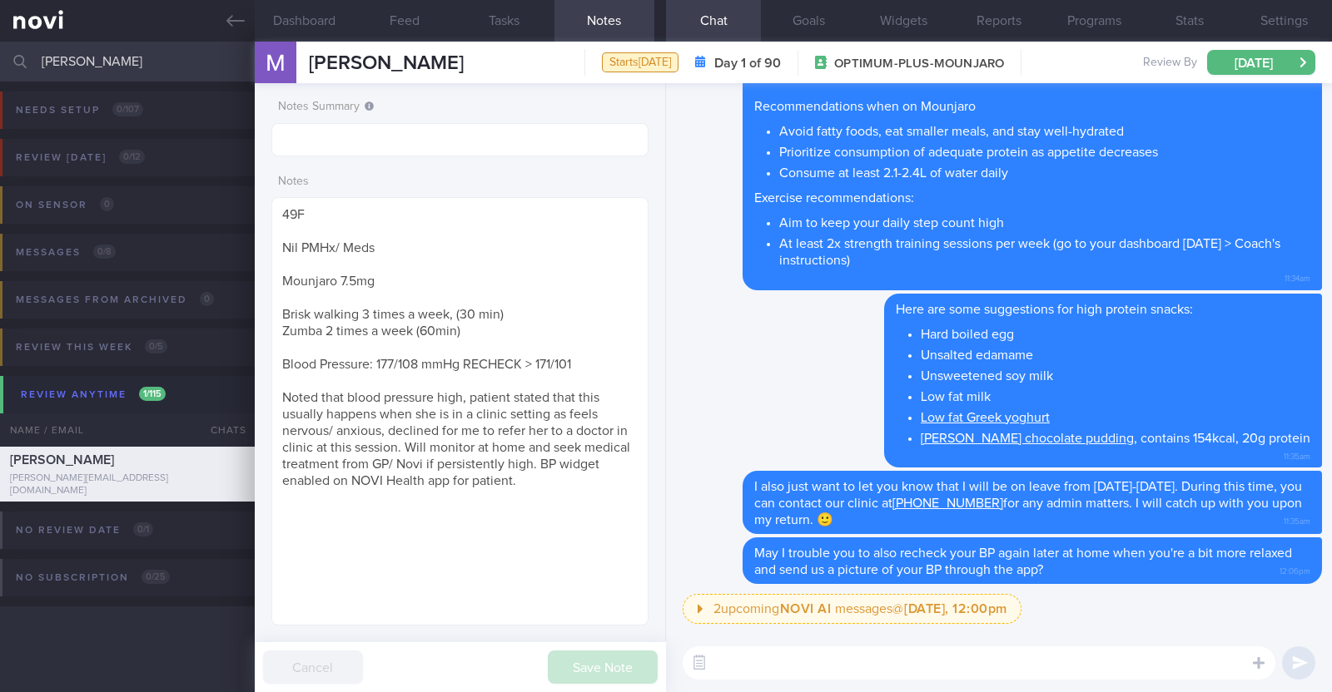
drag, startPoint x: 111, startPoint y: 62, endPoint x: 0, endPoint y: 43, distance: 112.2
click at [0, 43] on input "melissa" at bounding box center [666, 62] width 1332 height 40
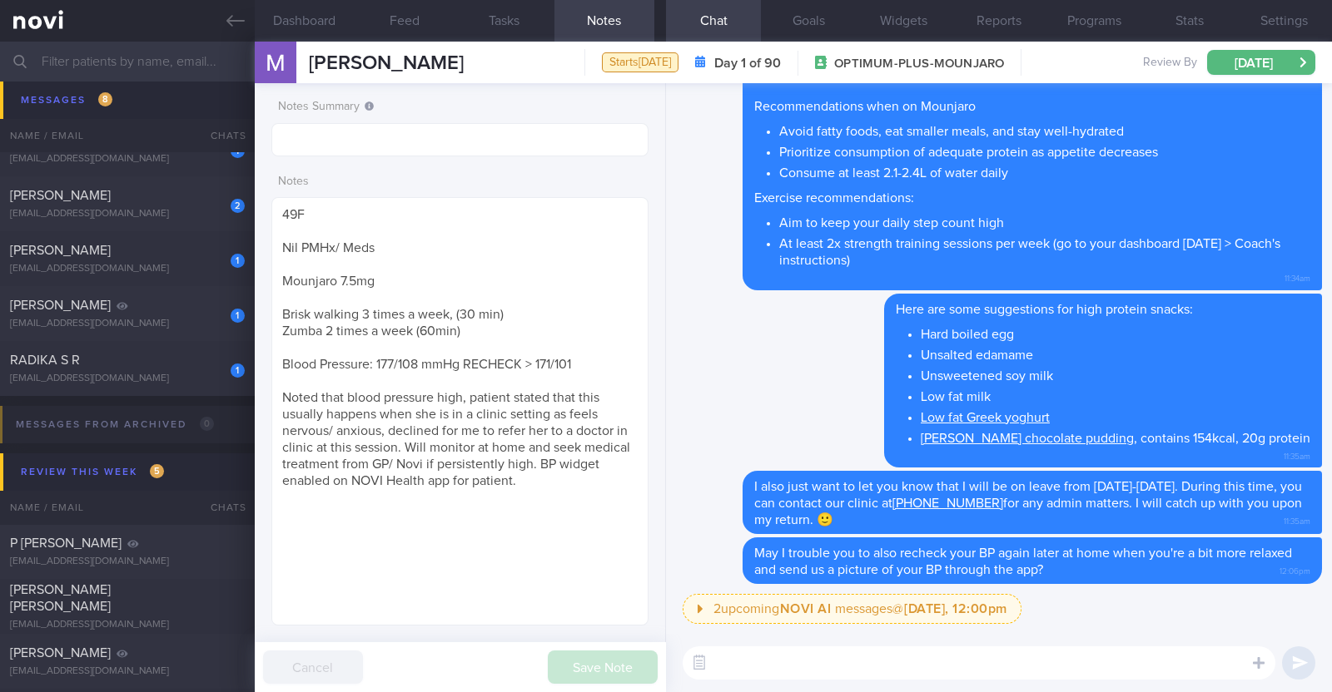
scroll to position [936, 0]
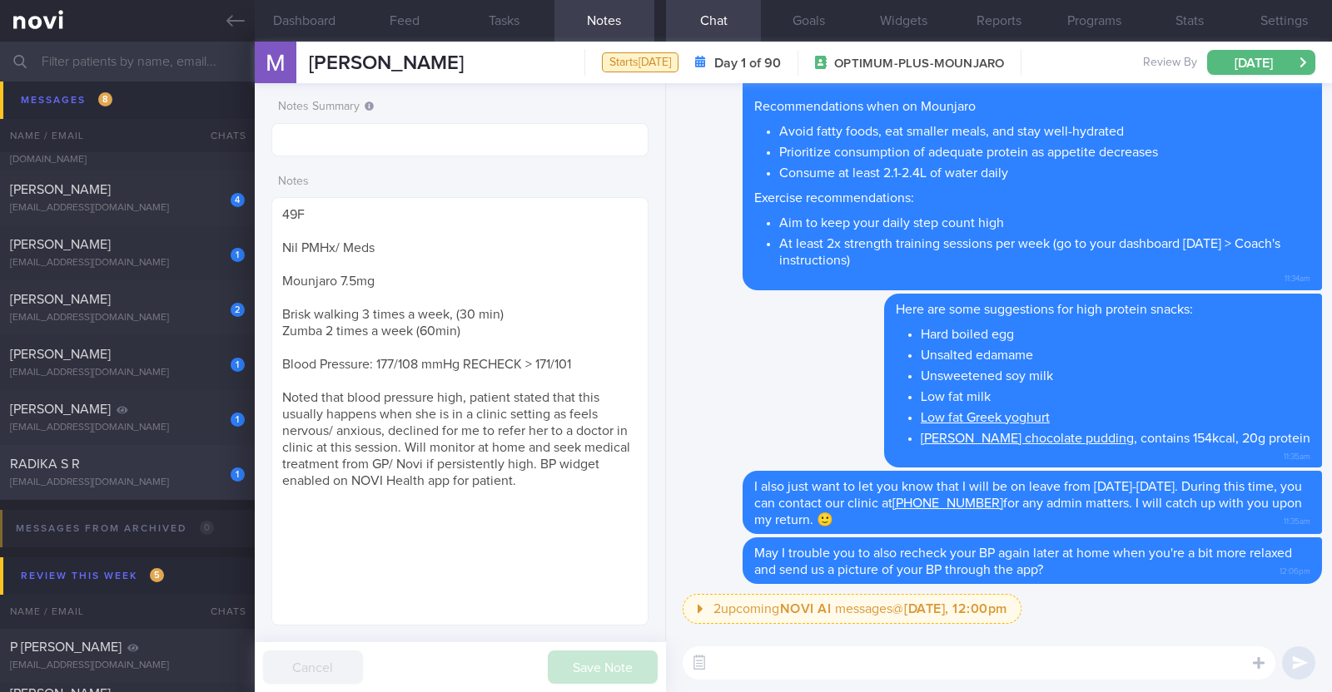
click at [180, 482] on div "[EMAIL_ADDRESS][DOMAIN_NAME]" at bounding box center [127, 483] width 235 height 12
type input "R/v with Dr [PERSON_NAME] on 15/10. r/v 14/10"
type textarea "61F Indian vegetarian diet; takes dairy but not egg Co-morbidities: Dyslipidemi…"
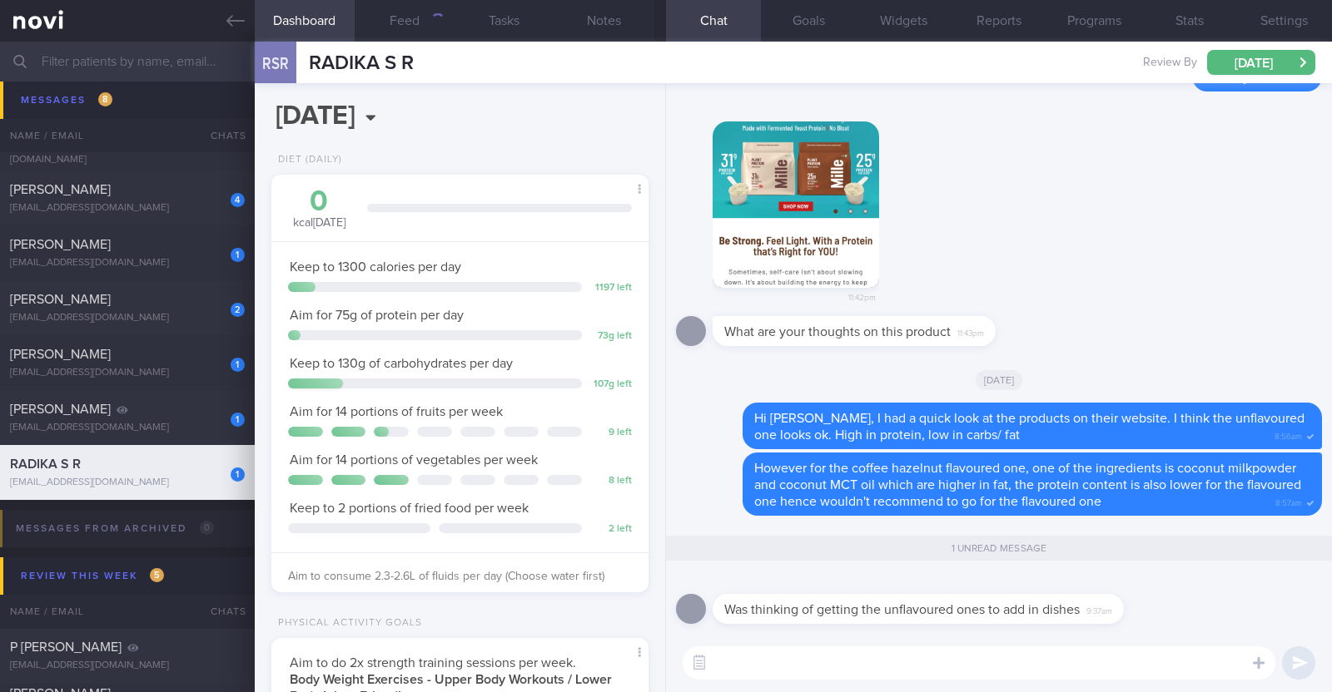
scroll to position [189, 331]
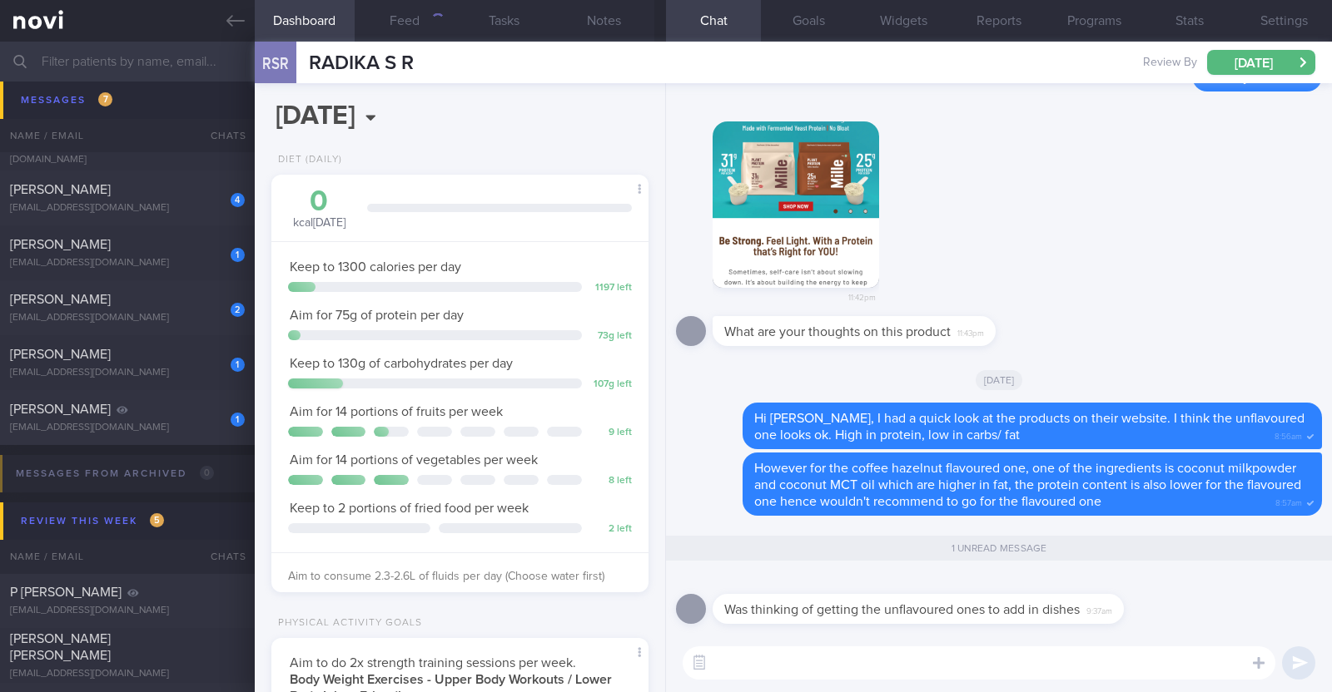
click at [970, 663] on textarea at bounding box center [979, 663] width 593 height 33
click at [801, 664] on textarea "I think you candefincitely do that" at bounding box center [979, 663] width 593 height 33
click at [970, 661] on textarea "I think you can definitely do that" at bounding box center [979, 663] width 593 height 33
paste textarea "👍"
type textarea "I think you can definitely do that 👍"
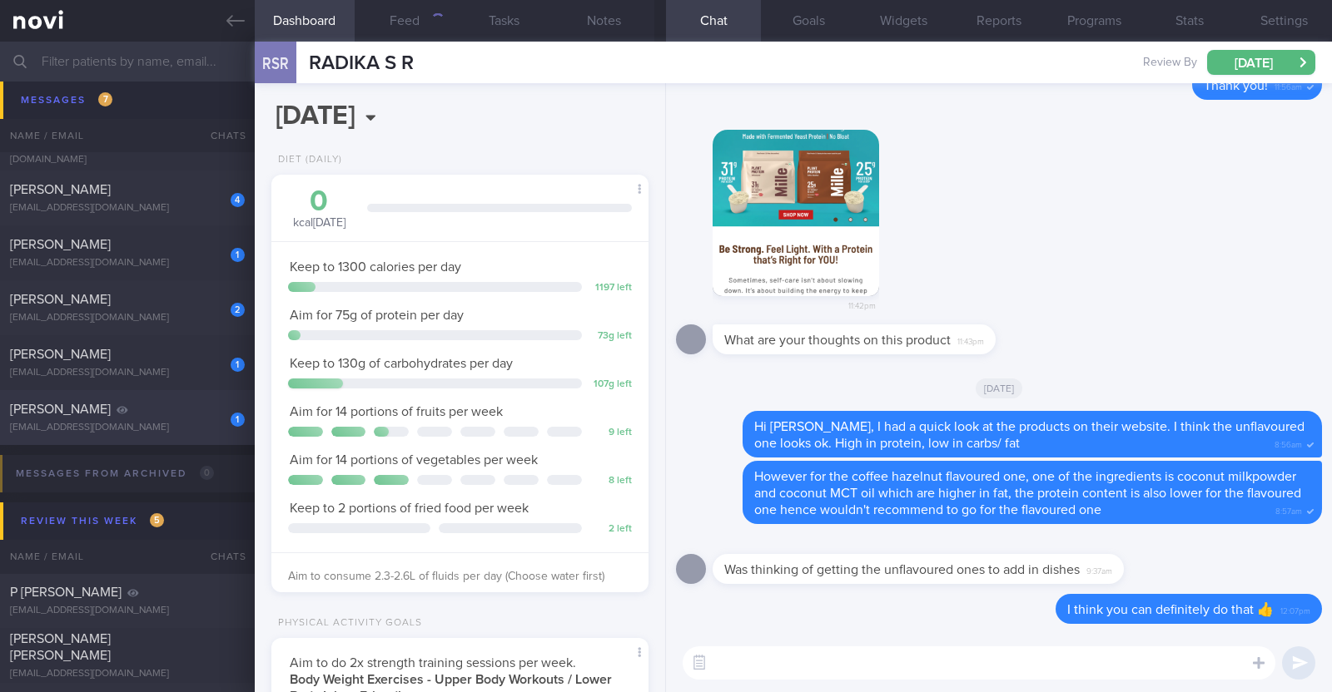
click at [112, 429] on div "jeffreygou@gmail.com" at bounding box center [127, 428] width 235 height 12
type textarea "49M Comorbidities 1. Fatty liver 2. Renal cysts Looking to improve body composi…"
select select "10"
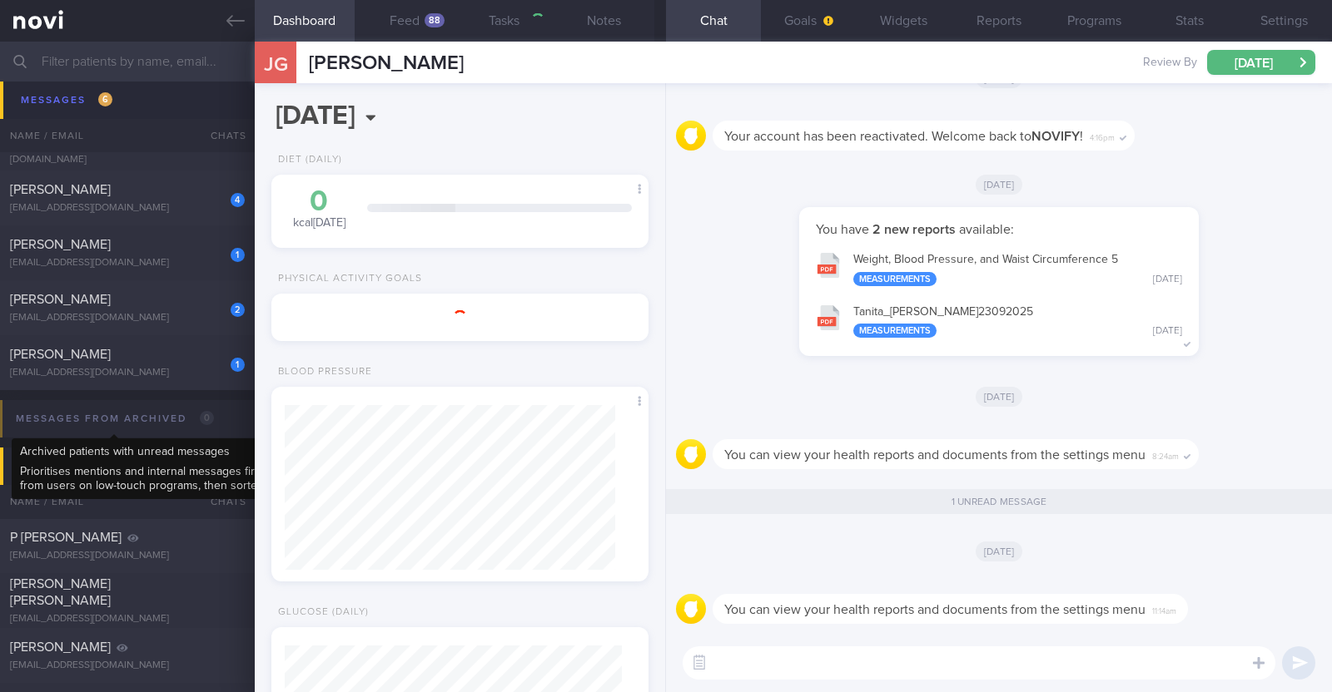
scroll to position [168, 337]
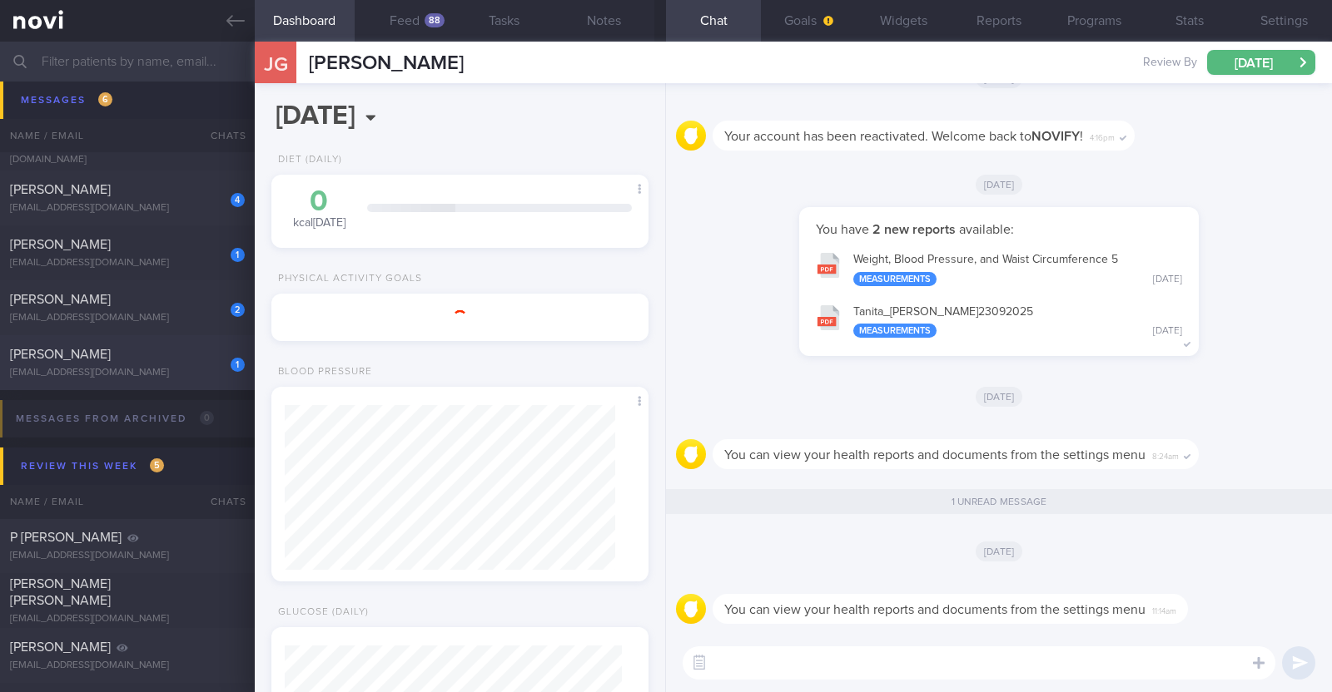
click at [136, 373] on div "toswalt323@gmail.com" at bounding box center [127, 373] width 235 height 12
type textarea "35M Comorbidities: HTN Nil meds Mounjaro 2.5mg Weight training (30min) + cardio…"
select select "9"
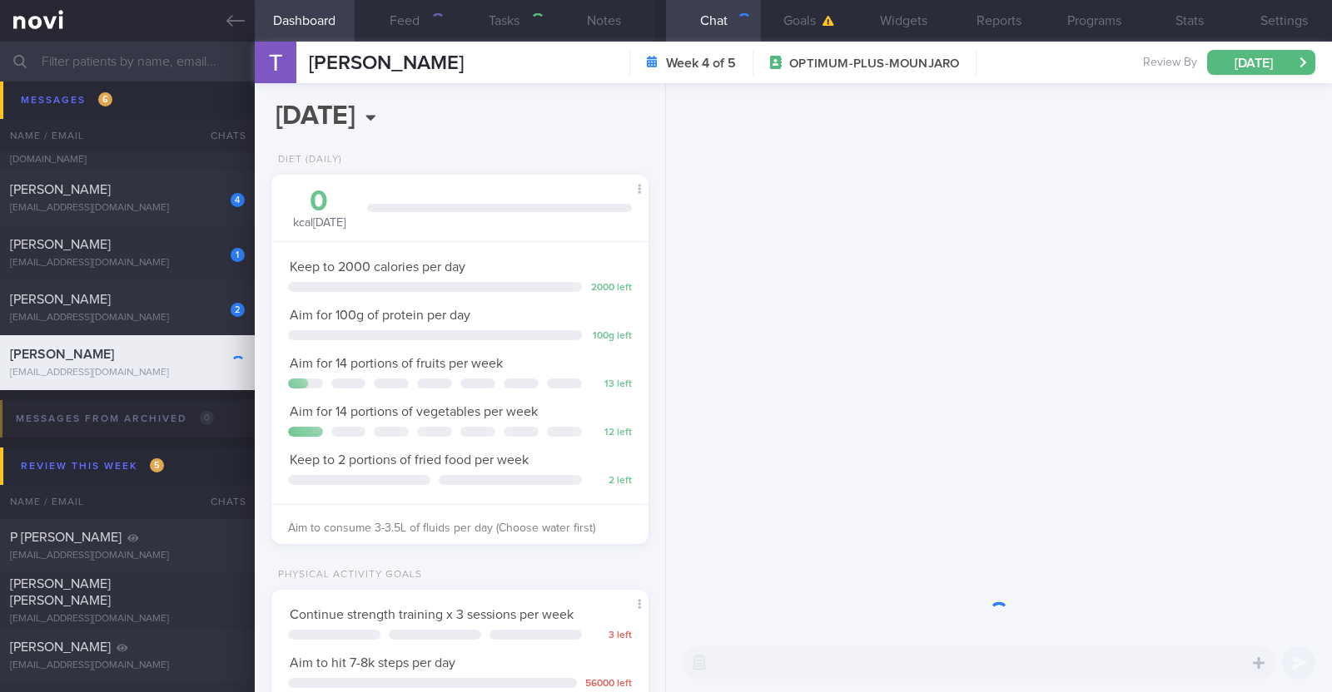
scroll to position [189, 331]
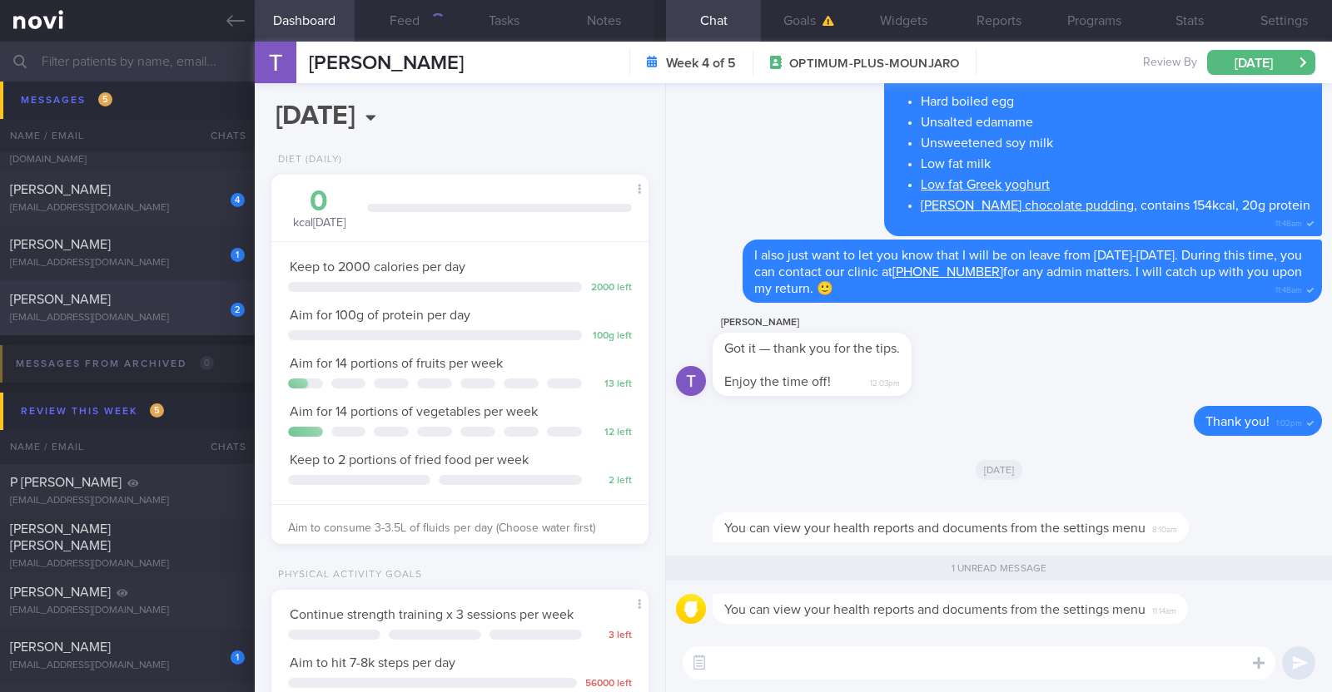
click at [156, 317] on div "tilapiah@yahoo.com" at bounding box center [127, 318] width 235 height 12
type textarea "47F Comorbidities: HLD Fatty Liver Vit D Deficiency Prediabetes / Insulin Resis…"
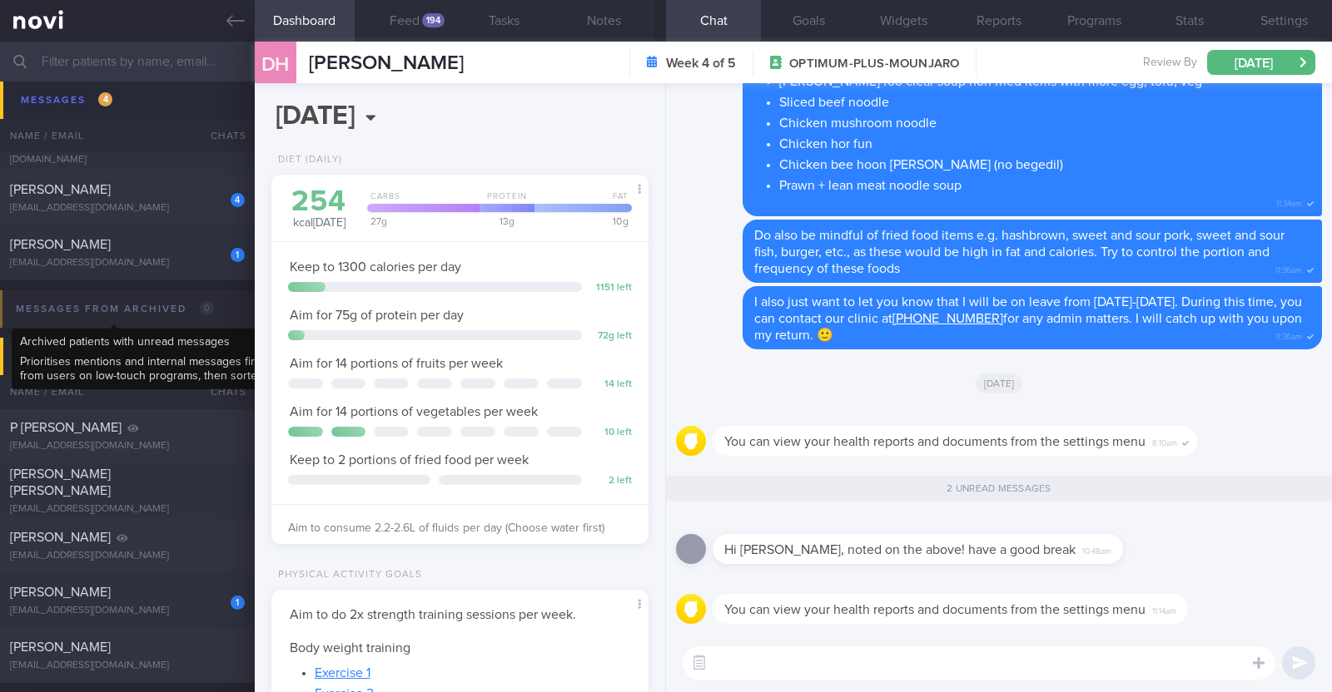
scroll to position [189, 331]
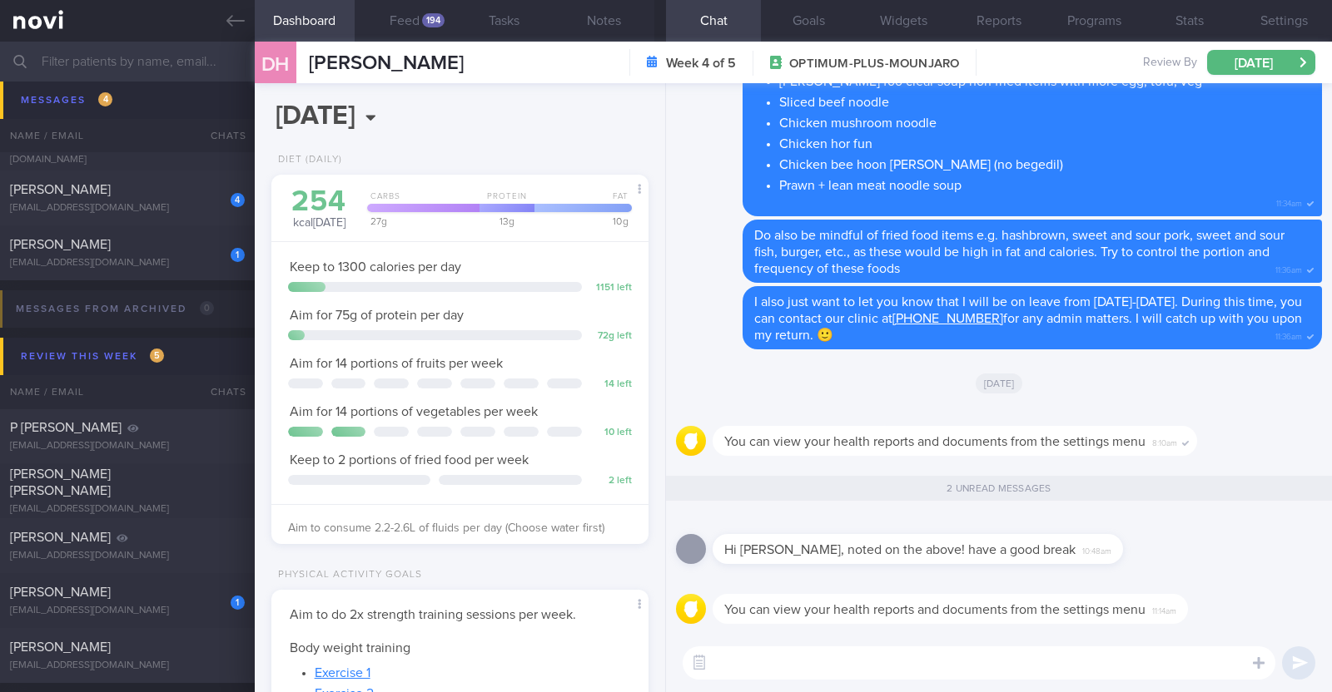
click at [767, 668] on textarea at bounding box center [979, 663] width 593 height 33
type textarea "Thank you!"
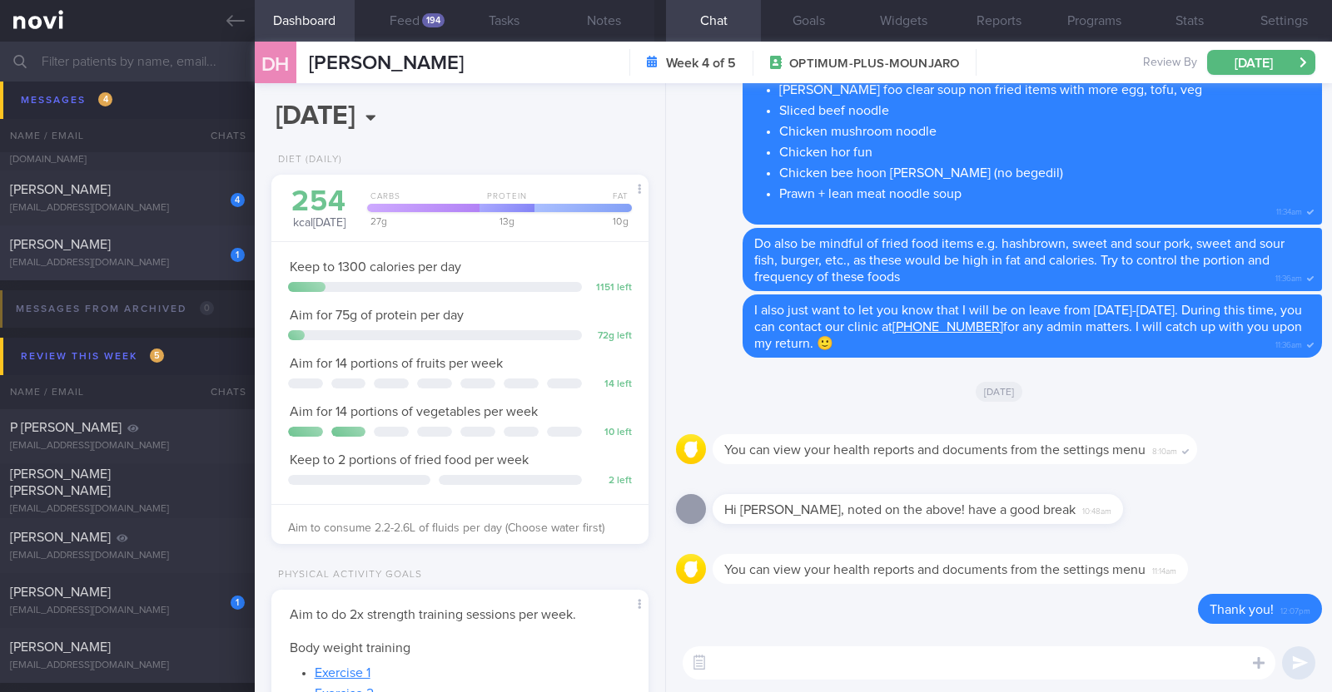
click at [156, 271] on div "1 Tan Chor Yeow tchoryeow@gmail.com 3 days ago SAF-LIP" at bounding box center [666, 253] width 1332 height 55
type textarea "32M Comorbidities: Left Wrist Ligament Tear before, surgery done but not back t…"
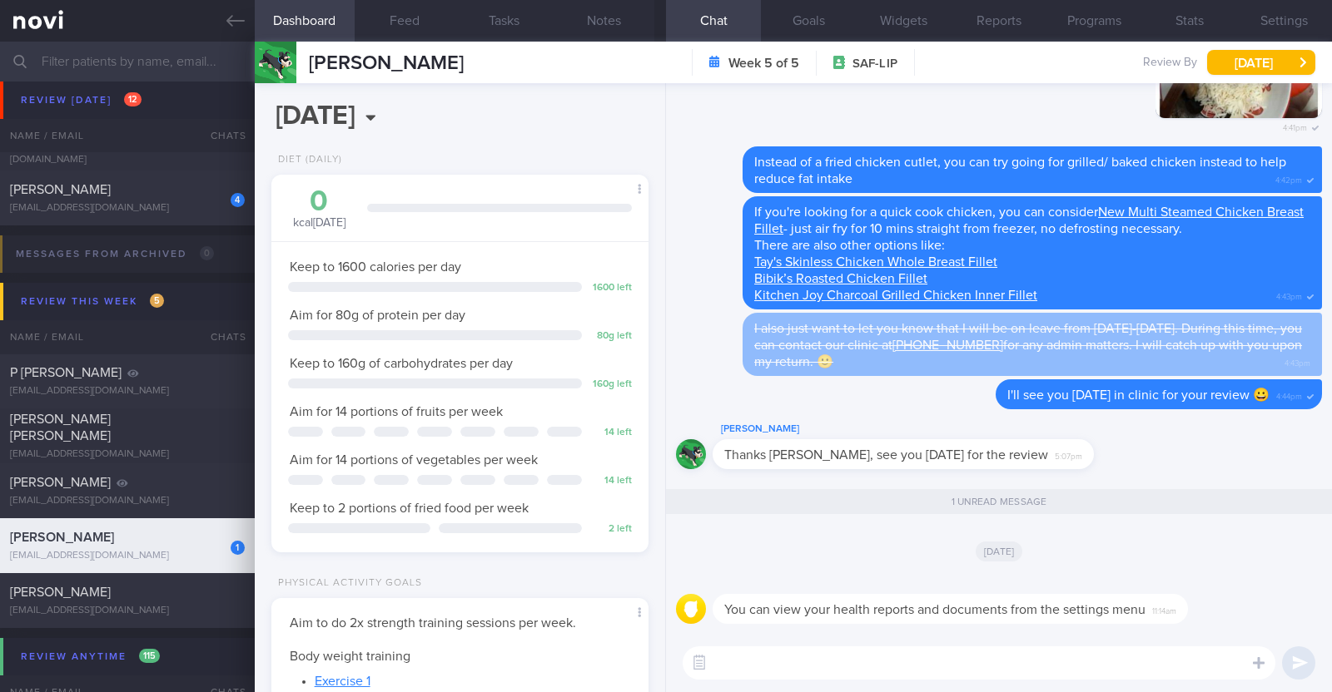
scroll to position [727, 0]
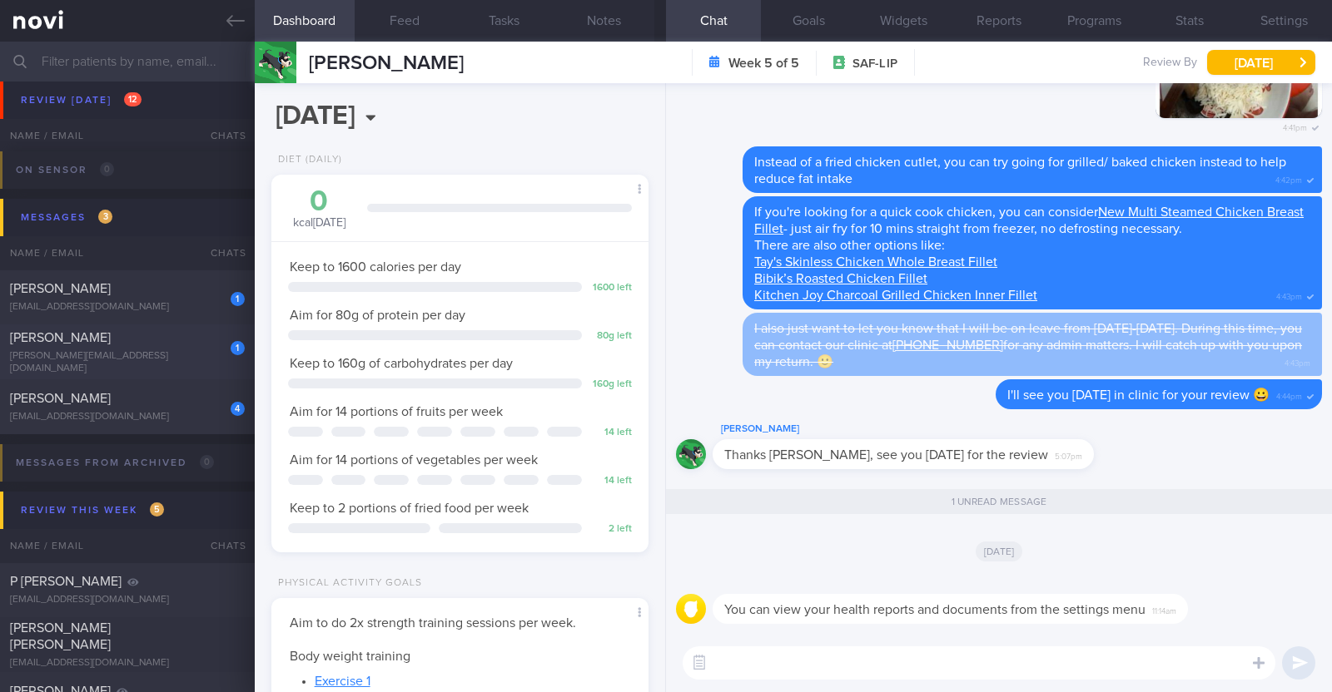
click at [156, 342] on div "[PERSON_NAME]" at bounding box center [125, 338] width 231 height 17
type input "r/v 13/10. KIV downgrade to digital support. last msg 27/8"
type textarea "40M Co-morbidities: Urolithiasis Wegovy 1mg wkly Metformin XR 500mg OM Increase…"
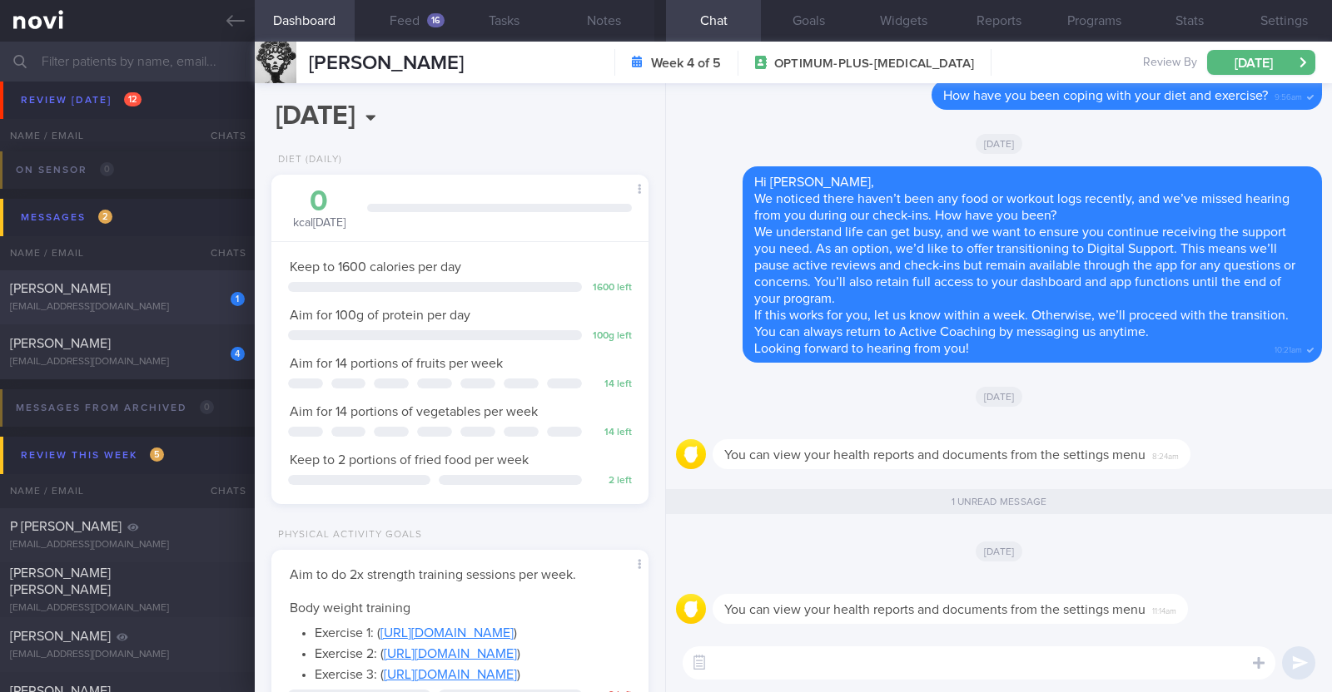
click at [169, 290] on div "Hui Min Liew" at bounding box center [125, 288] width 231 height 17
type input "R/v 16/10"
type textarea "28F Comorbidities: Diabetes (April 2024) High Blood Pressure (April 2024) High …"
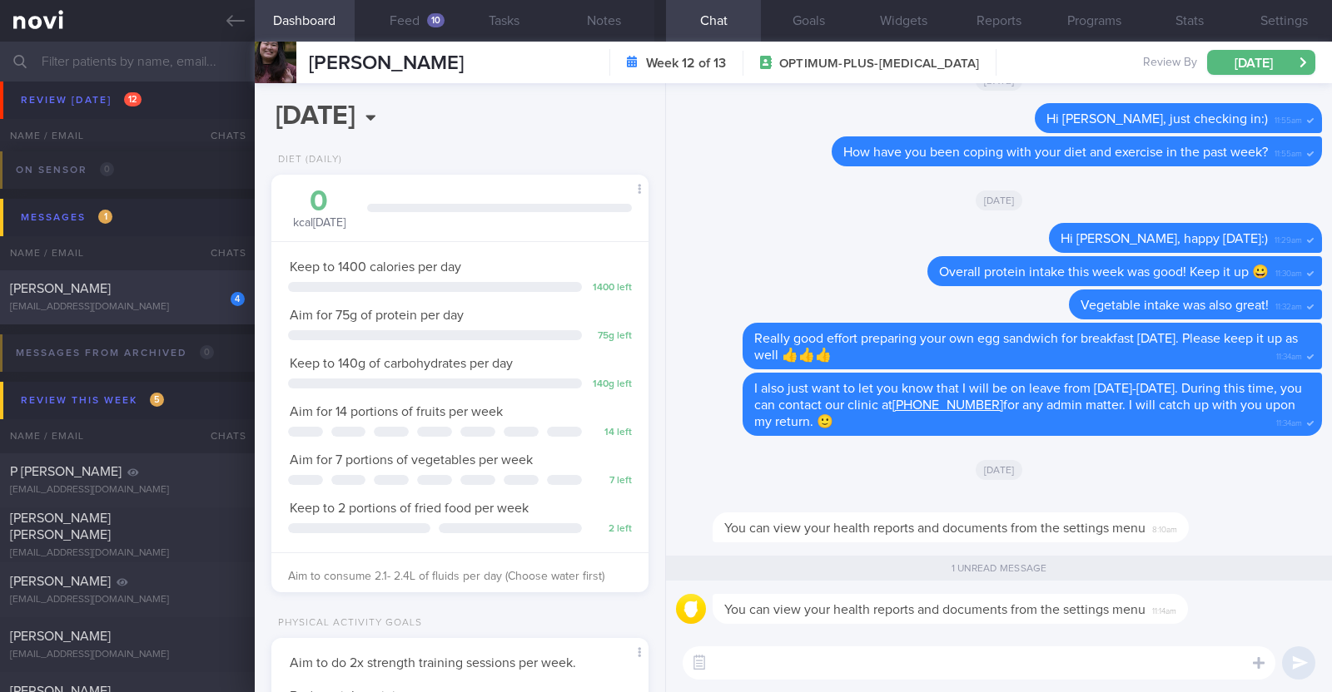
click at [208, 305] on div "heyirshah@gmail.com" at bounding box center [127, 307] width 235 height 12
type input "R/v/ 16/10"
type textarea "34M Co-morbidities: Dyslipidemia Hyperuricemia Nil meds Mounjaro 5mg wkly Seden…"
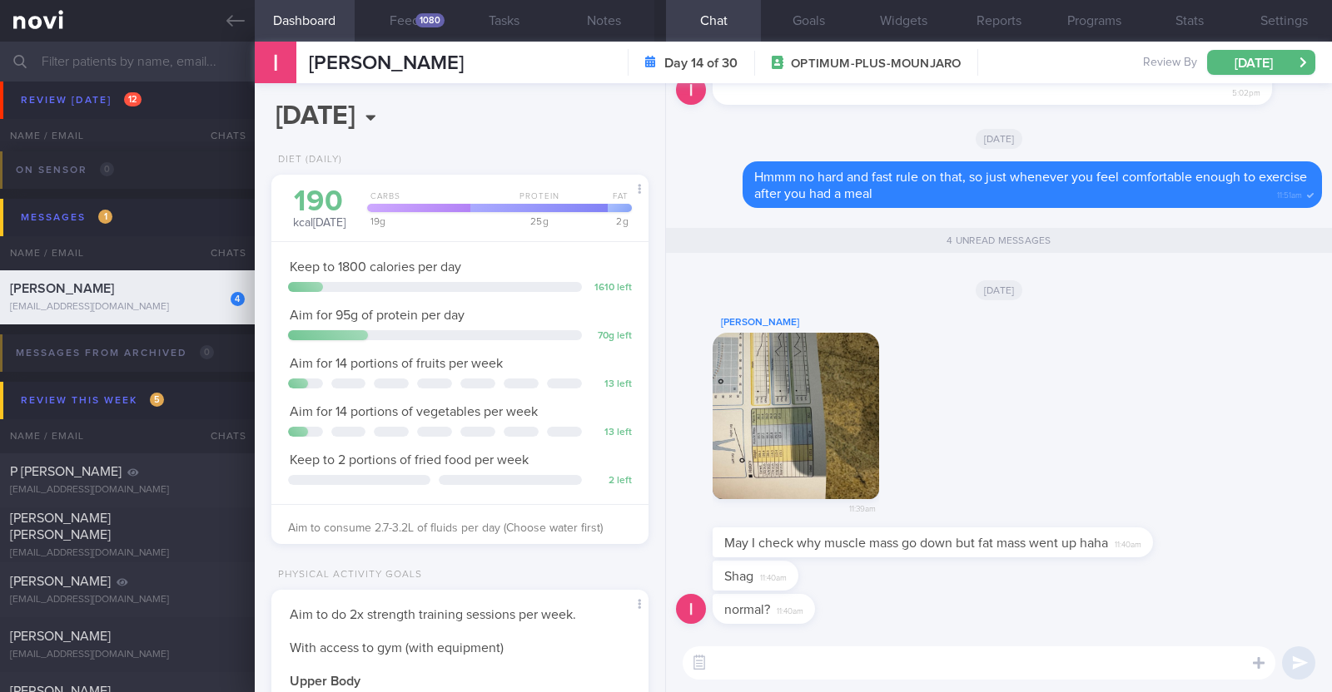
click at [828, 434] on button "button" at bounding box center [795, 416] width 166 height 166
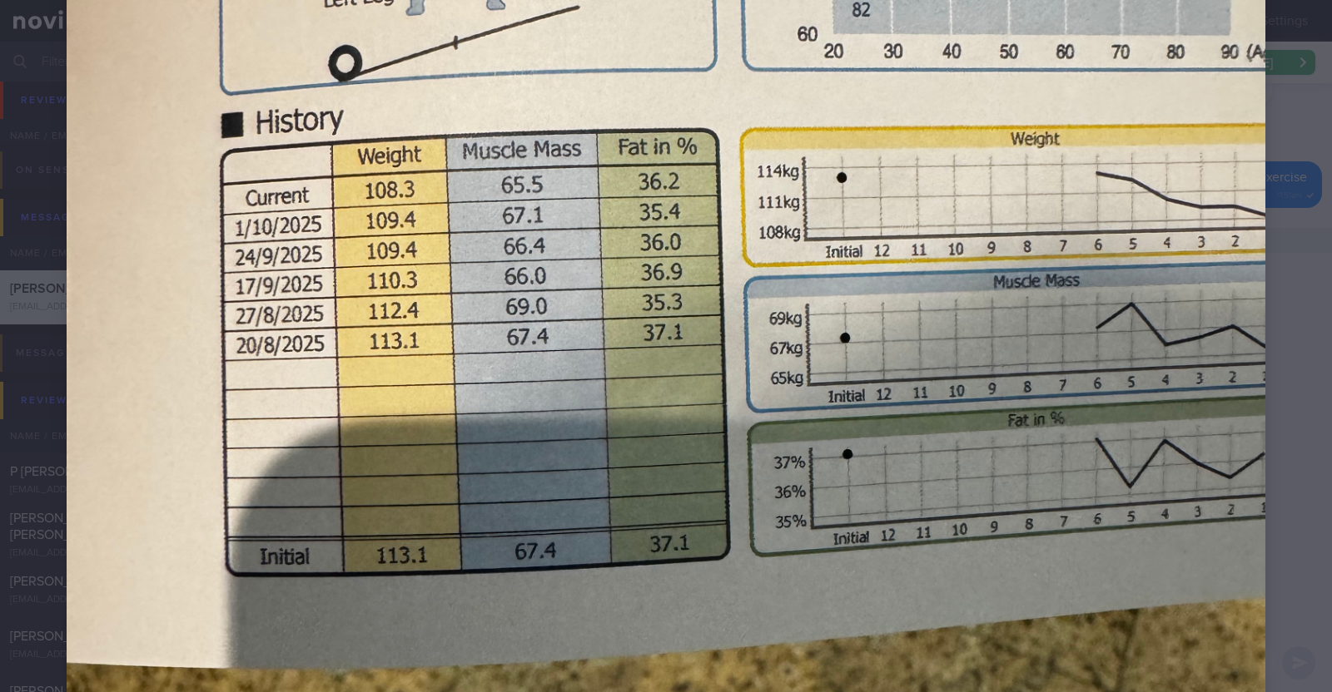
click at [1291, 168] on div at bounding box center [666, 450] width 1332 height 1731
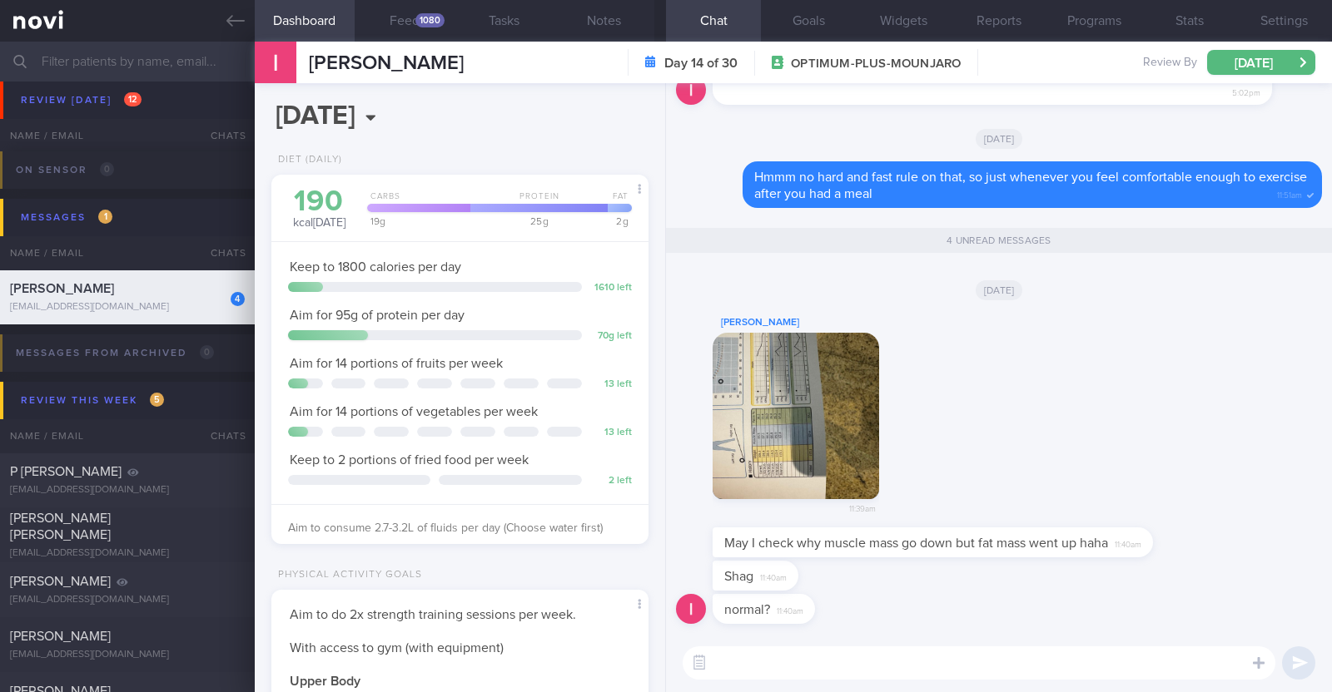
click at [1008, 673] on textarea at bounding box center [979, 663] width 593 height 33
click at [1011, 673] on textarea at bounding box center [979, 663] width 593 height 33
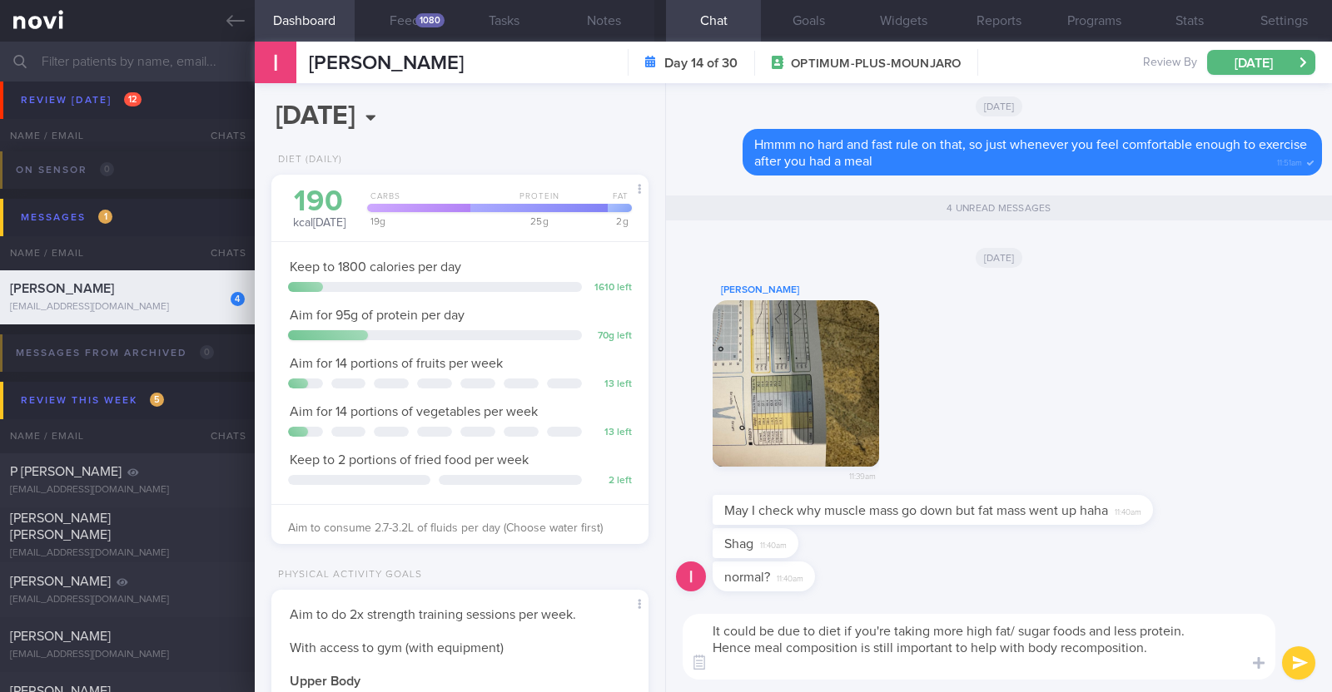
type textarea "It could be due to diet if you're taking more high fat/ sugar foods and less pr…"
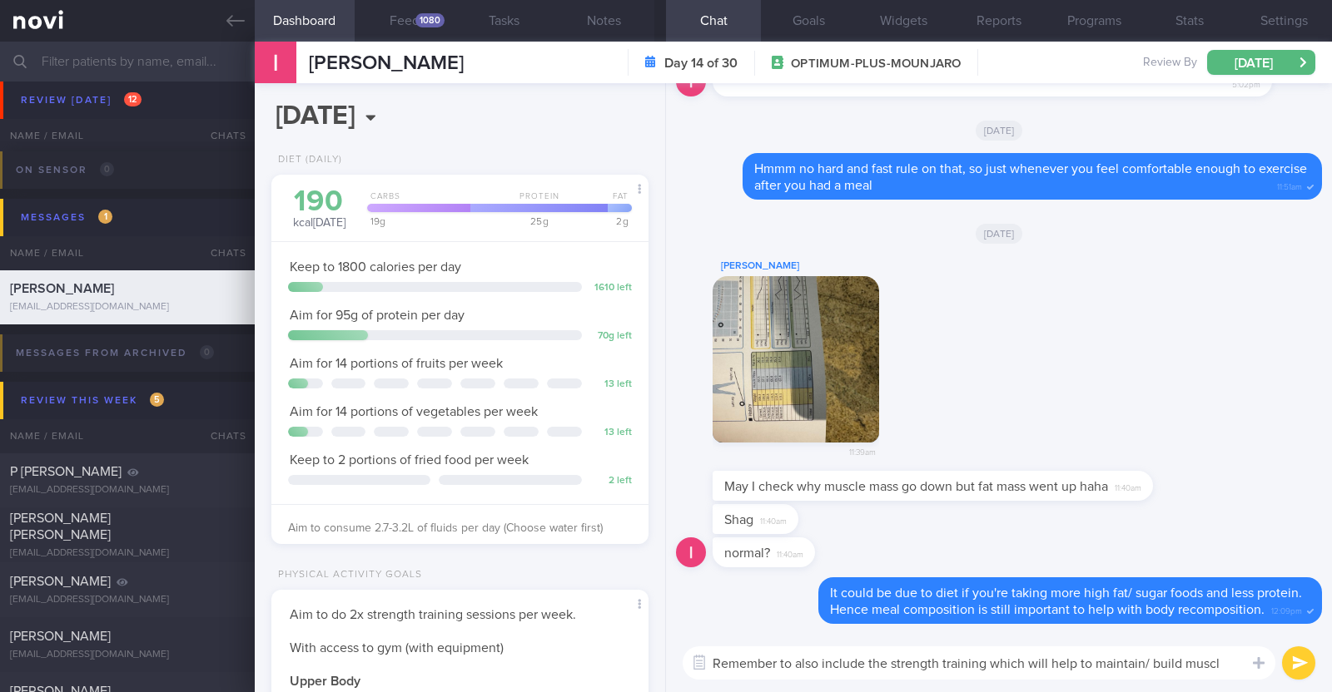
type textarea "Remember to also include the strength training which will help to maintain/ bui…"
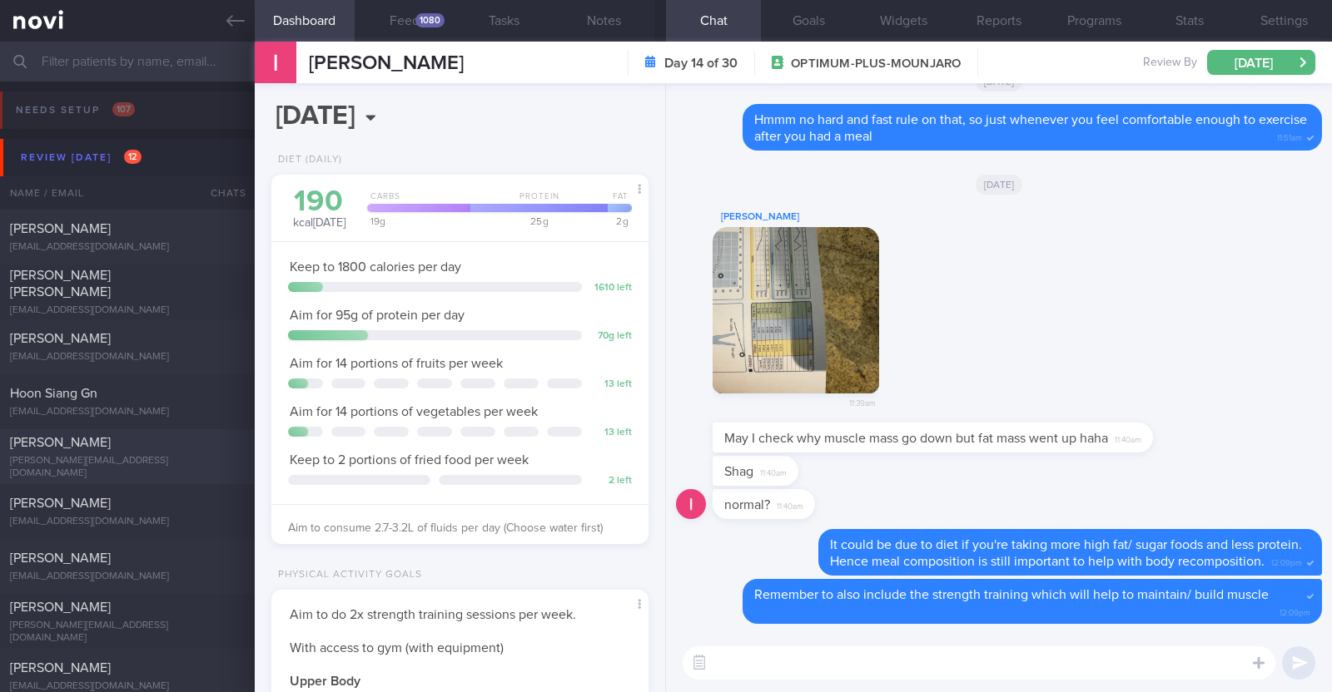
click at [150, 451] on div "[PERSON_NAME]" at bounding box center [125, 442] width 231 height 17
type textarea "48F Comorbidities: Fibroids Anaemic ? HLD ? Blood sugar Nil meds Wegovy 0.25mg …"
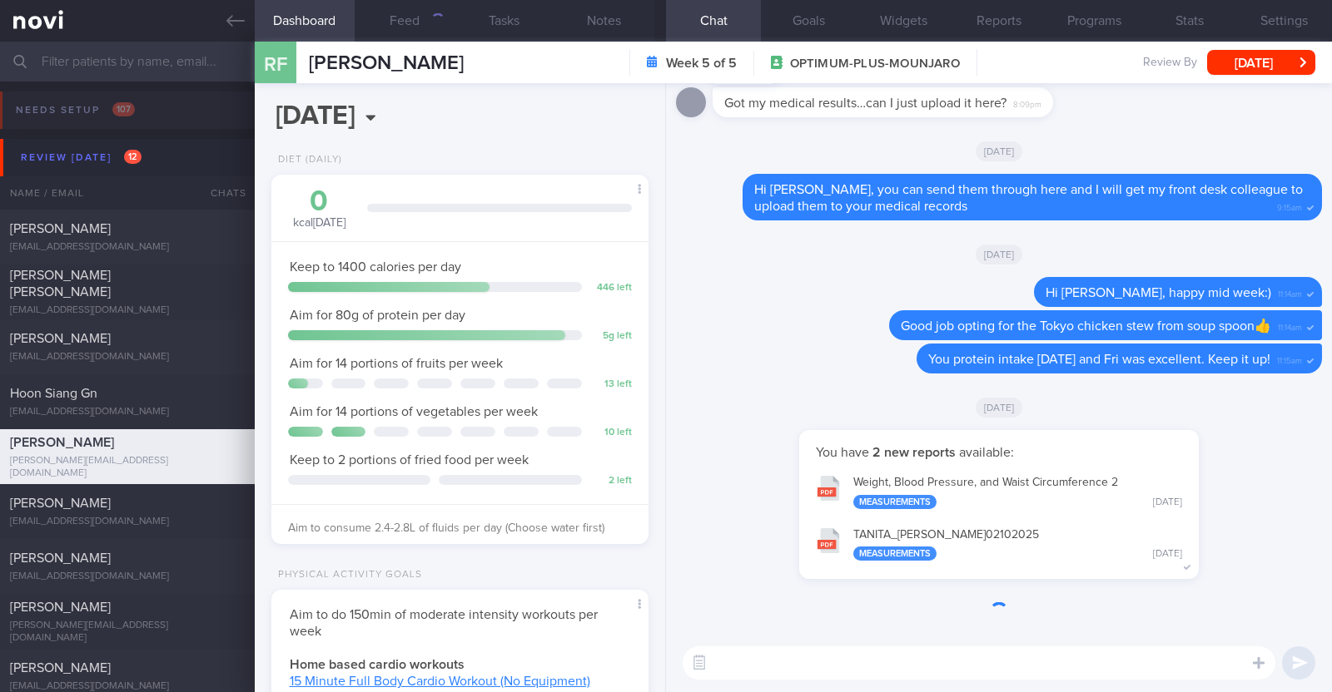
scroll to position [832130, 831989]
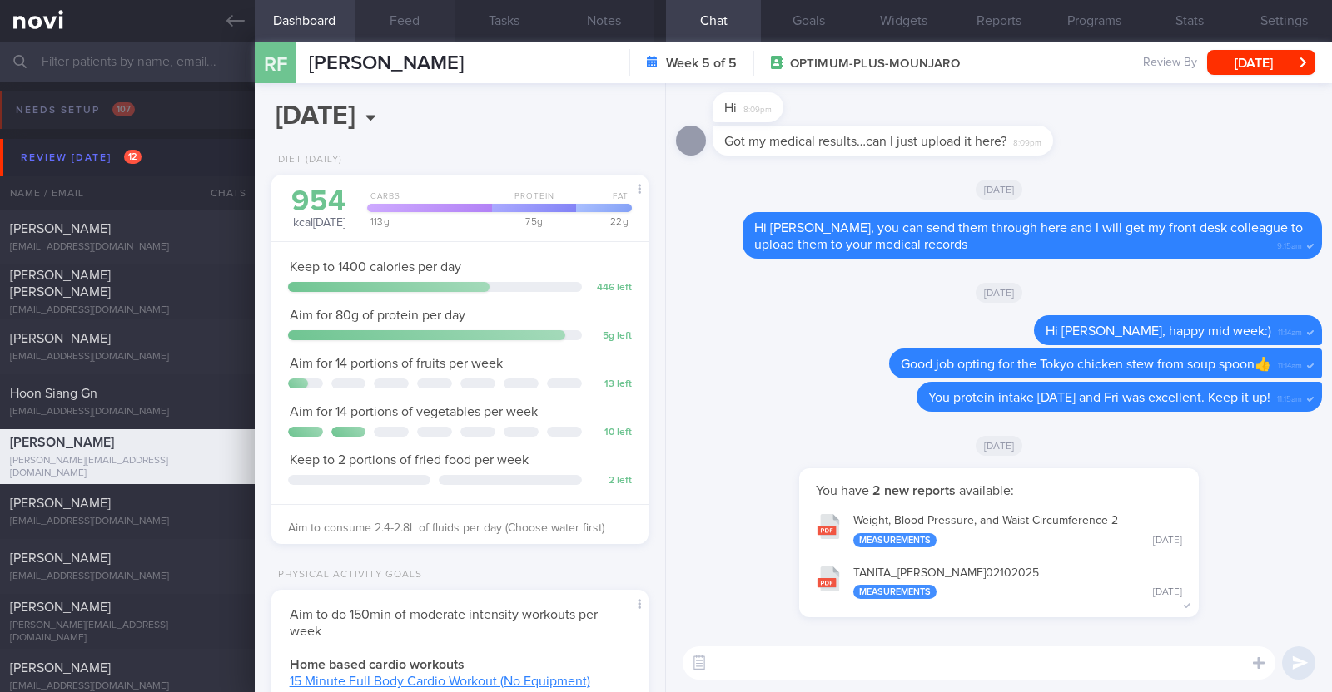
click at [400, 16] on button "Feed" at bounding box center [405, 21] width 100 height 42
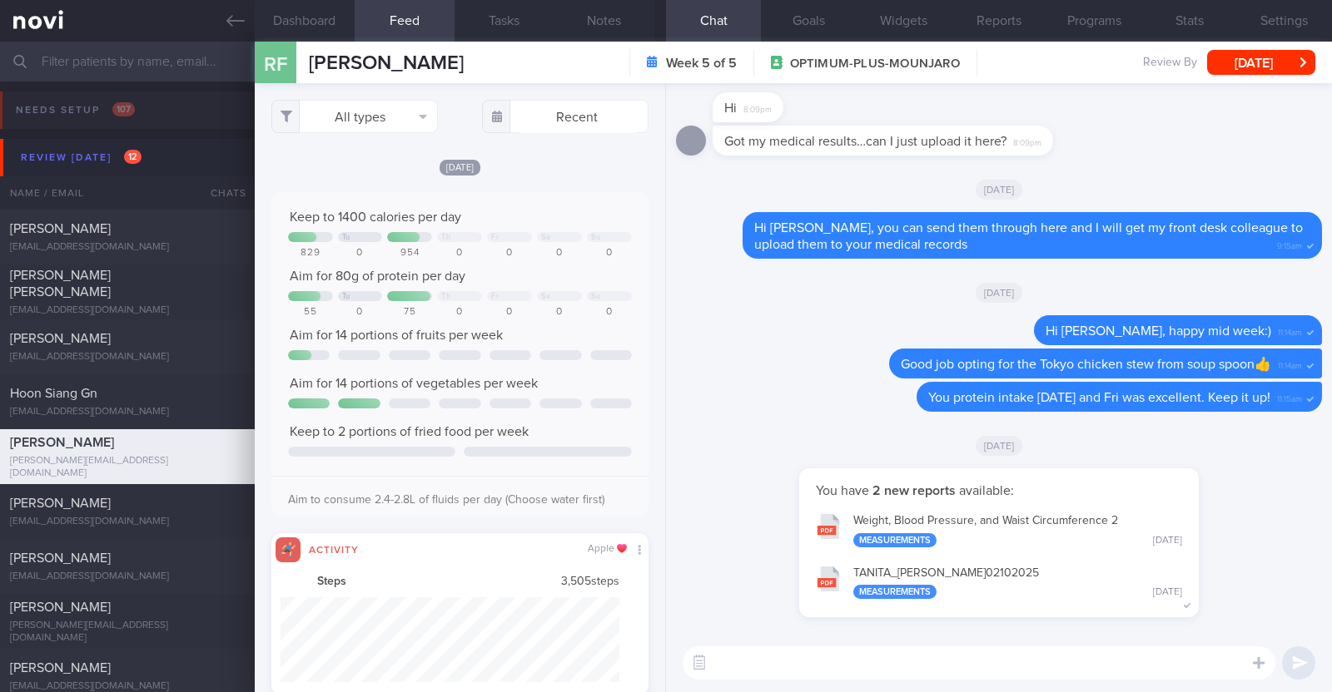
scroll to position [85, 340]
click at [387, 122] on button "All types" at bounding box center [354, 116] width 166 height 33
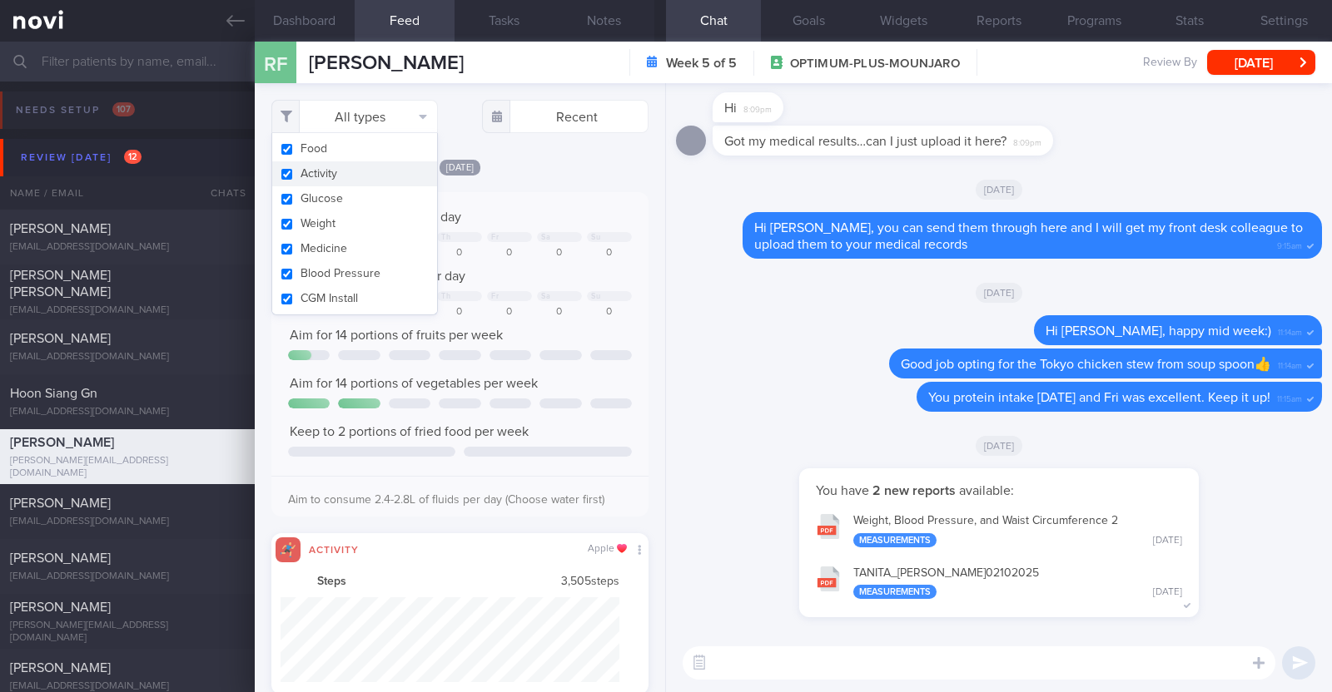
click at [358, 175] on button "Activity" at bounding box center [354, 173] width 165 height 25
checkbox input "false"
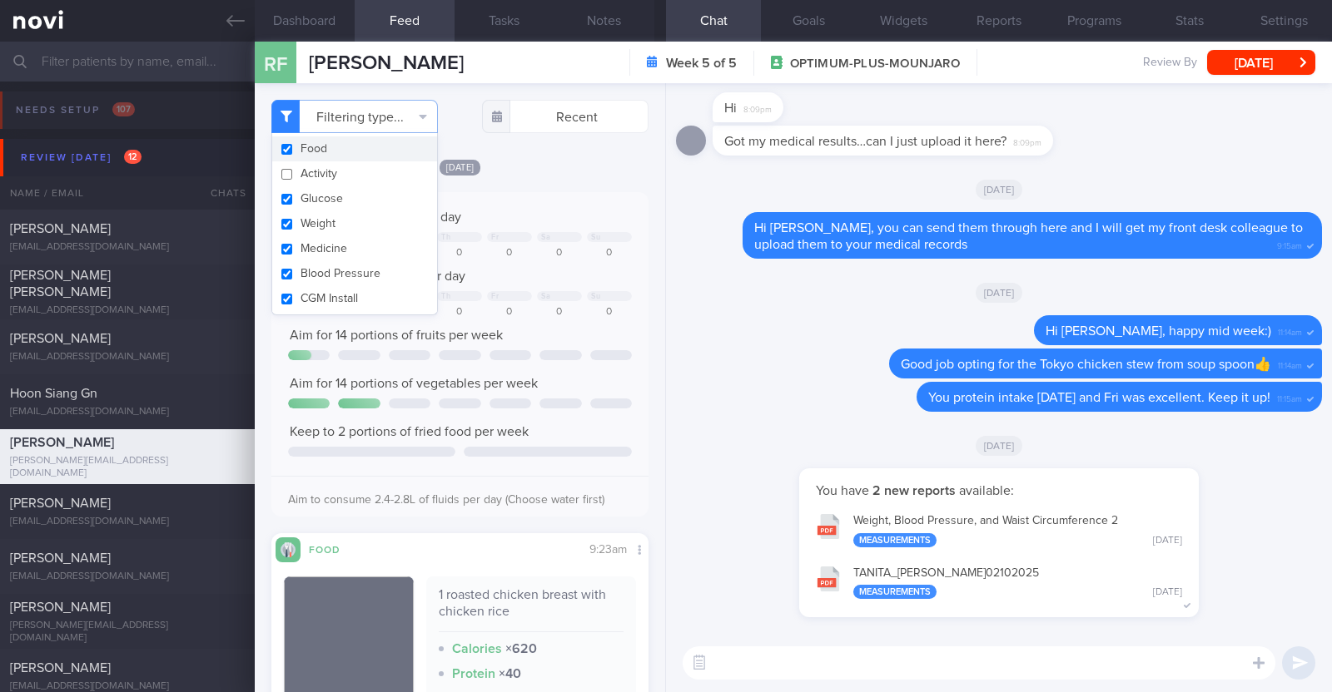
click at [533, 155] on div "Filtering type... Food Activity Glucose Weight Medicine Blood Pressure CGM Inst…" at bounding box center [460, 387] width 410 height 609
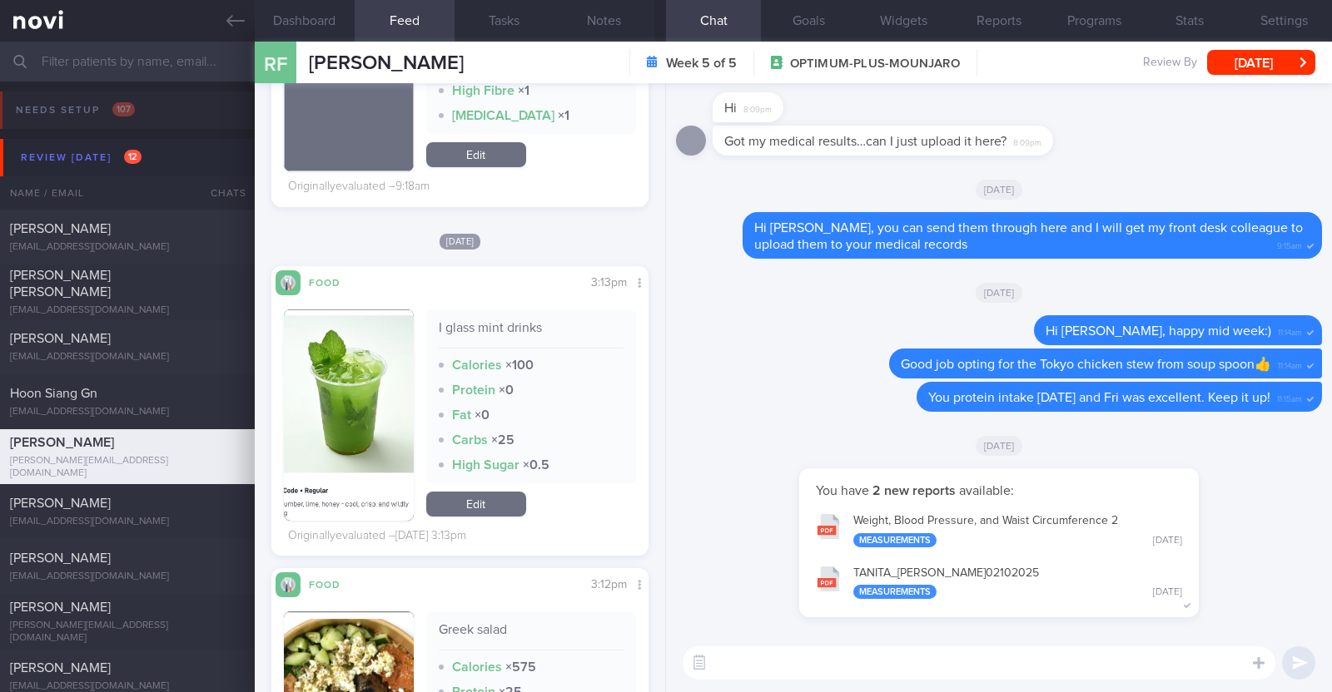
scroll to position [1977, 0]
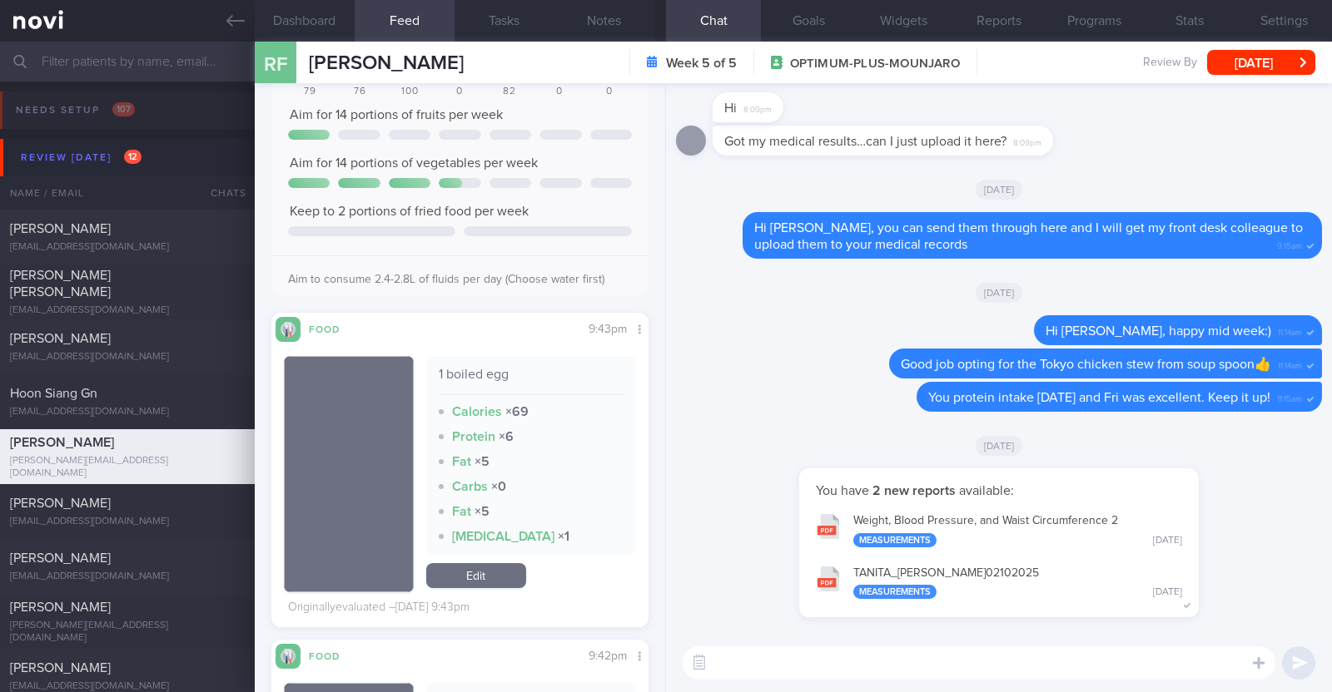
click at [812, 659] on textarea at bounding box center [979, 663] width 593 height 33
type textarea "Hi [PERSON_NAME], happy mid week:)"
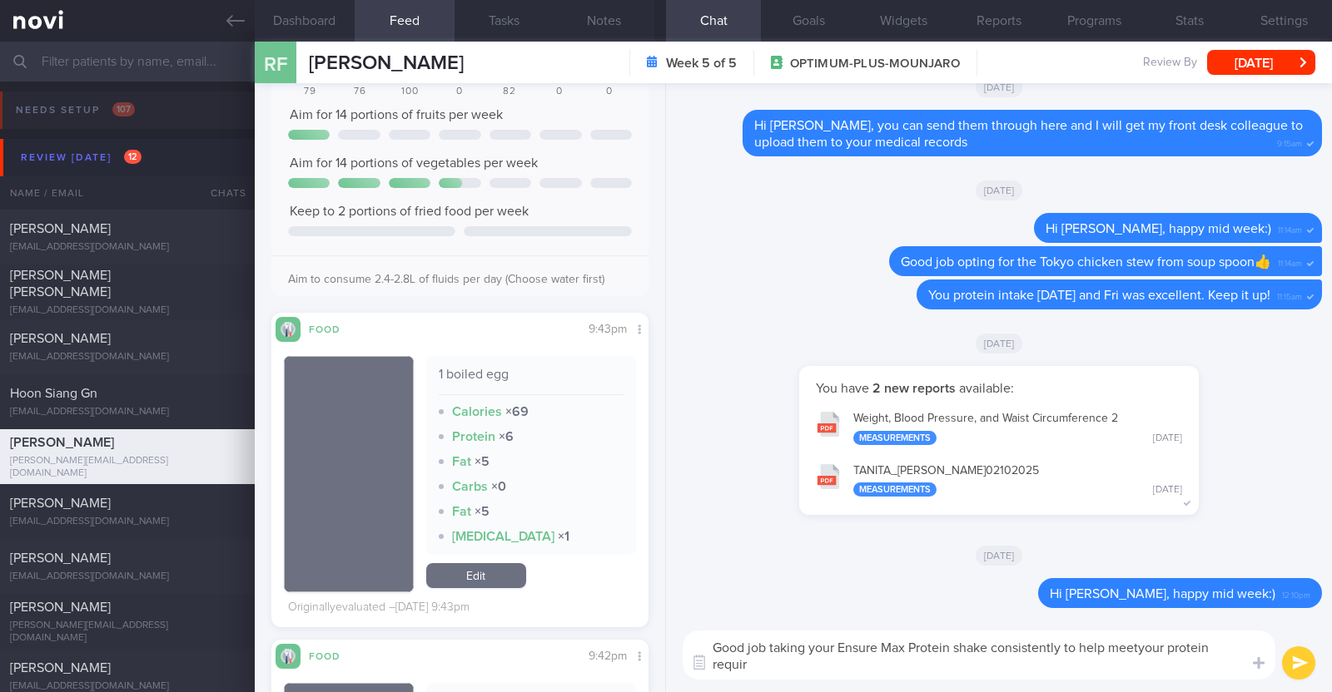
scroll to position [0, 0]
click at [1142, 643] on textarea "Good job taking your Ensure Max Protein shake consistently to help meetyour pro…" at bounding box center [979, 655] width 593 height 49
type textarea "Good job taking your Ensure Max Protein shake consistently to help meet your pr…"
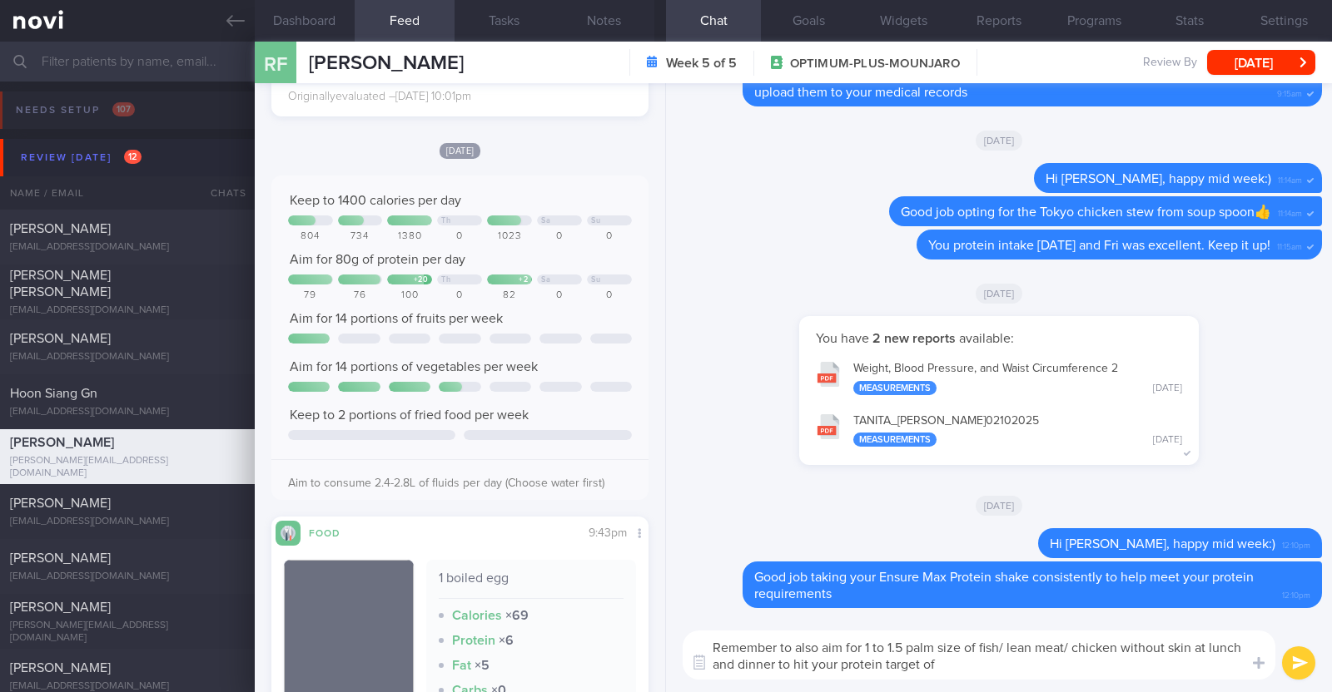
scroll to position [7595, 0]
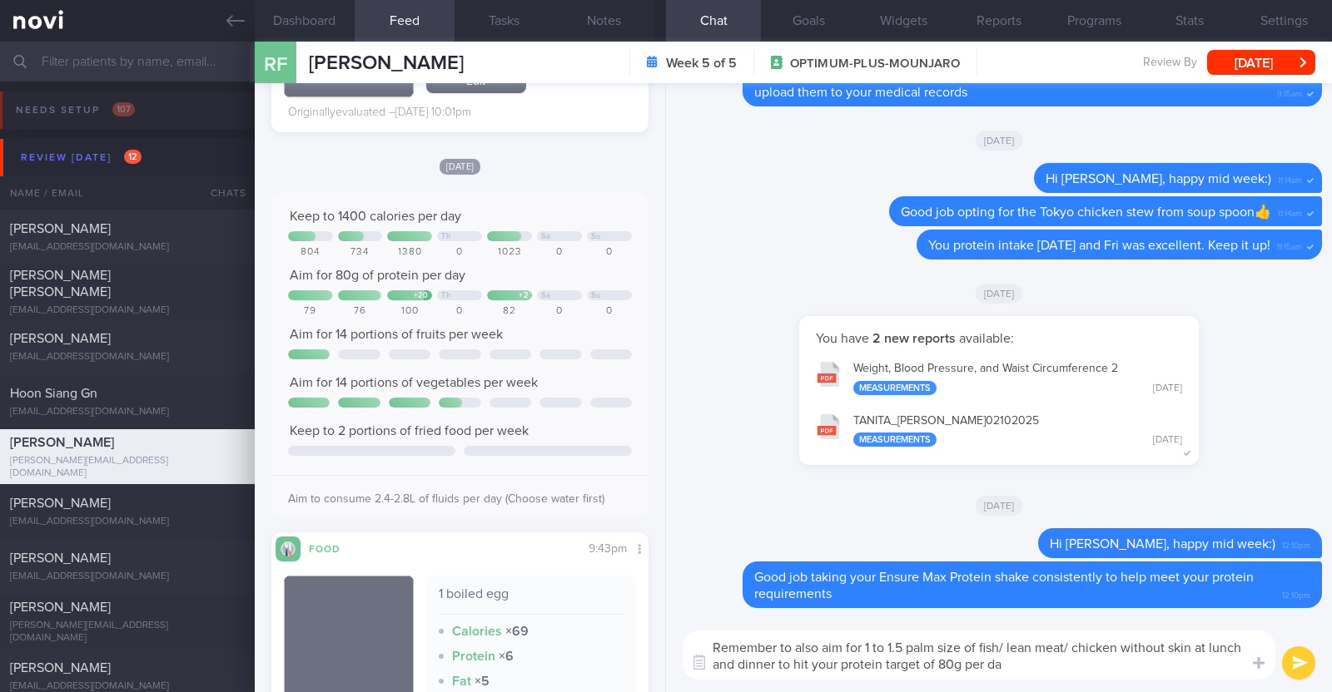
type textarea "Remember to also aim for 1 to 1.5 palm size of fish/ lean meat/ chicken without…"
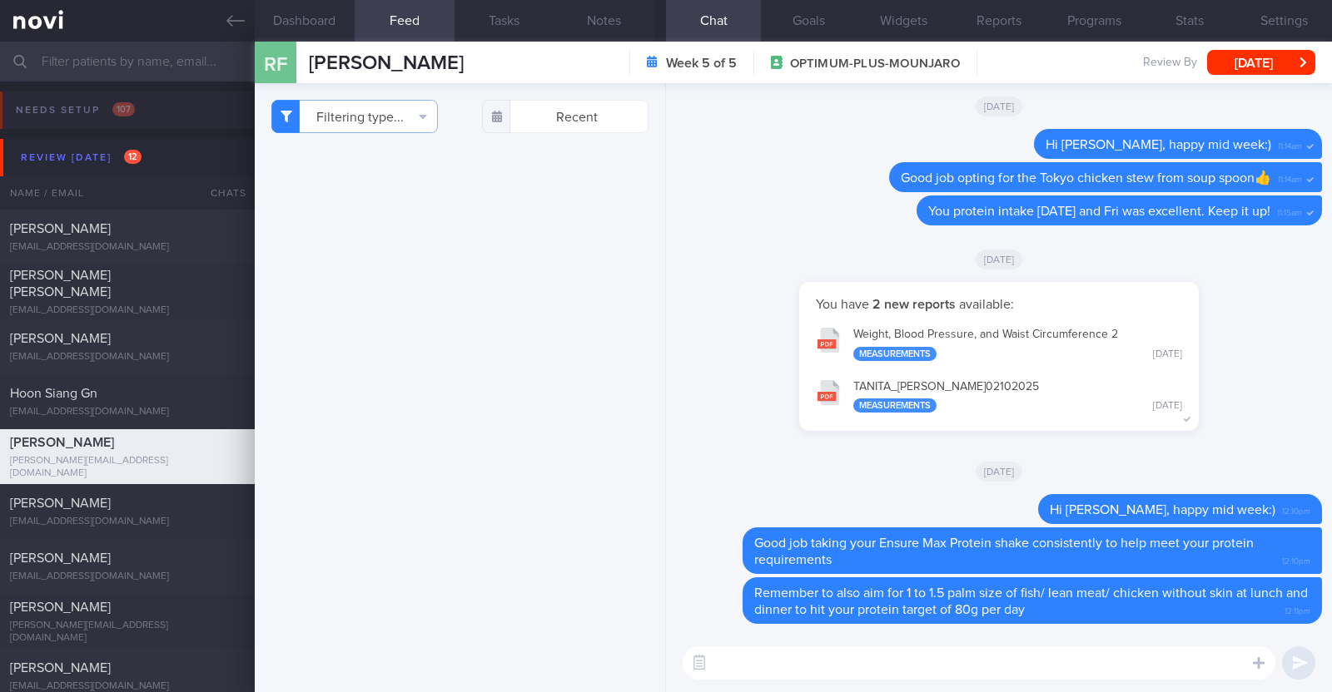
select select "9"
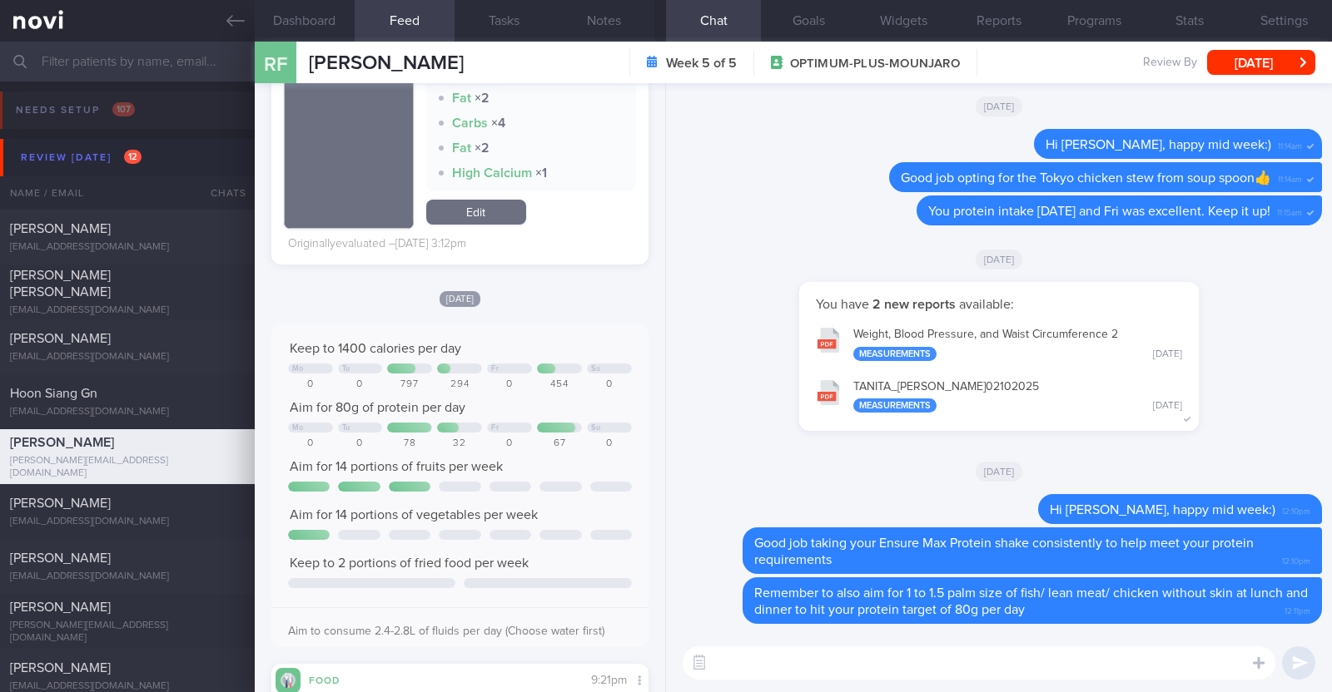
scroll to position [2937, 0]
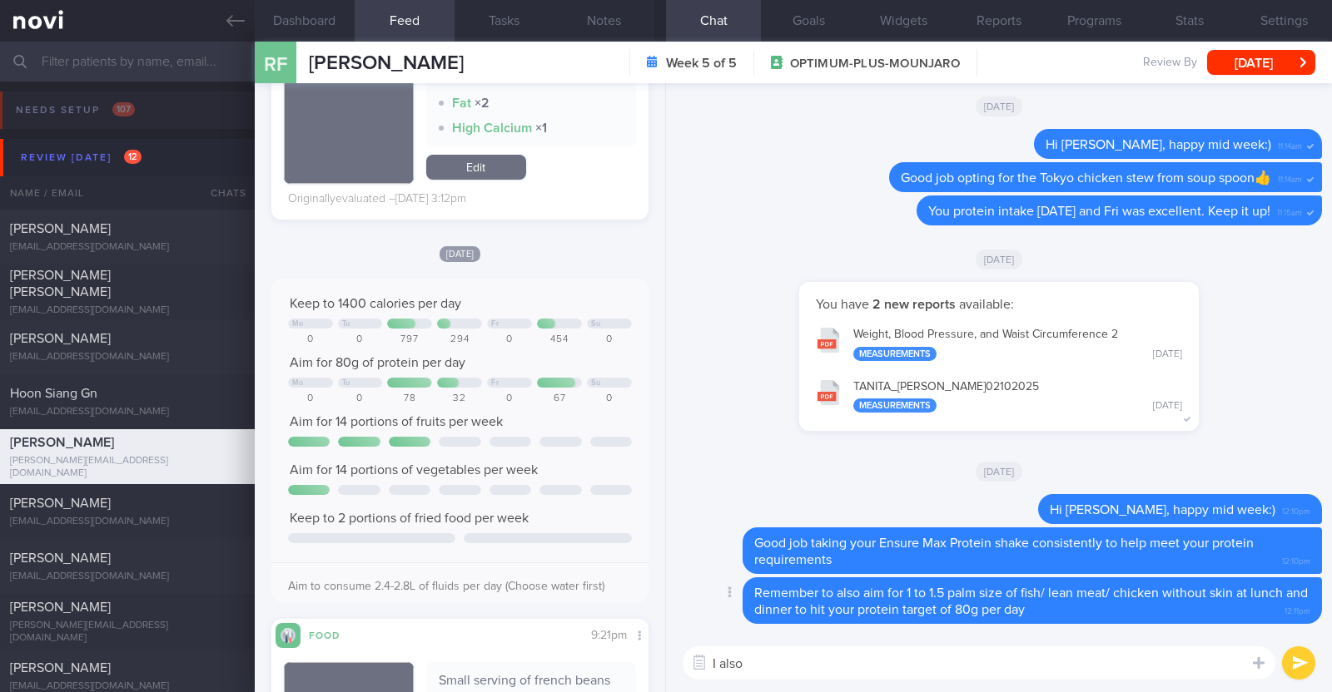
paste textarea "just want to let you know that I will be on leave from [DATE]-[DATE]. During th…"
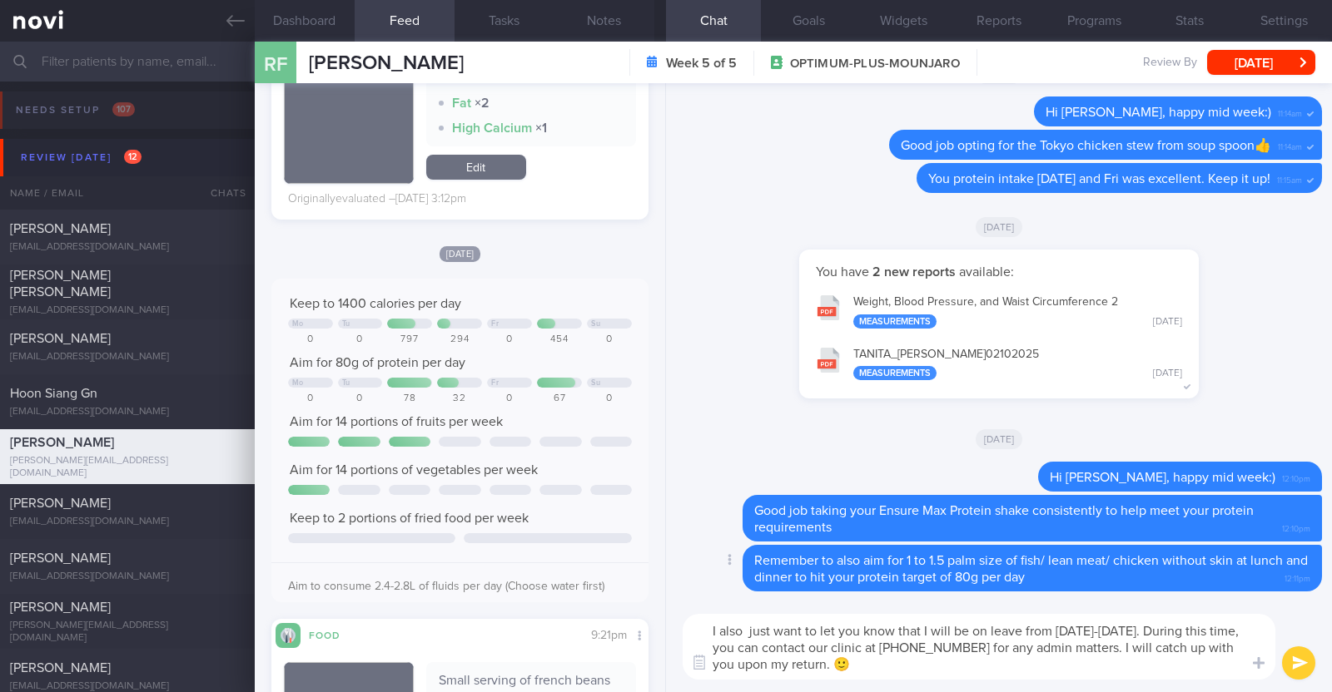
scroll to position [0, 0]
click at [741, 628] on textarea "I also just want to let you know that I will be on leave from [DATE]-[DATE]. Du…" at bounding box center [979, 647] width 593 height 66
type textarea "I also just want to let you know that I will be on leave from [DATE]-[DATE]. Du…"
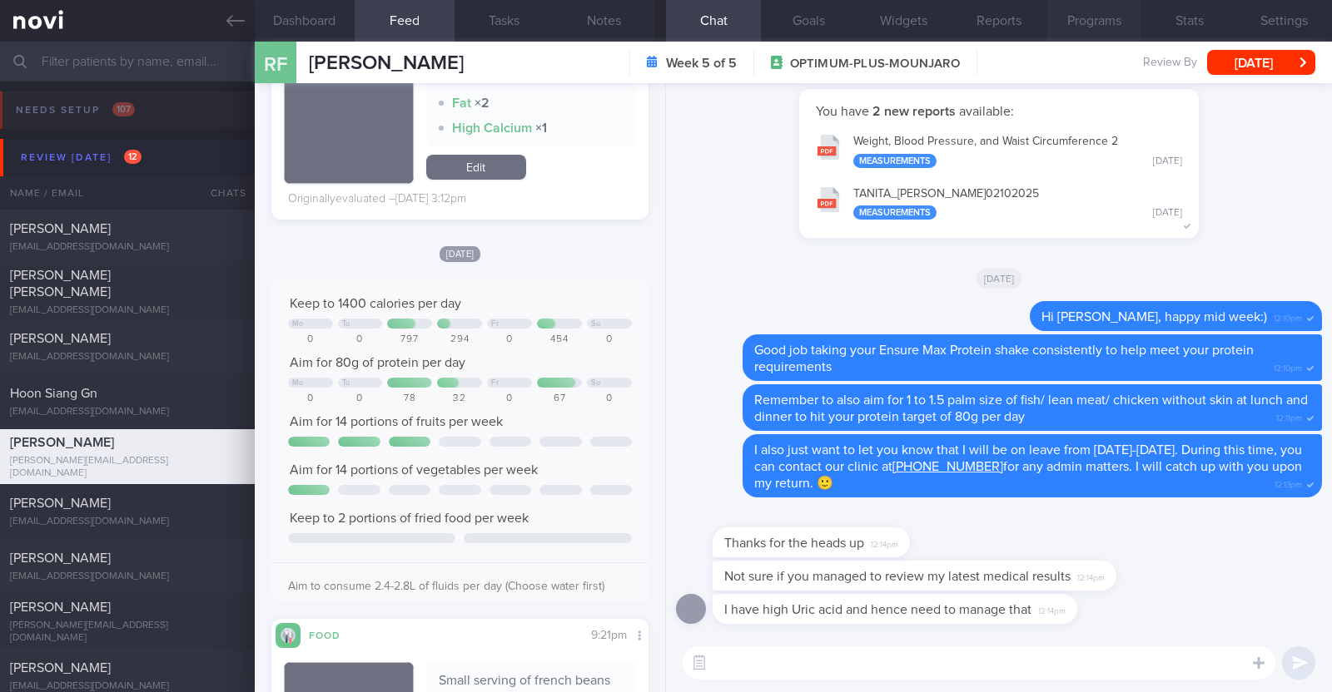
click at [1107, 26] on button "Programs" at bounding box center [1093, 21] width 95 height 42
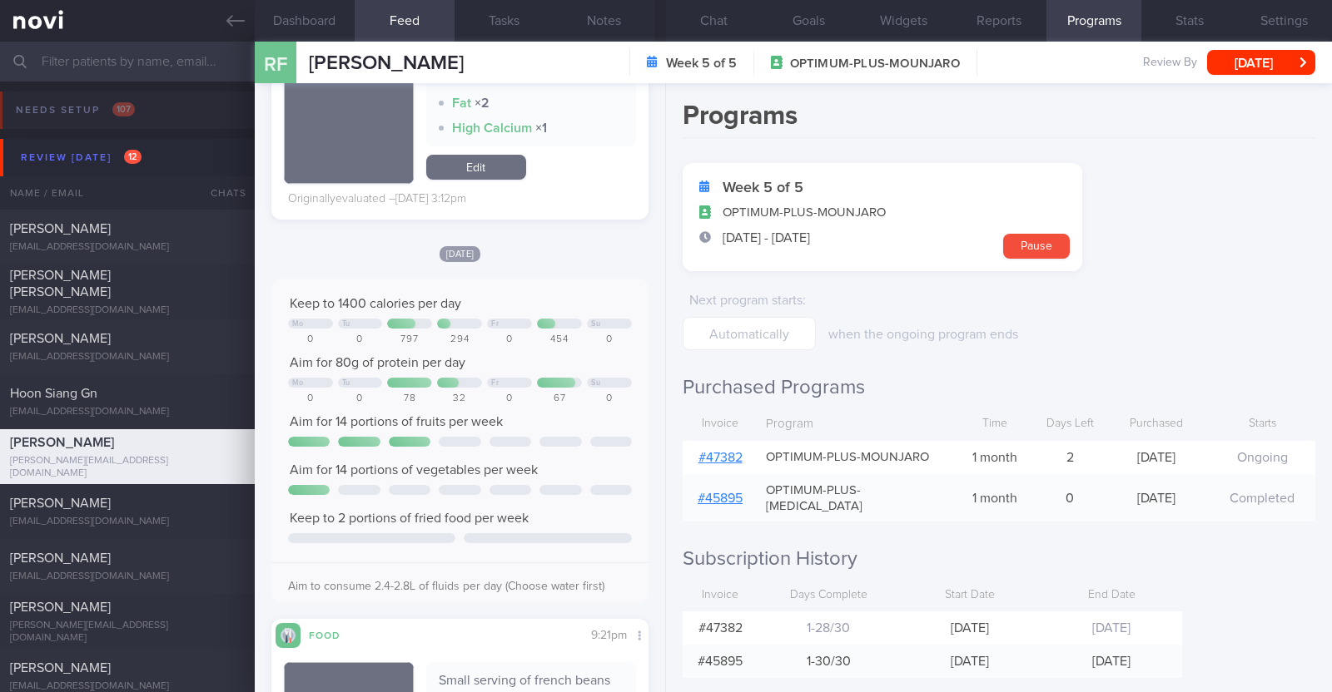
click at [718, 459] on link "# 47382" at bounding box center [720, 457] width 44 height 13
click at [727, 31] on button "Chat" at bounding box center [713, 21] width 95 height 42
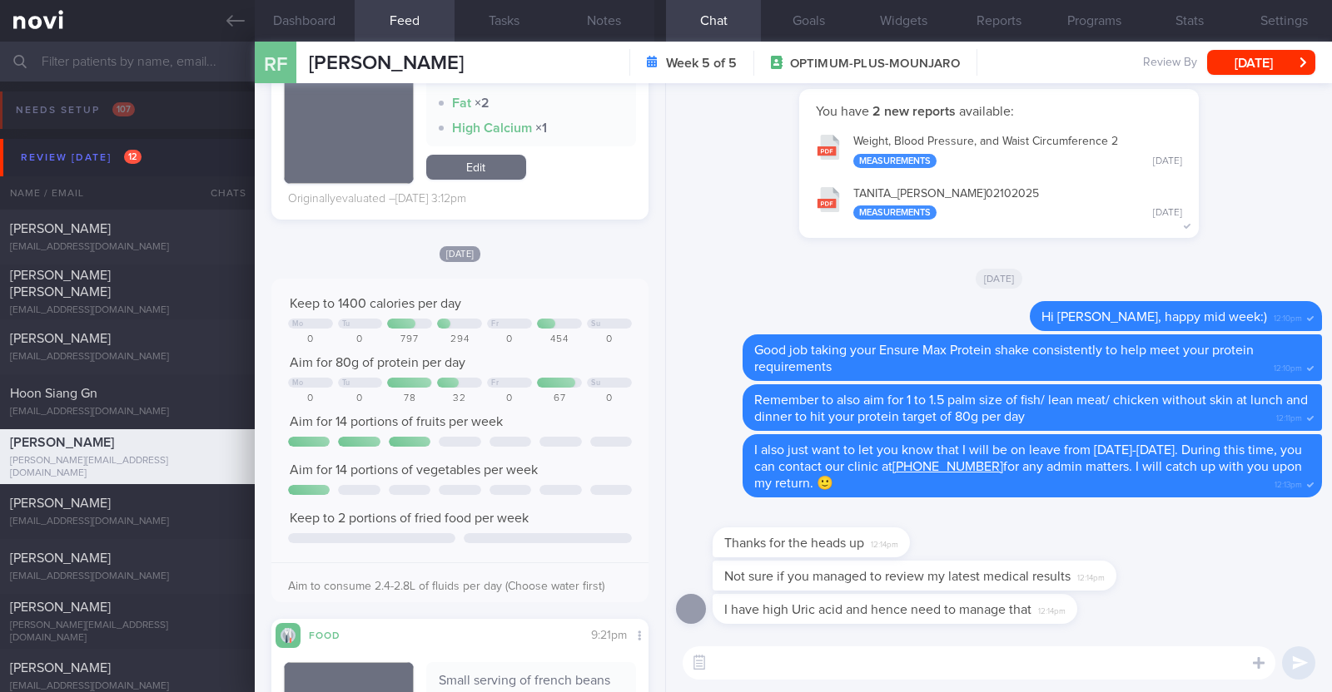
click at [810, 655] on textarea at bounding box center [979, 663] width 593 height 33
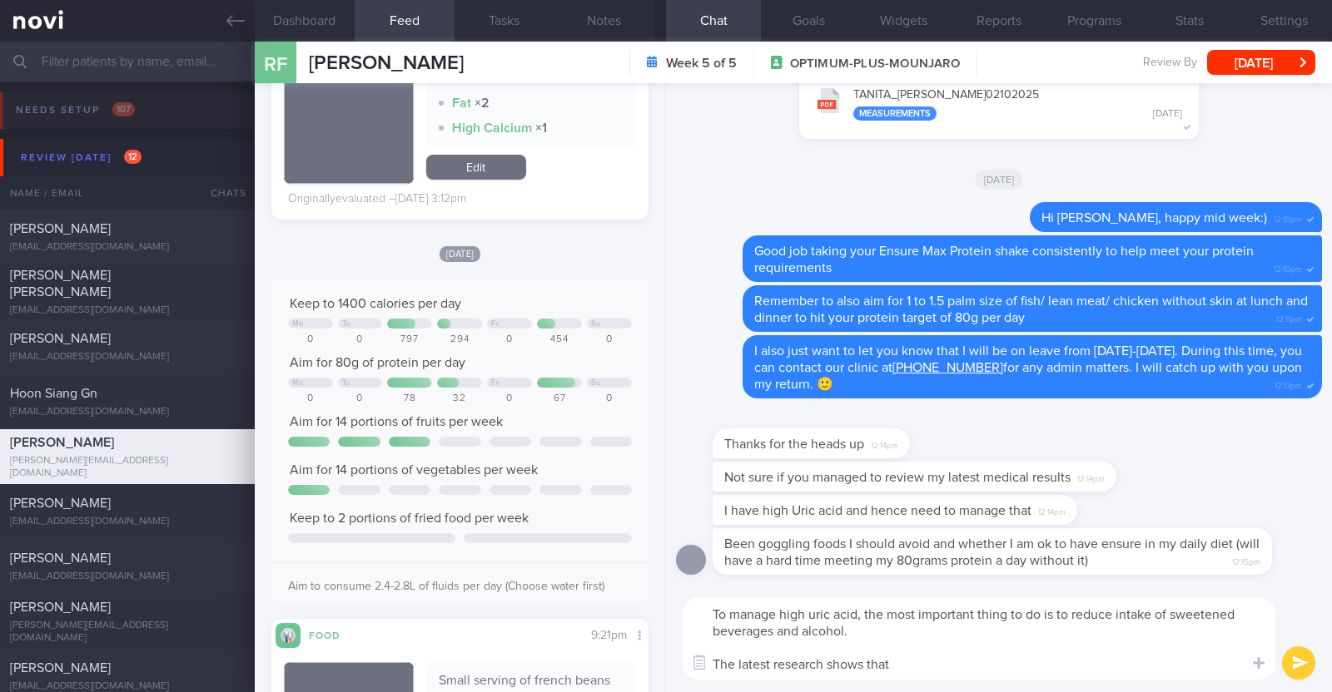
click at [929, 660] on textarea "To manage high uric acid, the most important thing to do is to reduce intake of…" at bounding box center [979, 639] width 593 height 82
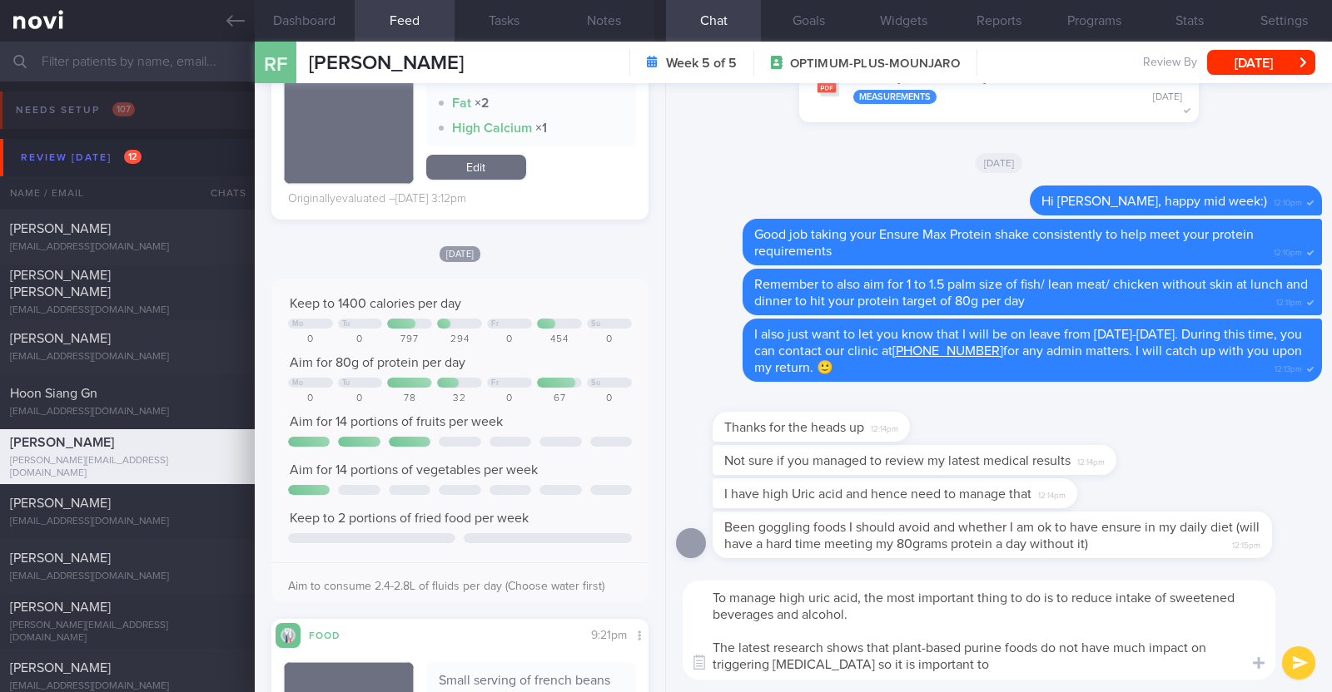
click at [841, 656] on textarea "To manage high uric acid, the most important thing to do is to reduce intake of…" at bounding box center [979, 630] width 593 height 99
click at [951, 659] on textarea "To manage high uric acid, the most important thing to do is to reduce intake of…" at bounding box center [979, 630] width 593 height 99
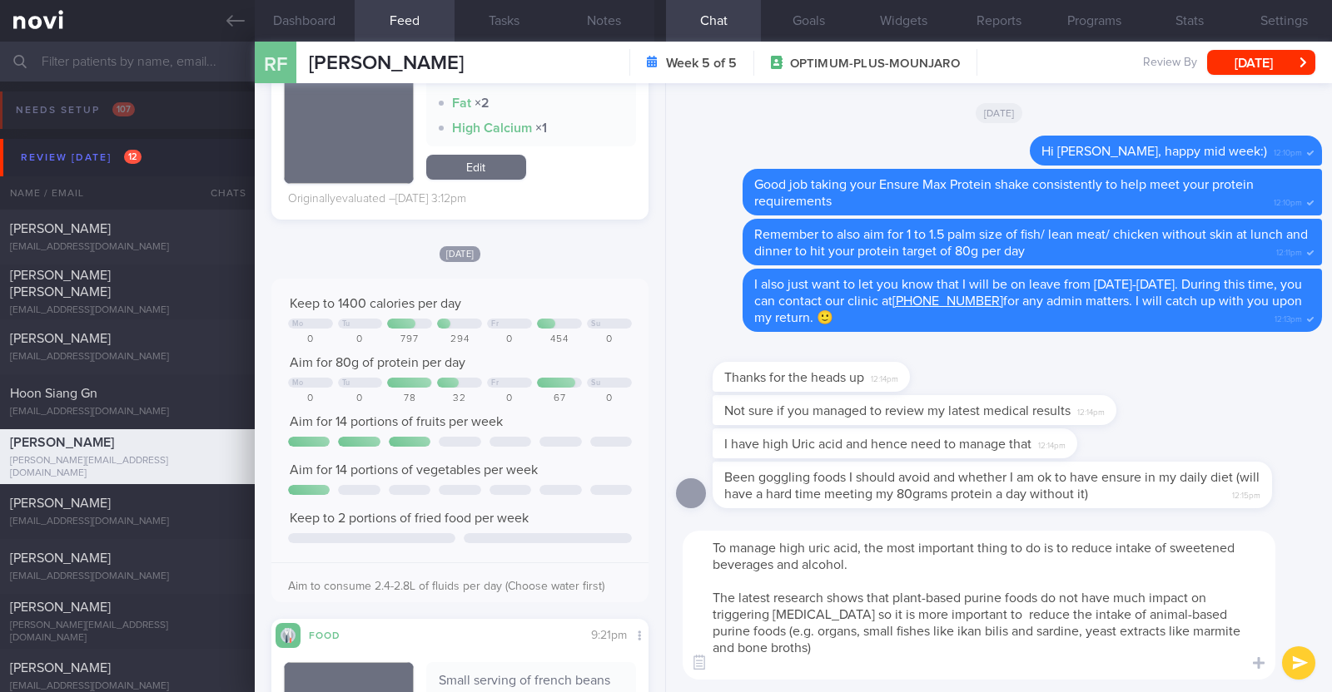
type textarea "To manage high uric acid, the most important thing to do is to reduce intake of…"
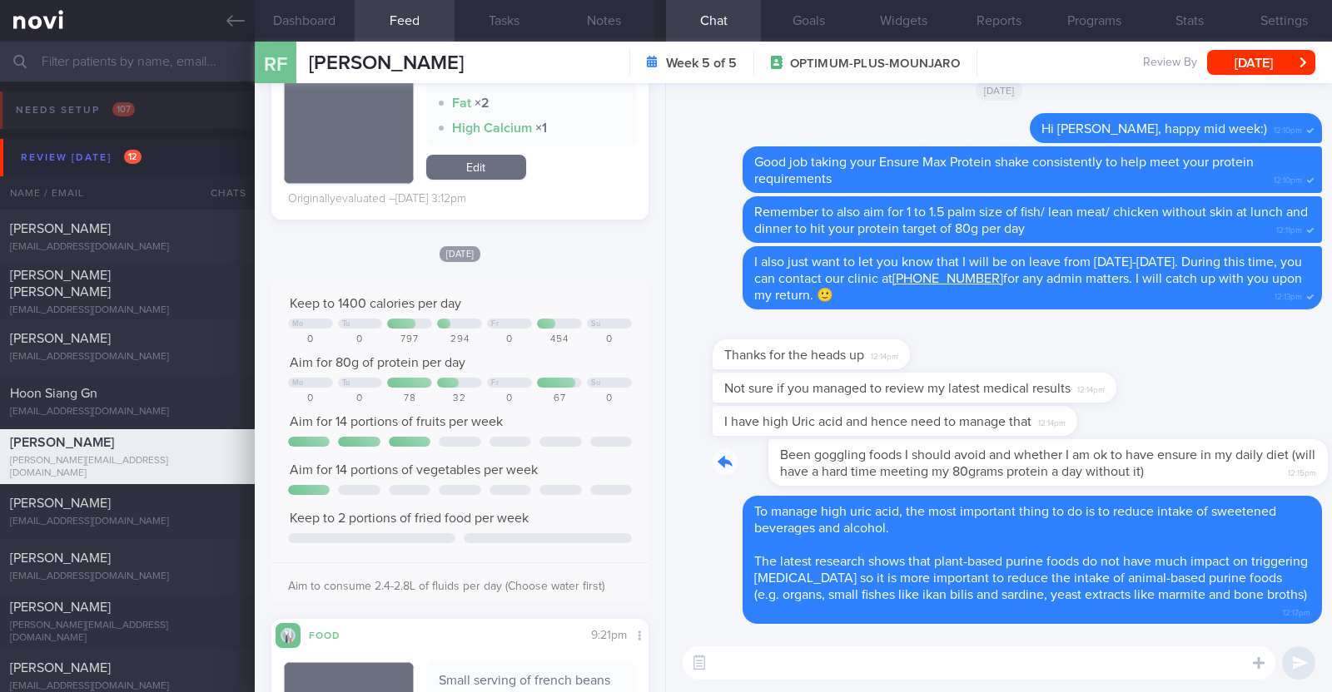
drag, startPoint x: 1196, startPoint y: 465, endPoint x: 1274, endPoint y: 465, distance: 78.2
click at [1274, 465] on div "Been goggling foods I should avoid and whether I am ok to have ensure in my dai…" at bounding box center [1016, 462] width 609 height 47
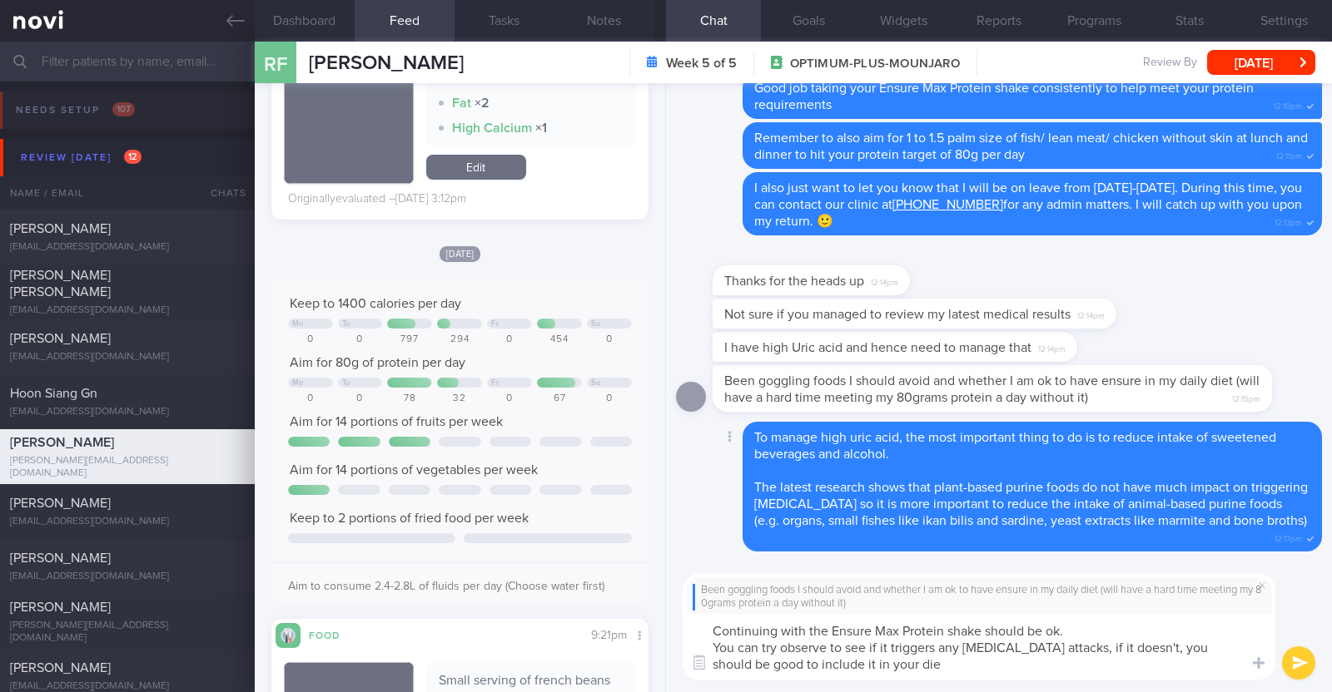
type textarea "Continuing with the Ensure Max Protein shake should be ok. You can try observe …"
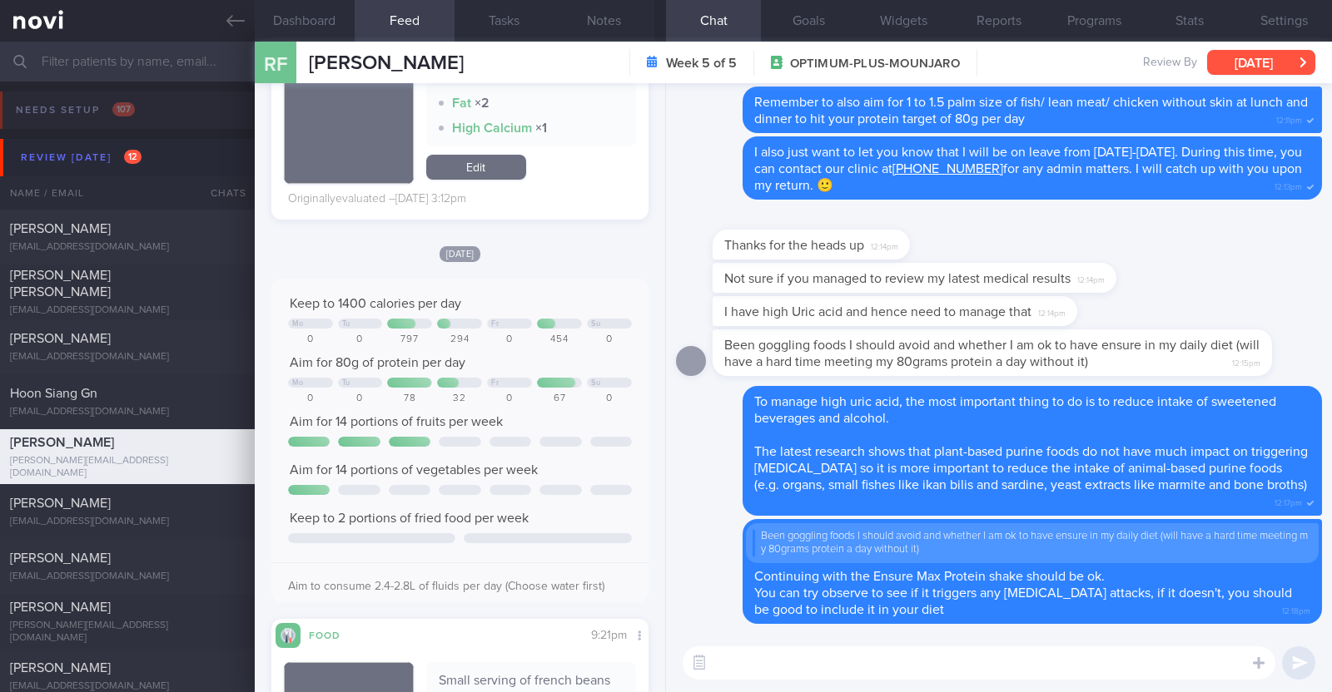
click at [1265, 69] on button "[DATE]" at bounding box center [1261, 62] width 108 height 25
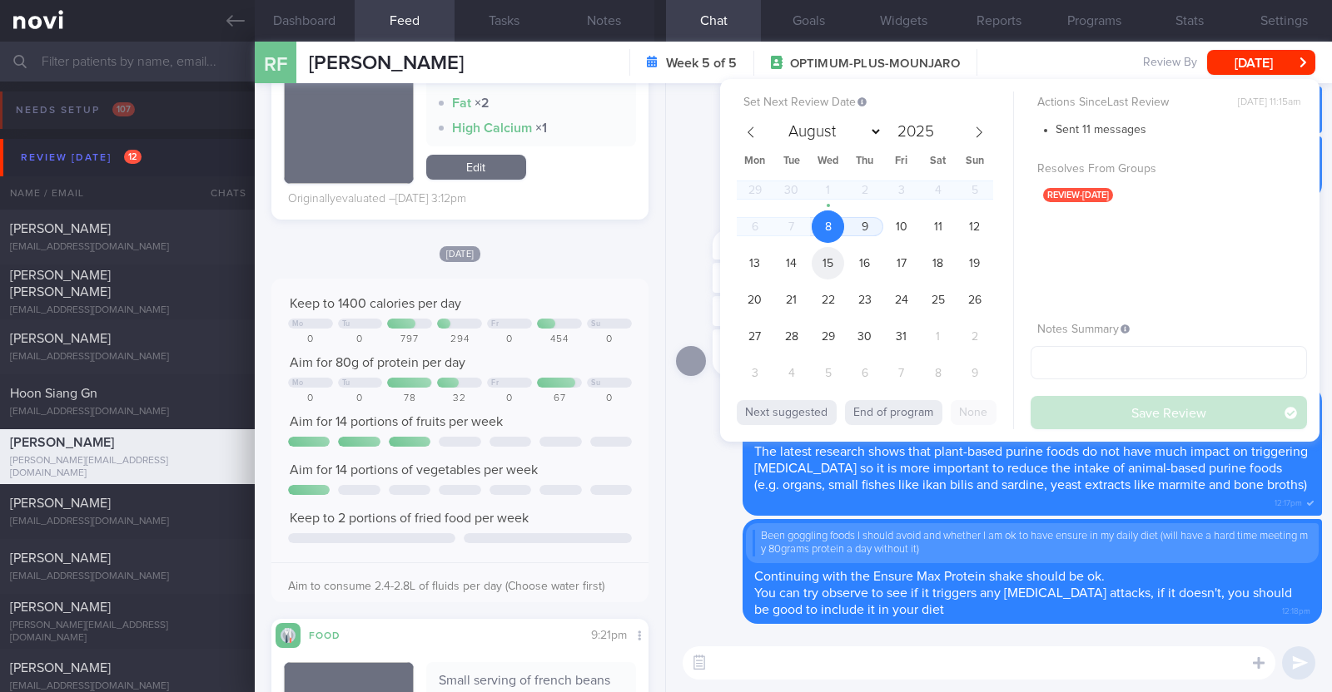
click at [837, 256] on span "15" at bounding box center [828, 263] width 32 height 32
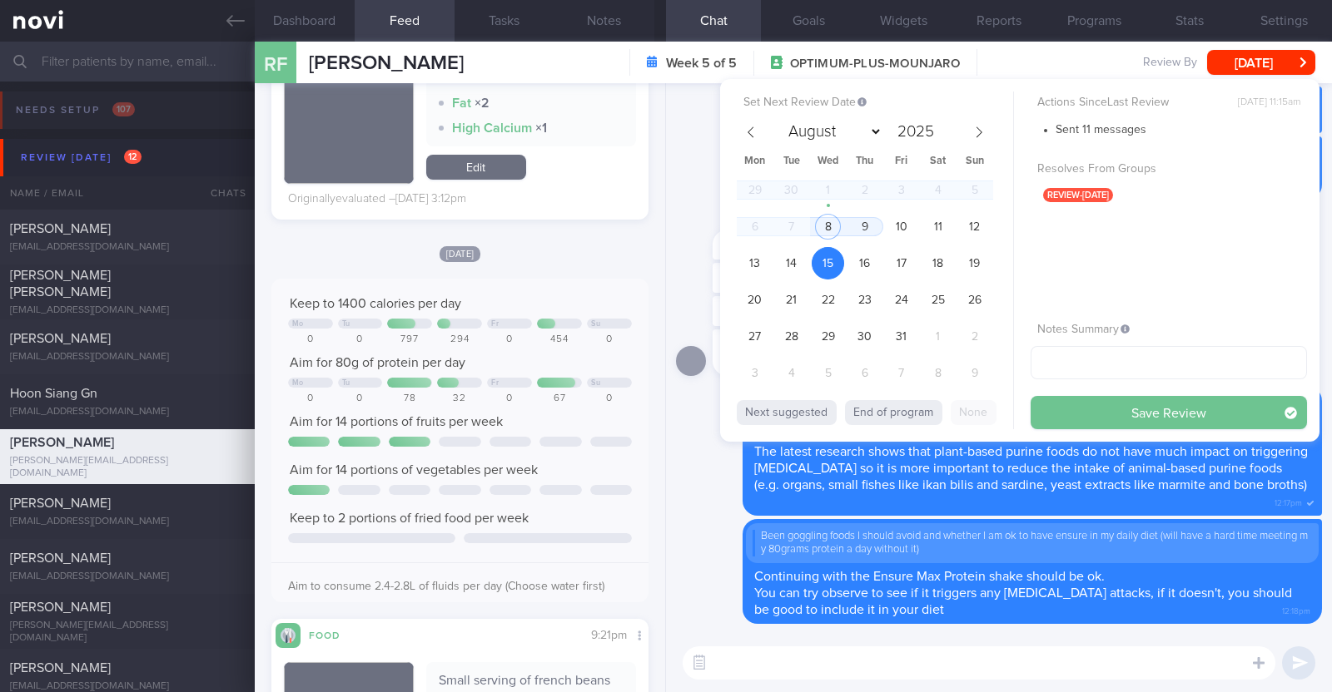
click at [1097, 409] on button "Save Review" at bounding box center [1168, 412] width 276 height 33
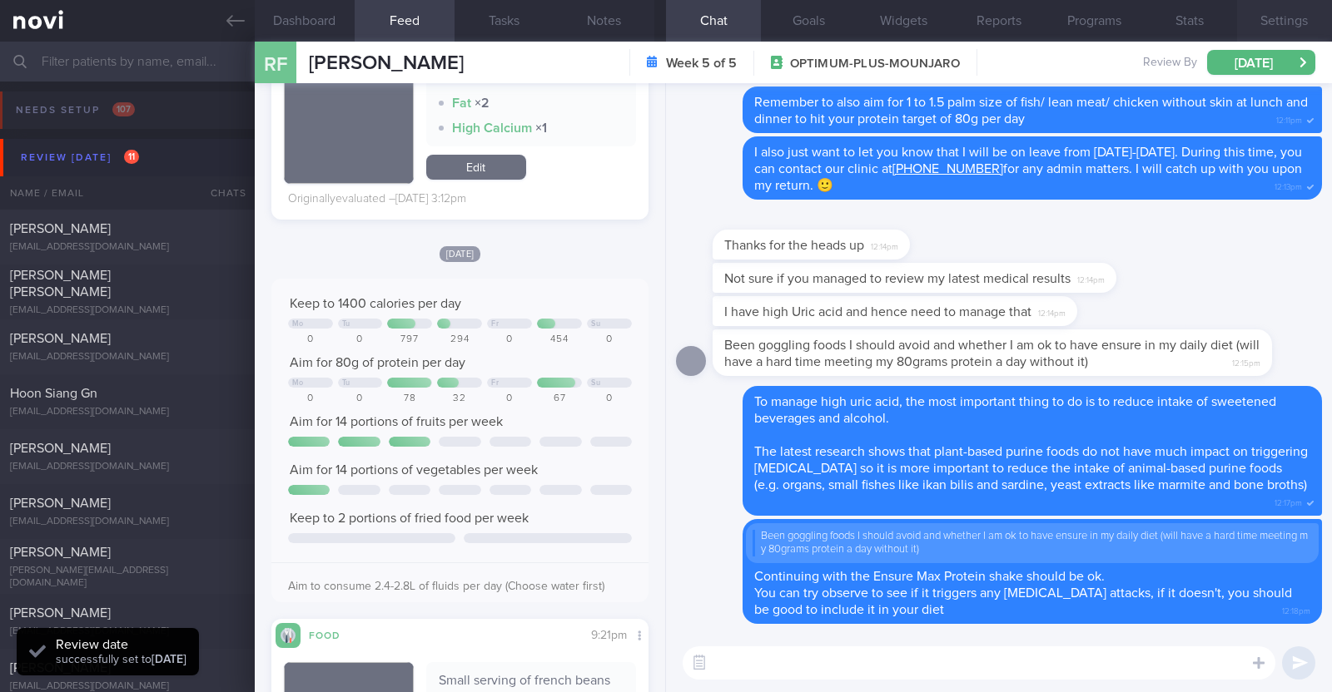
click at [1277, 22] on button "Settings" at bounding box center [1284, 21] width 95 height 42
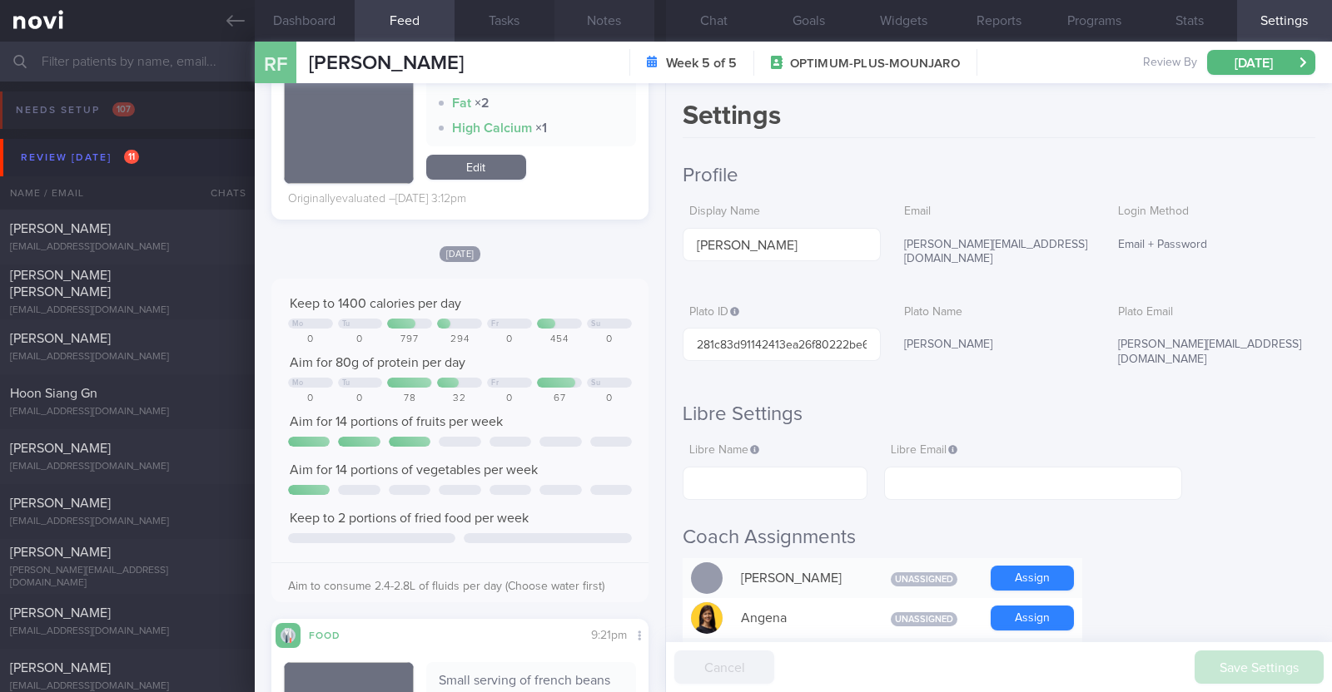
click at [613, 24] on button "Notes" at bounding box center [604, 21] width 100 height 42
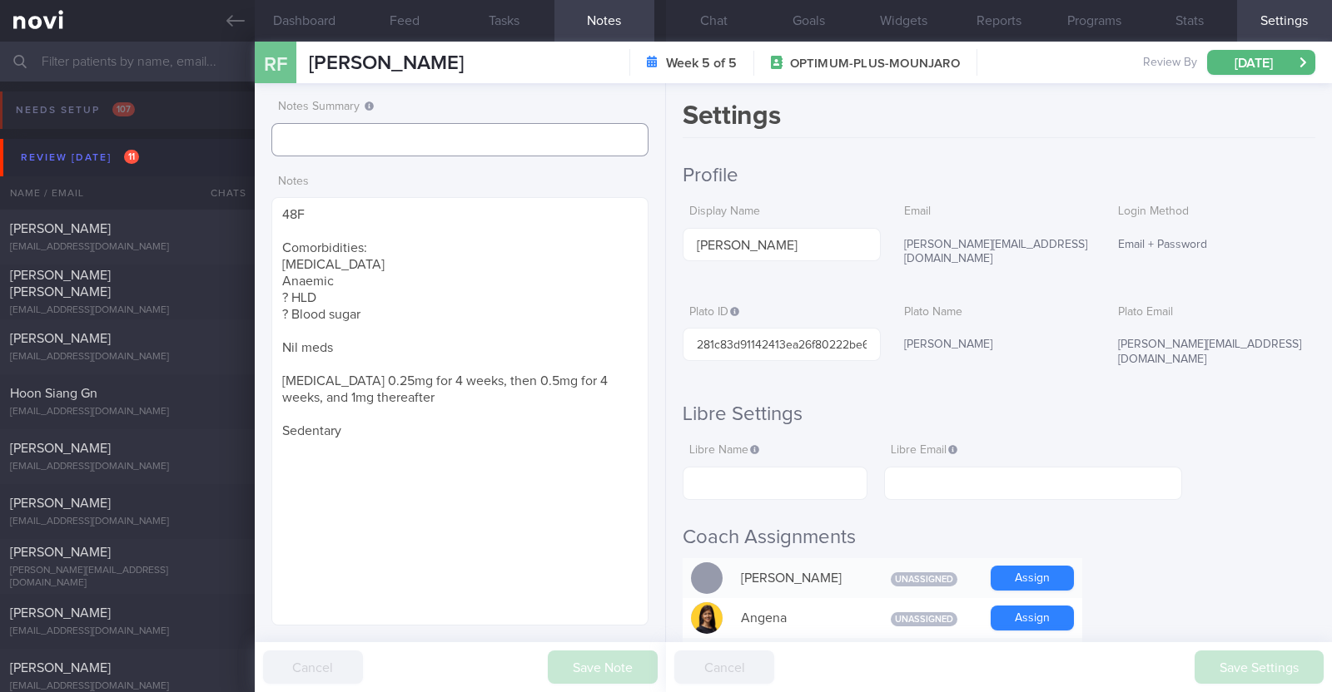
click at [487, 135] on input "text" at bounding box center [459, 139] width 377 height 33
type input "r/v 15/10"
click at [577, 663] on button "Save Note" at bounding box center [603, 667] width 110 height 33
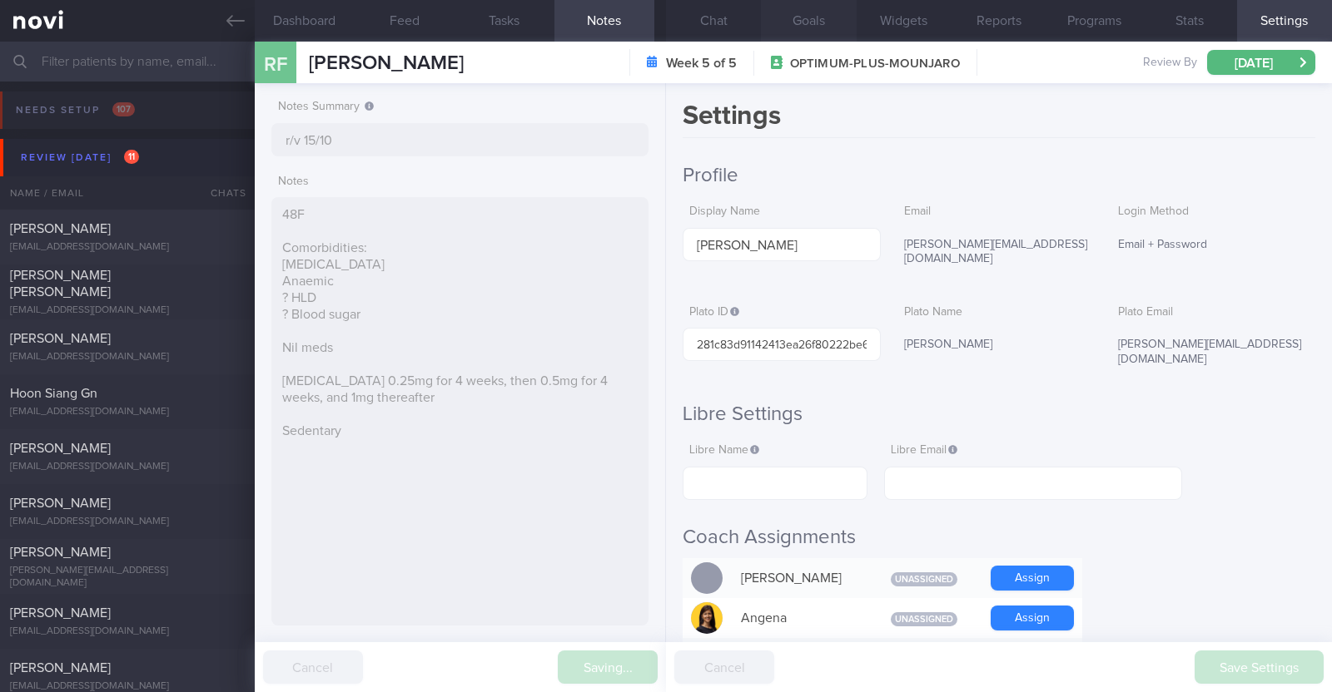
type input "r/v 15/10"
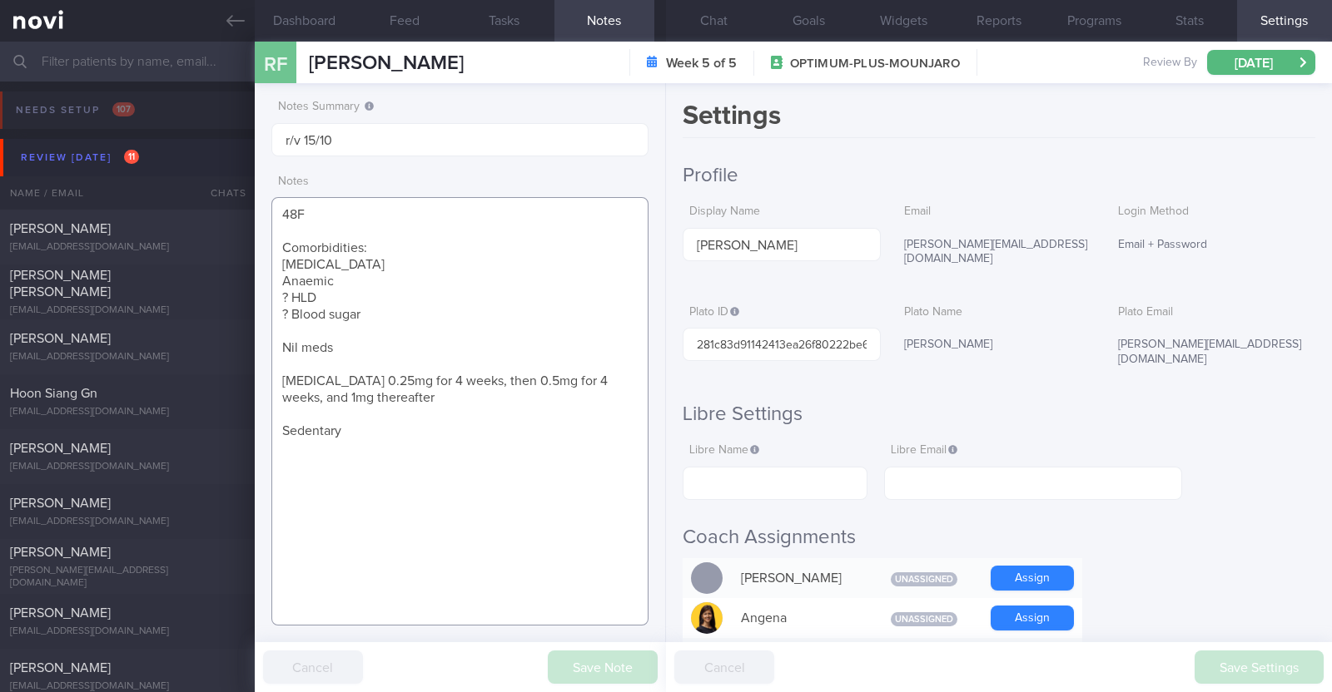
drag, startPoint x: 372, startPoint y: 397, endPoint x: 275, endPoint y: 374, distance: 100.1
click at [275, 374] on textarea "48F Comorbidities: Fibroids Anaemic ? HLD ? Blood sugar Nil meds Wegovy 0.25mg …" at bounding box center [459, 411] width 377 height 429
paste textarea "Mounjaro 7.5mg"
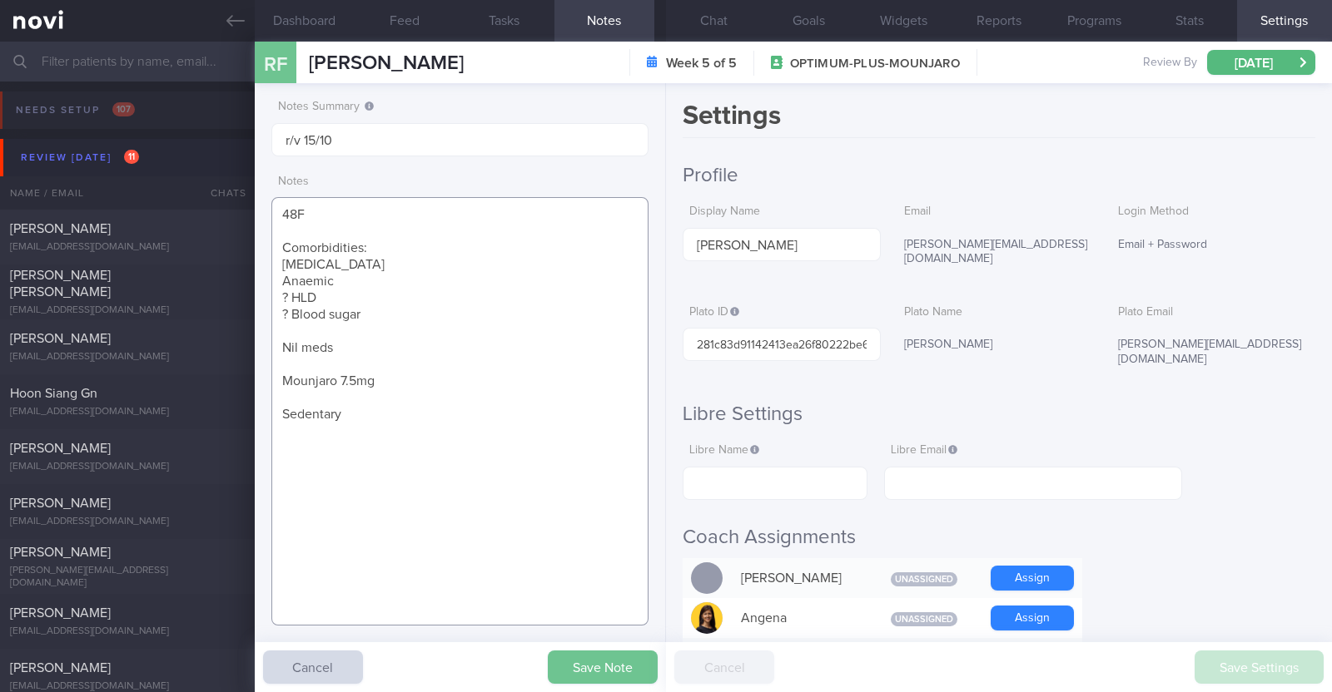
type textarea "48F Comorbidities: [MEDICAL_DATA] Anaemic ? HLD ? Blood sugar Nil meds Mounjaro…"
click at [593, 668] on button "Save Note" at bounding box center [603, 667] width 110 height 33
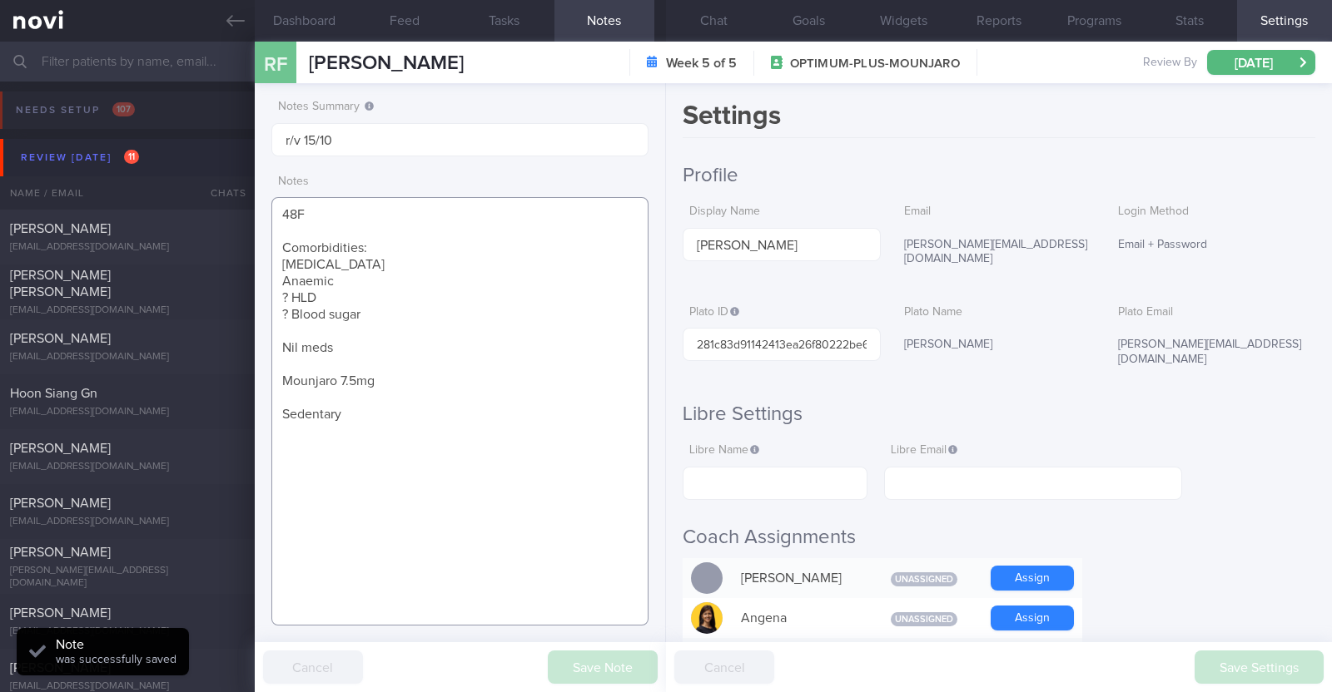
drag, startPoint x: 306, startPoint y: 376, endPoint x: 261, endPoint y: 372, distance: 46.0
click at [261, 372] on div "Notes Summary r/v 15/10 Notes 48F Comorbidities: Fibroids Anaemic ? HLD ? Blood…" at bounding box center [460, 387] width 411 height 609
click at [720, 33] on button "Chat" at bounding box center [713, 21] width 95 height 42
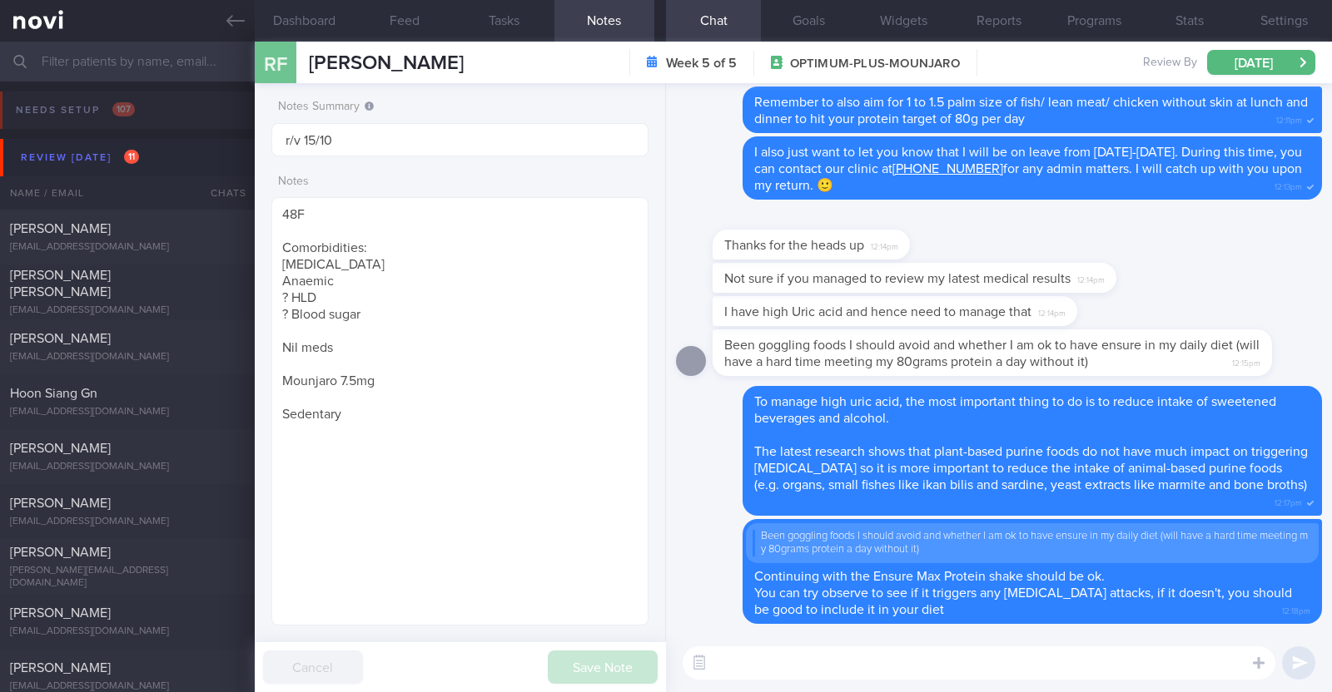
click at [836, 670] on textarea at bounding box center [979, 663] width 593 height 33
type textarea "I also saw that your iron levels were l"
select select "9"
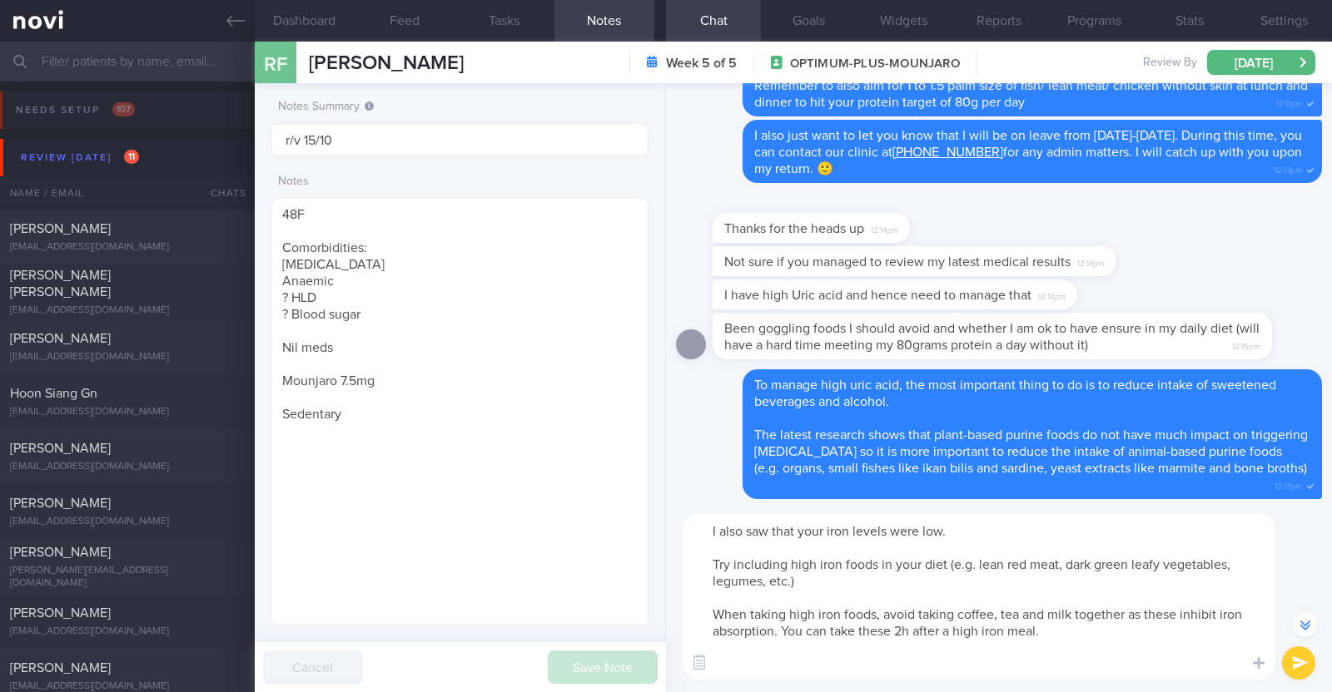
scroll to position [-132, 0]
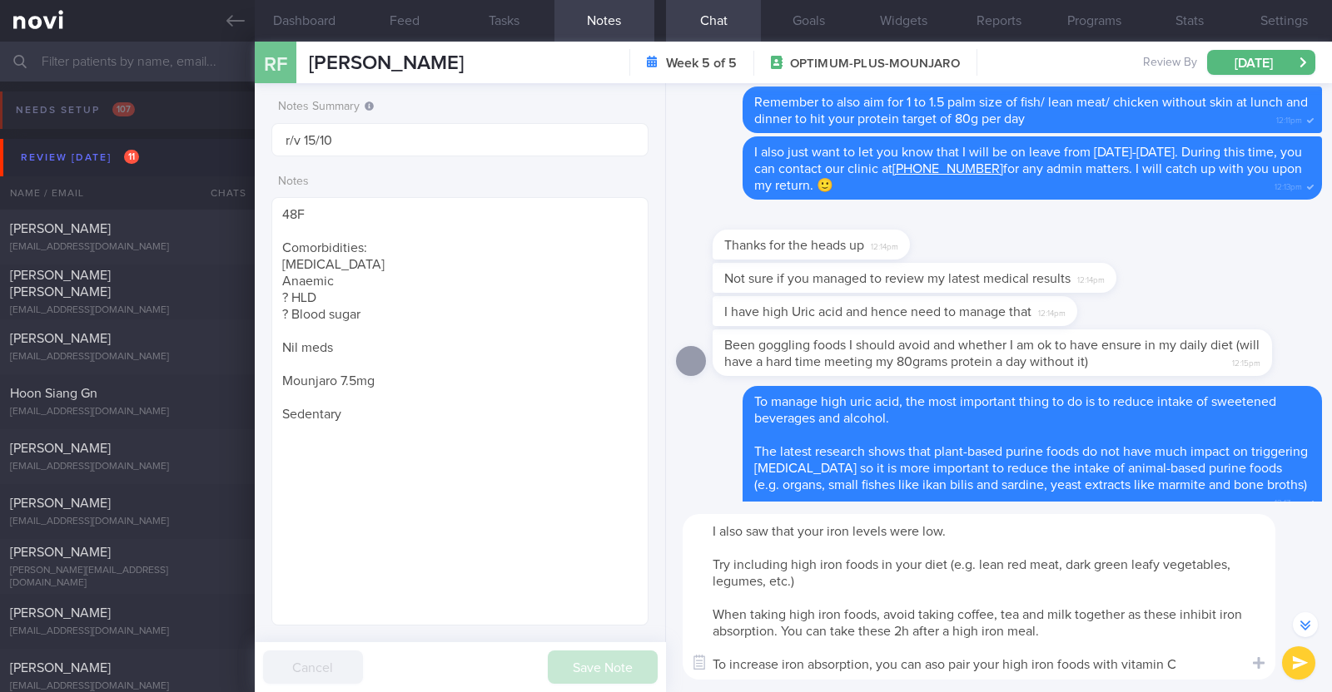
click at [935, 663] on textarea "I also saw that your iron levels were low. Try including high iron foods in you…" at bounding box center [979, 597] width 593 height 166
click at [1211, 667] on textarea "I also saw that your iron levels were low. Try including high iron foods in you…" at bounding box center [979, 597] width 593 height 166
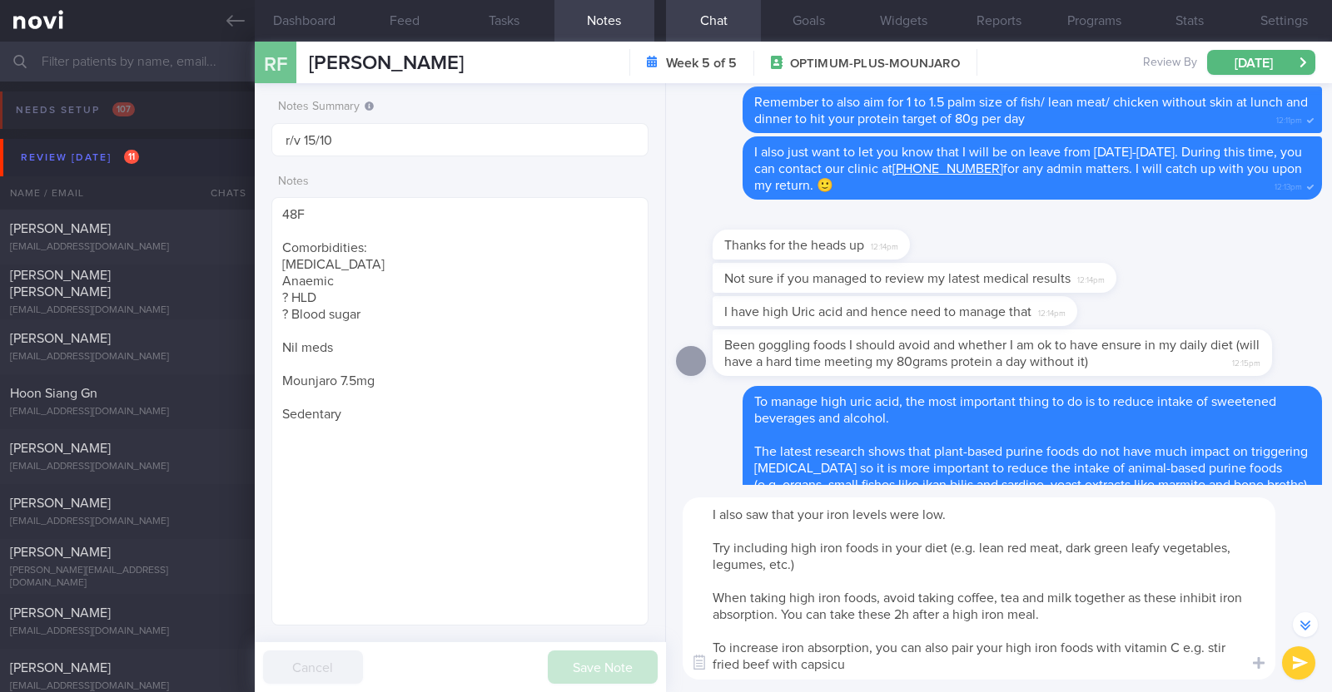
type textarea "I also saw that your iron levels were low. Try including high iron foods in you…"
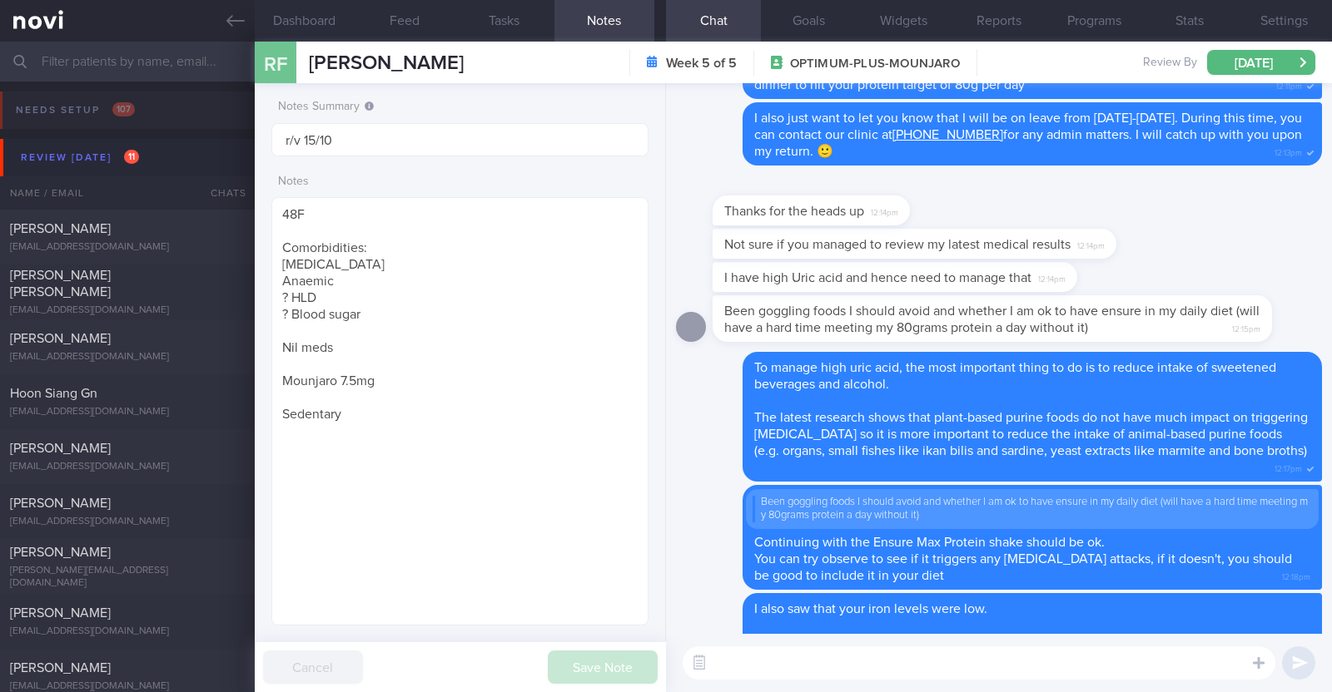
scroll to position [0, 0]
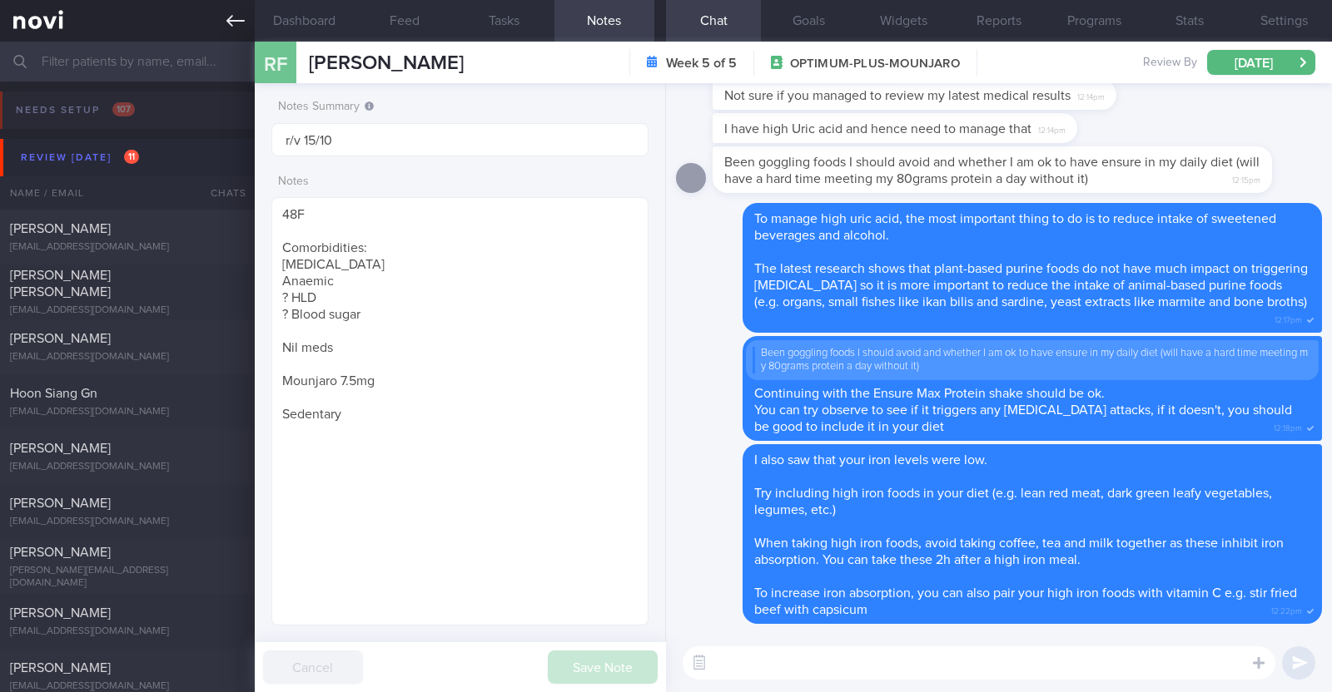
click at [222, 22] on link at bounding box center [127, 21] width 255 height 42
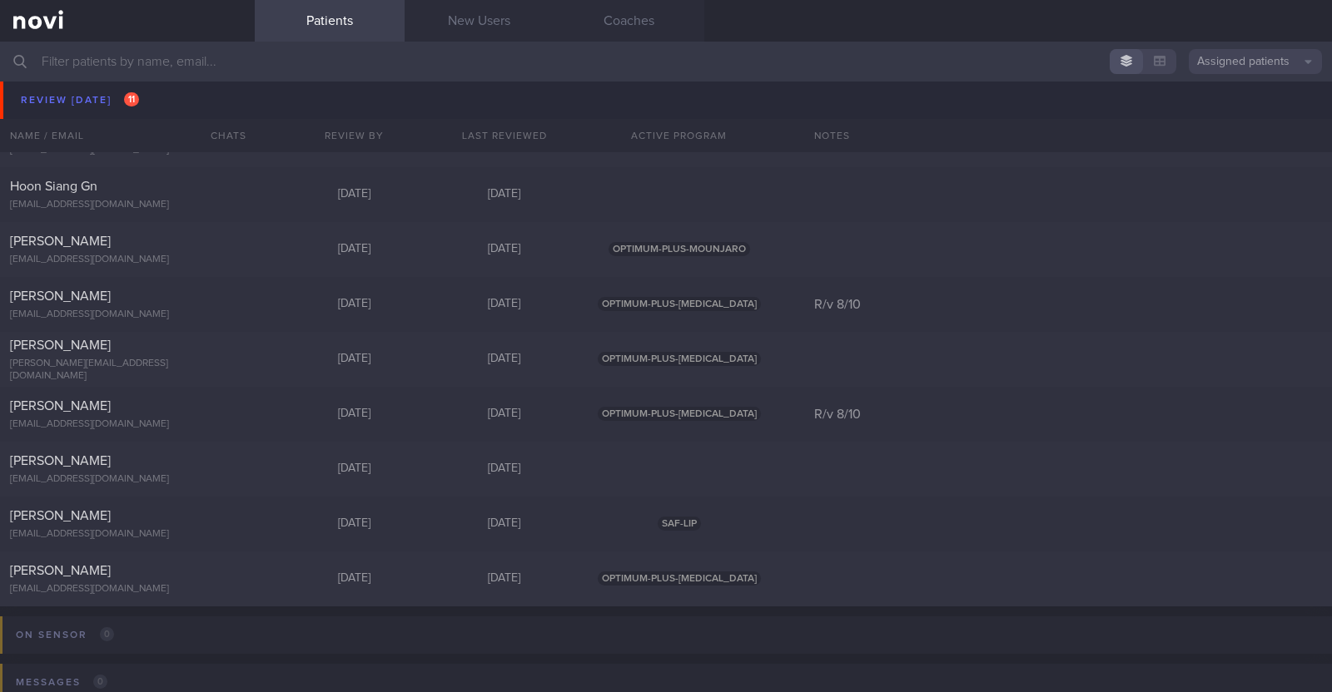
scroll to position [207, 0]
